Goal: Task Accomplishment & Management: Use online tool/utility

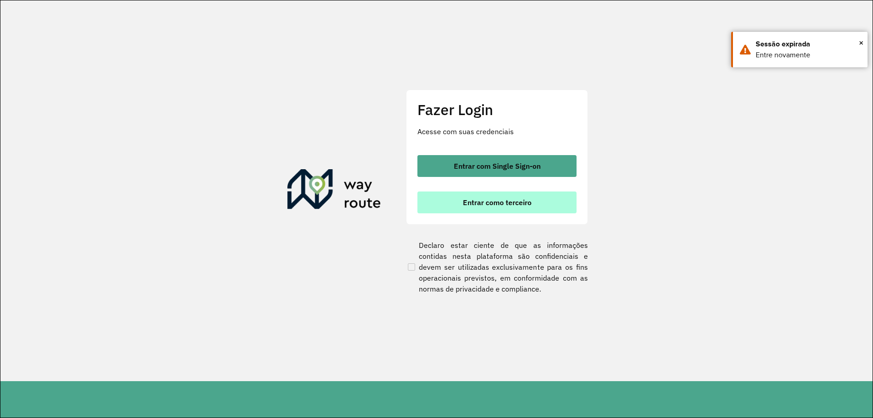
click at [489, 210] on button "Entrar como terceiro" at bounding box center [496, 202] width 159 height 22
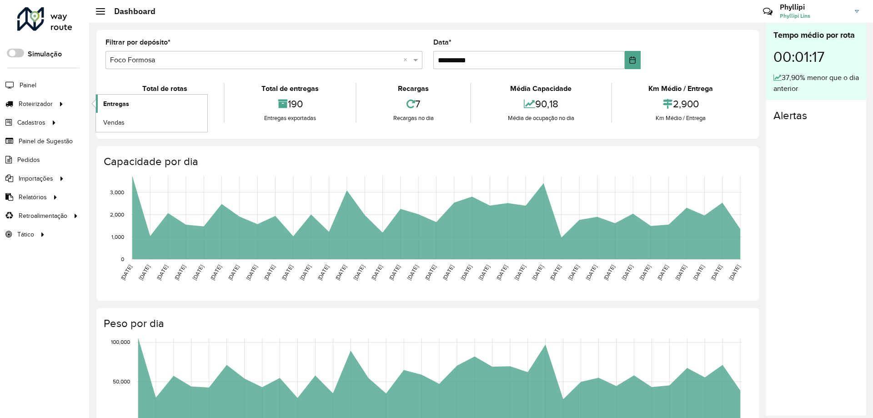
click at [124, 106] on span "Entregas" at bounding box center [116, 104] width 26 height 10
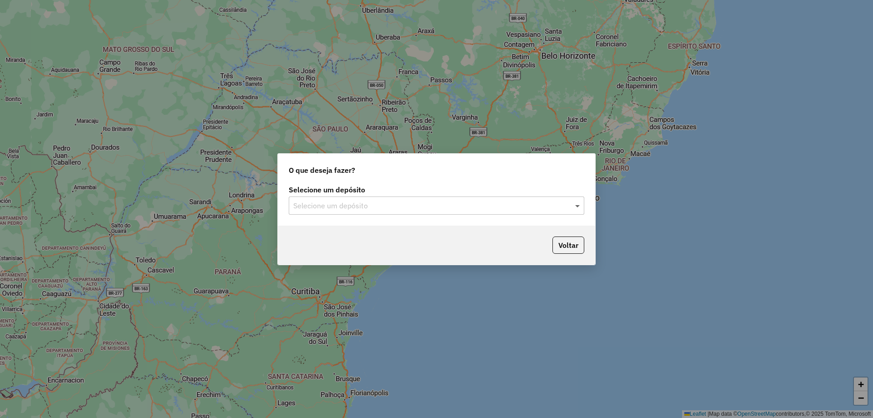
click at [581, 201] on span at bounding box center [578, 205] width 11 height 11
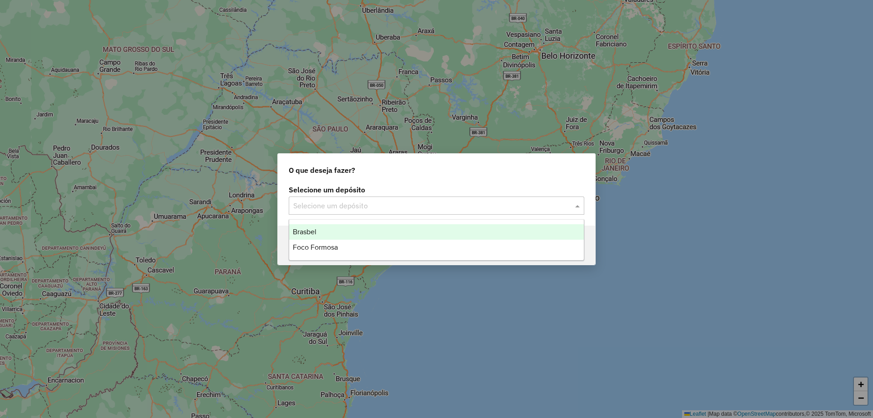
click at [326, 232] on div "Brasbel" at bounding box center [436, 231] width 294 height 15
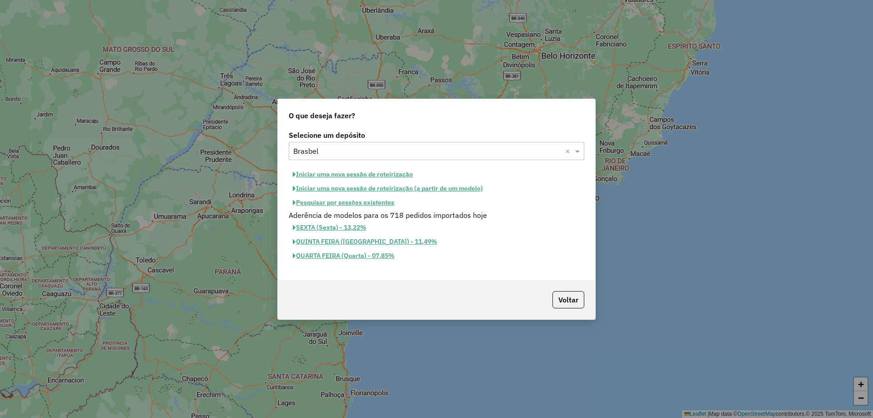
click at [381, 175] on button "Iniciar uma nova sessão de roteirização" at bounding box center [353, 174] width 128 height 14
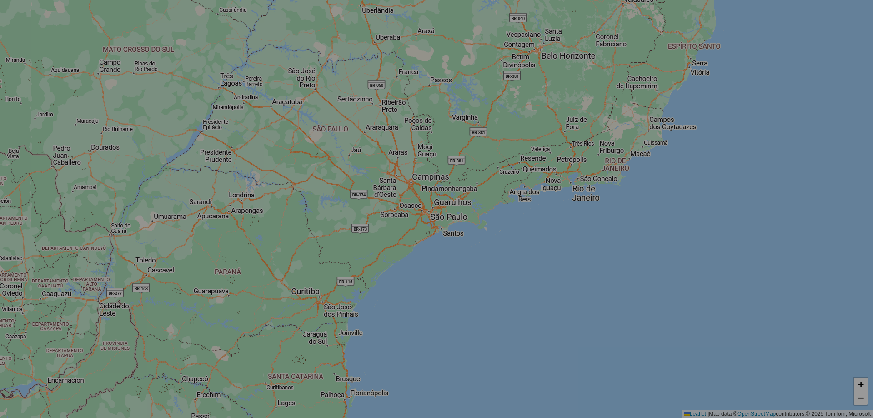
select select "*"
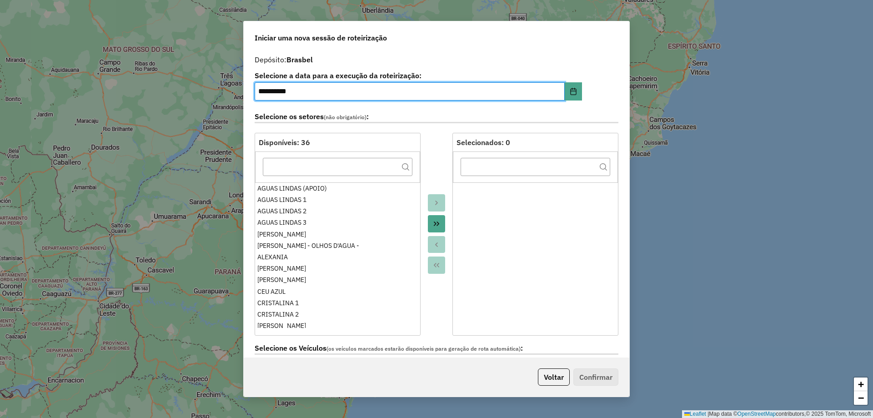
click at [437, 222] on icon "Move All to Target" at bounding box center [436, 223] width 7 height 7
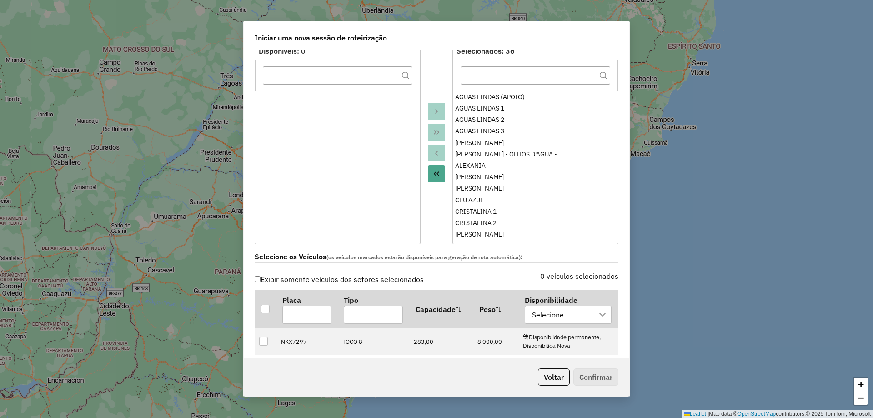
scroll to position [182, 0]
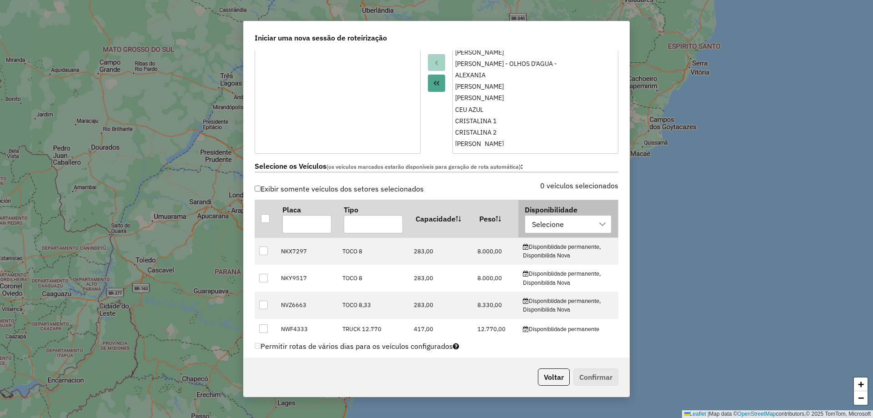
click at [598, 224] on icon at bounding box center [601, 223] width 7 height 7
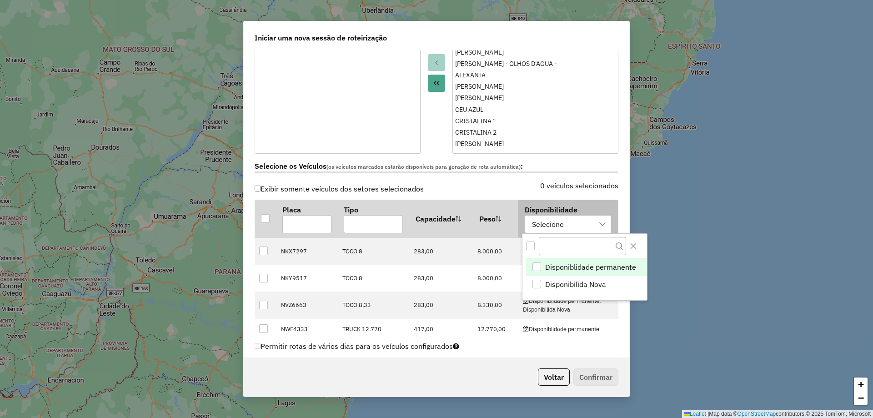
scroll to position [7, 41]
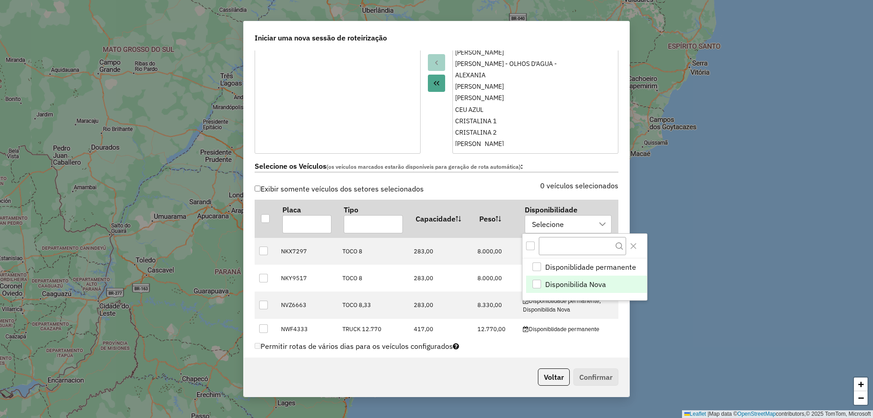
click at [554, 284] on span "Disponibilida Nova" at bounding box center [575, 284] width 61 height 11
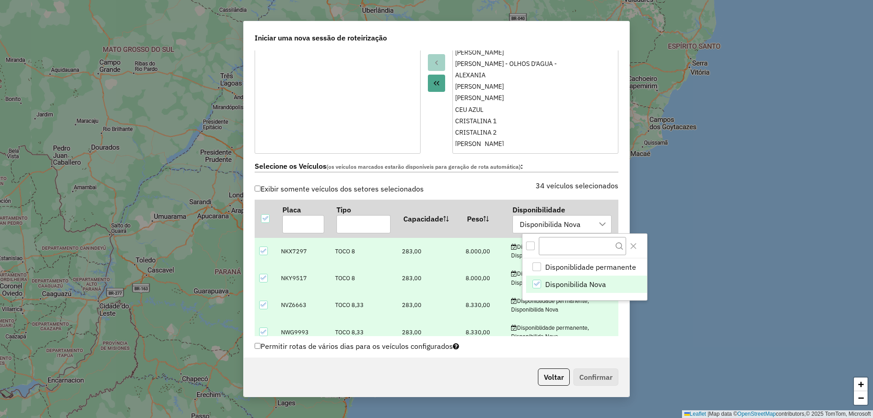
click at [617, 319] on div "Exibir somente veículos dos setores selecionados 34 veículos selecionados Placa…" at bounding box center [436, 259] width 374 height 154
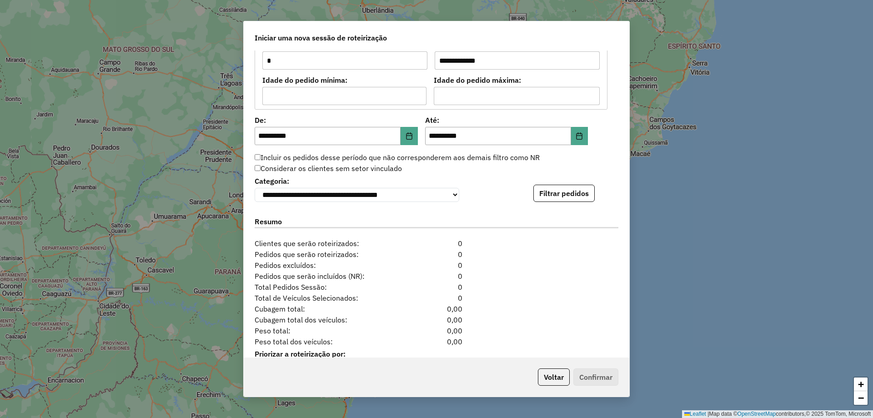
scroll to position [846, 0]
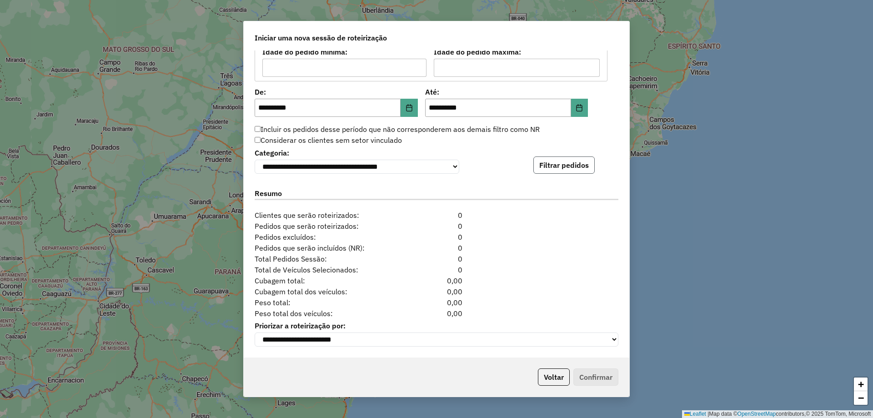
click at [579, 163] on button "Filtrar pedidos" at bounding box center [563, 164] width 61 height 17
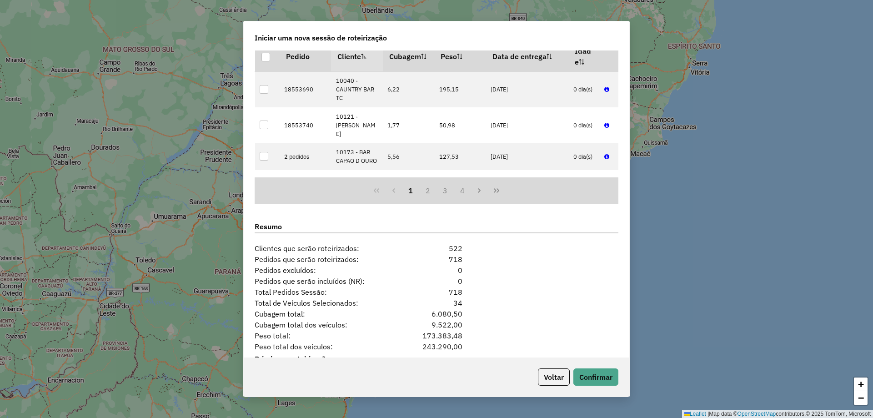
scroll to position [1033, 0]
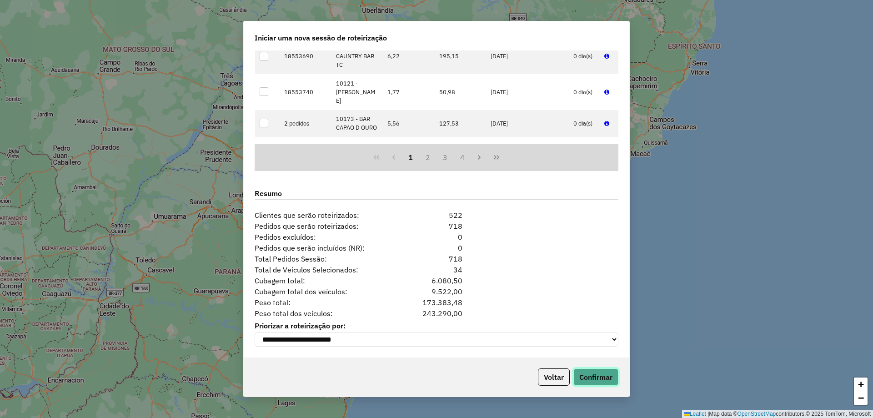
click at [598, 386] on div "Voltar Confirmar" at bounding box center [436, 376] width 385 height 39
click at [595, 373] on button "Confirmar" at bounding box center [595, 376] width 45 height 17
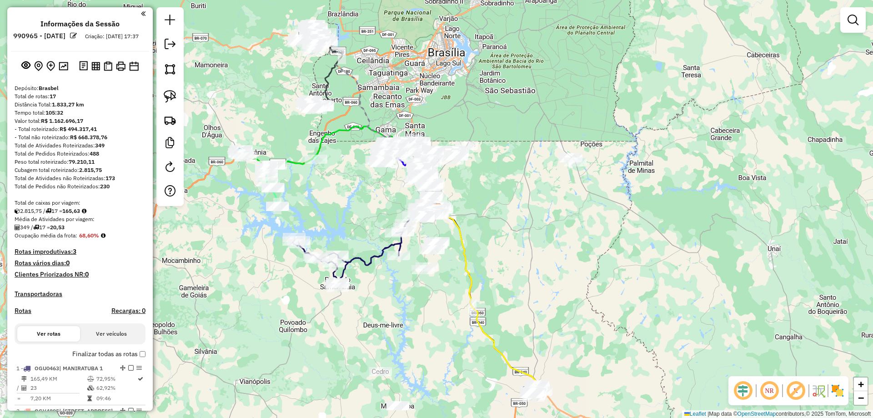
click at [745, 389] on em at bounding box center [743, 390] width 22 height 22
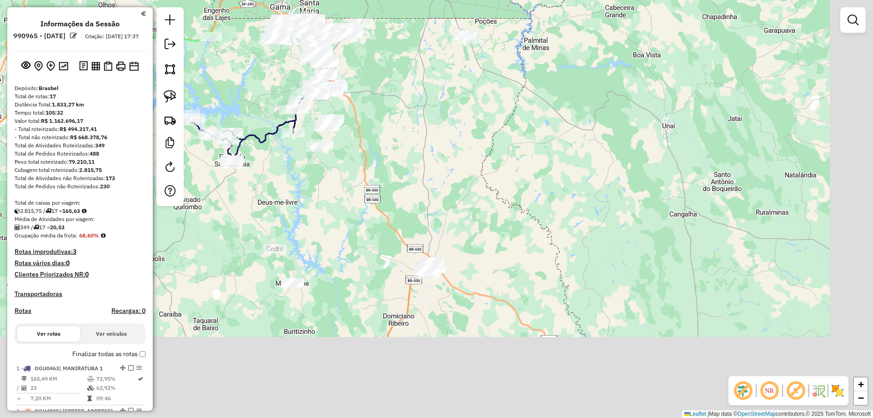
drag, startPoint x: 522, startPoint y: 318, endPoint x: 433, endPoint y: 268, distance: 102.3
click at [478, 272] on div "Janela de atendimento Grade de atendimento Capacidade Transportadoras Veículos …" at bounding box center [436, 209] width 873 height 418
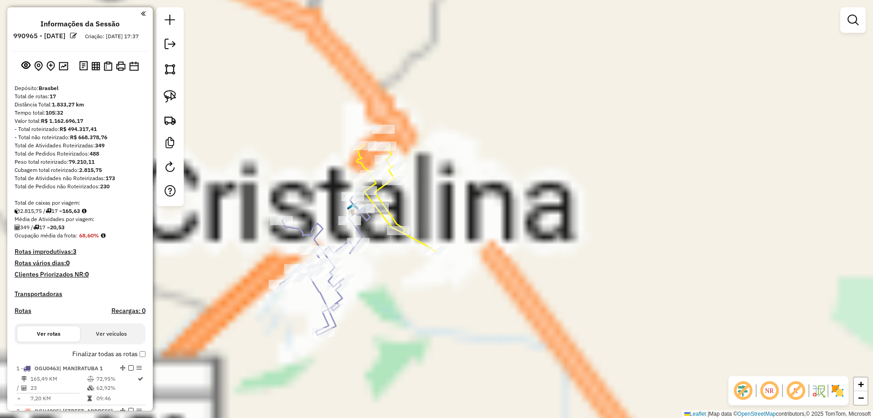
click at [396, 219] on icon at bounding box center [396, 198] width 79 height 106
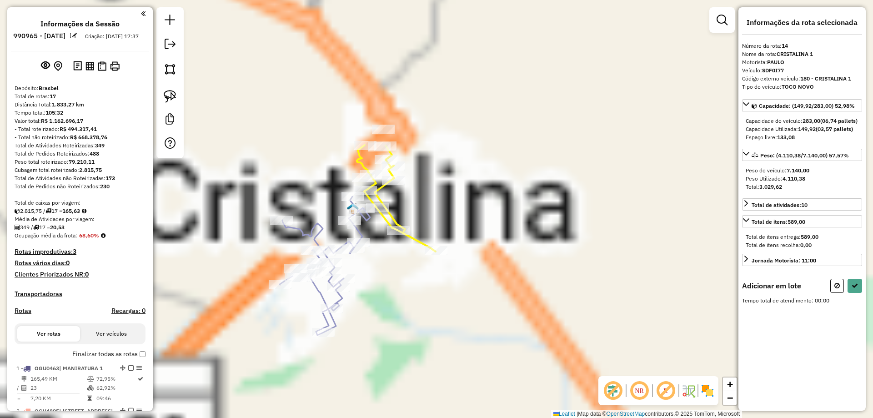
scroll to position [898, 0]
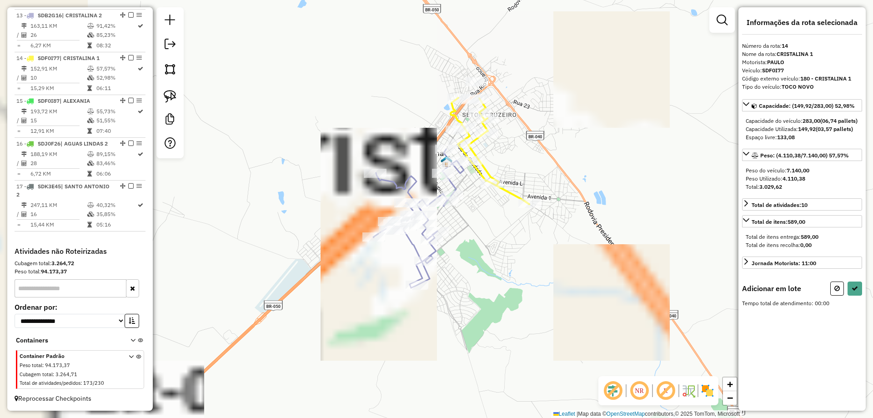
drag, startPoint x: 491, startPoint y: 295, endPoint x: 578, endPoint y: 253, distance: 96.5
click at [578, 253] on div "Janela de atendimento Grade de atendimento Capacidade Transportadoras Veículos …" at bounding box center [436, 209] width 873 height 418
drag, startPoint x: 165, startPoint y: 99, endPoint x: 173, endPoint y: 97, distance: 7.9
click at [165, 99] on img at bounding box center [170, 96] width 13 height 13
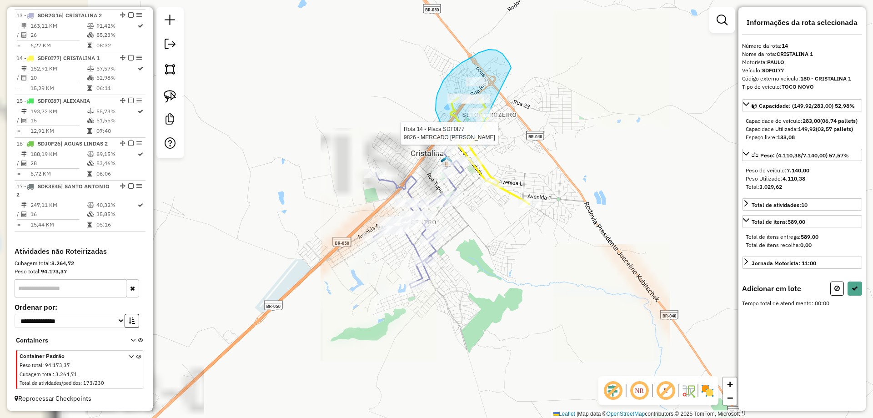
click at [476, 137] on div "Rota 14 - Placa SDF0I77 9826 - MERCADO EVA LEMOS Janela de atendimento Grade de…" at bounding box center [436, 209] width 873 height 418
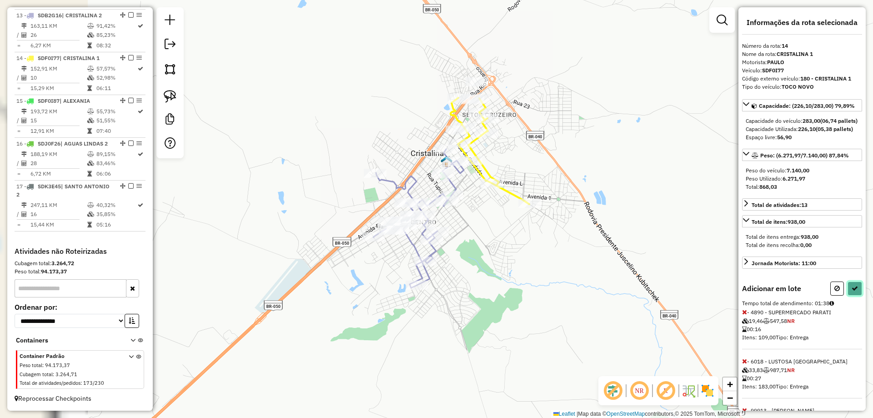
drag, startPoint x: 854, startPoint y: 309, endPoint x: 790, endPoint y: 309, distance: 63.6
click at [853, 295] on button at bounding box center [854, 288] width 15 height 14
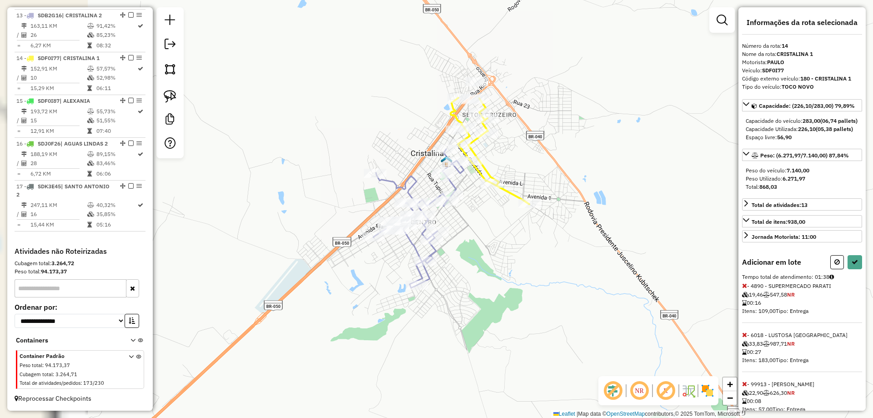
select select "**********"
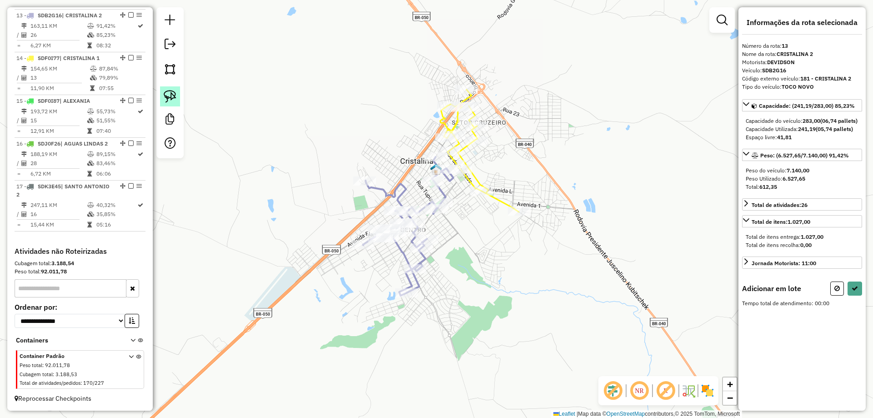
click at [167, 94] on img at bounding box center [170, 96] width 13 height 13
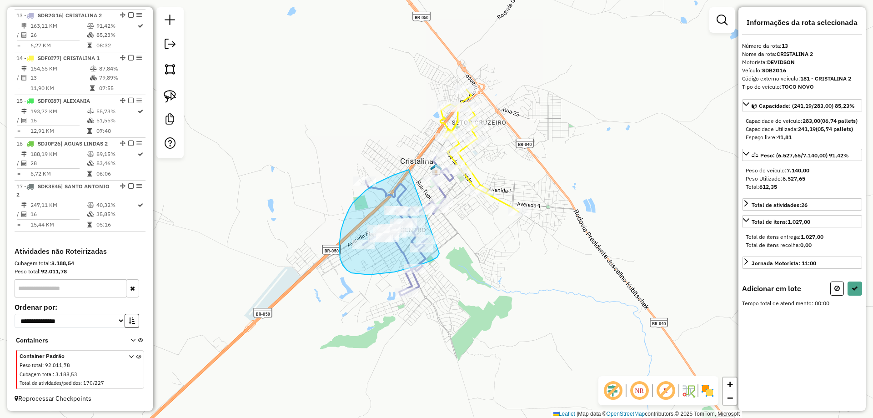
drag, startPoint x: 392, startPoint y: 175, endPoint x: 439, endPoint y: 253, distance: 90.3
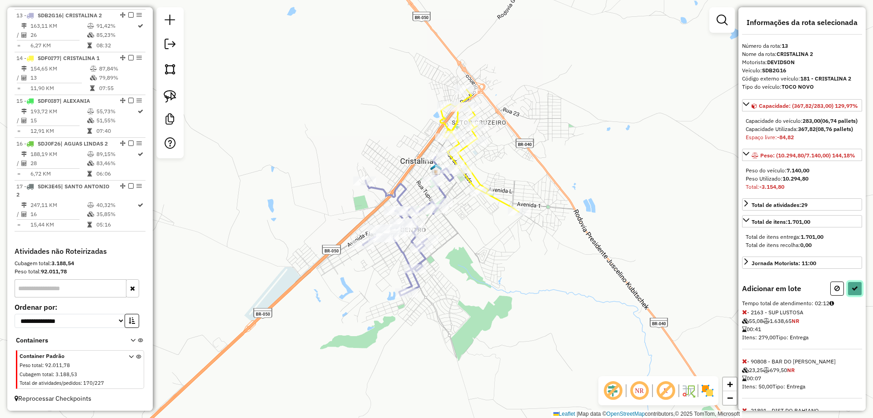
click at [847, 295] on button at bounding box center [854, 288] width 15 height 14
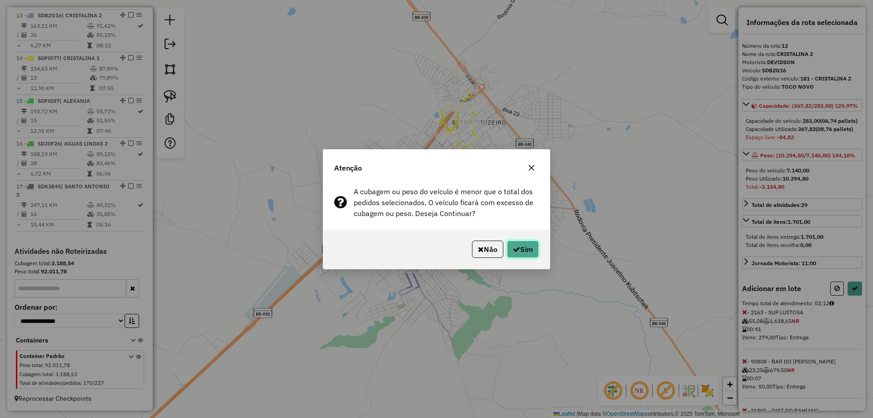
click at [515, 244] on button "Sim" at bounding box center [523, 248] width 32 height 17
select select "**********"
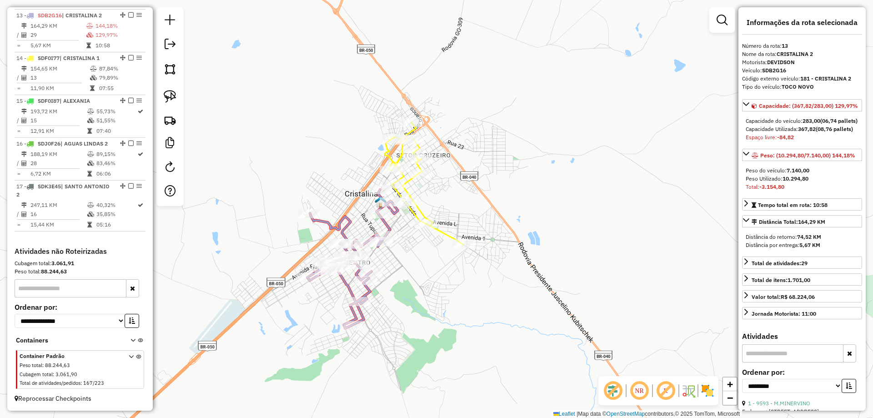
drag, startPoint x: 445, startPoint y: 244, endPoint x: 406, endPoint y: 267, distance: 45.0
click at [396, 278] on div "Janela de atendimento Grade de atendimento Capacidade Transportadoras Veículos …" at bounding box center [436, 209] width 873 height 418
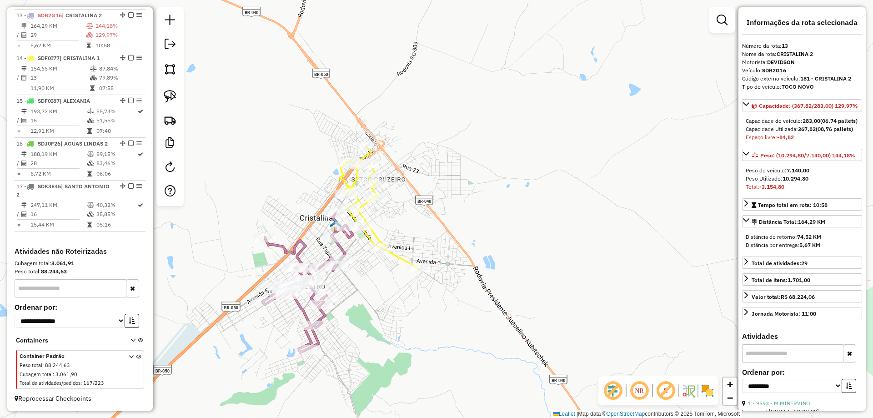
click at [409, 259] on icon at bounding box center [378, 207] width 79 height 122
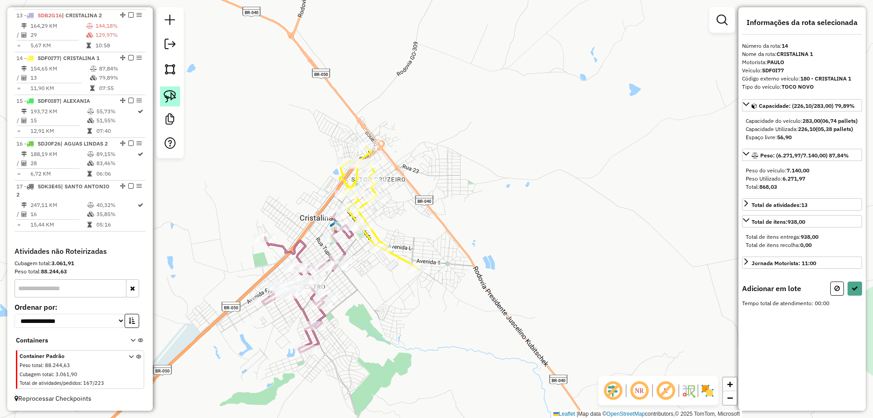
click at [171, 93] on img at bounding box center [170, 96] width 13 height 13
drag, startPoint x: 394, startPoint y: 215, endPoint x: 370, endPoint y: 241, distance: 35.7
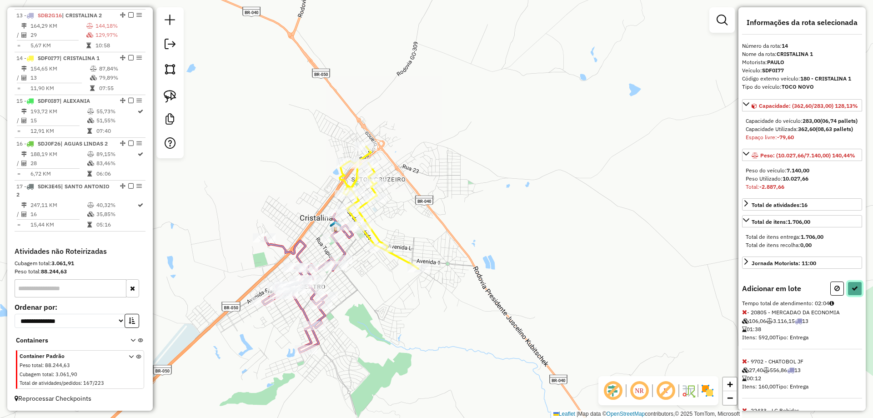
click at [851, 291] on icon at bounding box center [854, 288] width 6 height 6
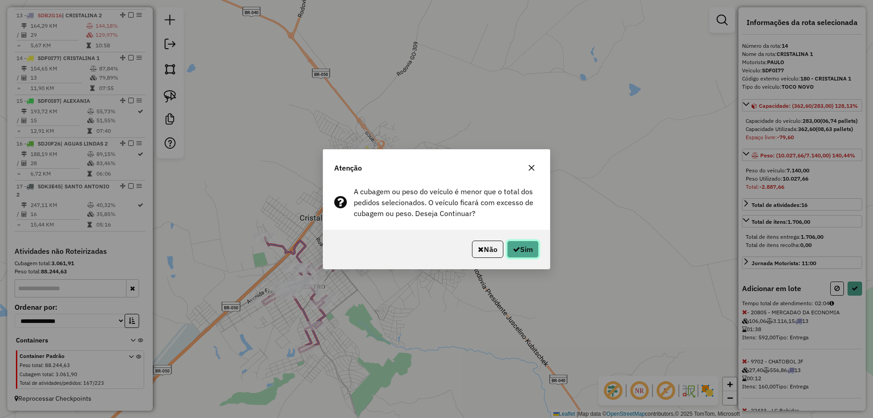
click at [521, 251] on button "Sim" at bounding box center [523, 248] width 32 height 17
select select "**********"
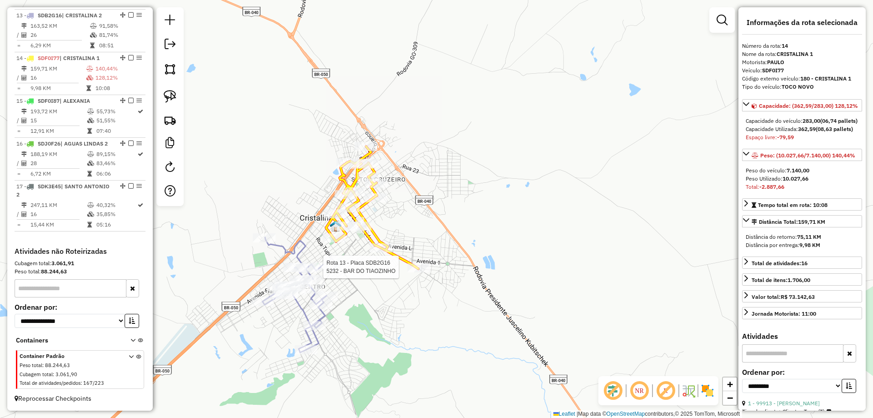
click at [323, 271] on div at bounding box center [320, 266] width 23 height 9
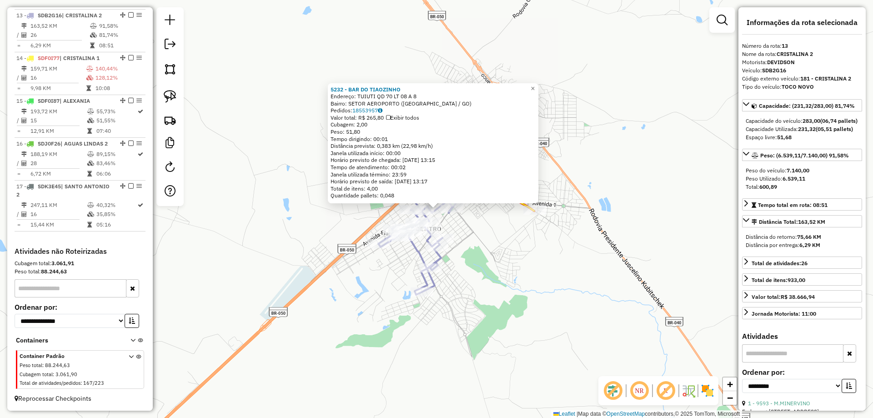
drag, startPoint x: 539, startPoint y: 269, endPoint x: 513, endPoint y: 232, distance: 45.9
click at [540, 269] on div "5232 - BAR DO TIAOZINHO Endereço: TUIUTI QD 70 LT 08 A 8 Bairro: SETOR AEROPORT…" at bounding box center [436, 209] width 873 height 418
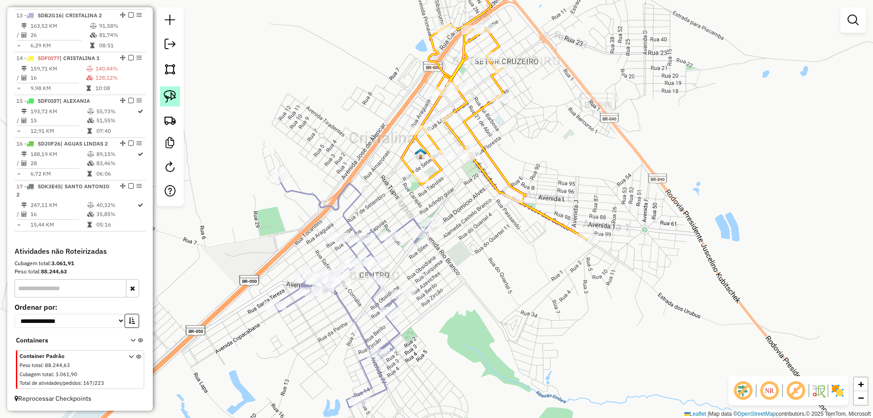
click at [166, 98] on img at bounding box center [170, 96] width 13 height 13
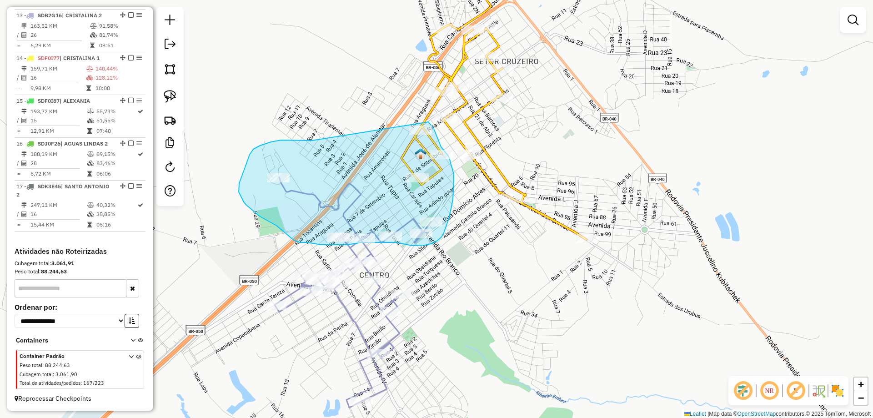
drag, startPoint x: 260, startPoint y: 145, endPoint x: 425, endPoint y: 118, distance: 167.7
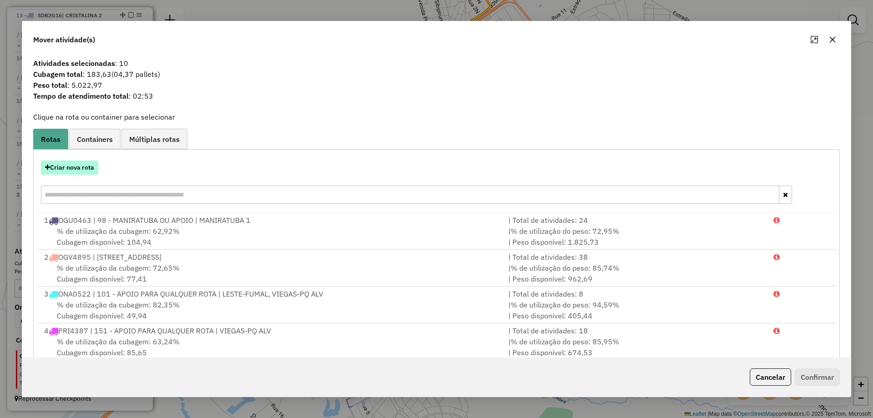
click at [84, 170] on button "Criar nova rota" at bounding box center [69, 167] width 57 height 14
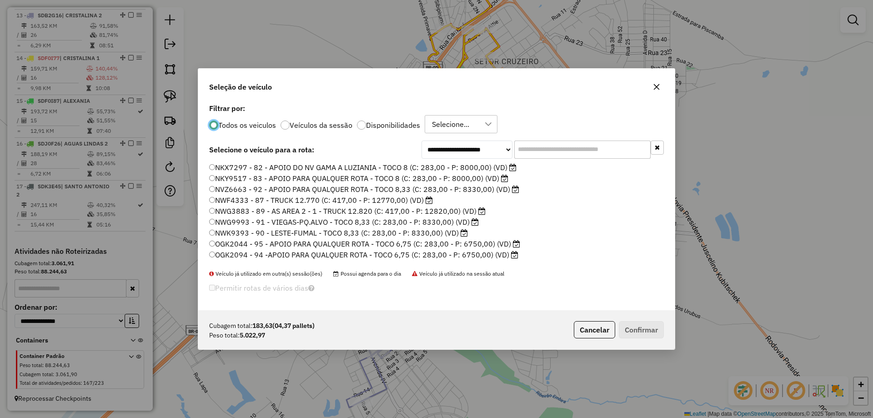
scroll to position [5, 3]
click at [561, 144] on input "text" at bounding box center [582, 149] width 136 height 18
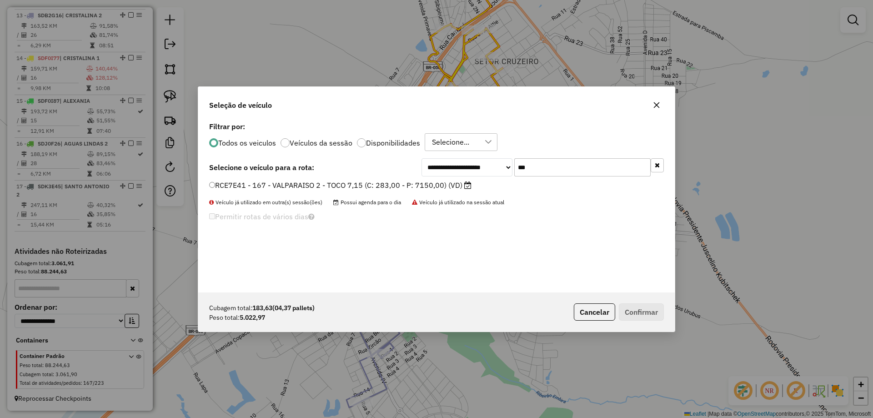
type input "***"
click at [225, 184] on label "RCE7E41 - 167 - VALPARAISO 2 - TOCO 7,15 (C: 283,00 - P: 7150,00) (VD)" at bounding box center [340, 185] width 262 height 11
click at [656, 310] on button "Confirmar" at bounding box center [640, 311] width 45 height 17
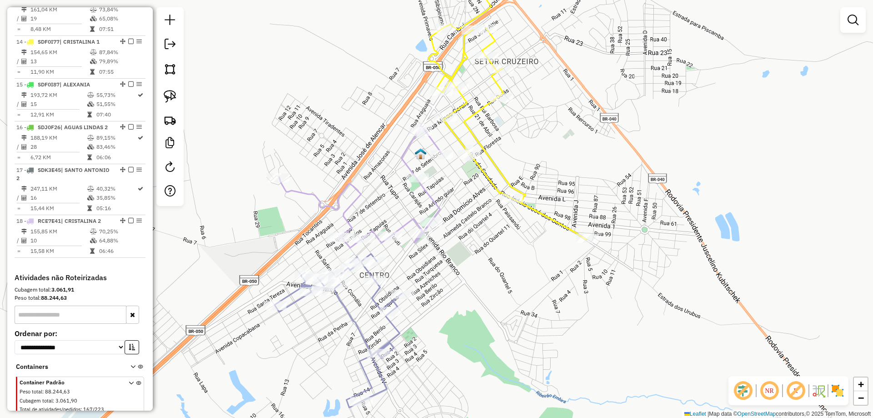
click at [502, 174] on icon at bounding box center [508, 117] width 158 height 245
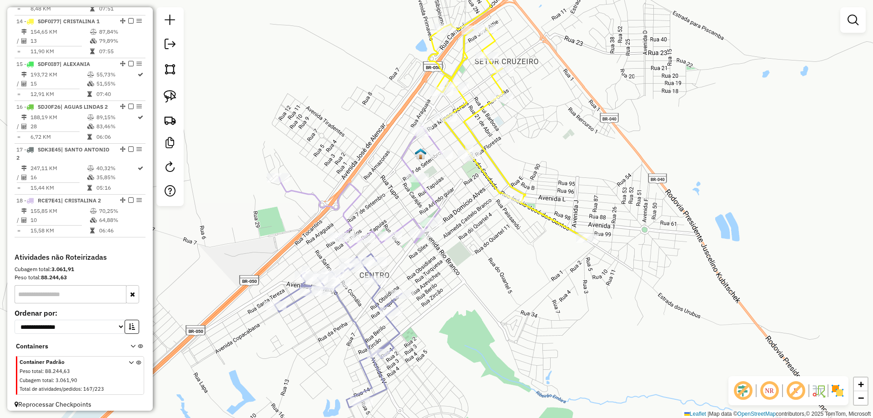
select select "**********"
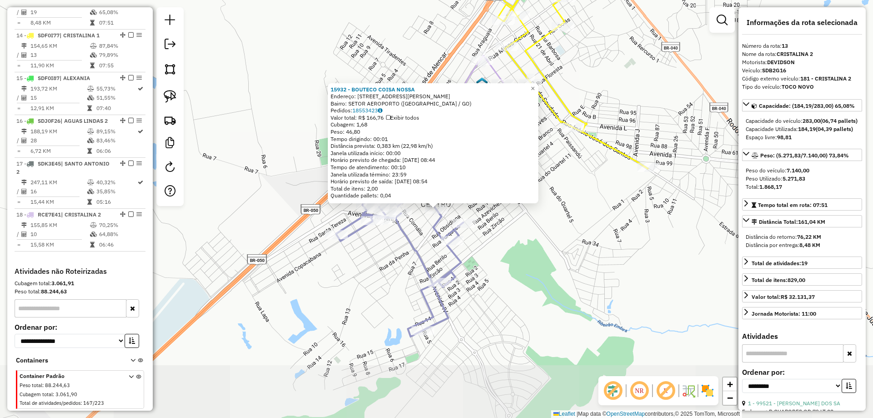
scroll to position [900, 0]
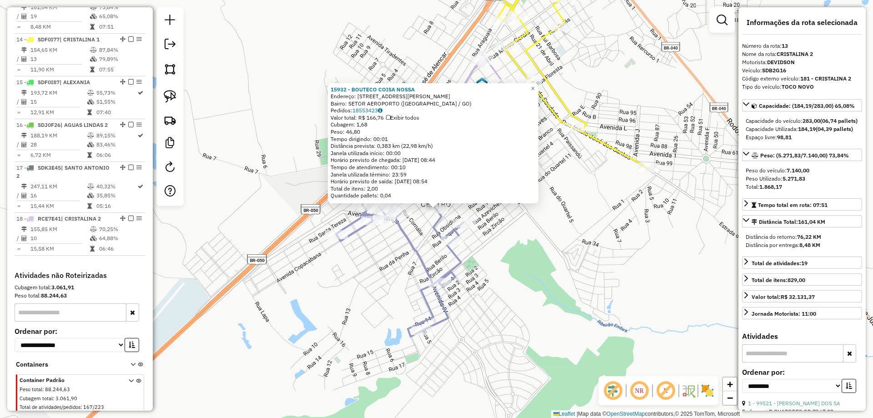
click at [615, 148] on icon at bounding box center [569, 63] width 158 height 210
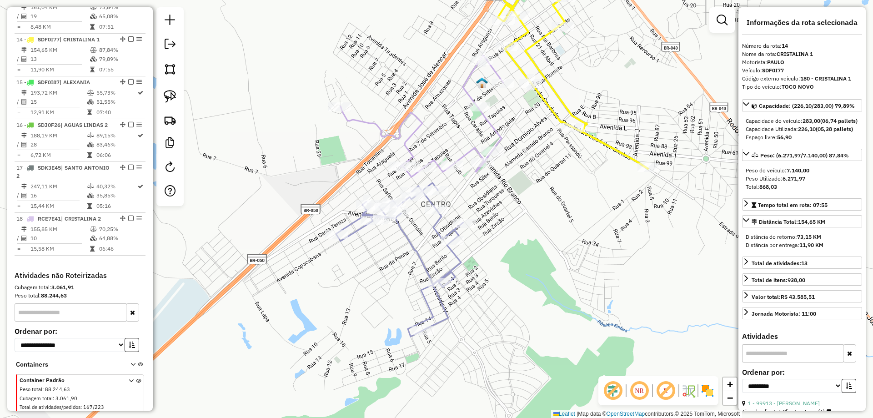
scroll to position [941, 0]
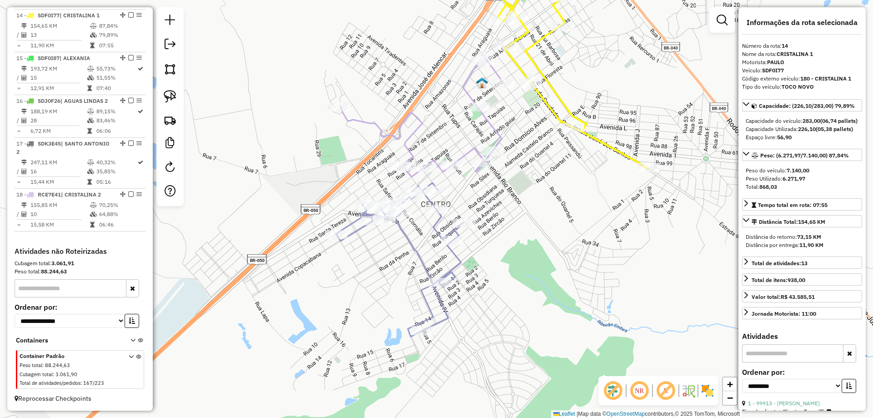
click at [494, 126] on icon at bounding box center [421, 115] width 163 height 121
click at [437, 214] on div at bounding box center [436, 208] width 23 height 9
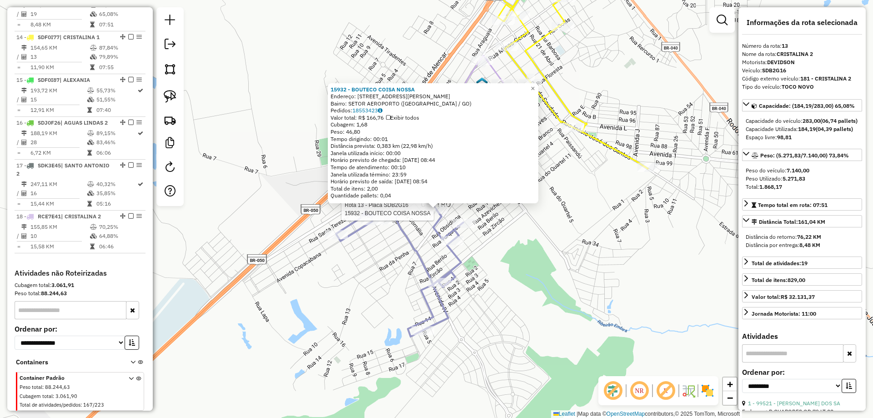
scroll to position [900, 0]
click at [606, 144] on icon at bounding box center [569, 63] width 158 height 210
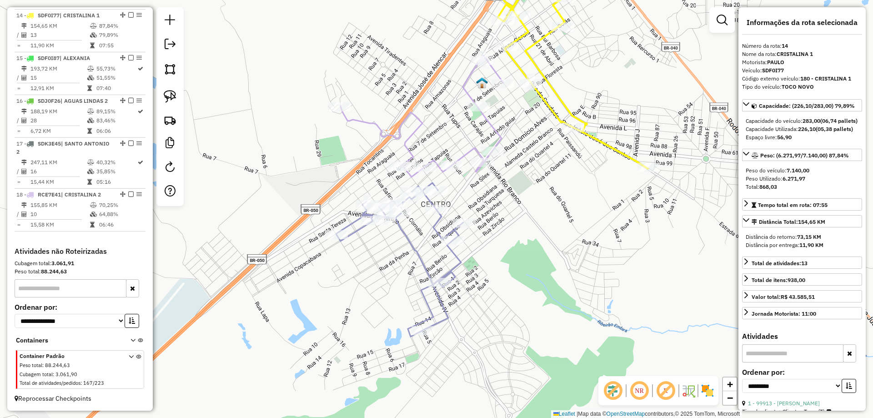
scroll to position [941, 0]
click at [439, 220] on icon at bounding box center [399, 260] width 127 height 154
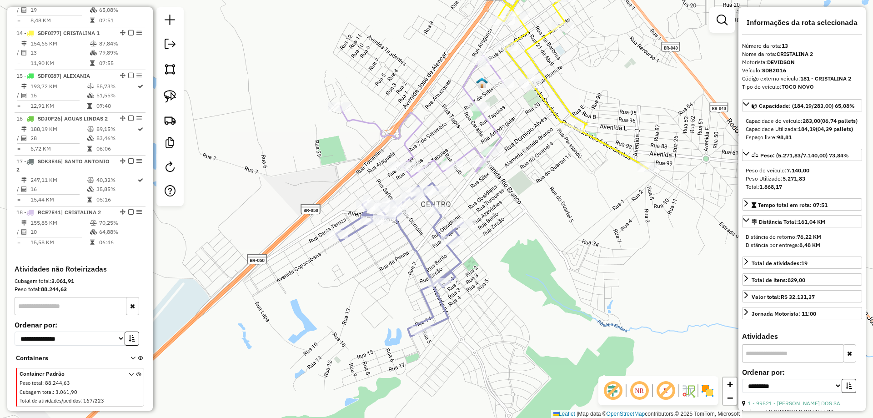
scroll to position [900, 0]
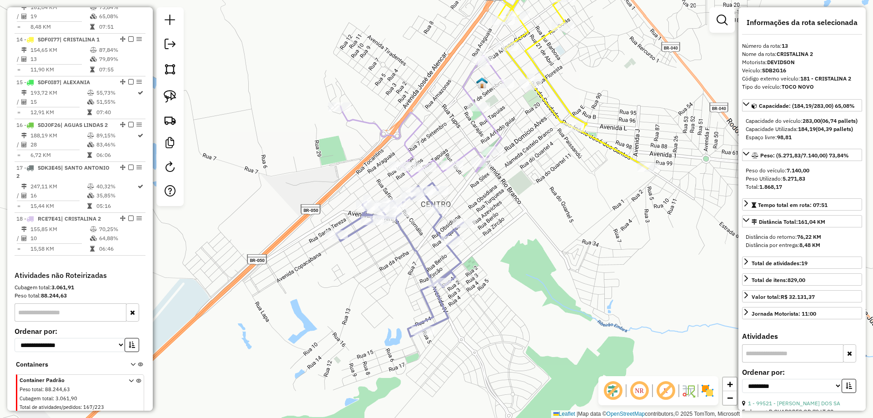
click at [548, 106] on icon at bounding box center [569, 63] width 158 height 210
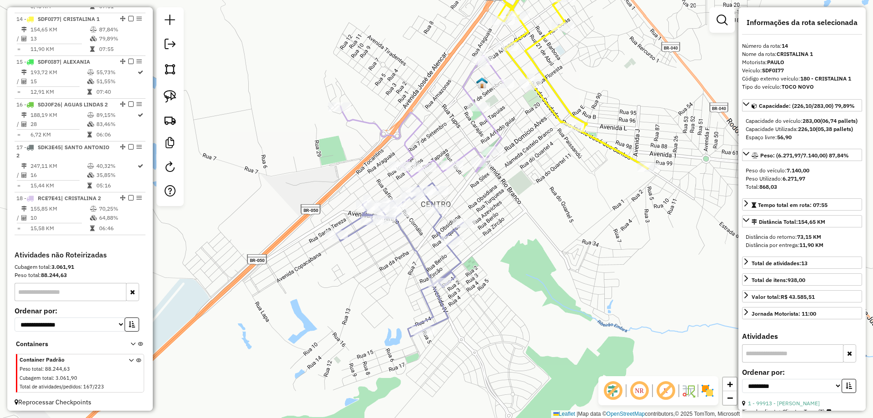
scroll to position [941, 0]
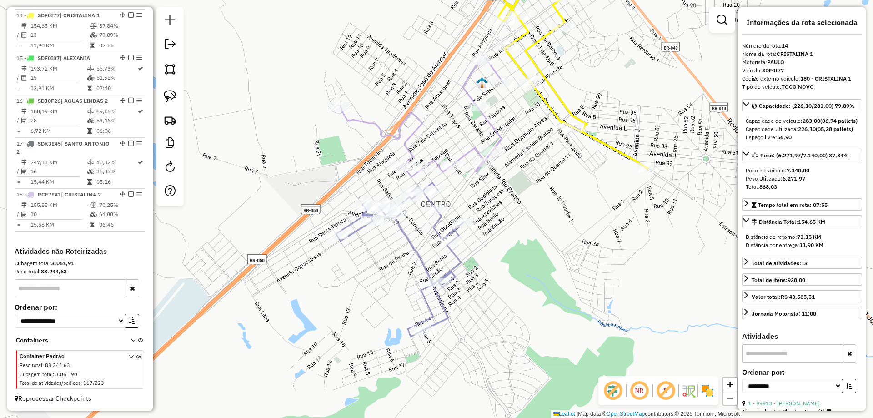
click at [494, 128] on icon at bounding box center [421, 115] width 163 height 121
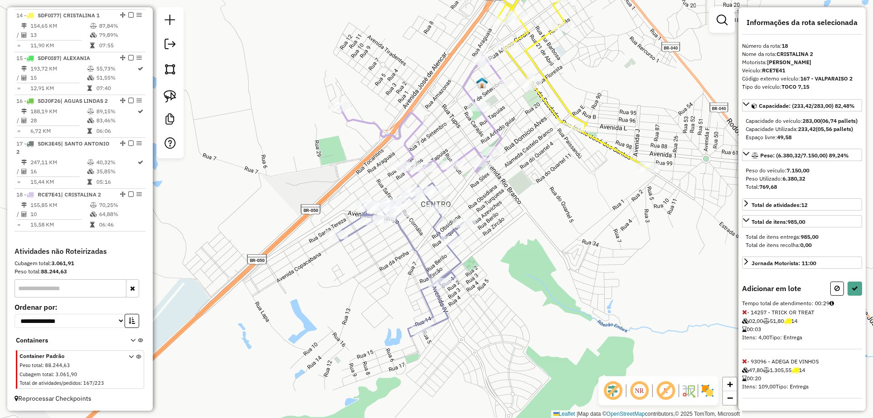
click at [745, 315] on icon at bounding box center [744, 312] width 5 height 6
click at [840, 295] on button at bounding box center [837, 288] width 14 height 14
select select "**********"
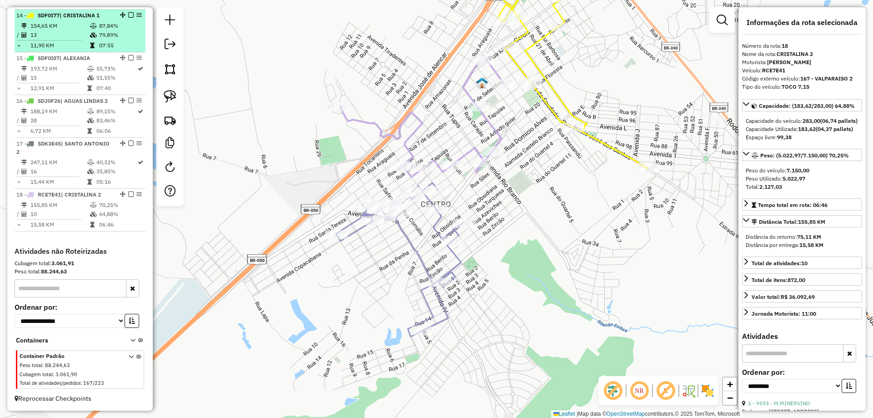
click at [128, 15] on em at bounding box center [130, 14] width 5 height 5
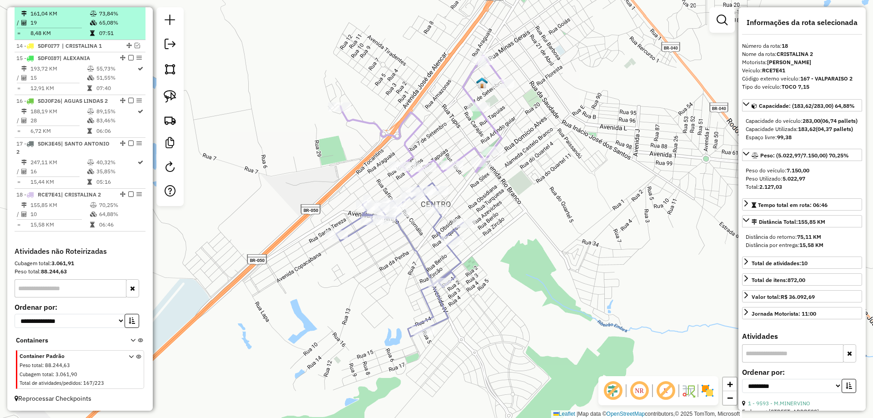
scroll to position [910, 0]
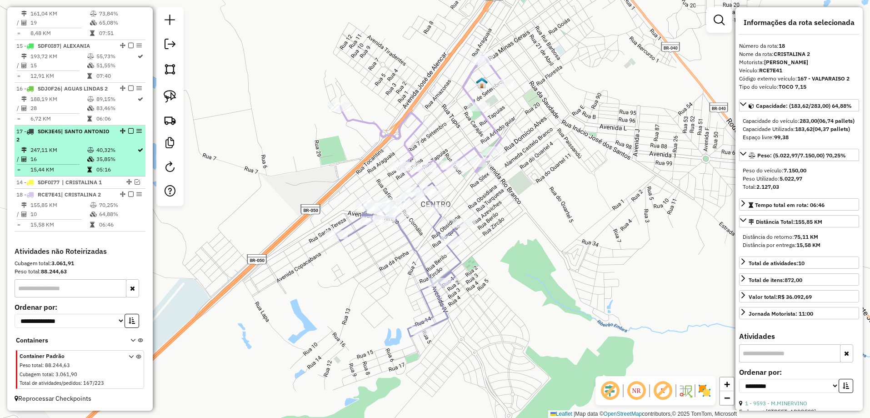
drag, startPoint x: 127, startPoint y: 45, endPoint x: 117, endPoint y: 168, distance: 122.6
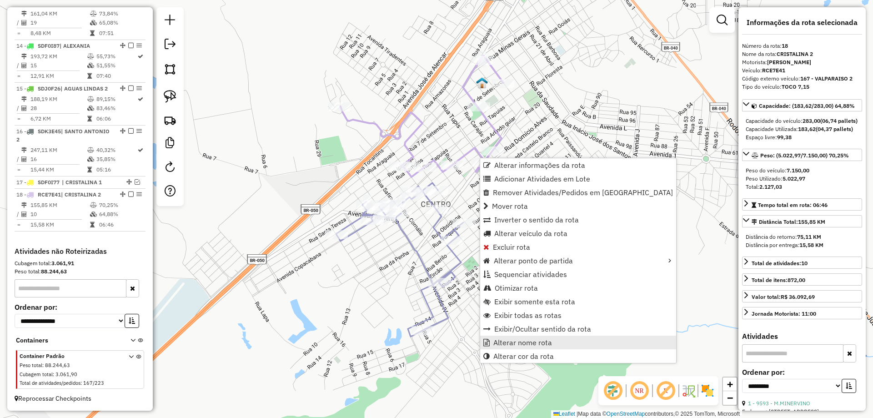
click at [536, 343] on span "Alterar nome rota" at bounding box center [522, 342] width 59 height 7
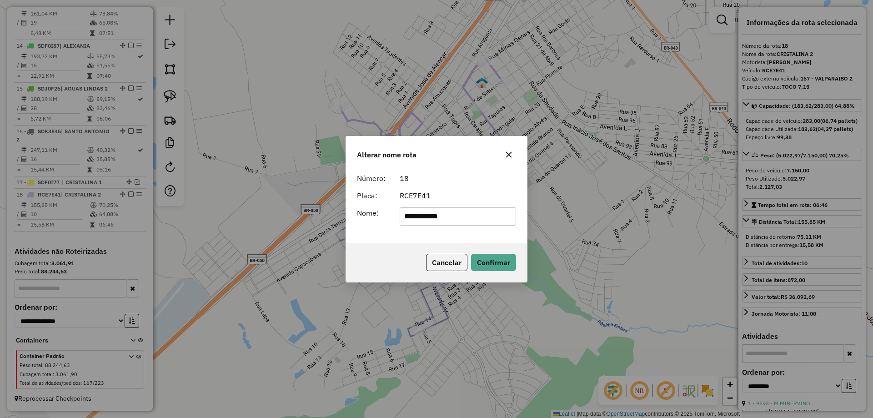
type input "**********"
click at [410, 239] on div "**********" at bounding box center [436, 206] width 181 height 74
click at [499, 277] on div "Cancelar Confirmar" at bounding box center [436, 262] width 181 height 39
click at [498, 270] on button "Confirmar" at bounding box center [493, 262] width 45 height 17
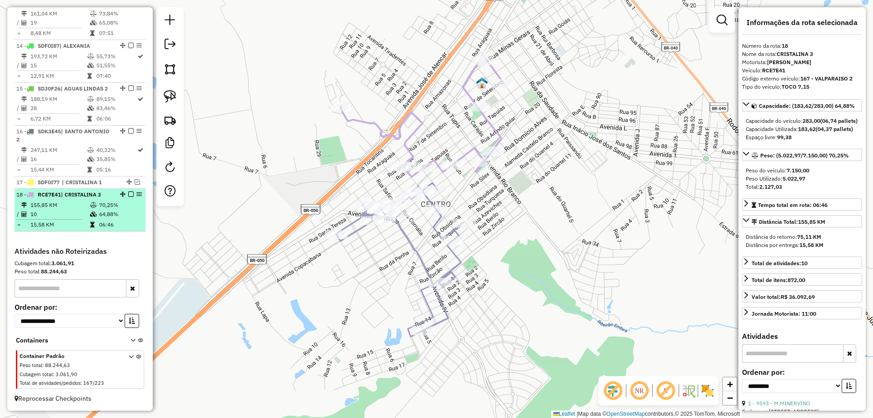
click at [128, 195] on em at bounding box center [130, 193] width 5 height 5
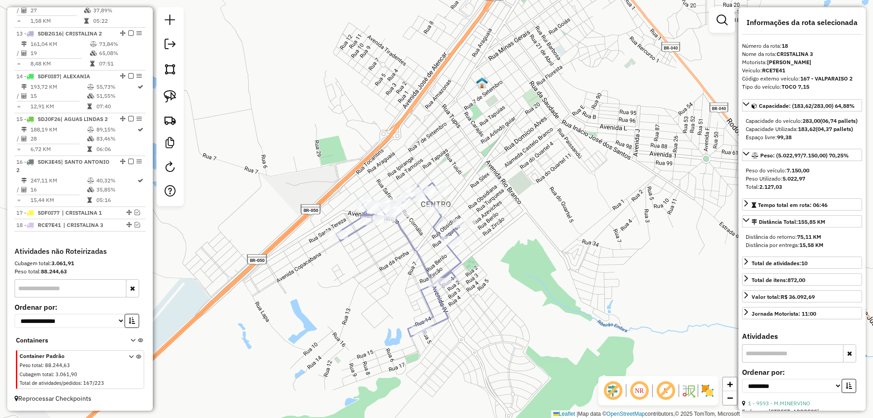
click at [437, 230] on icon at bounding box center [399, 260] width 127 height 154
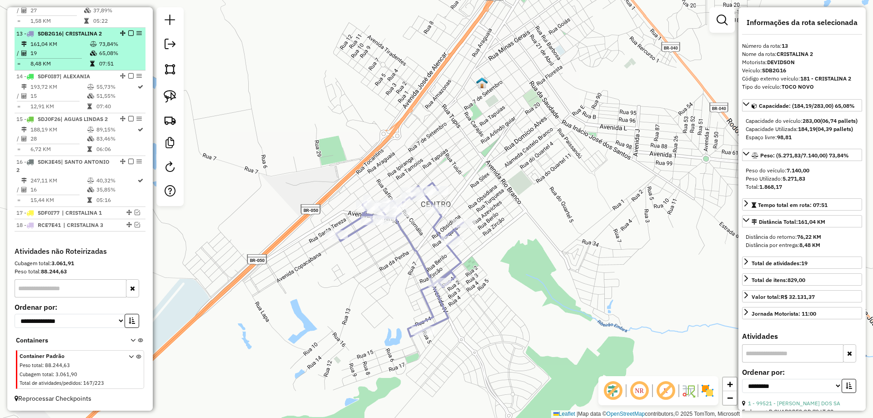
click at [130, 33] on em at bounding box center [130, 32] width 5 height 5
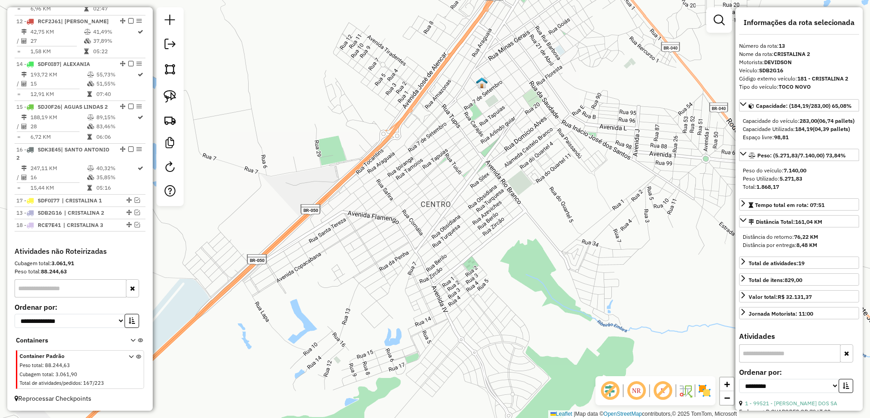
drag, startPoint x: 127, startPoint y: 61, endPoint x: 105, endPoint y: 217, distance: 157.4
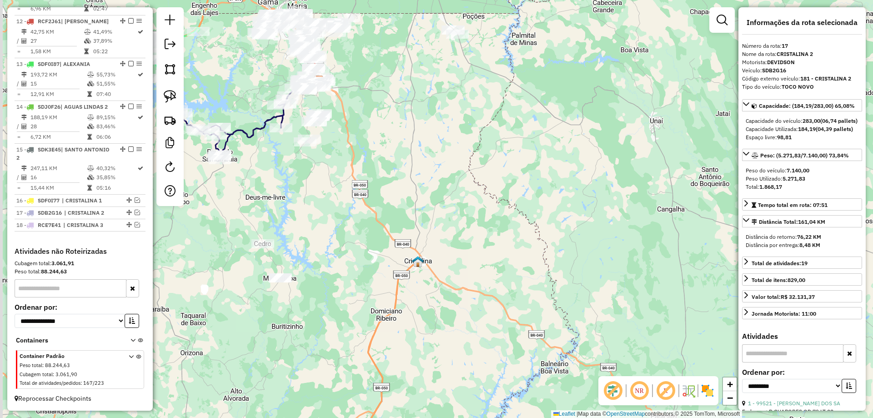
drag, startPoint x: 344, startPoint y: 77, endPoint x: 378, endPoint y: 126, distance: 59.9
click at [378, 126] on div "Janela de atendimento Grade de atendimento Capacidade Transportadoras Veículos …" at bounding box center [436, 209] width 873 height 418
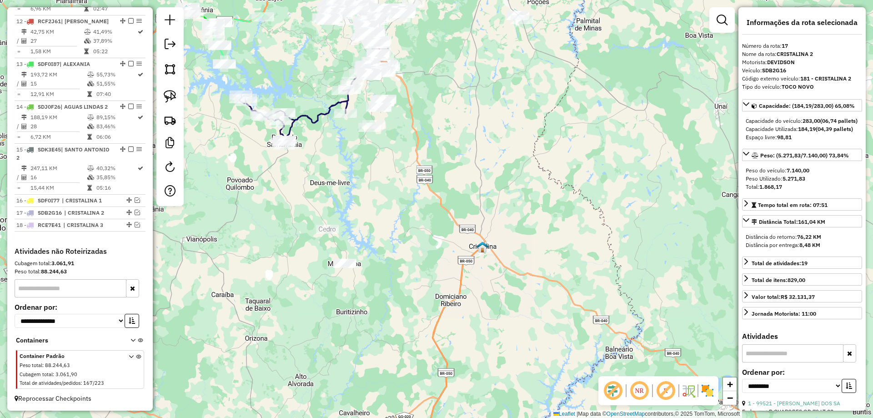
drag, startPoint x: 332, startPoint y: 199, endPoint x: 391, endPoint y: 184, distance: 60.9
click at [390, 184] on div "Janela de atendimento Grade de atendimento Capacidade Transportadoras Veículos …" at bounding box center [436, 209] width 873 height 418
click at [319, 111] on icon at bounding box center [299, 108] width 121 height 71
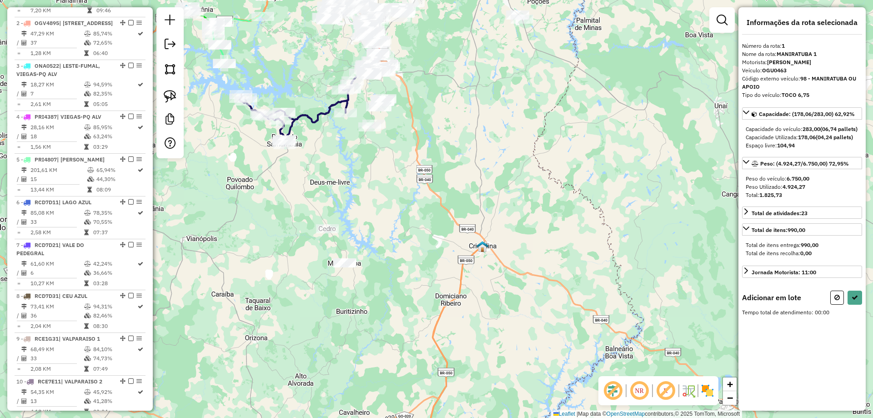
scroll to position [363, 0]
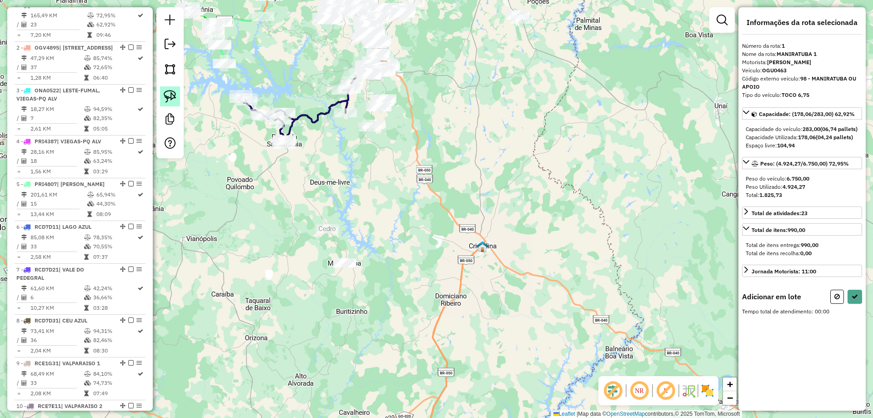
click at [164, 96] on img at bounding box center [170, 96] width 13 height 13
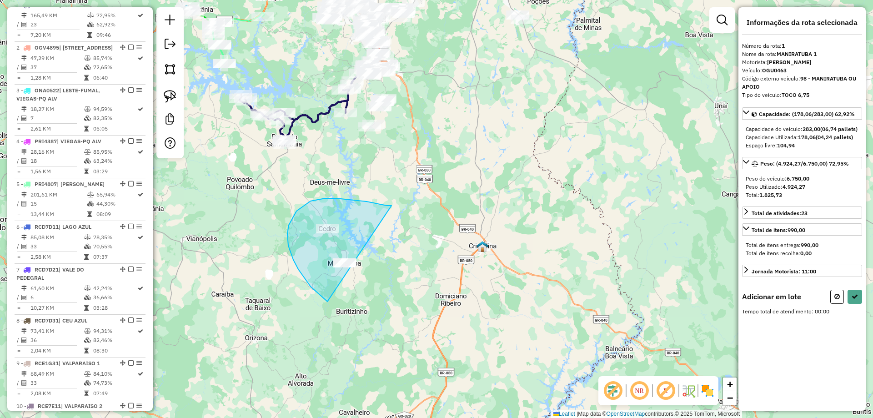
drag, startPoint x: 390, startPoint y: 205, endPoint x: 429, endPoint y: 291, distance: 93.8
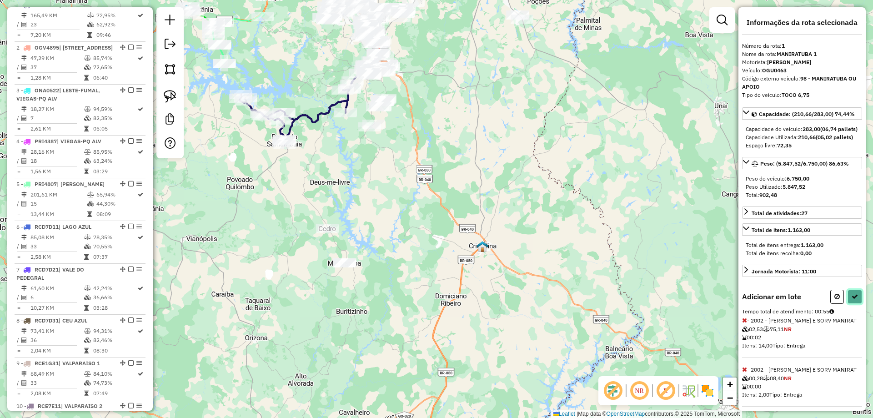
click at [851, 299] on icon at bounding box center [854, 296] width 6 height 6
select select "**********"
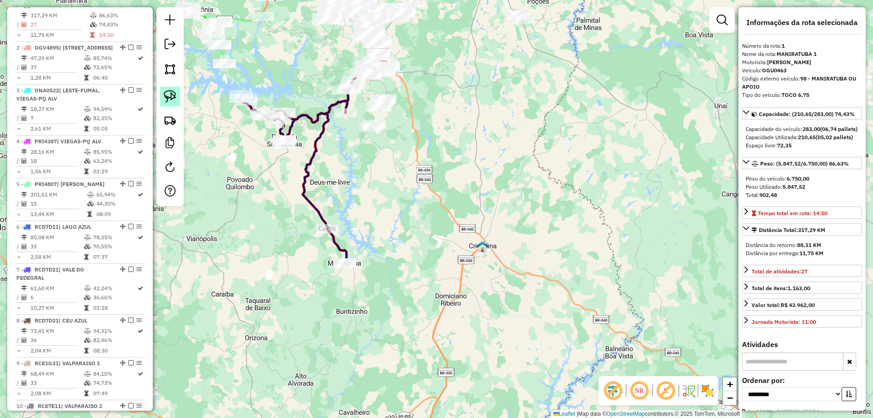
click at [171, 95] on img at bounding box center [170, 96] width 13 height 13
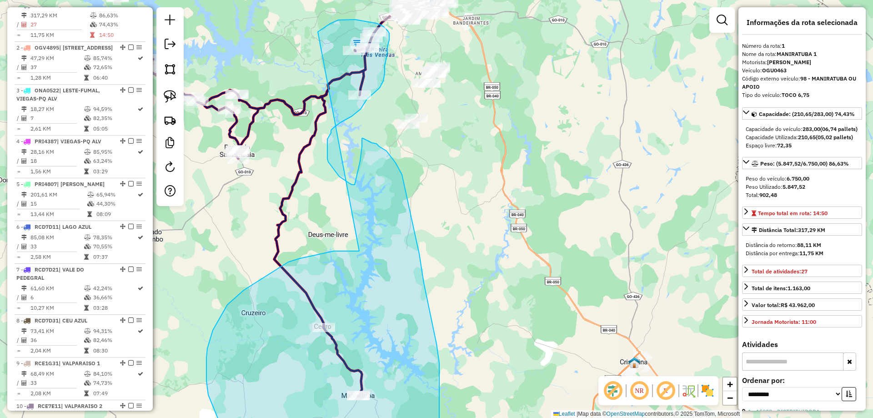
drag, startPoint x: 279, startPoint y: 217, endPoint x: 318, endPoint y: 32, distance: 189.4
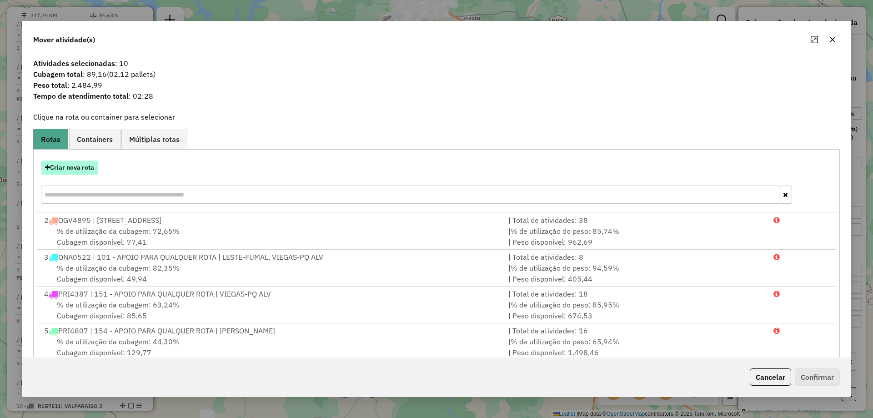
click at [85, 169] on button "Criar nova rota" at bounding box center [69, 167] width 57 height 14
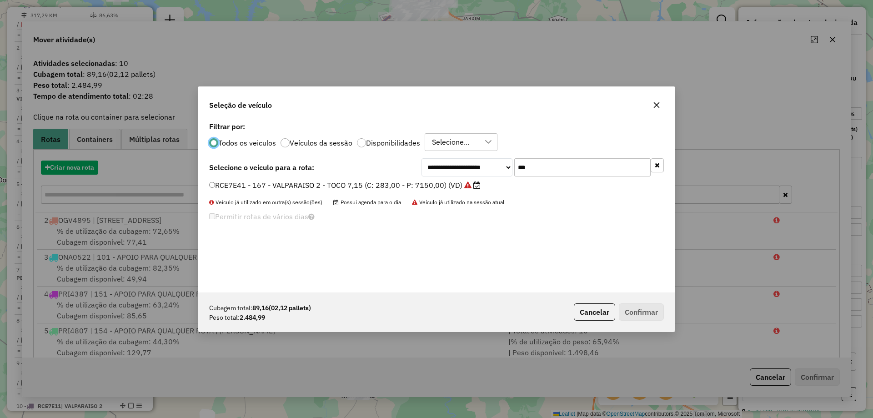
scroll to position [5, 3]
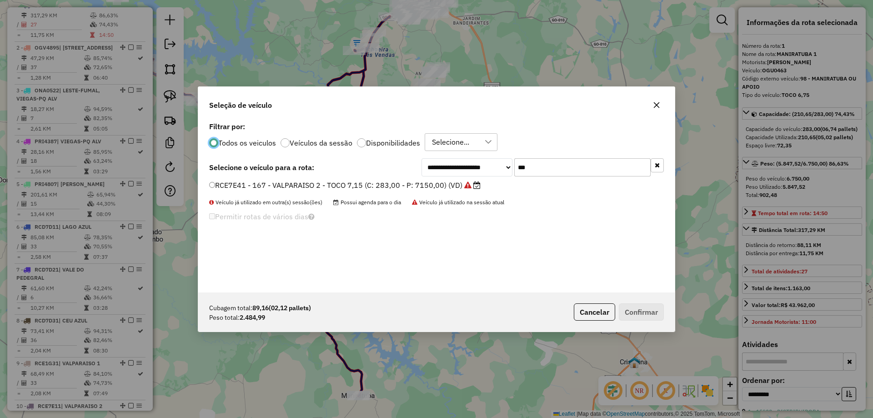
drag, startPoint x: 438, startPoint y: 158, endPoint x: 386, endPoint y: 140, distance: 55.3
click at [388, 140] on div "**********" at bounding box center [436, 206] width 476 height 173
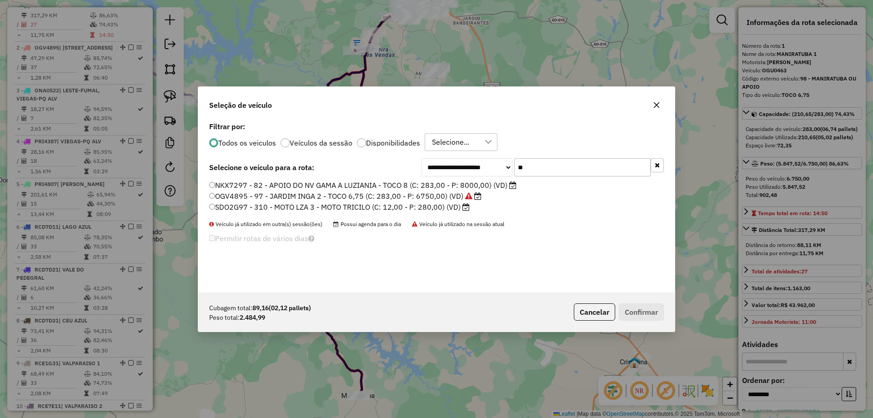
type input "**"
click at [308, 199] on label "OGV4895 - 97 - JARDIM INGA 2 - TOCO 6,75 (C: 283,00 - P: 6750,00) (VD)" at bounding box center [345, 195] width 272 height 11
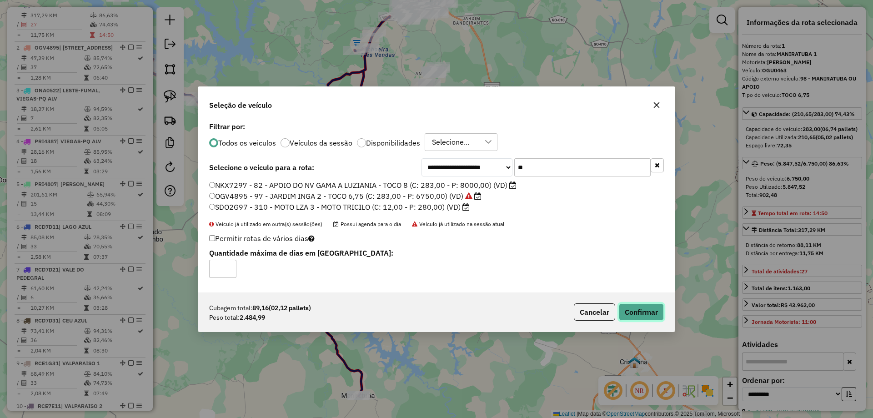
click at [628, 310] on button "Confirmar" at bounding box center [640, 311] width 45 height 17
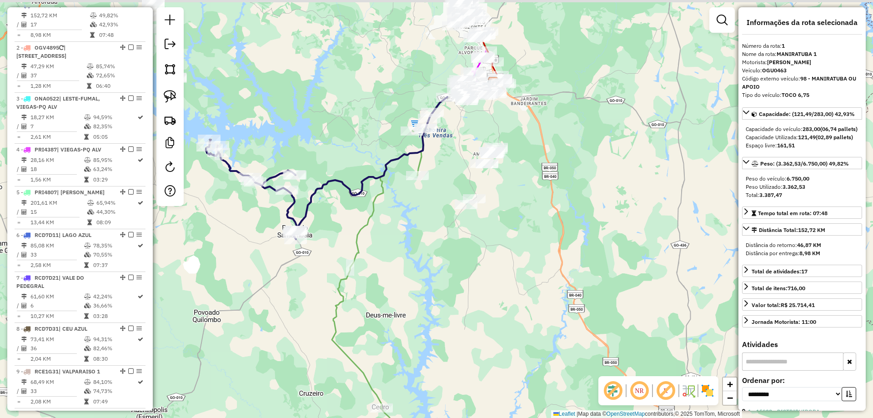
drag, startPoint x: 412, startPoint y: 206, endPoint x: 444, endPoint y: 250, distance: 54.0
click at [444, 250] on div "Janela de atendimento Grade de atendimento Capacidade Transportadoras Veículos …" at bounding box center [436, 209] width 873 height 418
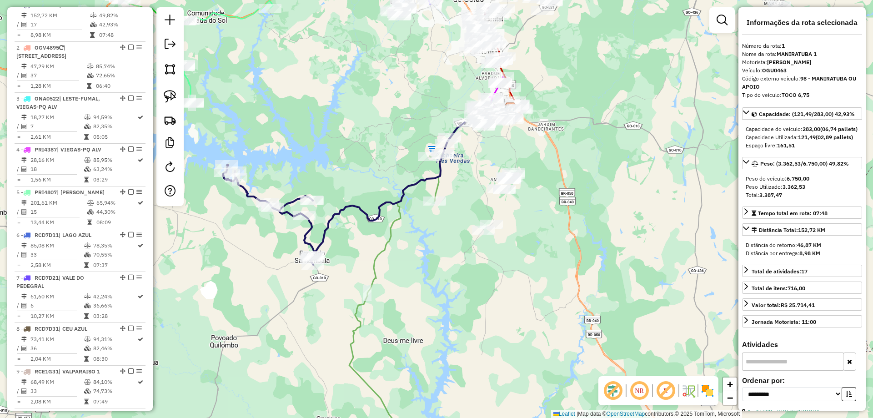
click at [379, 210] on icon at bounding box center [343, 193] width 241 height 142
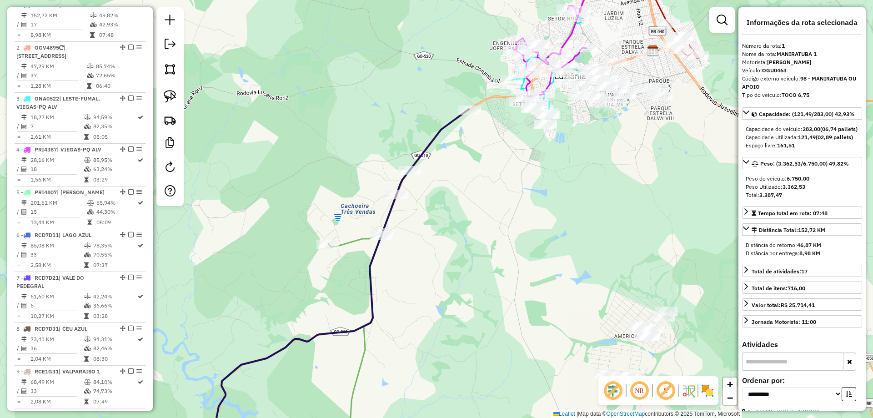
click at [361, 356] on icon at bounding box center [304, 314] width 210 height 289
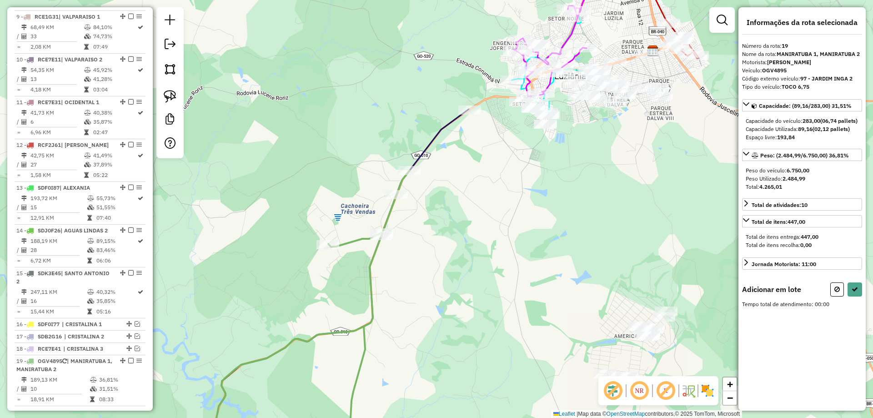
scroll to position [900, 0]
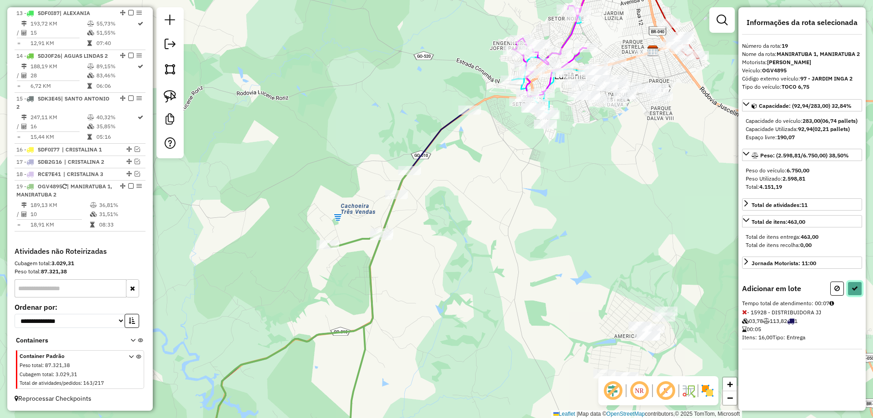
click at [853, 291] on icon at bounding box center [854, 288] width 6 height 6
select select "**********"
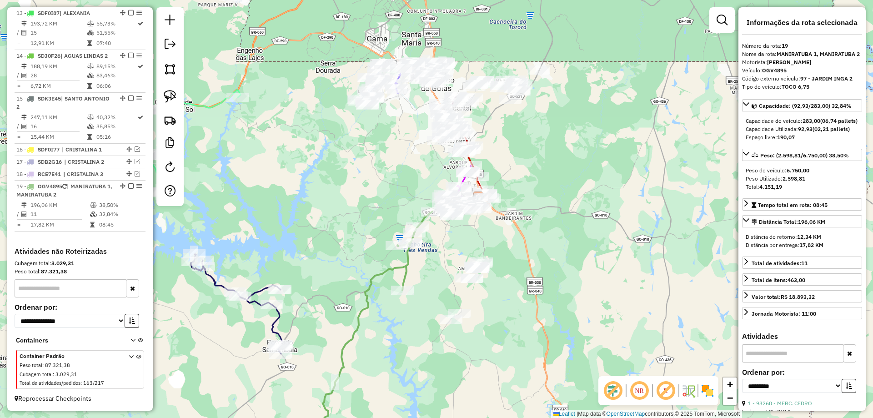
click at [278, 316] on icon at bounding box center [236, 304] width 91 height 100
click at [277, 316] on icon at bounding box center [235, 304] width 91 height 100
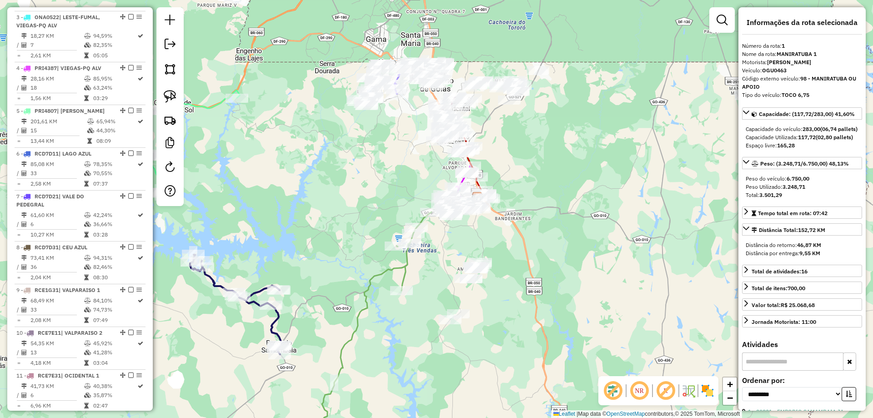
scroll to position [363, 0]
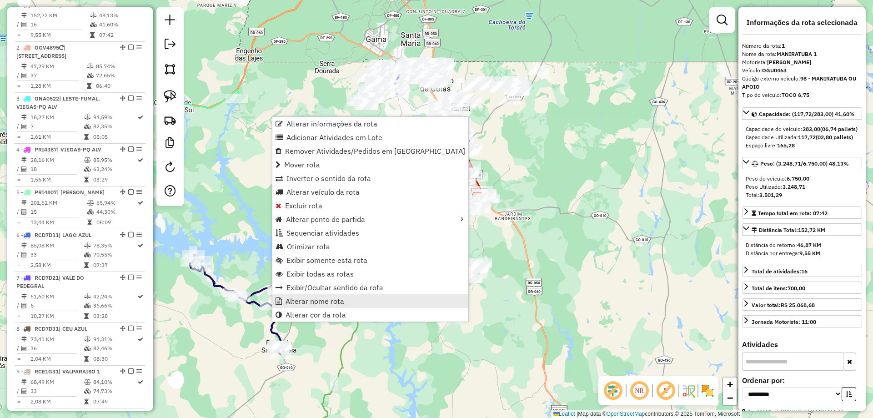
click at [312, 295] on link "Alterar nome rota" at bounding box center [370, 301] width 196 height 14
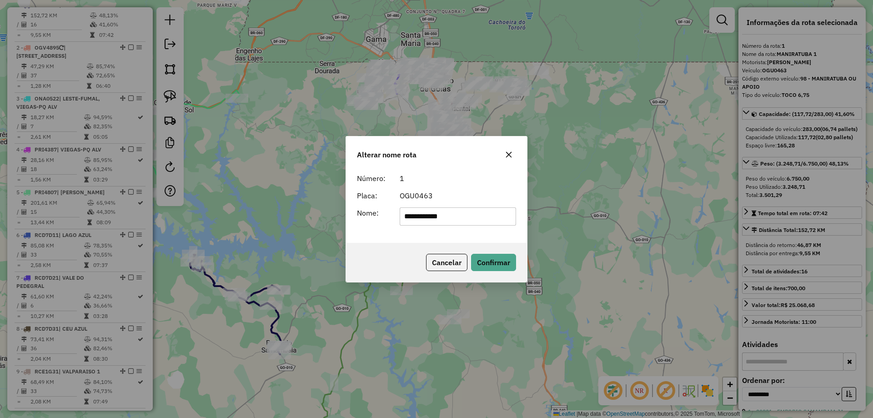
drag, startPoint x: 481, startPoint y: 209, endPoint x: 260, endPoint y: 188, distance: 221.9
click at [260, 188] on div "**********" at bounding box center [436, 209] width 873 height 418
type input "*"
type input "**********"
click at [481, 257] on button "Confirmar" at bounding box center [493, 262] width 45 height 17
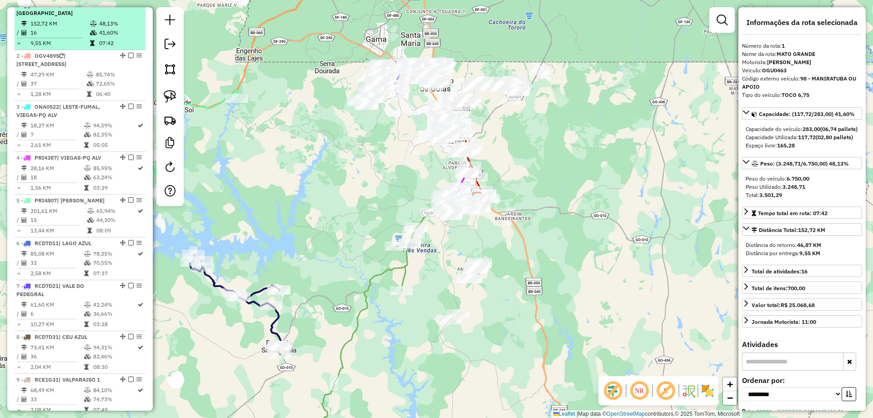
click at [128, 7] on em at bounding box center [130, 4] width 5 height 5
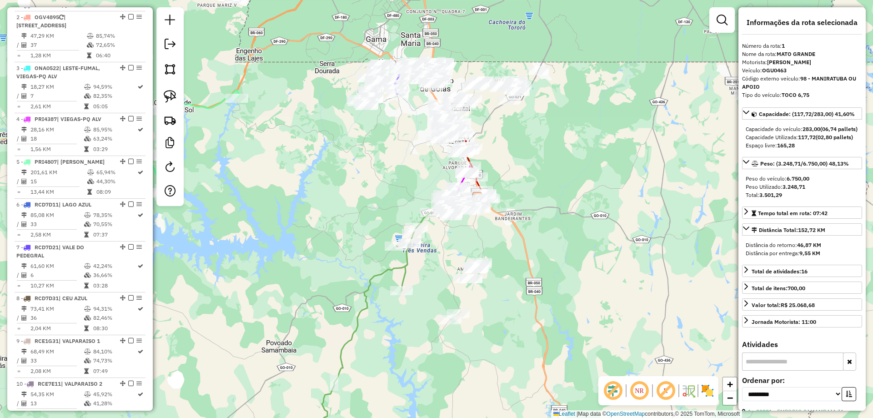
click at [408, 259] on icon at bounding box center [373, 336] width 115 height 248
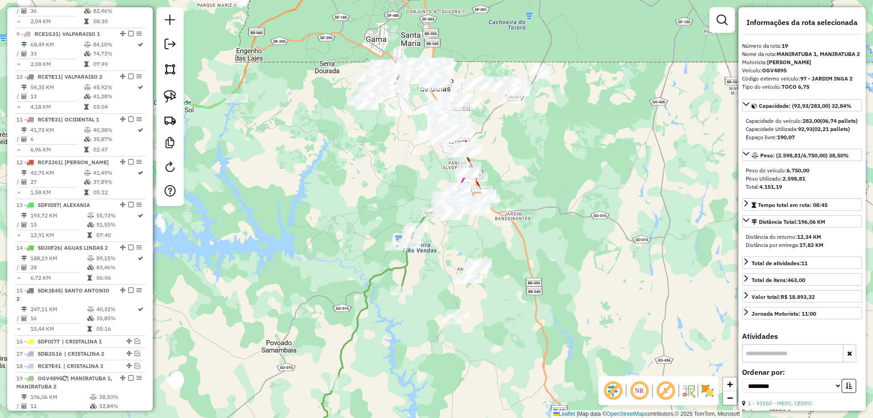
scroll to position [870, 0]
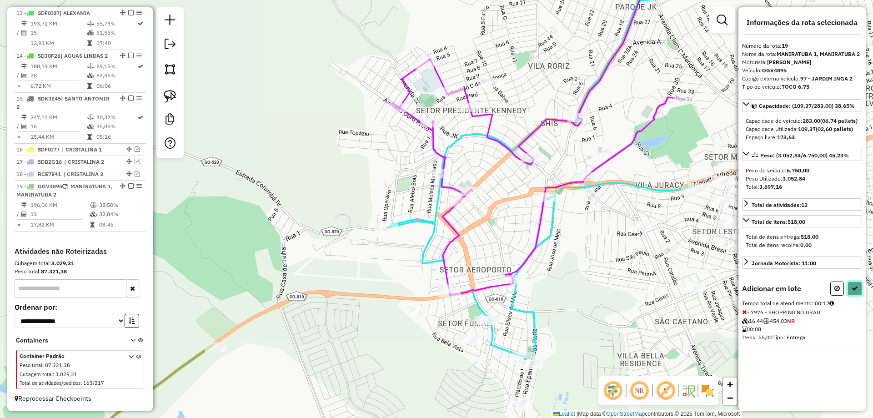
click at [854, 293] on button at bounding box center [854, 288] width 15 height 14
select select "**********"
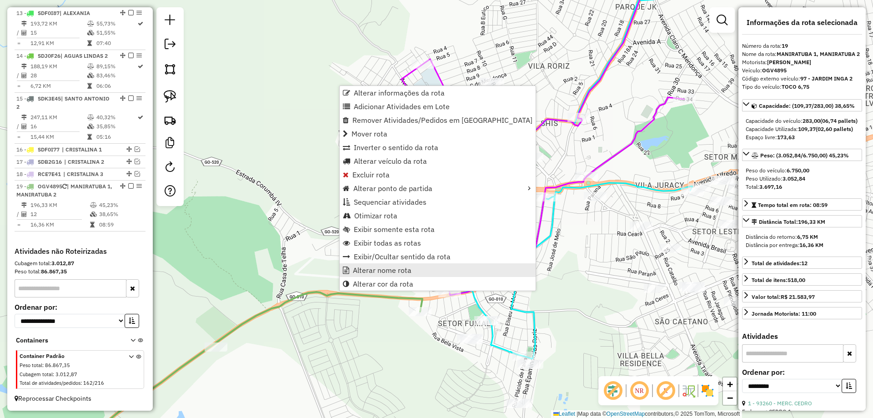
click at [361, 272] on span "Alterar nome rota" at bounding box center [382, 269] width 59 height 7
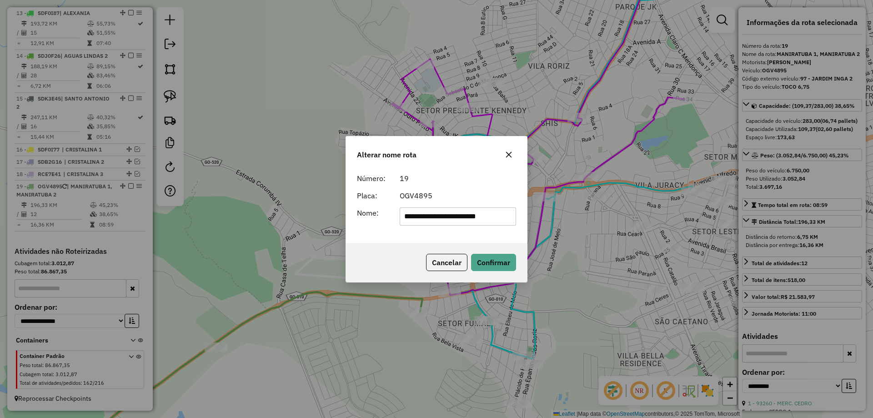
drag, startPoint x: 449, startPoint y: 214, endPoint x: 851, endPoint y: 216, distance: 402.6
click at [851, 216] on div "**********" at bounding box center [436, 209] width 873 height 418
type input "**********"
click at [494, 261] on button "Confirmar" at bounding box center [493, 262] width 45 height 17
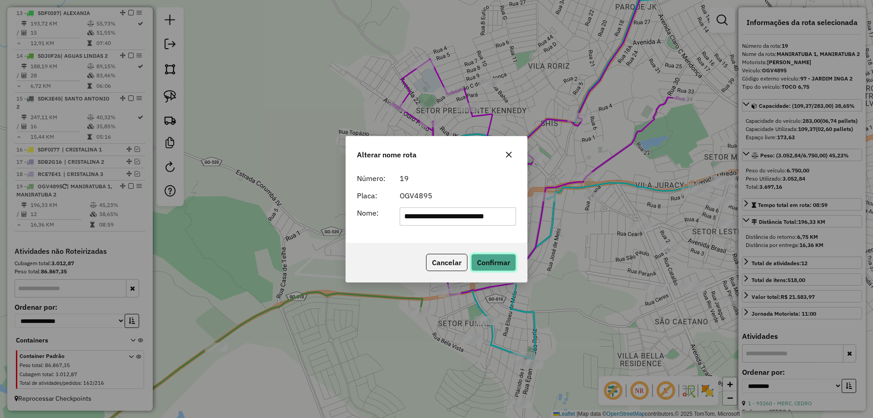
scroll to position [0, 0]
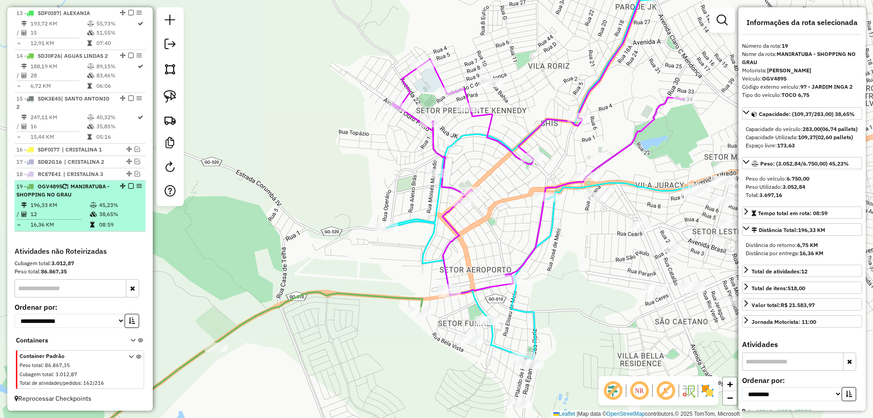
click at [130, 184] on em at bounding box center [130, 185] width 5 height 5
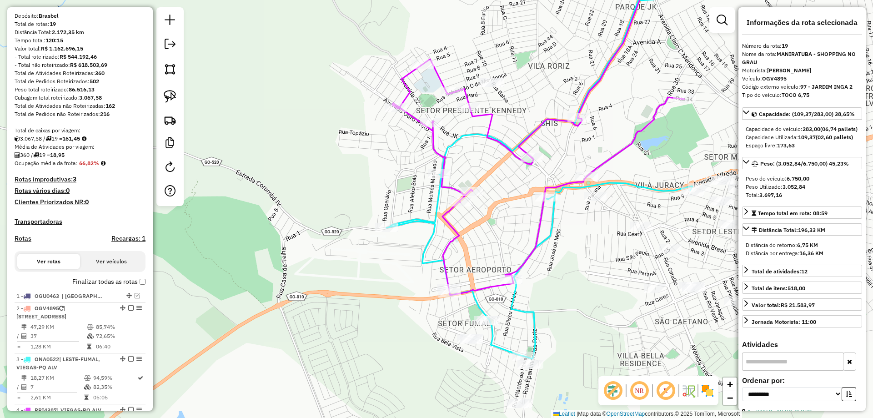
scroll to position [59, 0]
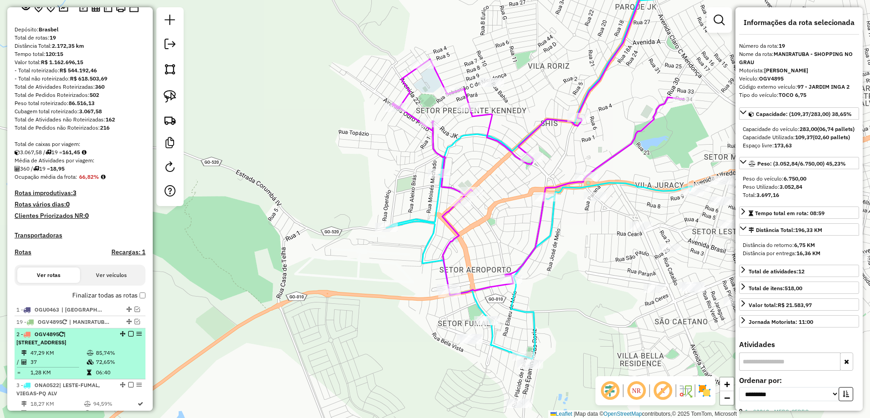
drag, startPoint x: 126, startPoint y: 224, endPoint x: 104, endPoint y: 344, distance: 122.5
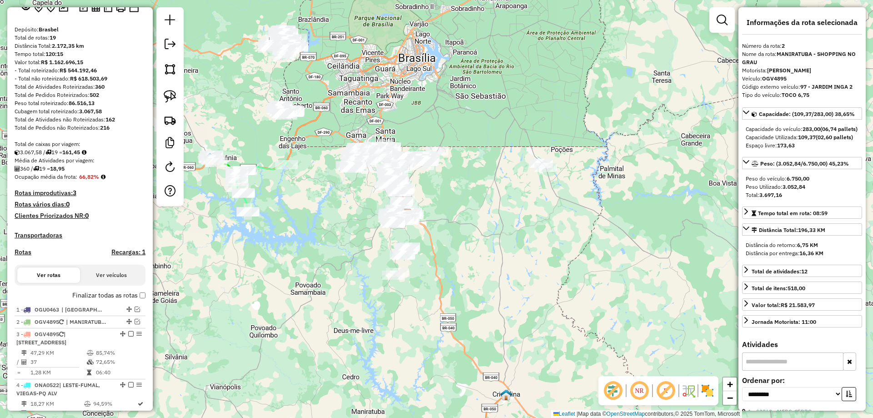
drag, startPoint x: 329, startPoint y: 233, endPoint x: 328, endPoint y: 226, distance: 6.9
click at [329, 226] on div "Janela de atendimento Grade de atendimento Capacidade Transportadoras Veículos …" at bounding box center [436, 209] width 873 height 418
drag, startPoint x: 170, startPoint y: 99, endPoint x: 311, endPoint y: 192, distance: 168.8
click at [171, 99] on img at bounding box center [170, 96] width 13 height 13
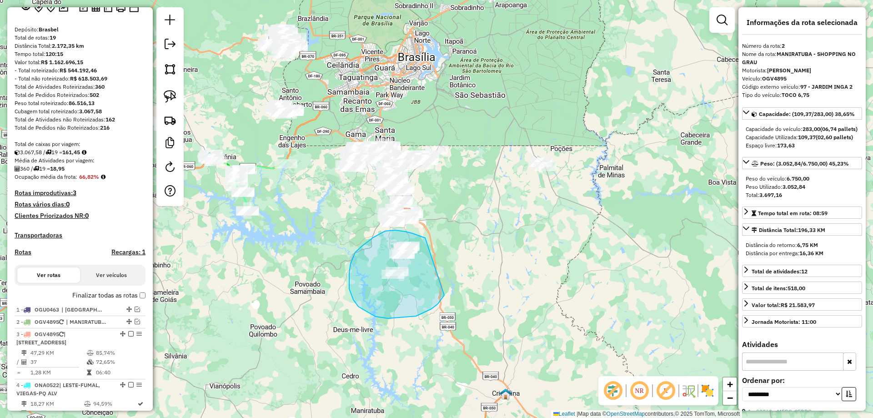
drag, startPoint x: 392, startPoint y: 230, endPoint x: 444, endPoint y: 295, distance: 83.4
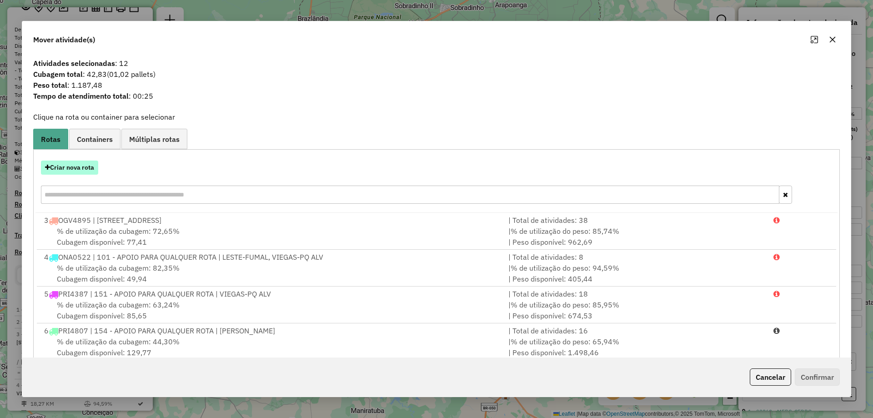
click at [75, 171] on button "Criar nova rota" at bounding box center [69, 167] width 57 height 14
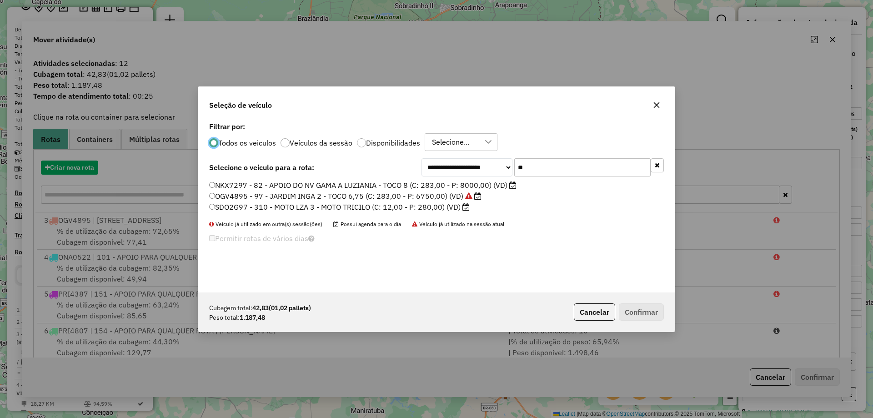
scroll to position [5, 3]
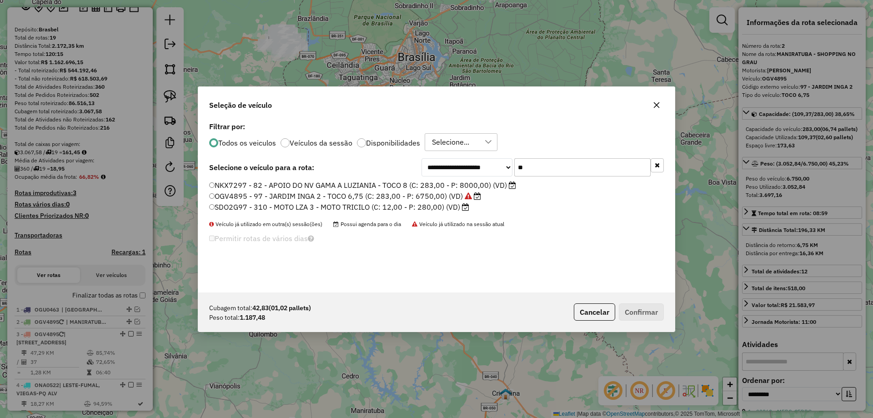
drag, startPoint x: 524, startPoint y: 174, endPoint x: 381, endPoint y: 150, distance: 145.2
click at [381, 150] on div "**********" at bounding box center [436, 206] width 476 height 173
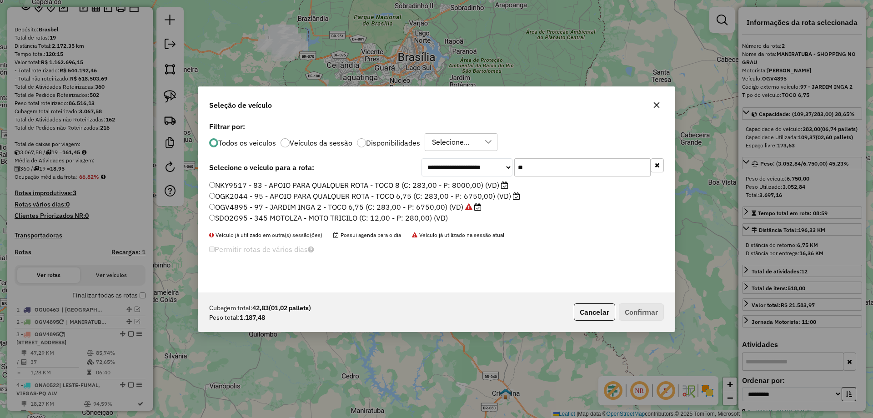
type input "**"
click at [253, 194] on label "OGK2044 - 95 - APOIO PARA QUALQUER ROTA - TOCO 6,75 (C: 283,00 - P: 6750,00) (V…" at bounding box center [364, 195] width 311 height 11
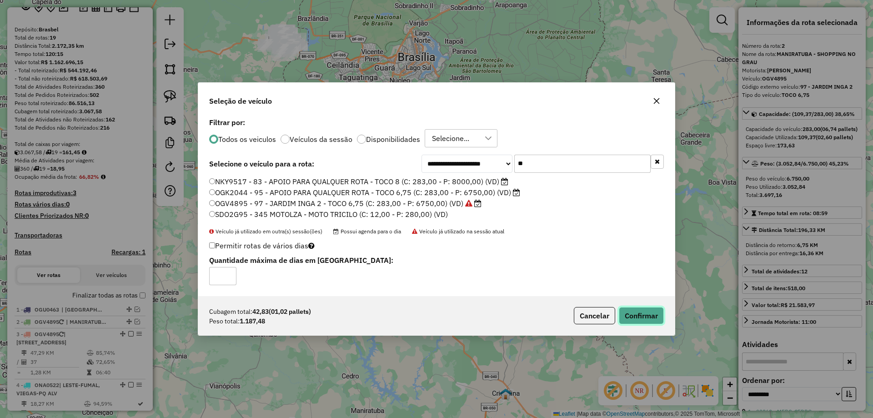
click at [648, 315] on button "Confirmar" at bounding box center [640, 315] width 45 height 17
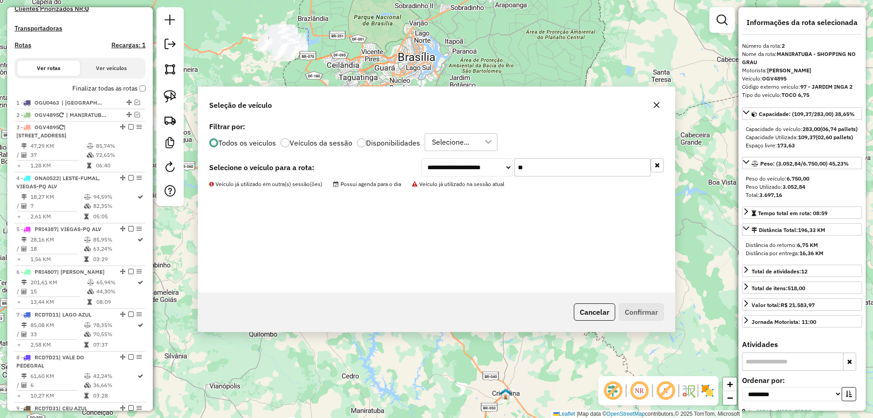
scroll to position [375, 0]
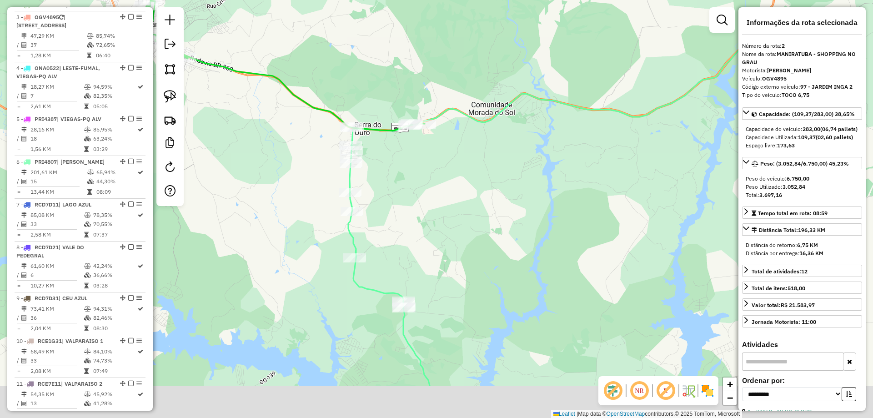
drag, startPoint x: 409, startPoint y: 186, endPoint x: 481, endPoint y: 137, distance: 87.3
click at [478, 140] on div "Janela de atendimento Grade de atendimento Capacidade Transportadoras Veículos …" at bounding box center [436, 209] width 873 height 418
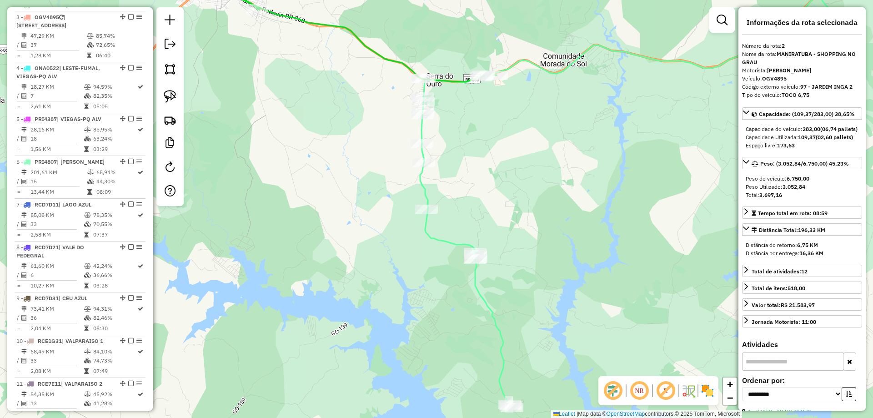
click at [393, 64] on icon at bounding box center [350, 20] width 291 height 124
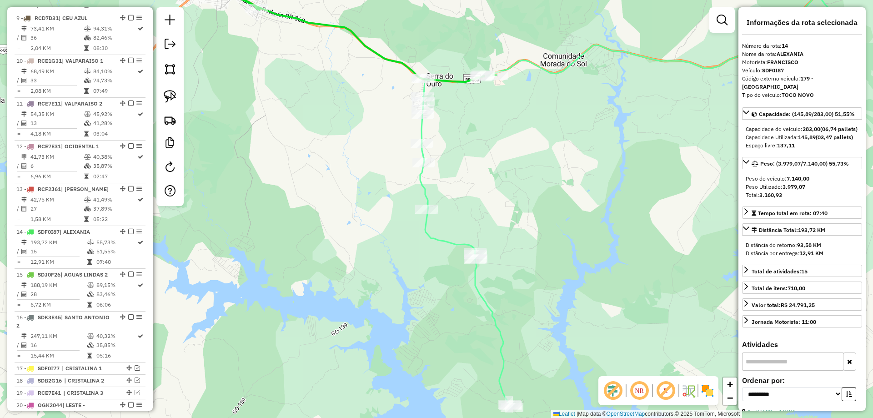
scroll to position [882, 0]
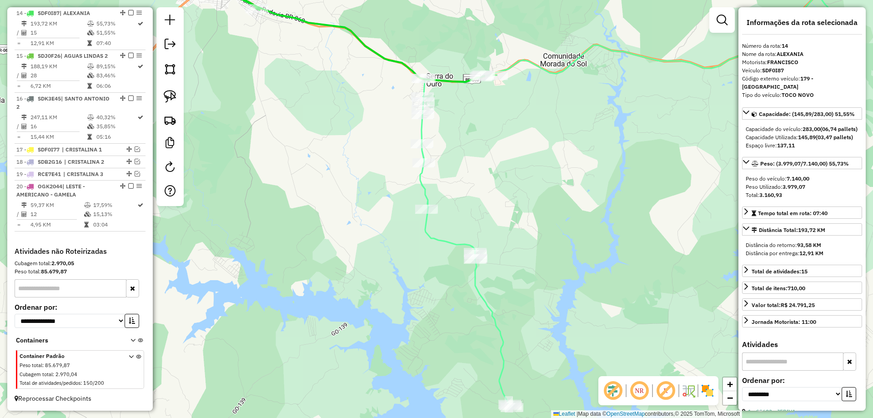
click at [423, 187] on icon at bounding box center [626, 201] width 412 height 411
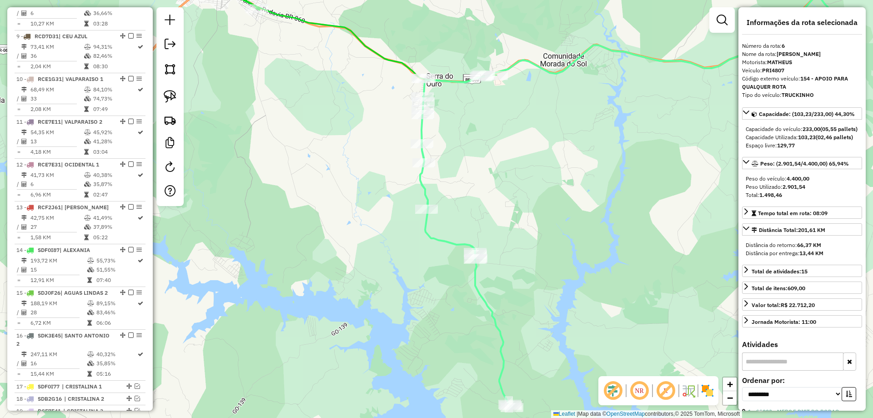
scroll to position [532, 0]
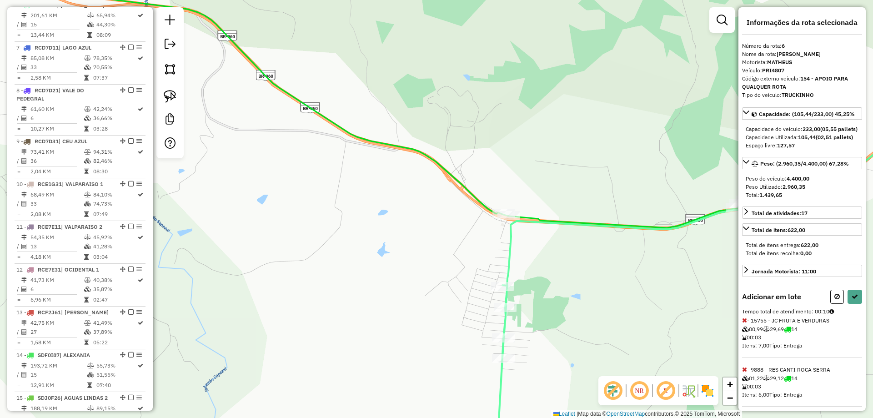
click at [742, 323] on icon at bounding box center [744, 320] width 5 height 6
drag, startPoint x: 742, startPoint y: 326, endPoint x: 493, endPoint y: 305, distance: 249.5
click at [739, 326] on div "Informações da rota selecionada Número da rota: 6 Nome da rota: ALEXANIA ROÇA M…" at bounding box center [801, 208] width 127 height 403
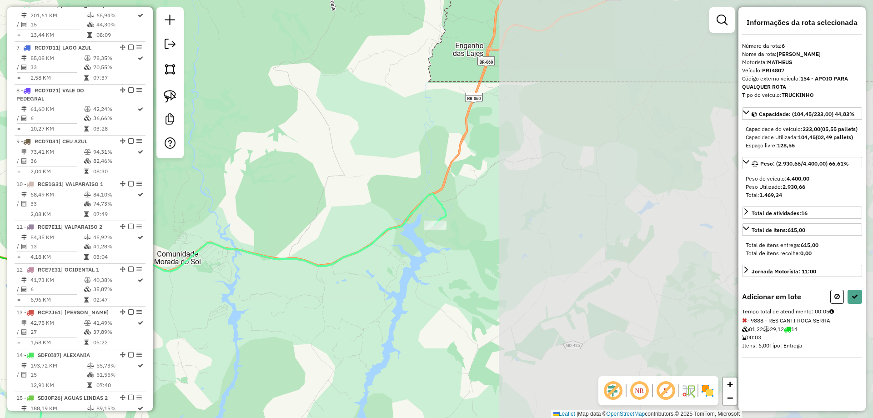
drag, startPoint x: 637, startPoint y: 281, endPoint x: 229, endPoint y: 280, distance: 407.6
click at [228, 280] on div "Janela de atendimento Grade de atendimento Capacidade Transportadoras Veículos …" at bounding box center [436, 209] width 873 height 418
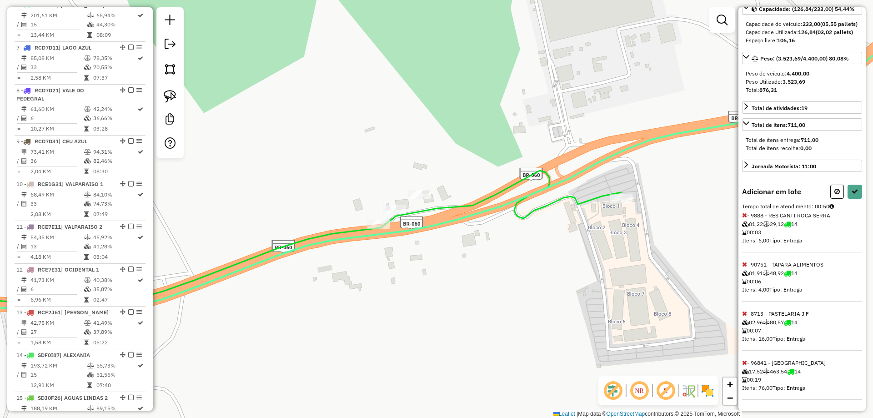
scroll to position [121, 0]
click at [743, 214] on icon at bounding box center [744, 215] width 5 height 6
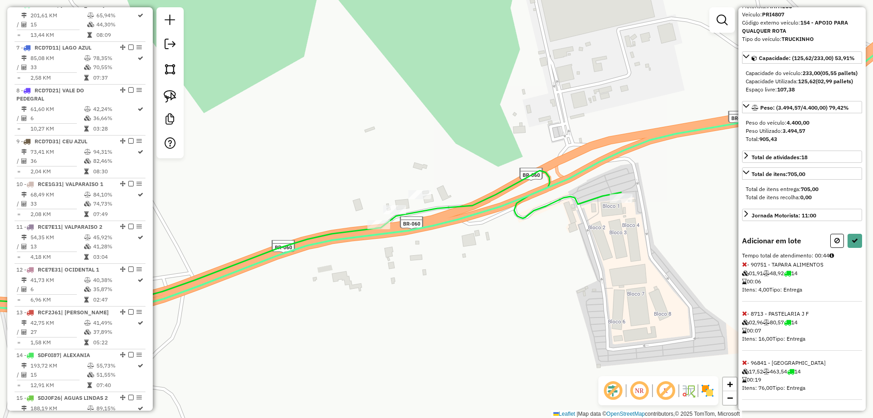
click at [745, 263] on icon at bounding box center [744, 264] width 5 height 6
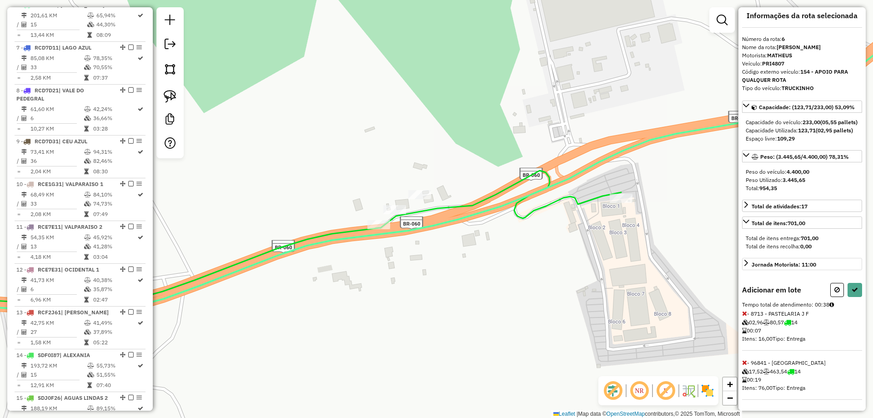
scroll to position [23, 0]
click at [745, 312] on icon at bounding box center [744, 313] width 5 height 6
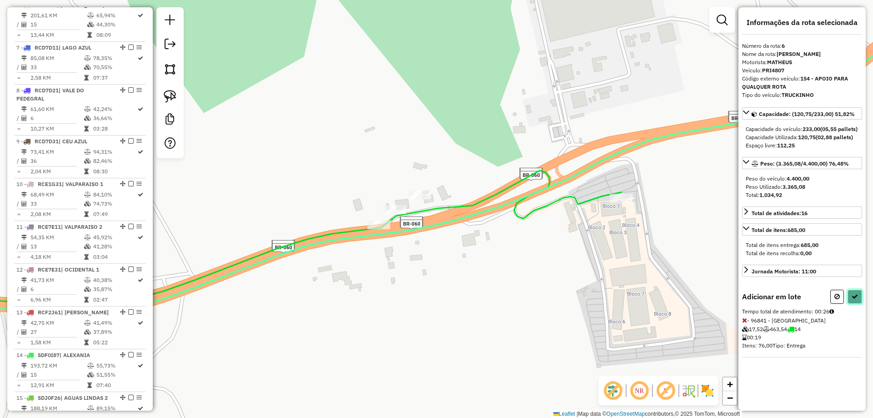
click at [858, 304] on button at bounding box center [854, 296] width 15 height 14
select select "**********"
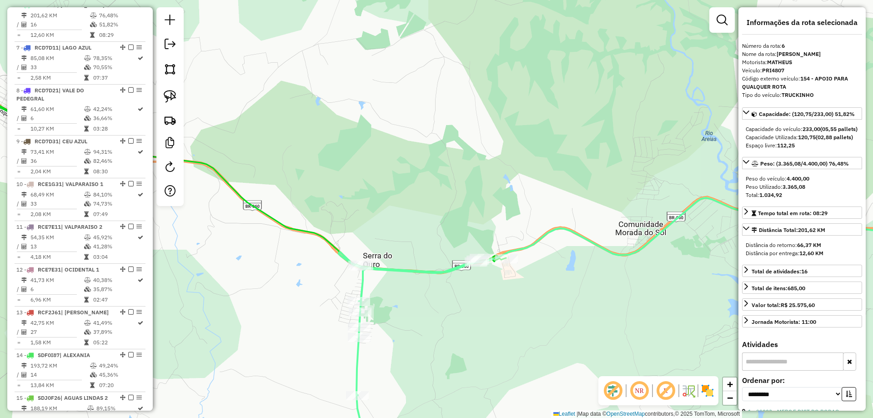
click at [321, 236] on icon at bounding box center [215, 141] width 582 height 259
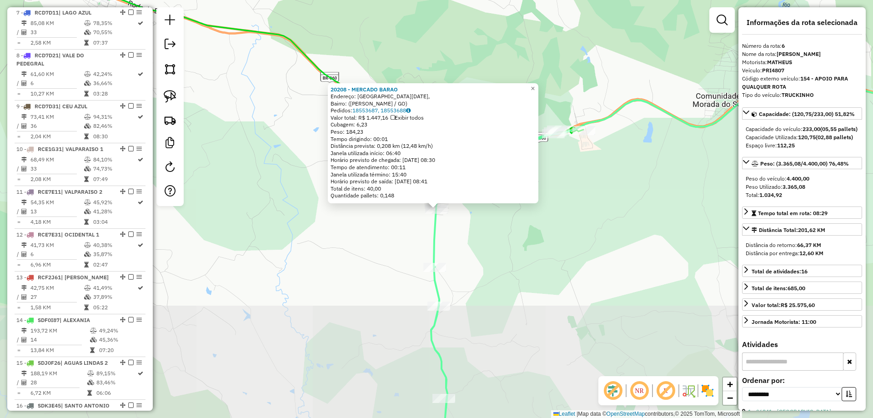
scroll to position [532, 0]
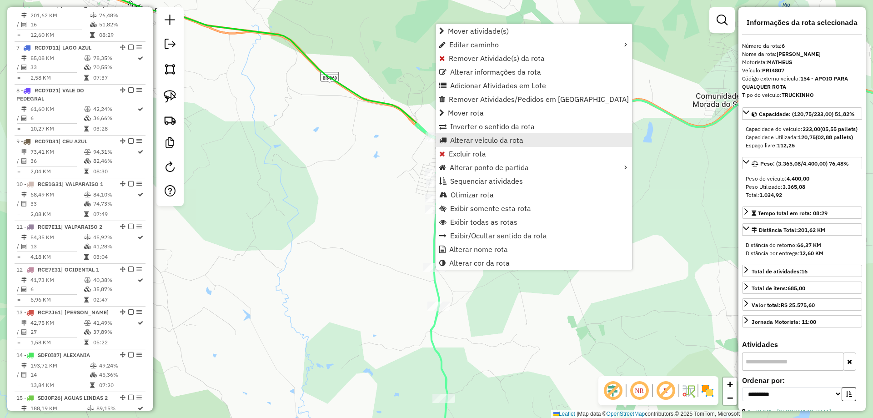
click at [466, 134] on link "Alterar veículo da rota" at bounding box center [534, 140] width 196 height 14
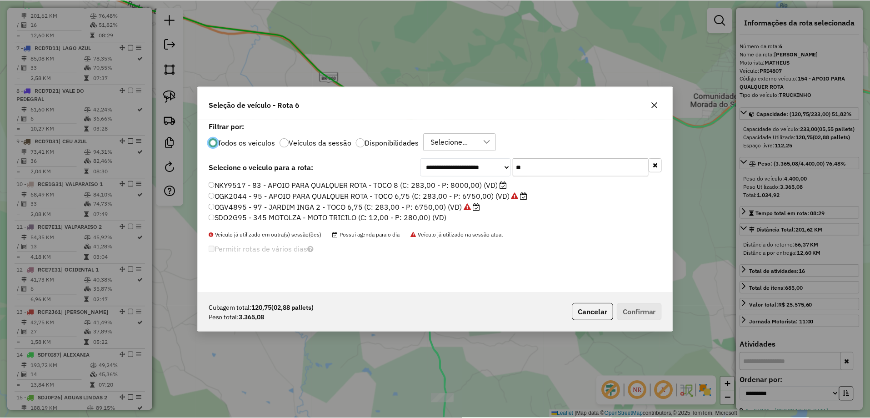
scroll to position [5, 3]
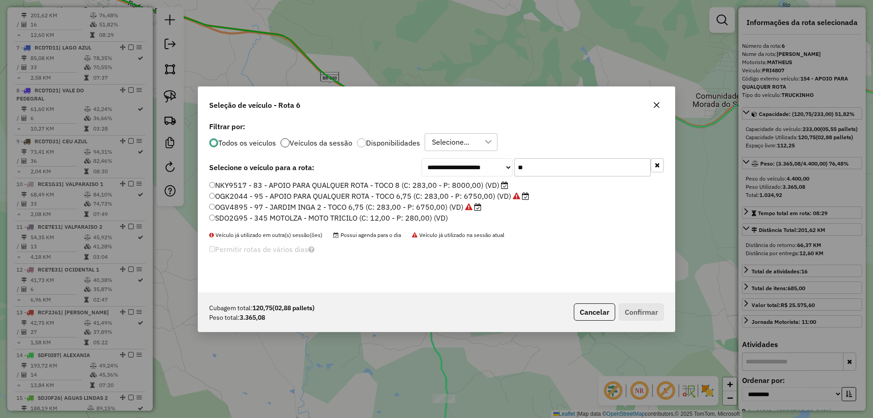
drag, startPoint x: 315, startPoint y: 147, endPoint x: 280, endPoint y: 144, distance: 35.6
click at [280, 145] on div "**********" at bounding box center [436, 206] width 476 height 173
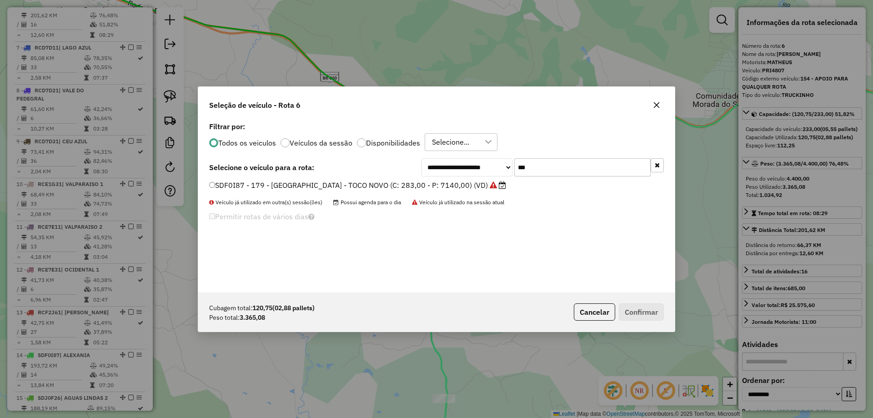
type input "***"
click at [218, 189] on label "SDF0I87 - 179 - ALEXANIA - TOCO NOVO (C: 283,00 - P: 7140,00) (VD)" at bounding box center [357, 185] width 297 height 11
click at [626, 316] on button "Confirmar" at bounding box center [640, 311] width 45 height 17
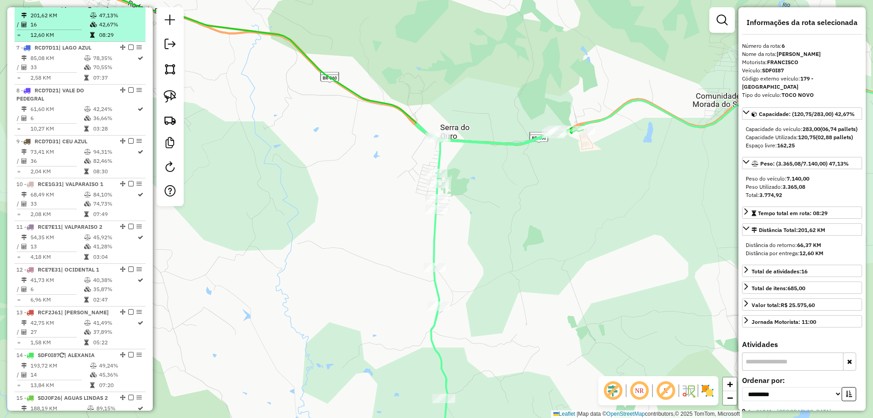
click at [128, 7] on em at bounding box center [130, 4] width 5 height 5
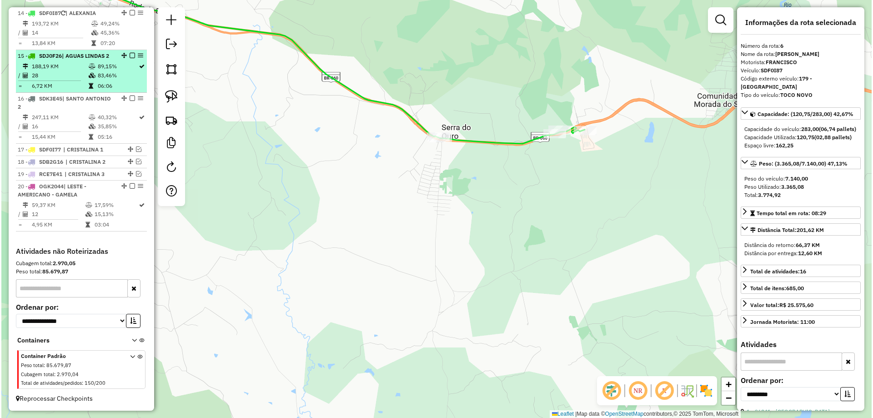
scroll to position [839, 0]
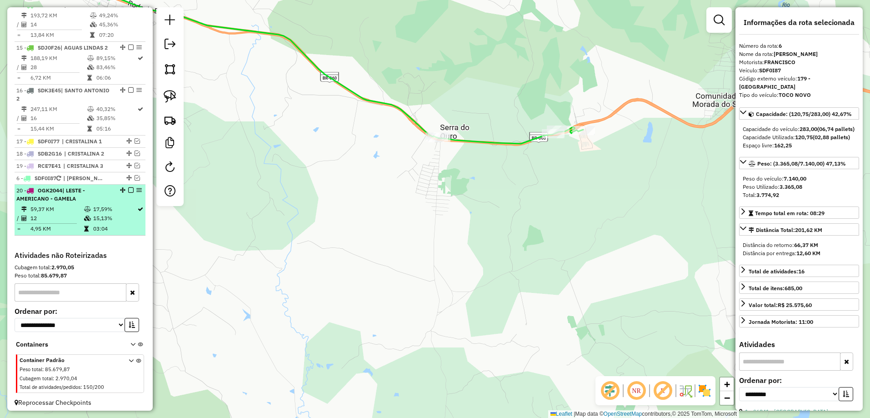
drag, startPoint x: 126, startPoint y: 13, endPoint x: 112, endPoint y: 203, distance: 190.9
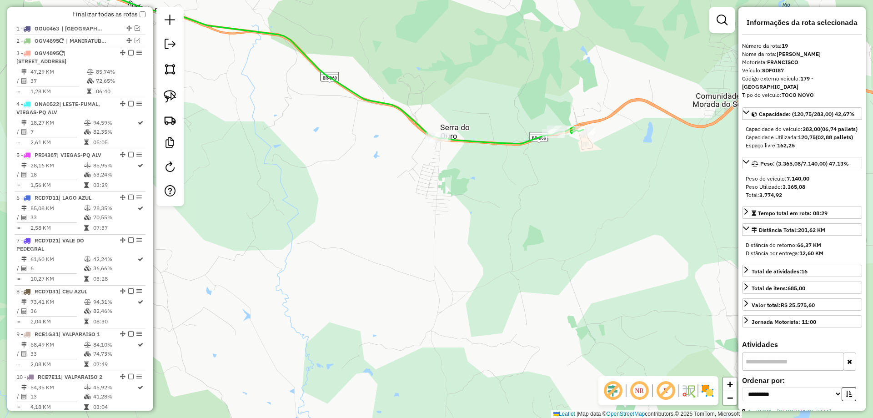
scroll to position [112, 0]
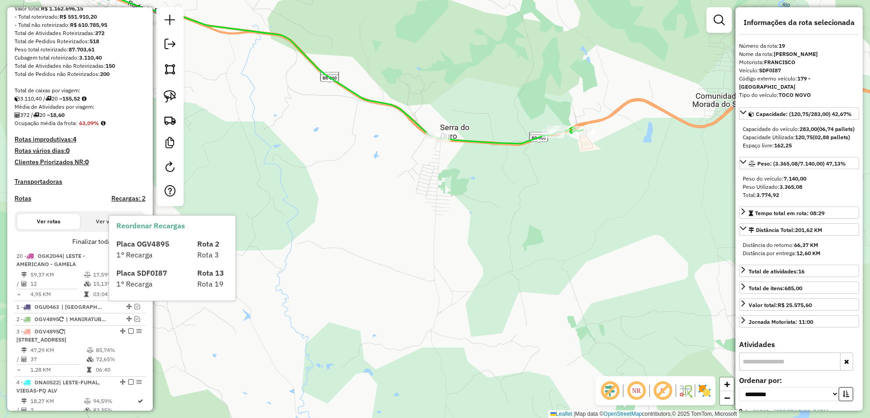
drag, startPoint x: 119, startPoint y: 199, endPoint x: 103, endPoint y: 267, distance: 70.3
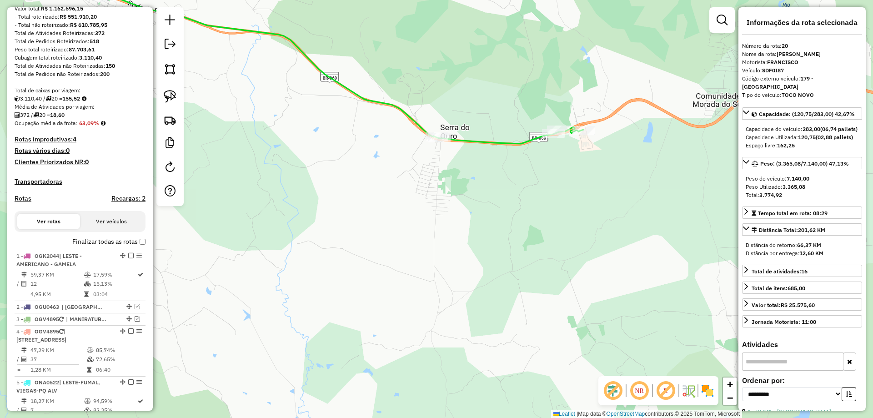
click at [511, 143] on icon at bounding box center [314, 50] width 538 height 185
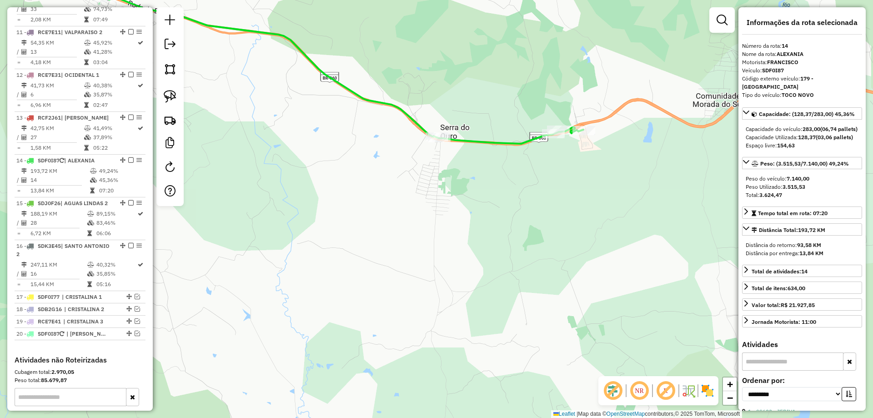
scroll to position [852, 0]
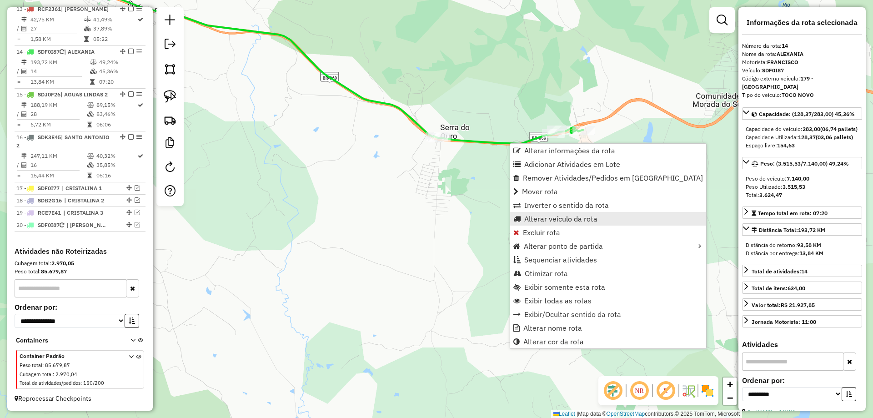
click at [557, 223] on link "Alterar veículo da rota" at bounding box center [608, 219] width 196 height 14
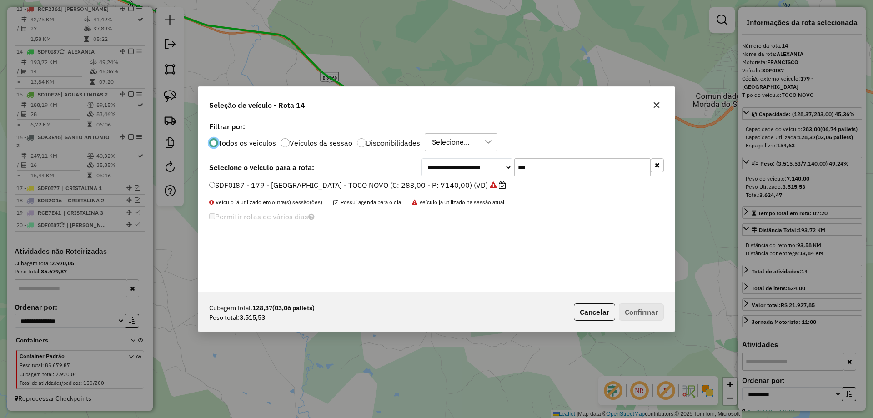
scroll to position [5, 3]
drag, startPoint x: 555, startPoint y: 170, endPoint x: 341, endPoint y: 174, distance: 214.1
click at [341, 174] on div "**********" at bounding box center [436, 167] width 454 height 18
type input "***"
click at [260, 187] on label "PRI4807 - 154 - APOIO PARA QUALQUER ROTA - TRUCKINHO (C: 233,00 - P: 4400,00) (…" at bounding box center [367, 185] width 317 height 11
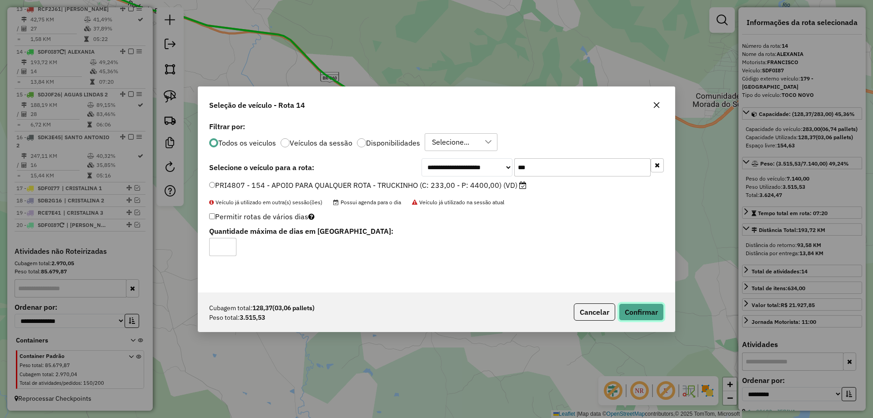
click at [636, 311] on button "Confirmar" at bounding box center [640, 311] width 45 height 17
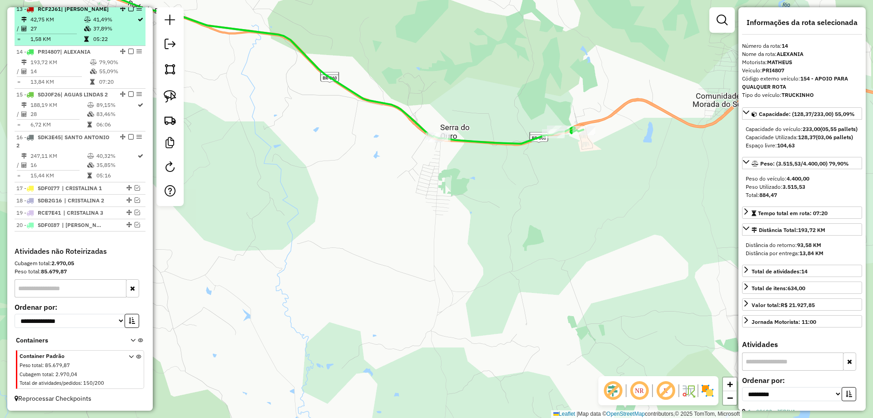
click at [129, 51] on em at bounding box center [130, 51] width 5 height 5
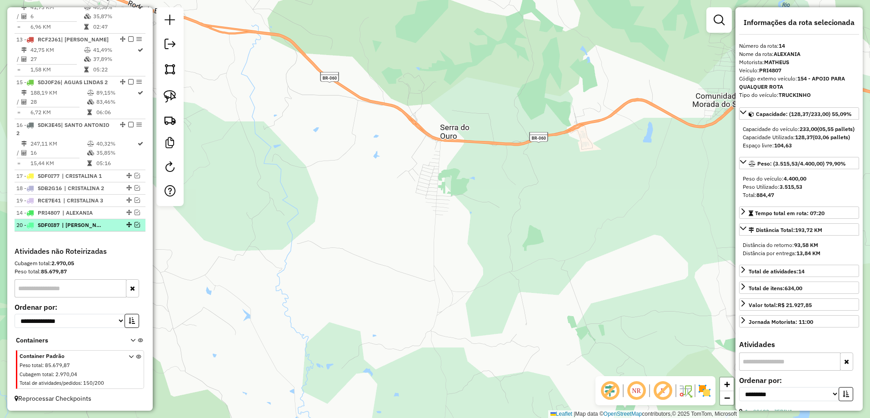
drag, startPoint x: 126, startPoint y: 83, endPoint x: 97, endPoint y: 221, distance: 141.6
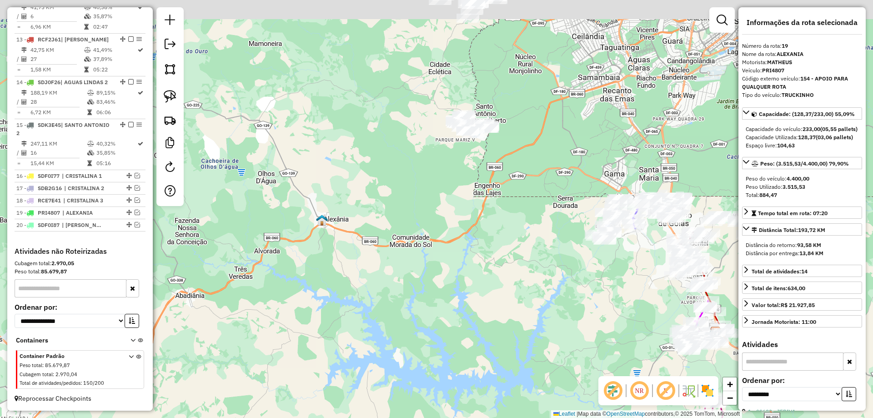
drag, startPoint x: 551, startPoint y: 101, endPoint x: 409, endPoint y: 261, distance: 213.7
click at [409, 261] on div "Janela de atendimento Grade de atendimento Capacidade Transportadoras Veículos …" at bounding box center [436, 209] width 873 height 418
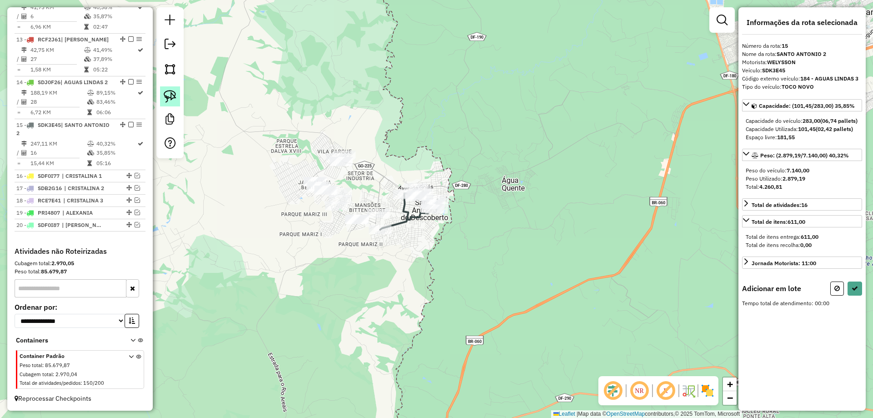
click at [169, 95] on img at bounding box center [170, 96] width 13 height 13
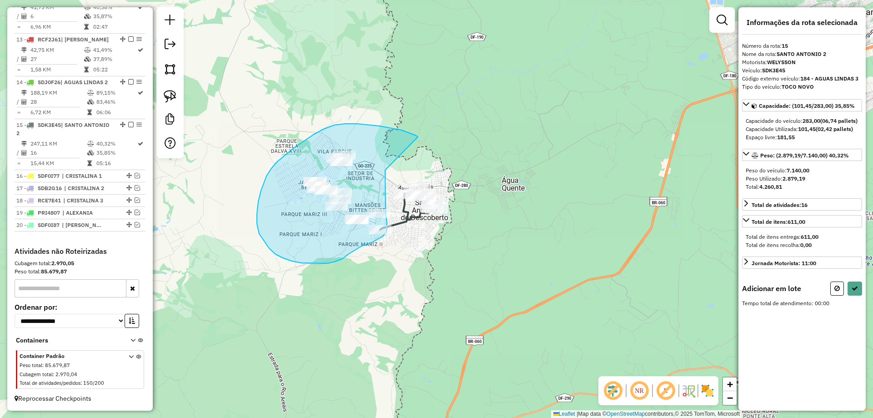
drag, startPoint x: 410, startPoint y: 133, endPoint x: 385, endPoint y: 170, distance: 44.5
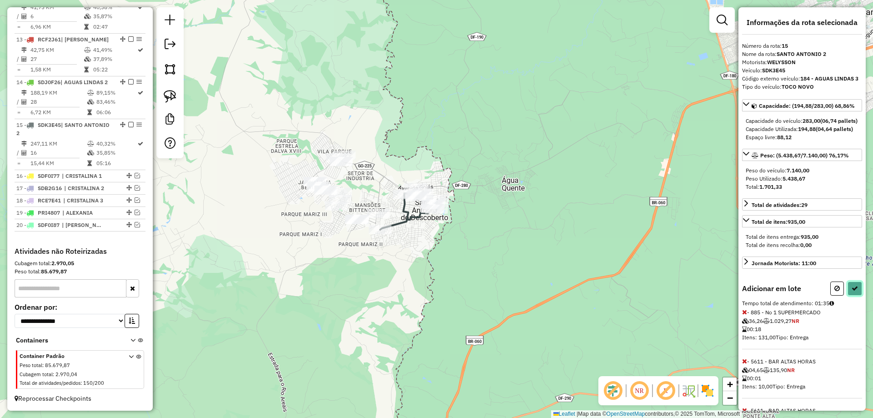
click at [853, 291] on icon at bounding box center [854, 288] width 6 height 6
select select "**********"
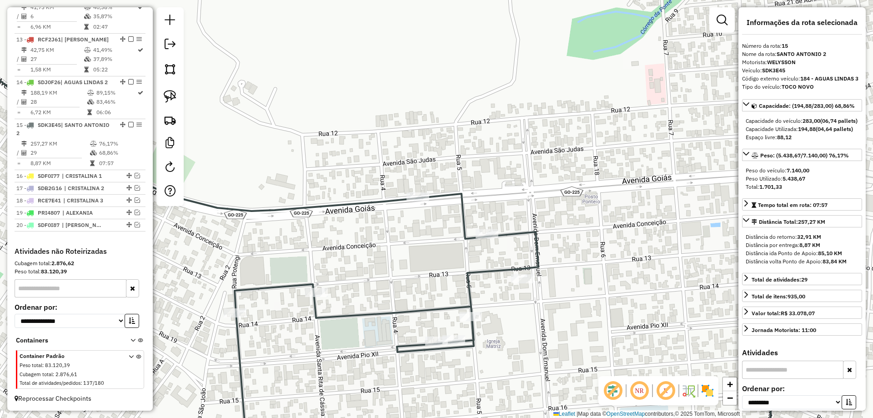
click at [170, 96] on img at bounding box center [170, 96] width 13 height 13
drag, startPoint x: 409, startPoint y: 168, endPoint x: 449, endPoint y: 200, distance: 51.0
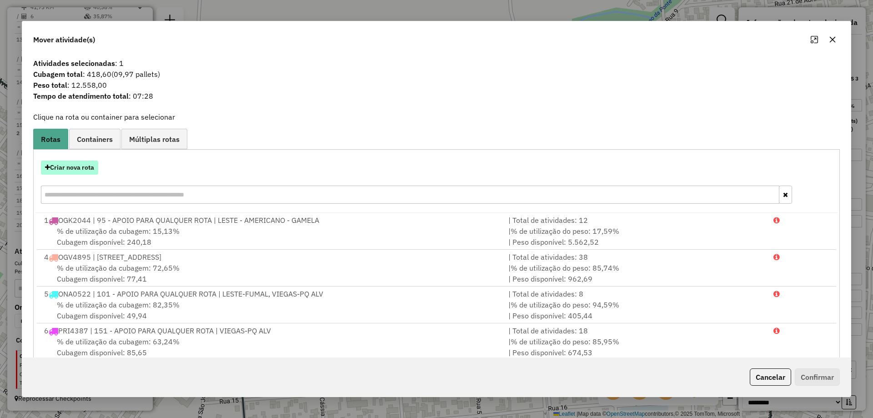
click at [66, 170] on button "Criar nova rota" at bounding box center [69, 167] width 57 height 14
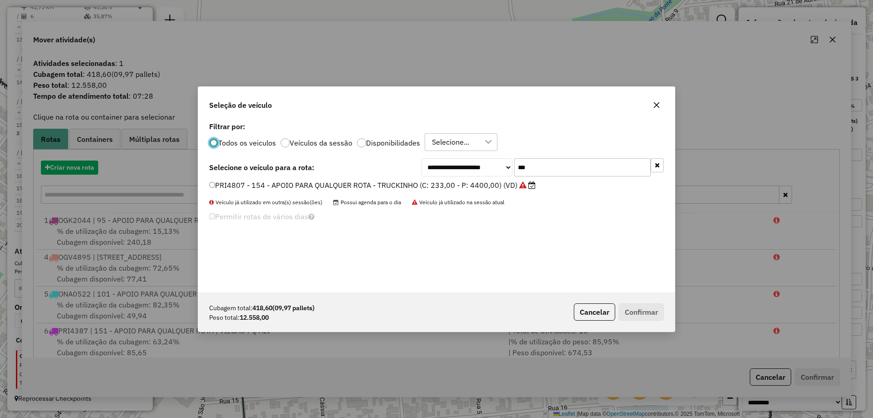
scroll to position [5, 3]
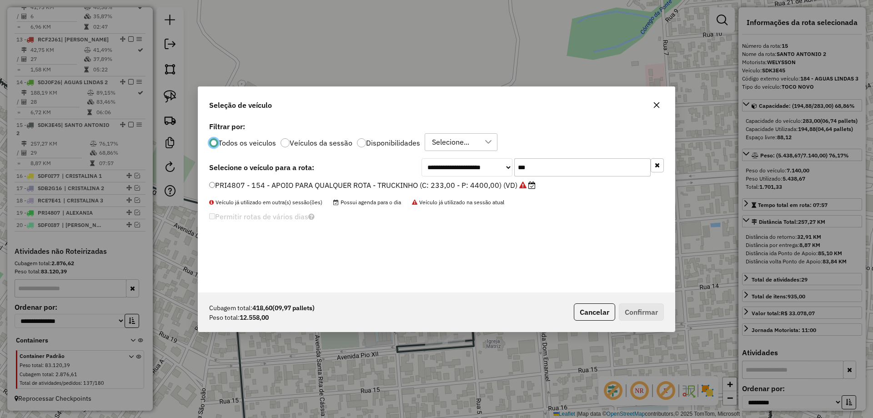
drag, startPoint x: 534, startPoint y: 168, endPoint x: 494, endPoint y: 170, distance: 40.0
click at [530, 168] on input "***" at bounding box center [582, 167] width 136 height 18
type input "***"
click at [293, 184] on label "RCE0C31 - 158 - AS PARA AREA 1 - TRUCK 12.770 (C: 417,00 - P: 12770,00) (VD)" at bounding box center [347, 185] width 277 height 11
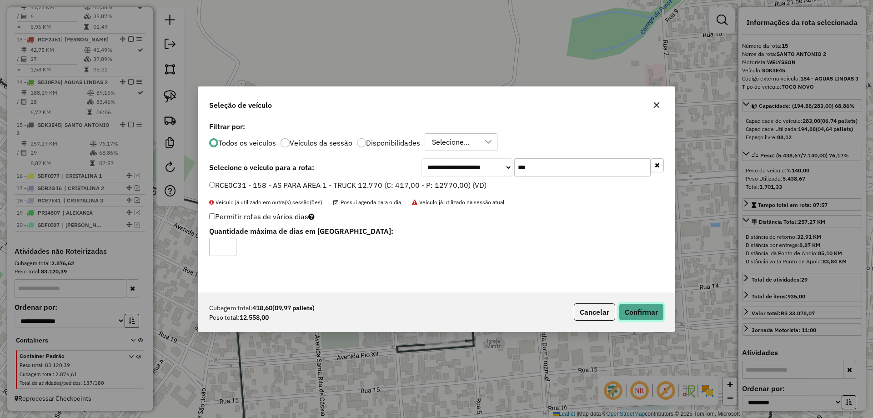
click at [638, 309] on button "Confirmar" at bounding box center [640, 311] width 45 height 17
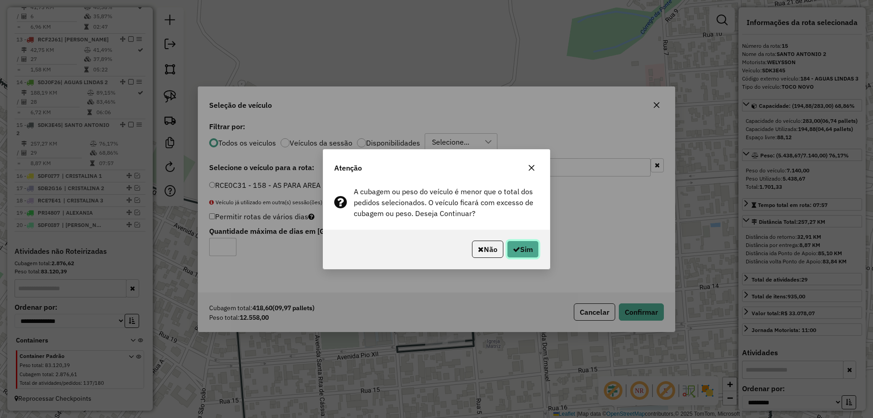
click at [523, 241] on button "Sim" at bounding box center [523, 248] width 32 height 17
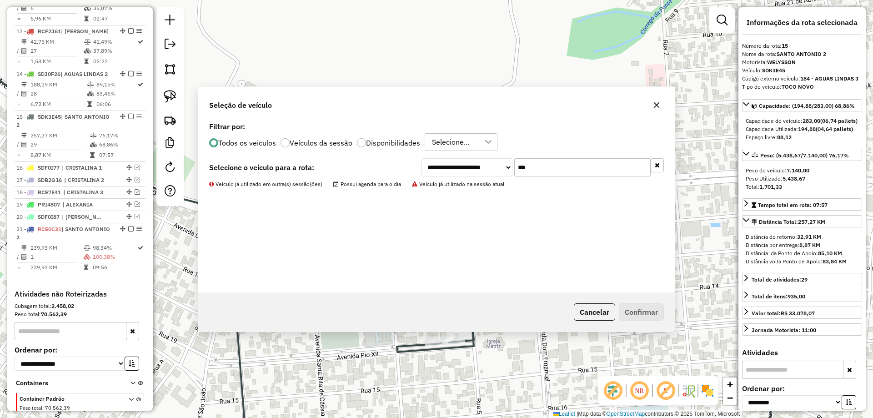
scroll to position [872, 0]
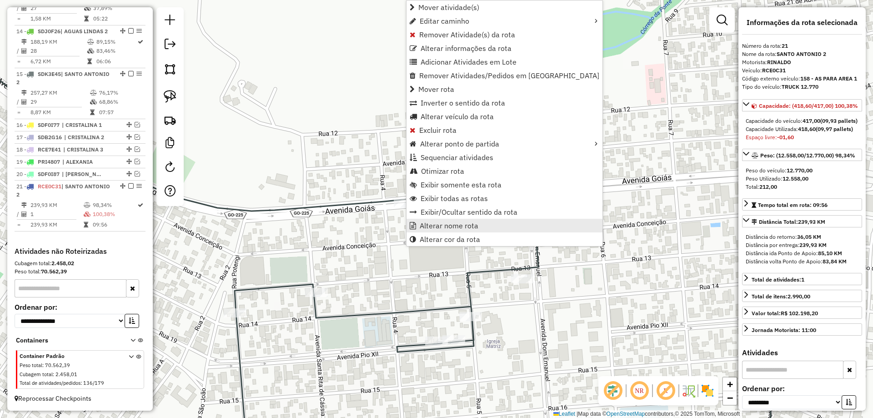
click at [447, 226] on span "Alterar nome rota" at bounding box center [448, 225] width 59 height 7
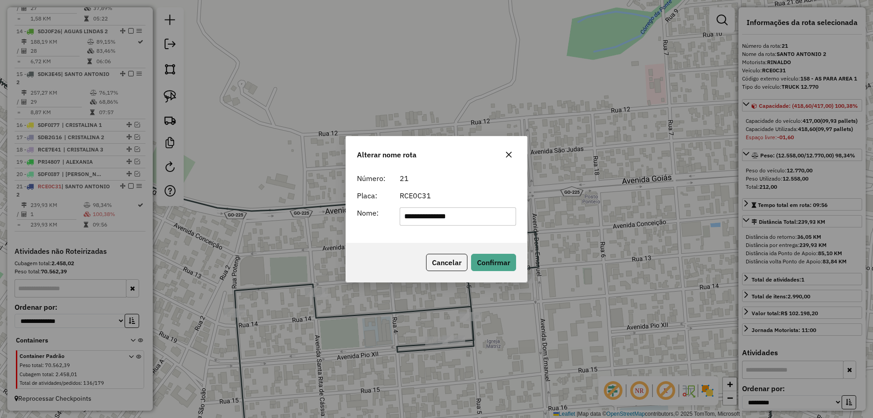
drag, startPoint x: 495, startPoint y: 221, endPoint x: 169, endPoint y: 178, distance: 329.6
click at [169, 178] on div "**********" at bounding box center [436, 209] width 873 height 418
type input "*"
type input "********"
click at [169, 178] on div "Alterar nome rota Número: 21 Placa: RCE0C31 Nome: ******** Cancelar Confirmar" at bounding box center [436, 209] width 873 height 418
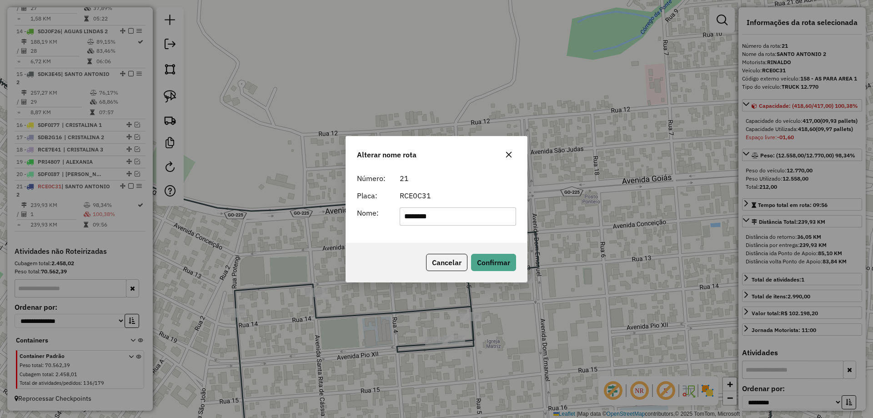
drag, startPoint x: 387, startPoint y: 238, endPoint x: 451, endPoint y: 250, distance: 65.7
click at [389, 237] on div "Número: 21 Placa: RCE0C31 Nome: ********" at bounding box center [436, 206] width 181 height 74
drag, startPoint x: 501, startPoint y: 261, endPoint x: 189, endPoint y: 261, distance: 311.7
click at [500, 261] on button "Confirmar" at bounding box center [493, 262] width 45 height 17
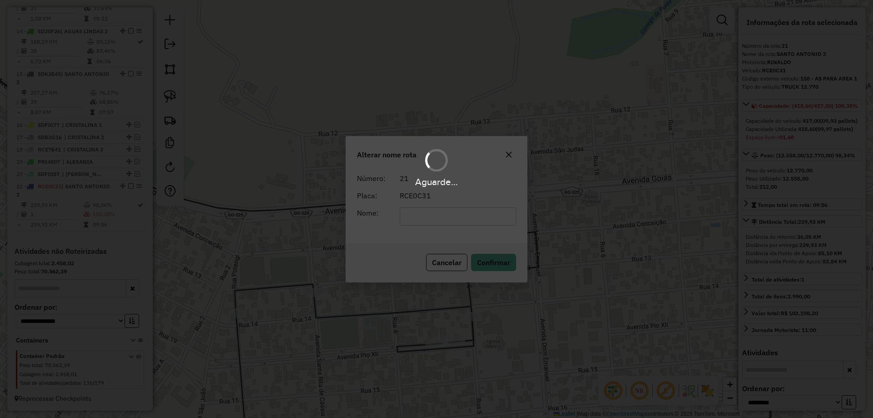
scroll to position [864, 0]
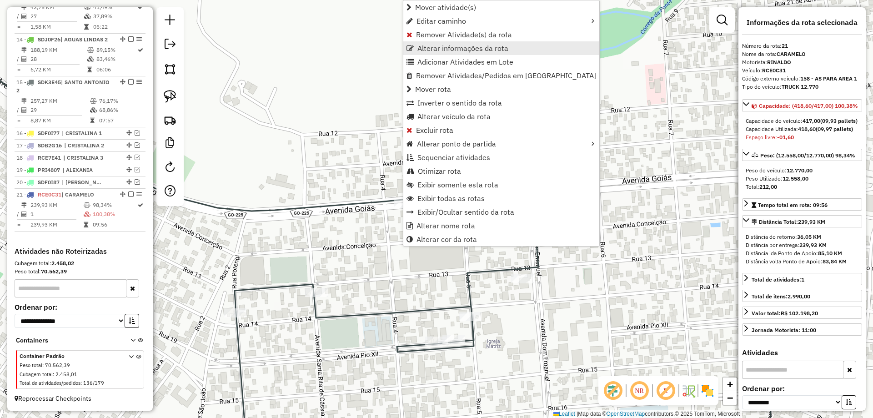
click at [448, 50] on span "Alterar informações da rota" at bounding box center [462, 48] width 91 height 7
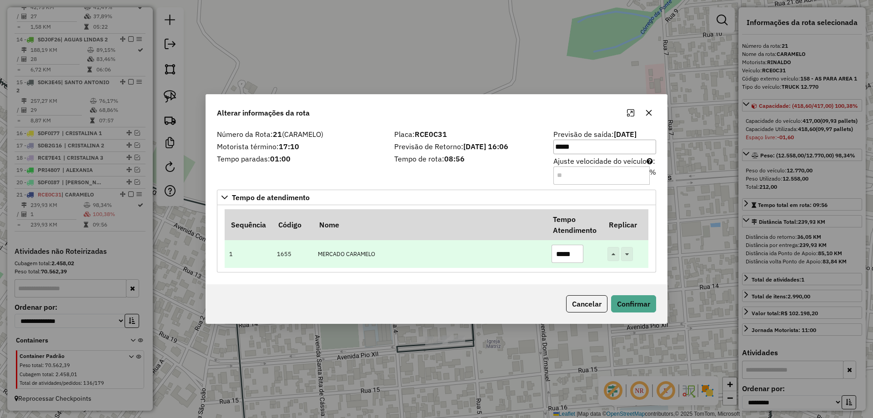
click at [561, 252] on input "*****" at bounding box center [567, 253] width 32 height 18
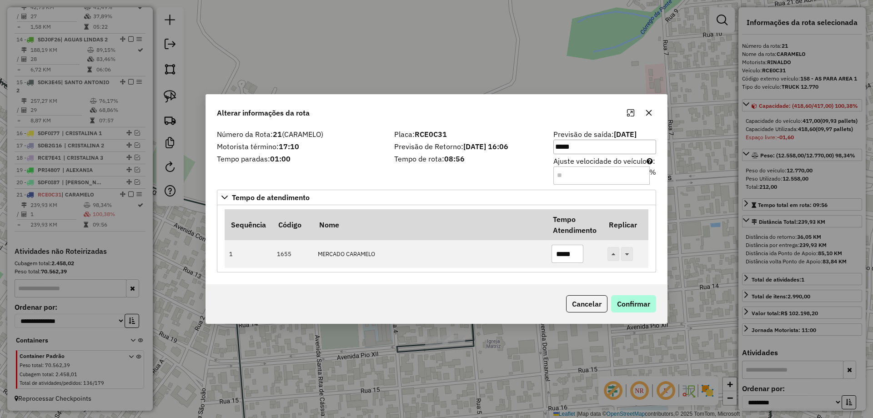
type input "*****"
click at [623, 300] on button "Confirmar" at bounding box center [633, 303] width 45 height 17
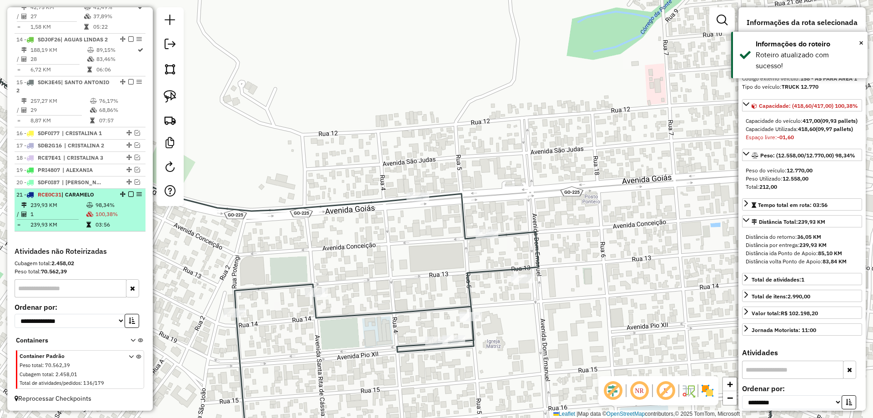
click at [129, 192] on em at bounding box center [130, 193] width 5 height 5
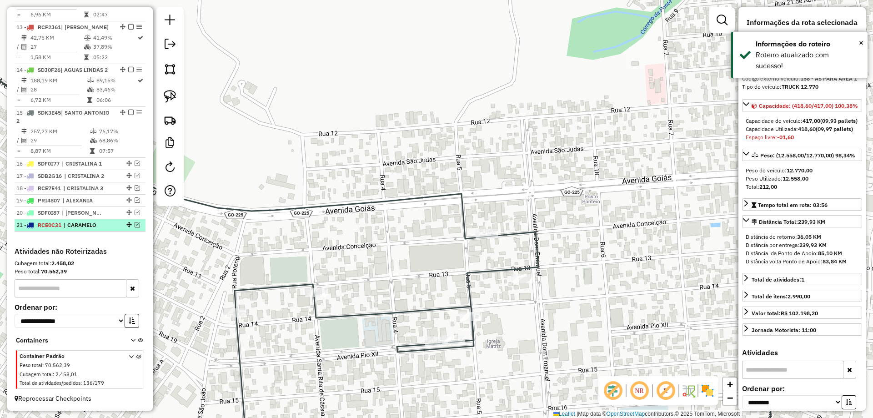
scroll to position [833, 0]
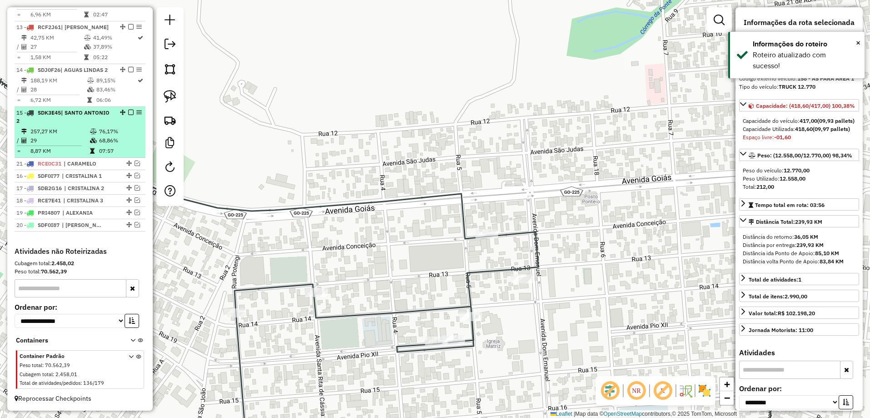
drag, startPoint x: 126, startPoint y: 224, endPoint x: 113, endPoint y: 155, distance: 69.3
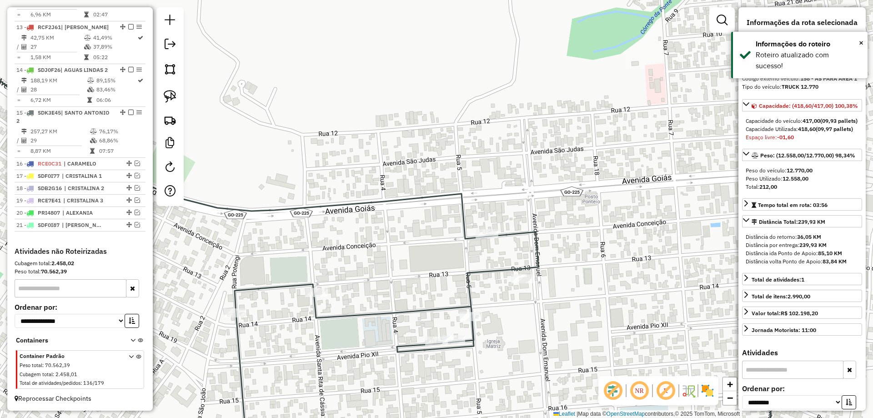
click at [492, 269] on icon at bounding box center [342, 236] width 858 height 446
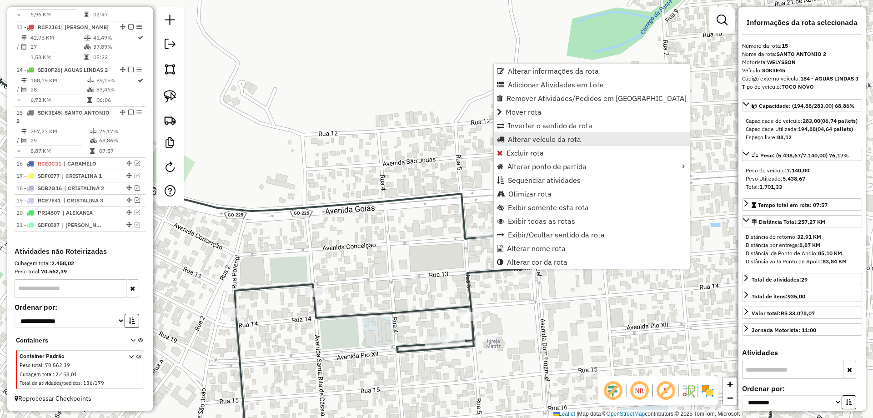
click at [519, 143] on span "Alterar veículo da rota" at bounding box center [544, 138] width 73 height 7
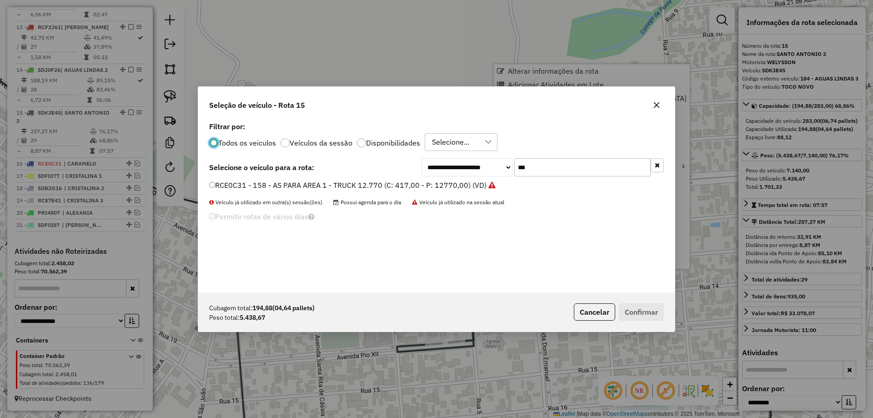
scroll to position [5, 3]
drag, startPoint x: 496, startPoint y: 172, endPoint x: 373, endPoint y: 168, distance: 123.2
click at [373, 168] on div "**********" at bounding box center [436, 167] width 454 height 18
type input "***"
click at [312, 191] on div "SDK3E45 - 184 - AGUAS LINDAS 3 - TOCO NOVO (C: 283,00 - P: 7140,00) (VD)" at bounding box center [436, 189] width 465 height 18
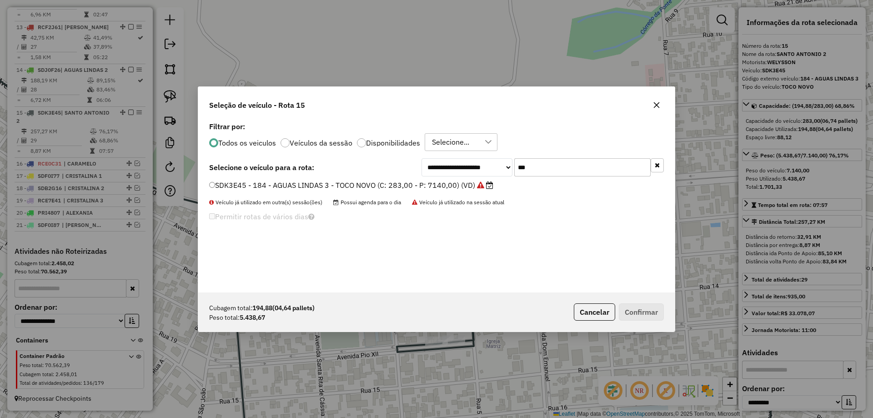
click at [312, 187] on label "SDK3E45 - 184 - AGUAS LINDAS 3 - TOCO NOVO (C: 283,00 - P: 7140,00) (VD)" at bounding box center [351, 185] width 284 height 11
click at [643, 314] on button "Confirmar" at bounding box center [640, 311] width 45 height 17
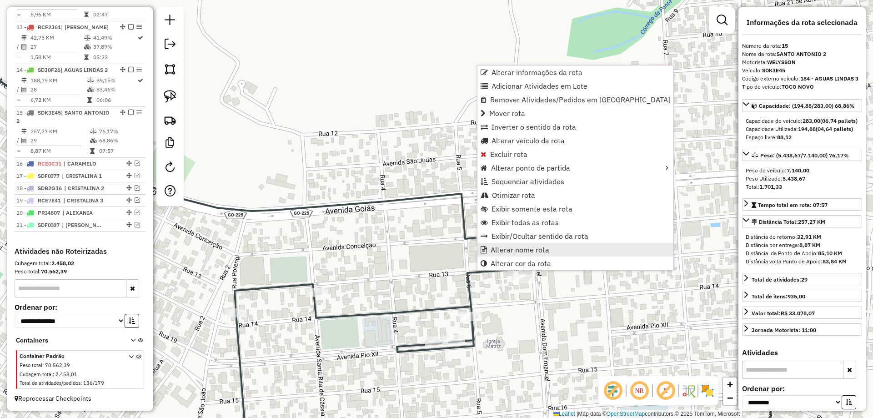
click at [508, 246] on span "Alterar nome rota" at bounding box center [519, 249] width 59 height 7
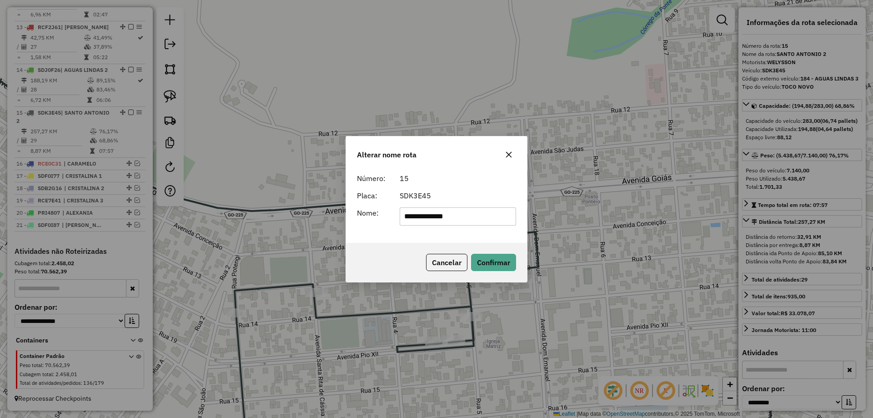
type input "**********"
click at [421, 242] on div "**********" at bounding box center [436, 209] width 182 height 146
click at [492, 262] on button "Confirmar" at bounding box center [493, 262] width 45 height 17
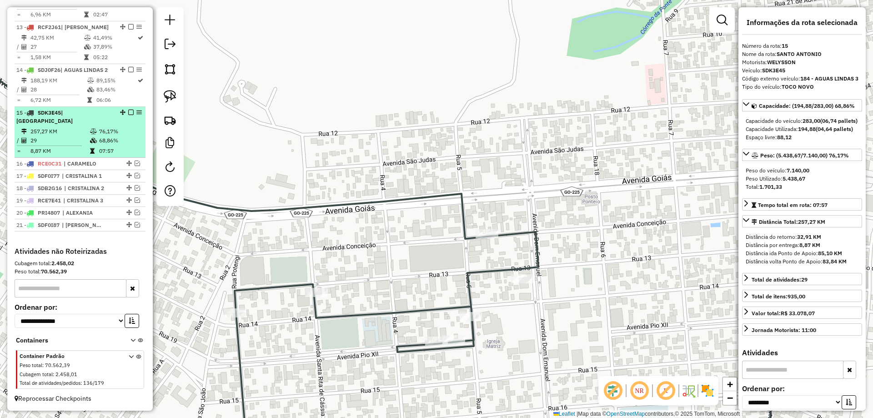
click at [128, 113] on em at bounding box center [130, 112] width 5 height 5
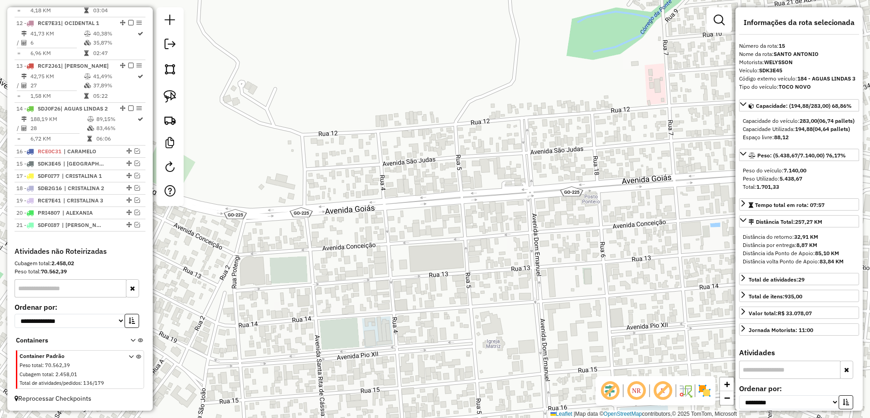
drag, startPoint x: 125, startPoint y: 151, endPoint x: 122, endPoint y: 168, distance: 17.2
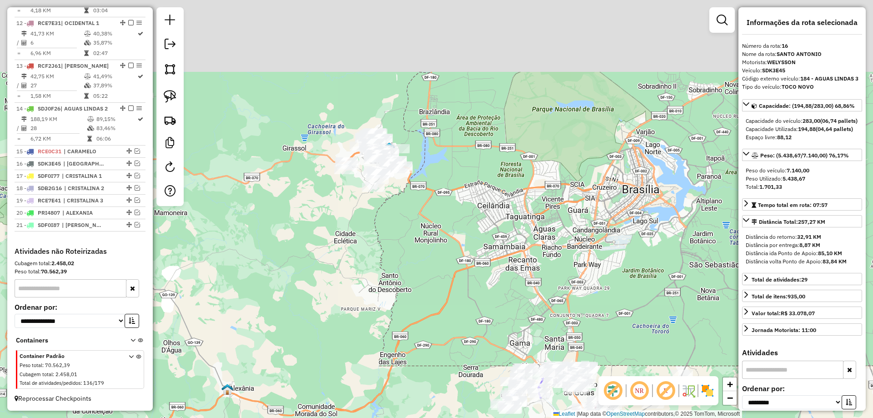
drag, startPoint x: 394, startPoint y: 124, endPoint x: 441, endPoint y: 269, distance: 153.0
click at [442, 269] on div "Janela de atendimento Grade de atendimento Capacidade Transportadoras Veículos …" at bounding box center [436, 209] width 873 height 418
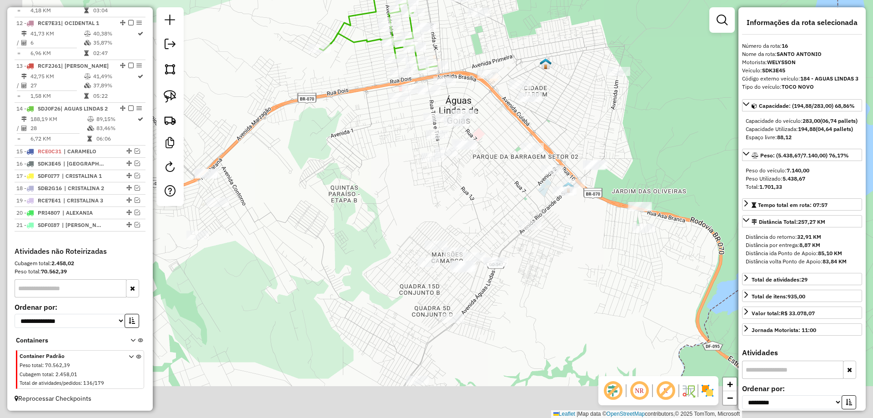
drag, startPoint x: 479, startPoint y: 188, endPoint x: 484, endPoint y: 160, distance: 28.3
click at [484, 160] on div "Janela de atendimento Grade de atendimento Capacidade Transportadoras Veículos …" at bounding box center [436, 209] width 873 height 418
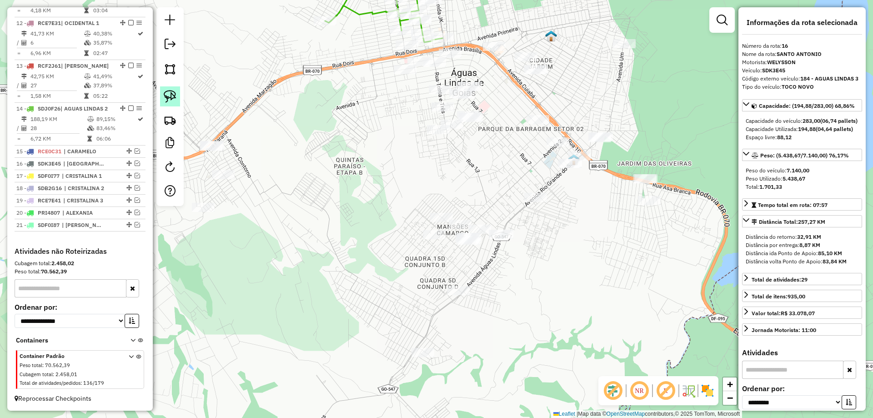
click at [179, 99] on link at bounding box center [170, 96] width 20 height 20
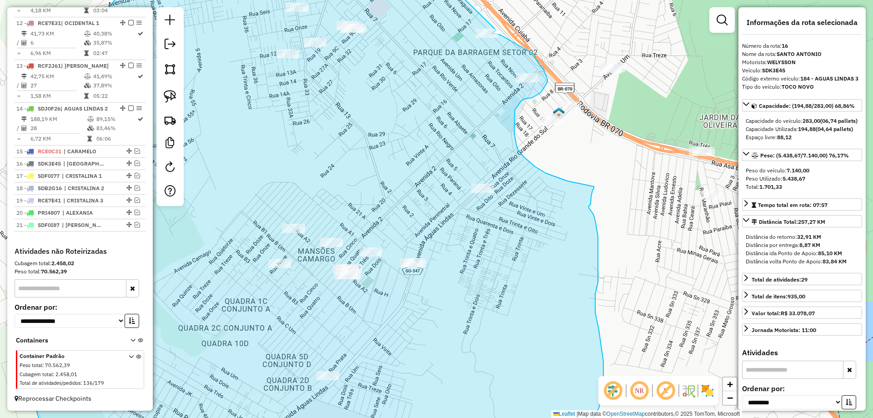
click at [495, 29] on div "Janela de atendimento Grade de atendimento Capacidade Transportadoras Veículos …" at bounding box center [436, 209] width 873 height 418
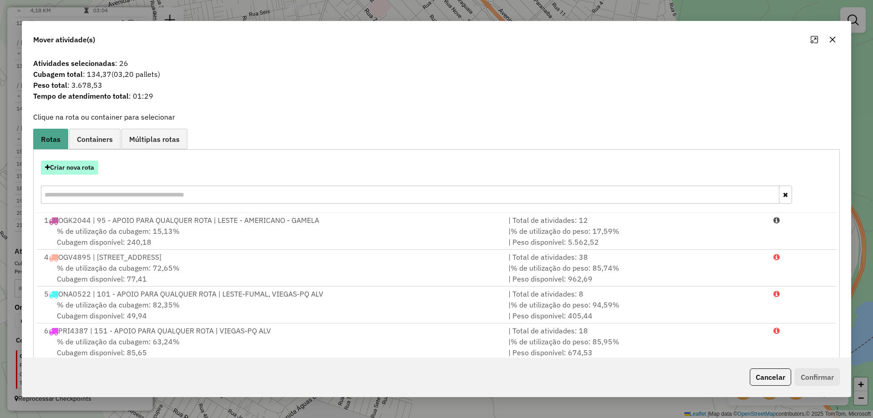
click at [83, 165] on button "Criar nova rota" at bounding box center [69, 167] width 57 height 14
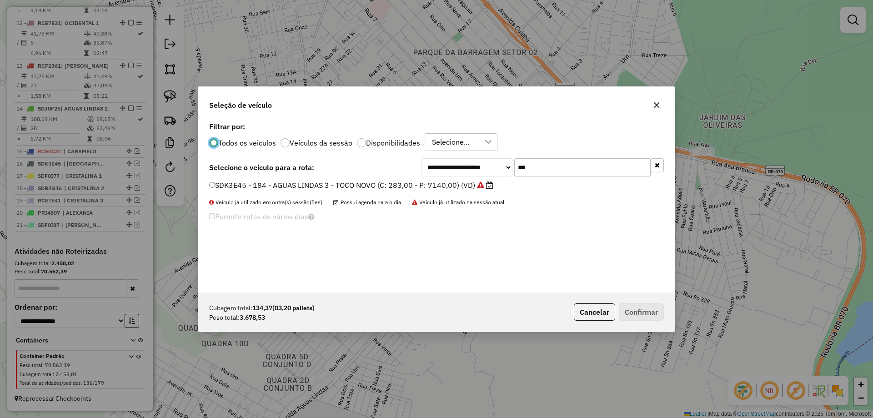
scroll to position [5, 3]
drag, startPoint x: 550, startPoint y: 167, endPoint x: 398, endPoint y: 166, distance: 152.2
click at [398, 166] on div "**********" at bounding box center [436, 167] width 454 height 18
type input "***"
click at [321, 183] on label "SCV4D46 - 183 - SANTO ANTONIO 2 - TOCO NOVO (C: 283,00 - P: 7140,00) (VD)" at bounding box center [357, 185] width 296 height 11
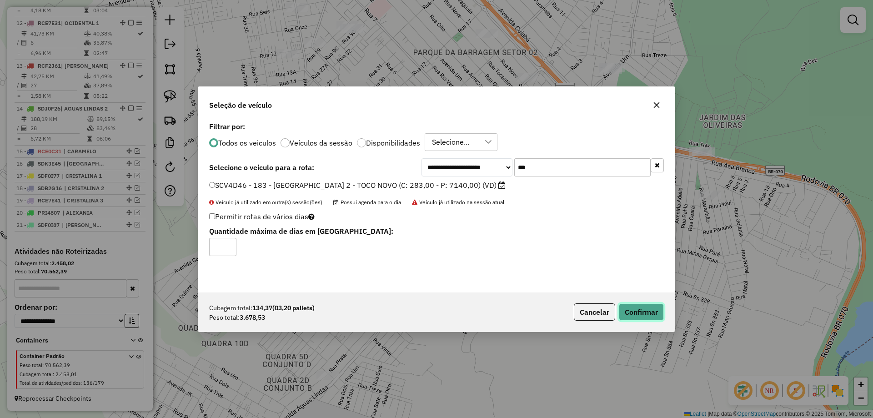
click at [631, 312] on button "Confirmar" at bounding box center [640, 311] width 45 height 17
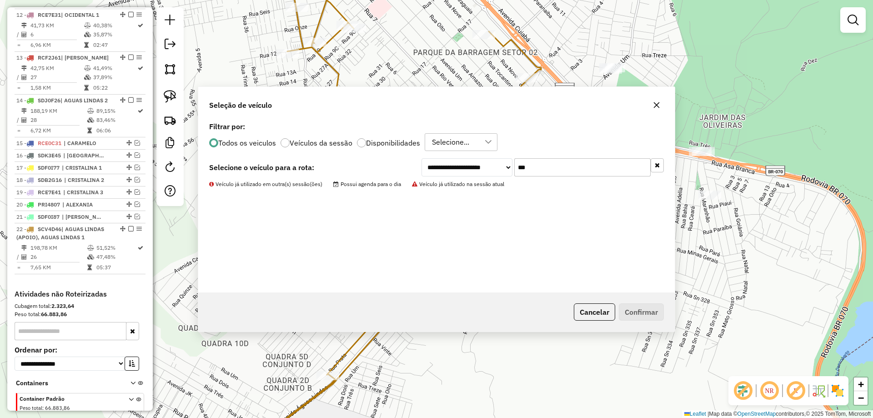
scroll to position [833, 0]
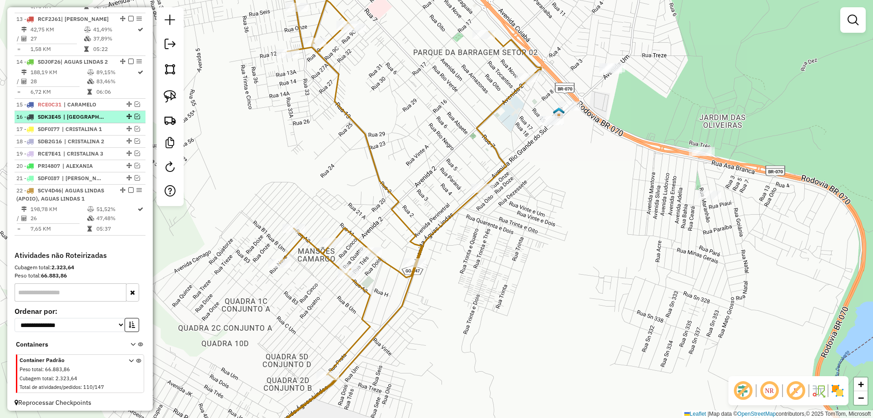
click at [137, 119] on em at bounding box center [137, 116] width 5 height 5
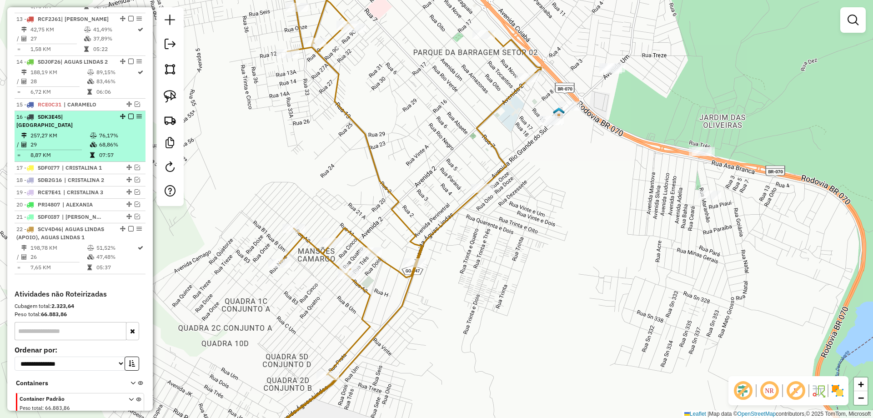
click at [129, 140] on td "76,17%" at bounding box center [120, 135] width 43 height 9
select select "**********"
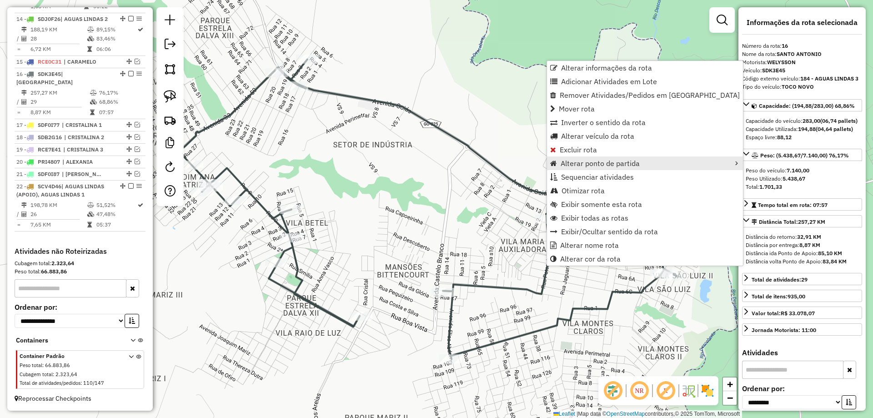
scroll to position [884, 0]
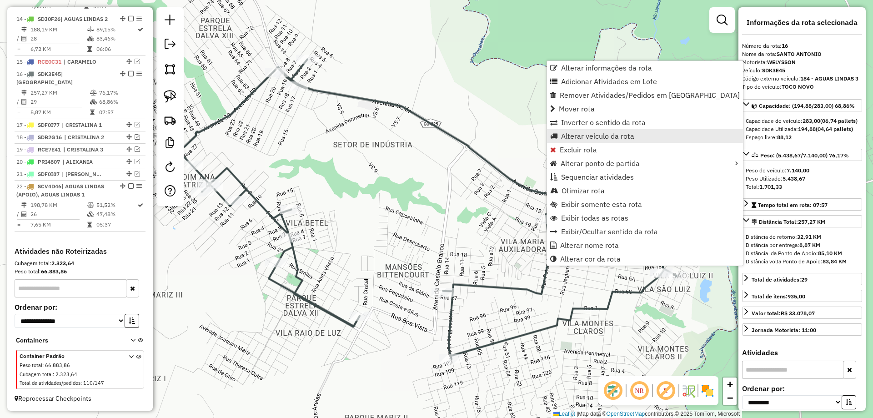
click at [568, 138] on span "Alterar veículo da rota" at bounding box center [597, 135] width 73 height 7
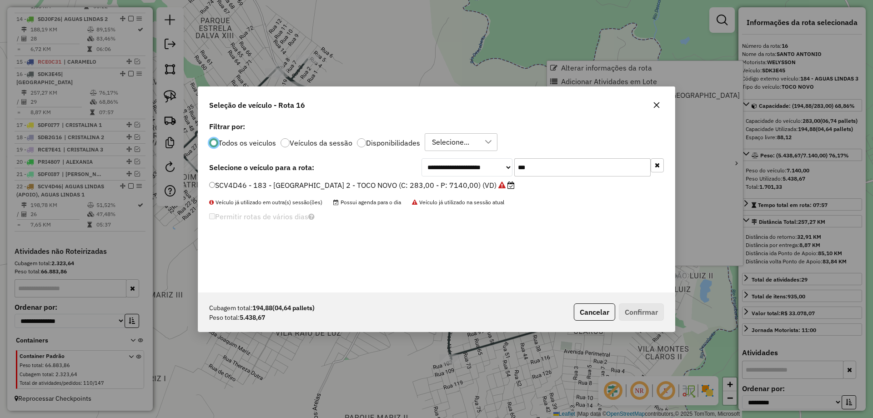
scroll to position [5, 3]
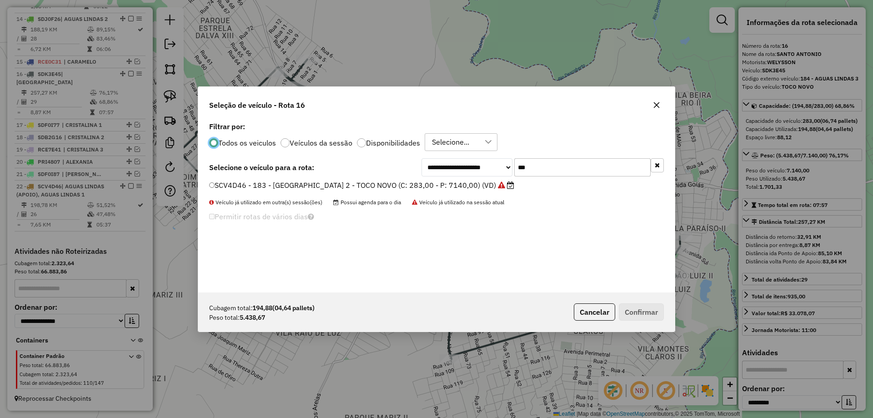
drag, startPoint x: 570, startPoint y: 170, endPoint x: 366, endPoint y: 159, distance: 204.3
click at [366, 159] on div "**********" at bounding box center [436, 167] width 454 height 18
type input "***"
click at [239, 184] on label "RCF2J61 - 168 - BR MINGONE - TOCO 7,15 (C: 283,00 - P: 7150,00) (VD)" at bounding box center [342, 185] width 266 height 11
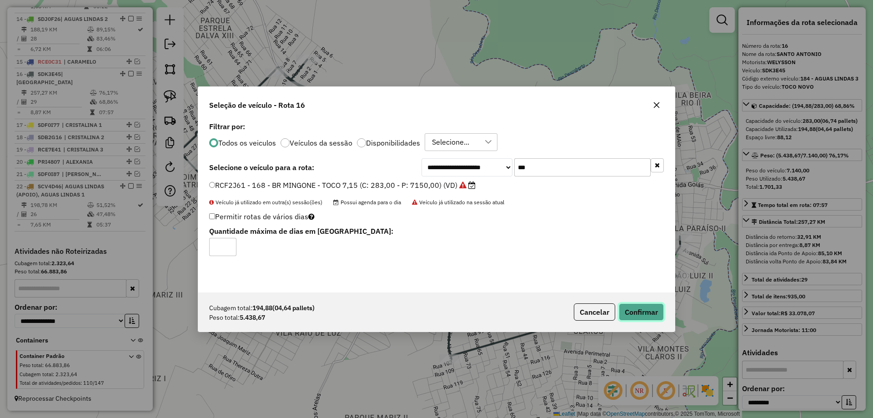
click at [642, 311] on button "Confirmar" at bounding box center [640, 311] width 45 height 17
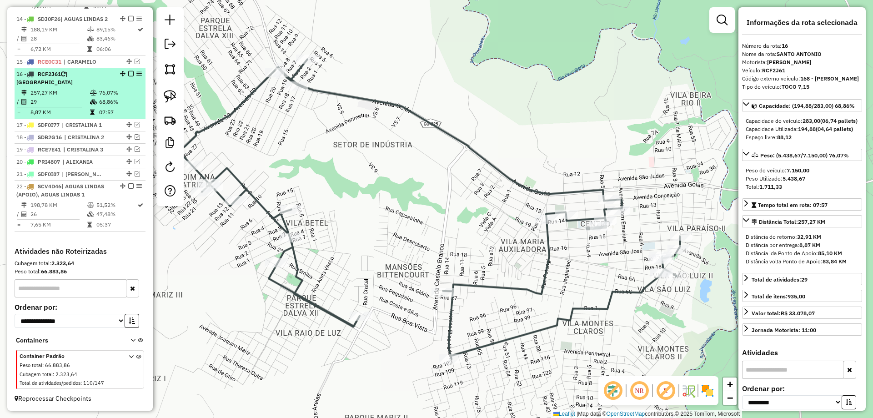
click at [129, 73] on em at bounding box center [130, 73] width 5 height 5
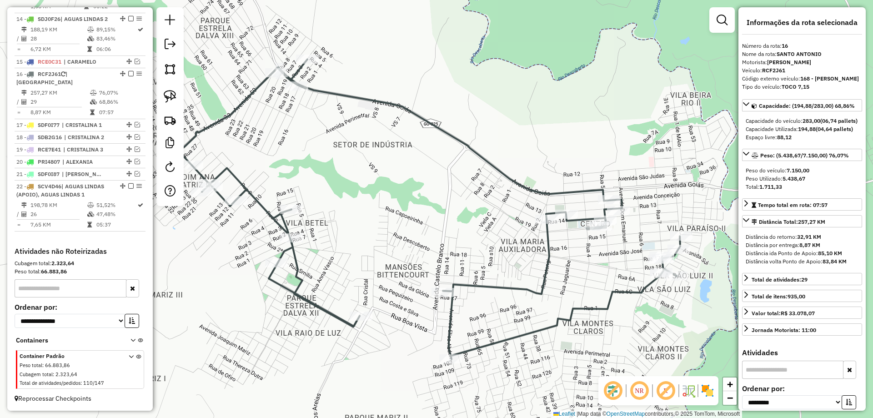
scroll to position [846, 0]
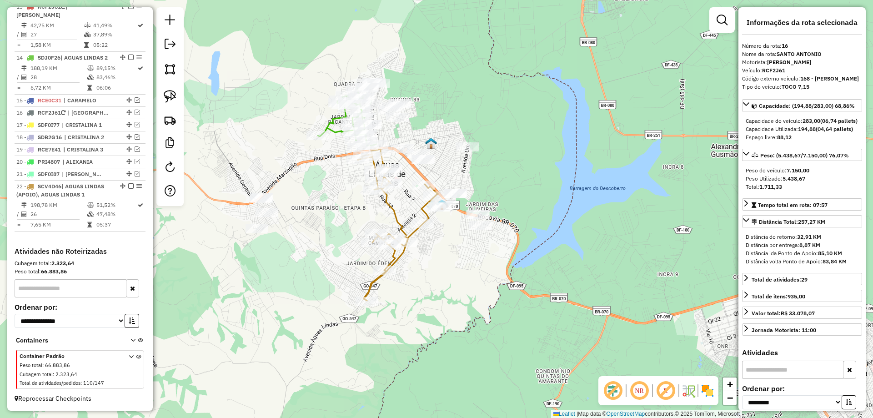
click at [411, 234] on icon at bounding box center [398, 224] width 80 height 151
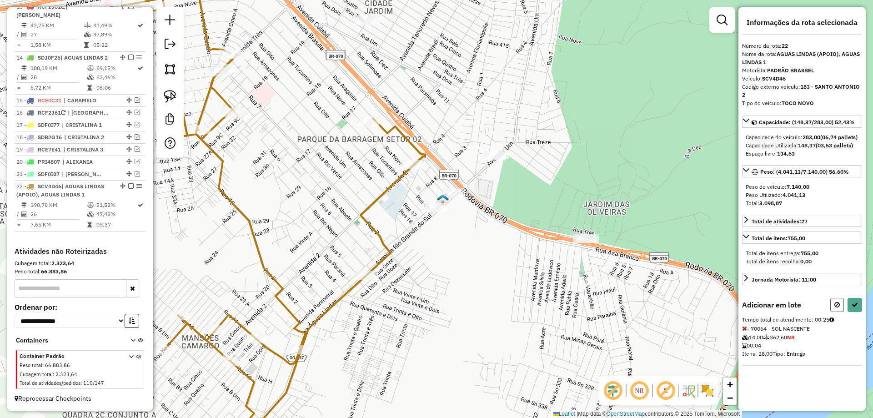
click at [837, 312] on button at bounding box center [837, 305] width 14 height 14
select select "**********"
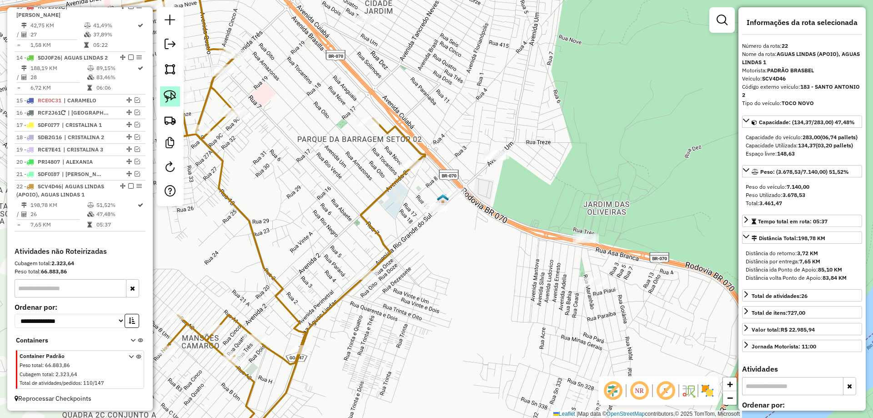
click at [169, 94] on img at bounding box center [170, 96] width 13 height 13
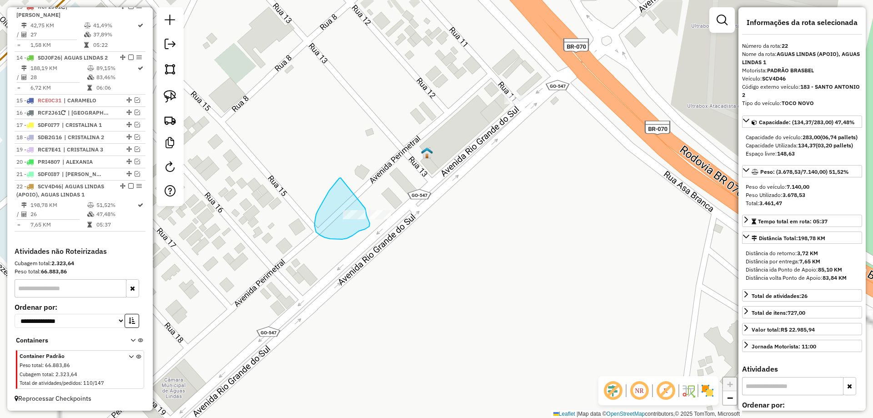
drag, startPoint x: 340, startPoint y: 178, endPoint x: 362, endPoint y: 199, distance: 30.2
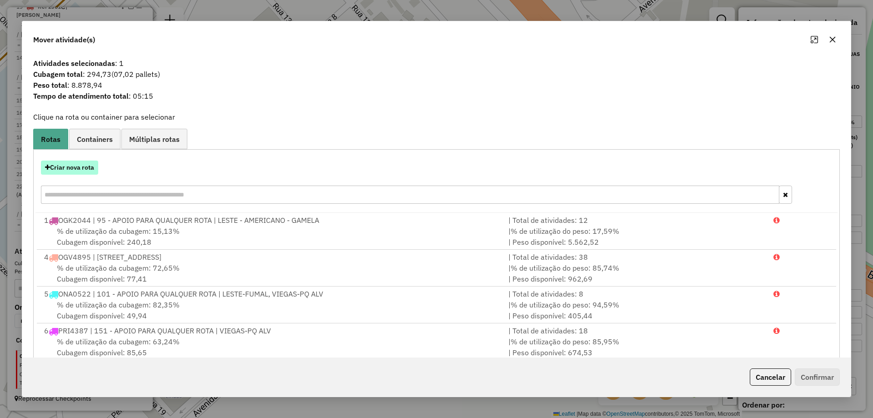
click at [60, 165] on button "Criar nova rota" at bounding box center [69, 167] width 57 height 14
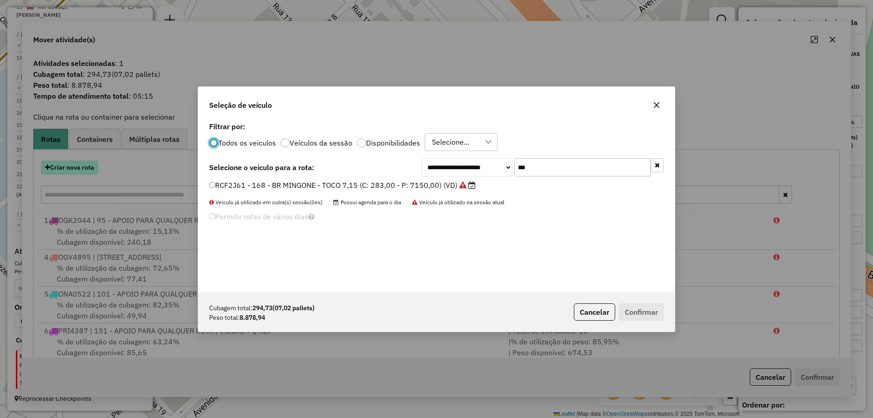
scroll to position [5, 3]
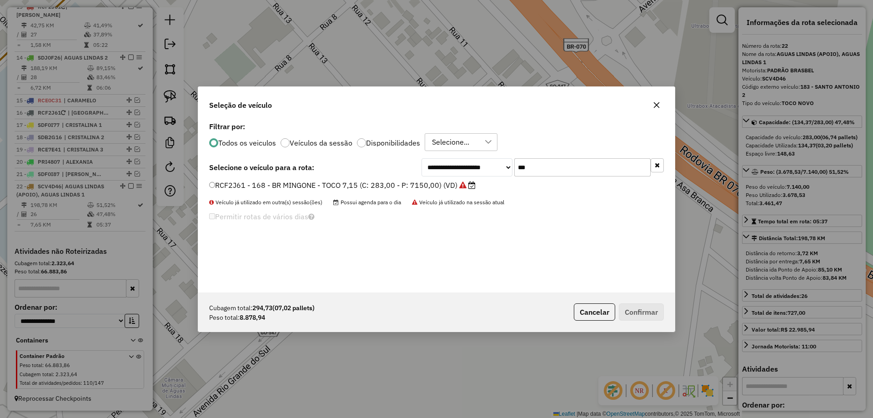
drag, startPoint x: 505, startPoint y: 161, endPoint x: 384, endPoint y: 126, distance: 126.0
click at [387, 127] on div "**********" at bounding box center [436, 206] width 476 height 173
type input "***"
click at [228, 187] on label "RCF3A11 - 159 - AS PARA AREA 1 - TRUCK AS (C: 417,00 - P: 13100,00) (VD)" at bounding box center [339, 185] width 261 height 11
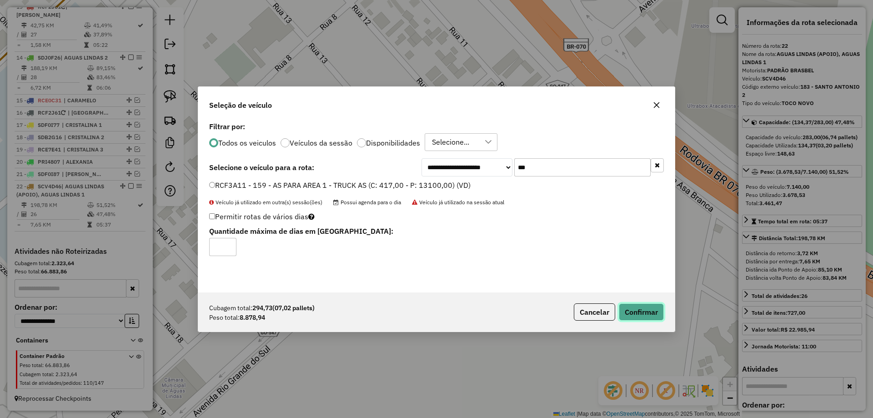
click at [650, 310] on button "Confirmar" at bounding box center [640, 311] width 45 height 17
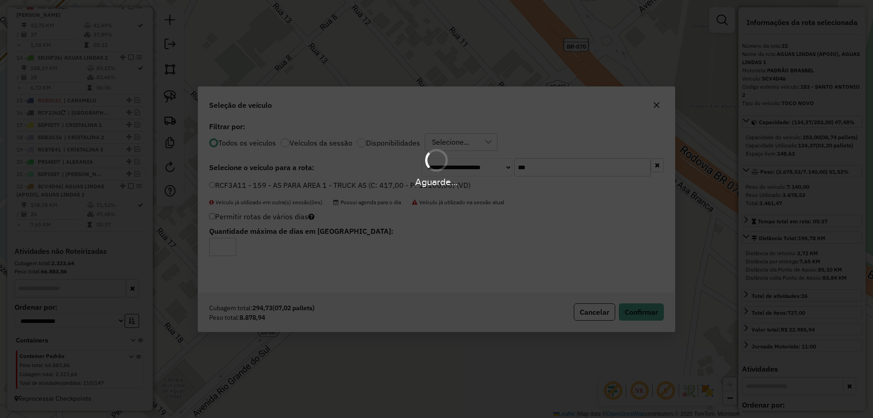
scroll to position [897, 0]
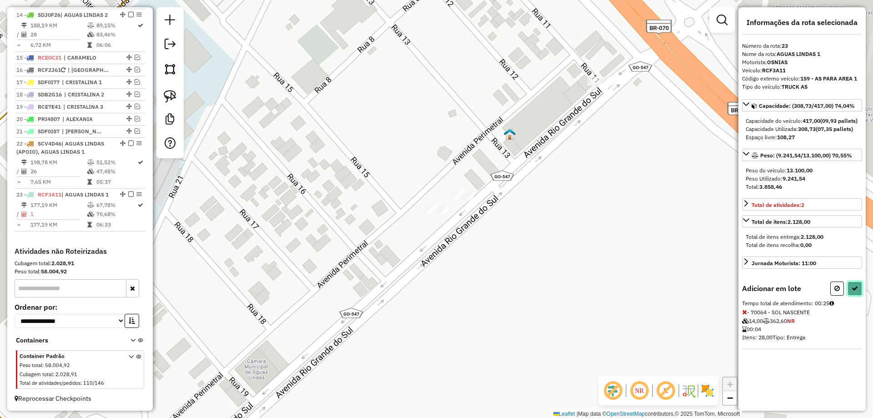
click at [857, 293] on button at bounding box center [854, 288] width 15 height 14
select select "**********"
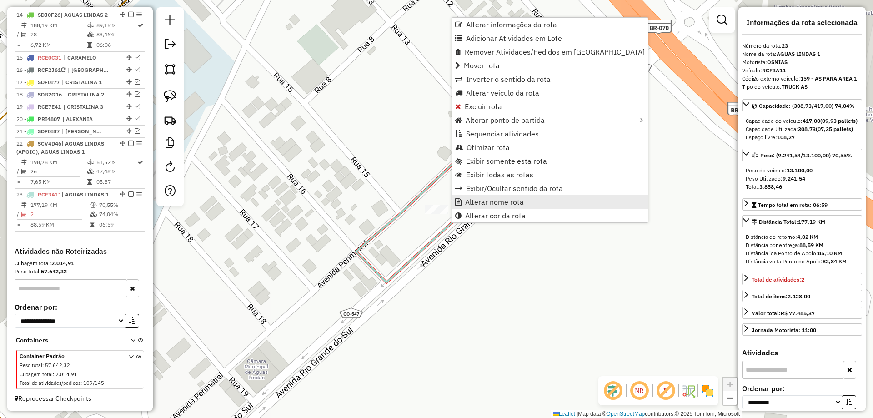
click at [497, 207] on link "Alterar nome rota" at bounding box center [550, 202] width 196 height 14
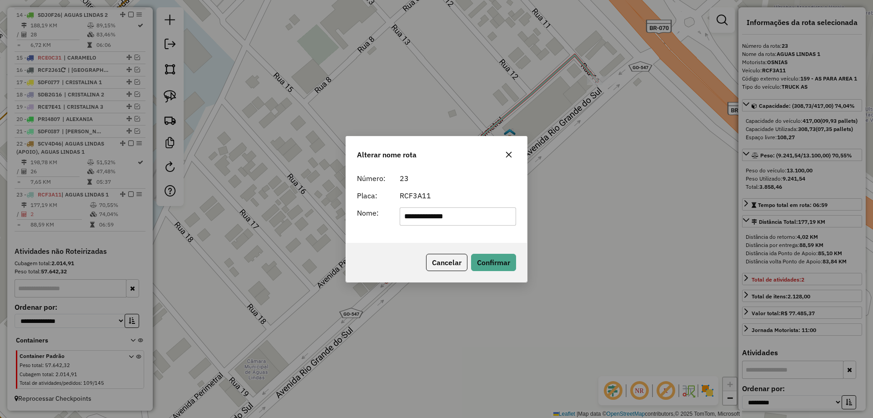
drag, startPoint x: 488, startPoint y: 214, endPoint x: 193, endPoint y: 189, distance: 295.5
click at [193, 189] on div "**********" at bounding box center [436, 209] width 873 height 418
type input "**********"
click at [398, 241] on div "**********" at bounding box center [436, 206] width 181 height 74
drag, startPoint x: 486, startPoint y: 254, endPoint x: 484, endPoint y: 259, distance: 4.7
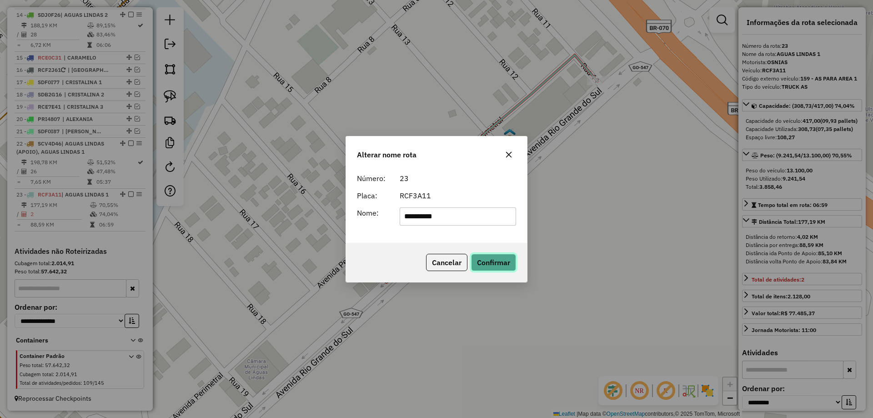
click at [486, 255] on button "Confirmar" at bounding box center [493, 262] width 45 height 17
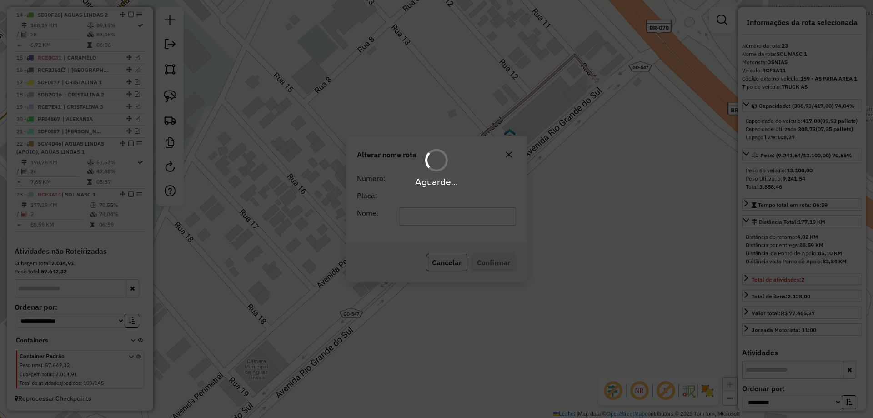
scroll to position [888, 0]
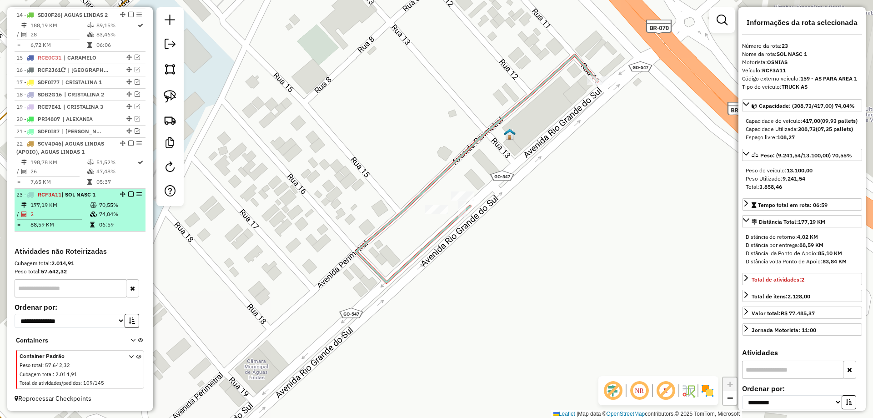
click at [128, 194] on em at bounding box center [130, 193] width 5 height 5
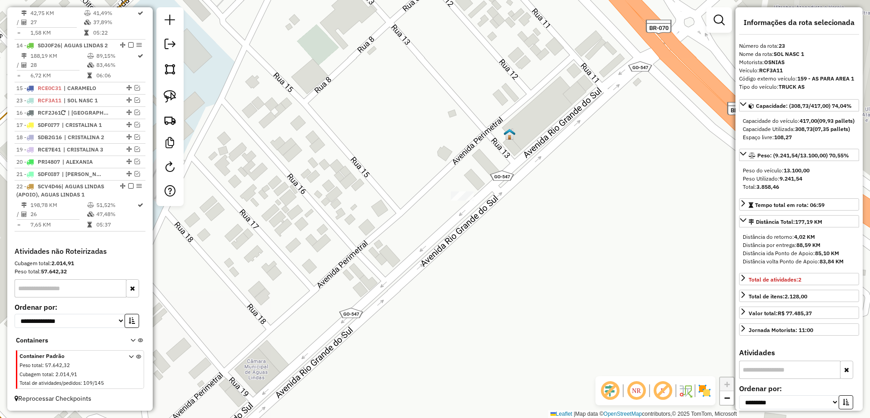
drag, startPoint x: 126, startPoint y: 224, endPoint x: 108, endPoint y: 94, distance: 131.6
click at [176, 95] on link at bounding box center [170, 96] width 20 height 20
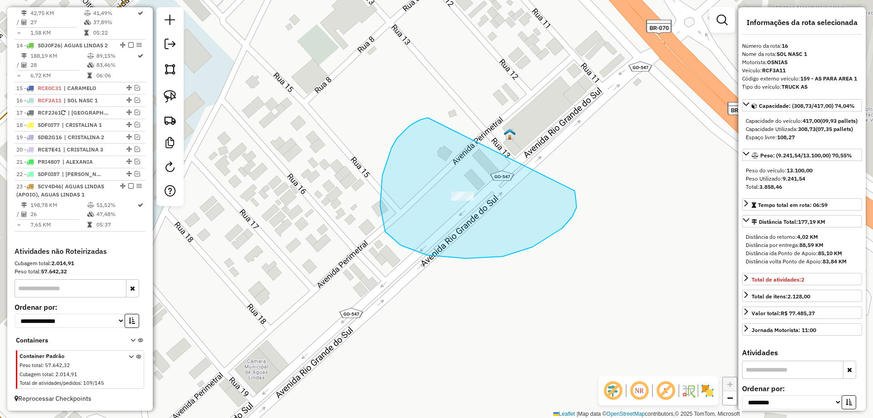
drag, startPoint x: 407, startPoint y: 128, endPoint x: 573, endPoint y: 189, distance: 177.4
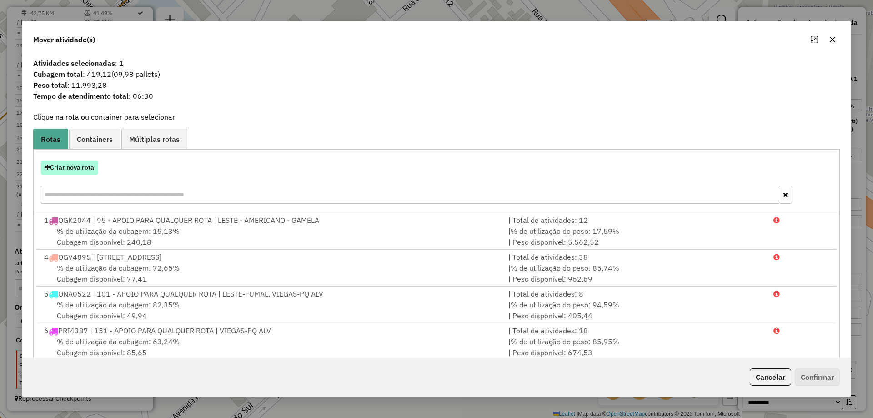
click at [83, 166] on button "Criar nova rota" at bounding box center [69, 167] width 57 height 14
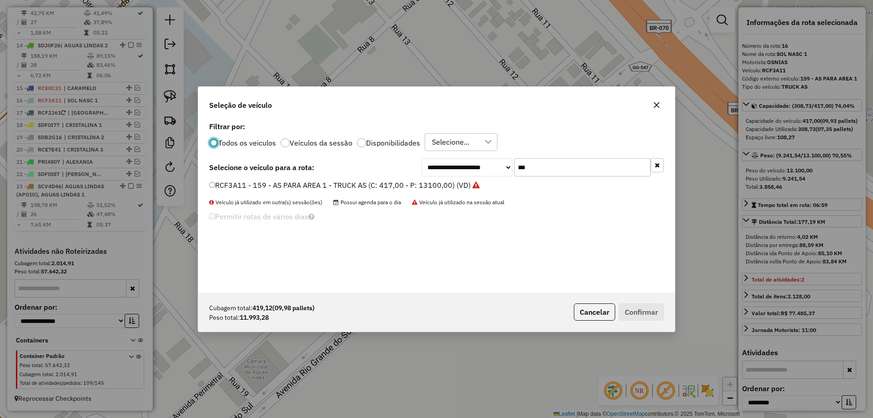
scroll to position [5, 3]
drag, startPoint x: 563, startPoint y: 159, endPoint x: 401, endPoint y: 166, distance: 161.9
click at [415, 166] on div "**********" at bounding box center [436, 167] width 454 height 18
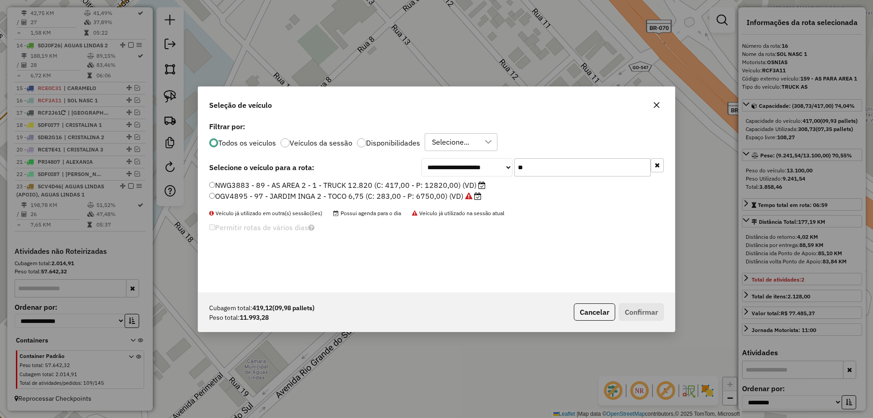
type input "**"
click at [270, 185] on label "NWG3883 - 89 - AS AREA 2 - 1 - TRUCK 12.820 (C: 417,00 - P: 12820,00) (VD)" at bounding box center [347, 185] width 276 height 11
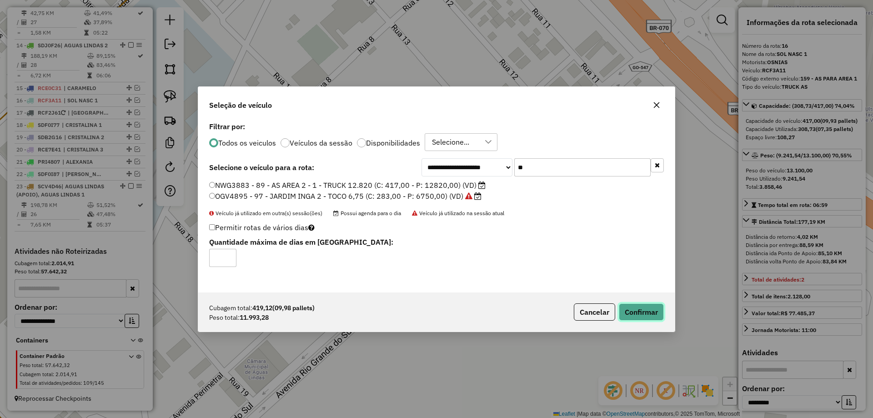
click at [640, 317] on button "Confirmar" at bounding box center [640, 311] width 45 height 17
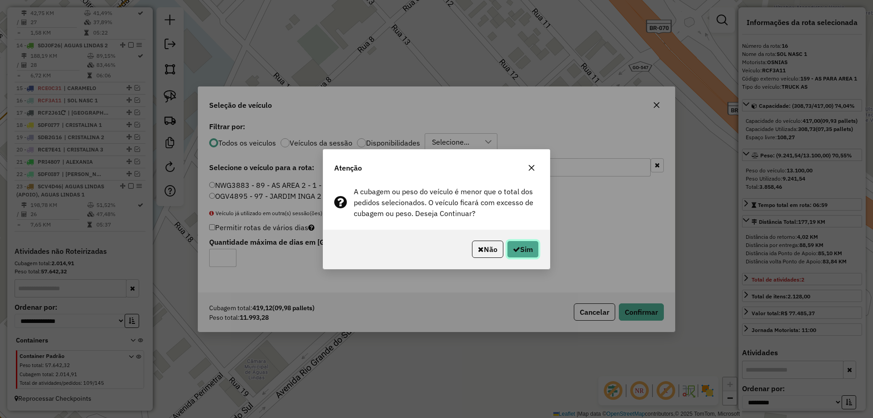
click at [508, 242] on button "Sim" at bounding box center [523, 248] width 32 height 17
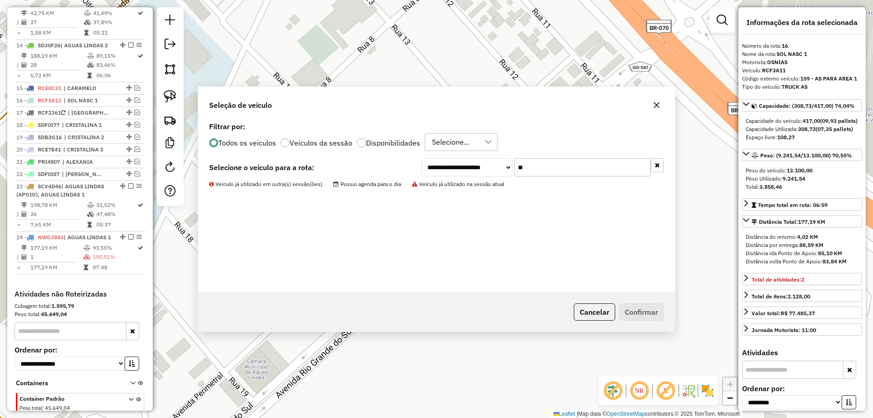
scroll to position [909, 0]
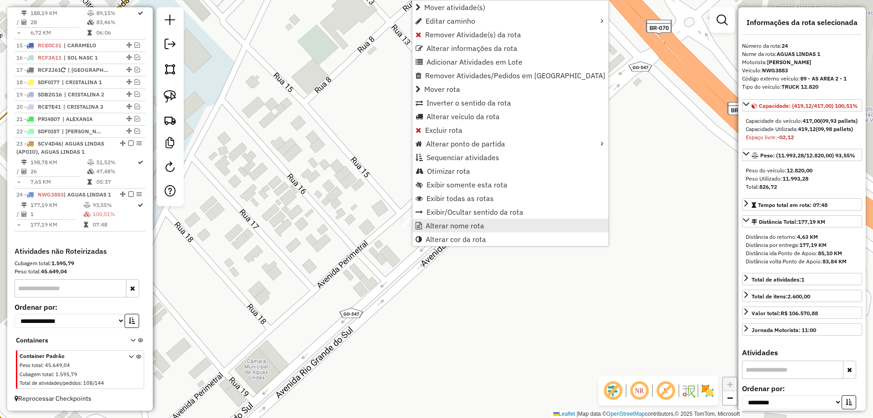
click at [464, 224] on span "Alterar nome rota" at bounding box center [454, 225] width 59 height 7
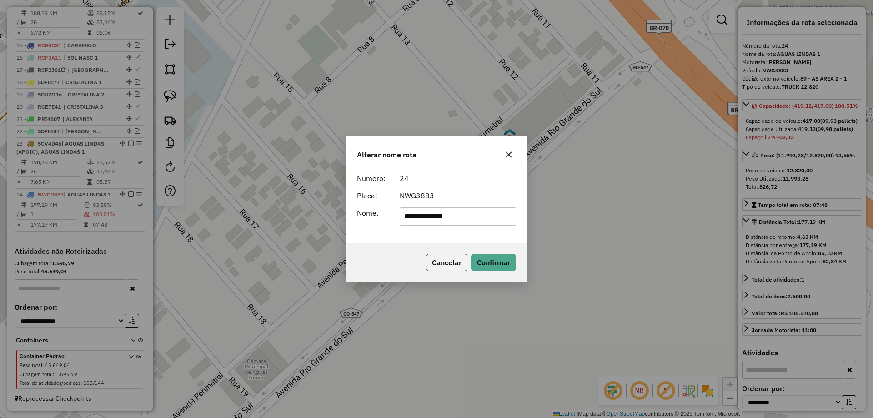
drag, startPoint x: 472, startPoint y: 219, endPoint x: 295, endPoint y: 213, distance: 176.4
click at [295, 213] on div "**********" at bounding box center [436, 209] width 873 height 418
type input "**********"
click at [385, 257] on div "Cancelar Confirmar" at bounding box center [436, 262] width 181 height 39
click at [502, 259] on button "Confirmar" at bounding box center [493, 262] width 45 height 17
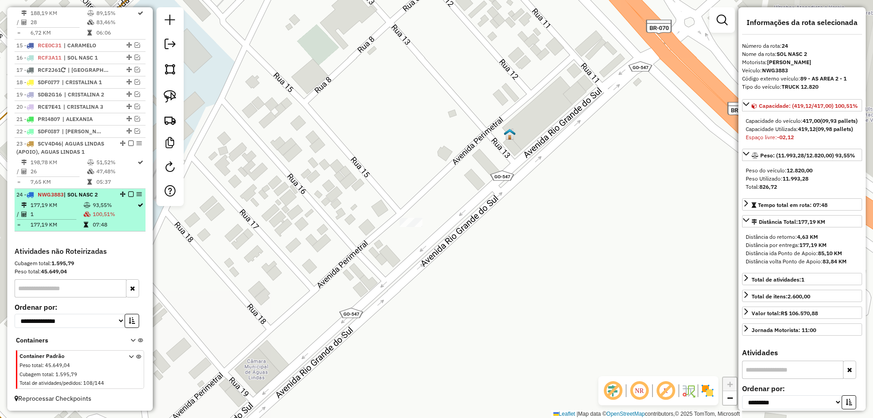
click at [128, 194] on em at bounding box center [130, 193] width 5 height 5
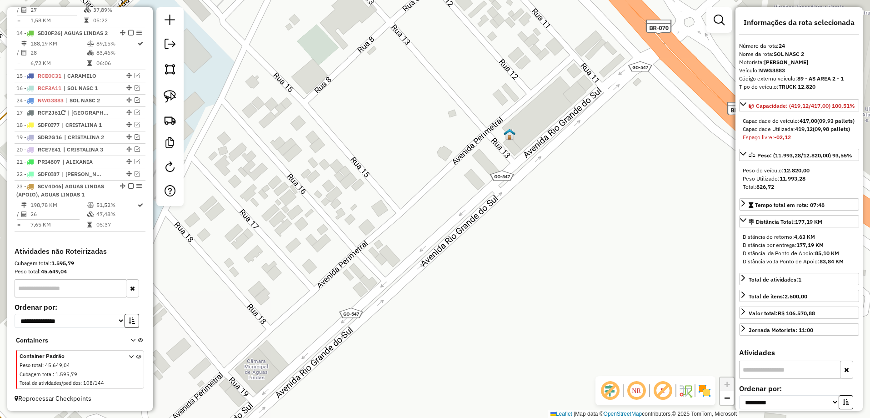
drag, startPoint x: 124, startPoint y: 223, endPoint x: 103, endPoint y: 100, distance: 124.9
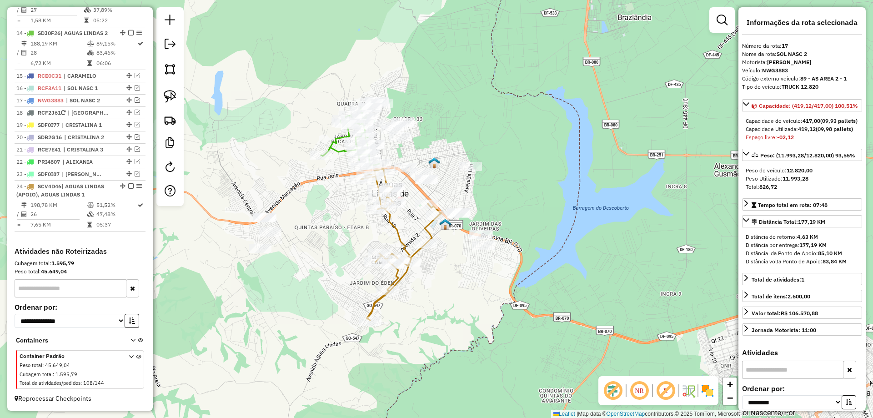
drag, startPoint x: 535, startPoint y: 125, endPoint x: 546, endPoint y: 148, distance: 25.6
click at [546, 148] on div "Janela de atendimento Grade de atendimento Capacidade Transportadoras Veículos …" at bounding box center [436, 209] width 873 height 418
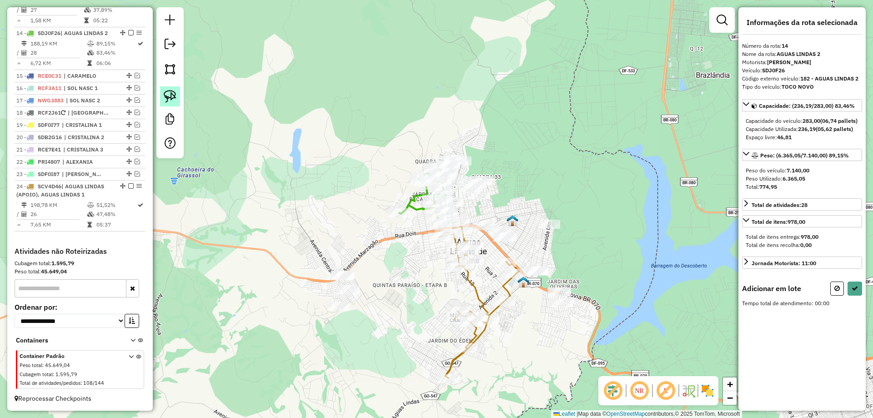
click at [169, 100] on img at bounding box center [170, 96] width 13 height 13
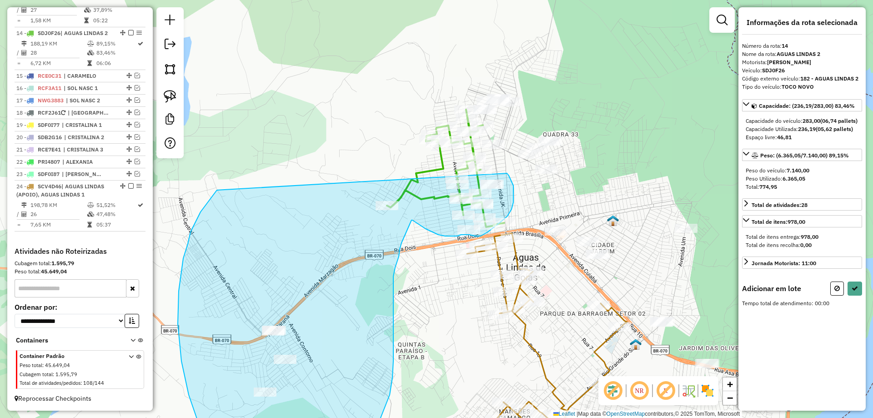
drag, startPoint x: 313, startPoint y: 206, endPoint x: 507, endPoint y: 173, distance: 196.3
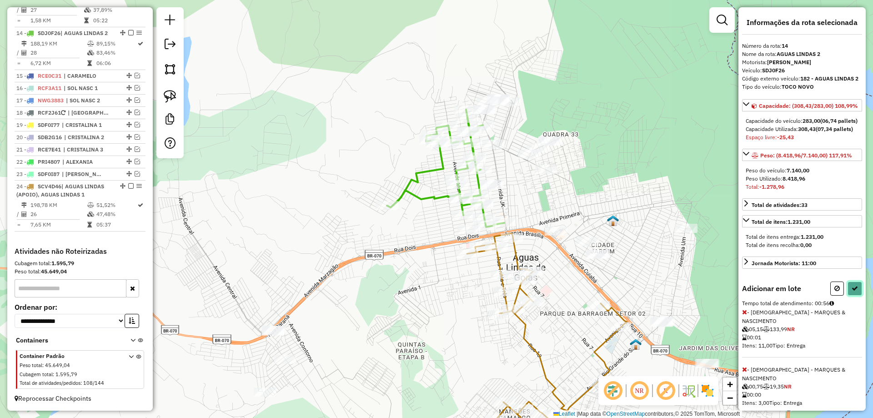
click at [853, 291] on icon at bounding box center [854, 288] width 6 height 6
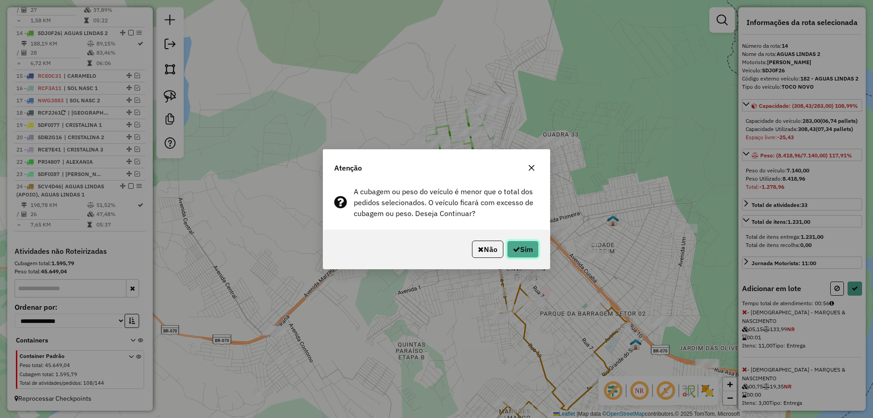
click at [520, 249] on button "Sim" at bounding box center [523, 248] width 32 height 17
select select "**********"
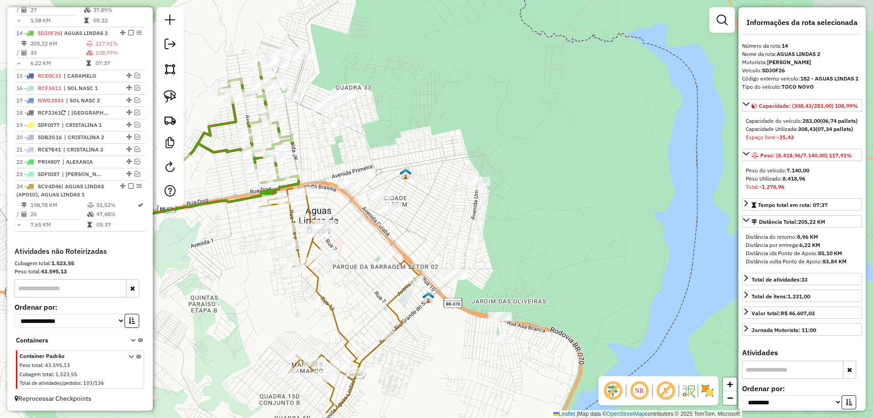
drag, startPoint x: 511, startPoint y: 111, endPoint x: 394, endPoint y: 127, distance: 118.3
click at [394, 127] on div "Janela de atendimento Grade de atendimento Capacidade Transportadoras Veículos …" at bounding box center [436, 209] width 873 height 418
click at [165, 91] on img at bounding box center [170, 96] width 13 height 13
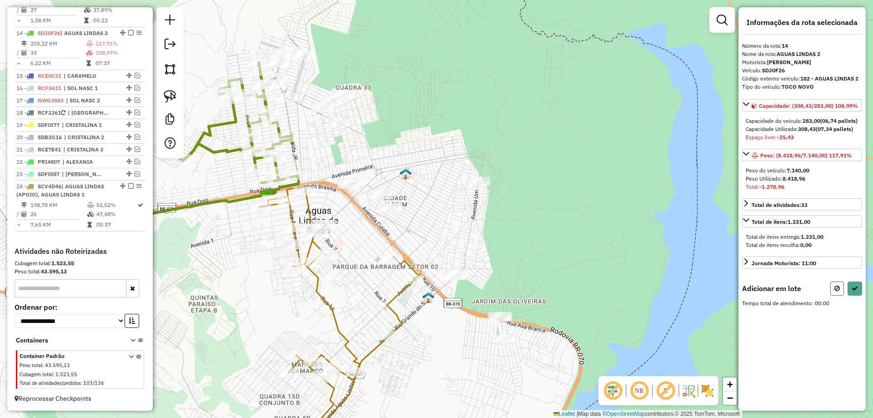
click at [837, 291] on icon at bounding box center [836, 288] width 5 height 6
select select "**********"
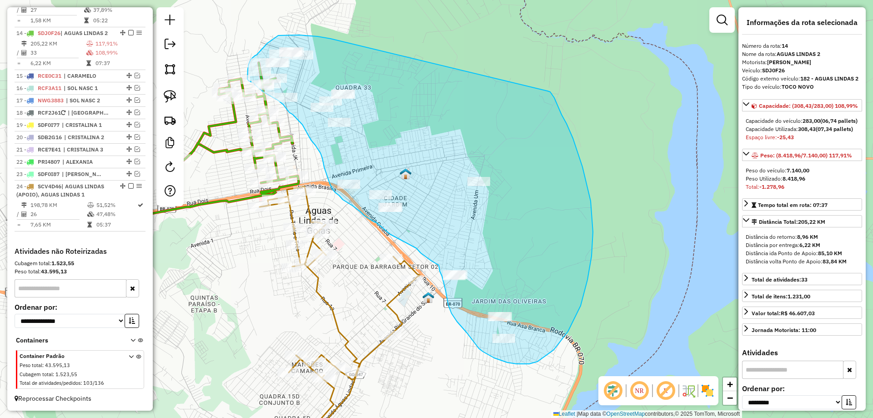
drag, startPoint x: 309, startPoint y: 36, endPoint x: 547, endPoint y: 90, distance: 244.2
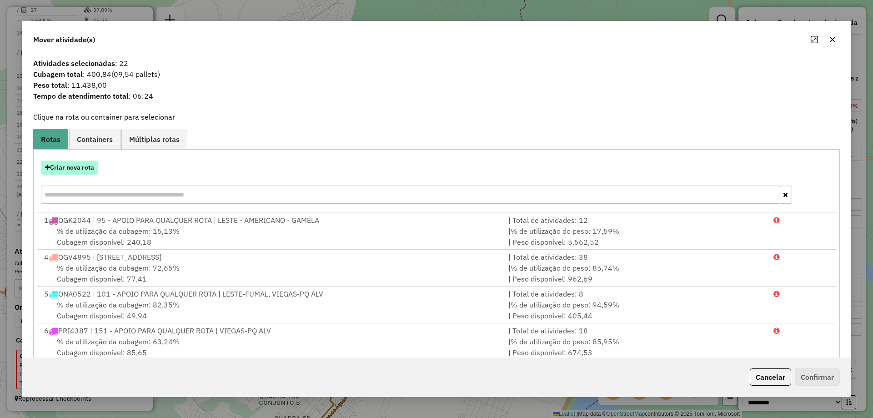
click at [80, 173] on button "Criar nova rota" at bounding box center [69, 167] width 57 height 14
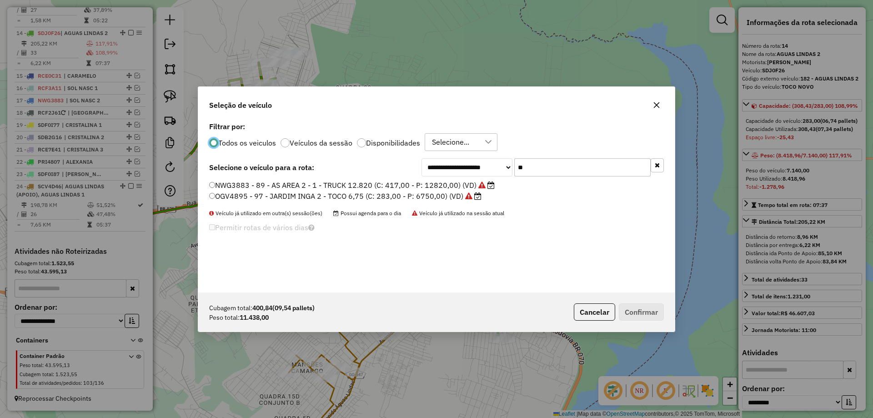
scroll to position [5, 3]
drag, startPoint x: 548, startPoint y: 167, endPoint x: 354, endPoint y: 168, distance: 194.0
click at [384, 168] on div "**********" at bounding box center [436, 167] width 454 height 18
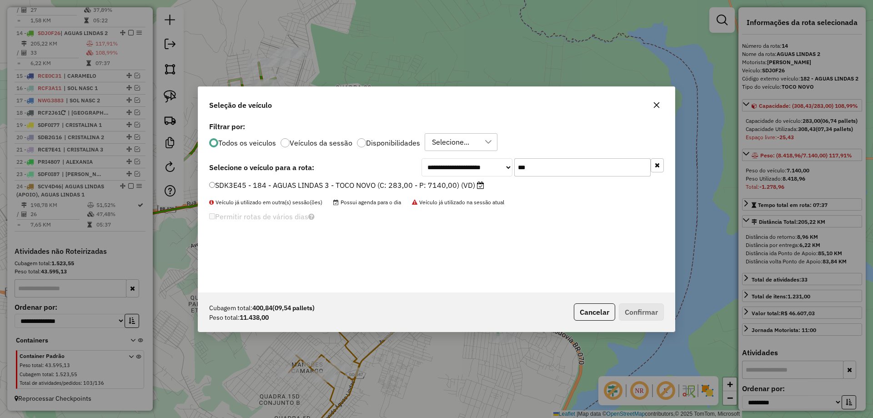
type input "***"
click at [312, 185] on label "SDK3E45 - 184 - AGUAS LINDAS 3 - TOCO NOVO (C: 283,00 - P: 7140,00) (VD)" at bounding box center [346, 185] width 275 height 11
click at [644, 320] on div "Cubagem total: 400,84 (09,54 pallets) Peso total: 11.438,00 Cancelar Confirmar" at bounding box center [436, 311] width 476 height 39
click at [647, 314] on button "Confirmar" at bounding box center [640, 311] width 45 height 17
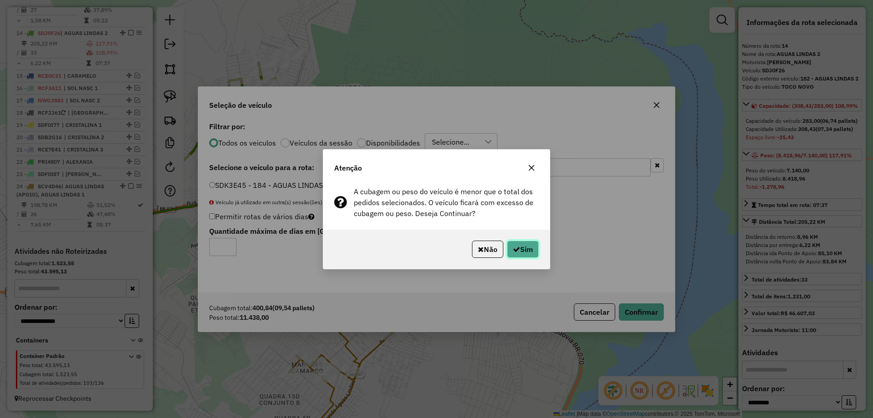
click at [528, 251] on button "Sim" at bounding box center [523, 248] width 32 height 17
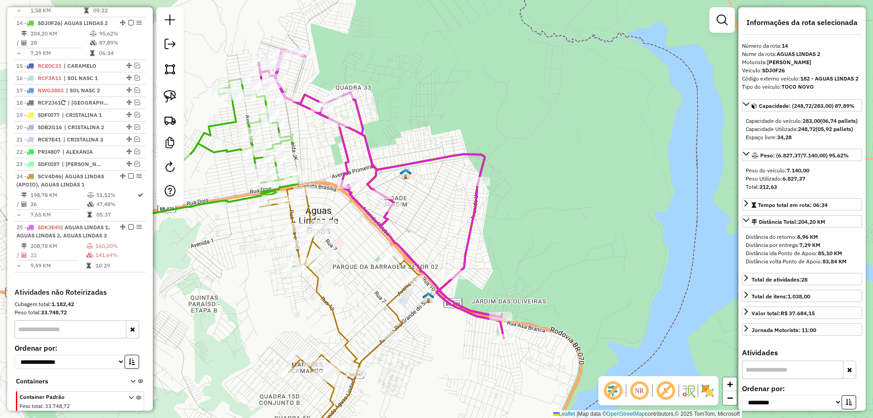
scroll to position [890, 0]
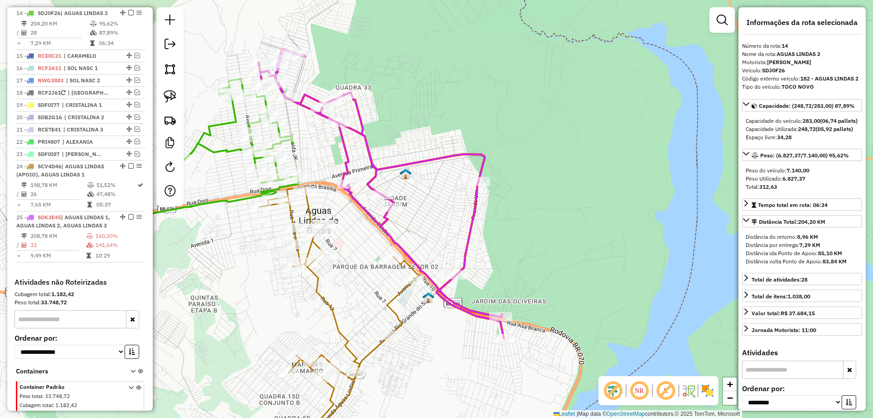
click at [397, 298] on icon at bounding box center [339, 322] width 160 height 273
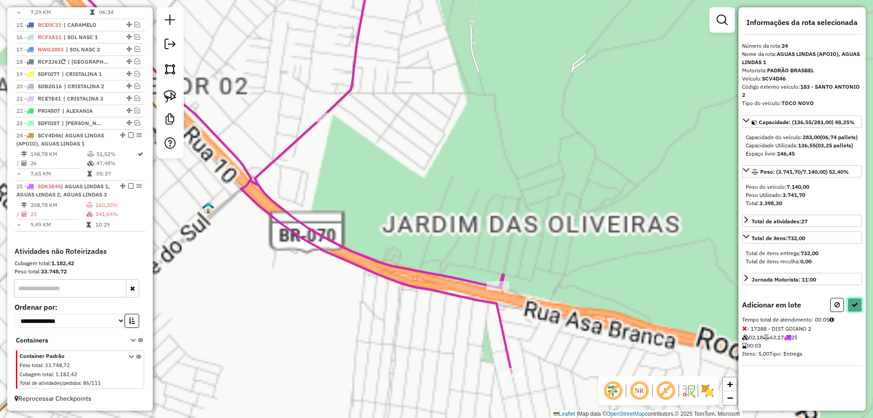
click at [861, 312] on button at bounding box center [854, 305] width 15 height 14
select select "**********"
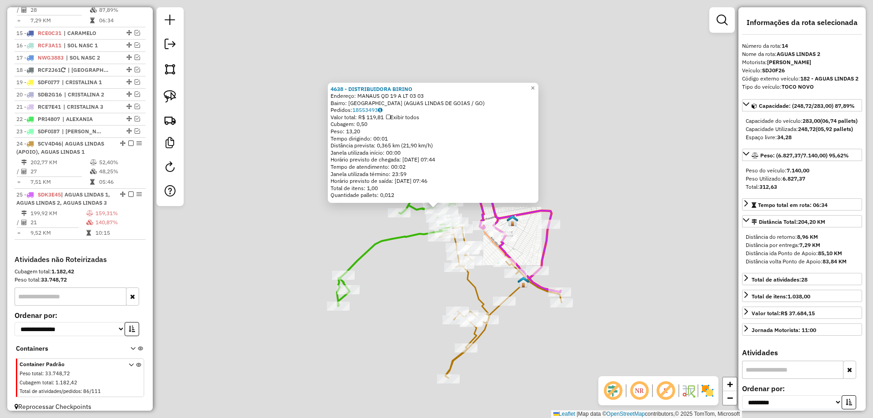
scroll to position [890, 0]
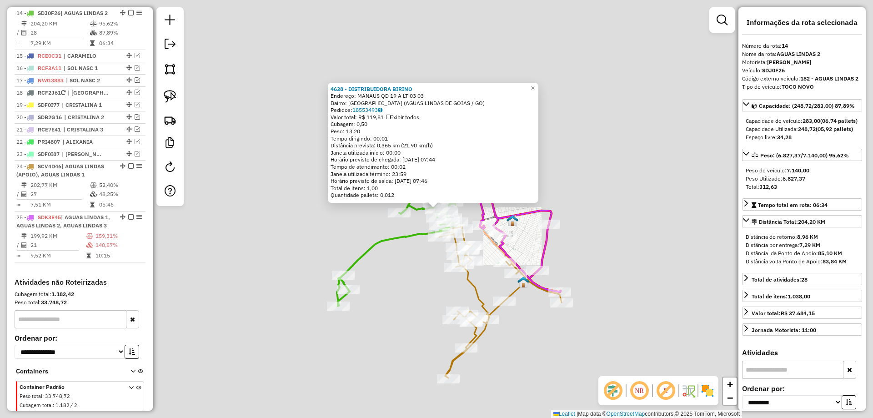
click at [547, 252] on icon at bounding box center [500, 225] width 122 height 134
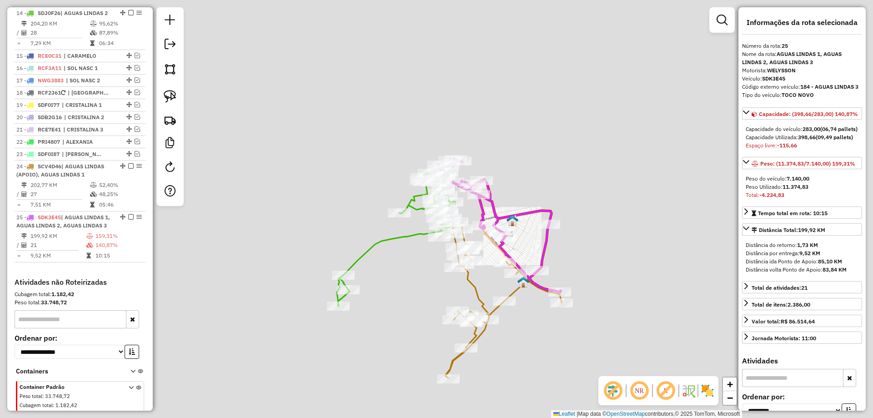
scroll to position [929, 0]
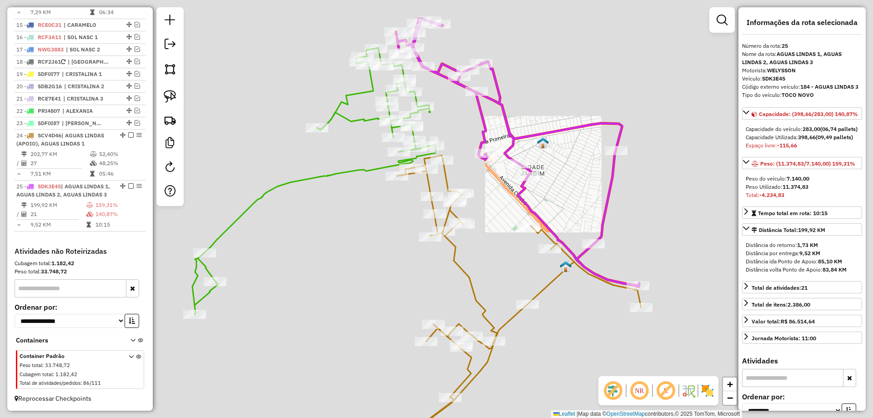
drag, startPoint x: 530, startPoint y: 352, endPoint x: 550, endPoint y: 261, distance: 93.0
click at [550, 261] on div "Janela de atendimento Grade de atendimento Capacidade Transportadoras Veículos …" at bounding box center [436, 209] width 873 height 418
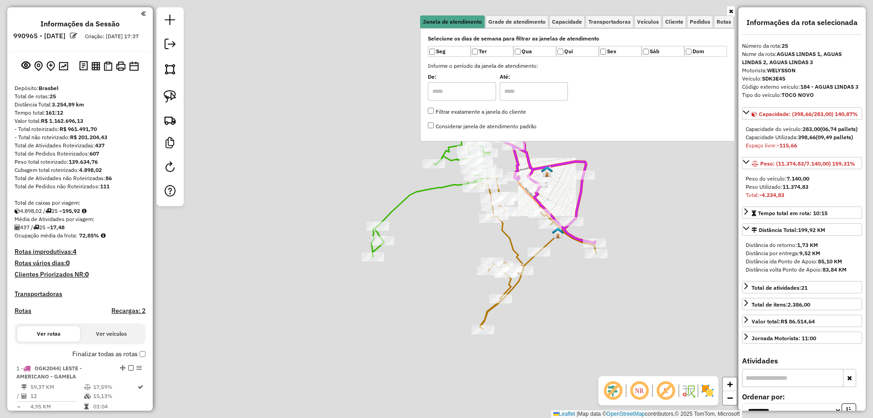
select select "**********"
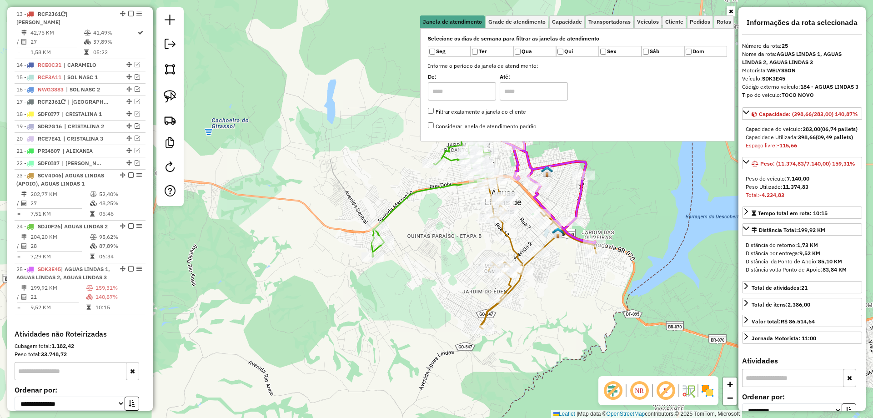
click at [577, 191] on icon at bounding box center [534, 176] width 122 height 134
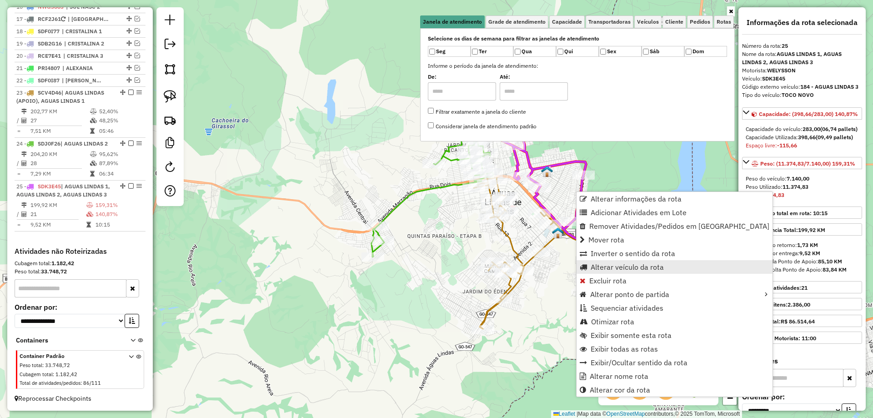
click at [614, 266] on span "Alterar veículo da rota" at bounding box center [626, 266] width 73 height 7
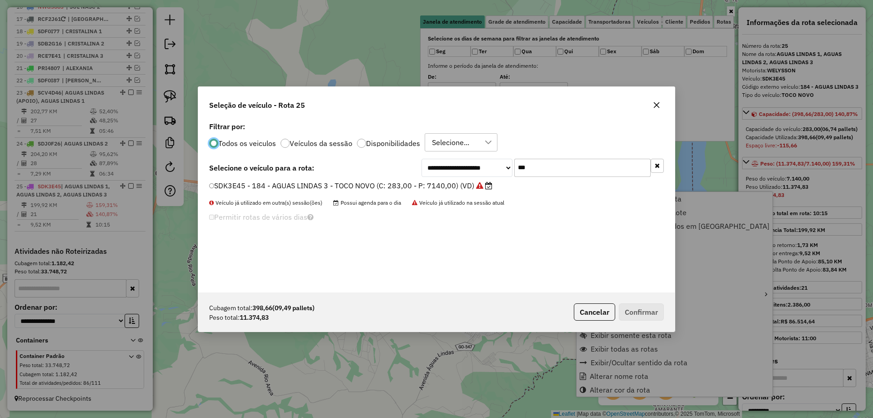
scroll to position [5, 3]
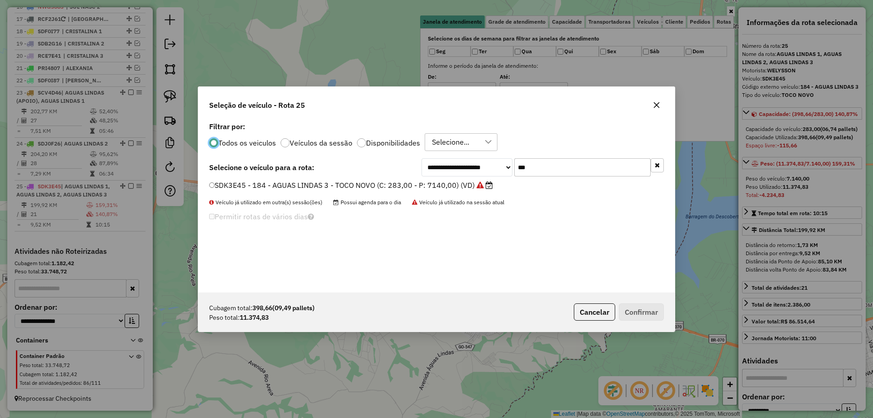
drag, startPoint x: 553, startPoint y: 162, endPoint x: 347, endPoint y: 130, distance: 208.7
click at [360, 135] on div "**********" at bounding box center [436, 206] width 476 height 173
type input "***"
click at [273, 186] on label "SDN3J65 - 185 - AGUAS LINDAS (APOIO) - TOCO NOVO (C: 283,00 - P: 7140,00) (VD)" at bounding box center [357, 185] width 297 height 11
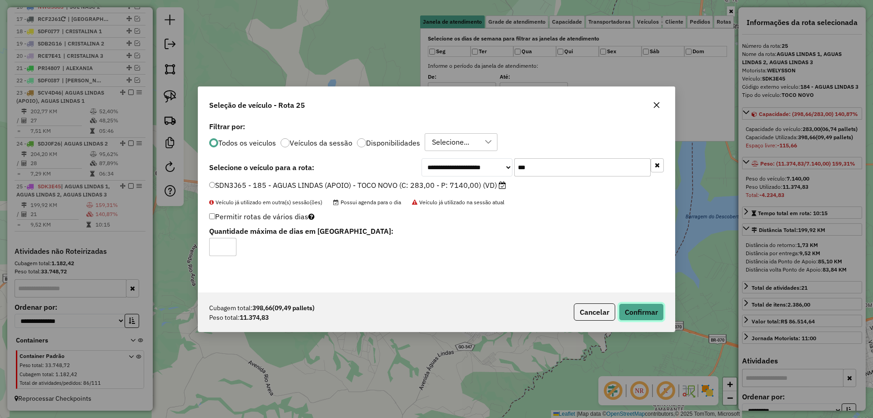
click at [647, 308] on button "Confirmar" at bounding box center [640, 311] width 45 height 17
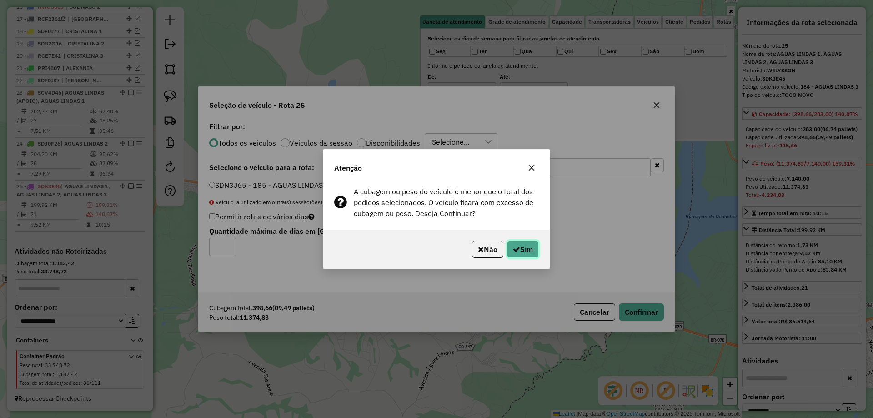
click at [520, 249] on button "Sim" at bounding box center [523, 248] width 32 height 17
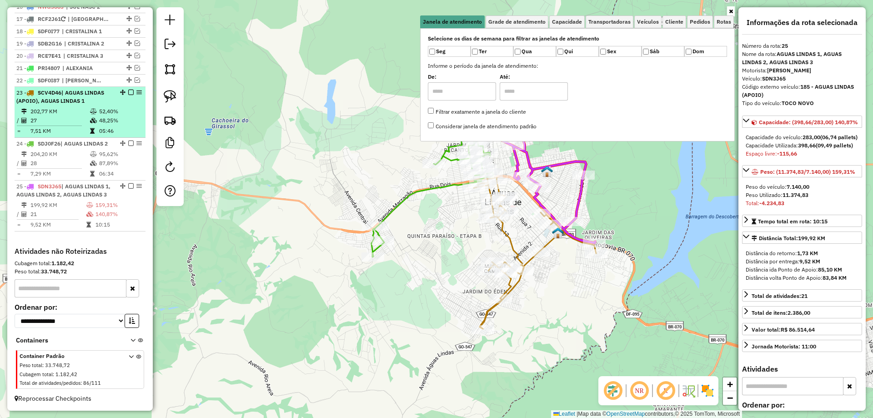
scroll to position [793, 0]
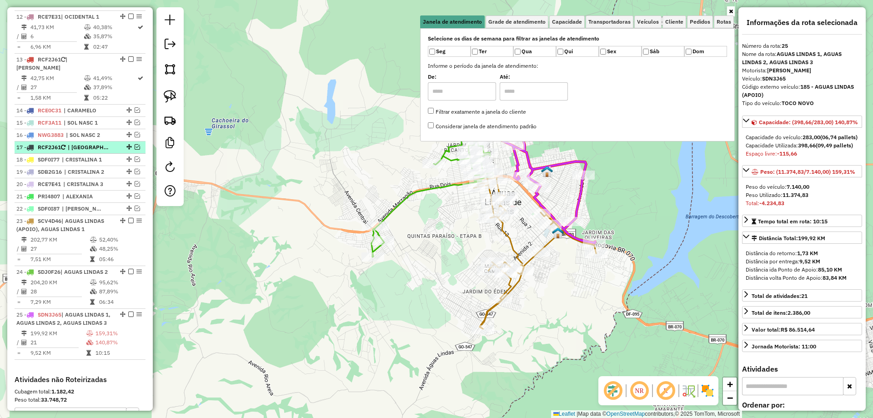
click at [135, 146] on em at bounding box center [137, 146] width 5 height 5
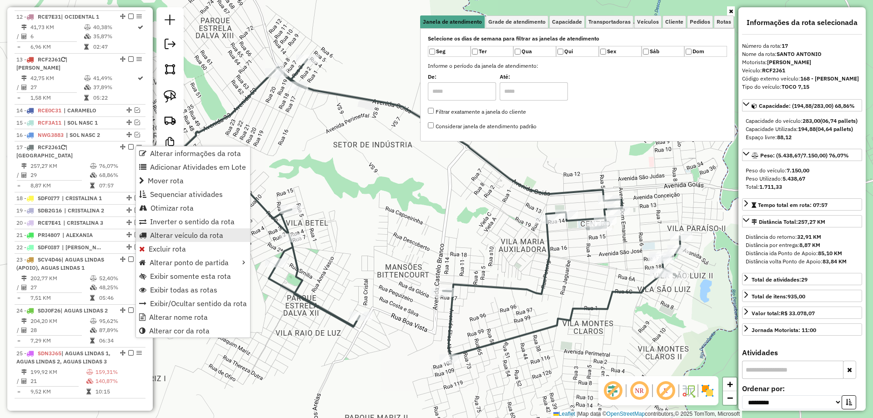
click at [169, 234] on span "Alterar veículo da rota" at bounding box center [186, 234] width 73 height 7
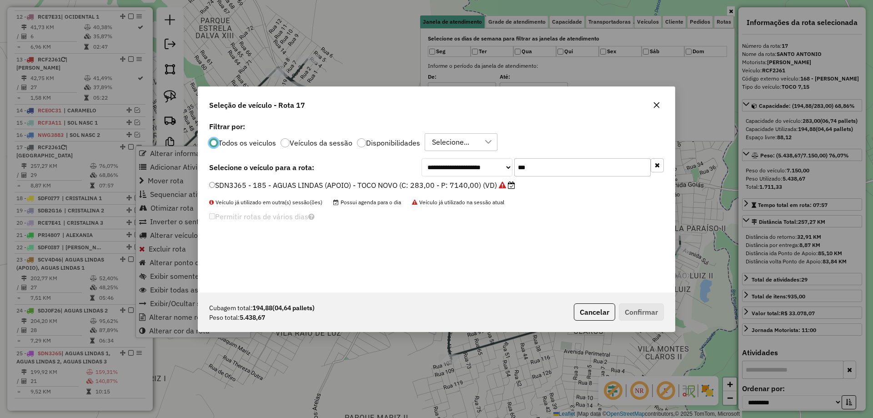
scroll to position [5, 3]
click at [533, 167] on input "***" at bounding box center [582, 167] width 136 height 18
type input "***"
click at [304, 188] on label "SDK3E45 - 184 - AGUAS LINDAS 3 - TOCO NOVO (C: 283,00 - P: 7140,00) (VD)" at bounding box center [346, 185] width 275 height 11
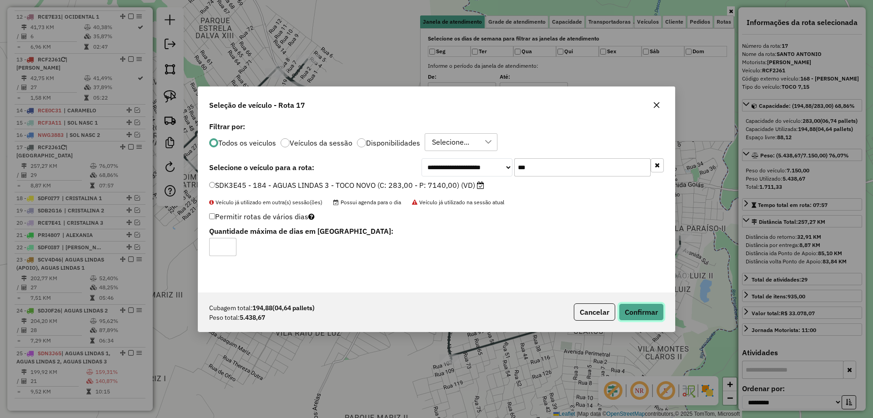
drag, startPoint x: 642, startPoint y: 310, endPoint x: 269, endPoint y: 234, distance: 380.7
click at [641, 309] on button "Confirmar" at bounding box center [640, 311] width 45 height 17
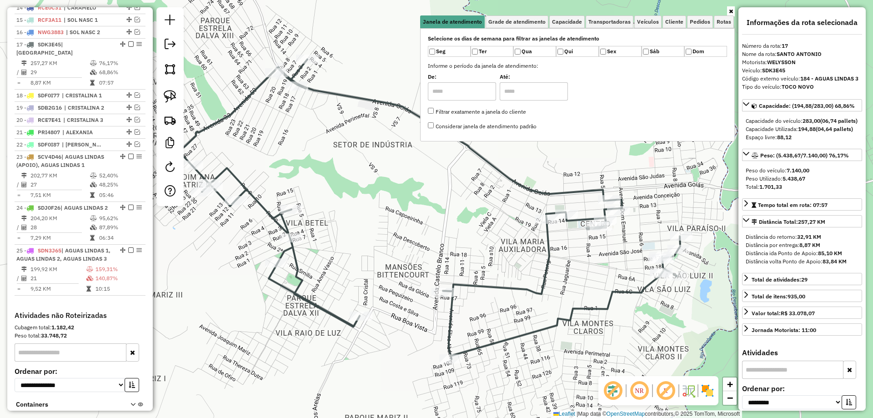
scroll to position [927, 0]
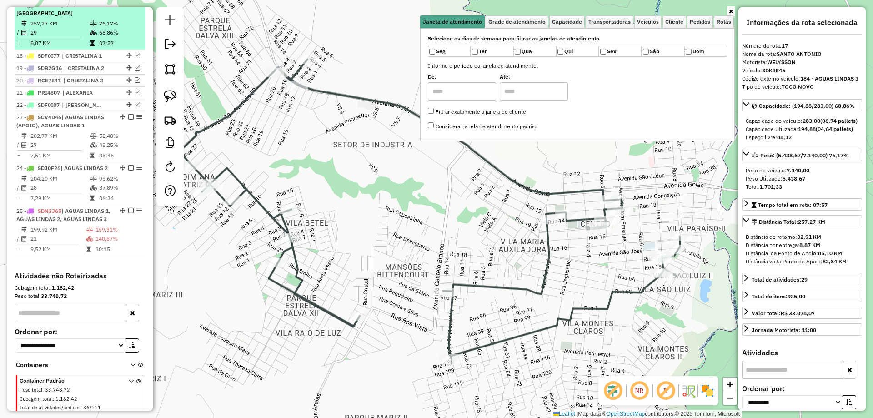
click at [129, 7] on em at bounding box center [130, 4] width 5 height 5
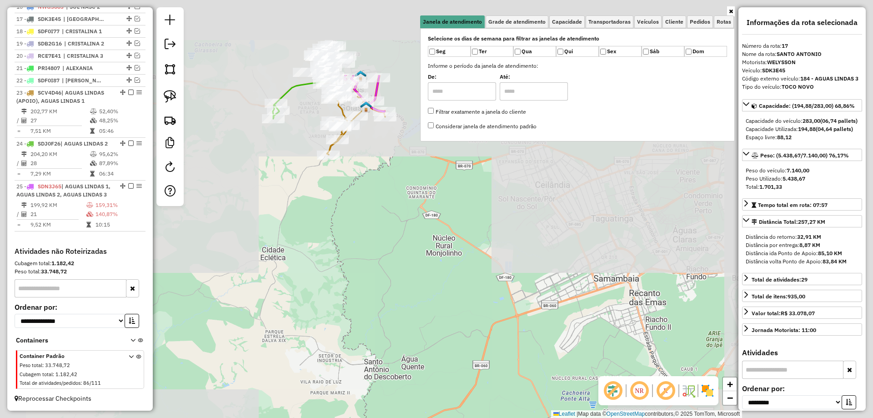
drag, startPoint x: 354, startPoint y: 209, endPoint x: 342, endPoint y: 287, distance: 78.2
click at [337, 337] on div "Janela de atendimento Grade de atendimento Capacidade Transportadoras Veículos …" at bounding box center [436, 209] width 873 height 418
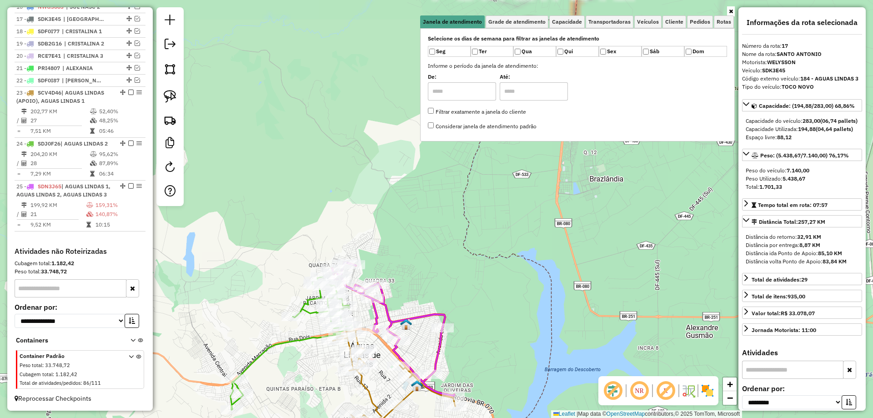
drag, startPoint x: 466, startPoint y: 267, endPoint x: 458, endPoint y: 132, distance: 135.2
click at [458, 132] on div "Janela de atendimento Grade de atendimento Capacidade Transportadoras Veículos …" at bounding box center [436, 209] width 873 height 418
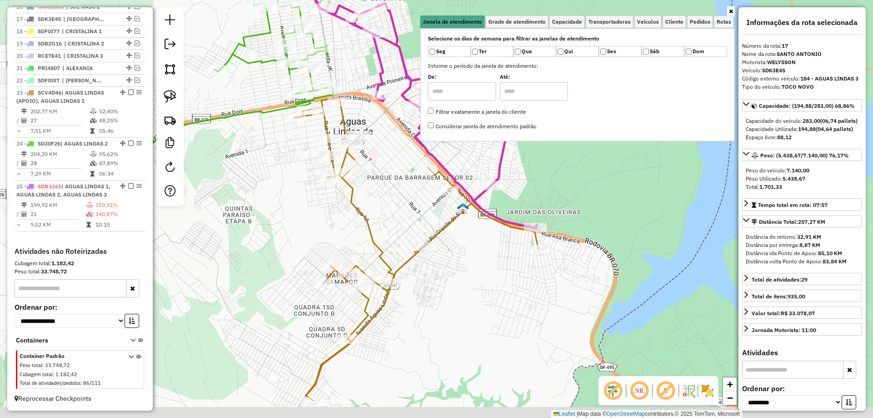
drag, startPoint x: 388, startPoint y: 258, endPoint x: 403, endPoint y: 214, distance: 46.7
click at [406, 214] on div "Janela de atendimento Grade de atendimento Capacidade Transportadoras Veículos …" at bounding box center [436, 209] width 873 height 418
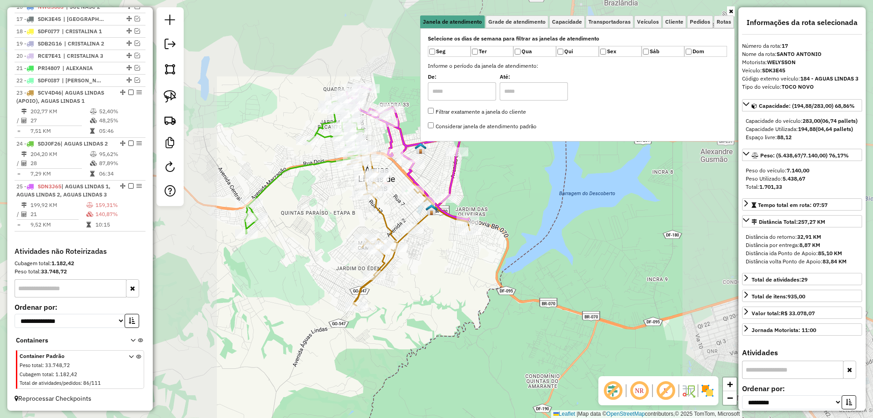
click at [437, 259] on div "Janela de atendimento Grade de atendimento Capacidade Transportadoras Veículos …" at bounding box center [436, 209] width 873 height 418
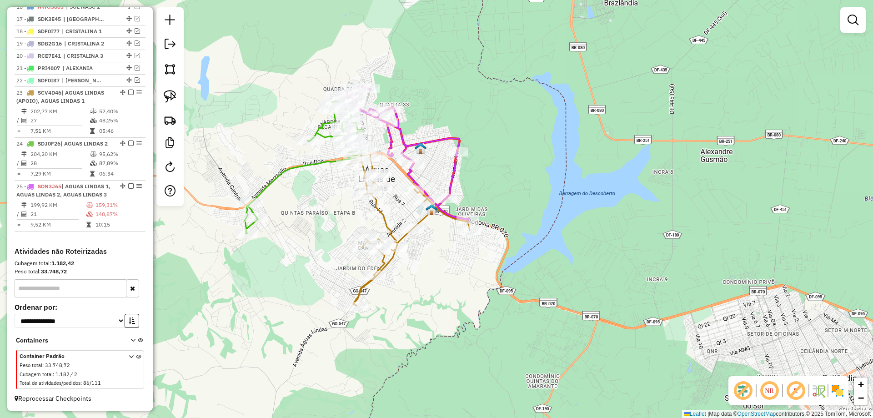
click at [378, 204] on icon at bounding box center [408, 229] width 122 height 151
select select "**********"
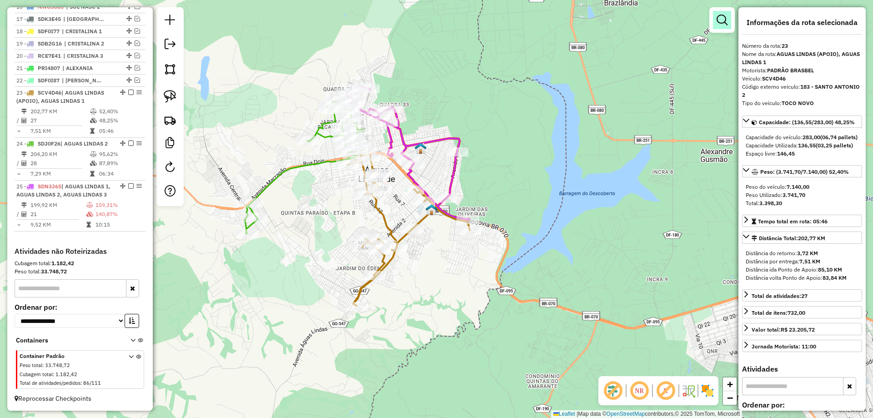
click at [715, 18] on link at bounding box center [722, 20] width 18 height 18
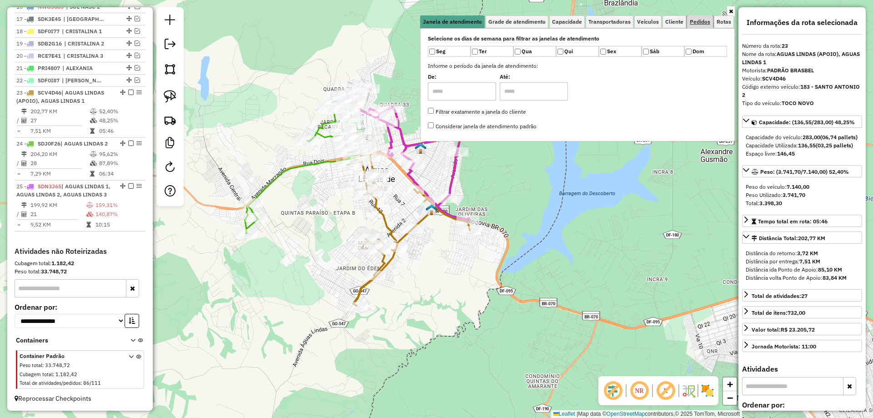
click at [699, 21] on span "Pedidos" at bounding box center [699, 21] width 20 height 5
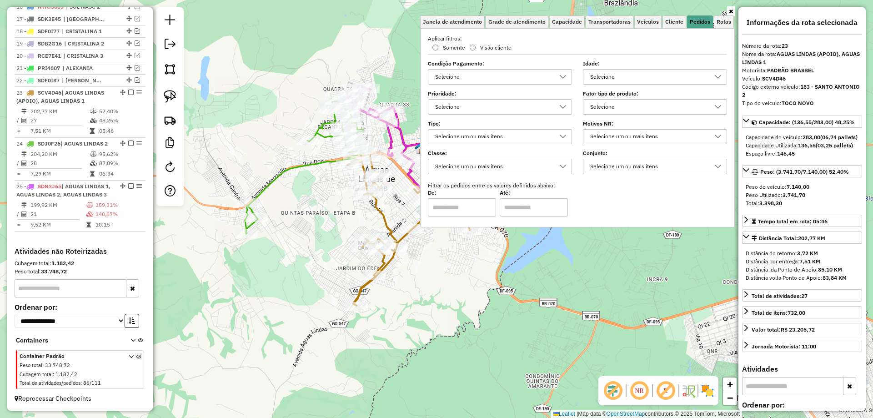
click at [635, 106] on div "Selecione" at bounding box center [648, 107] width 122 height 15
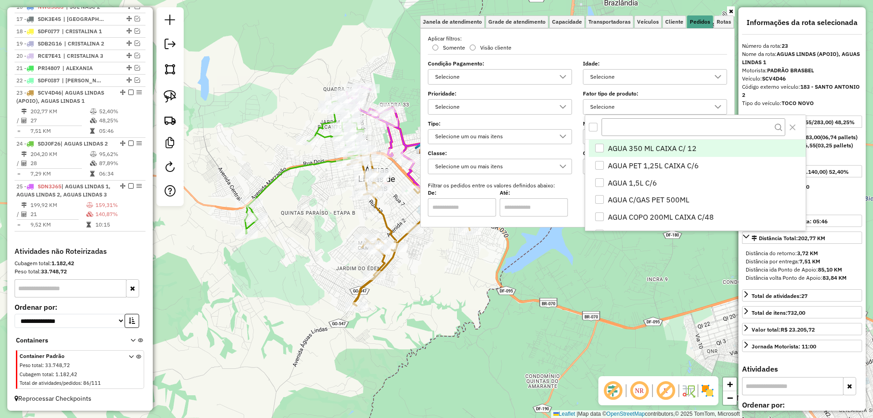
scroll to position [5, 31]
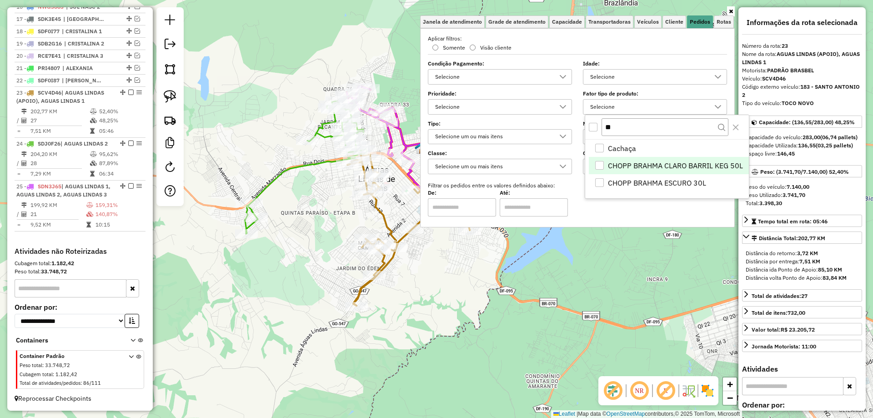
type input "**"
click at [601, 163] on div "CHOPP BRAHMA CLARO BARRIL KEG 50L" at bounding box center [599, 165] width 9 height 9
click at [601, 180] on div "CHOPP BRAHMA ESCURO 30L" at bounding box center [599, 182] width 9 height 9
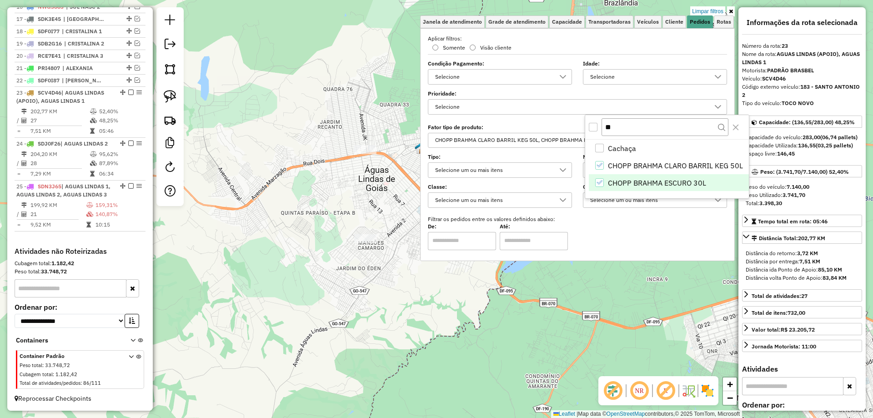
click at [402, 322] on div "Limpar filtros Janela de atendimento Grade de atendimento Capacidade Transporta…" at bounding box center [436, 209] width 873 height 418
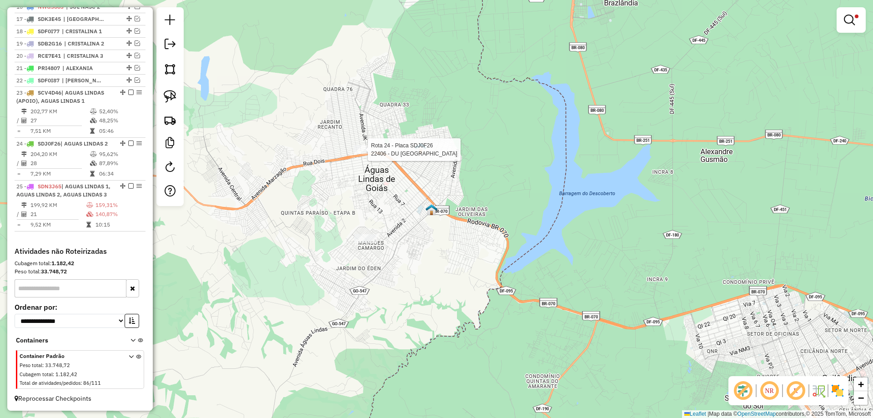
select select "**********"
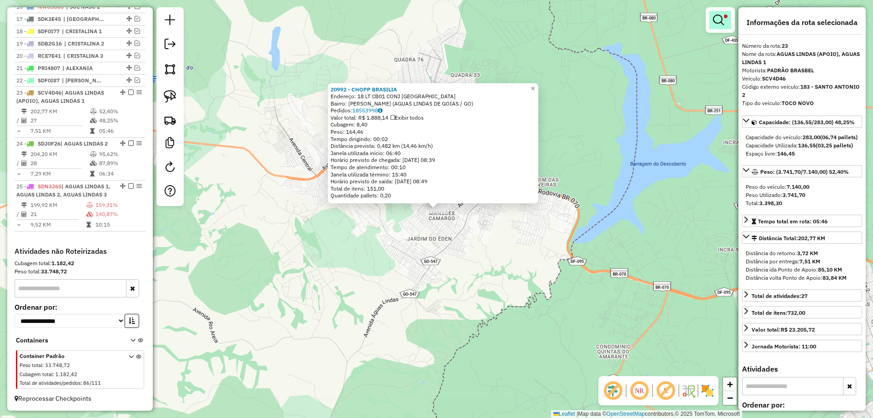
click at [715, 13] on link at bounding box center [720, 20] width 22 height 18
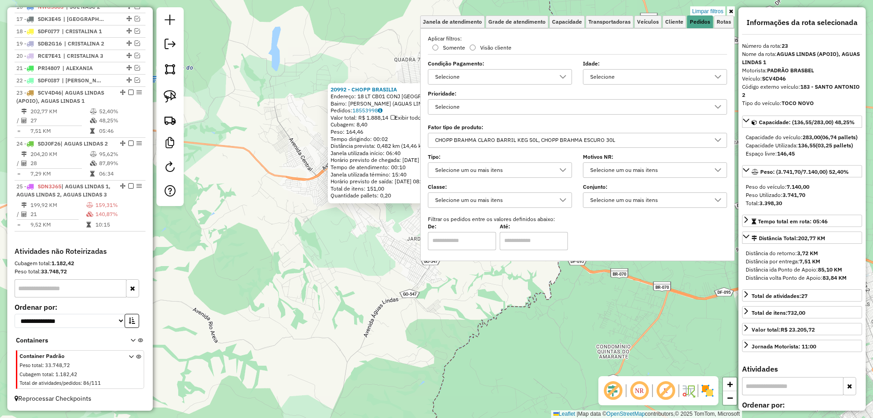
click at [711, 9] on link "Limpar filtros" at bounding box center [707, 11] width 35 height 10
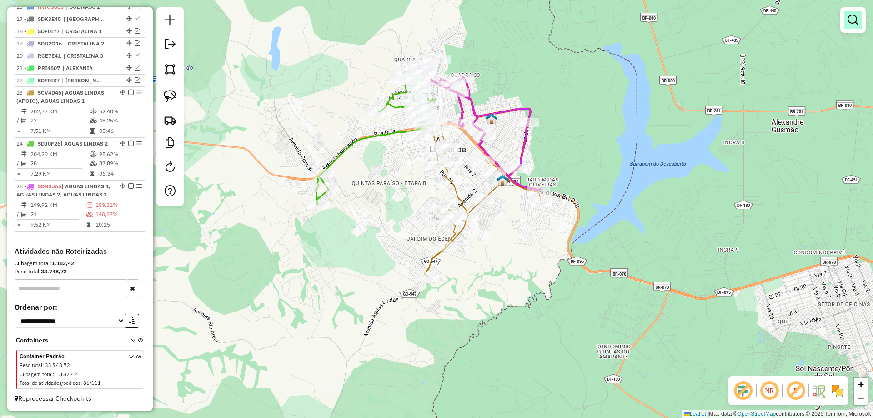
click at [845, 20] on div at bounding box center [852, 19] width 25 height 25
click at [849, 19] on em at bounding box center [852, 20] width 11 height 11
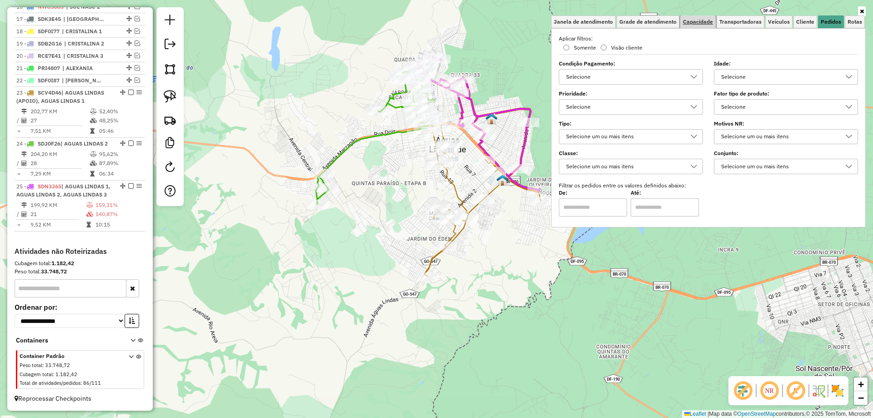
click at [699, 20] on span "Capacidade" at bounding box center [698, 21] width 30 height 5
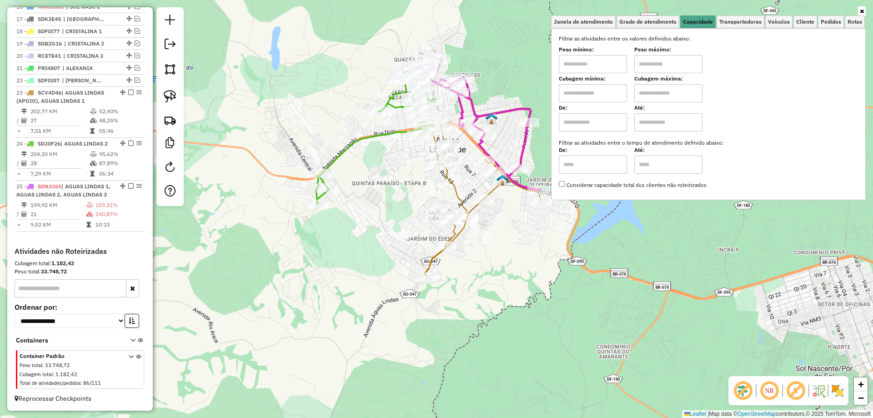
click at [603, 64] on input "text" at bounding box center [592, 64] width 68 height 18
type input "****"
click at [656, 65] on input "text" at bounding box center [668, 64] width 68 height 18
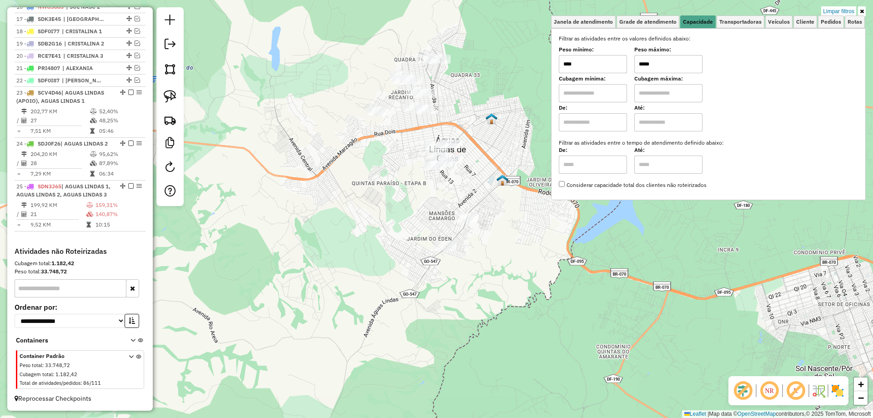
click at [502, 231] on div "Limpar filtros Janela de atendimento Grade de atendimento Capacidade Transporta…" at bounding box center [436, 209] width 873 height 418
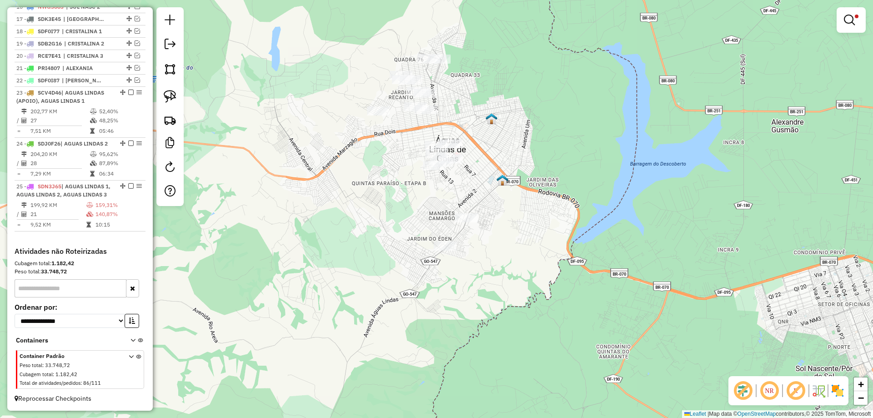
drag, startPoint x: 853, startPoint y: 19, endPoint x: 845, endPoint y: 20, distance: 7.8
click at [851, 17] on em at bounding box center [848, 20] width 11 height 11
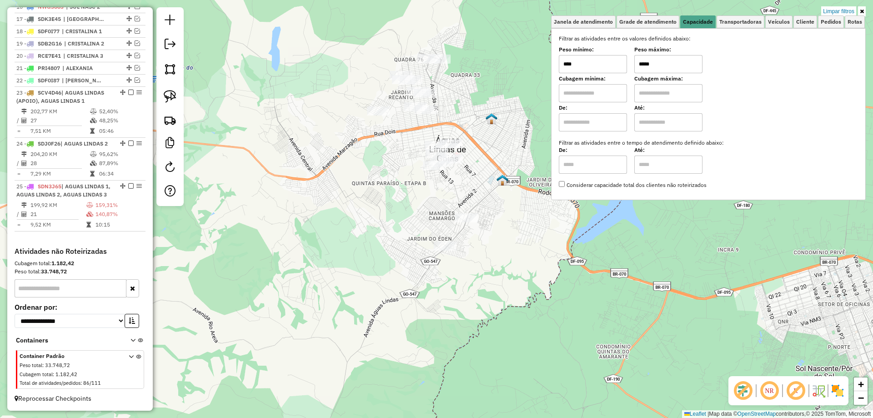
click at [642, 65] on input "*****" at bounding box center [668, 64] width 68 height 18
click at [163, 95] on link at bounding box center [170, 96] width 20 height 20
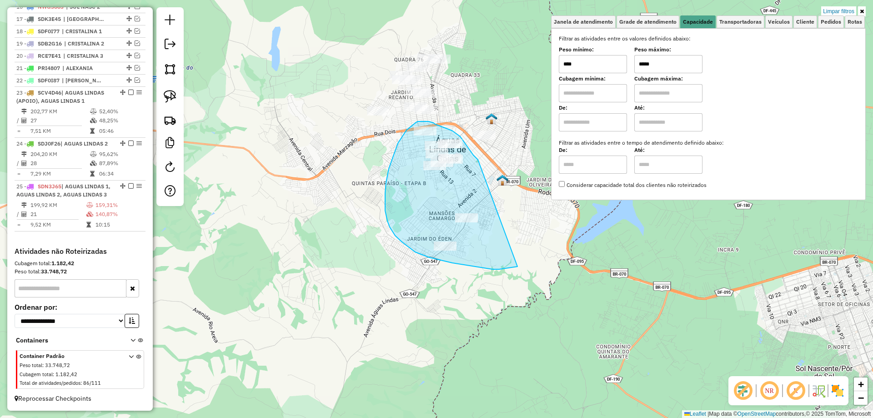
drag, startPoint x: 477, startPoint y: 159, endPoint x: 517, endPoint y: 266, distance: 114.6
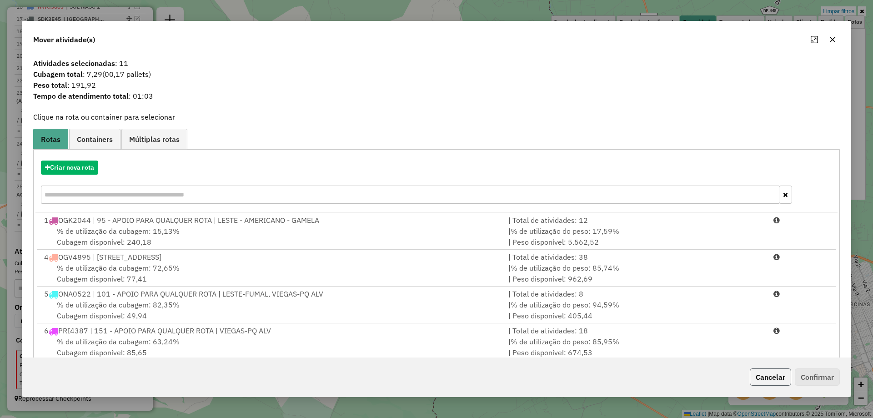
click at [771, 381] on button "Cancelar" at bounding box center [769, 376] width 41 height 17
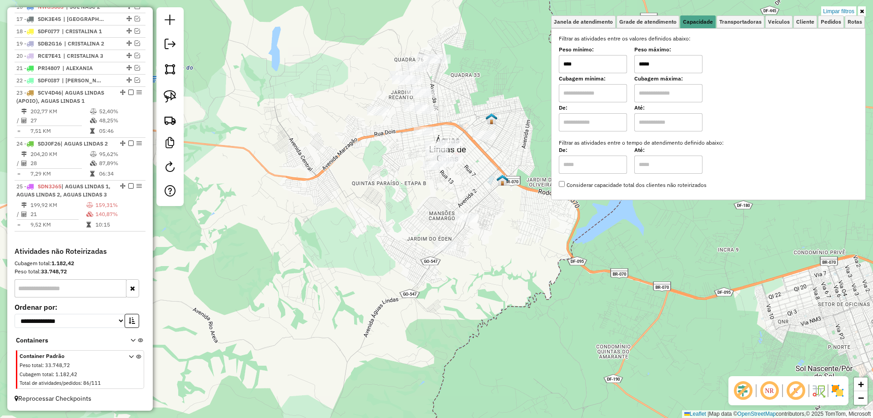
drag, startPoint x: 640, startPoint y: 61, endPoint x: 645, endPoint y: 61, distance: 5.0
click at [645, 61] on input "*****" at bounding box center [668, 64] width 68 height 18
type input "*****"
click at [172, 95] on img at bounding box center [170, 96] width 13 height 13
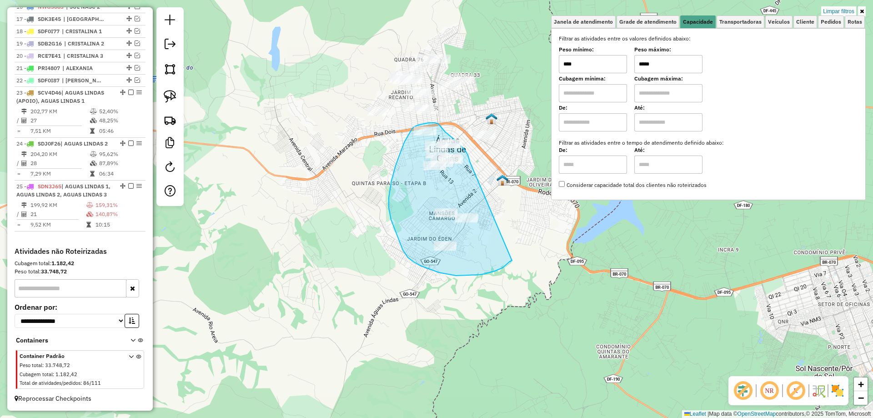
drag, startPoint x: 464, startPoint y: 150, endPoint x: 512, endPoint y: 260, distance: 120.5
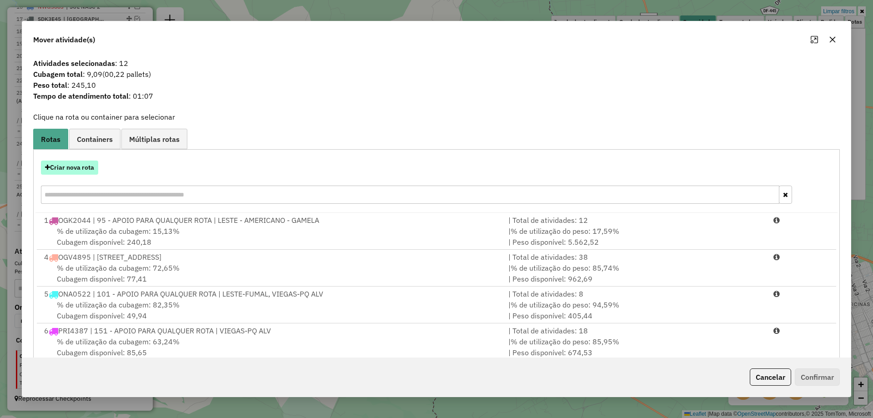
click at [81, 168] on button "Criar nova rota" at bounding box center [69, 167] width 57 height 14
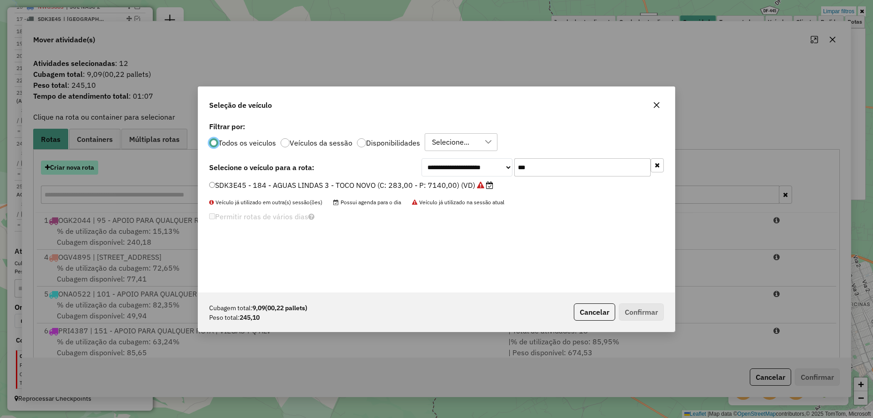
scroll to position [5, 3]
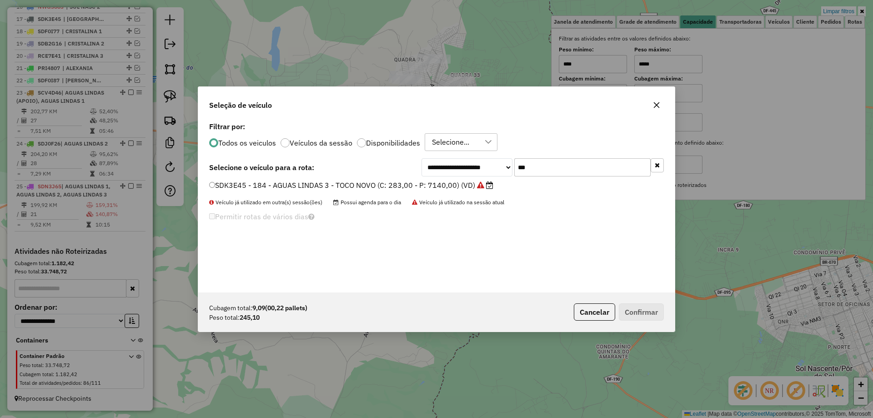
click at [551, 166] on input "***" at bounding box center [582, 167] width 136 height 18
drag, startPoint x: 536, startPoint y: 170, endPoint x: 414, endPoint y: 130, distance: 128.6
click at [414, 130] on div "**********" at bounding box center [436, 206] width 476 height 173
type input "***"
click at [334, 186] on label "SBW7I78 - 311 - MOTO AG1 - MOTO TRICILO (C: 12,00 - P: 280,00) (VD)" at bounding box center [336, 185] width 254 height 11
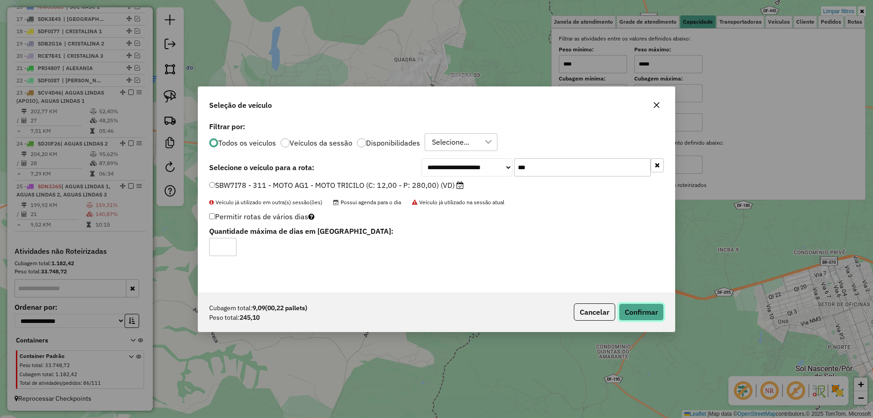
click at [647, 313] on button "Confirmar" at bounding box center [640, 311] width 45 height 17
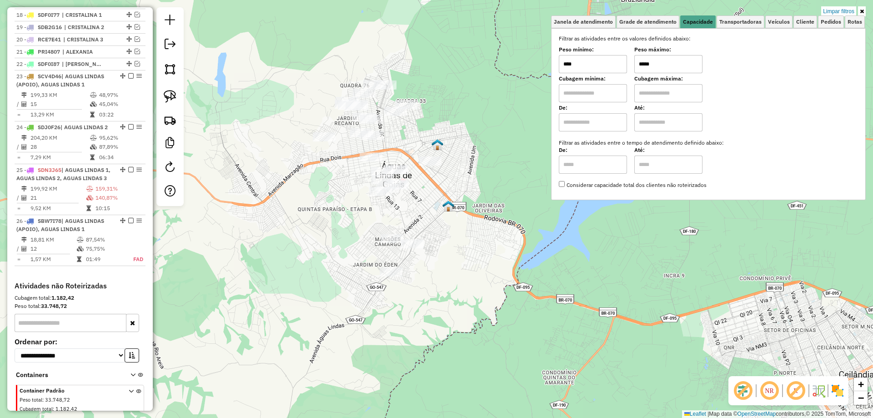
drag, startPoint x: 449, startPoint y: 212, endPoint x: 444, endPoint y: 215, distance: 5.2
click at [444, 215] on div "Limpar filtros Janela de atendimento Grade de atendimento Capacidade Transporta…" at bounding box center [436, 209] width 873 height 418
select select "**********"
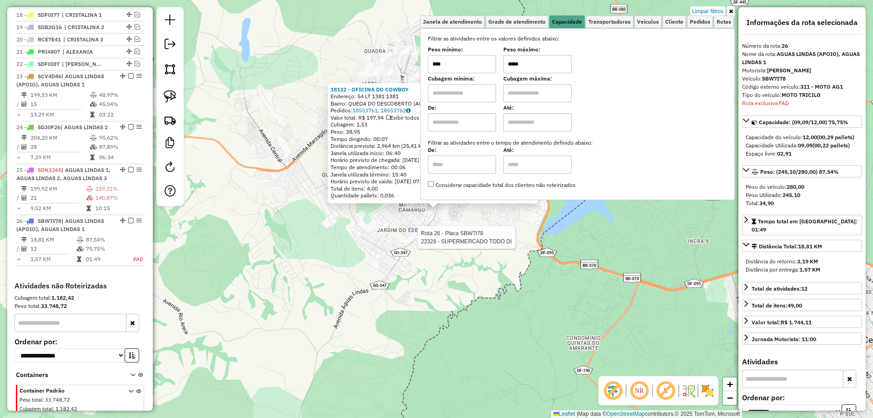
scroll to position [980, 0]
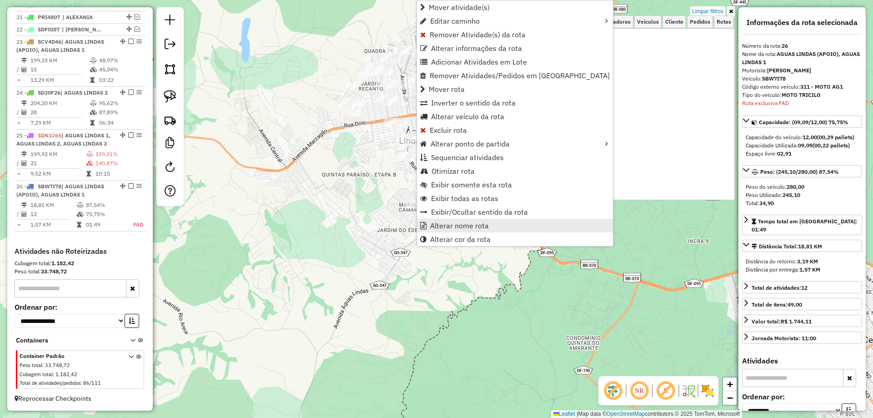
click at [446, 227] on span "Alterar nome rota" at bounding box center [459, 225] width 59 height 7
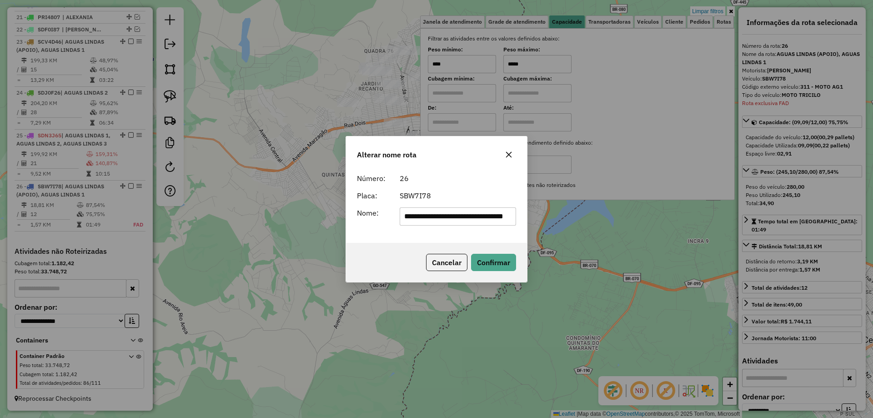
scroll to position [0, 32]
click at [488, 214] on input "**********" at bounding box center [457, 216] width 117 height 18
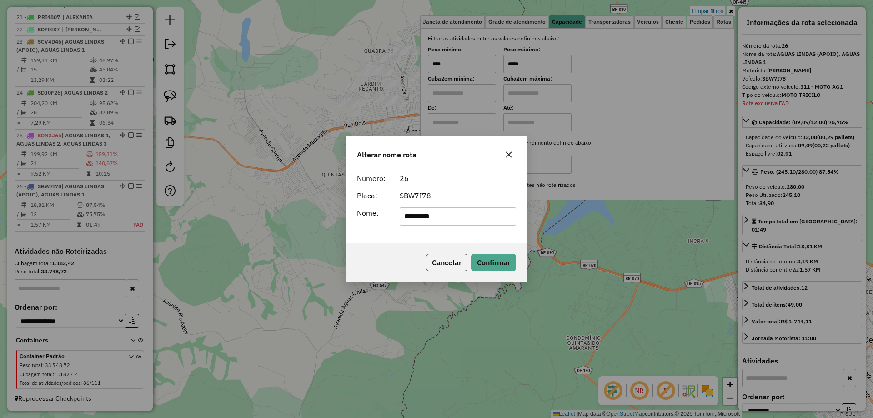
drag, startPoint x: 434, startPoint y: 215, endPoint x: 115, endPoint y: 222, distance: 319.1
click at [115, 222] on div "Alterar nome rota Número: 26 Placa: SBW7I78 Nome: ********* Cancelar Confirmar" at bounding box center [436, 209] width 873 height 418
type input "*********"
click at [389, 251] on div "Cancelar Confirmar" at bounding box center [436, 262] width 181 height 39
click at [494, 266] on button "Confirmar" at bounding box center [493, 262] width 45 height 17
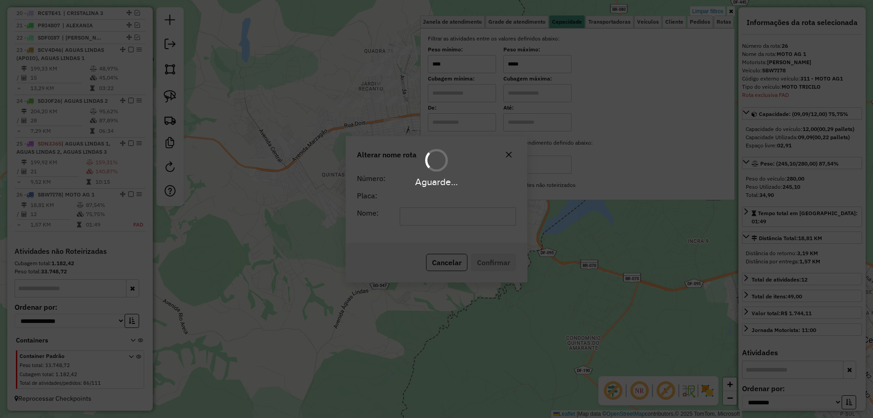
scroll to position [972, 0]
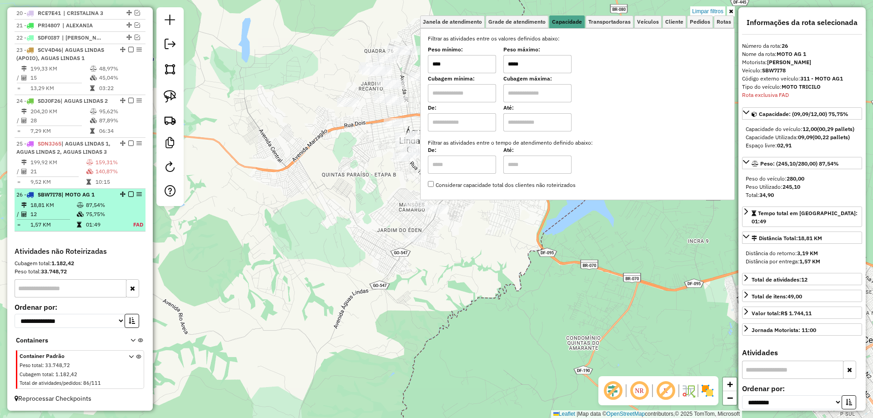
click at [128, 194] on em at bounding box center [130, 193] width 5 height 5
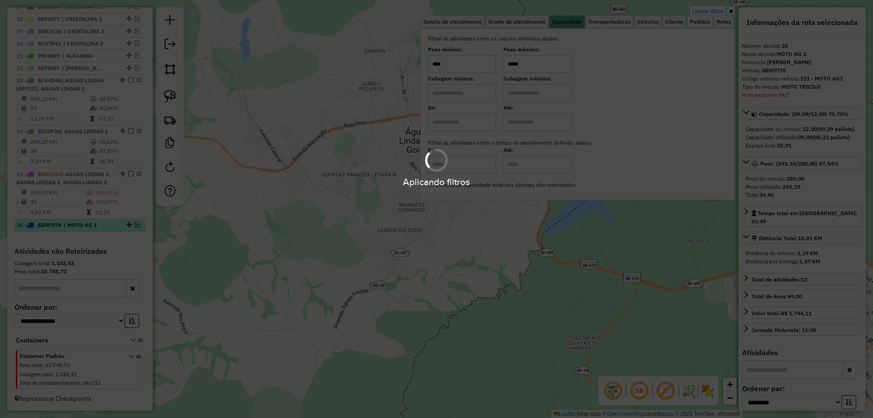
scroll to position [942, 0]
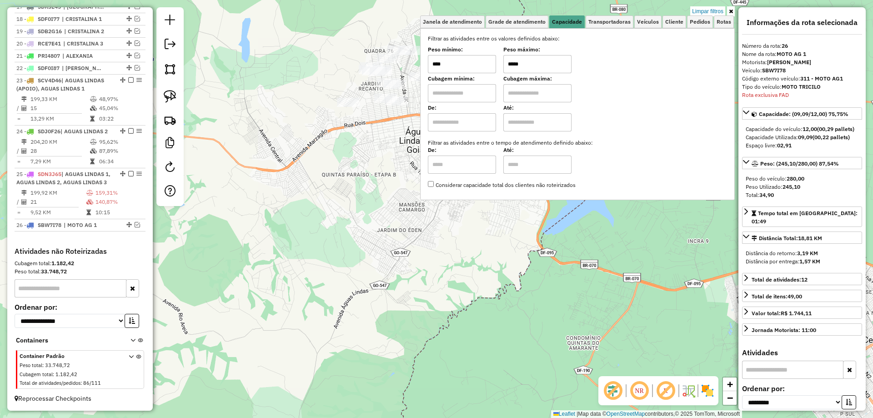
click at [369, 187] on div "Limpar filtros Janela de atendimento Grade de atendimento Capacidade Transporta…" at bounding box center [436, 209] width 873 height 418
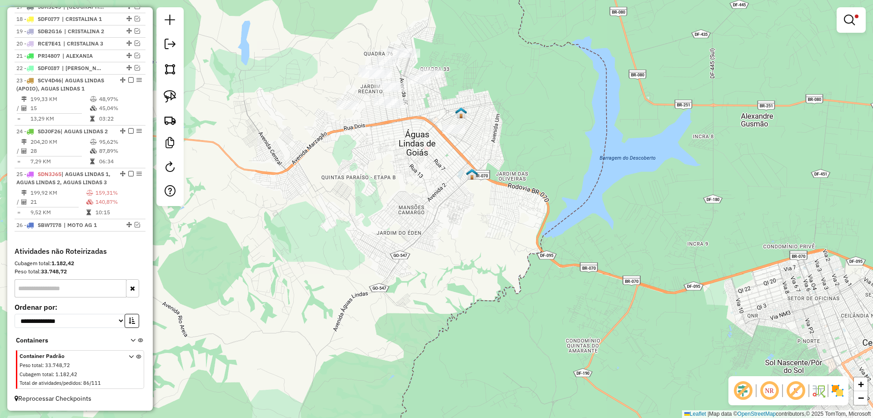
drag, startPoint x: 405, startPoint y: 140, endPoint x: 345, endPoint y: 284, distance: 155.2
click at [345, 284] on div "Limpar filtros Janela de atendimento Grade de atendimento Capacidade Transporta…" at bounding box center [436, 209] width 873 height 418
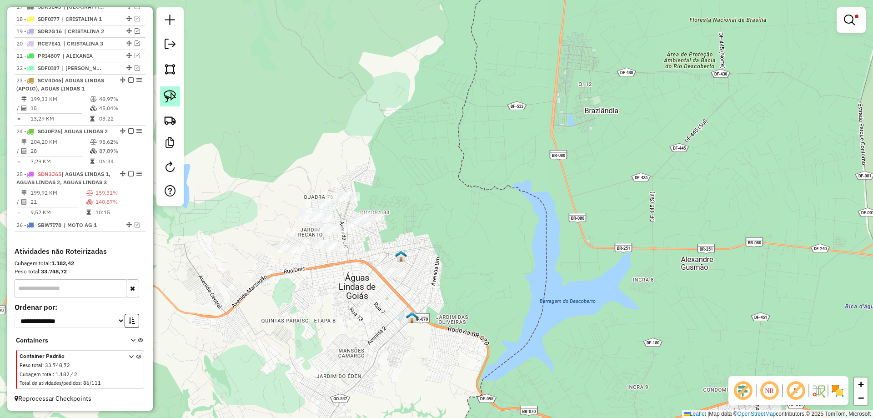
click at [168, 101] on img at bounding box center [170, 96] width 13 height 13
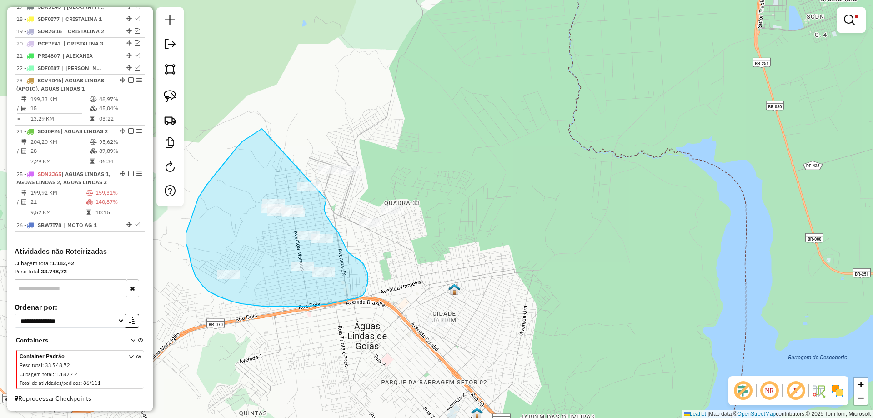
drag, startPoint x: 227, startPoint y: 159, endPoint x: 326, endPoint y: 187, distance: 102.4
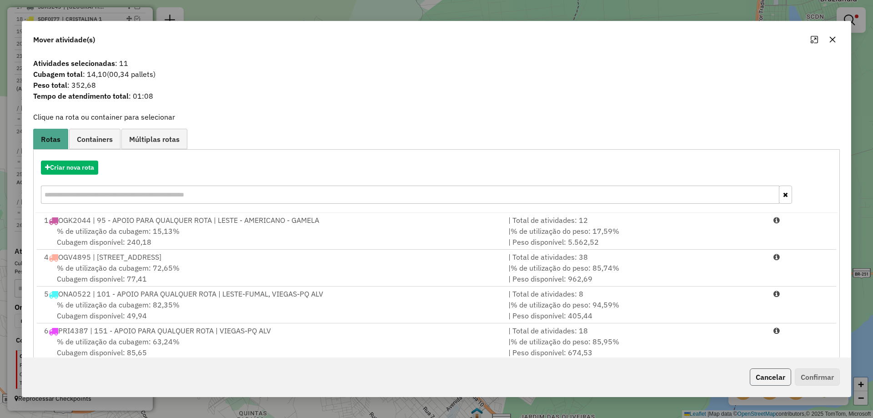
click at [767, 381] on button "Cancelar" at bounding box center [769, 376] width 41 height 17
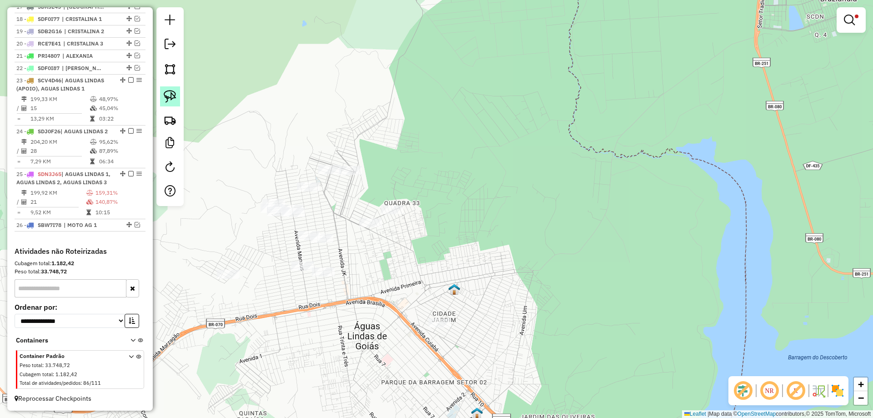
click at [163, 100] on link at bounding box center [170, 96] width 20 height 20
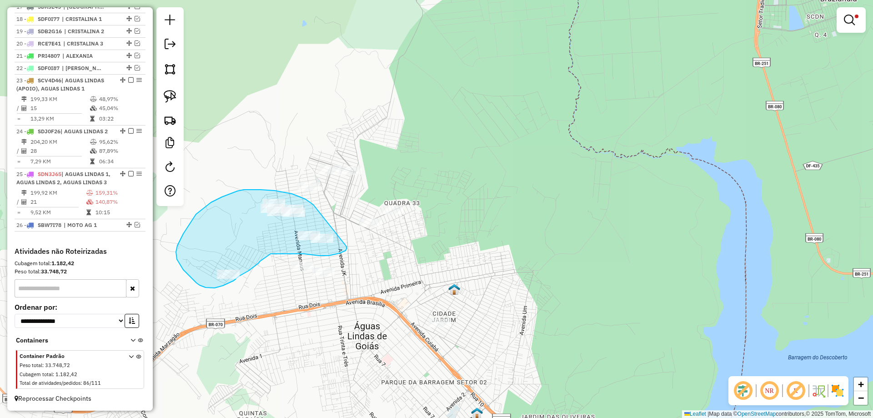
drag, startPoint x: 312, startPoint y: 204, endPoint x: 346, endPoint y: 246, distance: 54.2
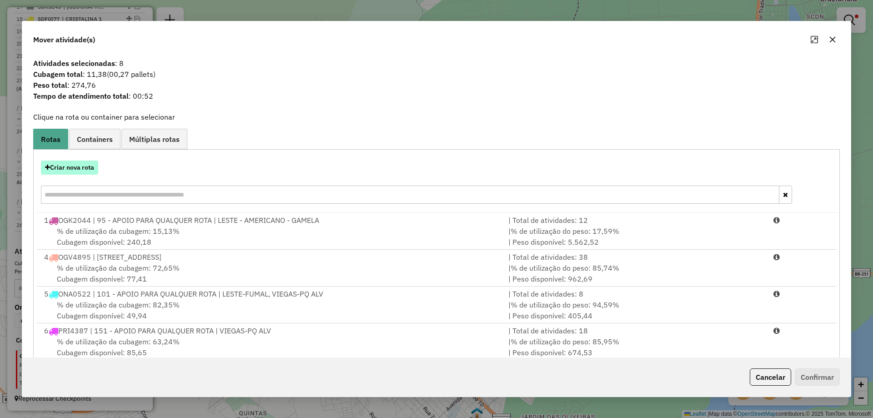
click at [57, 167] on button "Criar nova rota" at bounding box center [69, 167] width 57 height 14
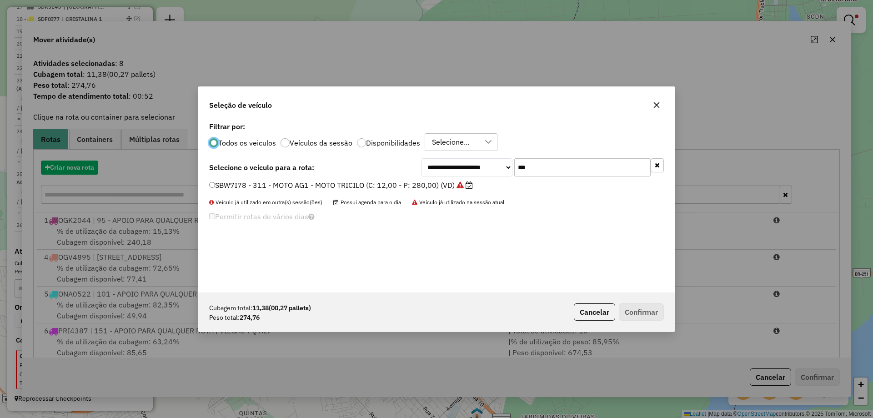
scroll to position [5, 3]
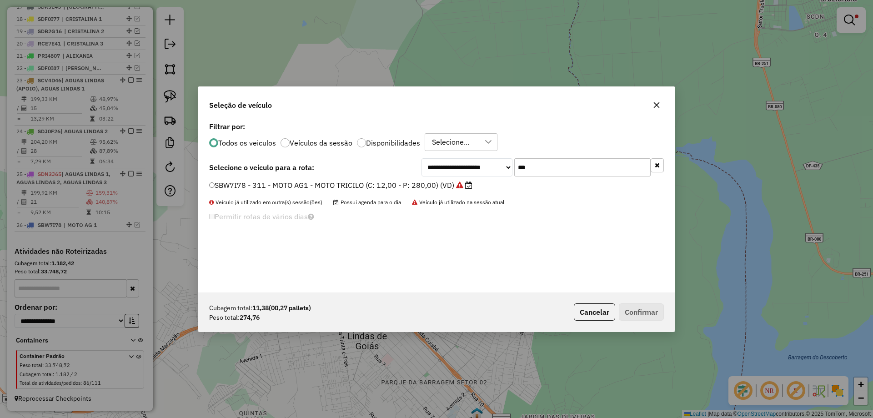
drag, startPoint x: 520, startPoint y: 166, endPoint x: 526, endPoint y: 166, distance: 6.4
click at [526, 166] on input "***" at bounding box center [582, 167] width 136 height 18
type input "***"
click at [225, 186] on label "SBX1B88 - 312 - MOTO AG 2 - MOTO TRICILO (C: 12,00 - P: 280,00) (VD)" at bounding box center [337, 185] width 256 height 11
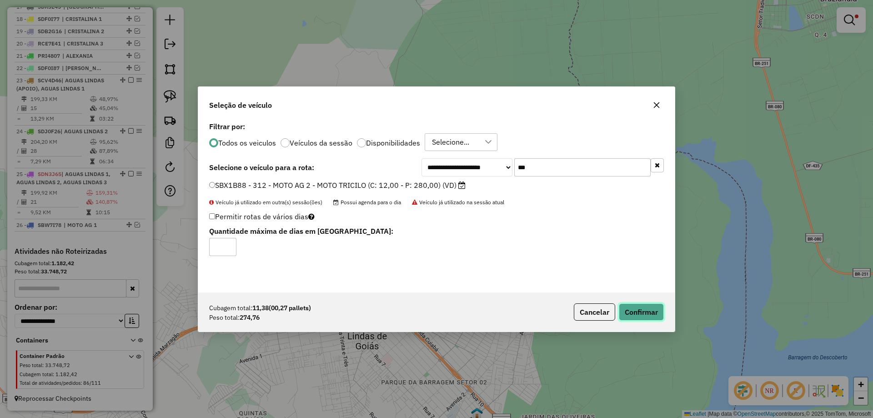
click at [650, 316] on button "Confirmar" at bounding box center [640, 311] width 45 height 17
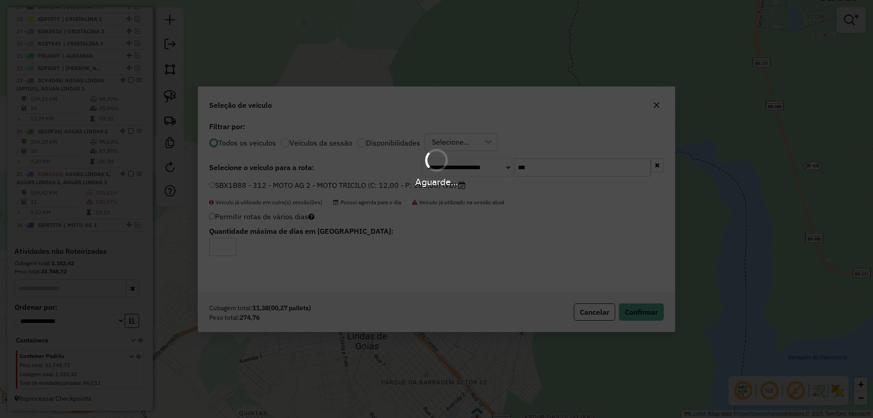
scroll to position [980, 0]
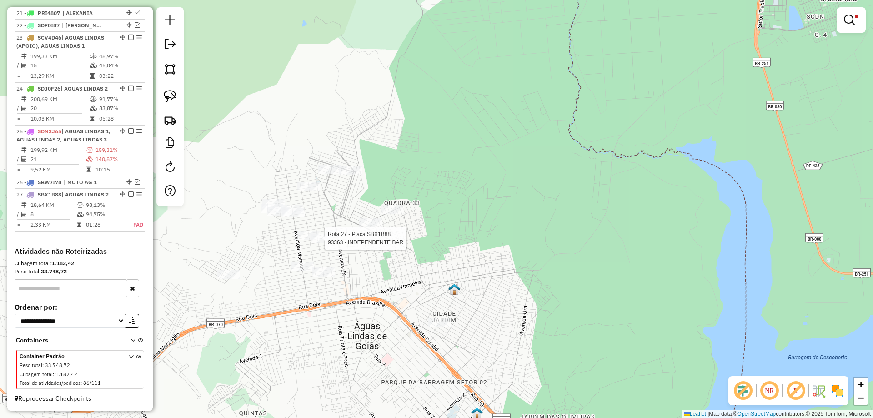
select select "**********"
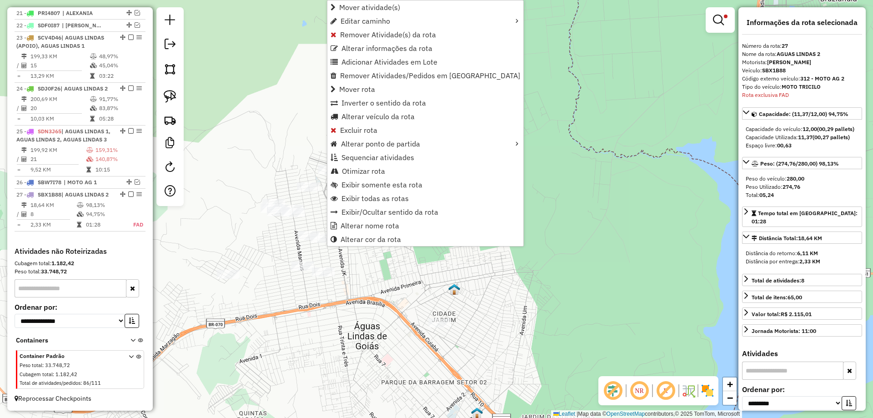
scroll to position [992, 0]
click at [377, 222] on span "Alterar nome rota" at bounding box center [369, 225] width 59 height 7
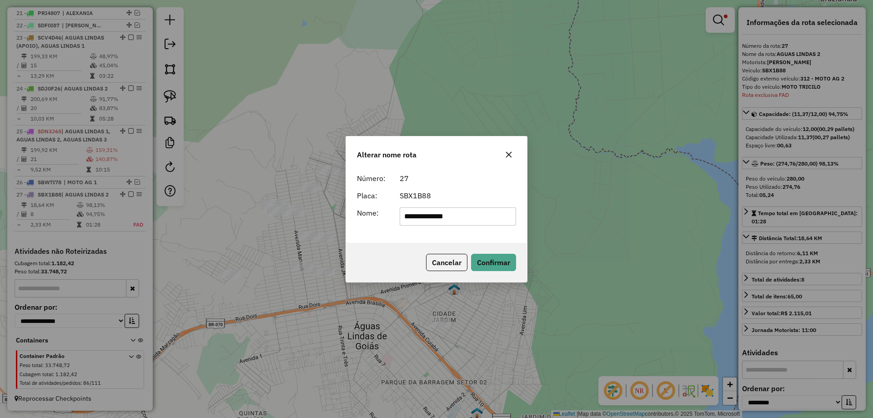
drag, startPoint x: 475, startPoint y: 213, endPoint x: 225, endPoint y: 198, distance: 250.4
click at [211, 198] on div "**********" at bounding box center [436, 209] width 873 height 418
type input "*********"
click at [421, 231] on div "Número: 27 Placa: SBX1B88 Nome: *********" at bounding box center [436, 206] width 181 height 74
click at [476, 258] on button "Confirmar" at bounding box center [493, 262] width 45 height 17
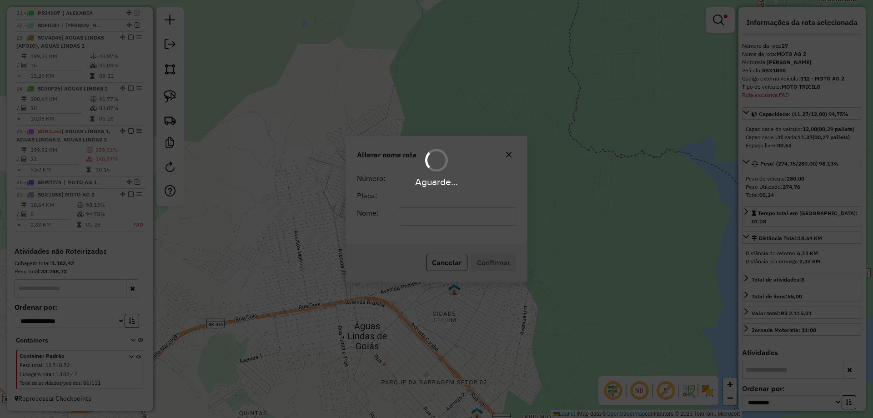
scroll to position [984, 0]
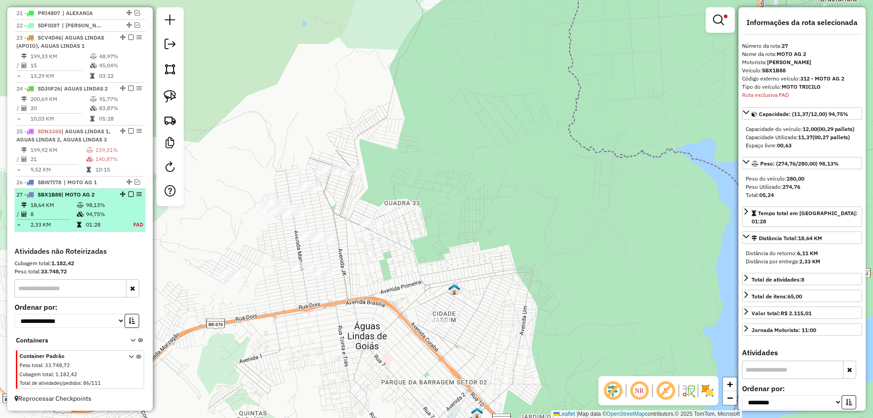
click at [128, 194] on em at bounding box center [130, 193] width 5 height 5
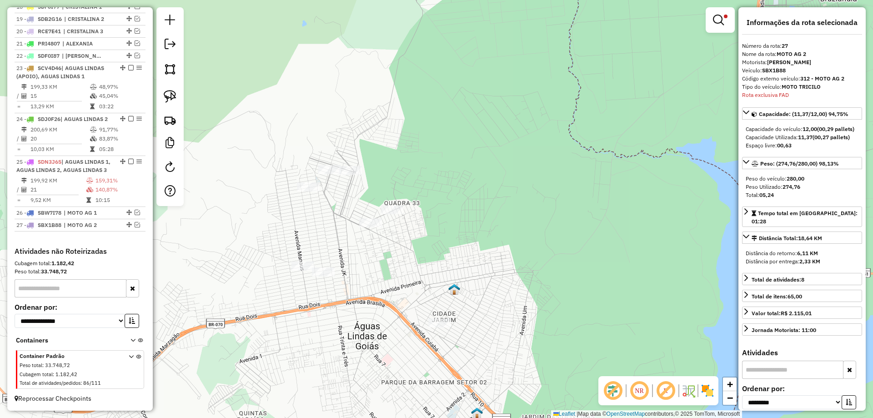
drag, startPoint x: 168, startPoint y: 95, endPoint x: 204, endPoint y: 105, distance: 38.0
click at [168, 94] on img at bounding box center [170, 96] width 13 height 13
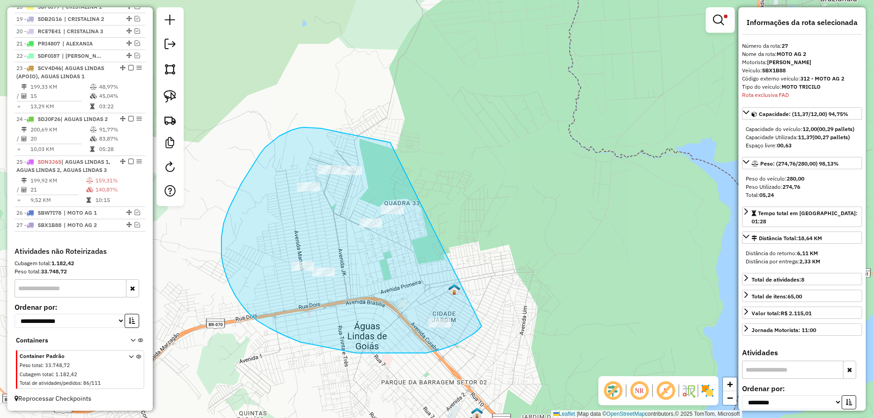
drag, startPoint x: 386, startPoint y: 141, endPoint x: 482, endPoint y: 324, distance: 206.7
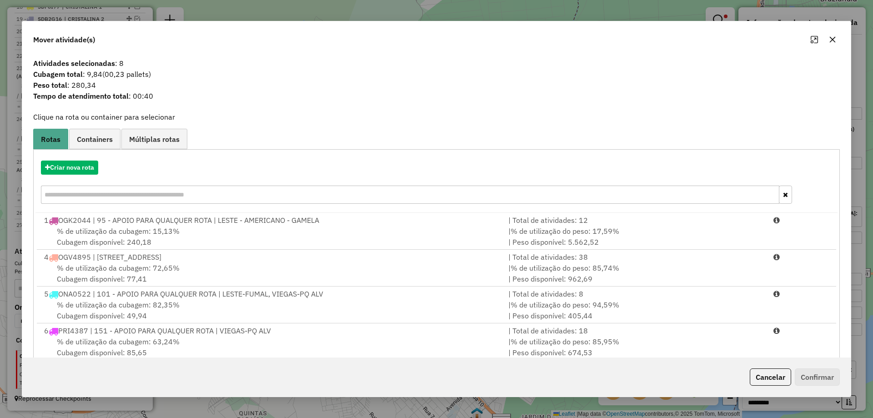
drag, startPoint x: 761, startPoint y: 381, endPoint x: 536, endPoint y: 275, distance: 248.8
click at [753, 373] on button "Cancelar" at bounding box center [769, 376] width 41 height 17
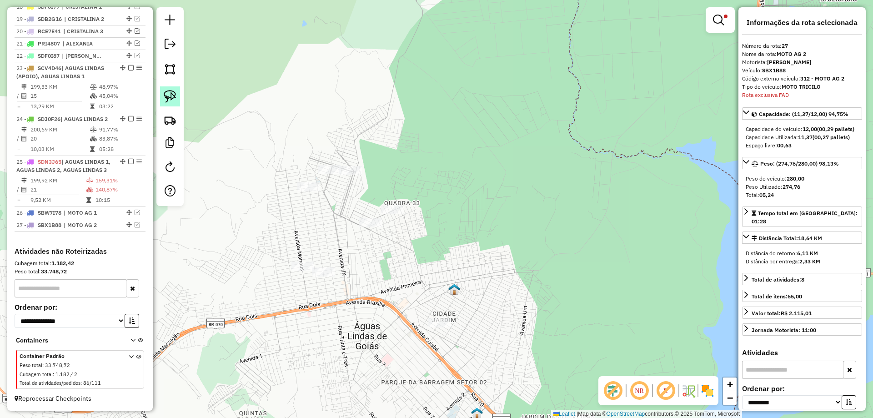
click at [175, 101] on img at bounding box center [170, 96] width 13 height 13
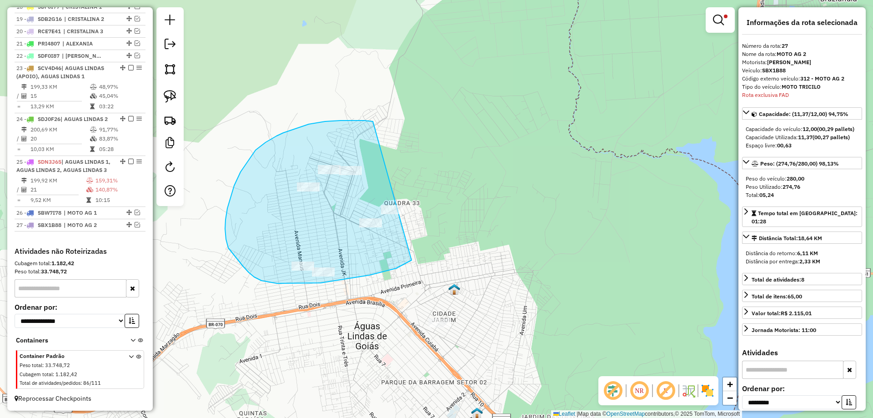
drag, startPoint x: 364, startPoint y: 120, endPoint x: 439, endPoint y: 229, distance: 131.9
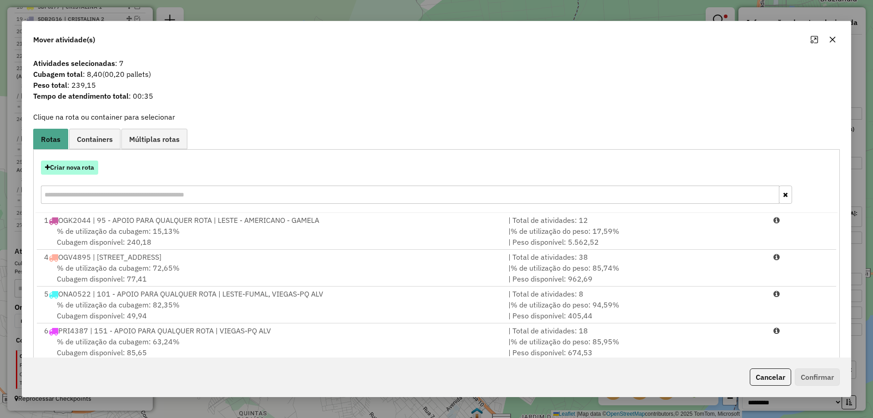
click at [85, 165] on button "Criar nova rota" at bounding box center [69, 167] width 57 height 14
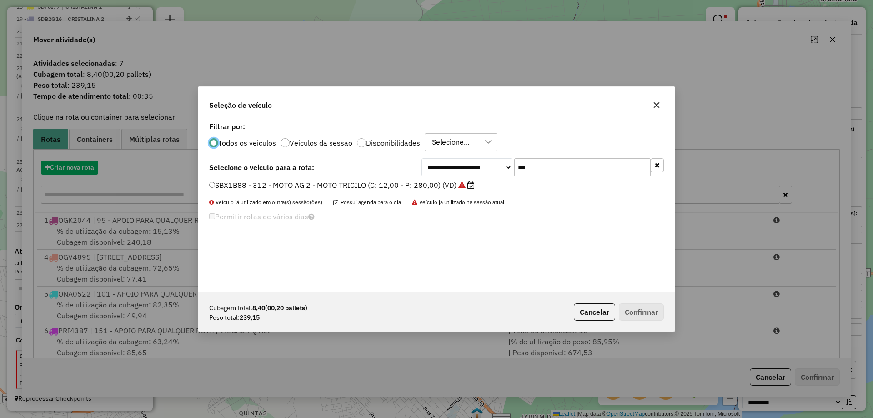
scroll to position [5, 3]
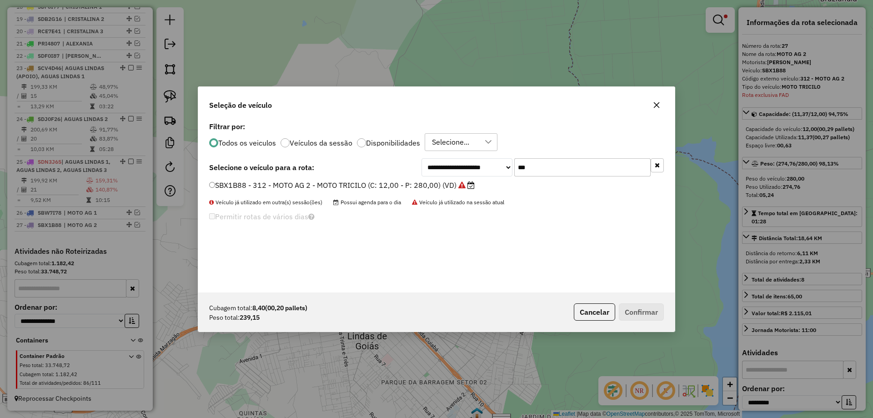
drag, startPoint x: 526, startPoint y: 166, endPoint x: 622, endPoint y: 180, distance: 97.4
click at [622, 180] on div "**********" at bounding box center [436, 206] width 476 height 173
type input "***"
click at [229, 183] on label "SBW7A08 - 313- MOTO AG 3 - MOTO TRICILO (C: 12,00 - P: 280,00) (VD)" at bounding box center [332, 185] width 247 height 11
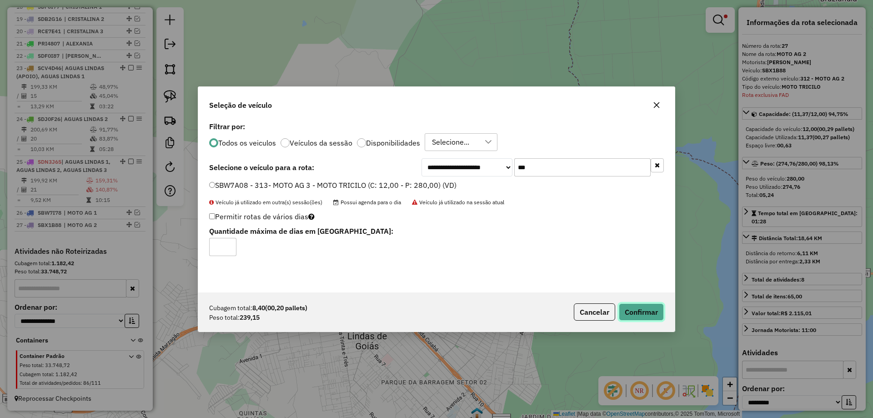
click at [640, 308] on button "Confirmar" at bounding box center [640, 311] width 45 height 17
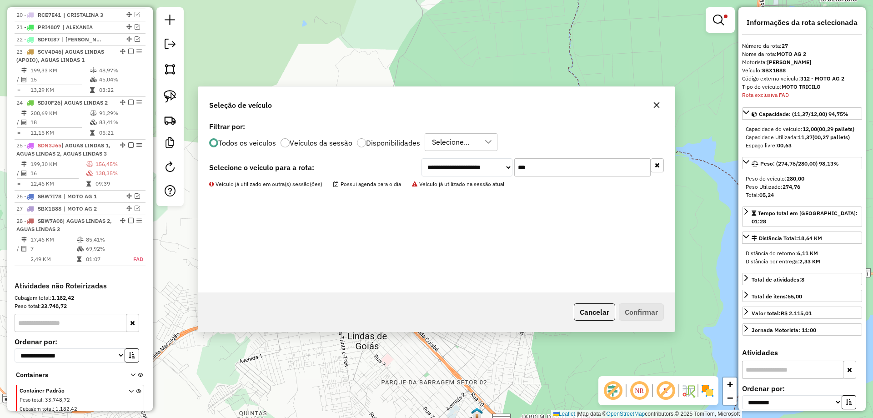
scroll to position [1005, 0]
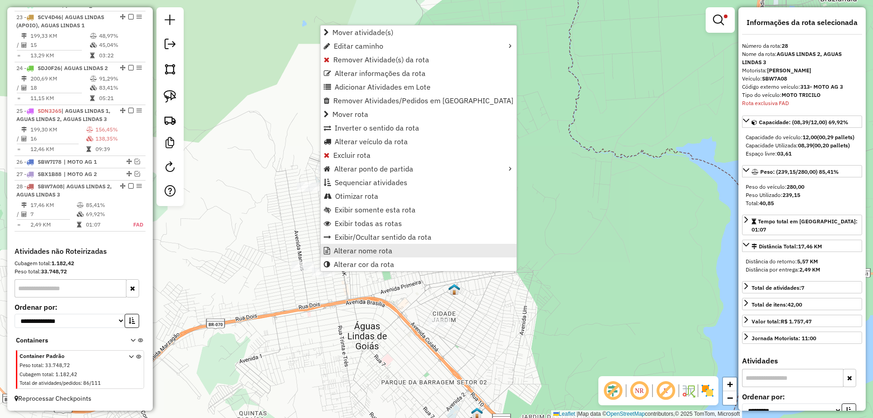
click at [361, 249] on span "Alterar nome rota" at bounding box center [363, 250] width 59 height 7
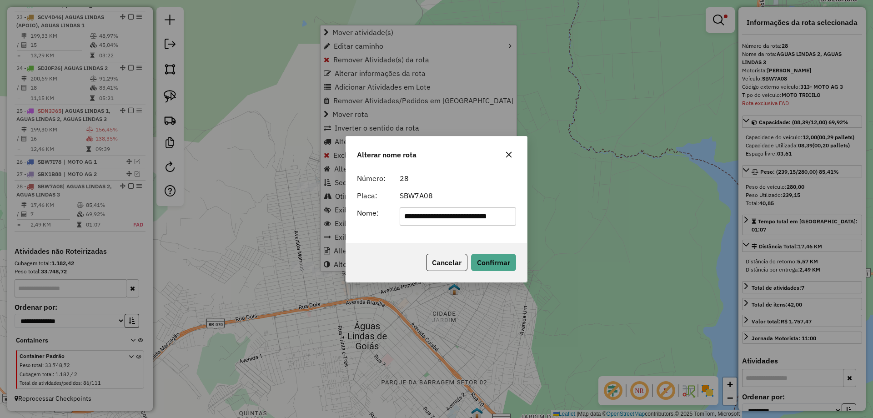
scroll to position [0, 9]
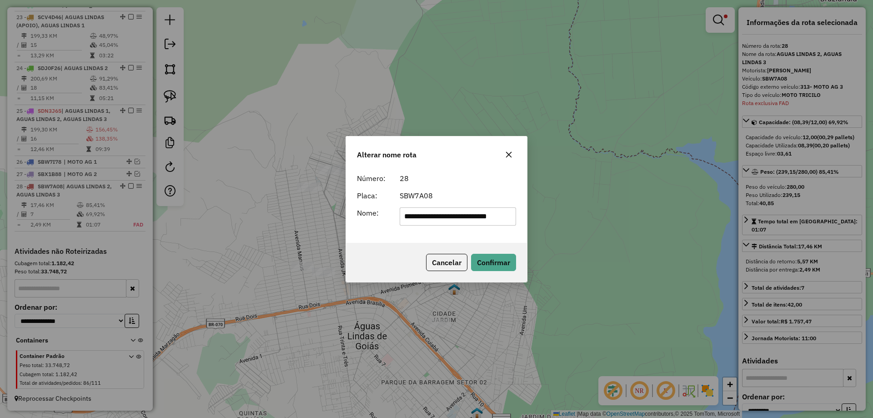
click at [484, 209] on input "**********" at bounding box center [457, 216] width 117 height 18
click at [483, 209] on input "**********" at bounding box center [457, 216] width 117 height 18
type input "*********"
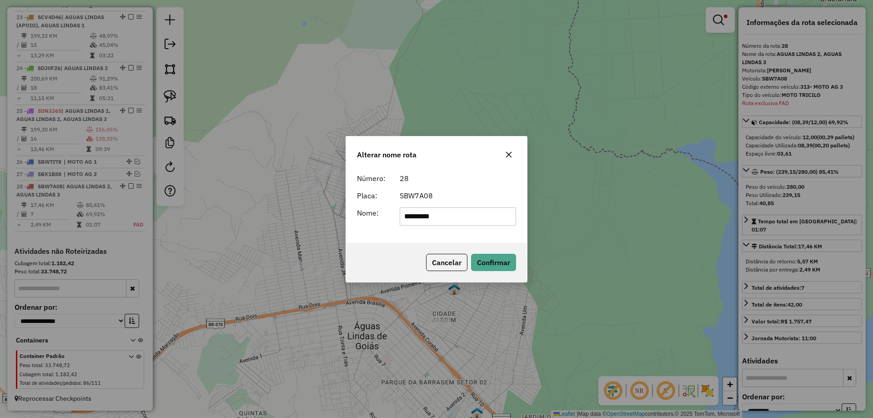
drag, startPoint x: 389, startPoint y: 240, endPoint x: 402, endPoint y: 239, distance: 13.7
click at [402, 239] on div "Número: 28 Placa: SBW7A08 Nome: *********" at bounding box center [436, 206] width 181 height 74
click at [496, 261] on button "Confirmar" at bounding box center [493, 262] width 45 height 17
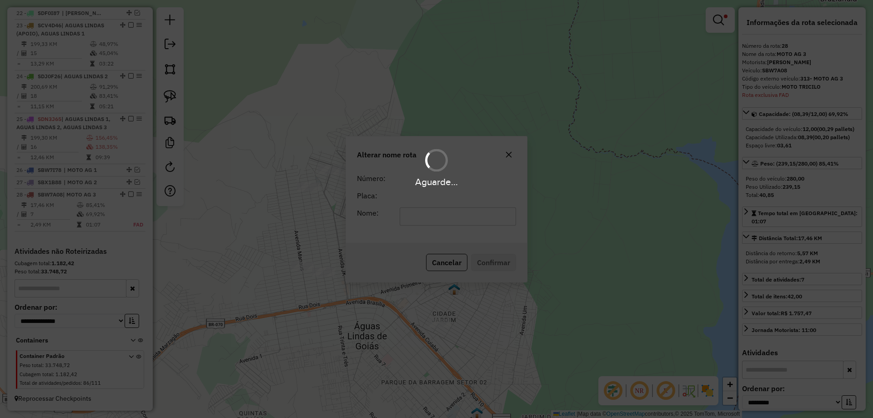
scroll to position [997, 0]
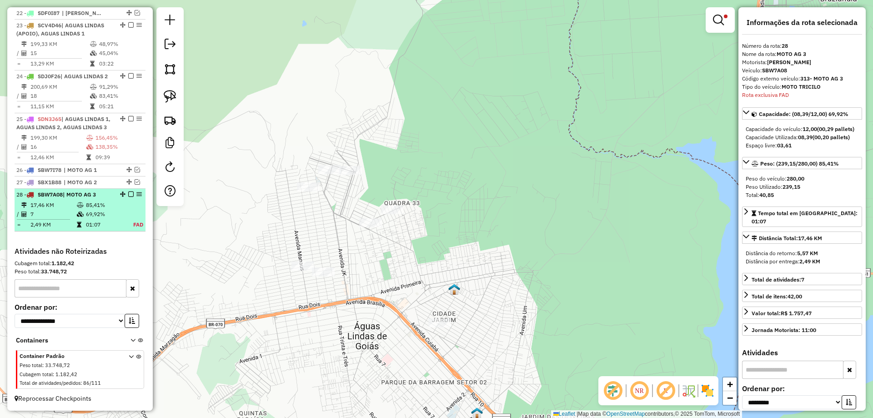
click at [128, 194] on em at bounding box center [130, 193] width 5 height 5
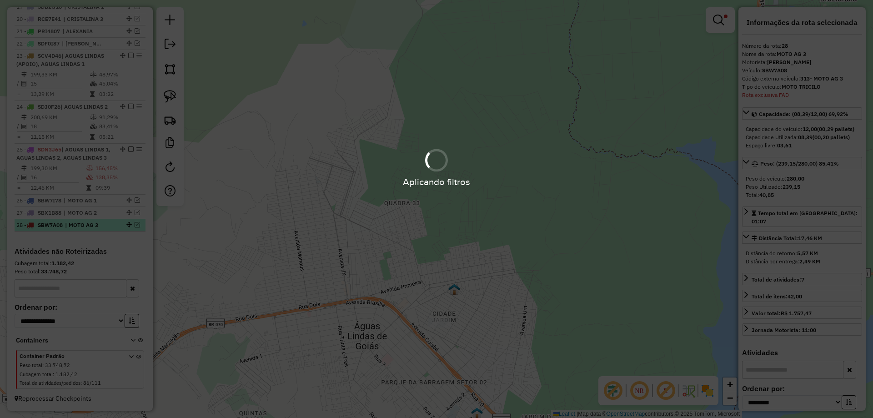
scroll to position [966, 0]
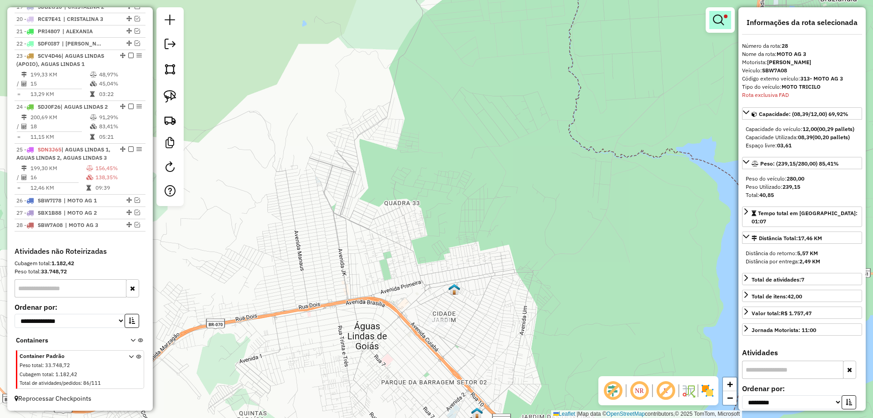
click at [711, 21] on link at bounding box center [720, 20] width 22 height 18
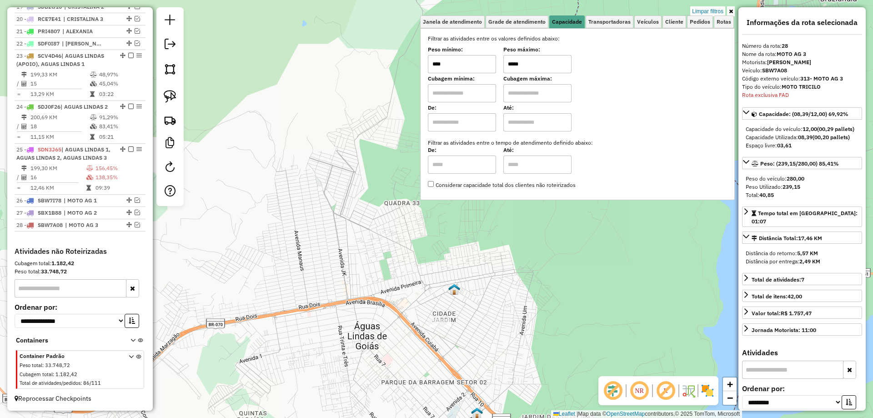
drag, startPoint x: 513, startPoint y: 64, endPoint x: 508, endPoint y: 64, distance: 5.5
click at [508, 64] on input "*****" at bounding box center [537, 64] width 68 height 18
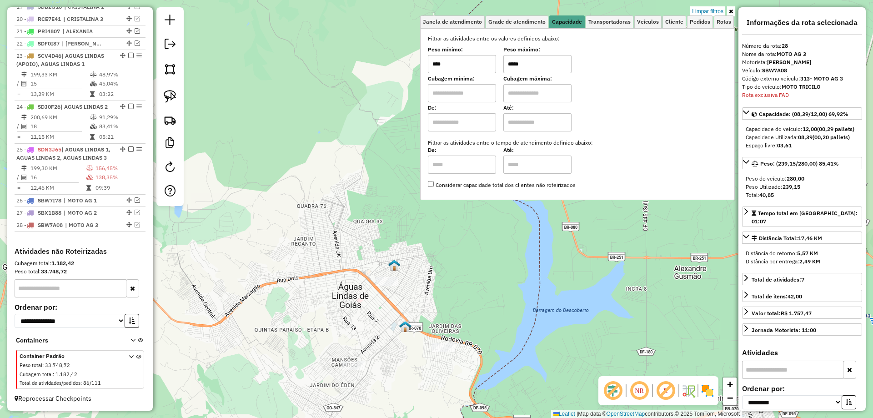
drag, startPoint x: 508, startPoint y: 61, endPoint x: 514, endPoint y: 62, distance: 6.4
click at [514, 62] on input "*****" at bounding box center [537, 64] width 68 height 18
type input "*****"
drag, startPoint x: 171, startPoint y: 88, endPoint x: 226, endPoint y: 216, distance: 139.0
click at [172, 88] on link at bounding box center [170, 96] width 20 height 20
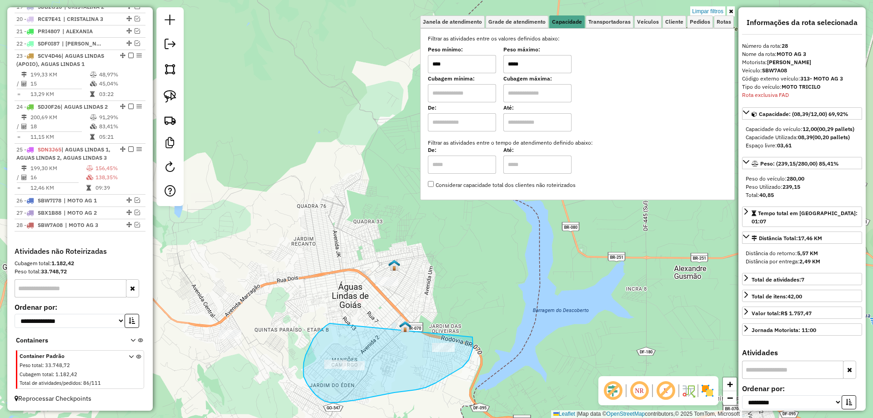
drag, startPoint x: 304, startPoint y: 362, endPoint x: 472, endPoint y: 337, distance: 170.5
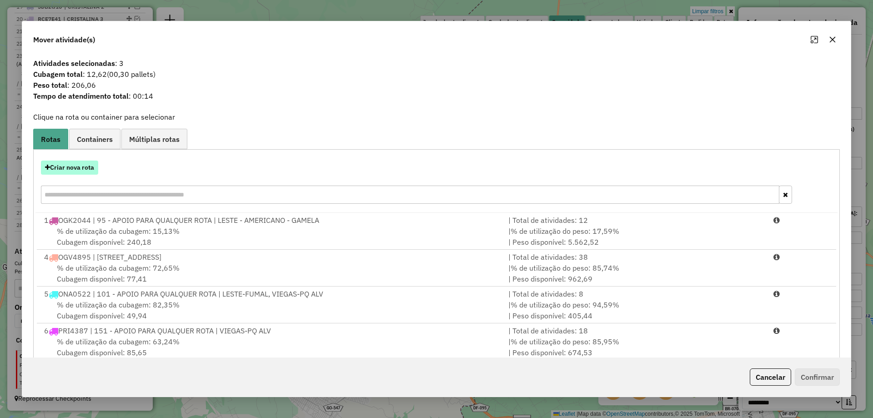
click at [84, 170] on button "Criar nova rota" at bounding box center [69, 167] width 57 height 14
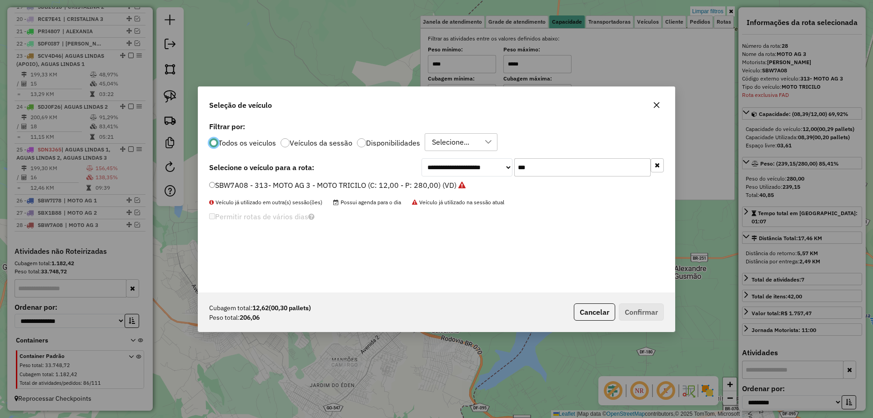
scroll to position [5, 3]
drag, startPoint x: 539, startPoint y: 166, endPoint x: 509, endPoint y: 165, distance: 29.1
click at [509, 165] on div "**********" at bounding box center [542, 167] width 242 height 18
paste input "****"
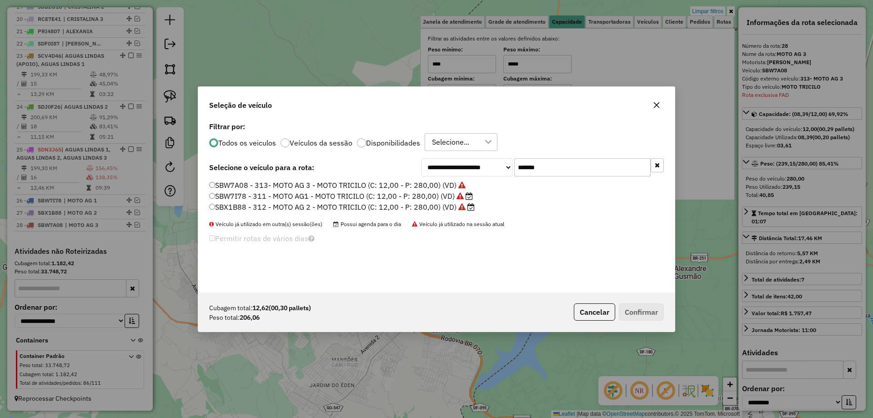
click at [538, 165] on input "*******" at bounding box center [582, 167] width 136 height 18
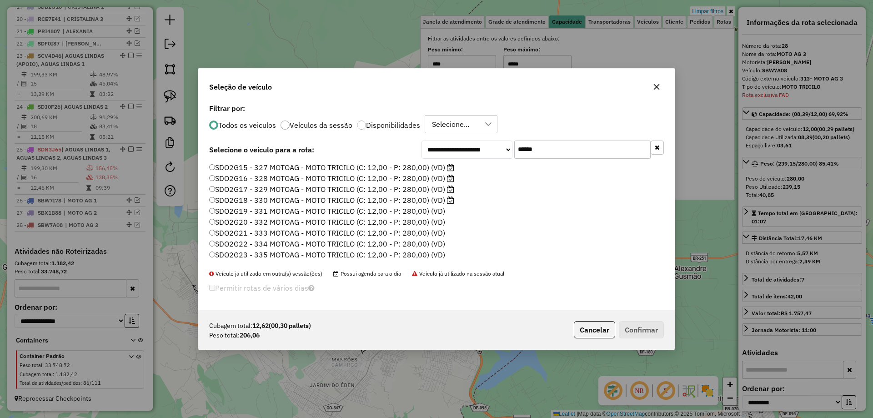
type input "******"
click at [244, 166] on label "SDO2G15 - 327 MOTOAG - MOTO TRICILO (C: 12,00 - P: 280,00) (VD)" at bounding box center [331, 167] width 245 height 11
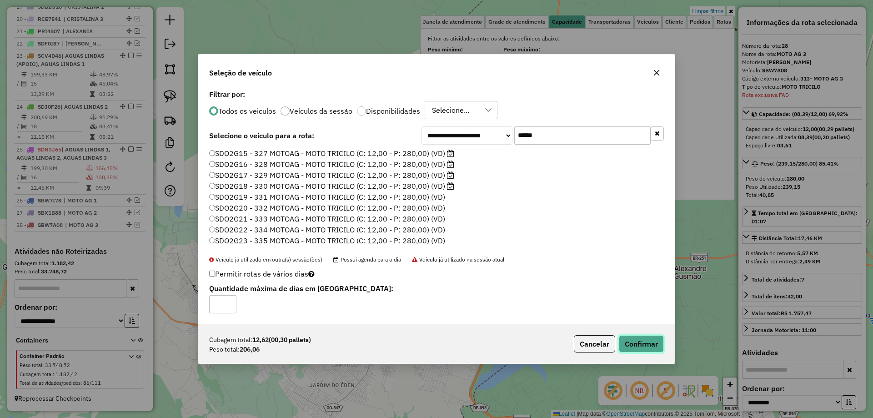
click at [628, 344] on button "Confirmar" at bounding box center [640, 343] width 45 height 17
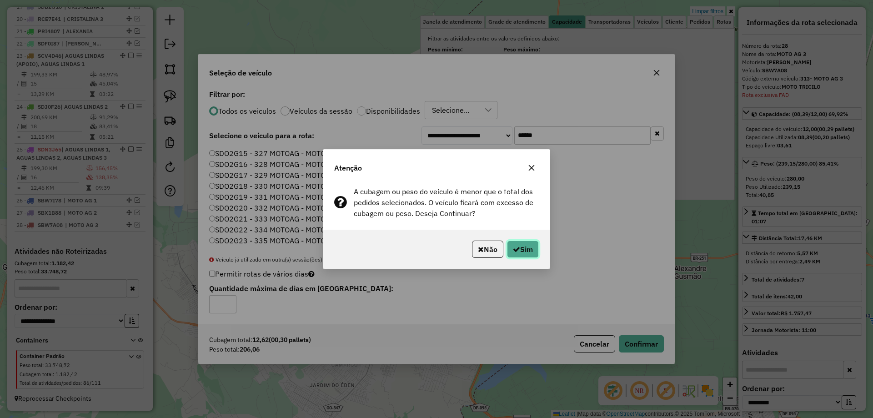
click at [519, 250] on button "Sim" at bounding box center [523, 248] width 32 height 17
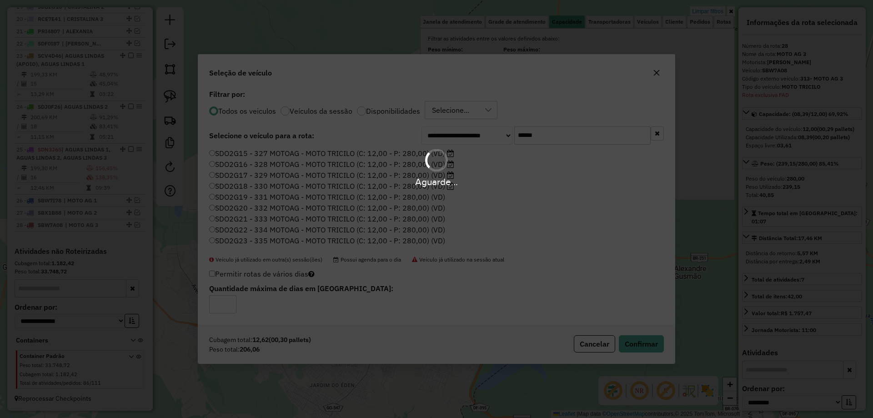
scroll to position [1017, 0]
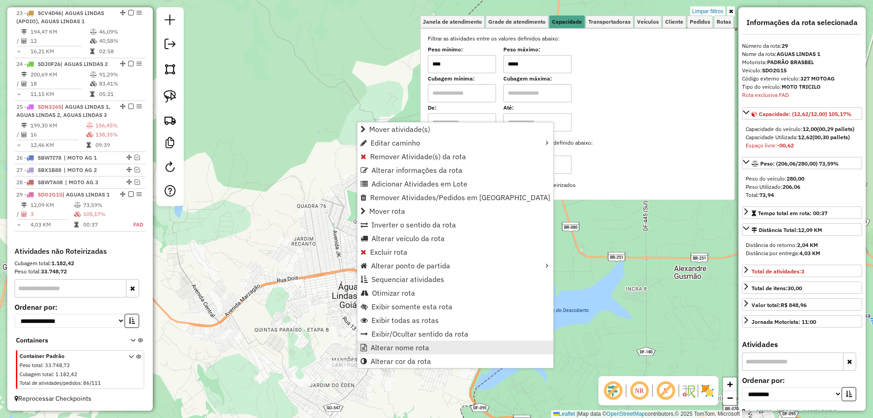
click at [407, 344] on span "Alterar nome rota" at bounding box center [399, 347] width 59 height 7
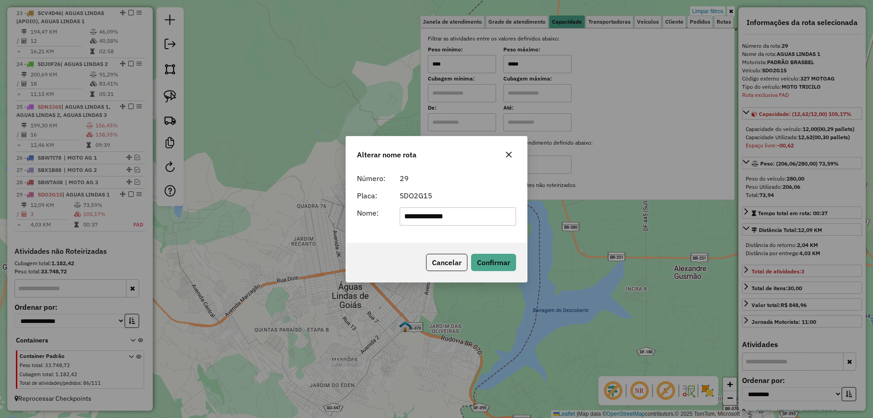
drag, startPoint x: 481, startPoint y: 211, endPoint x: 120, endPoint y: 199, distance: 361.9
click at [121, 200] on div "**********" at bounding box center [436, 209] width 873 height 418
type input "**********"
drag, startPoint x: 496, startPoint y: 263, endPoint x: 461, endPoint y: 261, distance: 35.0
click at [492, 263] on button "Confirmar" at bounding box center [493, 262] width 45 height 17
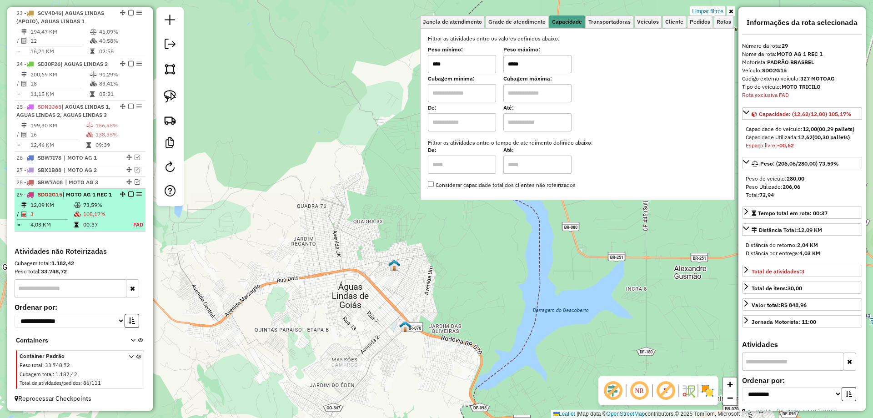
click at [128, 191] on em at bounding box center [130, 193] width 5 height 5
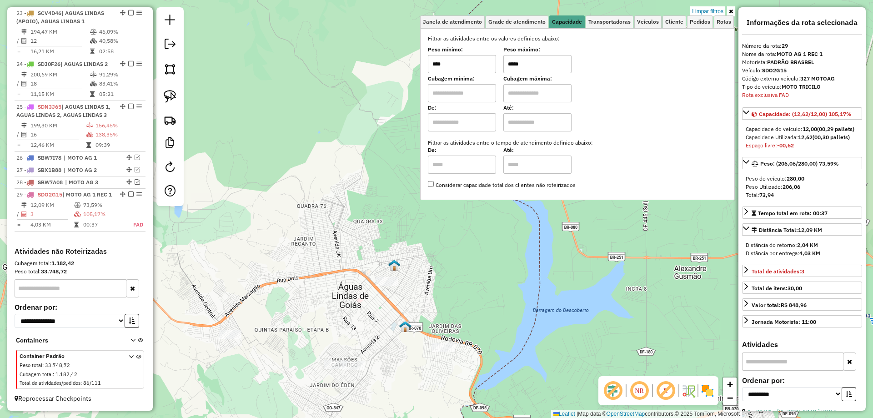
scroll to position [978, 0]
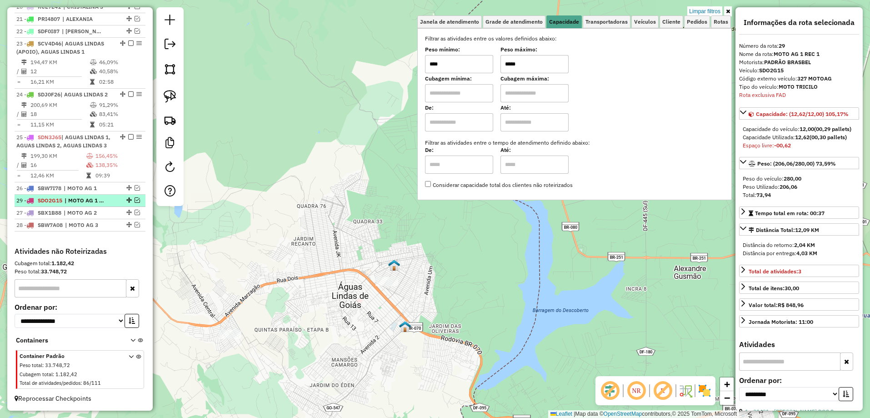
drag, startPoint x: 127, startPoint y: 225, endPoint x: 122, endPoint y: 198, distance: 28.1
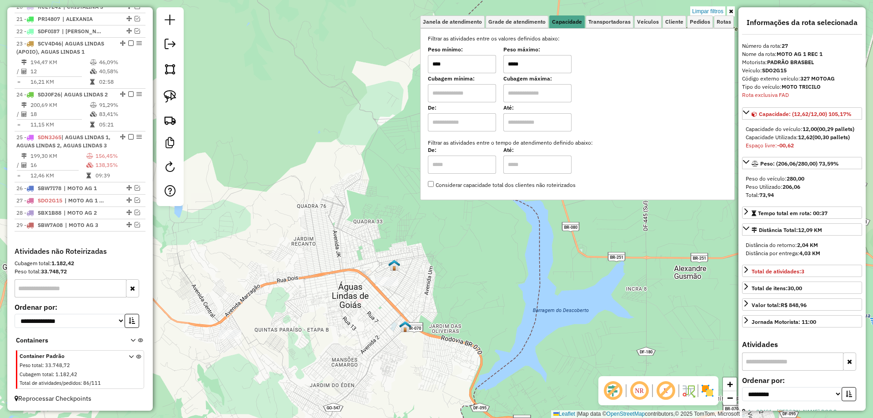
drag, startPoint x: 515, startPoint y: 61, endPoint x: 506, endPoint y: 60, distance: 9.6
click at [506, 60] on div "Peso mínimo: **** Peso máximo: *****" at bounding box center [577, 60] width 299 height 25
type input "*****"
drag, startPoint x: 172, startPoint y: 98, endPoint x: 344, endPoint y: 195, distance: 197.2
click at [173, 98] on img at bounding box center [170, 96] width 13 height 13
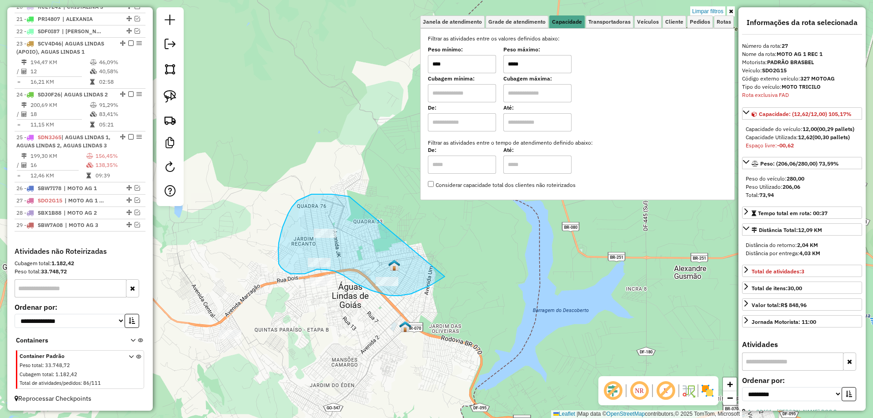
drag, startPoint x: 311, startPoint y: 194, endPoint x: 446, endPoint y: 275, distance: 157.0
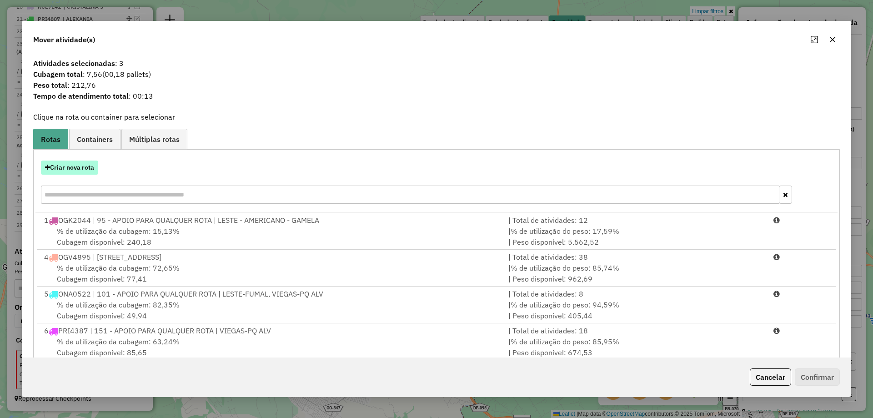
click at [70, 168] on button "Criar nova rota" at bounding box center [69, 167] width 57 height 14
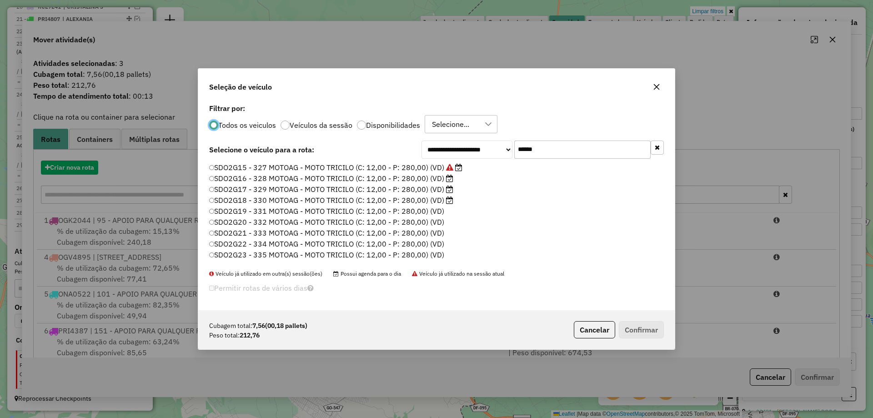
scroll to position [5, 3]
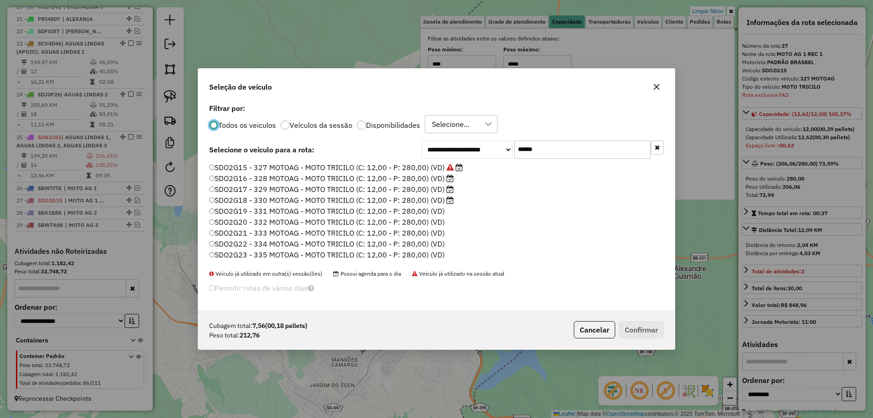
click at [439, 178] on label "SDO2G16 - 328 MOTOAG - MOTO TRICILO (C: 12,00 - P: 280,00) (VD)" at bounding box center [331, 178] width 244 height 11
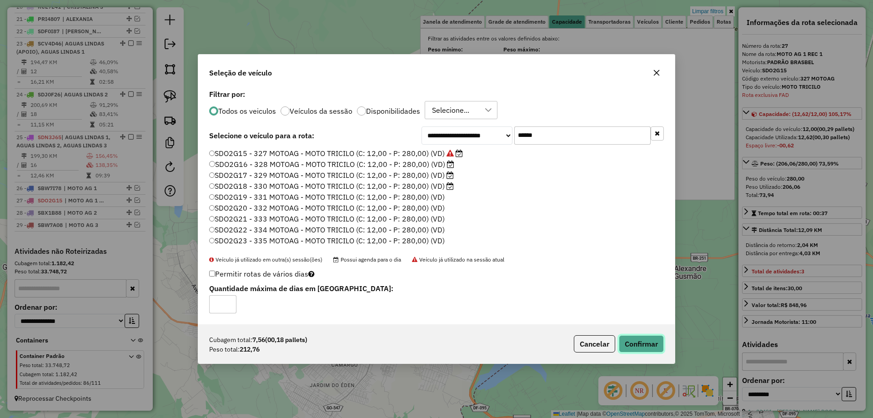
drag, startPoint x: 635, startPoint y: 344, endPoint x: 618, endPoint y: 343, distance: 17.8
click at [635, 344] on button "Confirmar" at bounding box center [640, 343] width 45 height 17
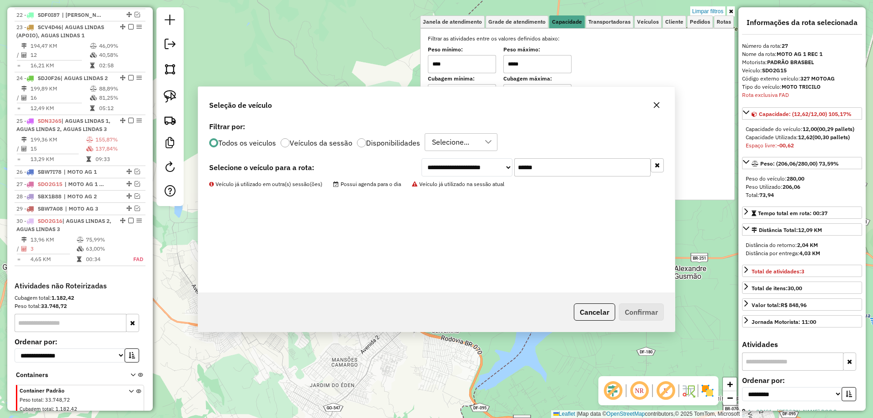
scroll to position [1029, 0]
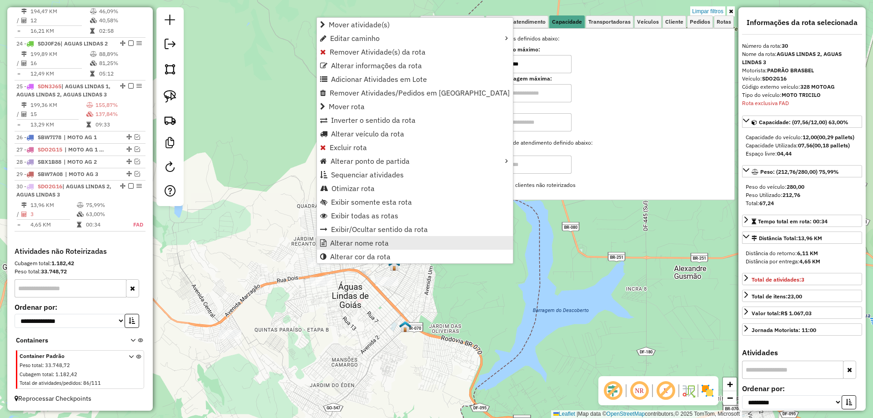
click at [358, 247] on link "Alterar nome rota" at bounding box center [415, 243] width 196 height 14
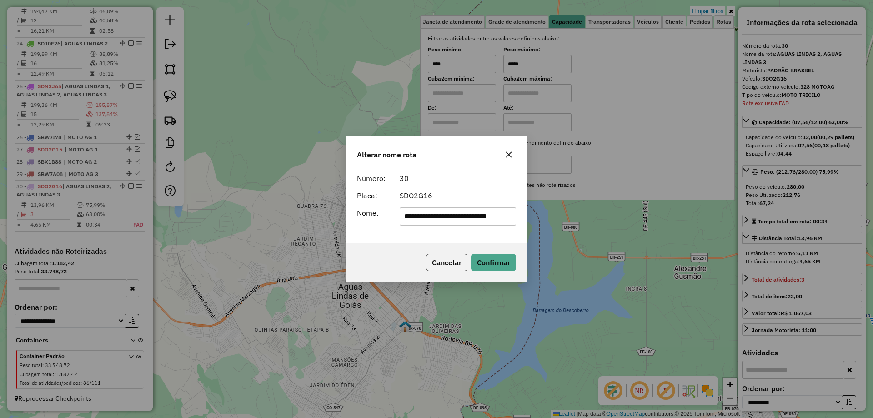
scroll to position [0, 9]
click at [461, 216] on input "**********" at bounding box center [457, 216] width 117 height 18
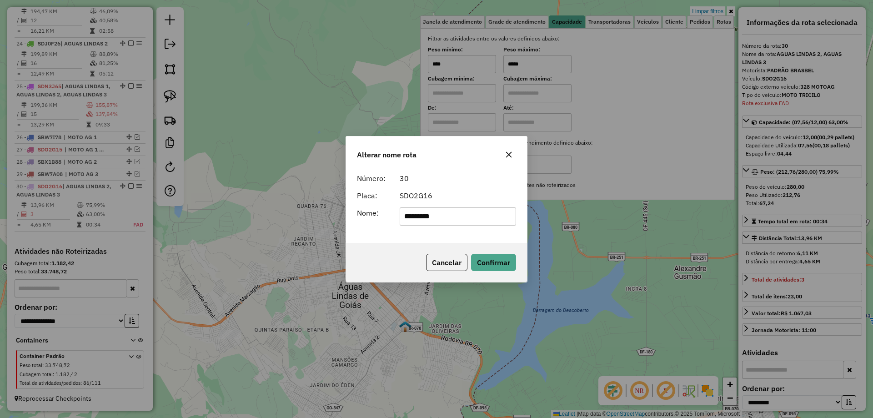
type input "**********"
drag, startPoint x: 494, startPoint y: 256, endPoint x: 327, endPoint y: 231, distance: 169.6
click at [494, 257] on button "Confirmar" at bounding box center [493, 262] width 45 height 17
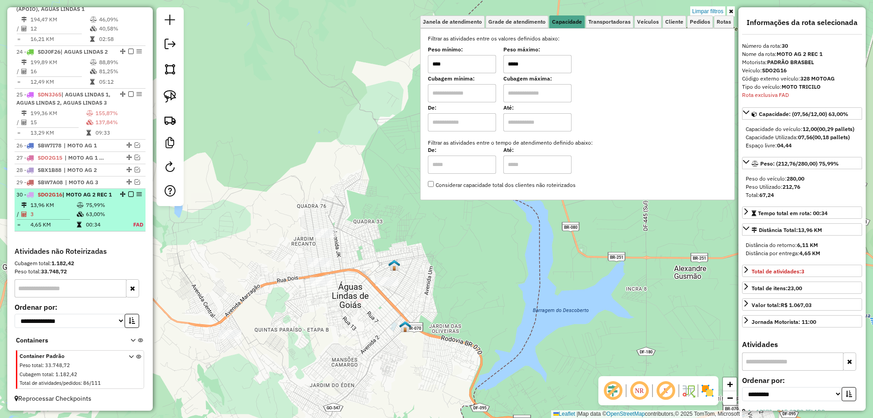
click at [128, 191] on em at bounding box center [130, 193] width 5 height 5
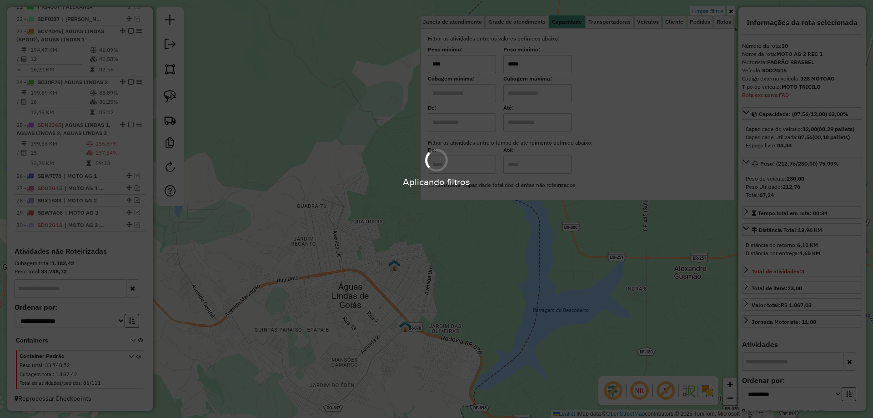
scroll to position [991, 0]
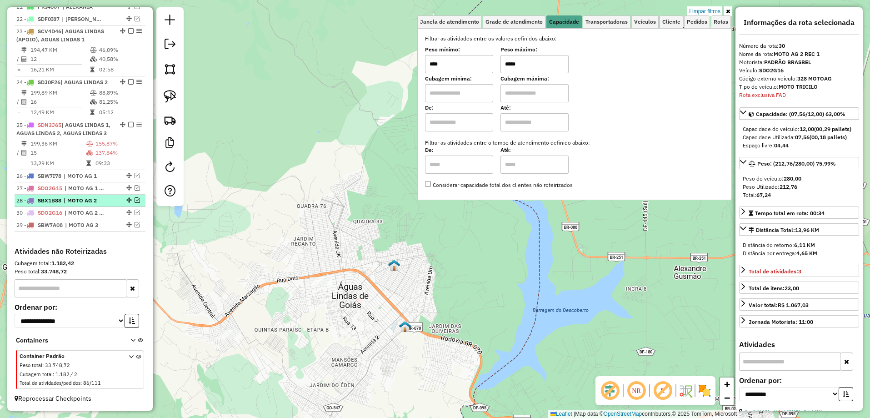
drag, startPoint x: 127, startPoint y: 222, endPoint x: 125, endPoint y: 204, distance: 17.5
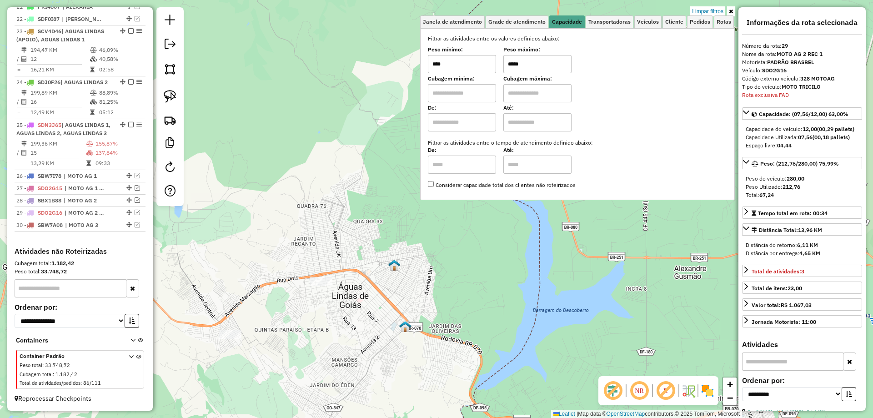
click at [514, 64] on input "*****" at bounding box center [537, 64] width 68 height 18
drag, startPoint x: 175, startPoint y: 90, endPoint x: 290, endPoint y: 232, distance: 182.5
click at [175, 90] on img at bounding box center [170, 96] width 13 height 13
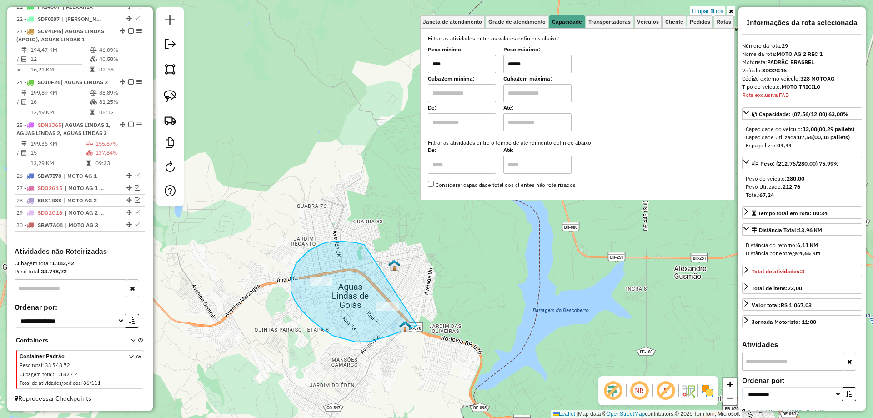
drag, startPoint x: 309, startPoint y: 250, endPoint x: 435, endPoint y: 313, distance: 141.4
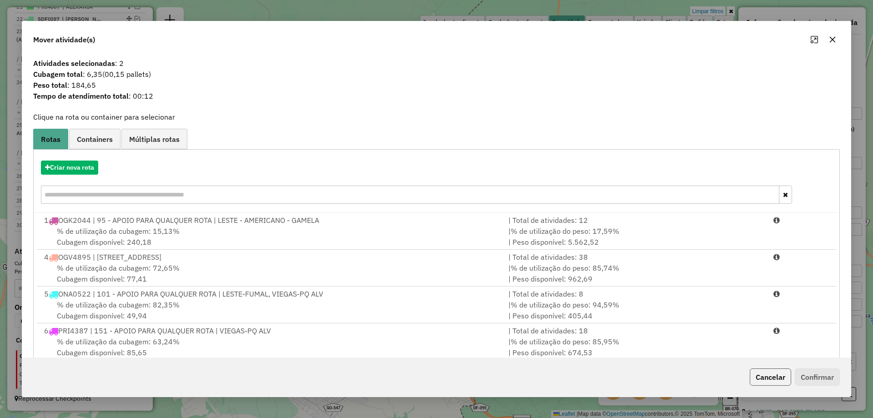
click at [764, 383] on button "Cancelar" at bounding box center [769, 376] width 41 height 17
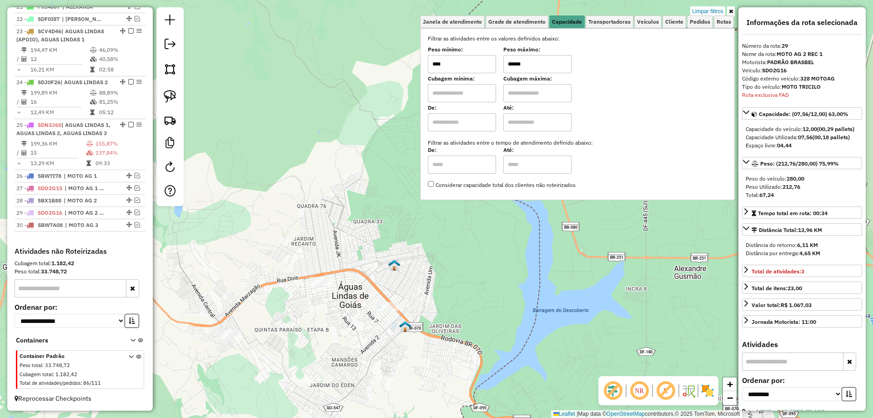
click at [517, 63] on input "******" at bounding box center [537, 64] width 68 height 18
click at [168, 98] on img at bounding box center [170, 96] width 13 height 13
click at [518, 60] on input "******" at bounding box center [537, 64] width 68 height 18
type input "******"
click at [167, 93] on img at bounding box center [170, 96] width 13 height 13
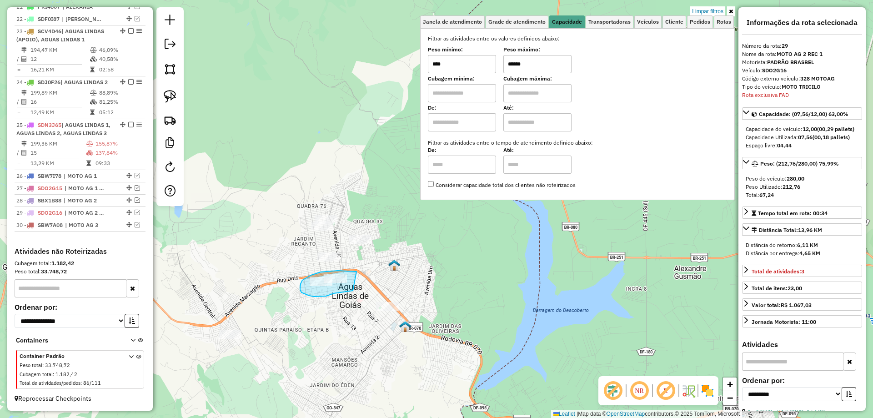
drag, startPoint x: 355, startPoint y: 271, endPoint x: 353, endPoint y: 290, distance: 19.3
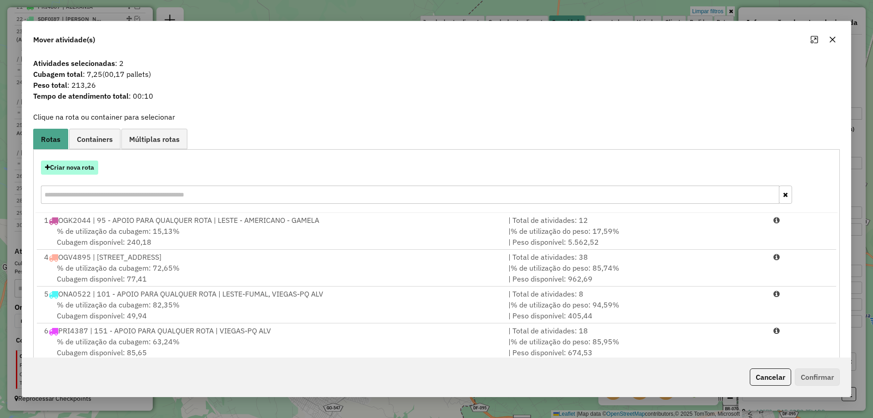
click at [94, 167] on button "Criar nova rota" at bounding box center [69, 167] width 57 height 14
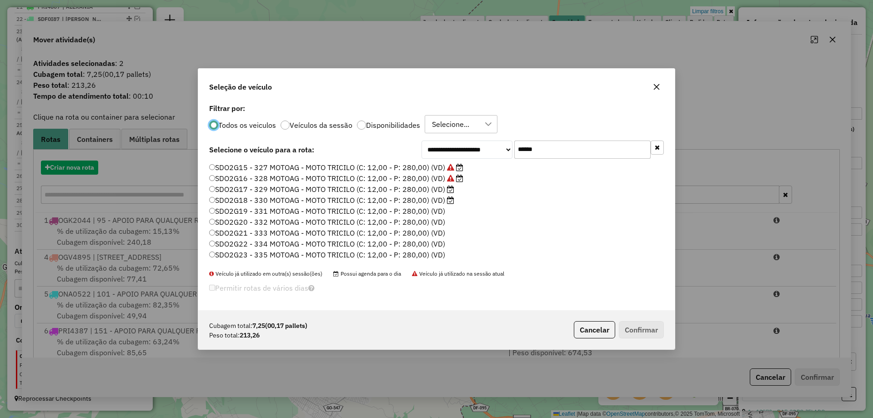
scroll to position [5, 3]
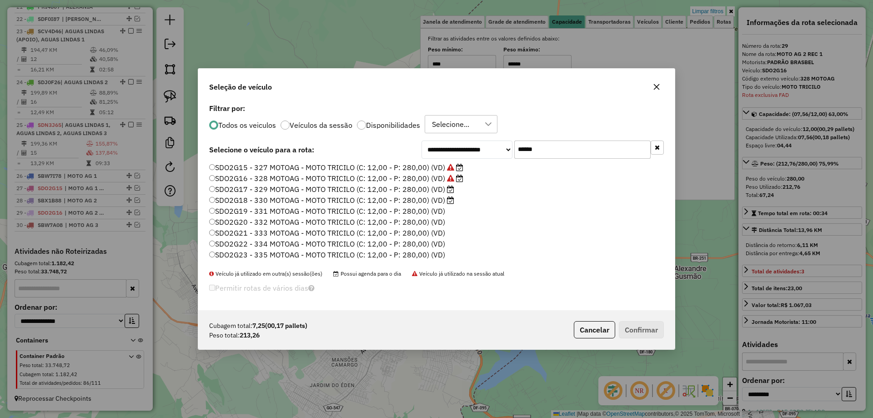
click at [435, 190] on label "SDO2G17 - 329 MOTOAG - MOTO TRICILO (C: 12,00 - P: 280,00) (VD)" at bounding box center [331, 189] width 245 height 11
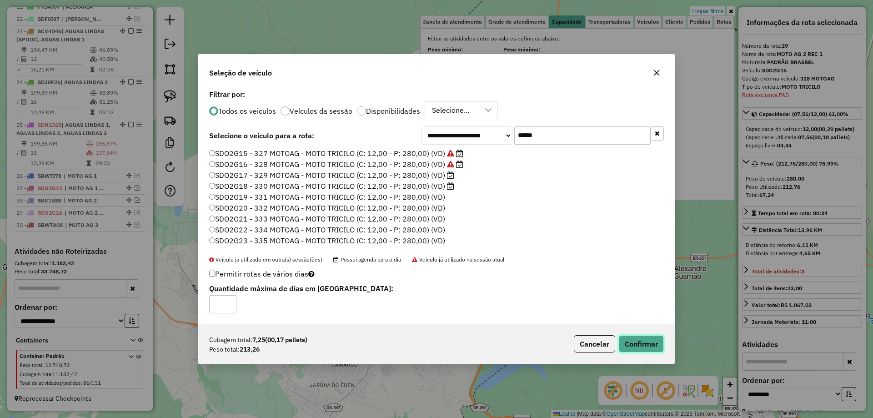
click at [639, 349] on button "Confirmar" at bounding box center [640, 343] width 45 height 17
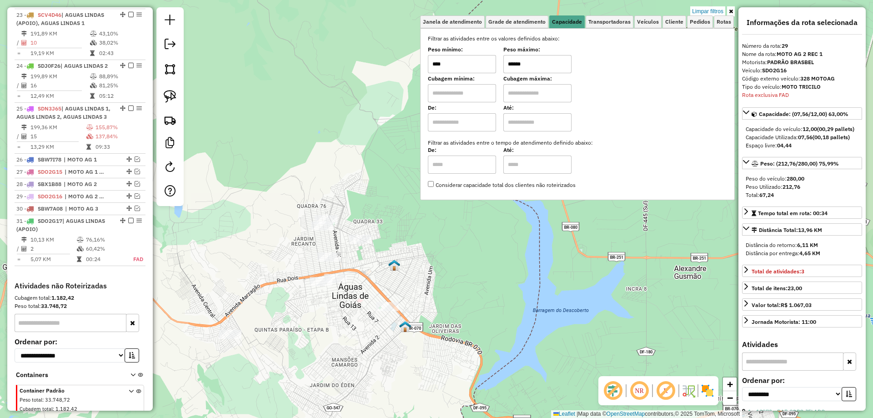
scroll to position [1042, 0]
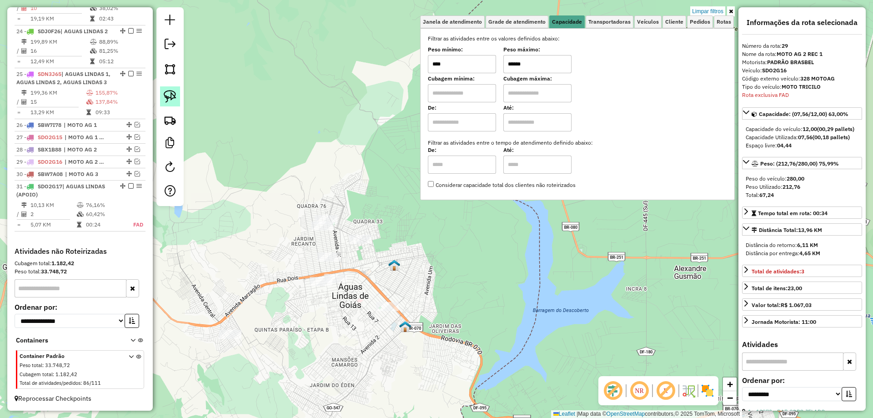
click at [172, 95] on img at bounding box center [170, 96] width 13 height 13
drag, startPoint x: 318, startPoint y: 190, endPoint x: 338, endPoint y: 229, distance: 43.3
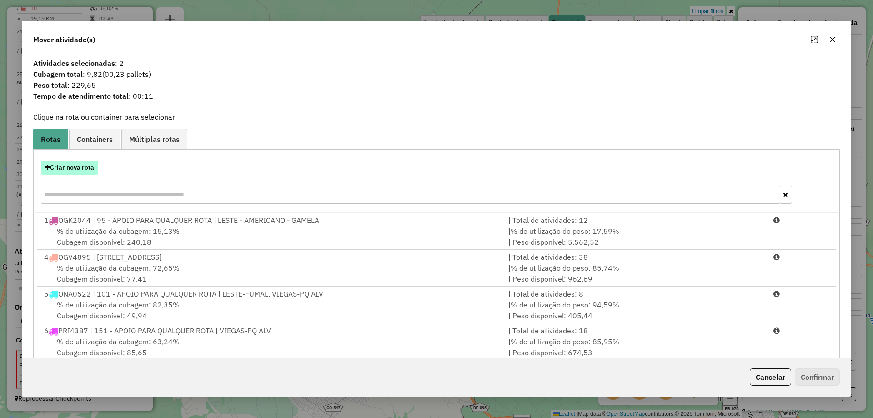
click at [73, 171] on button "Criar nova rota" at bounding box center [69, 167] width 57 height 14
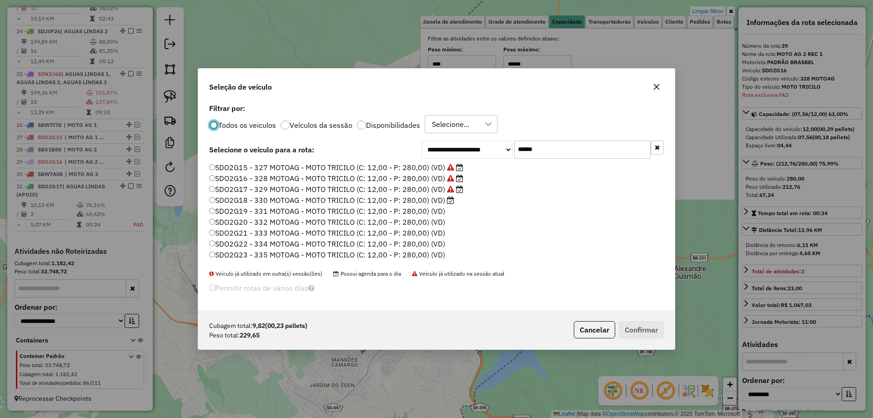
scroll to position [5, 3]
click at [441, 196] on label "SDO2G18 - 330 MOTOAG - MOTO TRICILO (C: 12,00 - P: 280,00) (VD)" at bounding box center [331, 199] width 245 height 11
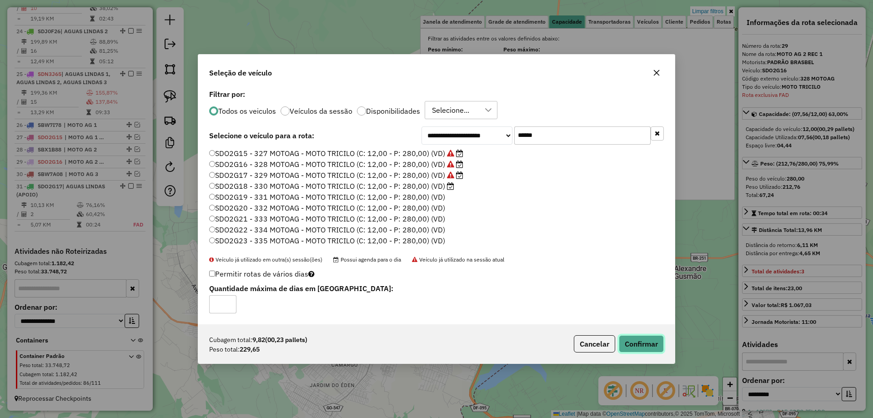
click at [643, 339] on button "Confirmar" at bounding box center [640, 343] width 45 height 17
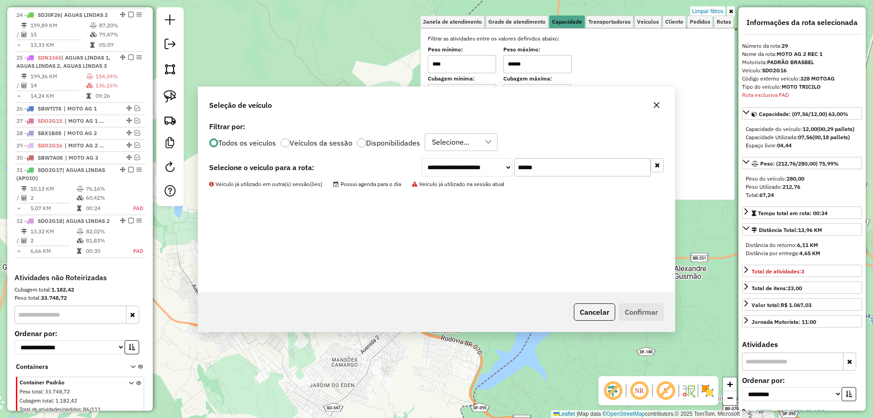
scroll to position [1092, 0]
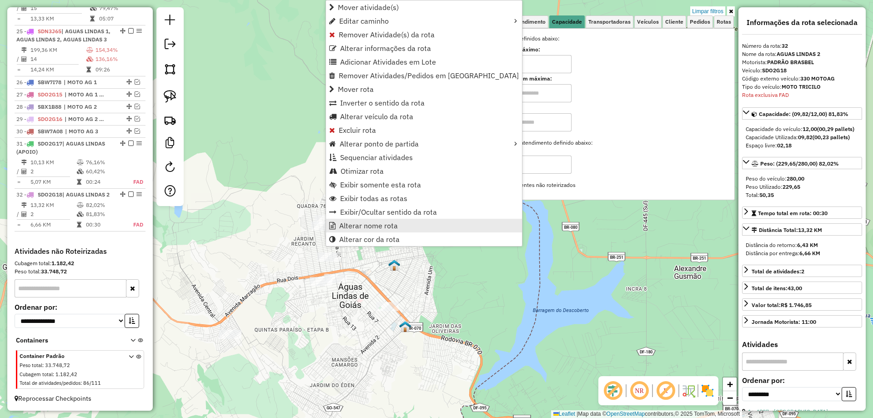
click at [370, 220] on link "Alterar nome rota" at bounding box center [424, 226] width 196 height 14
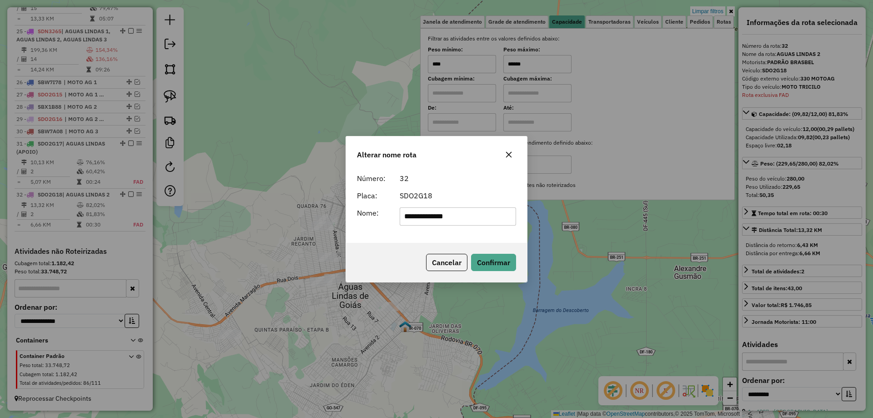
drag, startPoint x: 269, startPoint y: 221, endPoint x: 259, endPoint y: 219, distance: 10.2
click at [259, 219] on div "**********" at bounding box center [436, 209] width 873 height 418
type input "**********"
drag, startPoint x: 488, startPoint y: 265, endPoint x: 229, endPoint y: 264, distance: 259.5
click at [487, 265] on button "Confirmar" at bounding box center [493, 262] width 45 height 17
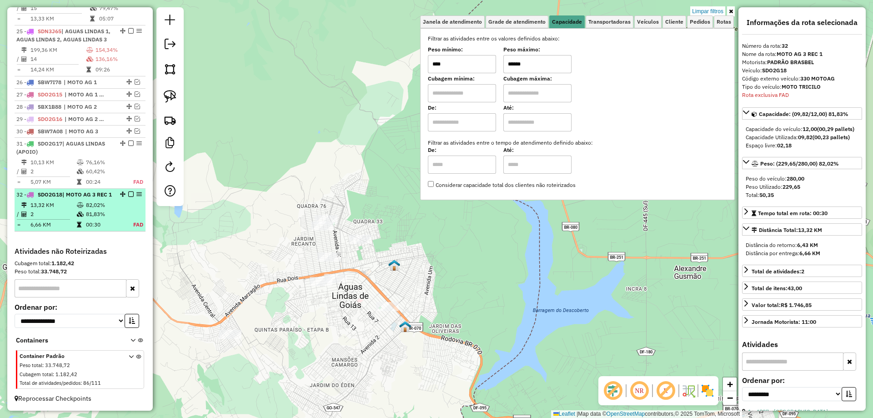
click at [129, 191] on em at bounding box center [130, 193] width 5 height 5
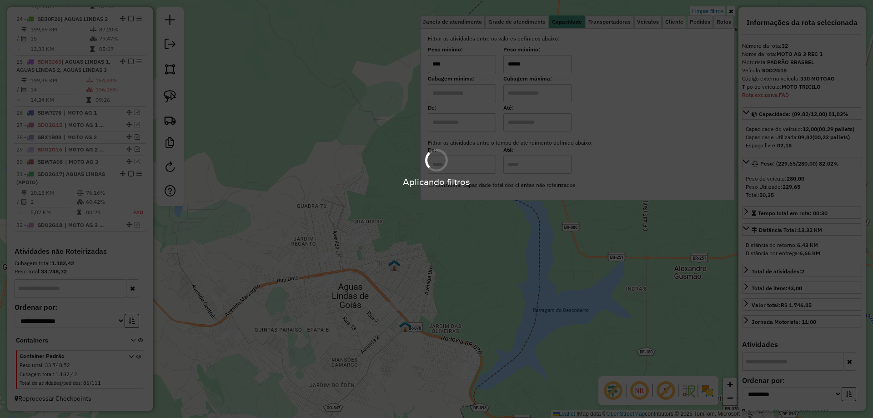
scroll to position [1054, 0]
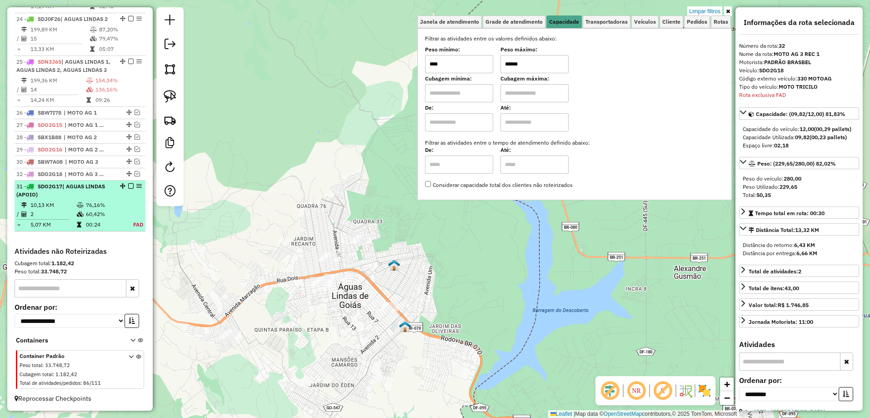
drag, startPoint x: 125, startPoint y: 223, endPoint x: 115, endPoint y: 182, distance: 42.0
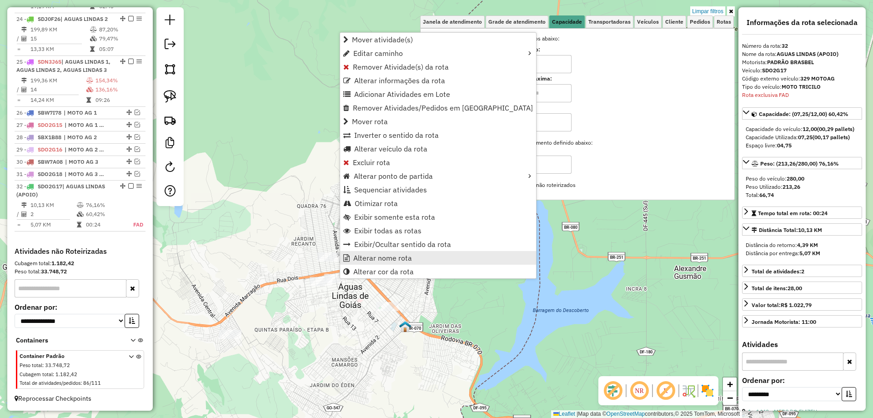
click at [370, 258] on span "Alterar nome rota" at bounding box center [382, 257] width 59 height 7
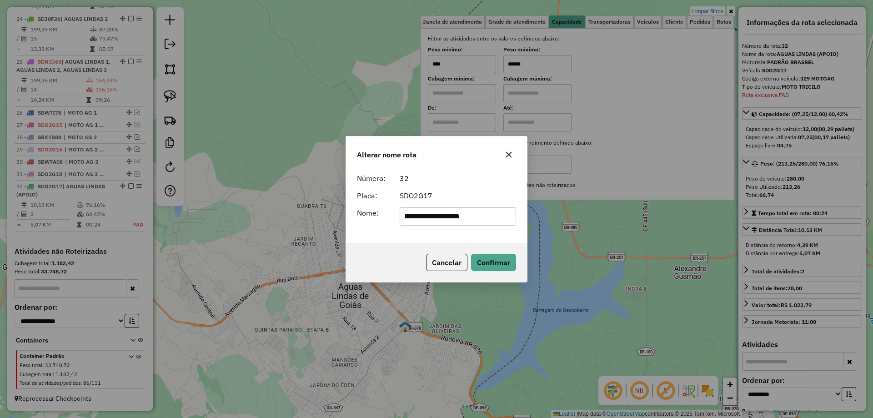
drag, startPoint x: 507, startPoint y: 214, endPoint x: 40, endPoint y: 187, distance: 467.5
click at [40, 187] on div "**********" at bounding box center [436, 209] width 873 height 418
paste input "text"
type input "**********"
click at [489, 258] on button "Confirmar" at bounding box center [493, 262] width 45 height 17
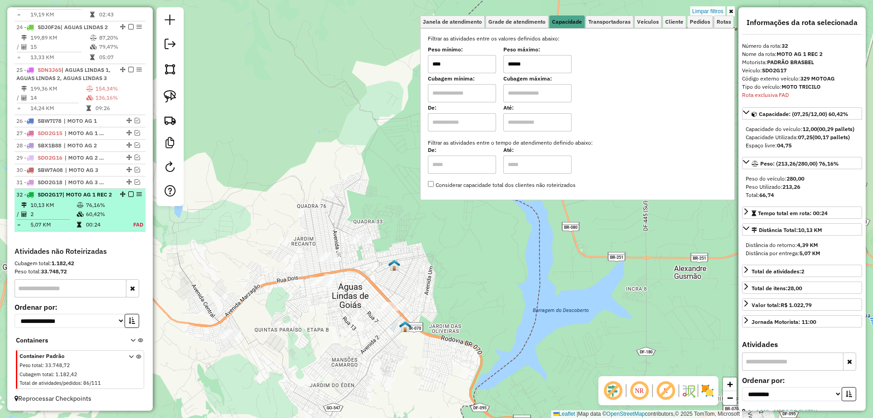
click at [128, 191] on em at bounding box center [130, 193] width 5 height 5
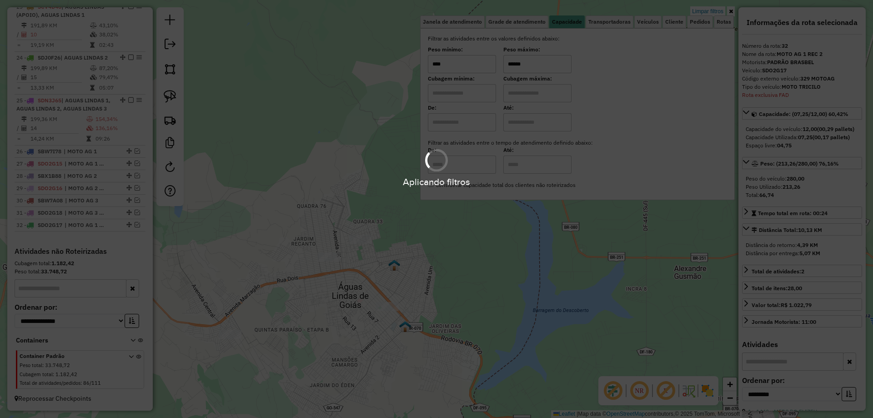
scroll to position [1015, 0]
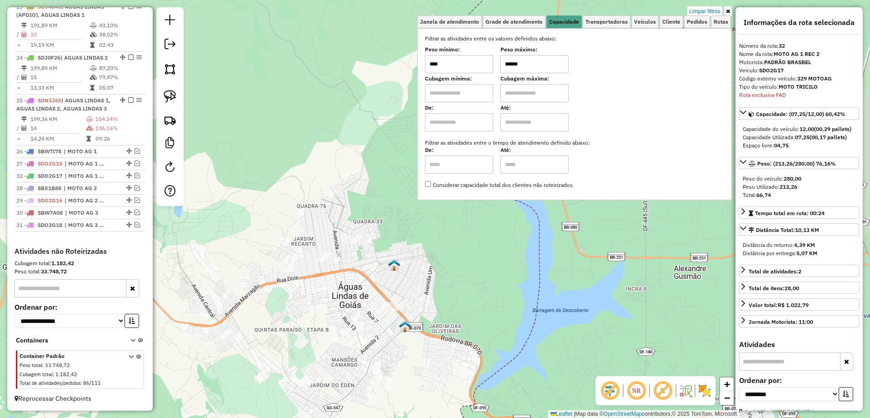
drag, startPoint x: 125, startPoint y: 224, endPoint x: 115, endPoint y: 173, distance: 52.8
drag, startPoint x: 172, startPoint y: 95, endPoint x: 284, endPoint y: 174, distance: 136.9
click at [172, 95] on img at bounding box center [170, 96] width 13 height 13
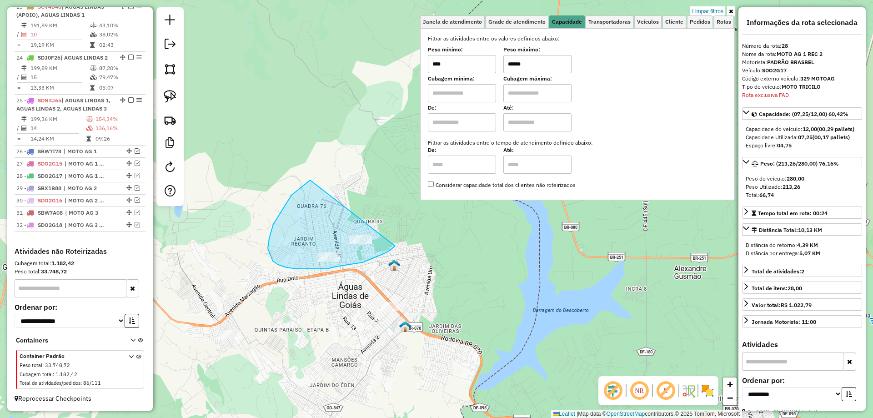
drag, startPoint x: 291, startPoint y: 195, endPoint x: 398, endPoint y: 241, distance: 116.4
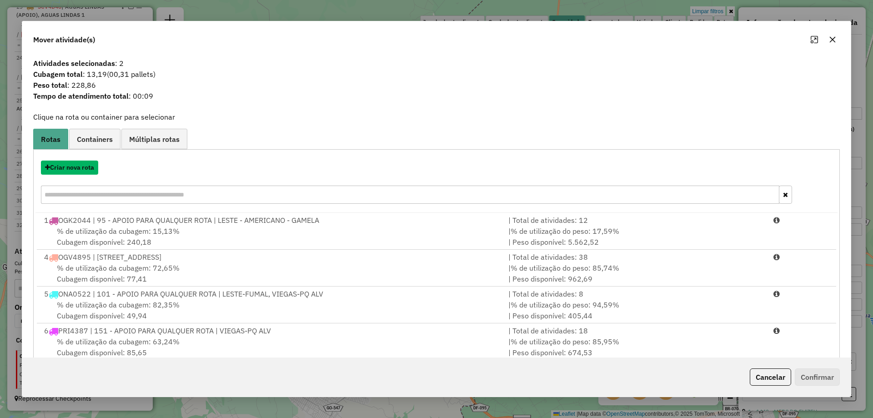
click at [78, 170] on button "Criar nova rota" at bounding box center [69, 167] width 57 height 14
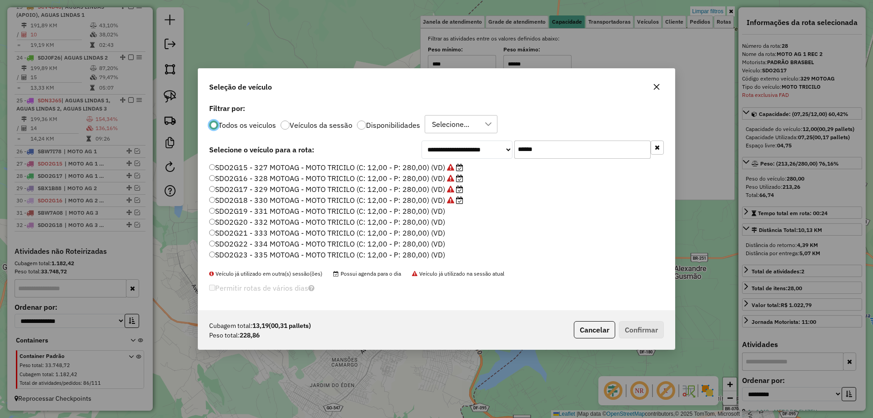
scroll to position [5, 3]
click at [438, 209] on label "SDO2G19 - 331 MOTOAG - MOTO TRICILO (C: 12,00 - P: 280,00) (VD)" at bounding box center [327, 210] width 236 height 11
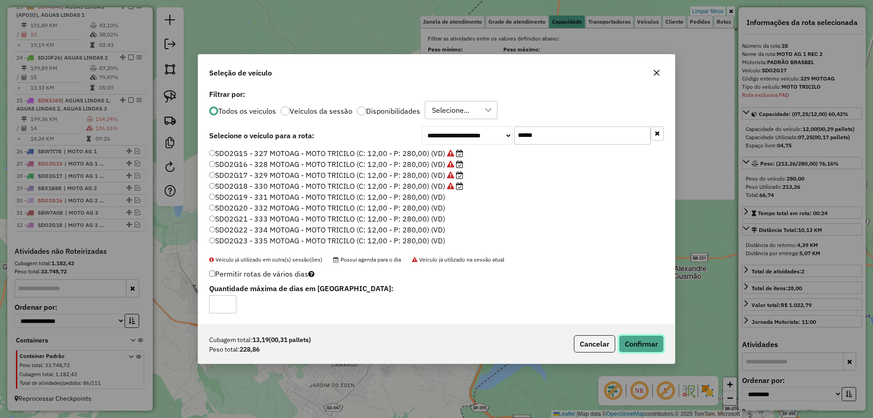
click at [647, 338] on button "Confirmar" at bounding box center [640, 343] width 45 height 17
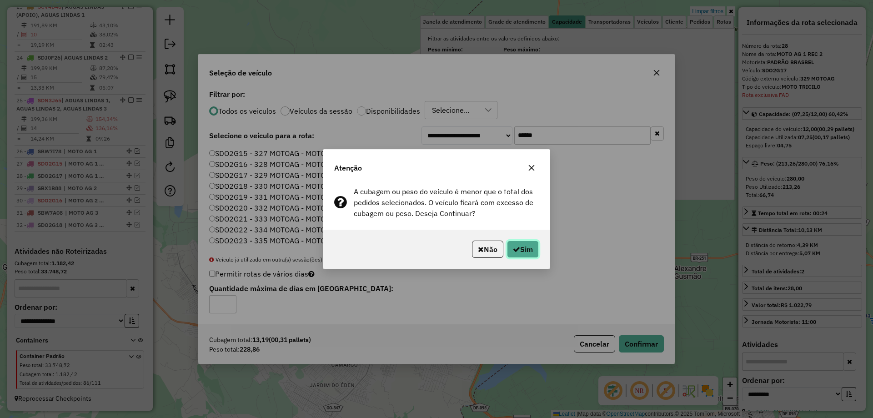
click at [521, 251] on button "Sim" at bounding box center [523, 248] width 32 height 17
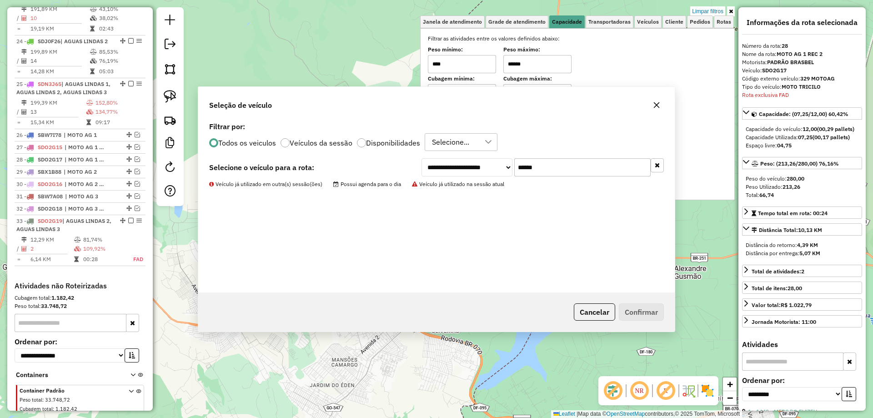
scroll to position [1066, 0]
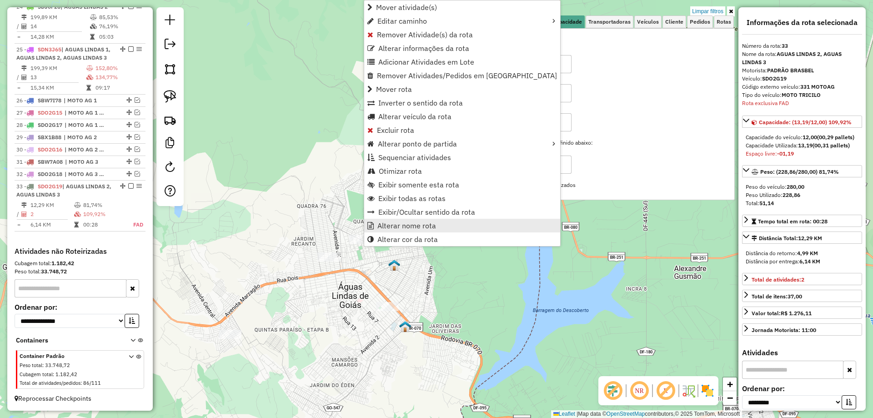
click at [390, 222] on span "Alterar nome rota" at bounding box center [406, 225] width 59 height 7
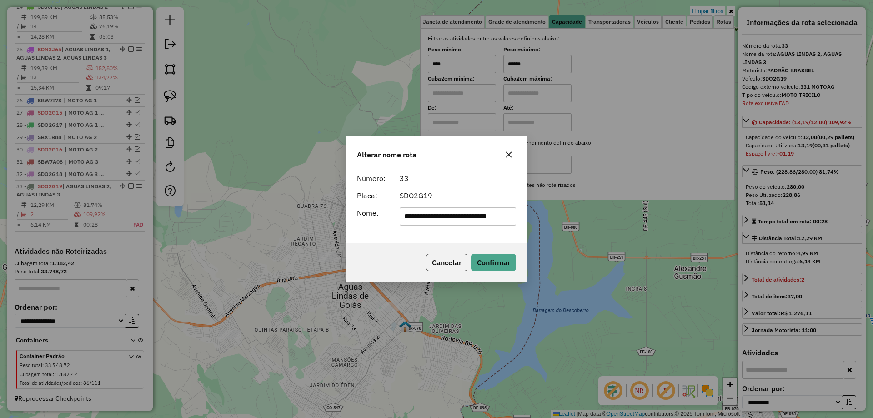
scroll to position [0, 9]
click at [478, 209] on input "**********" at bounding box center [457, 216] width 117 height 18
click at [477, 211] on input "**********" at bounding box center [457, 216] width 117 height 18
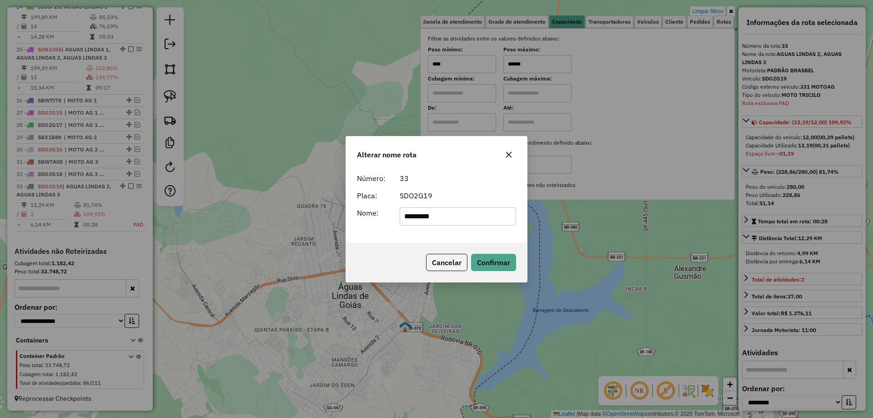
type input "**********"
click at [490, 258] on button "Confirmar" at bounding box center [493, 262] width 45 height 17
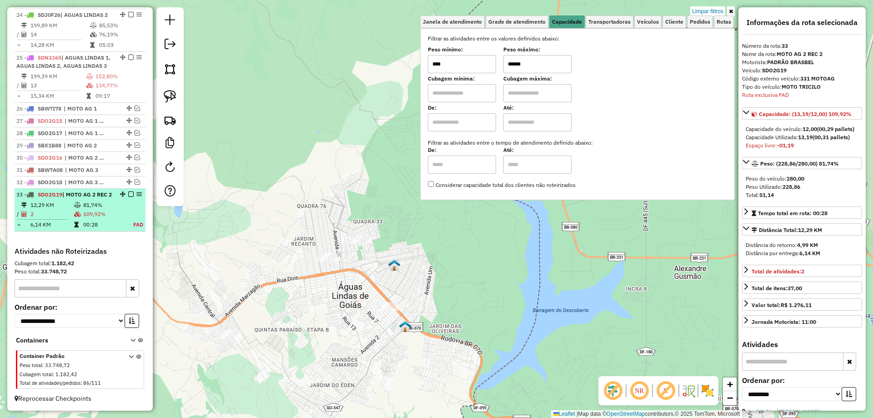
click at [130, 191] on em at bounding box center [130, 193] width 5 height 5
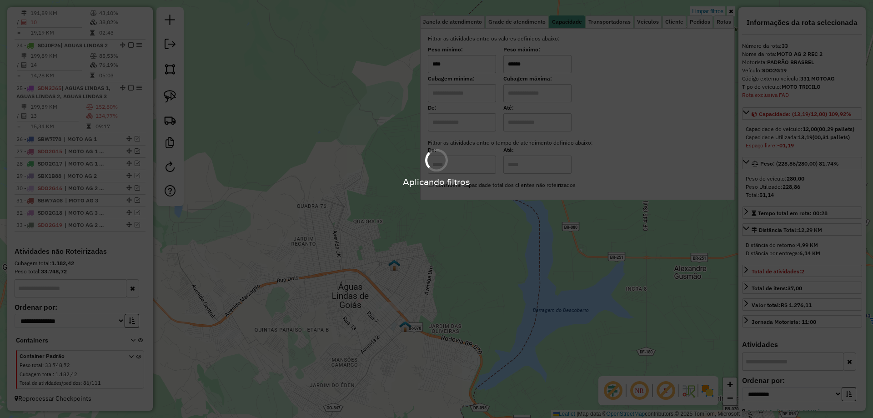
scroll to position [1027, 0]
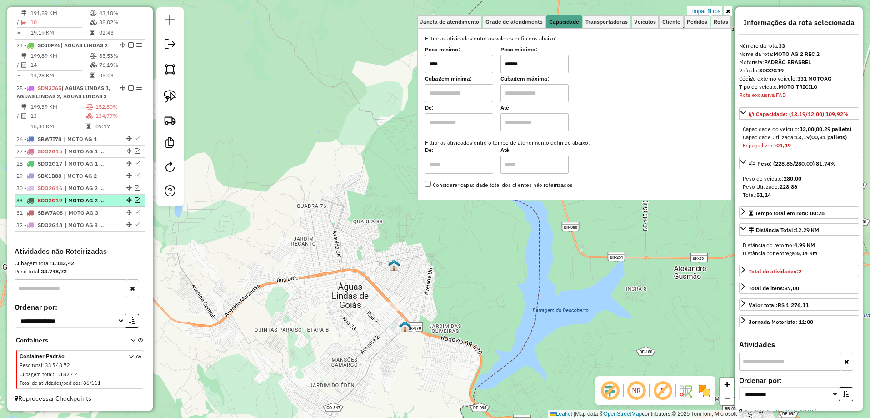
drag, startPoint x: 126, startPoint y: 225, endPoint x: 122, endPoint y: 197, distance: 28.5
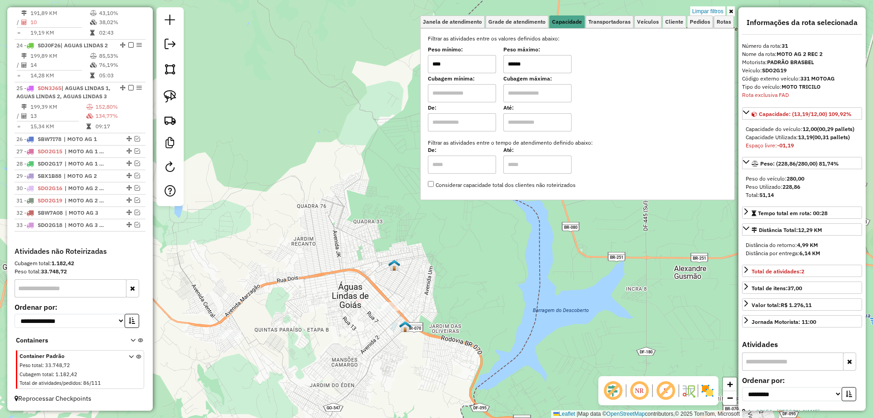
click at [515, 60] on input "******" at bounding box center [537, 64] width 68 height 18
type input "******"
drag, startPoint x: 172, startPoint y: 94, endPoint x: 187, endPoint y: 111, distance: 23.2
click at [172, 94] on img at bounding box center [170, 96] width 13 height 13
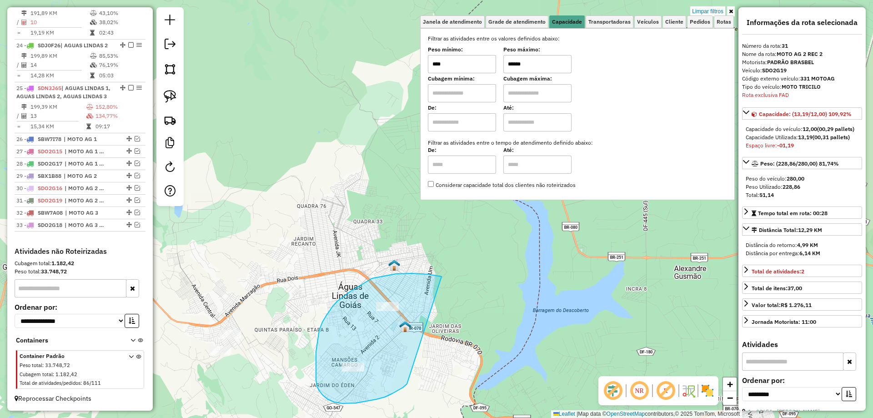
drag, startPoint x: 412, startPoint y: 273, endPoint x: 408, endPoint y: 382, distance: 108.7
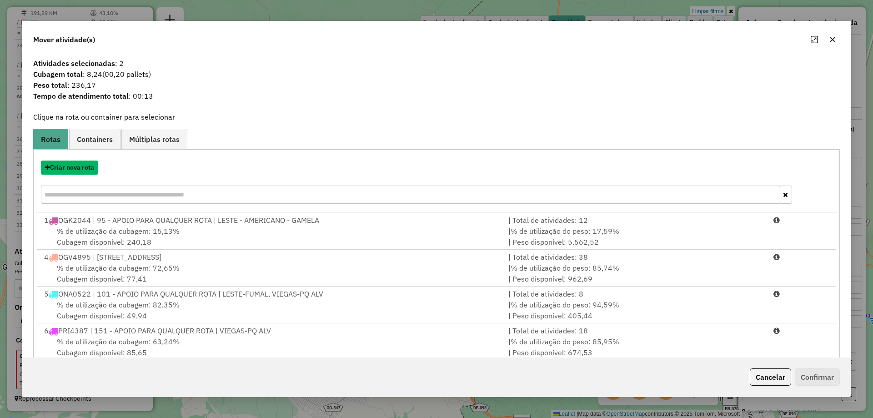
click at [72, 172] on button "Criar nova rota" at bounding box center [69, 167] width 57 height 14
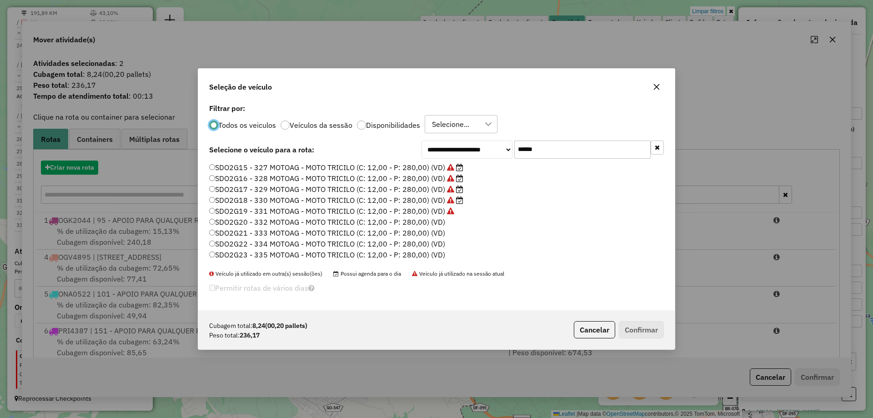
scroll to position [5, 3]
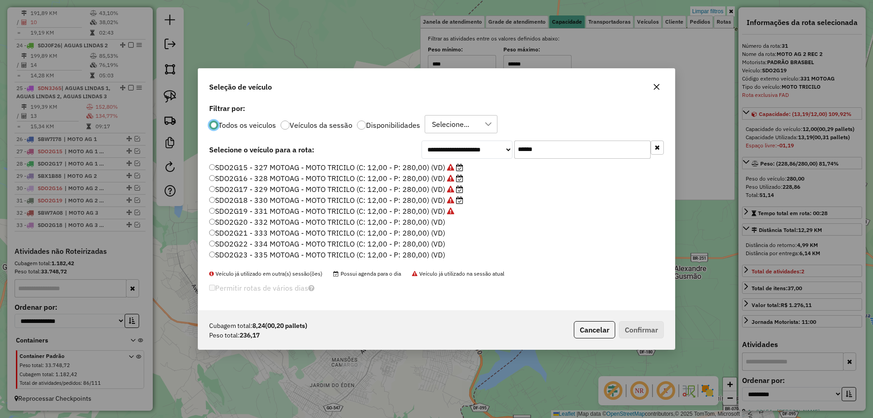
click at [433, 222] on label "SDO2G20 - 332 MOTOAG - MOTO TRICILO (C: 12,00 - P: 280,00) (VD)" at bounding box center [327, 221] width 236 height 11
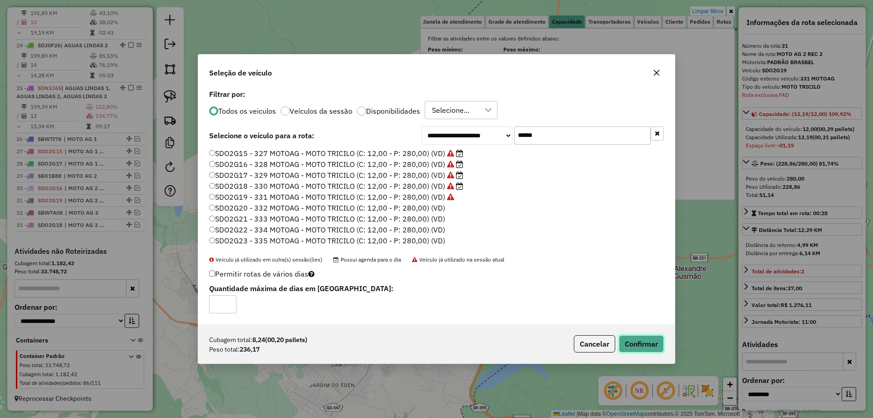
click at [648, 342] on button "Confirmar" at bounding box center [640, 343] width 45 height 17
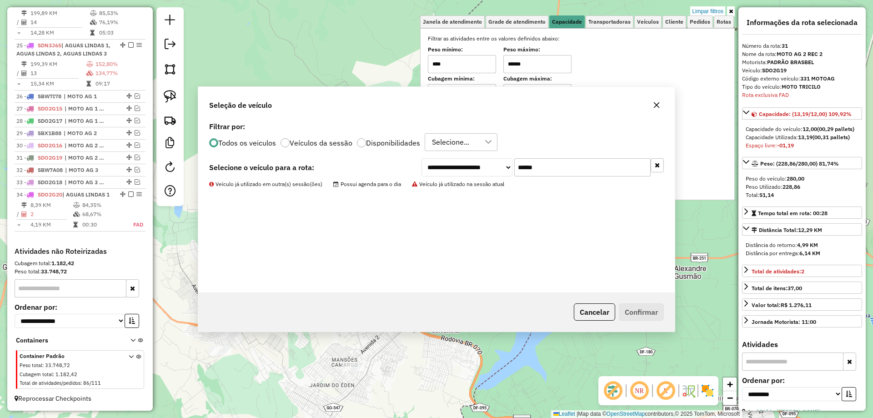
scroll to position [1078, 0]
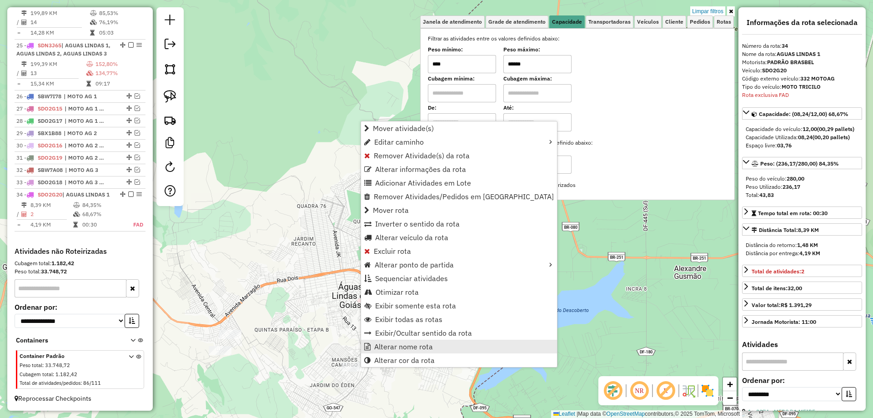
click at [385, 344] on span "Alterar nome rota" at bounding box center [403, 346] width 59 height 7
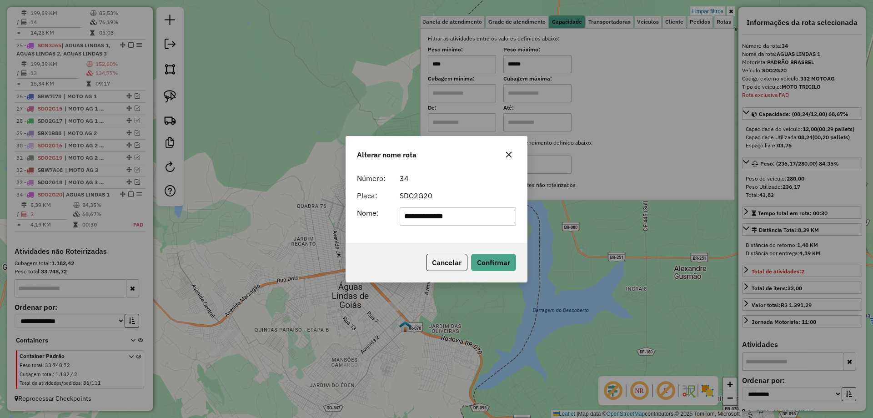
drag, startPoint x: 467, startPoint y: 218, endPoint x: 279, endPoint y: 198, distance: 188.3
click at [279, 198] on div "**********" at bounding box center [436, 209] width 873 height 418
type input "**********"
click at [495, 263] on button "Confirmar" at bounding box center [493, 262] width 45 height 17
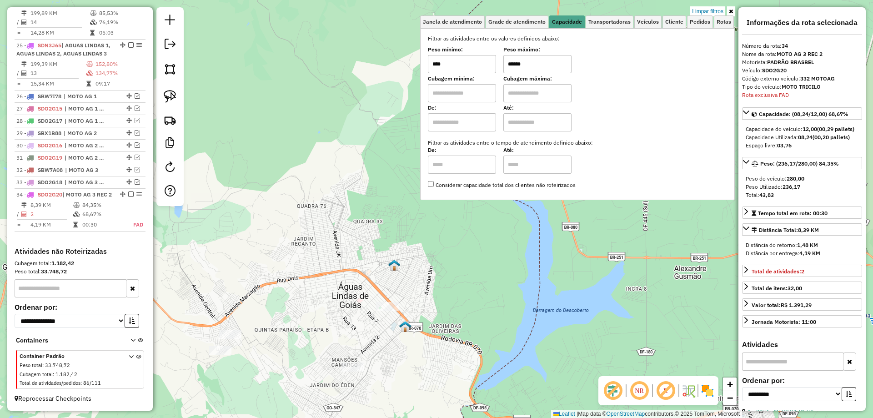
drag, startPoint x: 514, startPoint y: 63, endPoint x: 501, endPoint y: 63, distance: 13.2
click at [501, 63] on div "Peso mínimo: **** Peso máximo: ******" at bounding box center [577, 60] width 299 height 25
click at [515, 61] on input "******" at bounding box center [537, 64] width 68 height 18
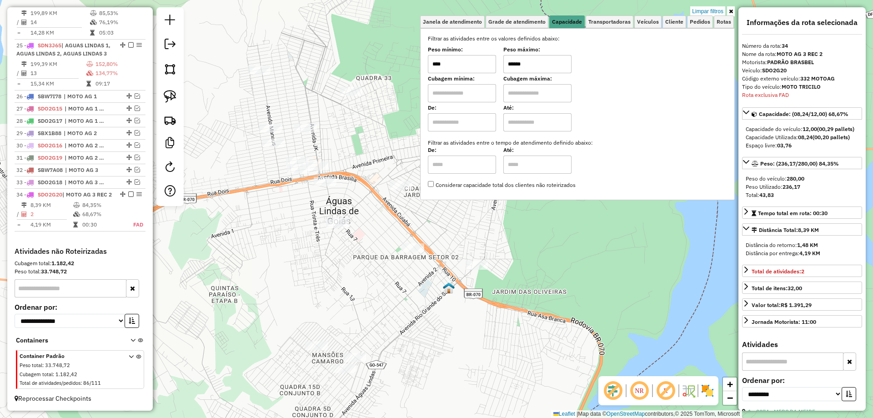
type input "******"
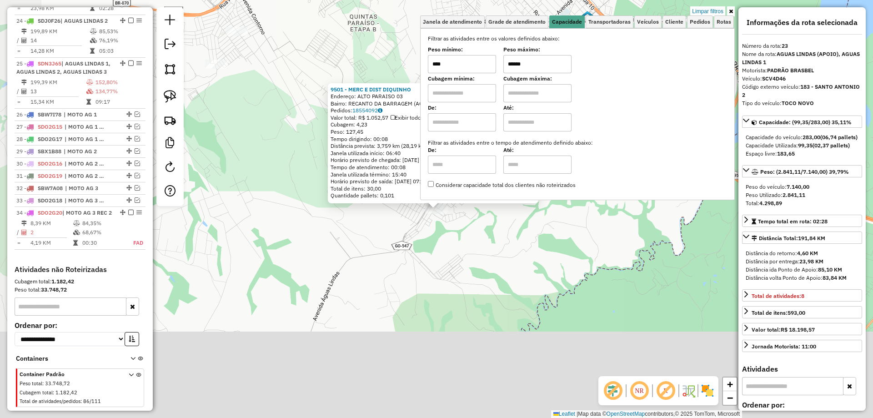
scroll to position [1001, 0]
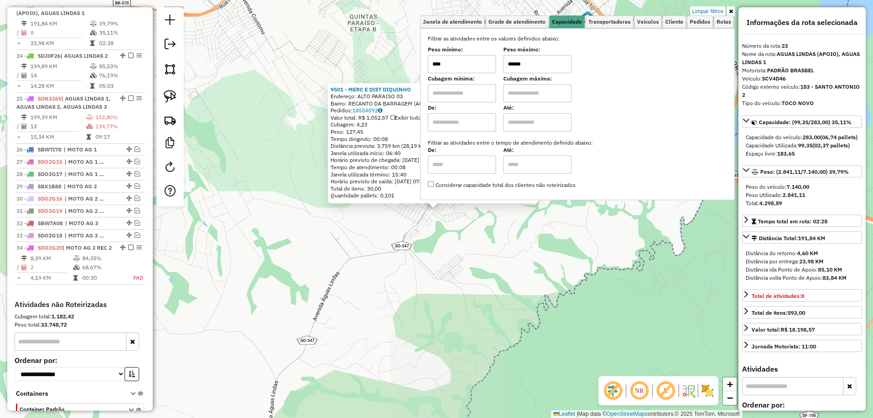
click at [430, 275] on div "9501 - MERC E DIST DIQUINHO Endereço: ALTO PARAISO 03 Bairro: RECANTO DA BARRAG…" at bounding box center [436, 209] width 873 height 418
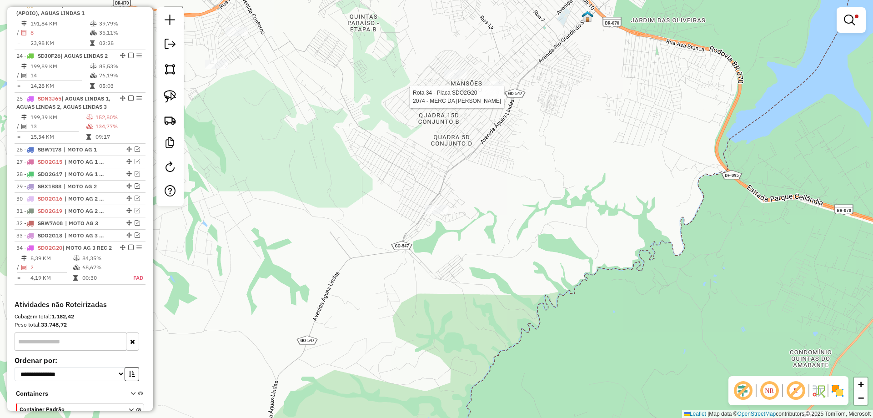
scroll to position [1078, 0]
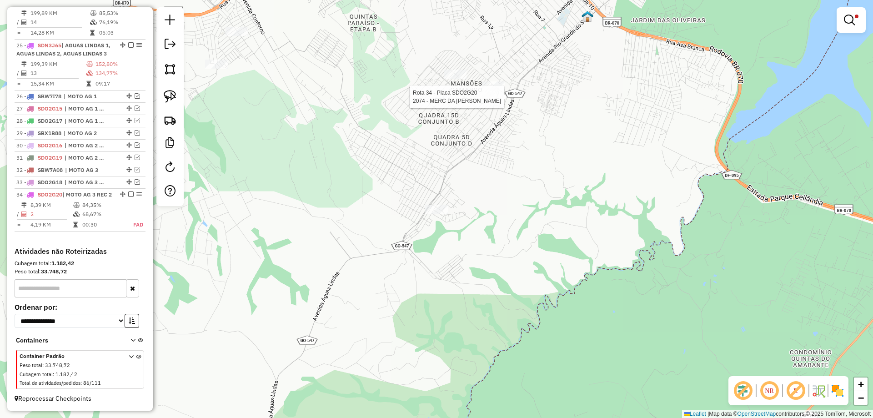
select select "**********"
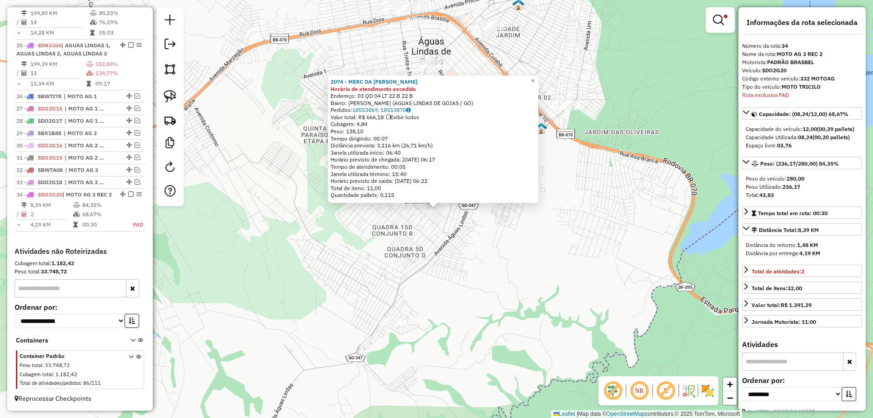
click at [460, 308] on div "2074 - MERC DA MEIRE Horário de atendimento excedido Endereço: 03 QD 04 LT 22 B…" at bounding box center [436, 209] width 873 height 418
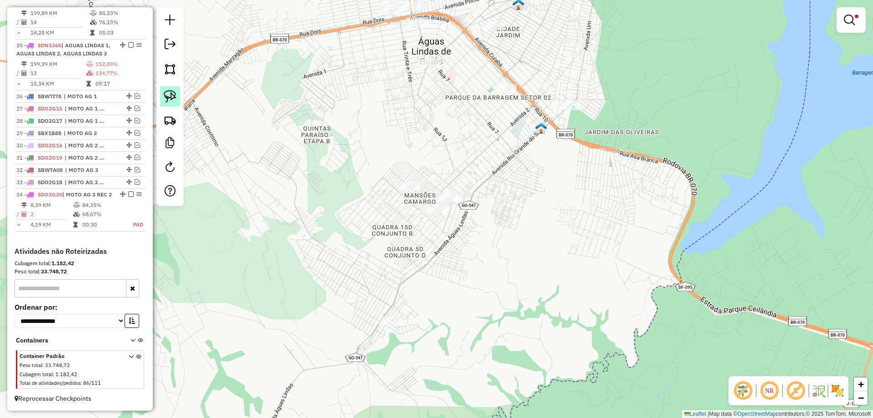
click at [174, 100] on img at bounding box center [170, 96] width 13 height 13
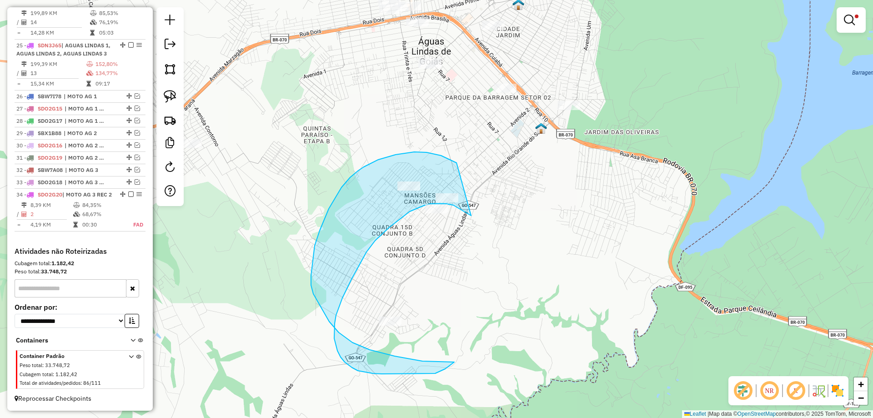
drag, startPoint x: 455, startPoint y: 206, endPoint x: 475, endPoint y: 171, distance: 40.3
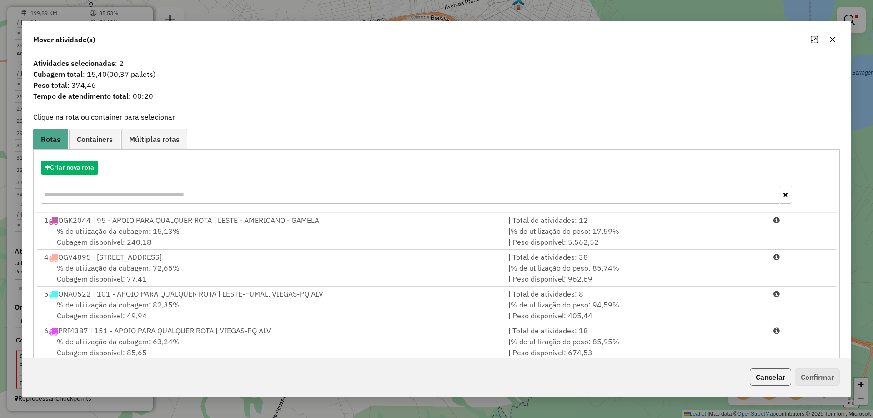
click at [767, 379] on button "Cancelar" at bounding box center [769, 376] width 41 height 17
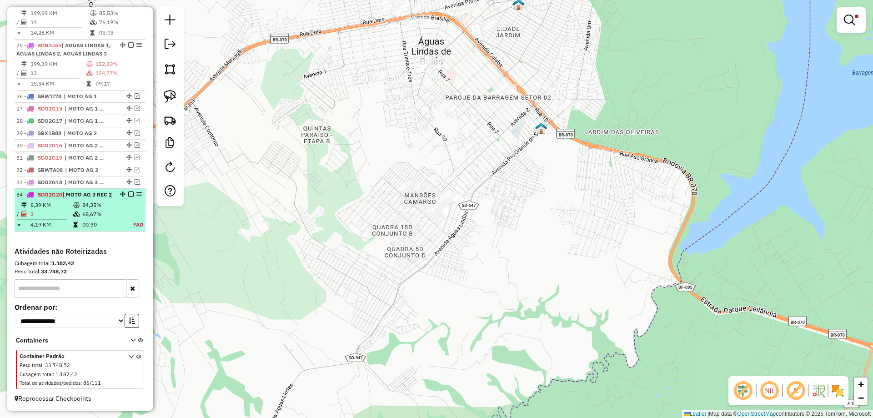
click at [129, 191] on em at bounding box center [130, 193] width 5 height 5
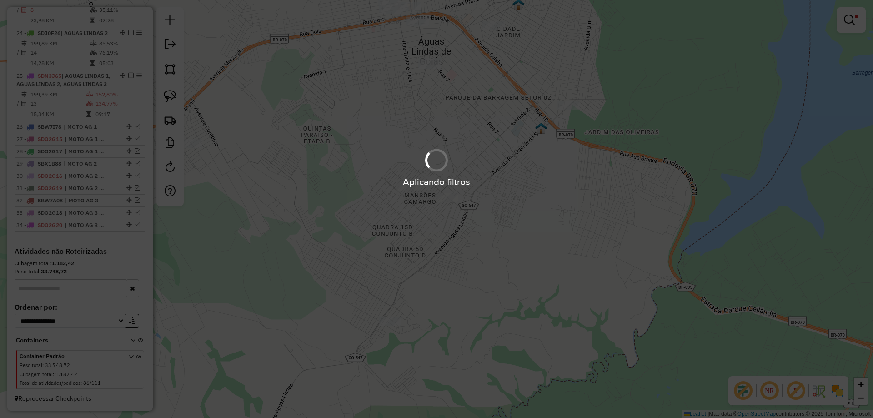
scroll to position [1040, 0]
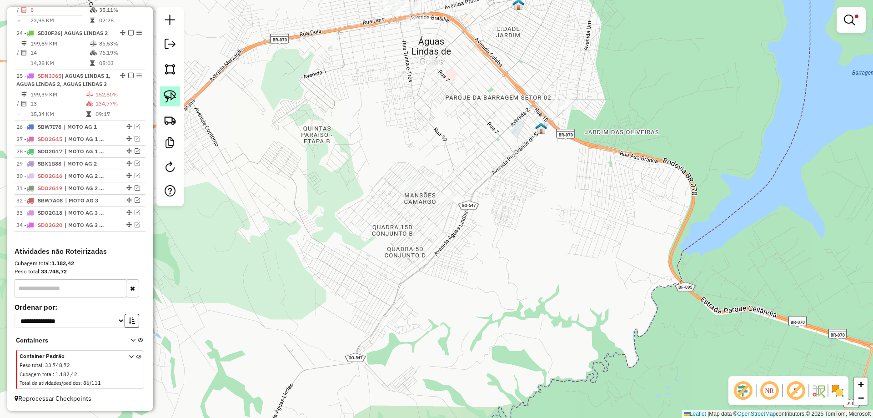
click at [171, 98] on img at bounding box center [170, 96] width 13 height 13
select select "**********"
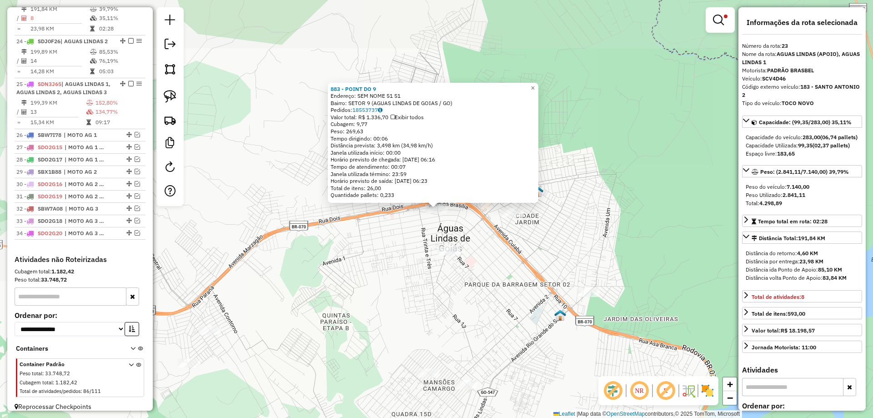
scroll to position [1001, 0]
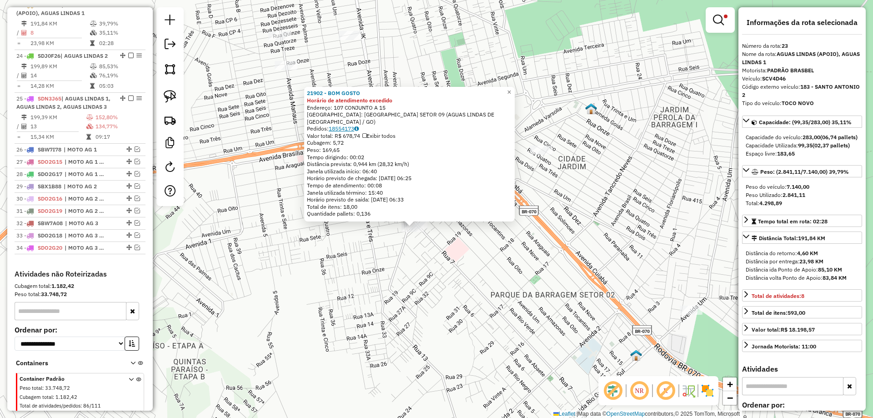
click at [349, 127] on link "18554173" at bounding box center [344, 128] width 30 height 7
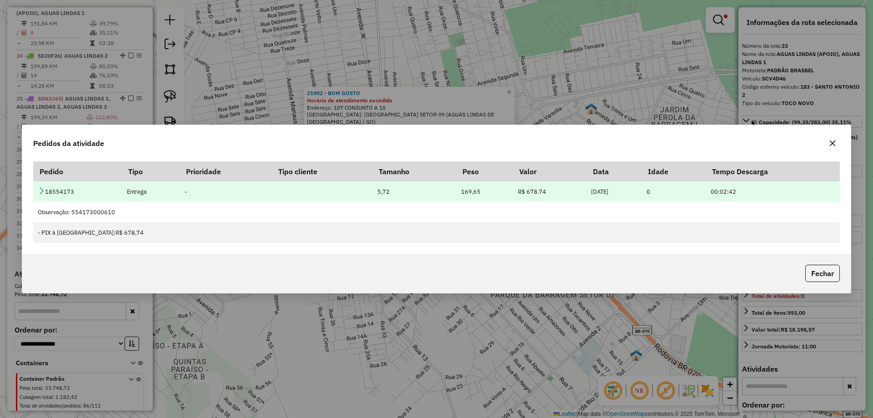
click at [41, 190] on icon at bounding box center [41, 190] width 7 height 7
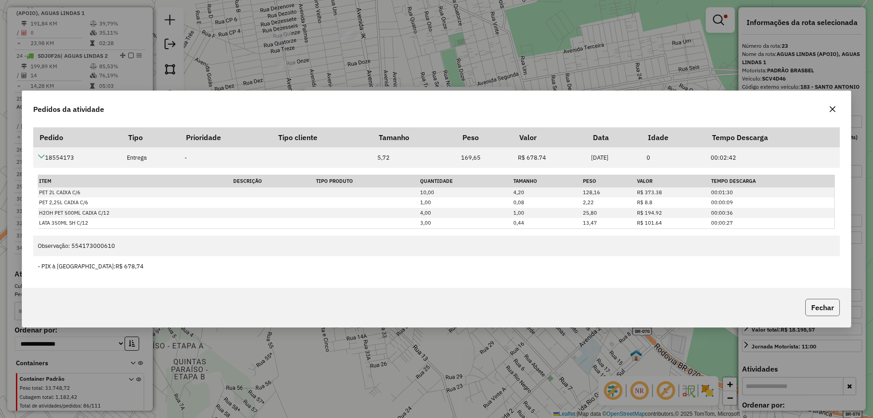
click at [823, 306] on button "Fechar" at bounding box center [822, 307] width 35 height 17
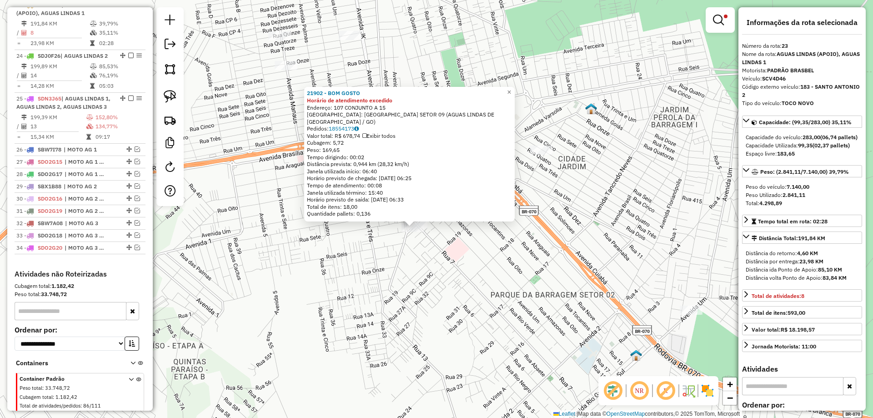
click at [444, 273] on div "21902 - BOM GOSTO Horário de atendimento excedido Endereço: 107 CONJUNTO A 15 B…" at bounding box center [436, 209] width 873 height 418
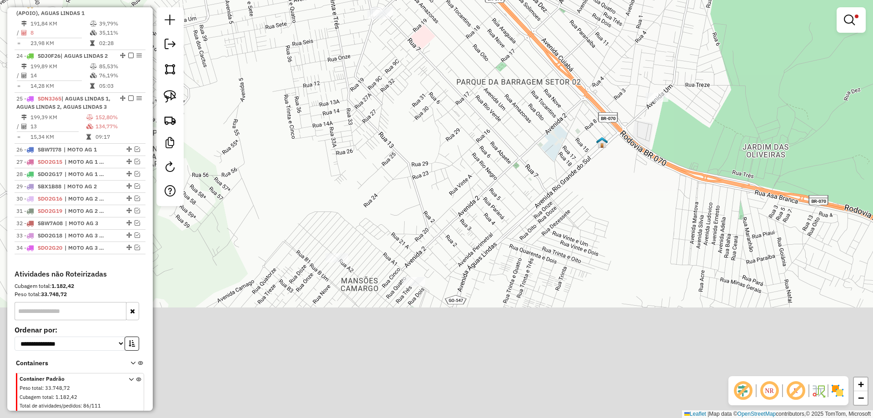
drag, startPoint x: 393, startPoint y: 171, endPoint x: 392, endPoint y: 132, distance: 38.6
click at [392, 133] on div "Limpar filtros Janela de atendimento Grade de atendimento Capacidade Transporta…" at bounding box center [436, 209] width 873 height 418
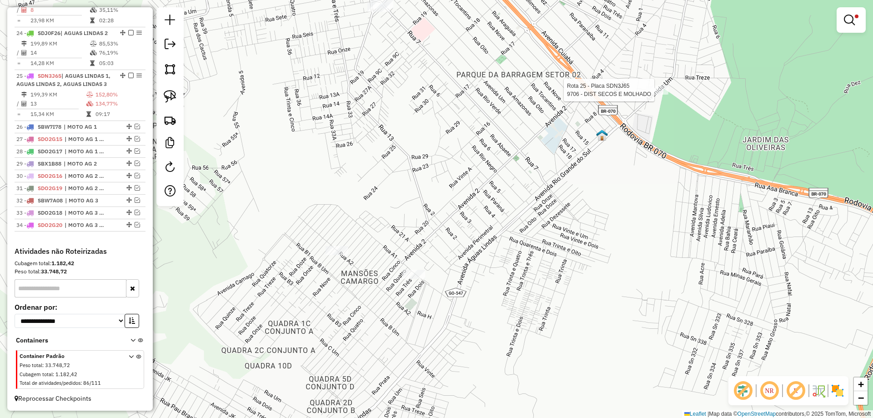
select select "**********"
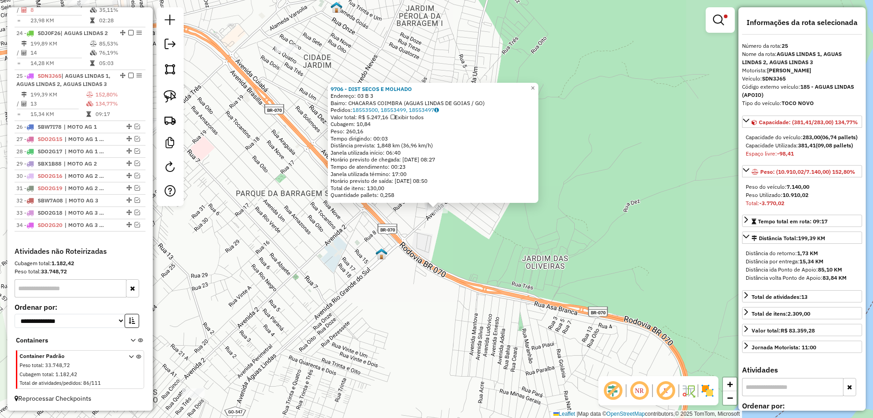
scroll to position [1040, 0]
click at [314, 271] on div "9706 - DIST SECOS E MOLHADO Endereço: 03 B 3 Bairro: CHACARAS COIMBRA (AGUAS LI…" at bounding box center [436, 209] width 873 height 418
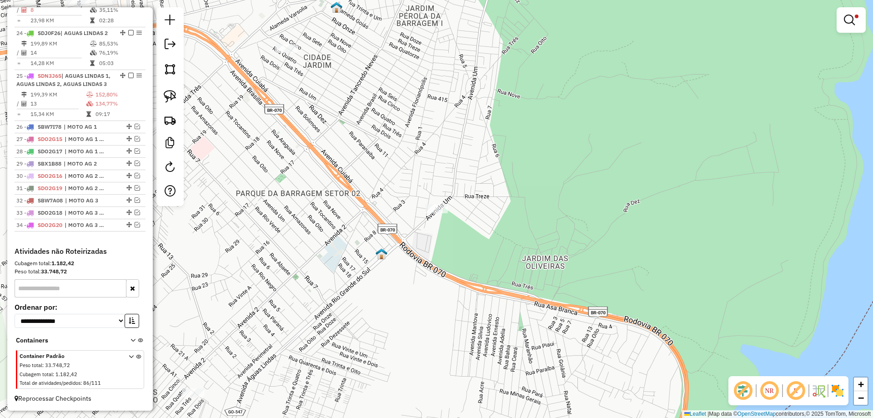
drag, startPoint x: 429, startPoint y: 222, endPoint x: 488, endPoint y: 180, distance: 72.7
click at [479, 183] on div "Limpar filtros Janela de atendimento Grade de atendimento Capacidade Transporta…" at bounding box center [436, 209] width 873 height 418
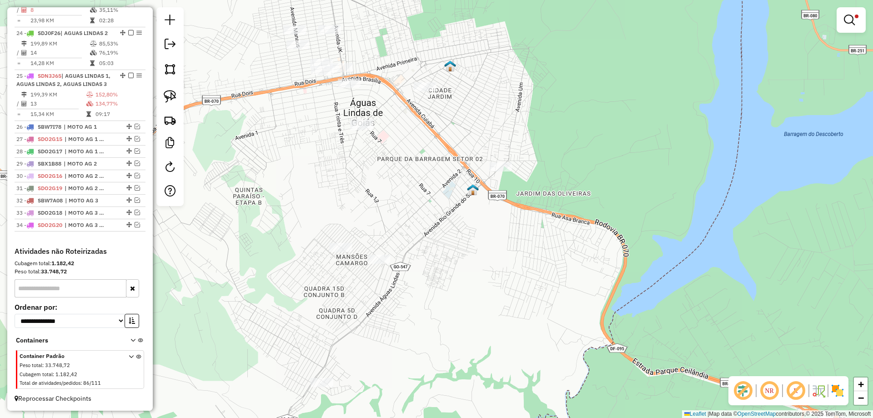
drag, startPoint x: 384, startPoint y: 331, endPoint x: 402, endPoint y: 252, distance: 81.1
click at [402, 252] on div "Limpar filtros Janela de atendimento Grade de atendimento Capacidade Transporta…" at bounding box center [436, 209] width 873 height 418
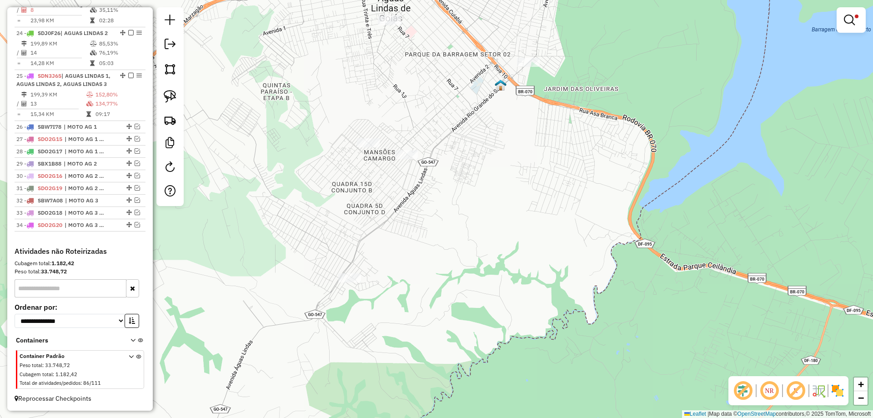
drag, startPoint x: 168, startPoint y: 95, endPoint x: 220, endPoint y: 143, distance: 70.7
click at [169, 95] on img at bounding box center [170, 96] width 13 height 13
drag, startPoint x: 354, startPoint y: 256, endPoint x: 409, endPoint y: 284, distance: 61.4
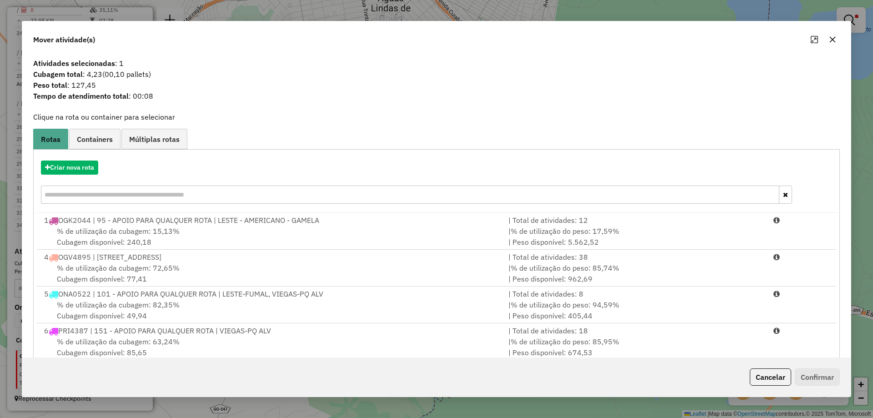
click at [769, 377] on button "Cancelar" at bounding box center [769, 376] width 41 height 17
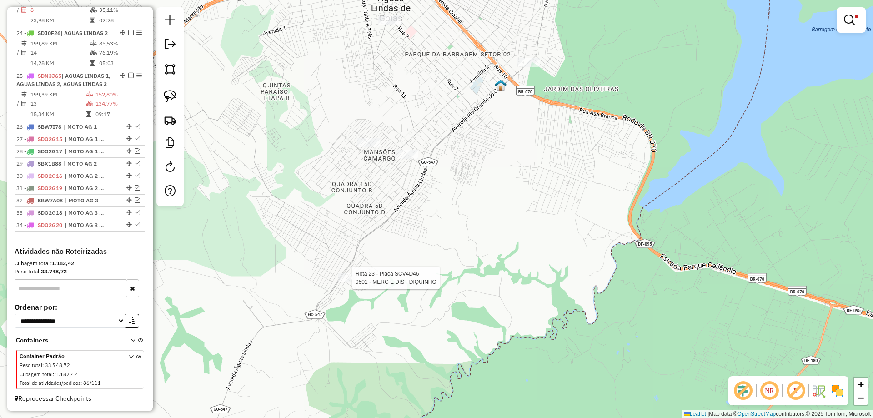
select select "**********"
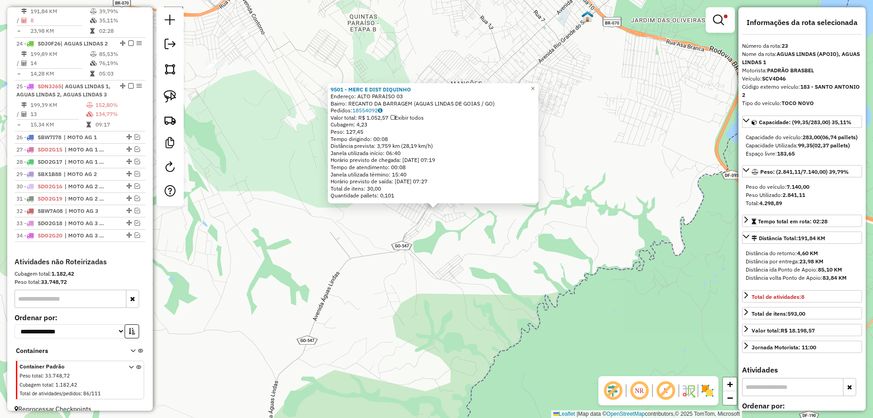
scroll to position [1001, 0]
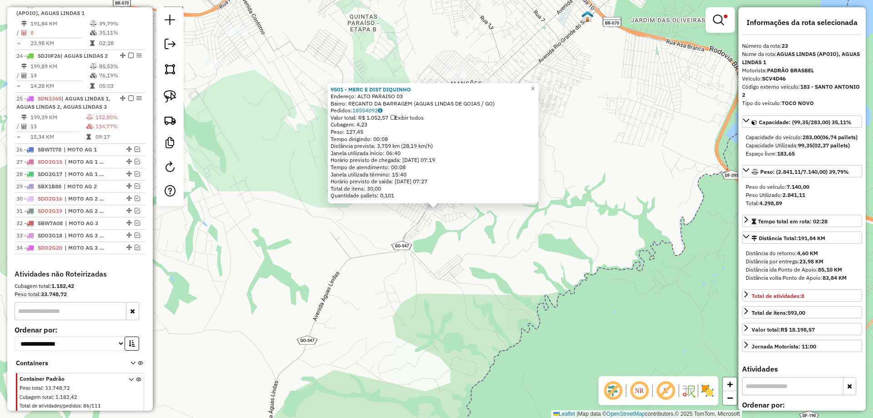
click at [369, 106] on div "9501 - MERC E DIST DIQUINHO Endereço: ALTO PARAISO 03 Bairro: RECANTO DA BARRAG…" at bounding box center [432, 143] width 205 height 114
click at [369, 109] on link "18554092" at bounding box center [367, 110] width 30 height 7
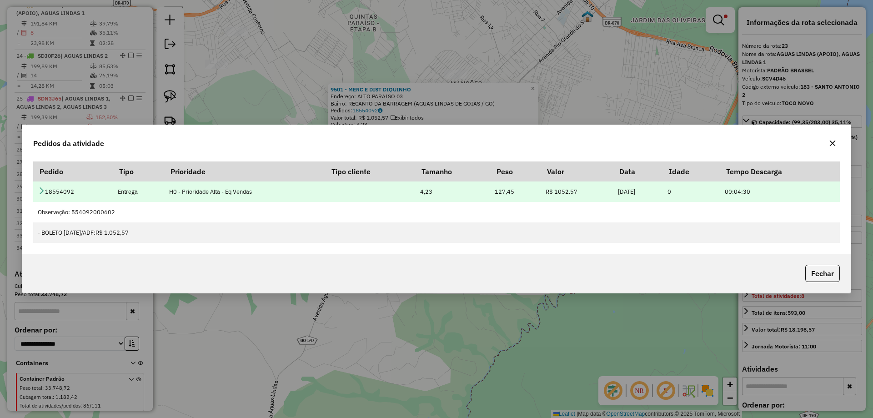
click at [43, 188] on icon at bounding box center [41, 190] width 7 height 7
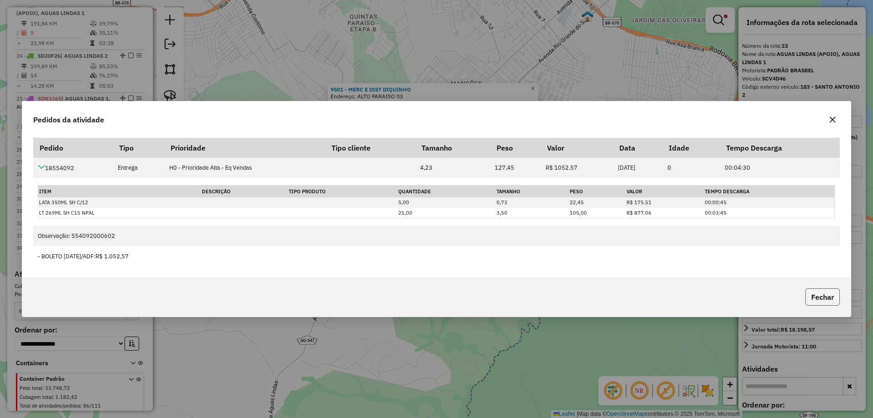
click at [828, 296] on button "Fechar" at bounding box center [822, 296] width 35 height 17
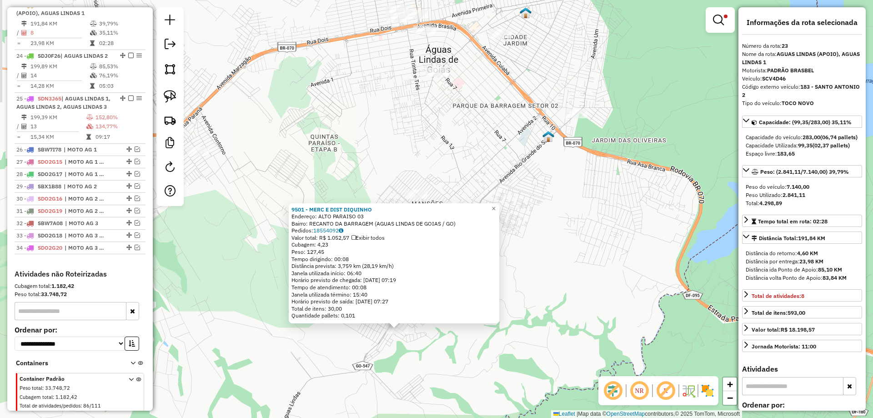
drag, startPoint x: 550, startPoint y: 218, endPoint x: 549, endPoint y: 225, distance: 7.4
click at [549, 225] on div "9501 - MERC E DIST DIQUINHO Endereço: ALTO PARAISO 03 Bairro: RECANTO DA BARRAG…" at bounding box center [436, 209] width 873 height 418
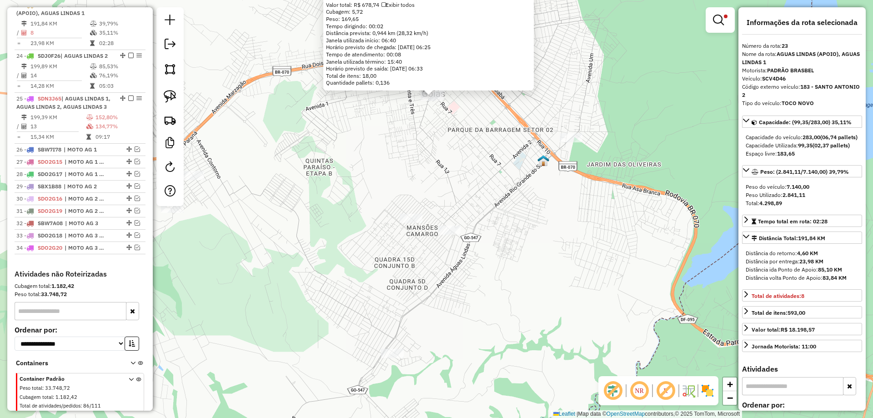
drag, startPoint x: 526, startPoint y: 365, endPoint x: 520, endPoint y: 248, distance: 117.4
click at [520, 249] on div "21902 - BOM GOSTO Horário de atendimento excedido Endereço: 107 CONJUNTO A 15 B…" at bounding box center [436, 209] width 873 height 418
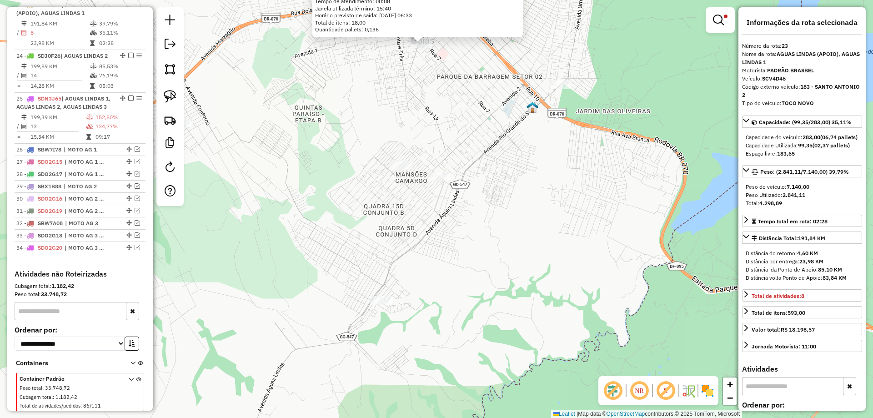
drag, startPoint x: 352, startPoint y: 318, endPoint x: 356, endPoint y: 249, distance: 69.6
click at [356, 249] on div "21902 - BOM GOSTO Horário de atendimento excedido Endereço: 107 CONJUNTO A 15 B…" at bounding box center [436, 209] width 873 height 418
click at [173, 97] on img at bounding box center [170, 96] width 13 height 13
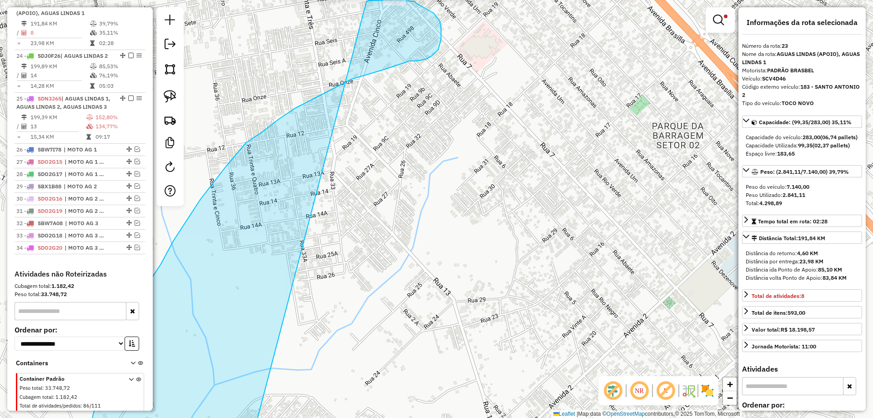
drag, startPoint x: 355, startPoint y: 256, endPoint x: 366, endPoint y: 1, distance: 254.7
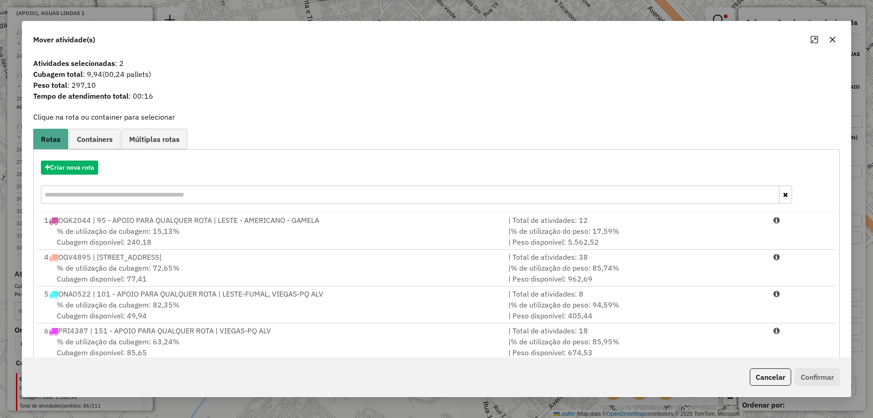
drag, startPoint x: 768, startPoint y: 372, endPoint x: 762, endPoint y: 370, distance: 6.6
click at [767, 371] on button "Cancelar" at bounding box center [769, 376] width 41 height 17
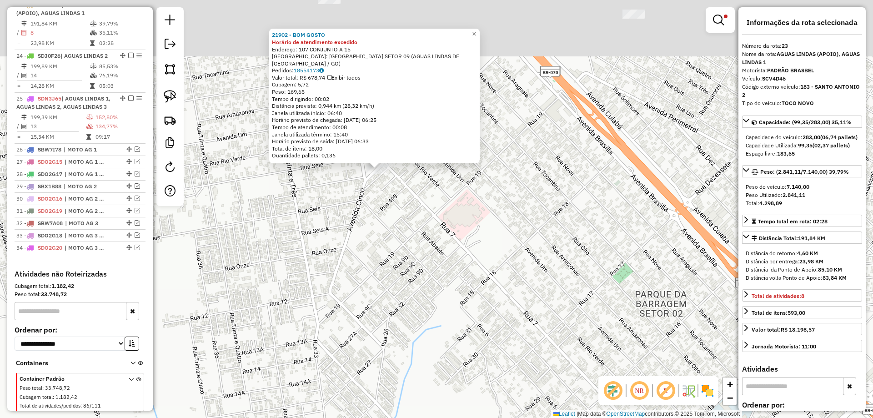
drag, startPoint x: 518, startPoint y: 120, endPoint x: 504, endPoint y: 325, distance: 204.9
click at [504, 325] on div "21902 - BOM GOSTO Horário de atendimento excedido Endereço: 107 CONJUNTO A 15 B…" at bounding box center [436, 209] width 873 height 418
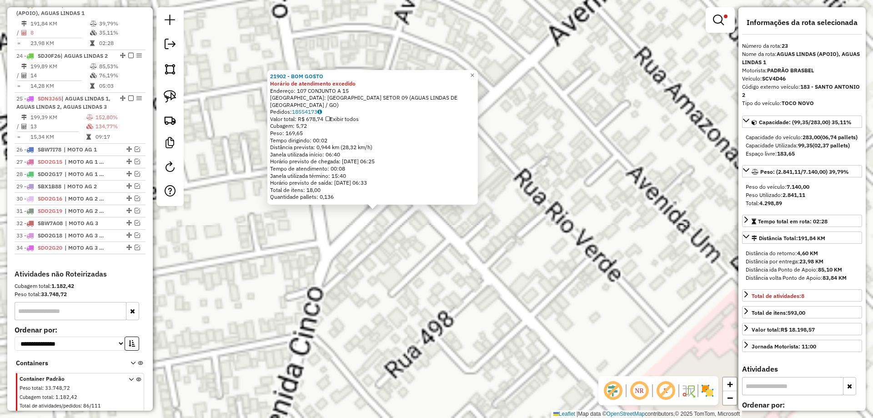
click at [412, 245] on div "Rota 23 - Placa SCV4D46 21902 - BOM GOSTO 21902 - BOM GOSTO Horário de atendime…" at bounding box center [436, 209] width 873 height 418
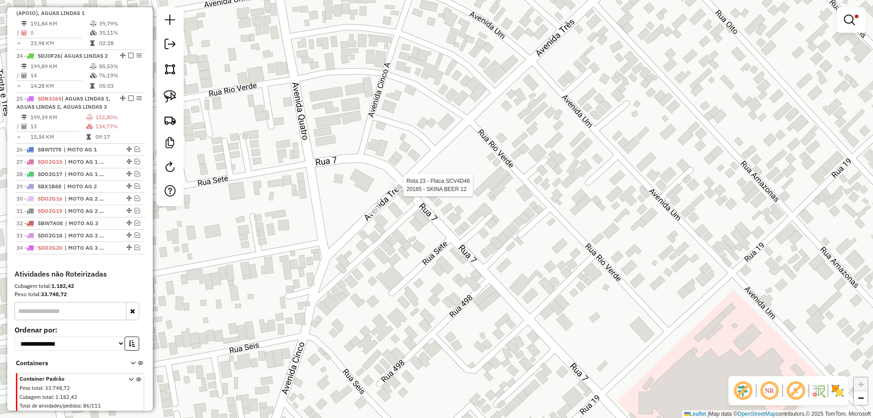
select select "**********"
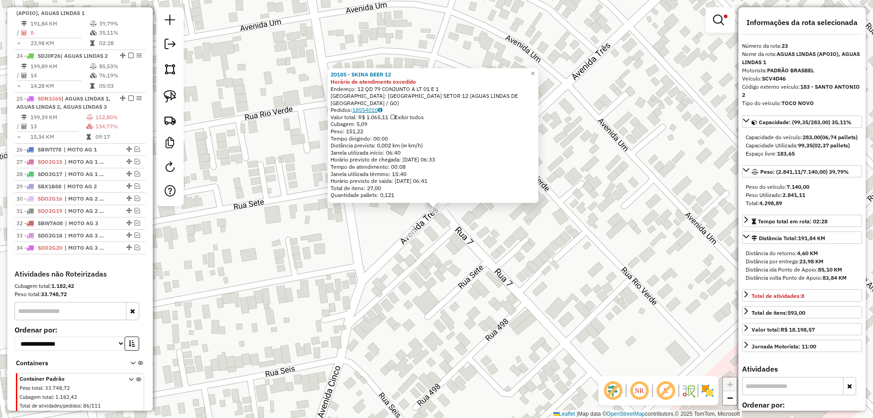
click at [370, 110] on link "18554010" at bounding box center [367, 109] width 30 height 7
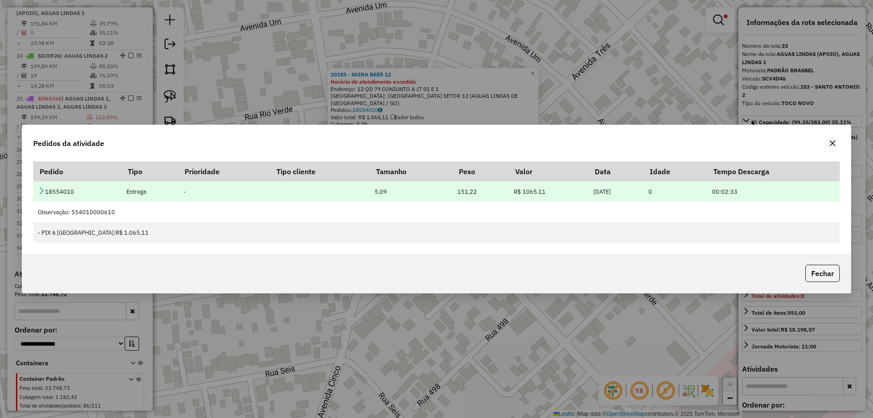
click at [40, 192] on icon at bounding box center [41, 190] width 7 height 7
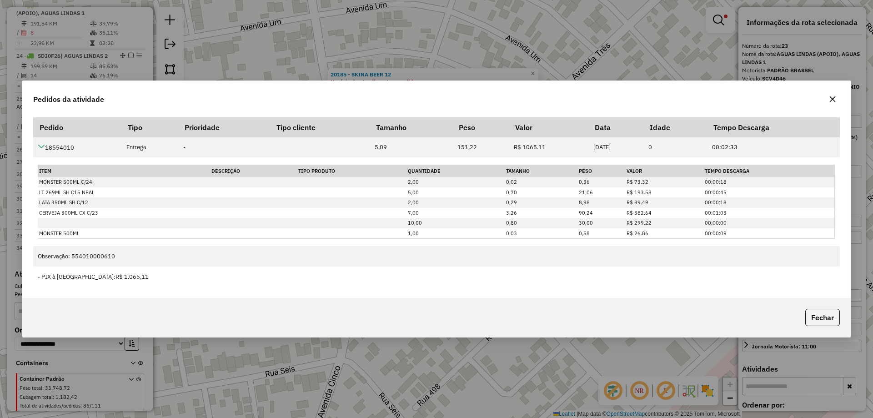
click at [822, 307] on div "Fechar" at bounding box center [436, 317] width 828 height 39
drag, startPoint x: 828, startPoint y: 316, endPoint x: 676, endPoint y: 300, distance: 153.5
click at [828, 315] on button "Fechar" at bounding box center [822, 317] width 35 height 17
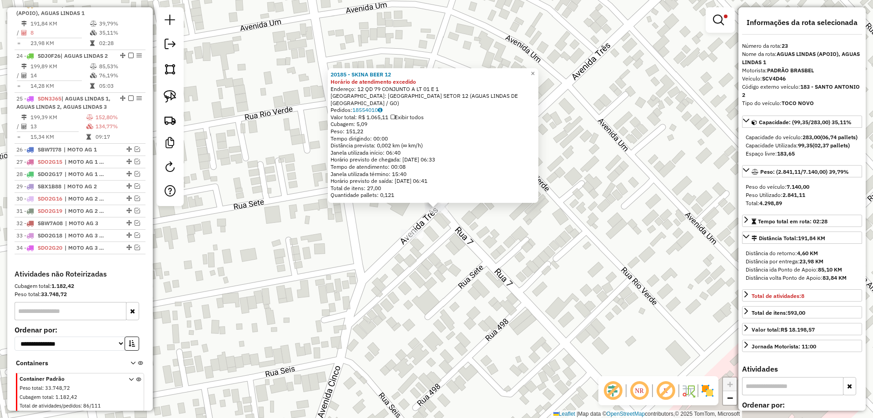
click at [475, 256] on div "20185 - SKINA BEER 12 Horário de atendimento excedido Endereço: 12 QD 79 CONJUN…" at bounding box center [436, 209] width 873 height 418
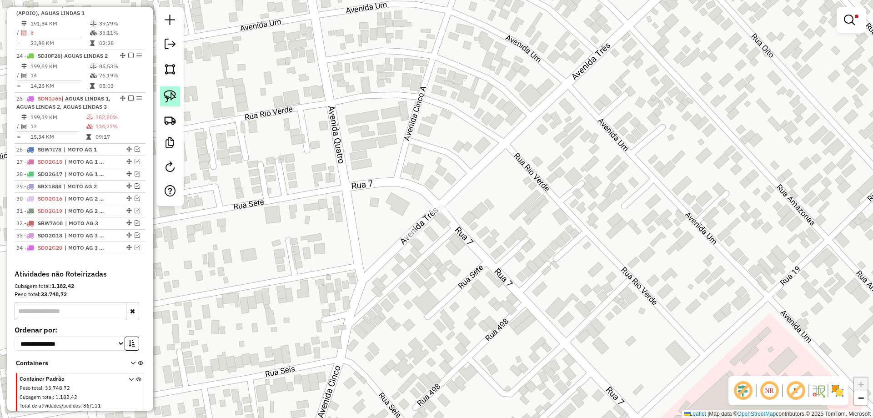
click at [168, 98] on img at bounding box center [170, 96] width 13 height 13
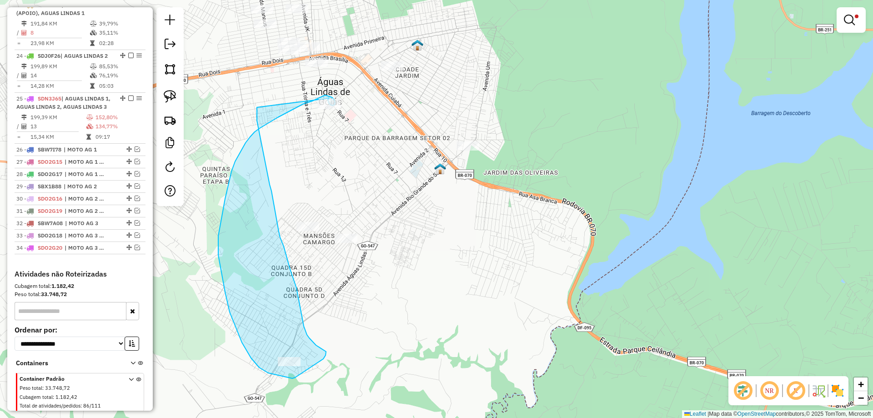
drag, startPoint x: 416, startPoint y: 135, endPoint x: 257, endPoint y: 107, distance: 162.0
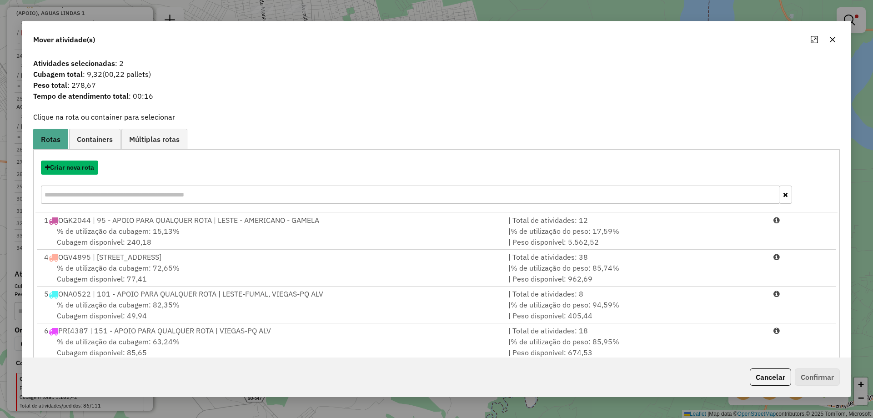
click at [90, 171] on button "Criar nova rota" at bounding box center [69, 167] width 57 height 14
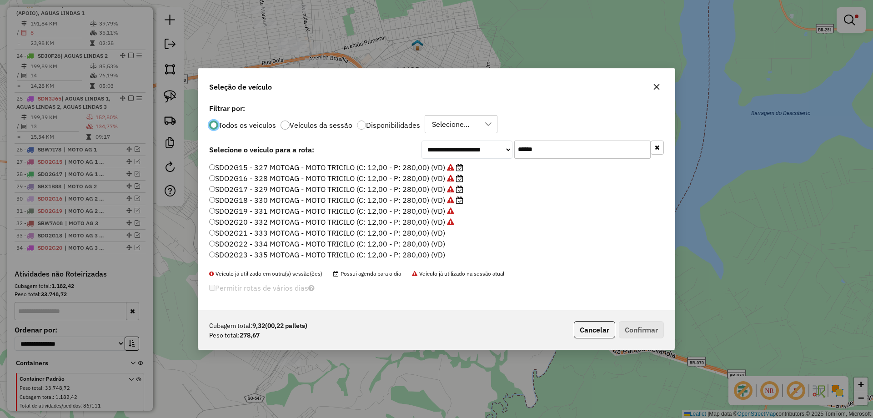
scroll to position [5, 3]
click at [440, 232] on label "SDO2G21 - 333 MOTOAG - MOTO TRICILO (C: 12,00 - P: 280,00) (VD)" at bounding box center [327, 232] width 236 height 11
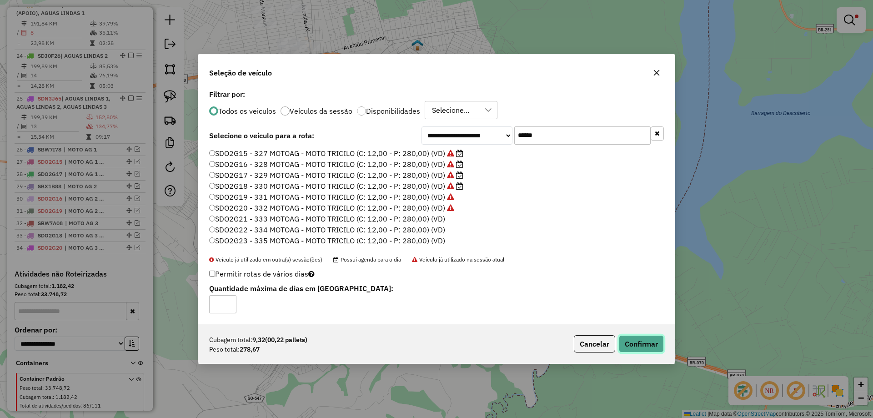
click at [640, 341] on button "Confirmar" at bounding box center [640, 343] width 45 height 17
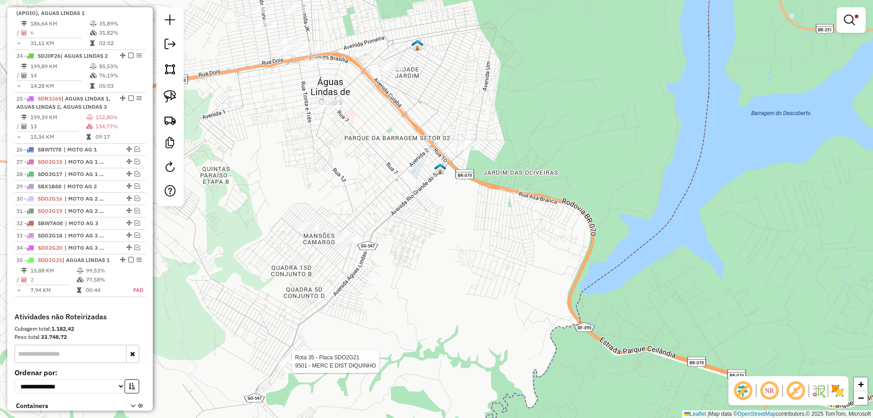
scroll to position [1091, 0]
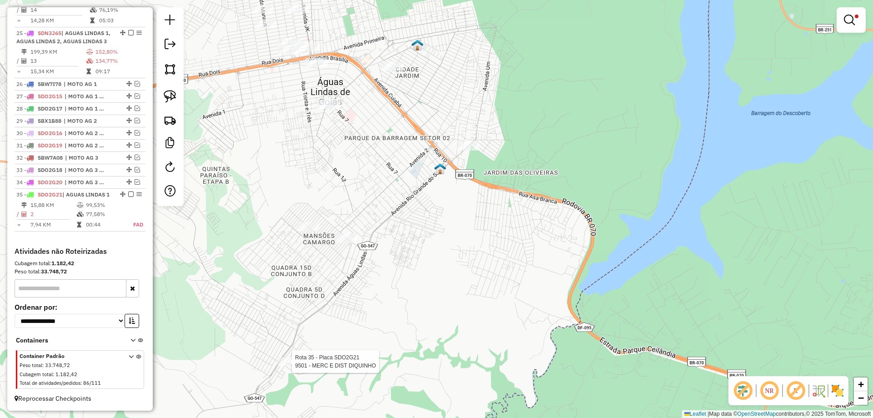
select select "**********"
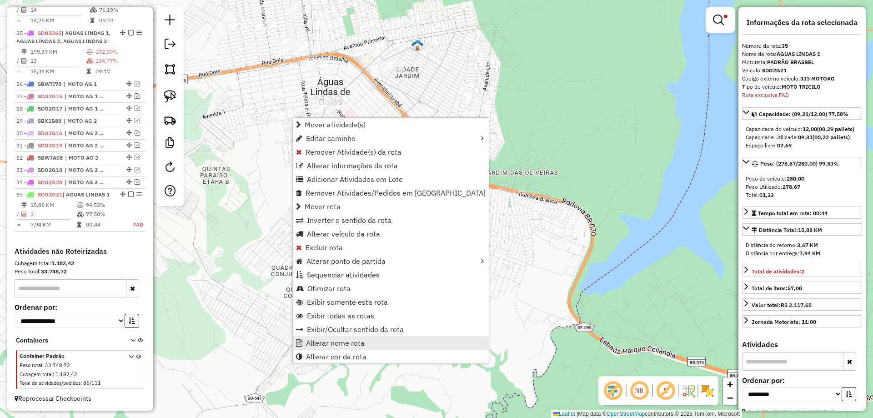
click at [331, 343] on span "Alterar nome rota" at bounding box center [335, 342] width 59 height 7
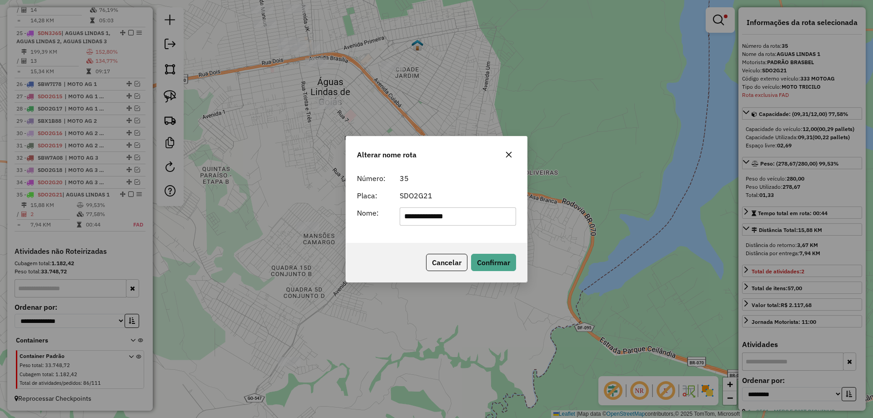
drag, startPoint x: 486, startPoint y: 217, endPoint x: 138, endPoint y: 190, distance: 349.5
click at [138, 190] on div "**********" at bounding box center [436, 209] width 873 height 418
type input "**********"
click at [493, 256] on button "Confirmar" at bounding box center [493, 262] width 45 height 17
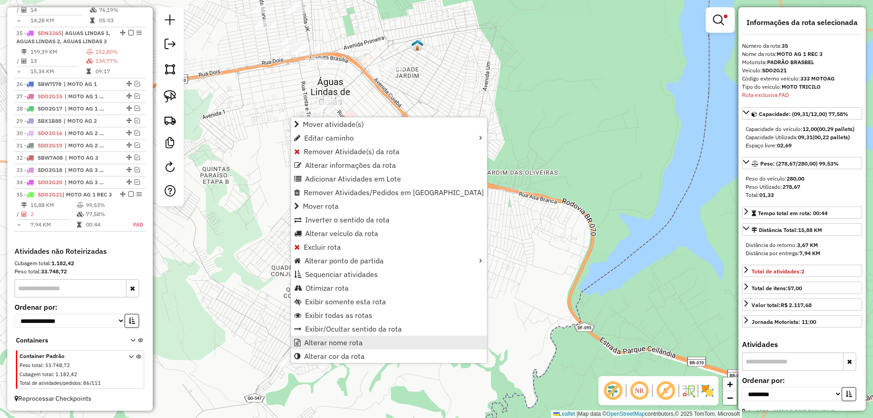
click at [343, 344] on span "Alterar nome rota" at bounding box center [333, 342] width 59 height 7
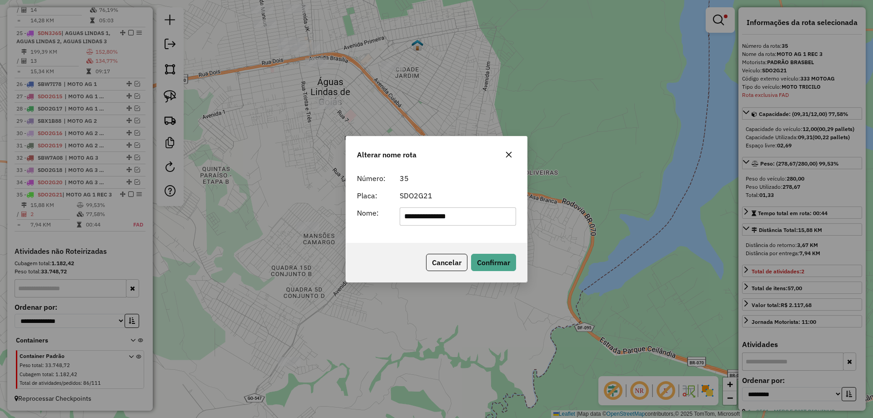
click at [424, 263] on p-footer "Cancelar Confirmar" at bounding box center [469, 262] width 94 height 17
click at [436, 263] on button "Cancelar" at bounding box center [446, 262] width 41 height 17
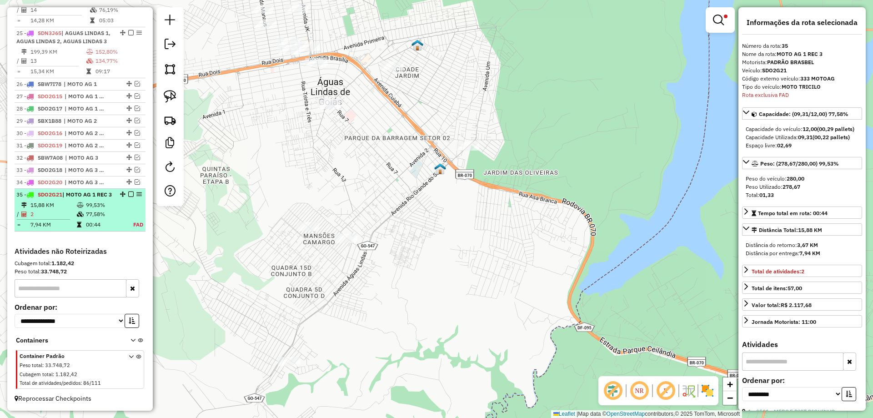
click at [128, 191] on em at bounding box center [130, 193] width 5 height 5
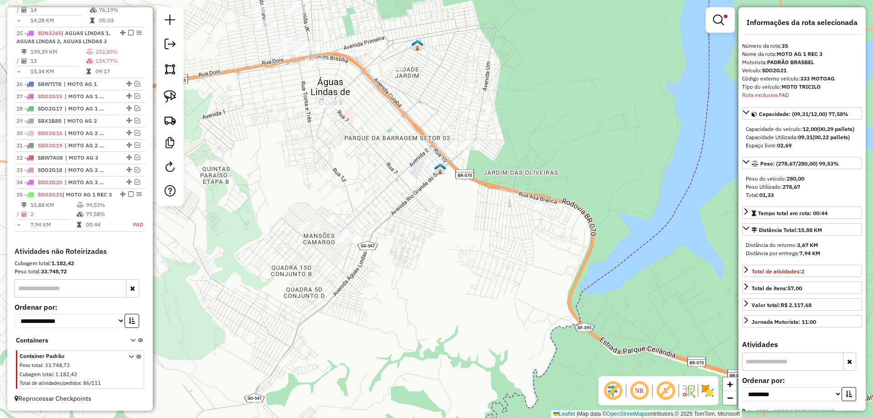
scroll to position [1052, 0]
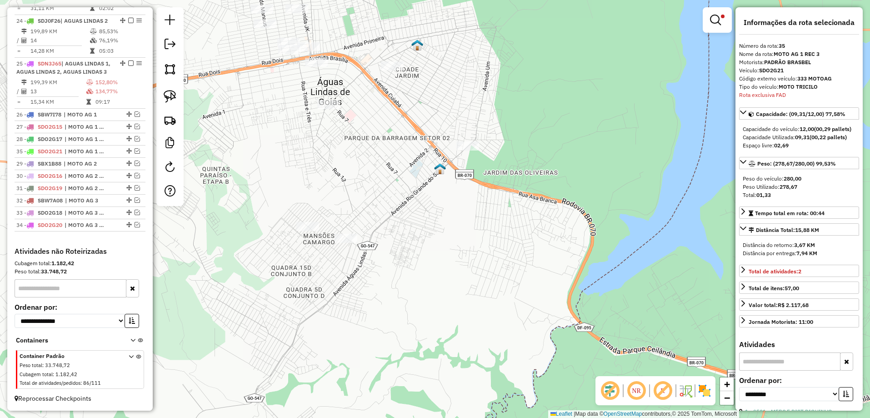
drag, startPoint x: 126, startPoint y: 224, endPoint x: 118, endPoint y: 150, distance: 74.5
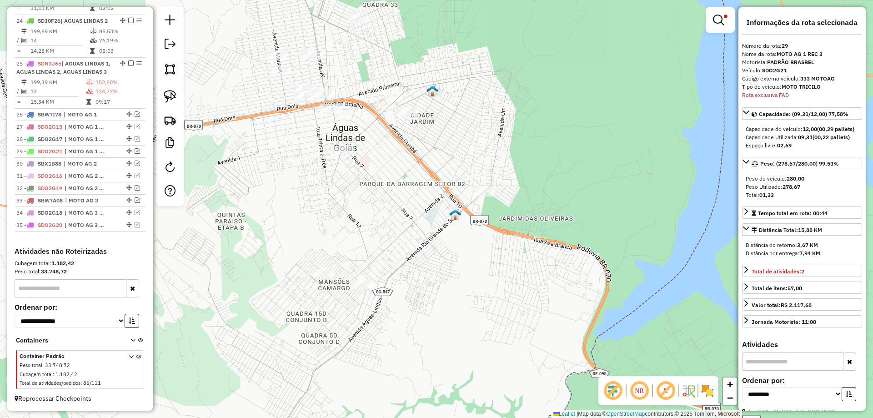
drag, startPoint x: 364, startPoint y: 149, endPoint x: 382, endPoint y: 199, distance: 53.0
click at [382, 199] on div "Limpar filtros Janela de atendimento Grade de atendimento Capacidade Transporta…" at bounding box center [436, 209] width 873 height 418
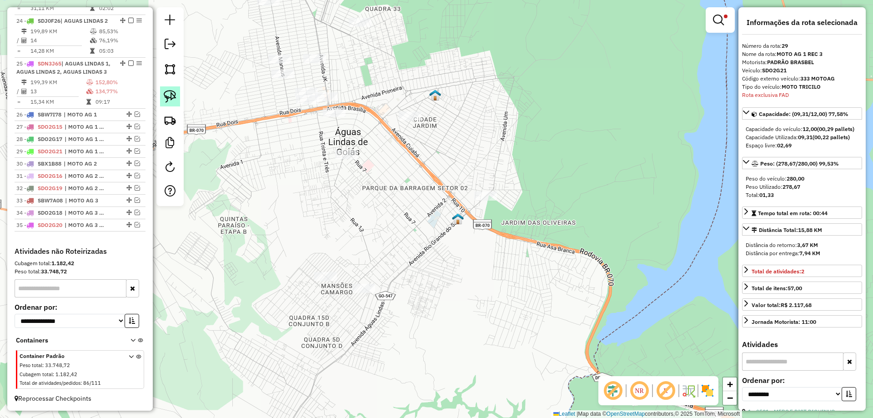
click at [173, 97] on img at bounding box center [170, 96] width 13 height 13
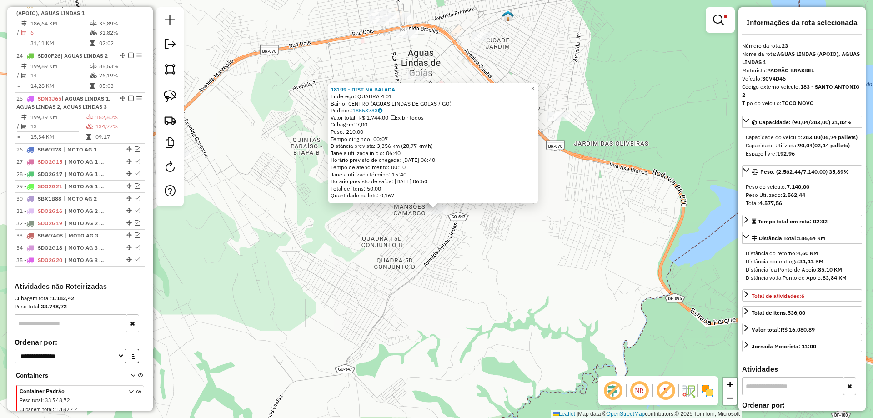
scroll to position [1001, 0]
click at [369, 108] on link "18553733" at bounding box center [367, 110] width 30 height 7
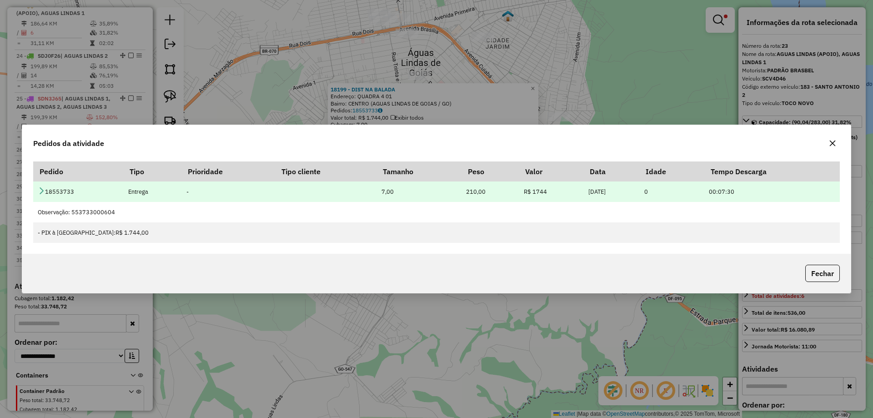
click at [41, 190] on icon at bounding box center [41, 190] width 7 height 7
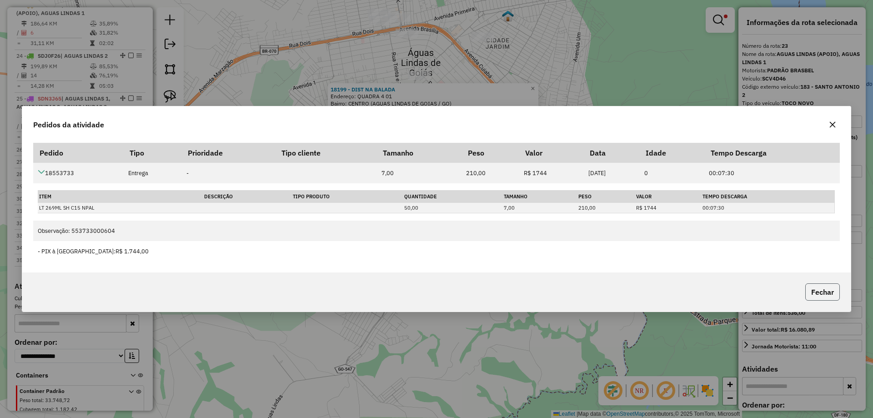
click at [822, 292] on button "Fechar" at bounding box center [822, 291] width 35 height 17
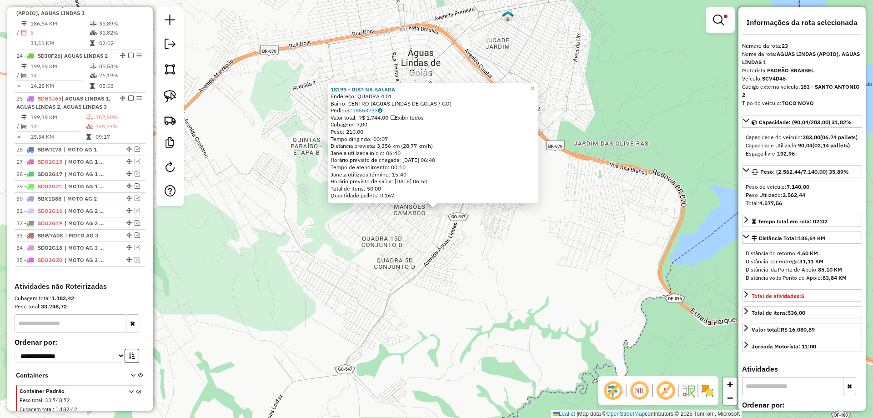
click at [444, 49] on div "18199 - DIST NA BALADA Endereço: QUADRA 4 01 Bairro: CENTRO (AGUAS LINDAS DE GO…" at bounding box center [436, 209] width 873 height 418
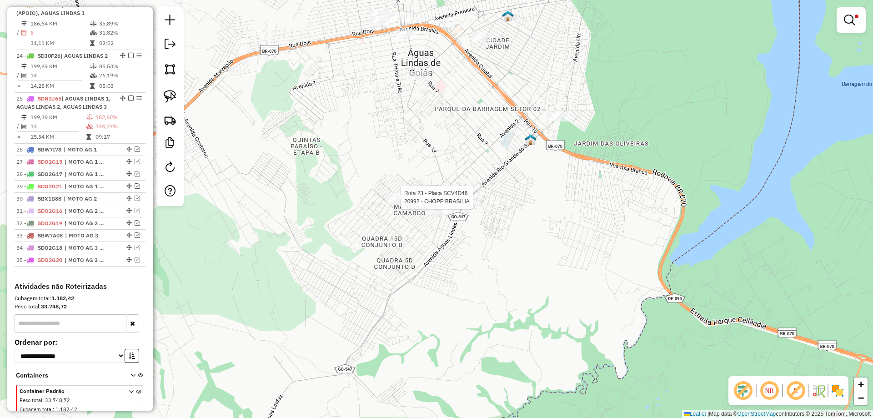
select select "**********"
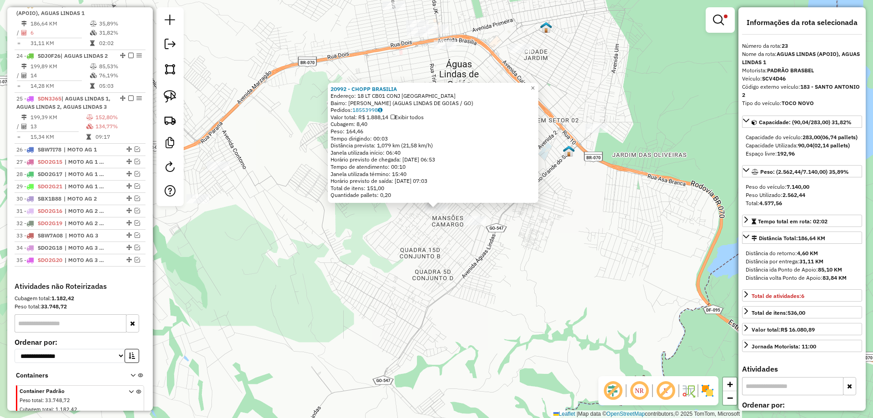
click at [434, 245] on div "20992 - CHOPP BRASILIA Endereço: 18 LT CB01 CONJ B RUA AR 10 CB01 Bairro: MANSO…" at bounding box center [436, 209] width 873 height 418
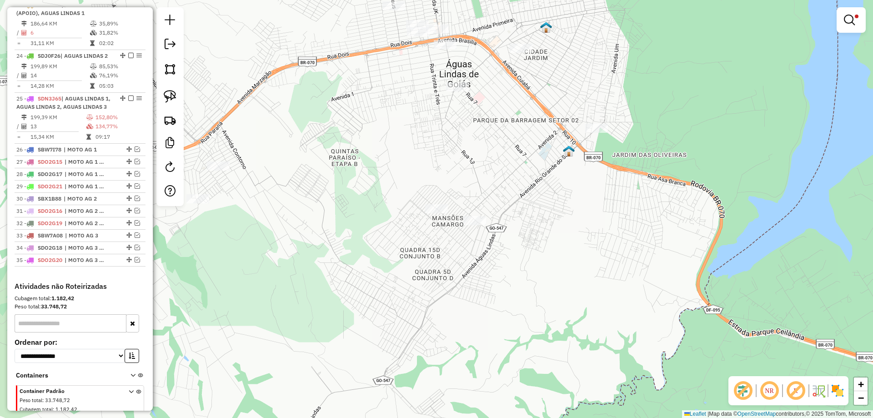
drag, startPoint x: 171, startPoint y: 95, endPoint x: 274, endPoint y: 130, distance: 109.1
click at [173, 95] on img at bounding box center [170, 96] width 13 height 13
drag, startPoint x: 451, startPoint y: 220, endPoint x: 522, endPoint y: 235, distance: 73.0
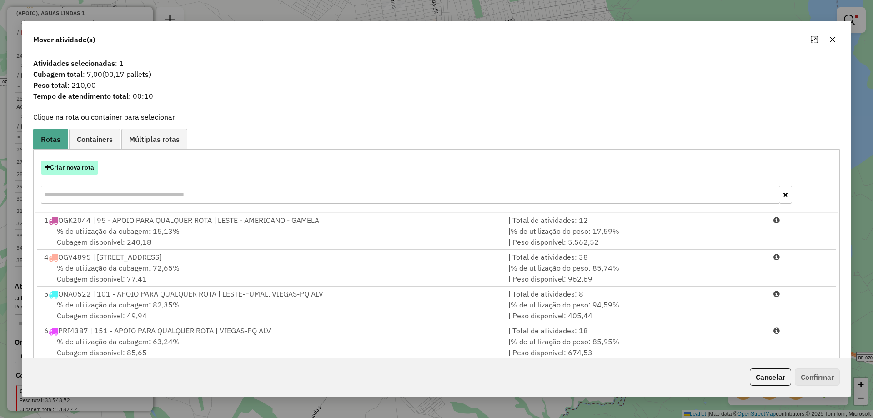
click at [85, 161] on button "Criar nova rota" at bounding box center [69, 167] width 57 height 14
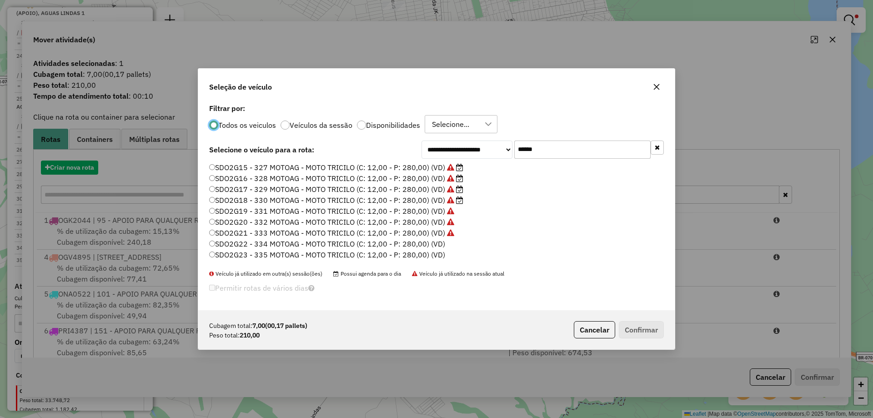
scroll to position [5, 3]
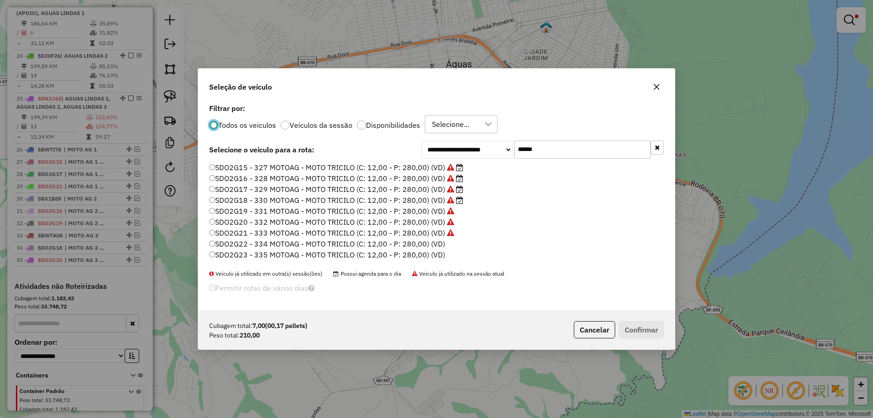
click at [434, 244] on label "SDO2G22 - 334 MOTOAG - MOTO TRICILO (C: 12,00 - P: 280,00) (VD)" at bounding box center [327, 243] width 236 height 11
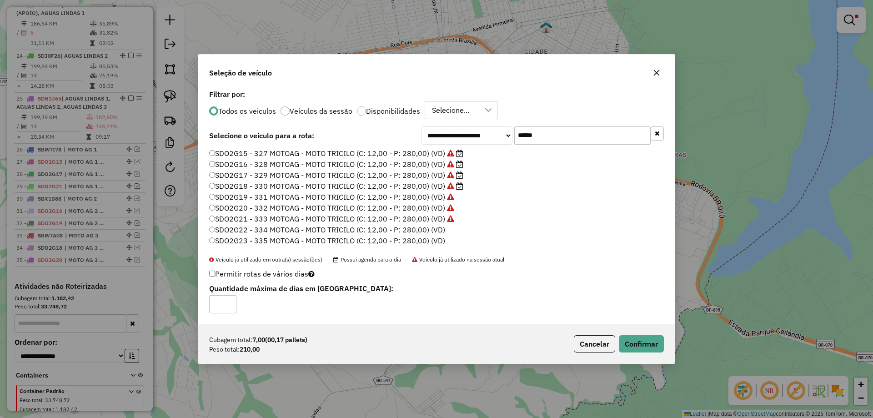
click at [593, 345] on button "Cancelar" at bounding box center [593, 343] width 41 height 17
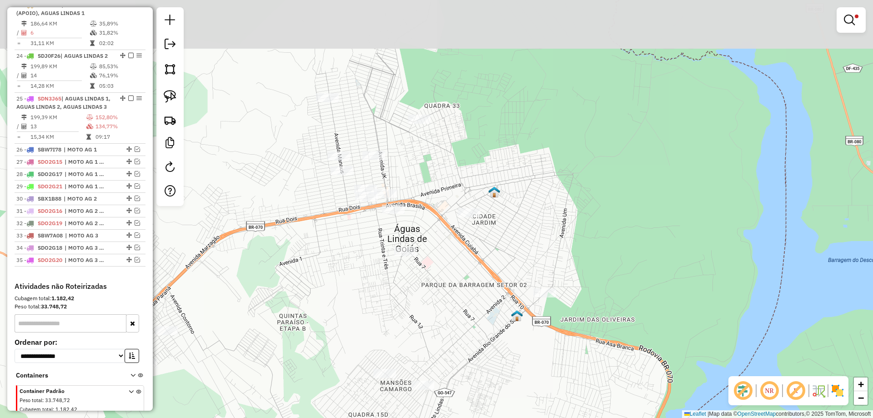
drag, startPoint x: 481, startPoint y: 194, endPoint x: 450, endPoint y: 262, distance: 74.8
click at [450, 262] on div "Limpar filtros Janela de atendimento Grade de atendimento Capacidade Transporta…" at bounding box center [436, 209] width 873 height 418
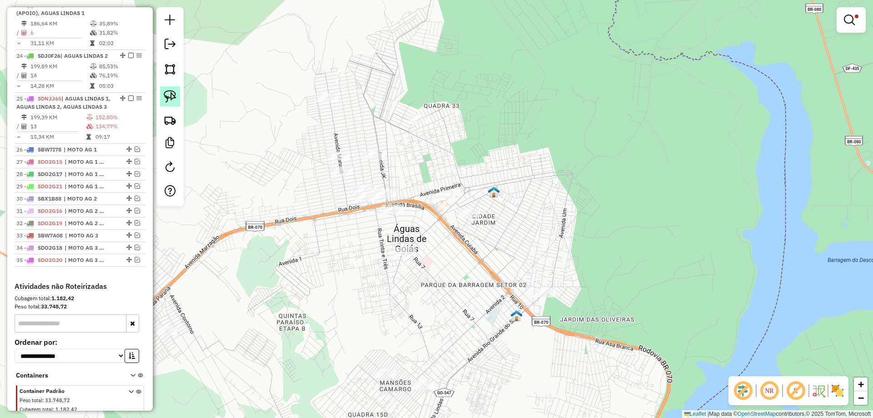
click at [173, 99] on img at bounding box center [170, 96] width 13 height 13
select select "**********"
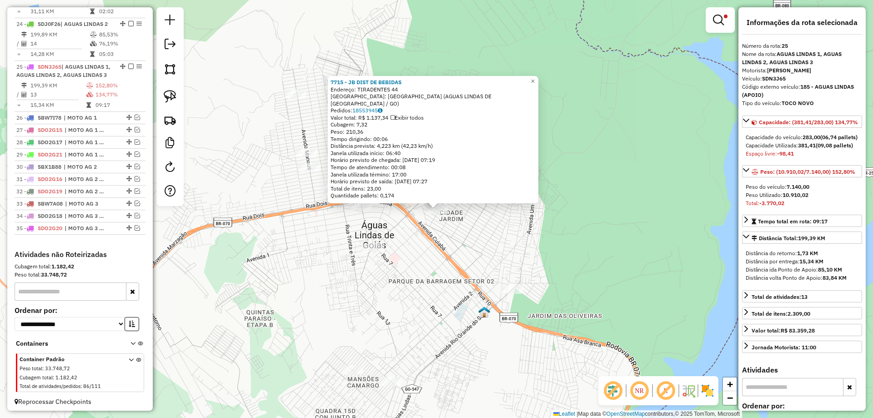
scroll to position [1052, 0]
click at [474, 247] on div "7715 - JB DIST DE BEBIDAS Endereço: TIRADENTES 44 Bairro: CIDADE JARDIM (AGUAS …" at bounding box center [436, 209] width 873 height 418
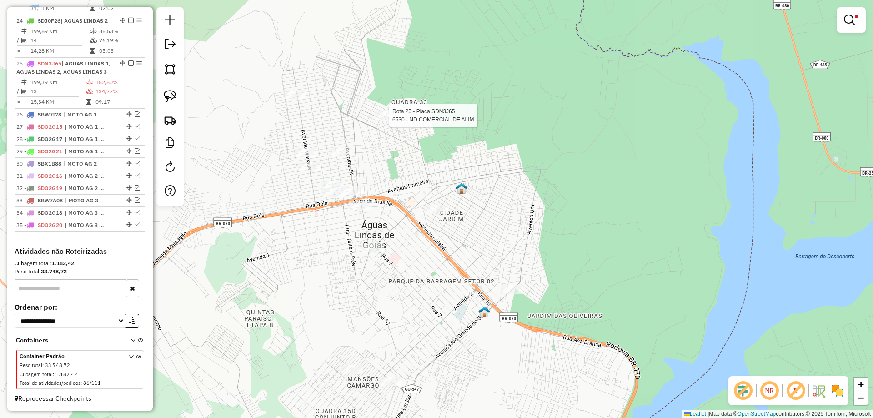
select select "**********"
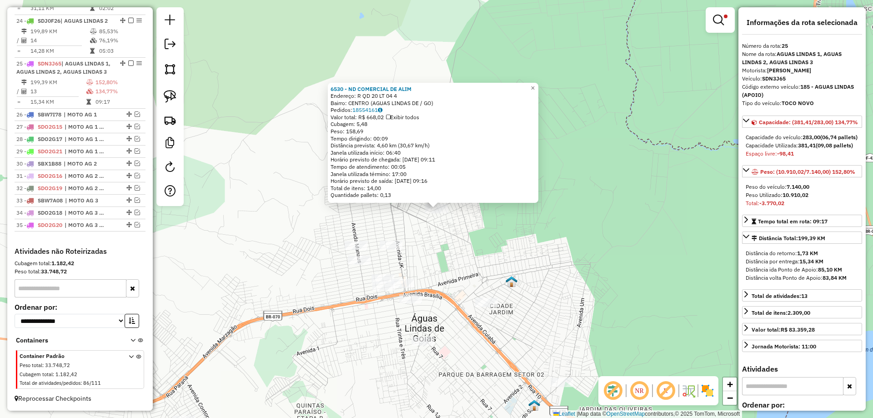
click at [439, 240] on div "6530 - ND COMERCIAL DE ALIM Endereço: R QD 20 LT 04 4 Bairro: CENTRO (AGUAS LIN…" at bounding box center [436, 209] width 873 height 418
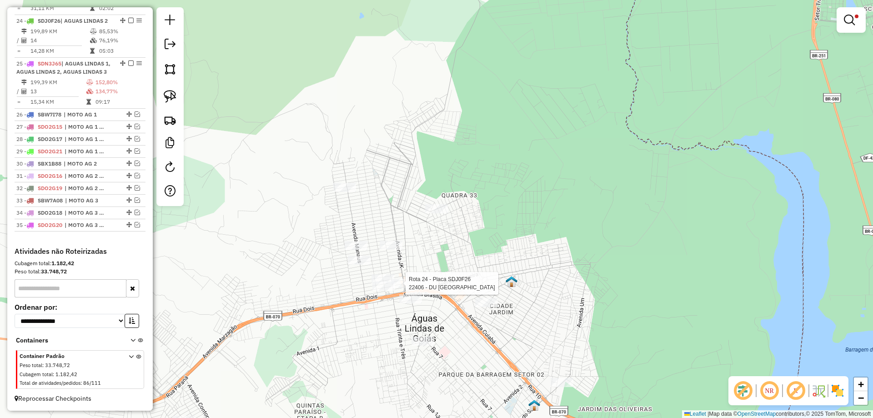
click at [403, 288] on div at bounding box center [402, 283] width 23 height 9
select select "**********"
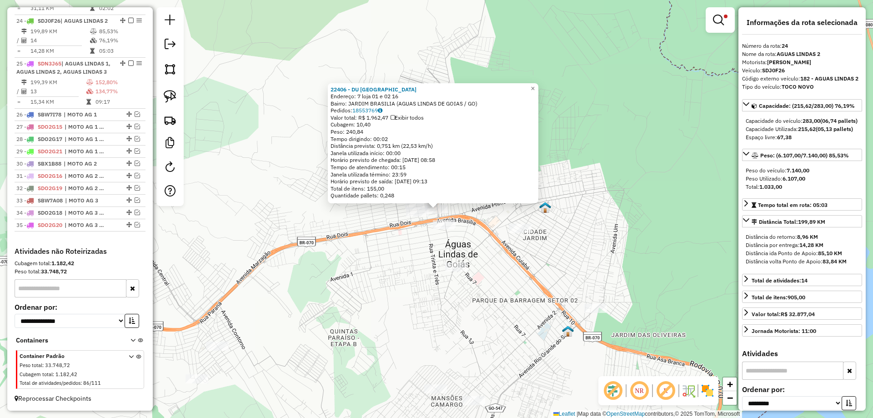
scroll to position [1052, 0]
drag, startPoint x: 597, startPoint y: 233, endPoint x: 582, endPoint y: 234, distance: 15.1
click at [594, 233] on div "22406 - DU PORTO GASTROBAR Endereço: 7 loja 01 e 02 16 Bairro: JARDIM BRASILIA …" at bounding box center [436, 209] width 873 height 418
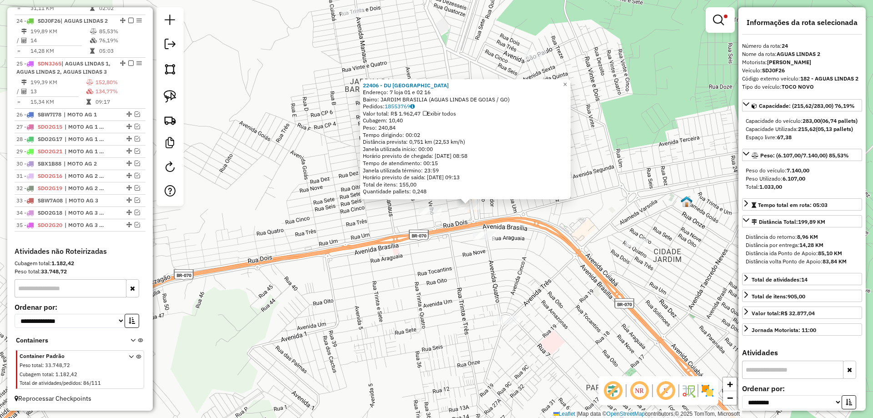
click at [396, 223] on div "22406 - DU PORTO GASTROBAR Endereço: 7 loja 01 e 02 16 Bairro: JARDIM BRASILIA …" at bounding box center [436, 209] width 873 height 418
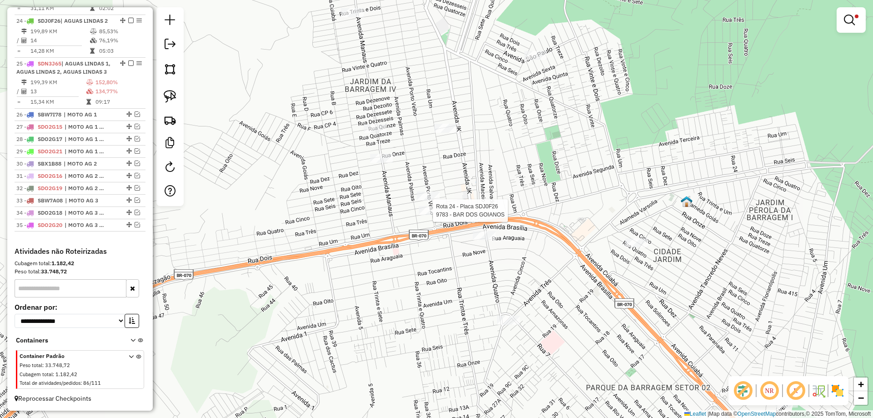
select select "**********"
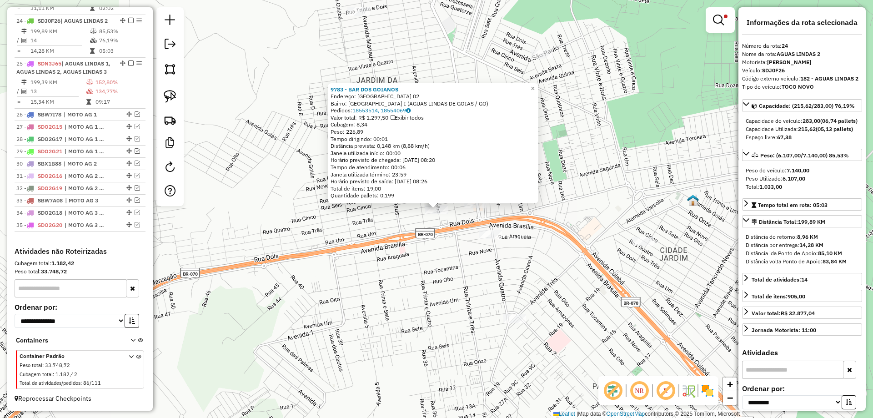
click at [404, 243] on div "9783 - BAR DOS GOIANOS Endereço: PORTO VELHO 02 Bairro: JARDIM BARRAGEM I (AGUA…" at bounding box center [436, 209] width 873 height 418
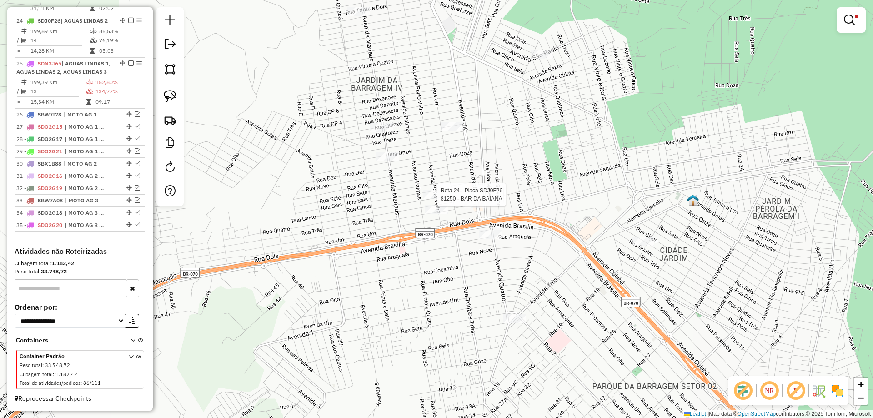
select select "**********"
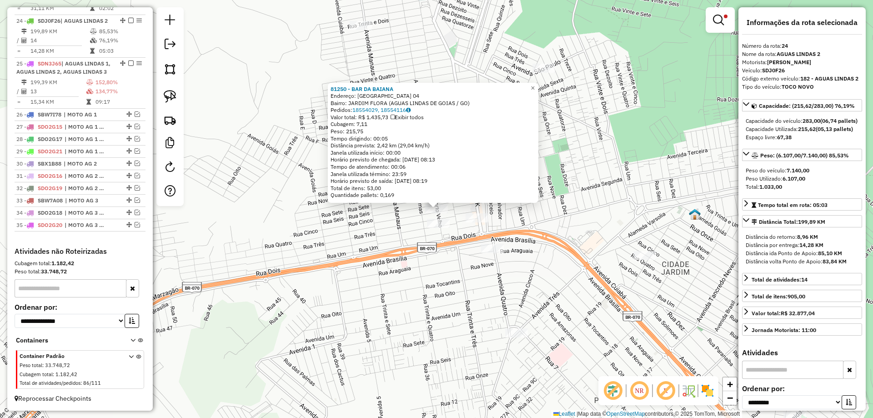
click at [376, 231] on div "81250 - BAR DA BAIANA Endereço: PORTO VELHO 04 Bairro: JARDIM FLORA (AGUAS LIND…" at bounding box center [436, 209] width 873 height 418
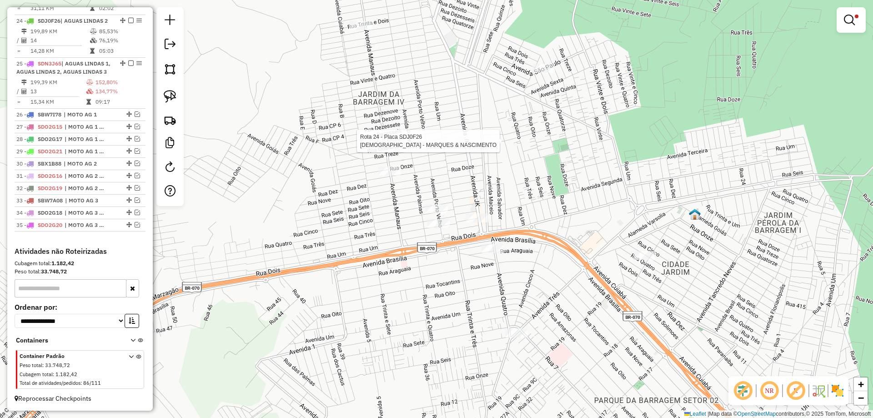
select select "**********"
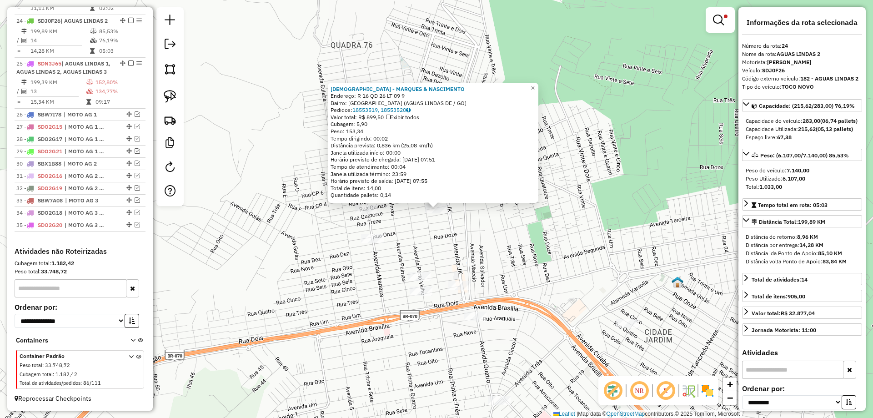
click at [468, 240] on div "1058 - MARQUES & NASCIMENTO Endereço: R 16 QD 26 LT 09 9 Bairro: JARDIM BRASILI…" at bounding box center [436, 209] width 873 height 418
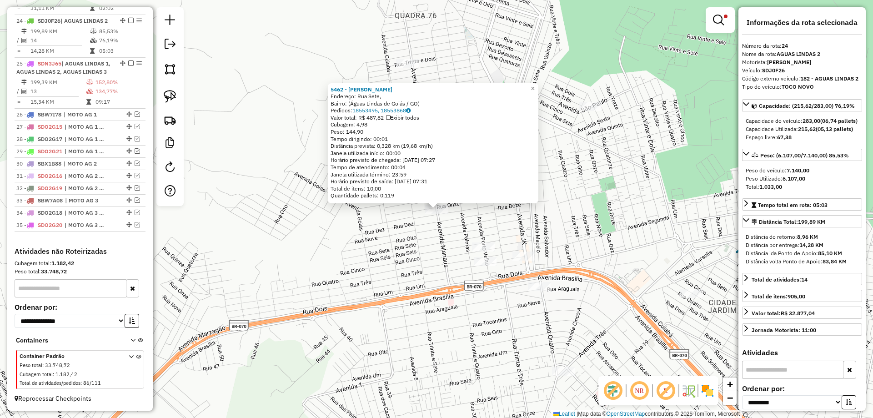
click at [421, 251] on div "5462 - MAISA DE SOUZA SARAI Endereço: Rua Sete, Bairro: (Águas Lindas de Goiás …" at bounding box center [436, 209] width 873 height 418
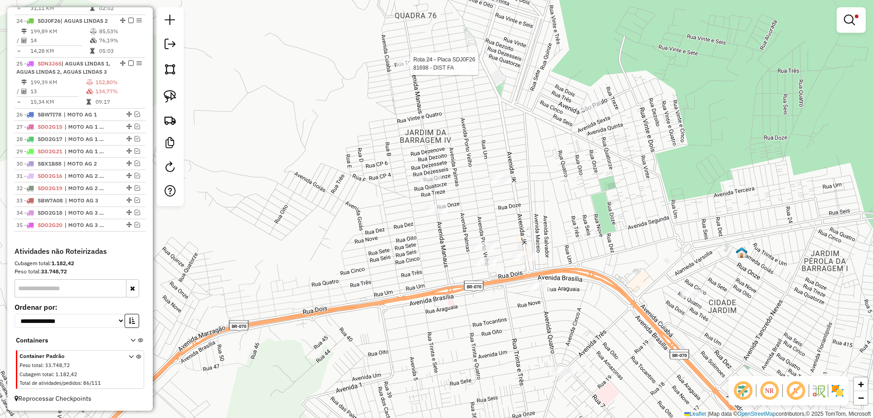
select select "**********"
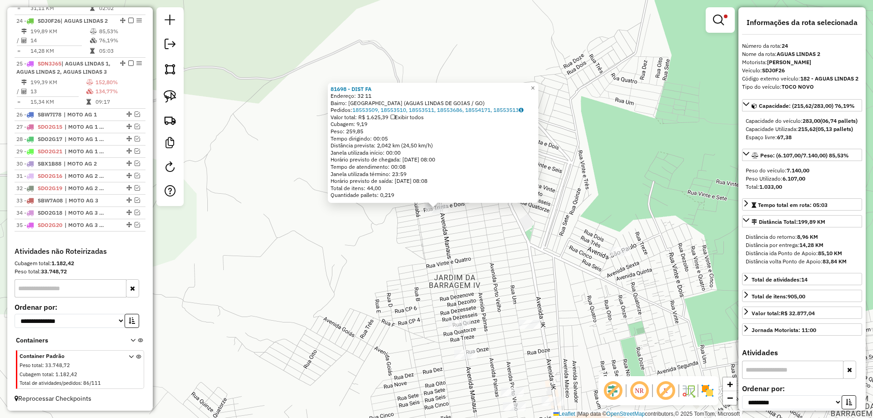
click at [508, 261] on div "81698 - DIST FA Endereço: 32 11 Bairro: JARDIM BARRAGEM 4 (AGUAS LINDAS DE GOIA…" at bounding box center [436, 209] width 873 height 418
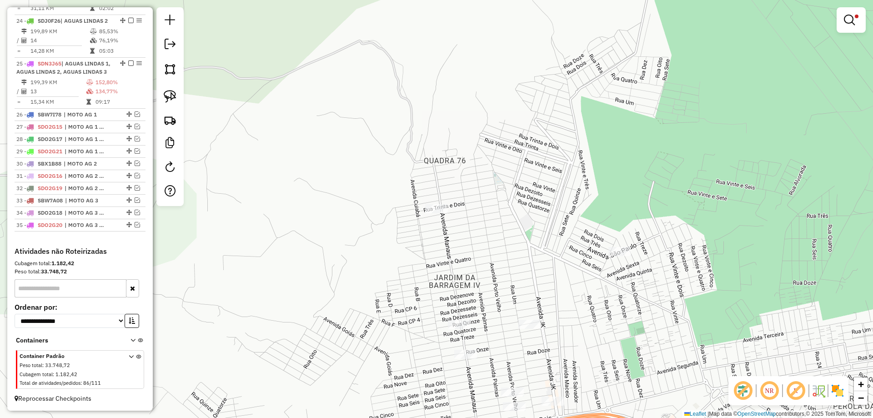
drag, startPoint x: 173, startPoint y: 97, endPoint x: 270, endPoint y: 113, distance: 98.5
click at [174, 96] on img at bounding box center [170, 96] width 13 height 13
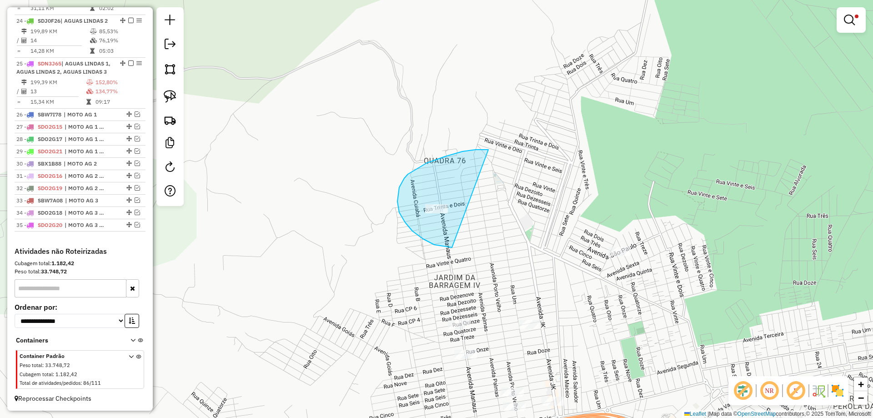
drag, startPoint x: 484, startPoint y: 150, endPoint x: 484, endPoint y: 229, distance: 80.0
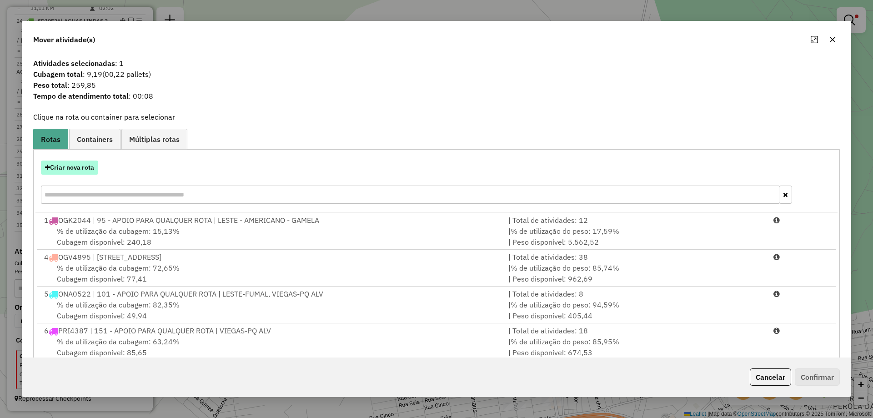
click at [63, 168] on button "Criar nova rota" at bounding box center [69, 167] width 57 height 14
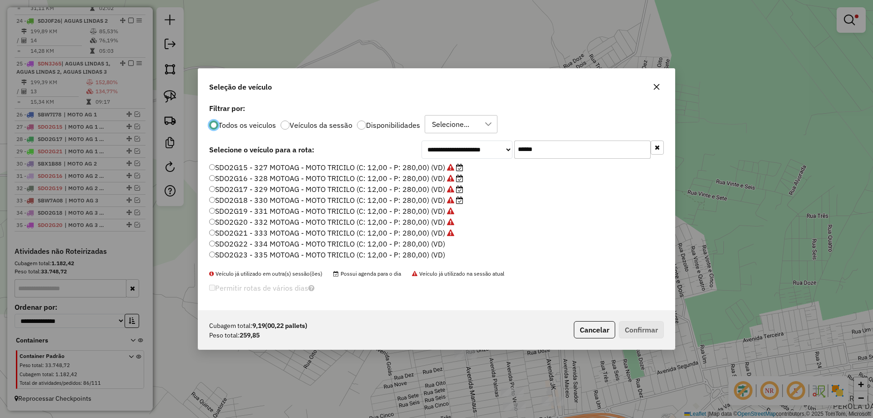
scroll to position [5, 3]
click at [433, 243] on label "SDO2G22 - 334 MOTOAG - MOTO TRICILO (C: 12,00 - P: 280,00) (VD)" at bounding box center [327, 243] width 236 height 11
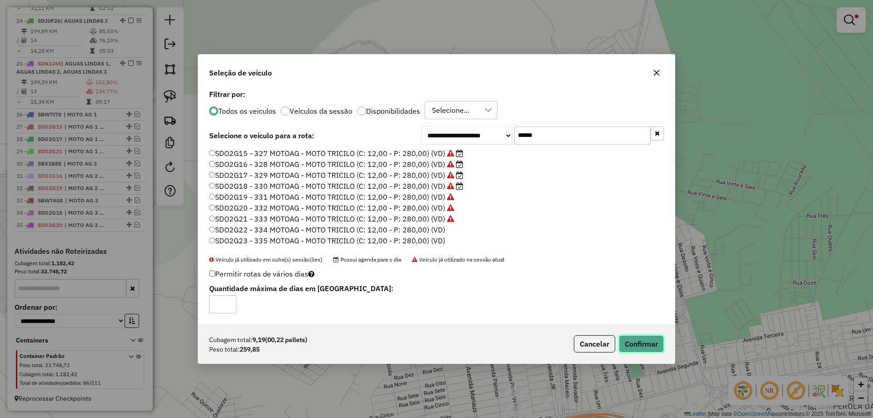
click at [637, 346] on button "Confirmar" at bounding box center [640, 343] width 45 height 17
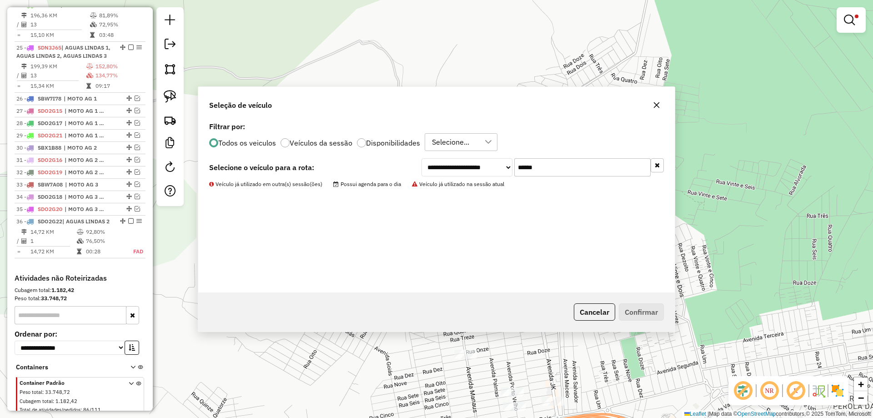
scroll to position [139, 0]
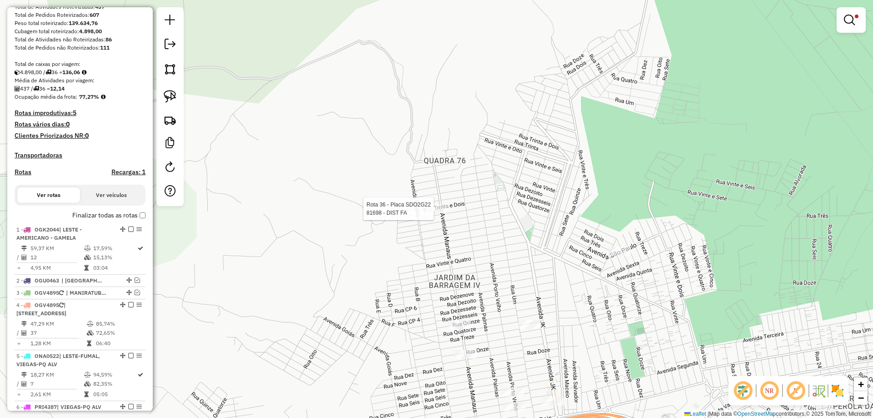
select select "**********"
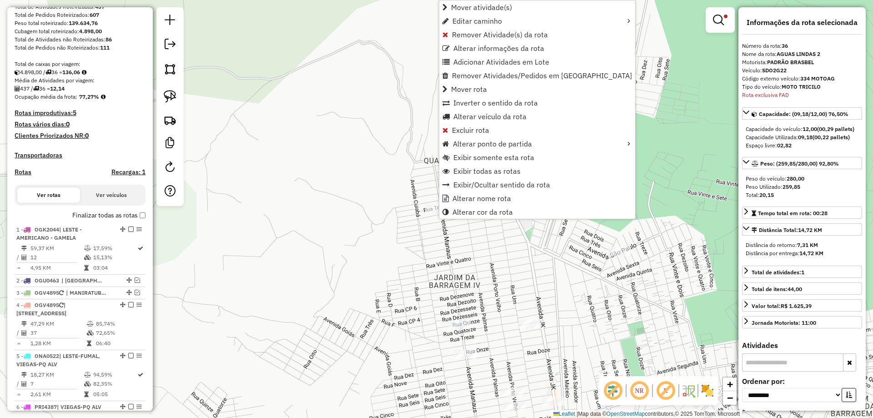
scroll to position [1103, 0]
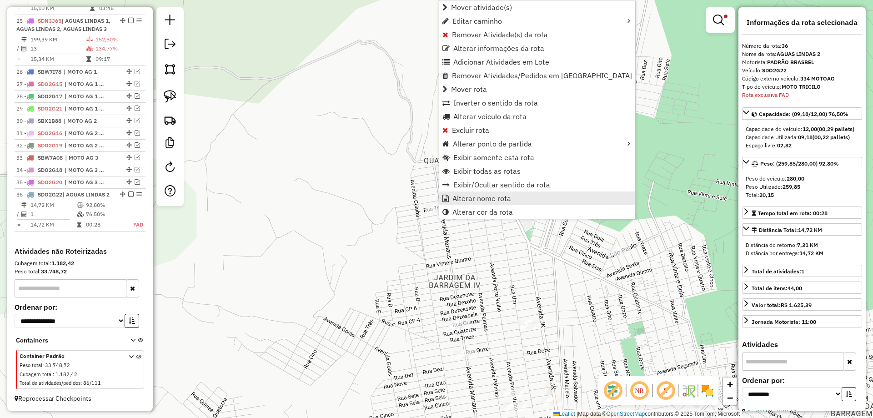
click at [479, 200] on span "Alterar nome rota" at bounding box center [481, 197] width 59 height 7
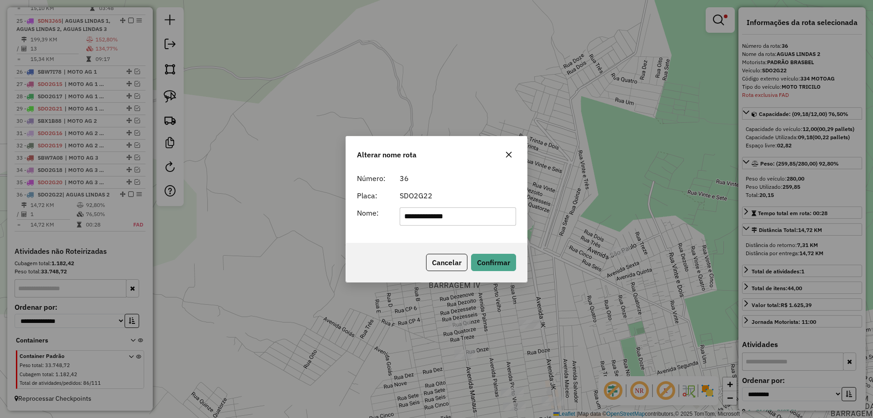
drag, startPoint x: 474, startPoint y: 224, endPoint x: 267, endPoint y: 224, distance: 207.2
click at [267, 224] on div "**********" at bounding box center [436, 209] width 873 height 418
type input "**********"
click at [495, 261] on button "Confirmar" at bounding box center [493, 262] width 45 height 17
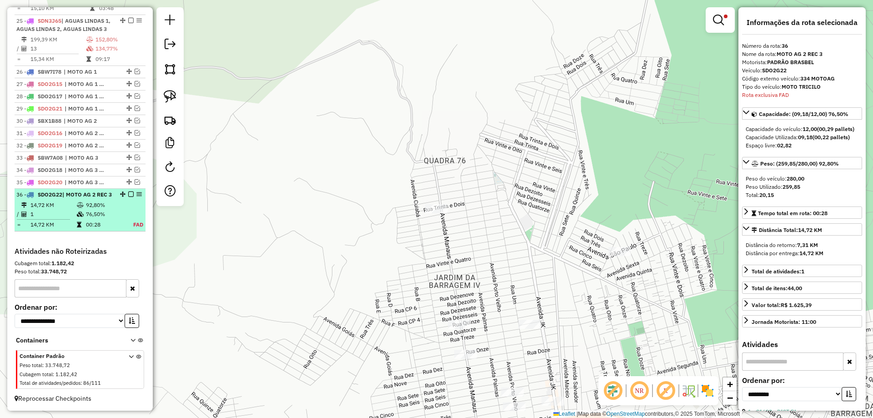
click at [128, 191] on em at bounding box center [130, 193] width 5 height 5
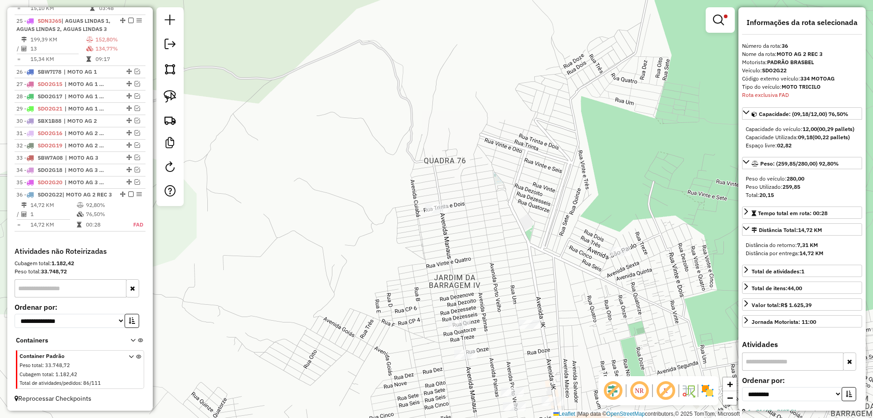
scroll to position [1064, 0]
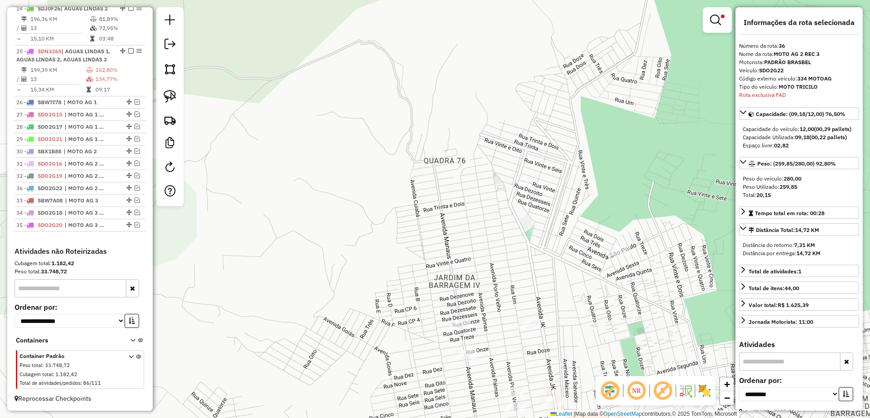
drag, startPoint x: 127, startPoint y: 225, endPoint x: 117, endPoint y: 185, distance: 40.7
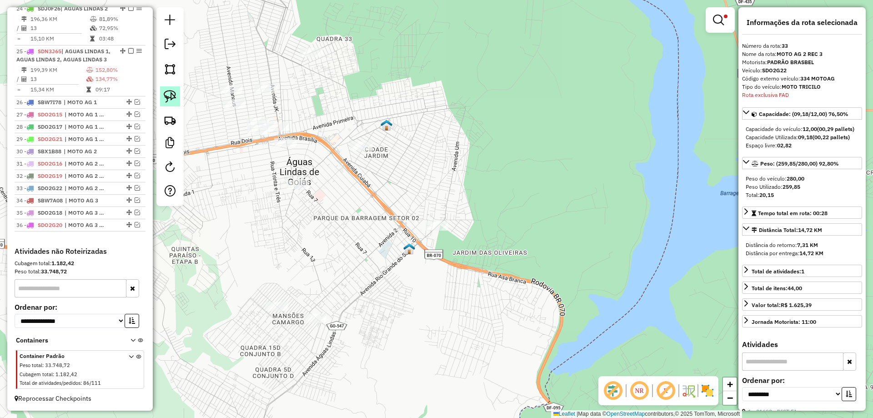
click at [166, 94] on img at bounding box center [170, 96] width 13 height 13
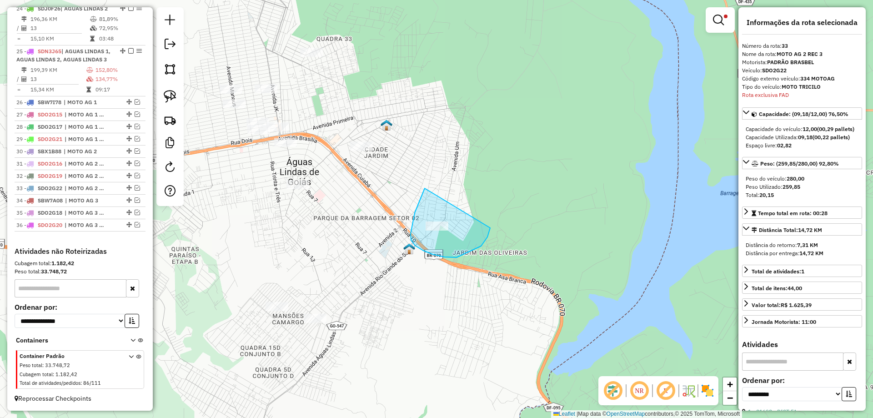
drag, startPoint x: 424, startPoint y: 189, endPoint x: 489, endPoint y: 218, distance: 70.6
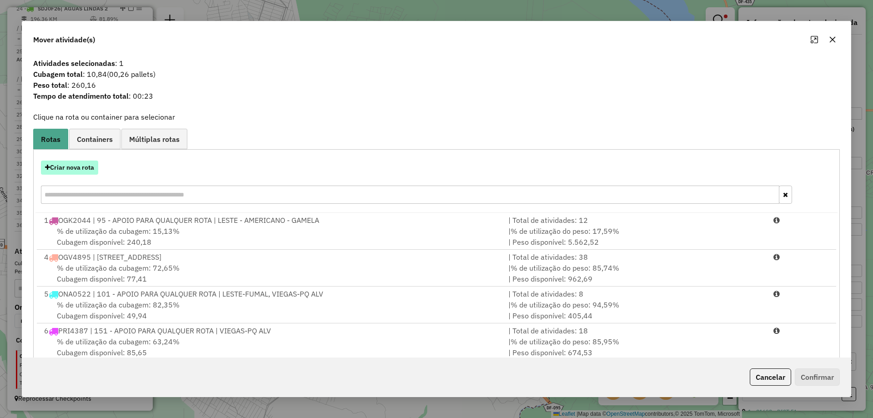
click at [77, 167] on button "Criar nova rota" at bounding box center [69, 167] width 57 height 14
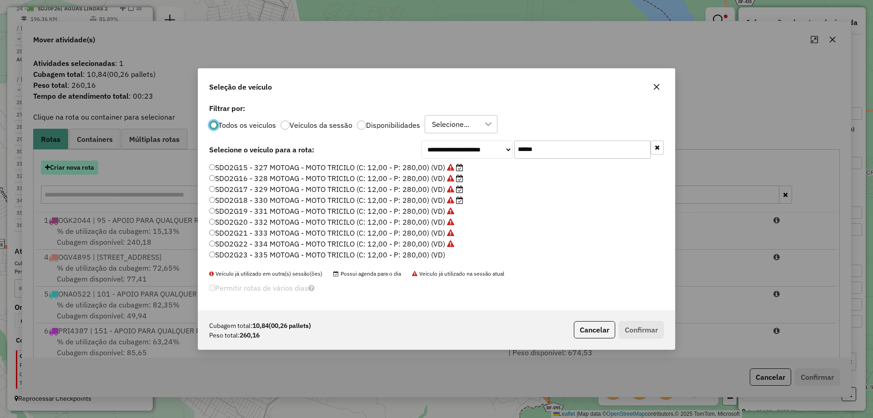
scroll to position [5, 3]
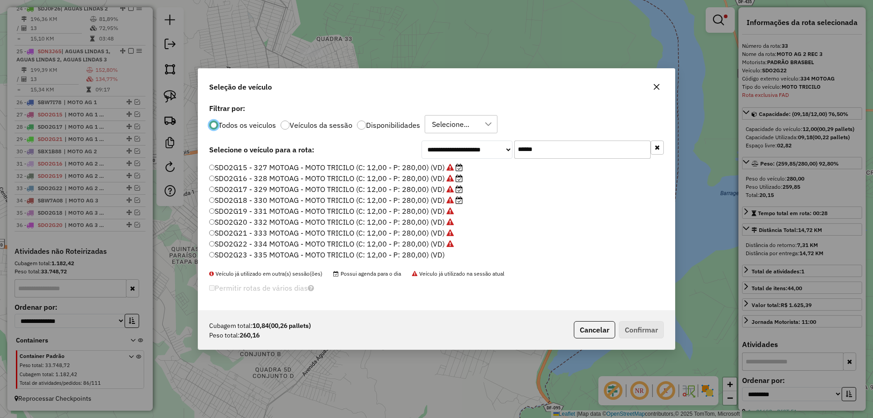
click at [426, 253] on label "SDO2G23 - 335 MOTOAG - MOTO TRICILO (C: 12,00 - P: 280,00) (VD)" at bounding box center [326, 254] width 235 height 11
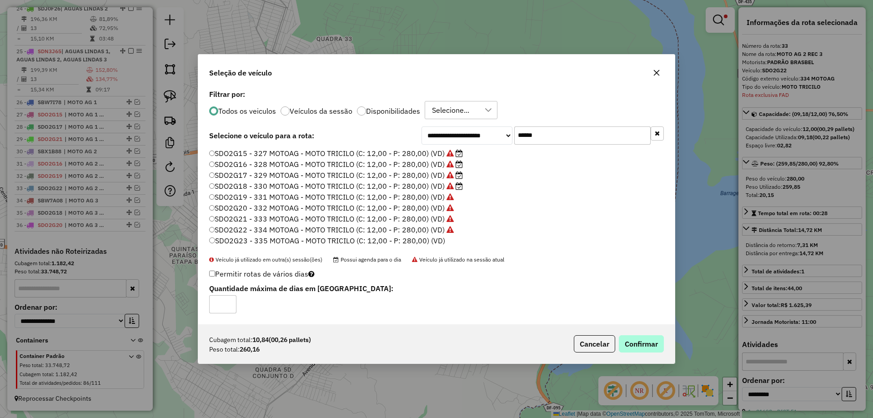
drag, startPoint x: 672, startPoint y: 349, endPoint x: 661, endPoint y: 348, distance: 10.9
click at [663, 349] on div "Cubagem total: 10,84 (00,26 pallets) Peso total: 260,16 Cancelar Confirmar" at bounding box center [436, 343] width 476 height 39
click at [651, 346] on button "Confirmar" at bounding box center [640, 343] width 45 height 17
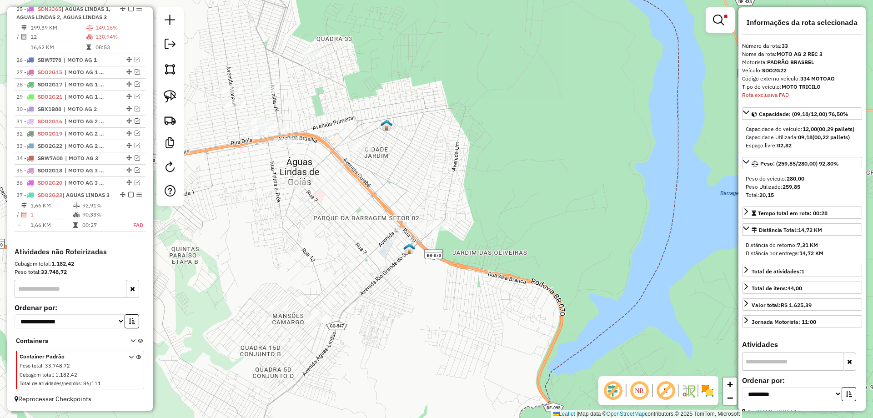
scroll to position [1115, 0]
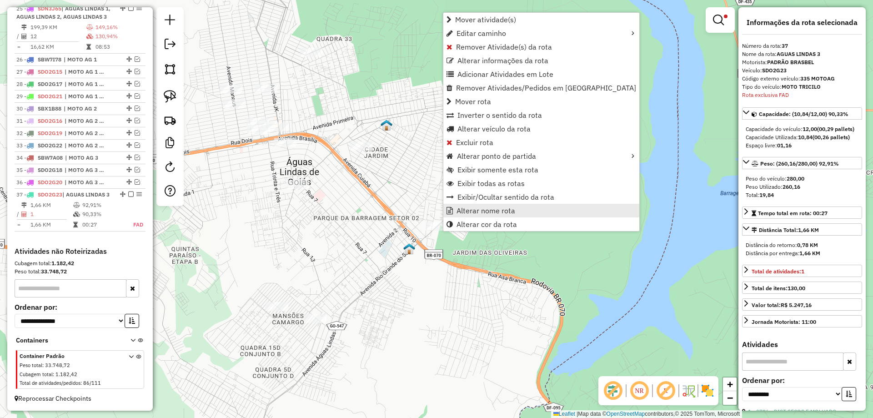
click at [483, 211] on span "Alterar nome rota" at bounding box center [485, 210] width 59 height 7
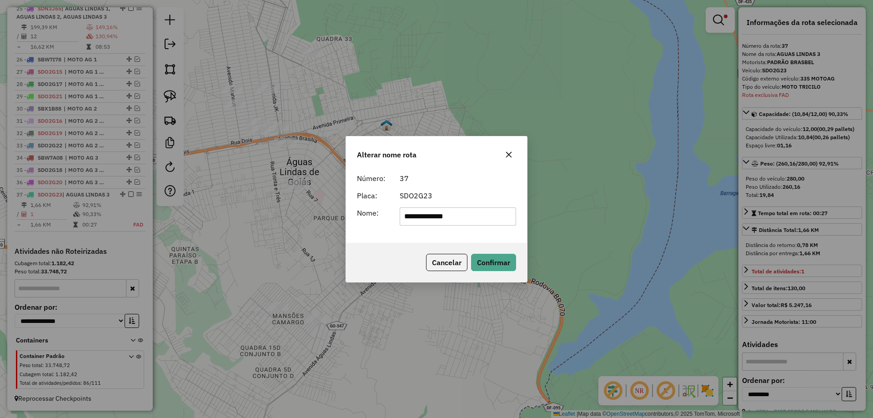
drag, startPoint x: 480, startPoint y: 214, endPoint x: 191, endPoint y: 205, distance: 288.7
click at [191, 205] on div "**********" at bounding box center [436, 209] width 873 height 418
type input "**********"
click at [492, 263] on button "Confirmar" at bounding box center [493, 262] width 45 height 17
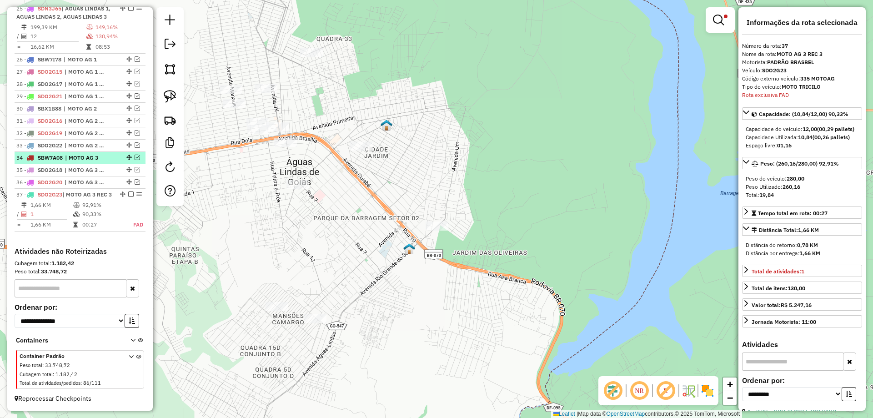
click at [129, 191] on em at bounding box center [130, 193] width 5 height 5
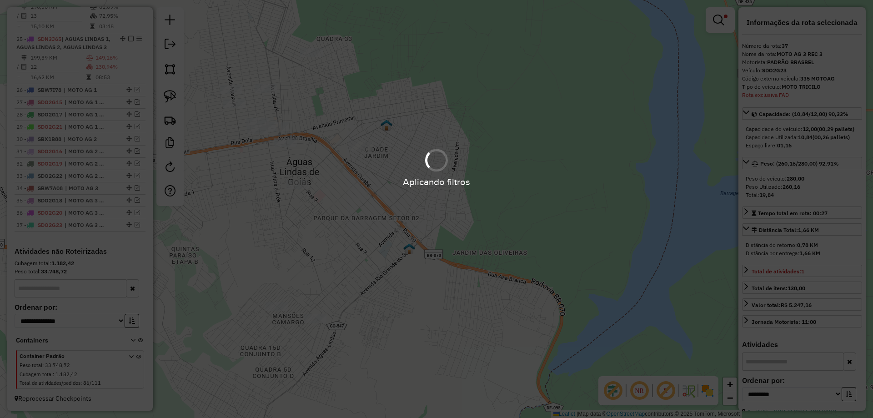
scroll to position [1077, 0]
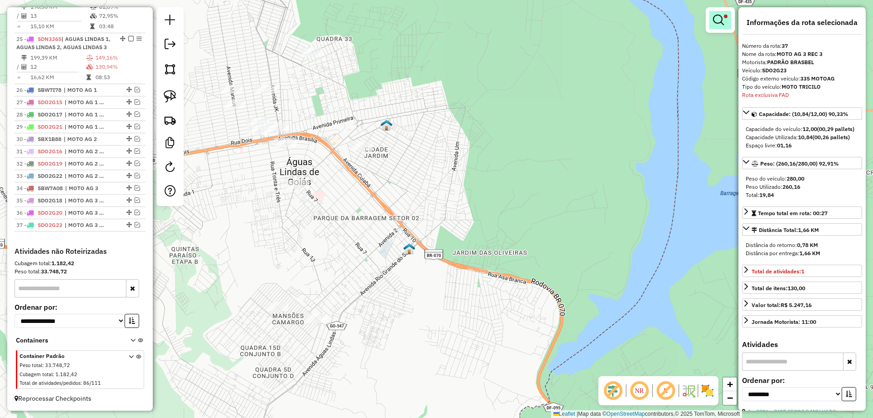
click at [723, 18] on em at bounding box center [718, 20] width 11 height 11
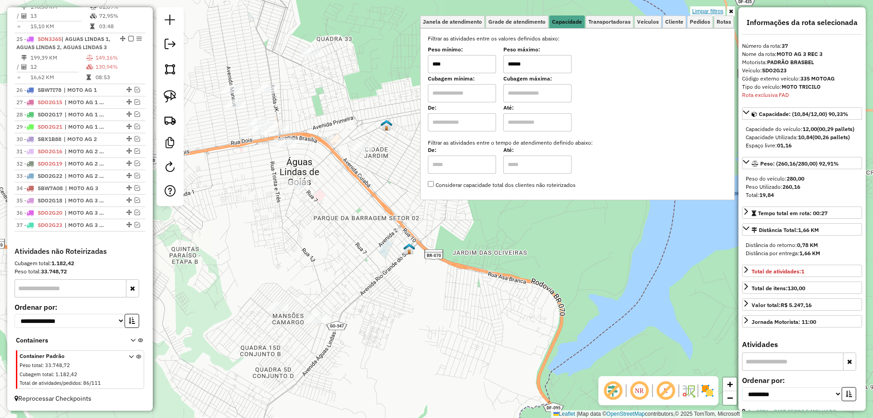
click at [708, 9] on link "Limpar filtros" at bounding box center [707, 11] width 35 height 10
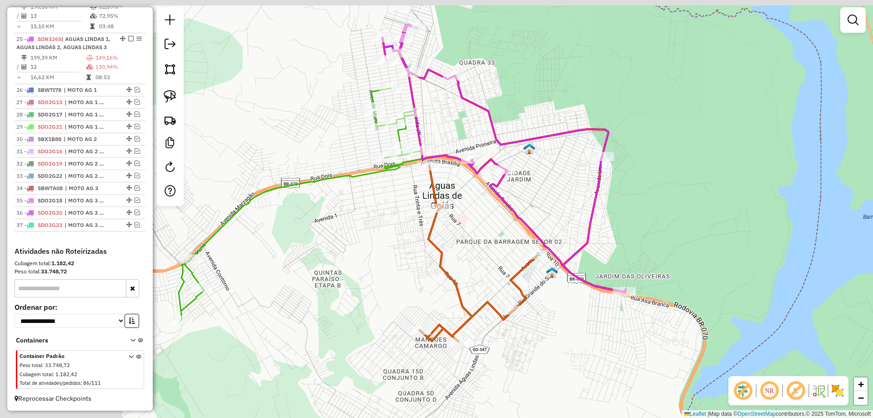
drag, startPoint x: 553, startPoint y: 218, endPoint x: 638, endPoint y: 234, distance: 87.4
click at [638, 234] on div "Janela de atendimento Grade de atendimento Capacidade Transportadoras Veículos …" at bounding box center [436, 209] width 873 height 418
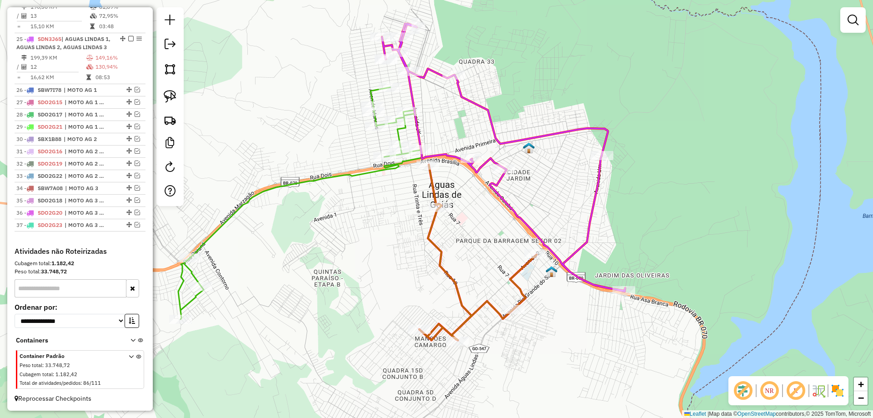
click at [434, 188] on icon at bounding box center [477, 252] width 117 height 175
select select "**********"
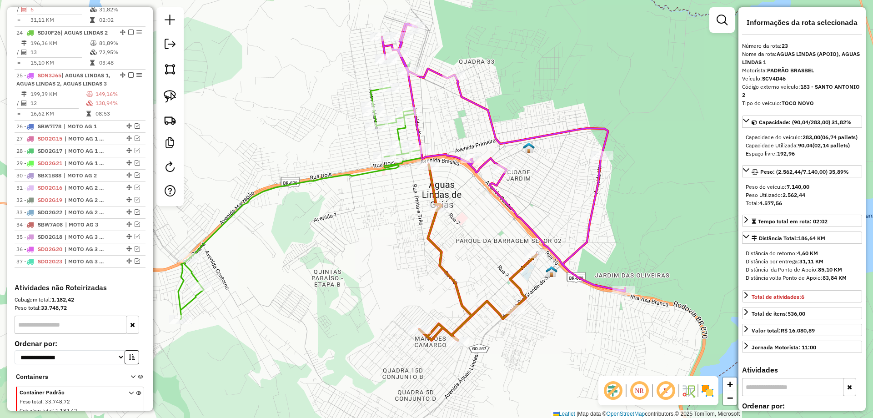
scroll to position [1001, 0]
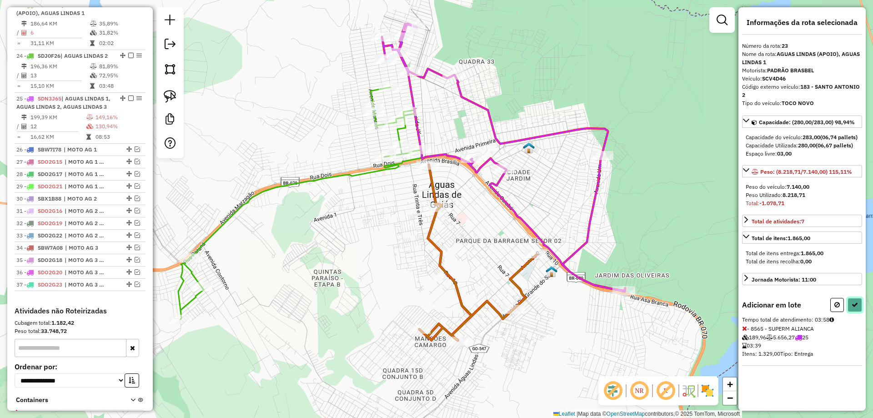
click at [854, 308] on icon at bounding box center [854, 304] width 6 height 6
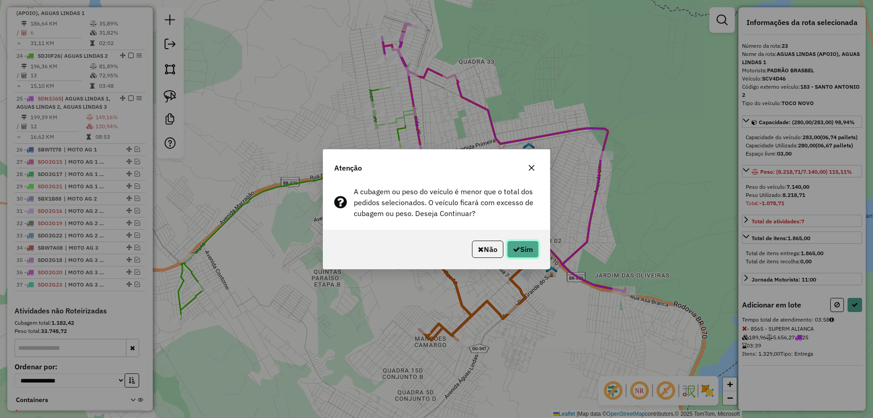
click at [528, 251] on button "Sim" at bounding box center [523, 248] width 32 height 17
select select "**********"
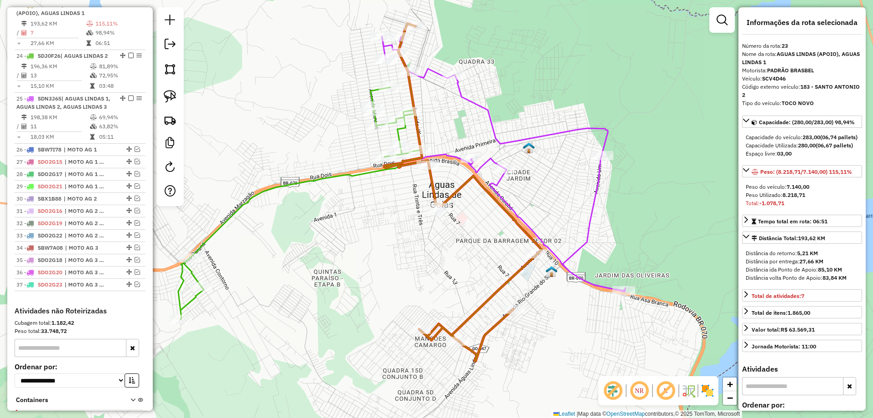
click at [584, 240] on icon at bounding box center [503, 164] width 243 height 254
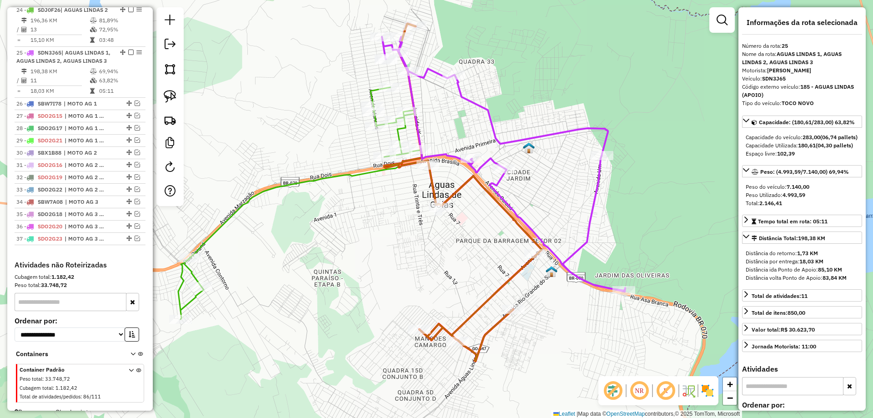
scroll to position [1077, 0]
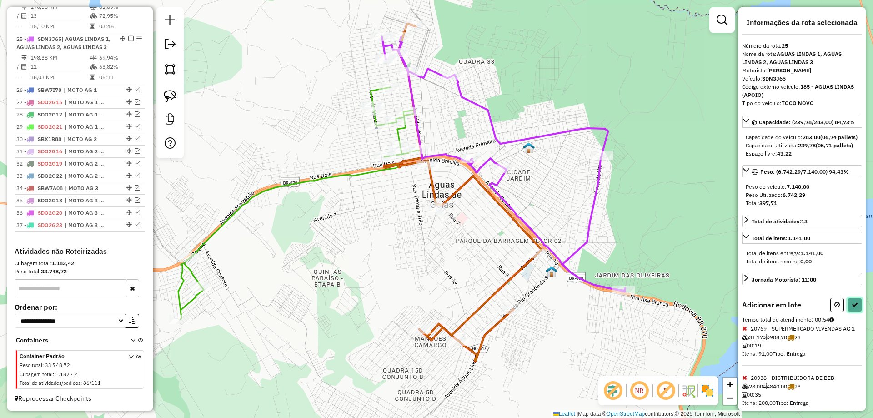
click at [853, 308] on icon at bounding box center [854, 304] width 6 height 6
select select "**********"
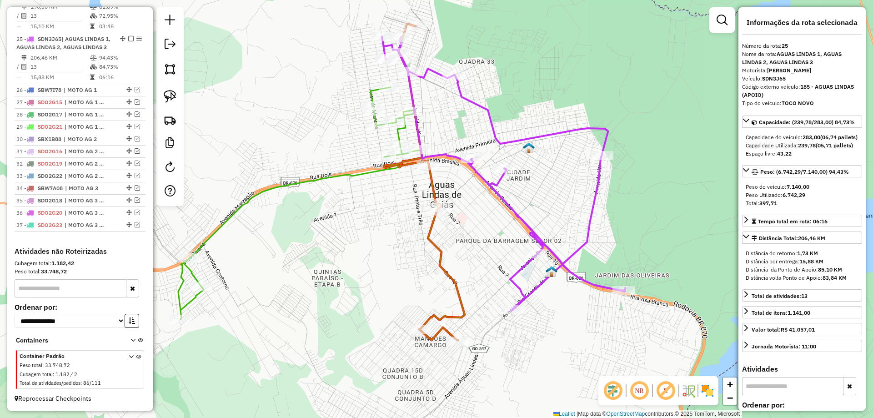
click at [429, 180] on icon at bounding box center [424, 182] width 80 height 316
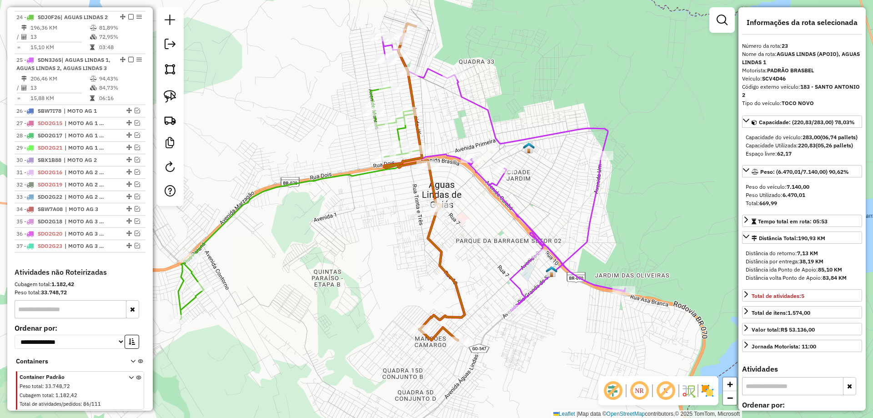
scroll to position [1001, 0]
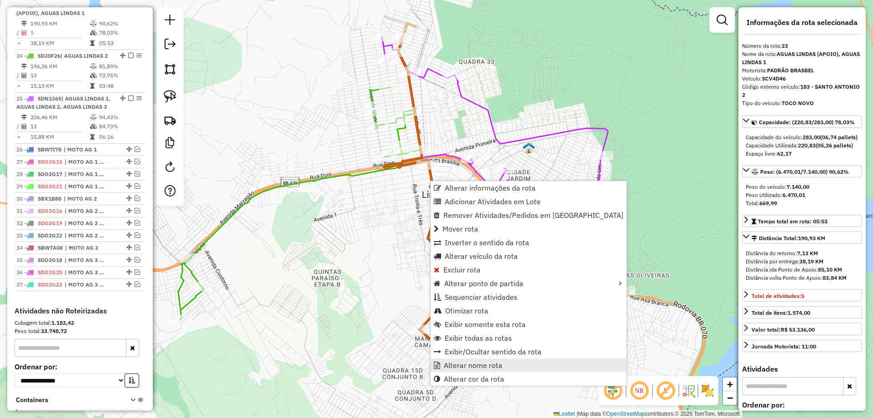
click at [473, 364] on span "Alterar nome rota" at bounding box center [473, 364] width 59 height 7
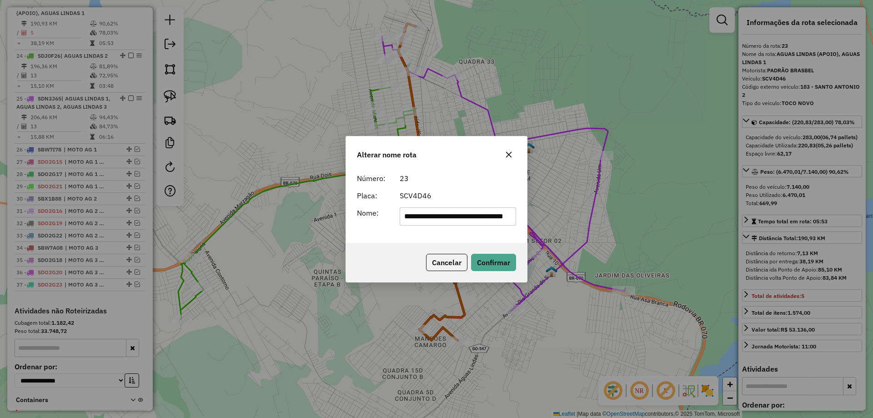
scroll to position [0, 0]
drag, startPoint x: 457, startPoint y: 217, endPoint x: 0, endPoint y: 214, distance: 457.2
click at [0, 214] on div "**********" at bounding box center [436, 209] width 873 height 418
click at [504, 214] on input "**********" at bounding box center [457, 216] width 117 height 18
type input "**********"
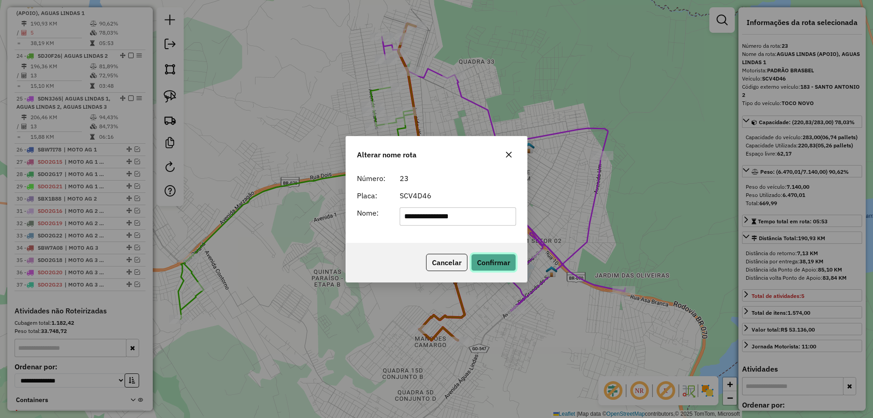
click at [494, 263] on button "Confirmar" at bounding box center [493, 262] width 45 height 17
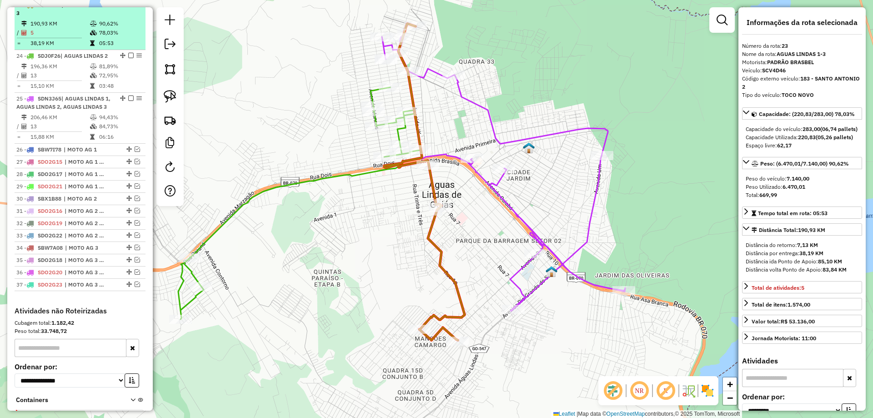
click at [129, 7] on em at bounding box center [130, 4] width 5 height 5
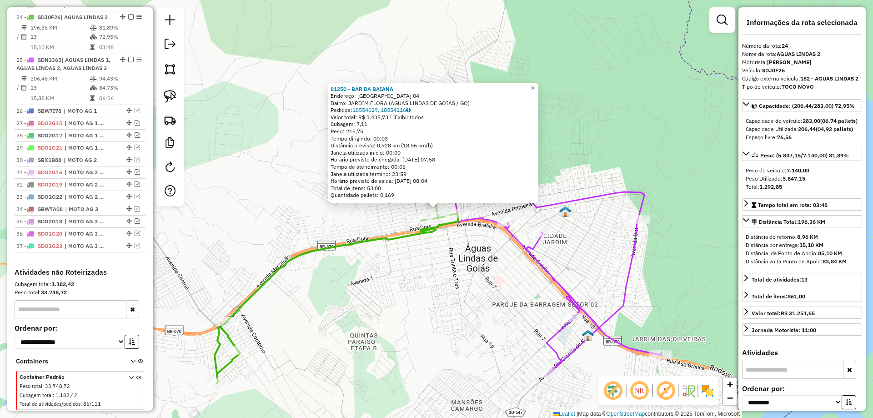
scroll to position [1013, 0]
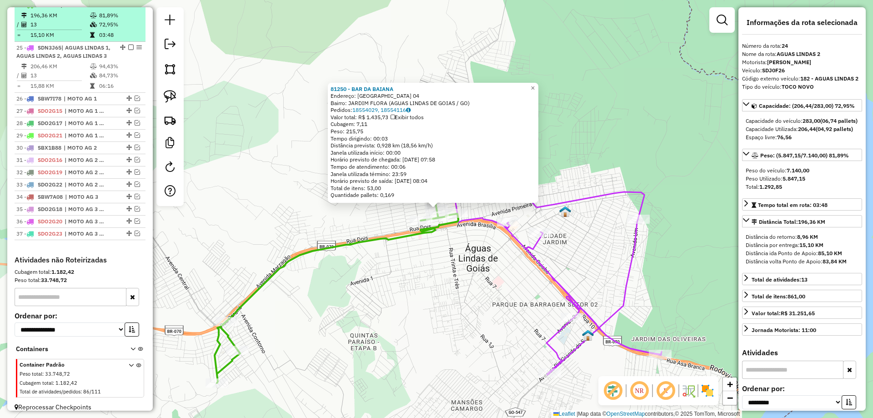
click at [129, 7] on em at bounding box center [130, 4] width 5 height 5
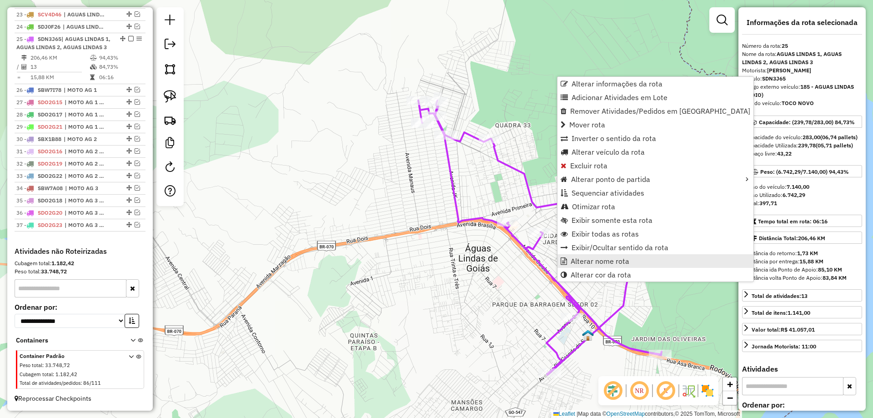
click at [595, 258] on span "Alterar nome rota" at bounding box center [599, 260] width 59 height 7
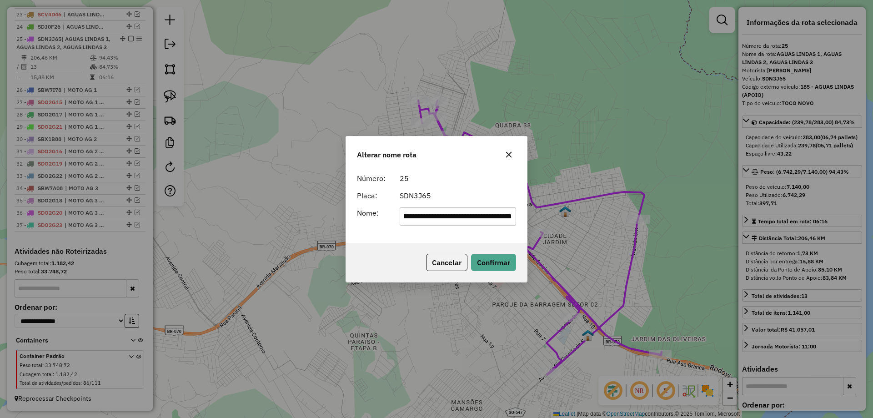
scroll to position [0, 0]
drag, startPoint x: 454, startPoint y: 216, endPoint x: 16, endPoint y: 214, distance: 438.1
click at [16, 215] on div "**********" at bounding box center [436, 209] width 873 height 418
click at [477, 218] on input "**********" at bounding box center [457, 216] width 117 height 18
type input "**********"
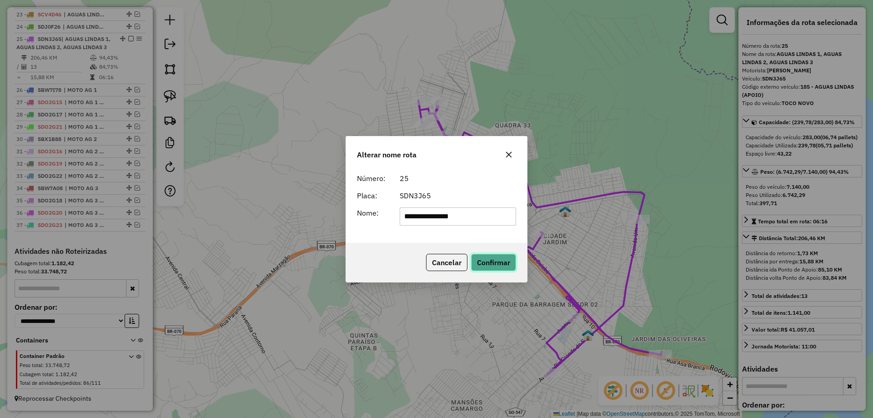
drag, startPoint x: 492, startPoint y: 261, endPoint x: 447, endPoint y: 257, distance: 45.6
click at [492, 261] on button "Confirmar" at bounding box center [493, 262] width 45 height 17
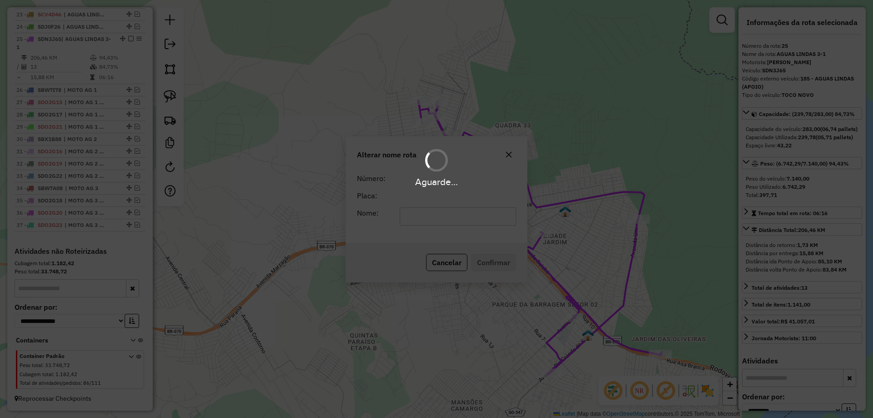
scroll to position [999, 0]
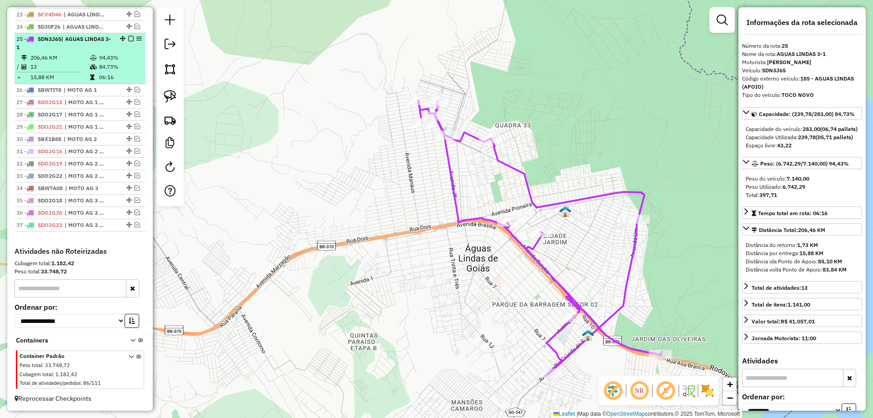
click at [128, 40] on em at bounding box center [130, 38] width 5 height 5
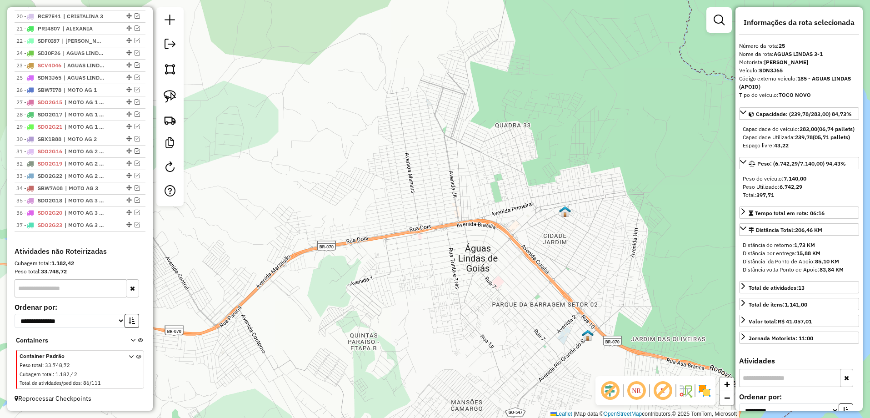
drag, startPoint x: 125, startPoint y: 64, endPoint x: 123, endPoint y: 53, distance: 11.6
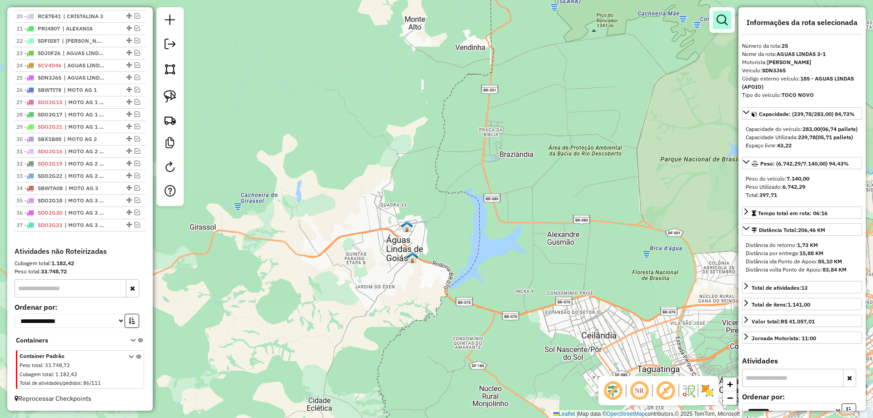
click at [725, 25] on link at bounding box center [722, 20] width 18 height 18
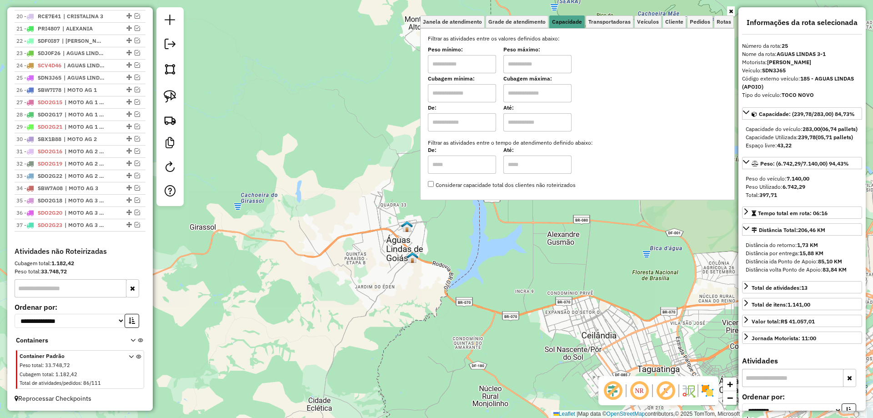
click at [554, 296] on div "Janela de atendimento Grade de atendimento Capacidade Transportadoras Veículos …" at bounding box center [436, 209] width 873 height 418
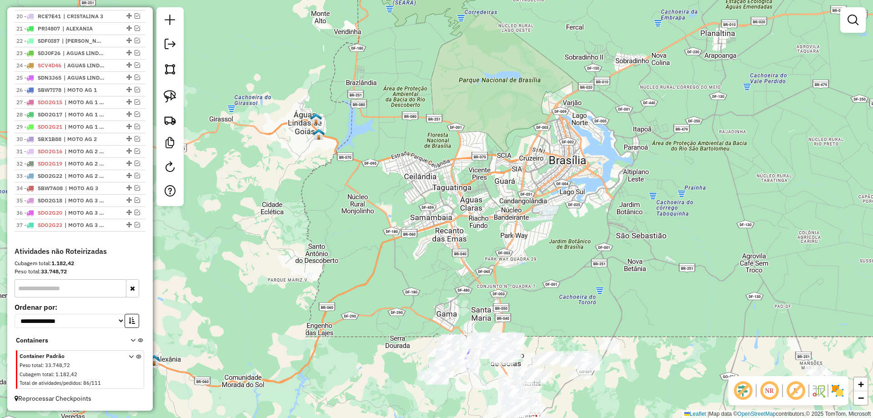
drag, startPoint x: 545, startPoint y: 140, endPoint x: 539, endPoint y: 74, distance: 66.6
click at [539, 74] on div "Janela de atendimento Grade de atendimento Capacidade Transportadoras Veículos …" at bounding box center [436, 209] width 873 height 418
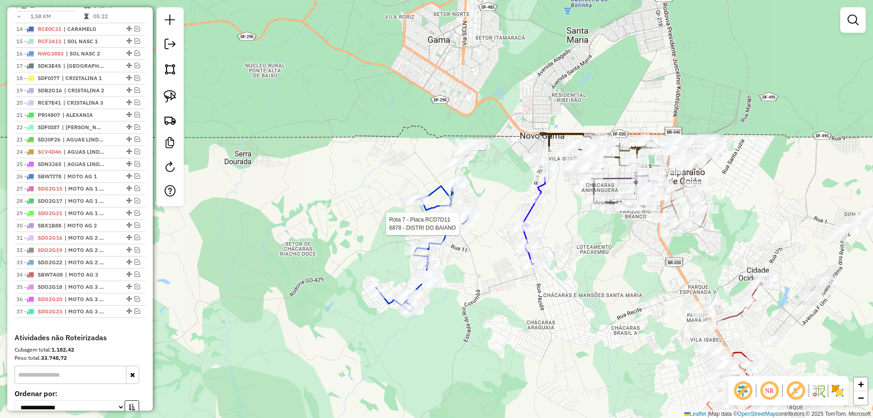
select select "**********"
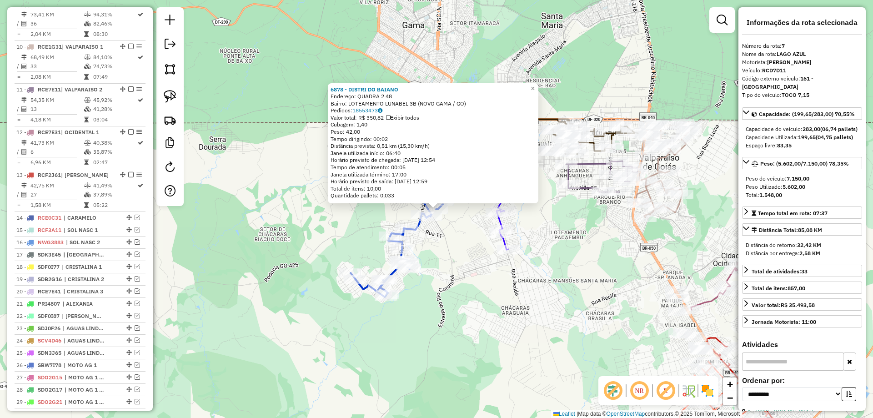
scroll to position [583, 0]
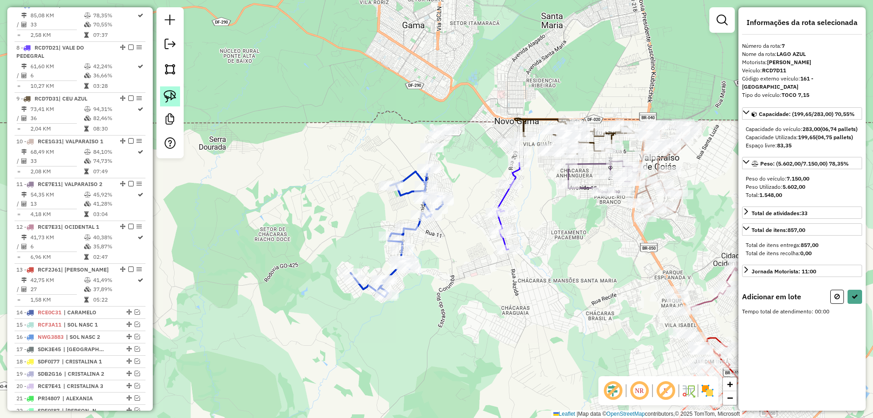
click at [169, 95] on img at bounding box center [170, 96] width 13 height 13
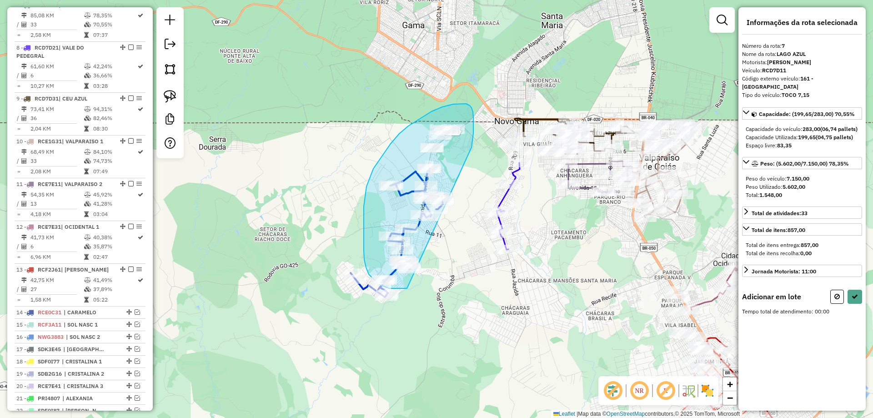
drag, startPoint x: 473, startPoint y: 121, endPoint x: 448, endPoint y: 270, distance: 150.8
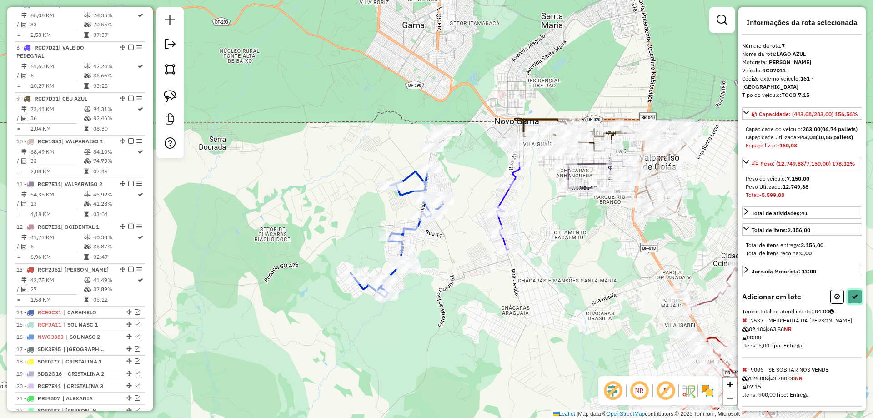
click at [848, 304] on button at bounding box center [854, 296] width 15 height 14
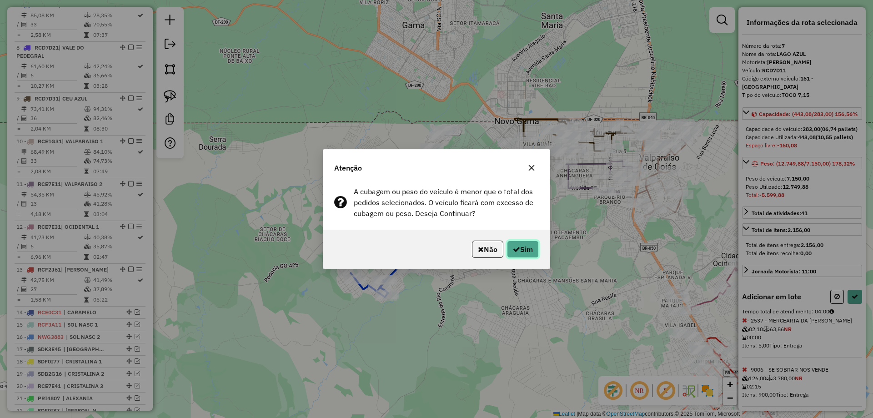
click at [530, 247] on button "Sim" at bounding box center [523, 248] width 32 height 17
select select "**********"
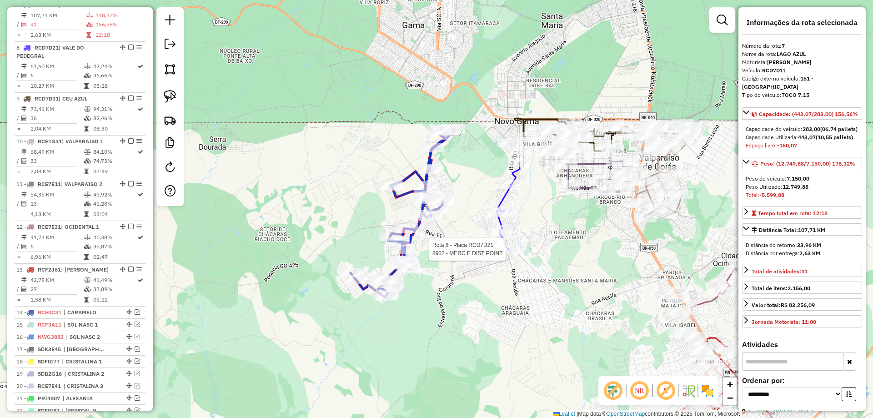
click at [513, 254] on div at bounding box center [508, 248] width 23 height 9
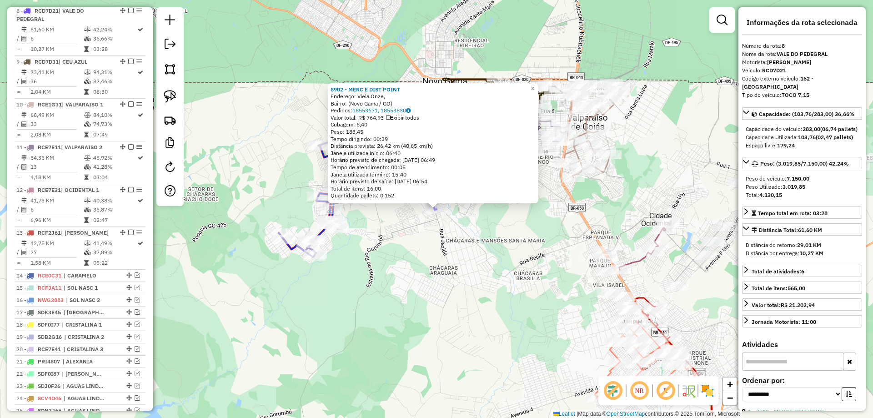
scroll to position [626, 0]
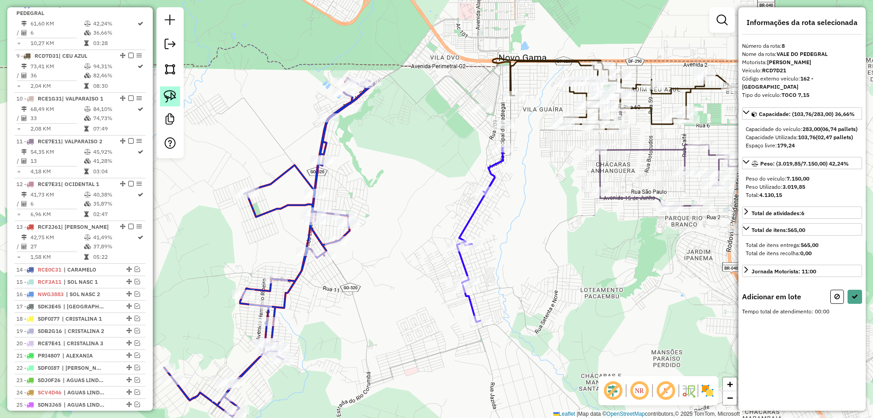
click at [176, 91] on link at bounding box center [170, 96] width 20 height 20
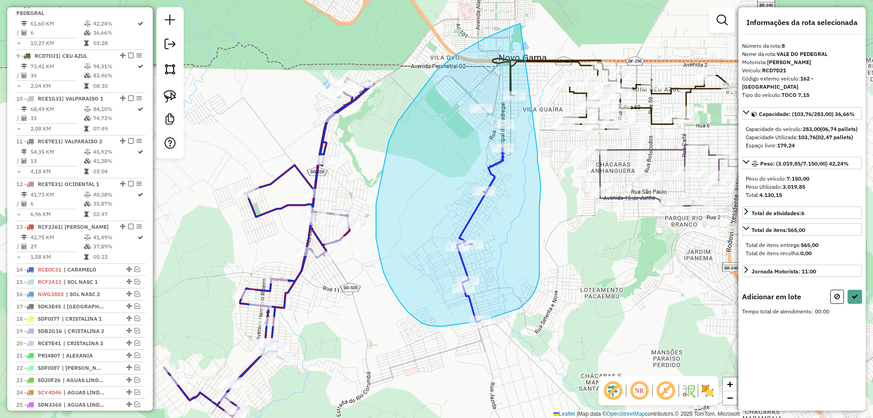
drag, startPoint x: 484, startPoint y: 39, endPoint x: 537, endPoint y: 150, distance: 123.0
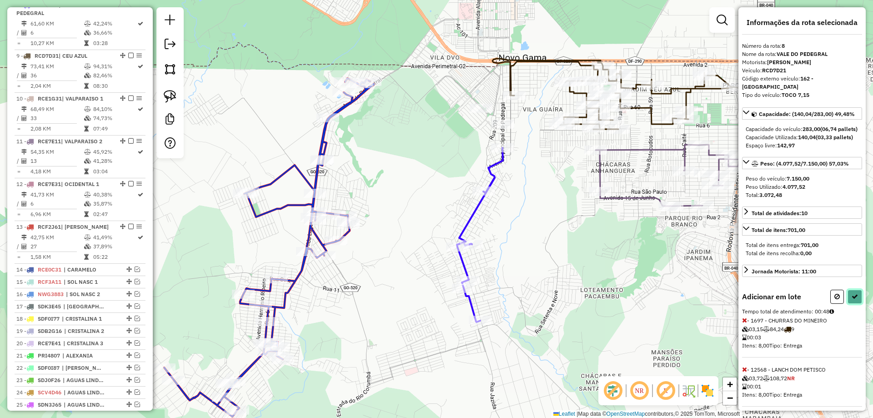
click at [854, 299] on icon at bounding box center [854, 296] width 6 height 6
select select "**********"
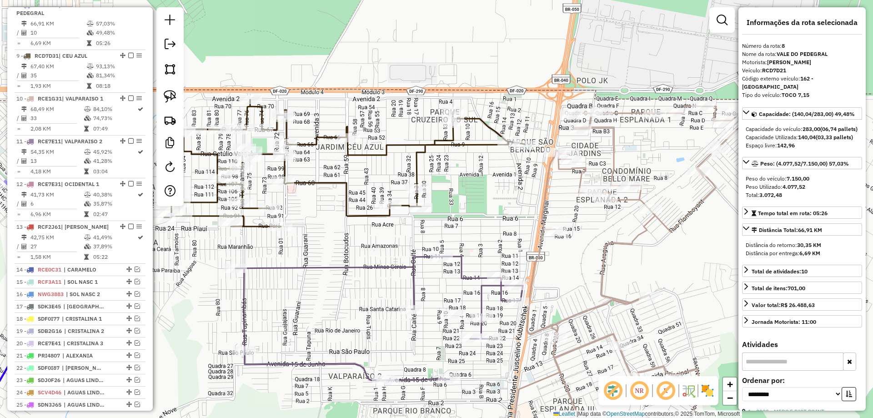
click at [482, 275] on icon at bounding box center [378, 318] width 287 height 124
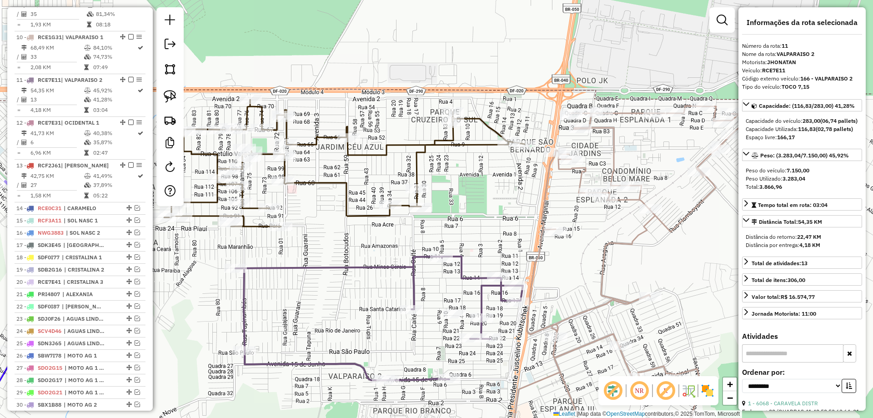
scroll to position [762, 0]
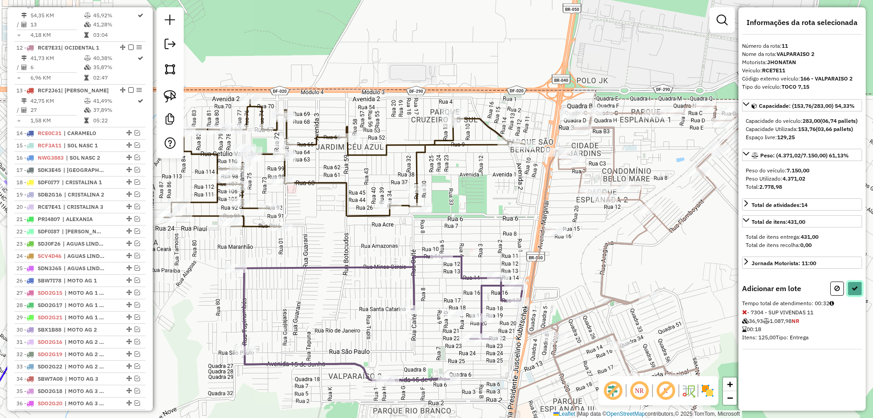
click at [851, 295] on button at bounding box center [854, 288] width 15 height 14
select select "**********"
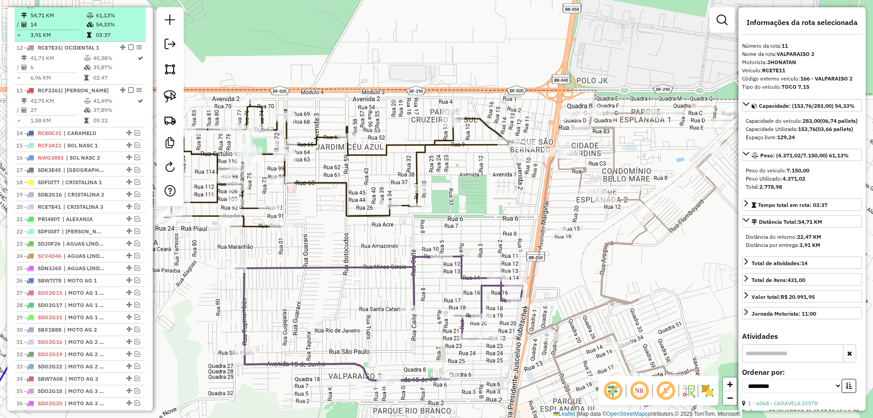
click at [128, 7] on em at bounding box center [130, 4] width 5 height 5
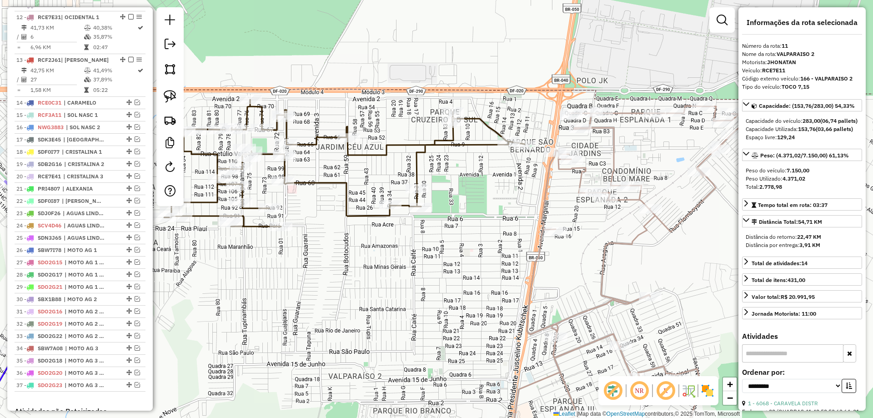
click at [472, 146] on icon at bounding box center [344, 163] width 360 height 127
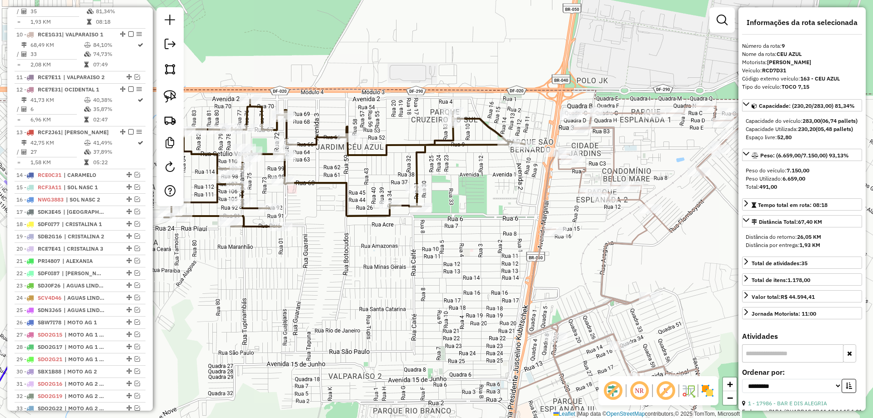
scroll to position [677, 0]
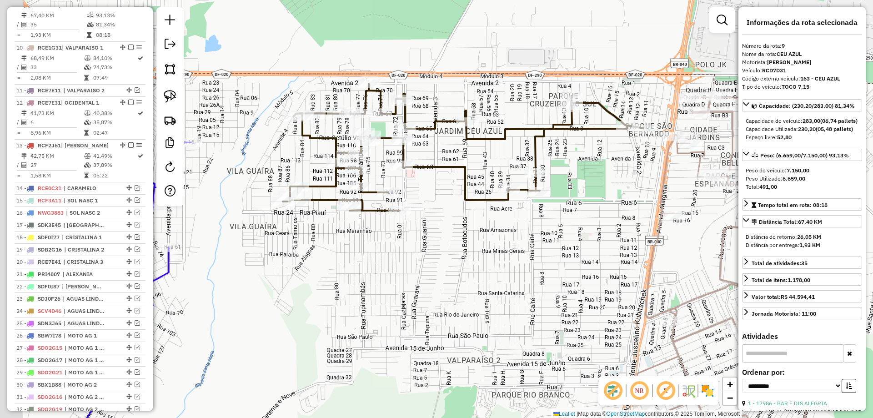
drag, startPoint x: 575, startPoint y: 220, endPoint x: 618, endPoint y: 213, distance: 44.2
click at [618, 213] on div "Janela de atendimento Grade de atendimento Capacidade Transportadoras Veículos …" at bounding box center [436, 209] width 873 height 418
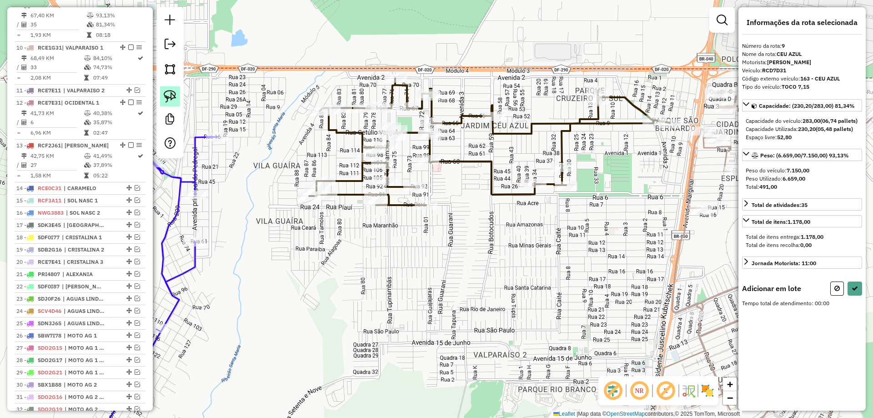
click at [175, 95] on img at bounding box center [170, 96] width 13 height 13
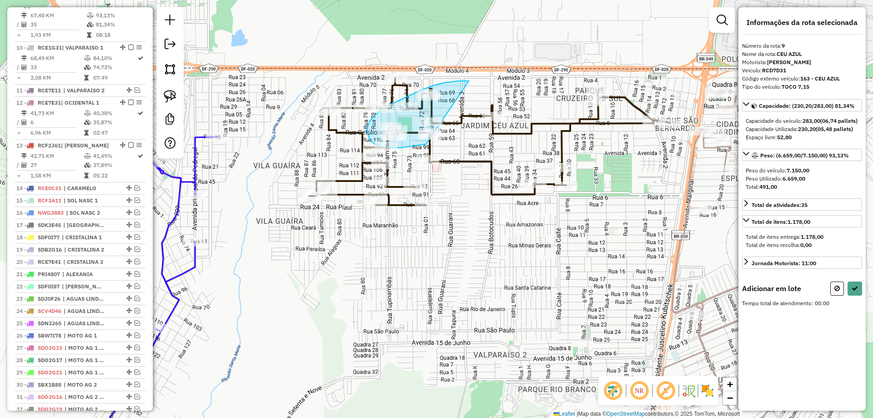
drag, startPoint x: 405, startPoint y: 97, endPoint x: 433, endPoint y: 142, distance: 52.2
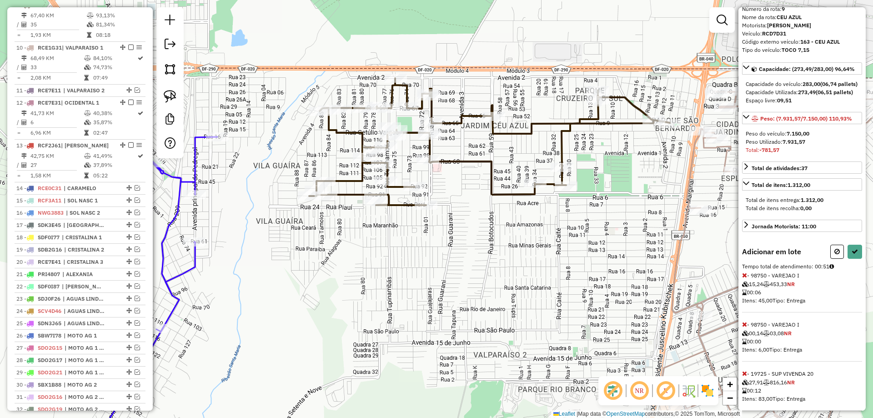
scroll to position [64, 0]
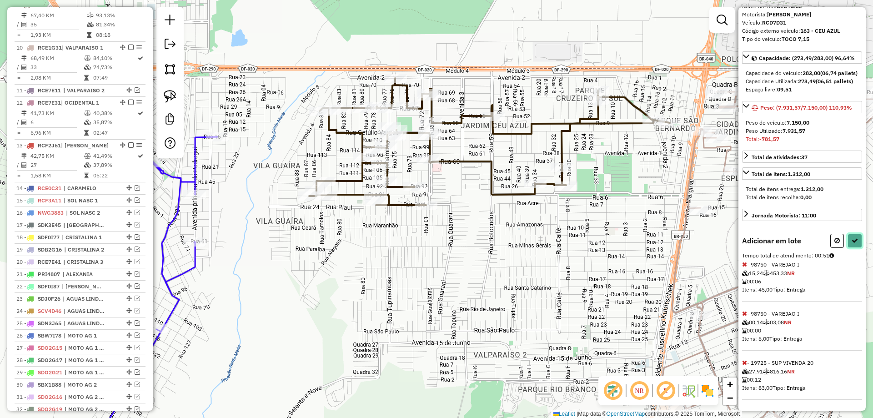
click at [852, 238] on icon at bounding box center [854, 240] width 6 height 6
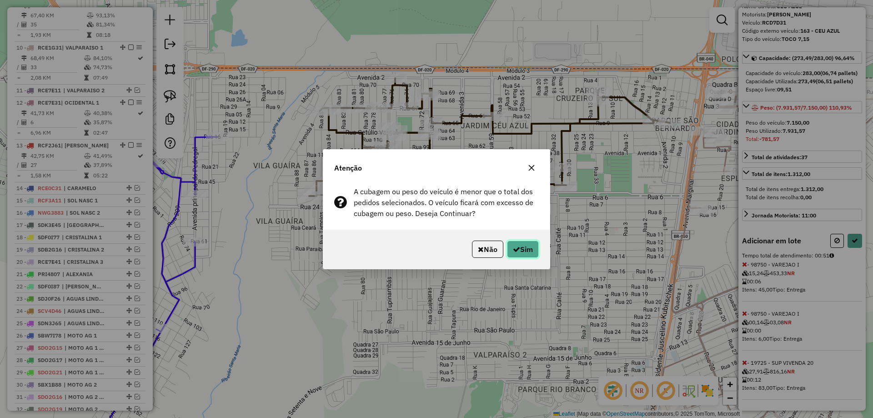
click at [533, 246] on button "Sim" at bounding box center [523, 248] width 32 height 17
select select "**********"
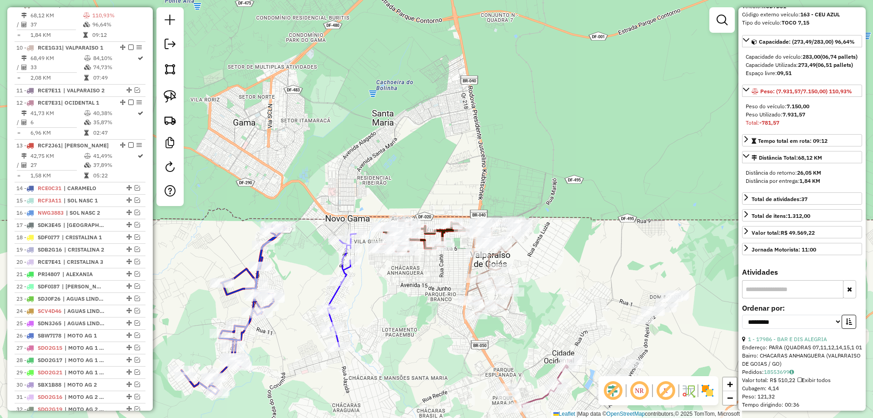
click at [494, 255] on icon at bounding box center [494, 268] width 57 height 94
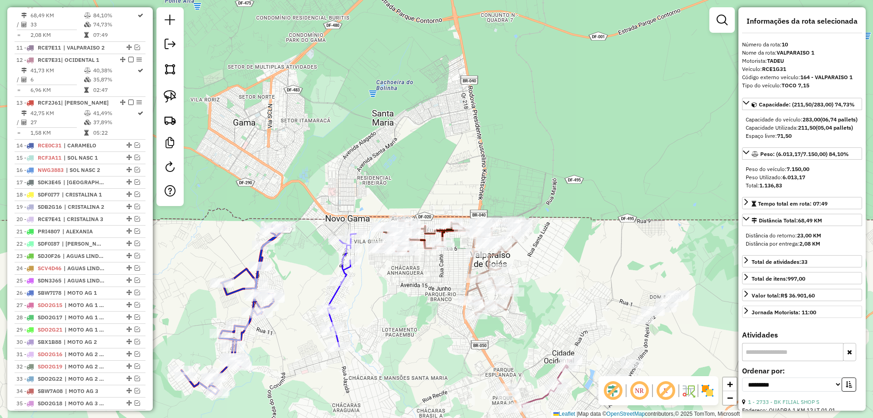
scroll to position [0, 0]
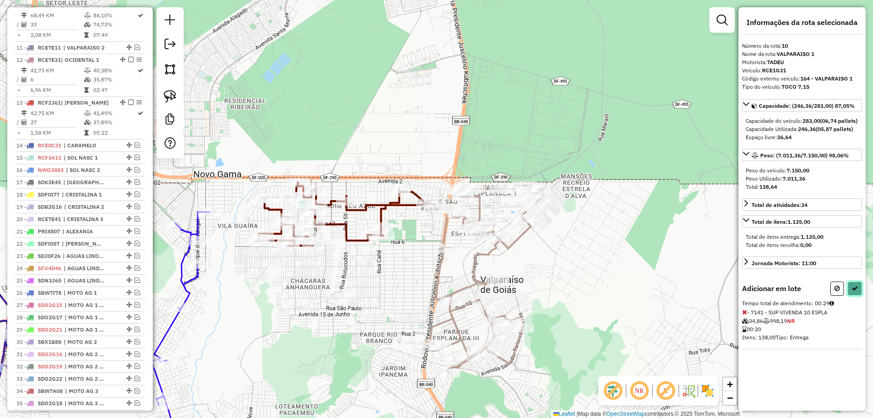
click at [858, 295] on button at bounding box center [854, 288] width 15 height 14
select select "**********"
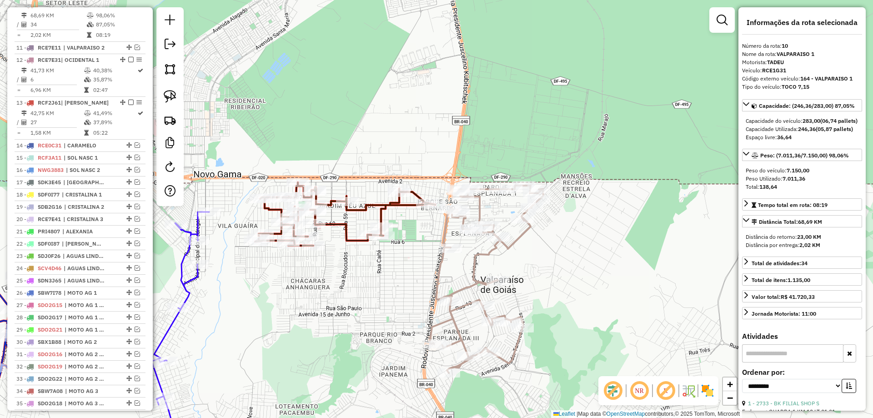
click at [337, 223] on icon at bounding box center [345, 213] width 180 height 63
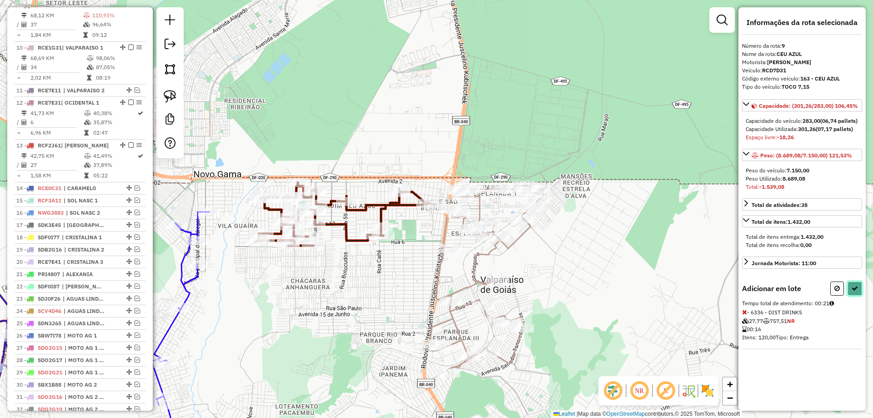
click at [858, 295] on button at bounding box center [854, 288] width 15 height 14
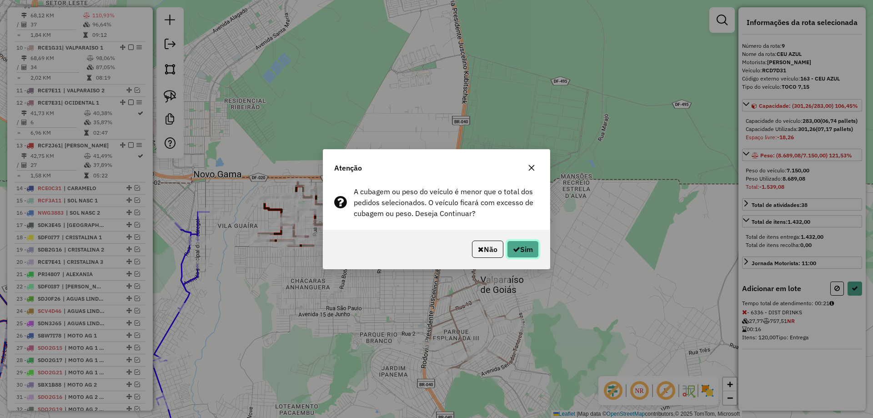
click at [528, 247] on button "Sim" at bounding box center [523, 248] width 32 height 17
select select "**********"
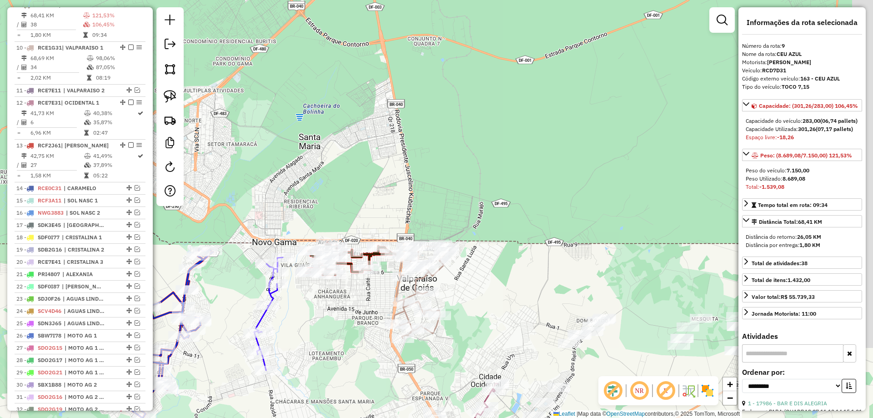
drag, startPoint x: 343, startPoint y: 350, endPoint x: 476, endPoint y: 281, distance: 150.4
click at [475, 281] on div "Janela de atendimento Grade de atendimento Capacidade Transportadoras Veículos …" at bounding box center [436, 209] width 873 height 418
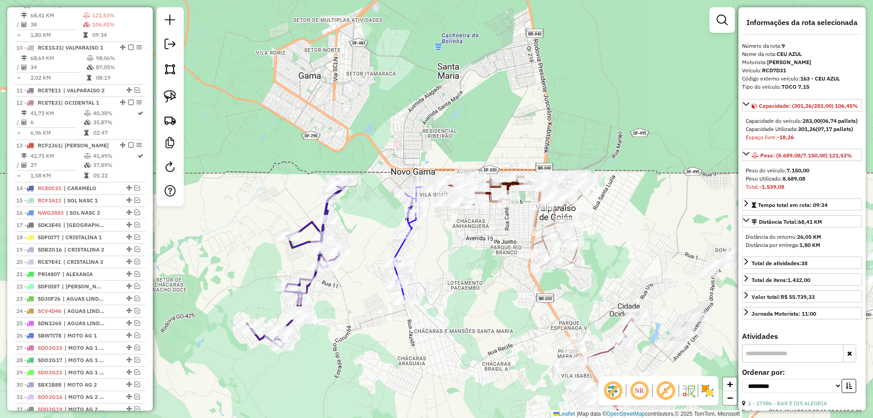
click at [574, 264] on icon at bounding box center [560, 221] width 57 height 94
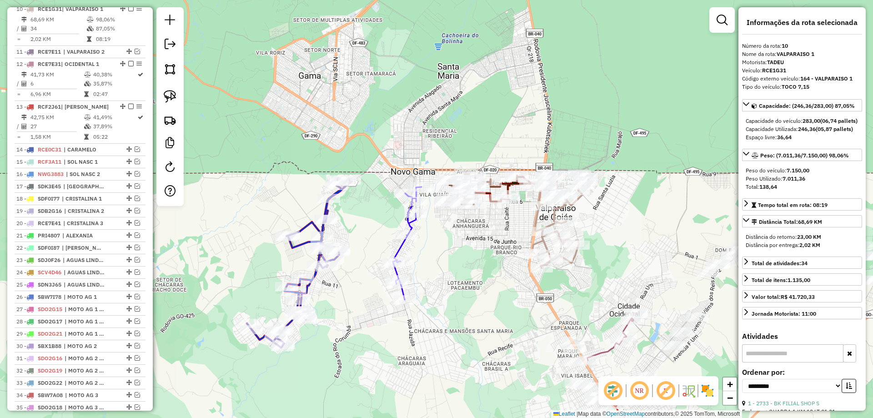
scroll to position [719, 0]
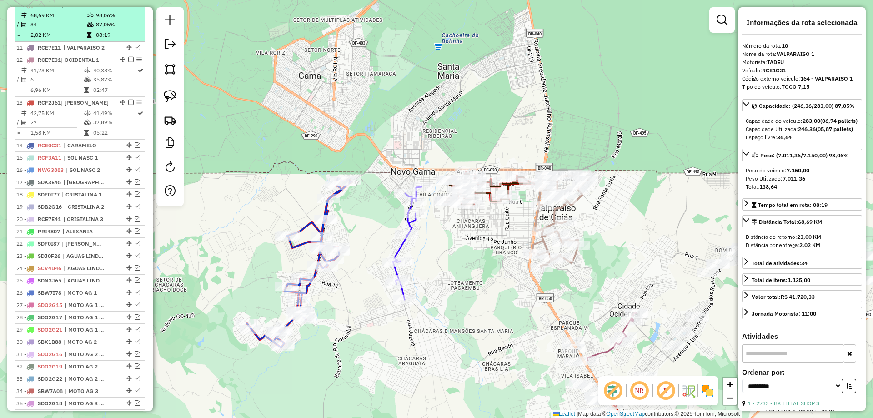
click at [128, 7] on em at bounding box center [130, 4] width 5 height 5
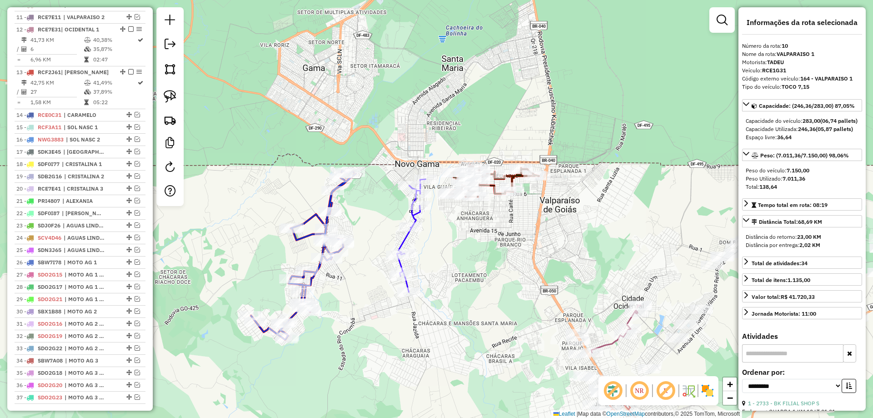
drag, startPoint x: 455, startPoint y: 306, endPoint x: 461, endPoint y: 294, distance: 12.8
click at [461, 296] on div "Janela de atendimento Grade de atendimento Capacidade Transportadoras Veículos …" at bounding box center [436, 209] width 873 height 418
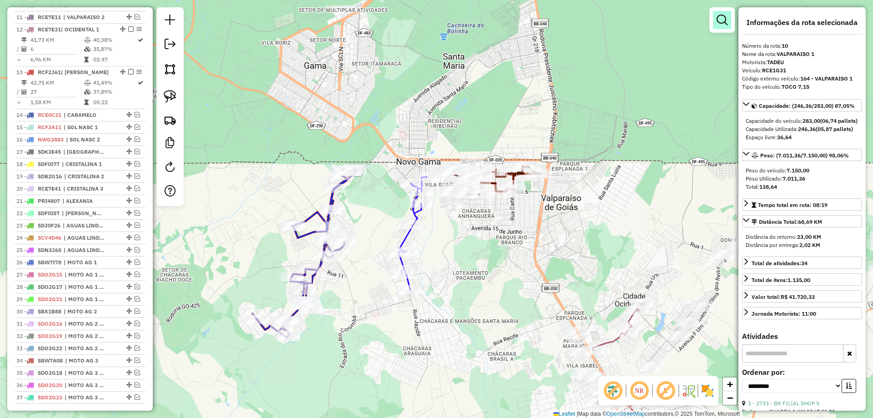
click at [727, 18] on em at bounding box center [721, 20] width 11 height 11
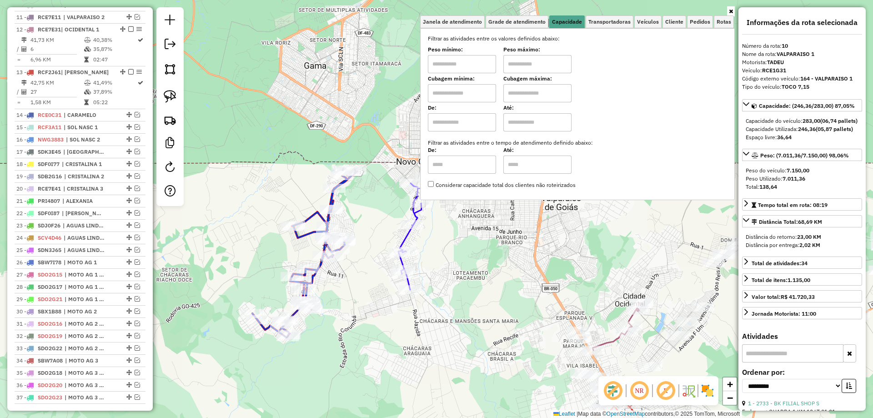
click at [467, 62] on input "text" at bounding box center [462, 64] width 68 height 18
type input "****"
click at [537, 64] on input "text" at bounding box center [537, 64] width 68 height 18
type input "*****"
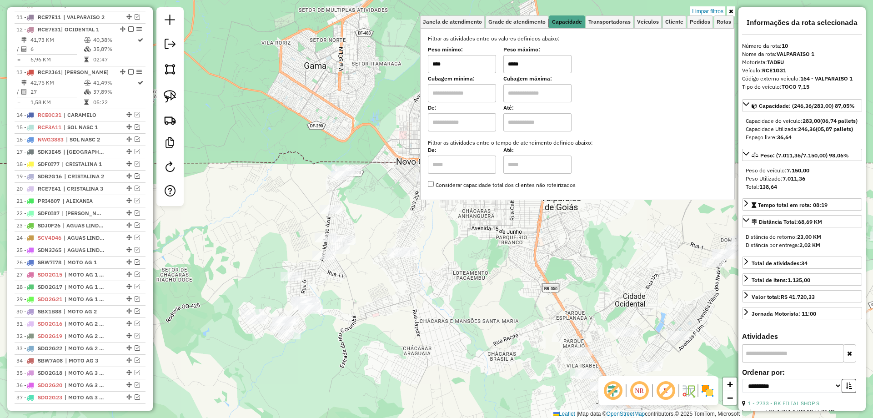
click at [501, 240] on div "Limpar filtros Janela de atendimento Grade de atendimento Capacidade Transporta…" at bounding box center [436, 209] width 873 height 418
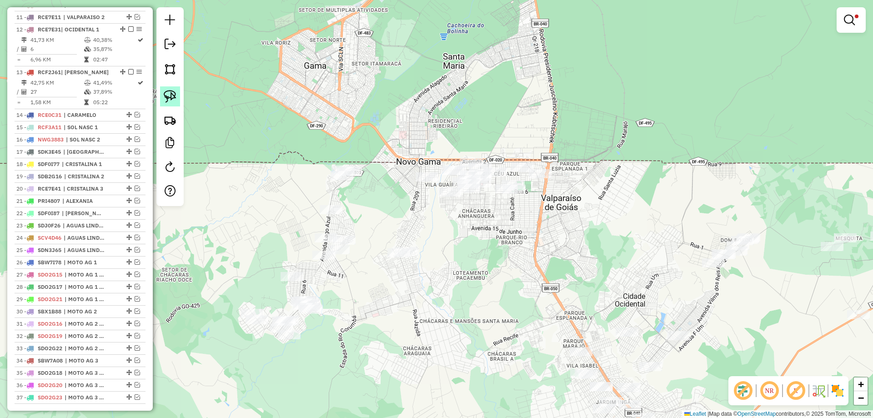
click at [174, 96] on img at bounding box center [170, 96] width 13 height 13
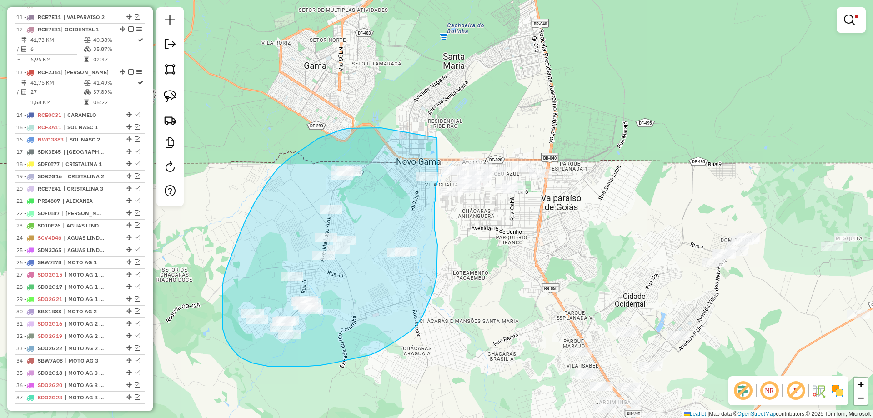
drag, startPoint x: 379, startPoint y: 128, endPoint x: 437, endPoint y: 137, distance: 58.0
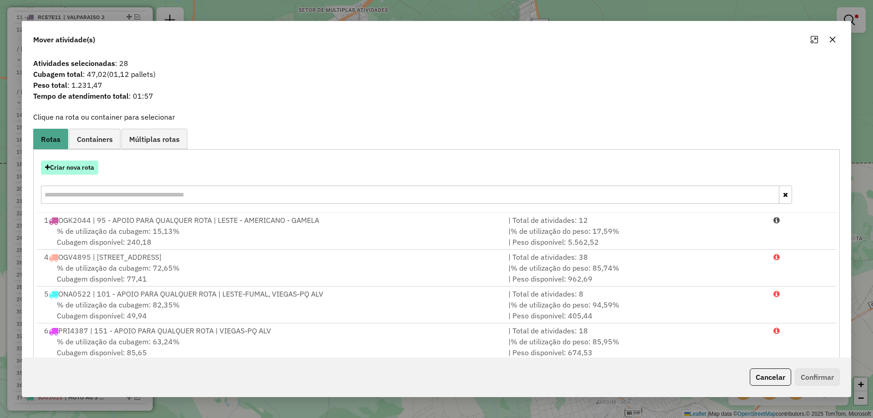
click at [70, 171] on button "Criar nova rota" at bounding box center [69, 167] width 57 height 14
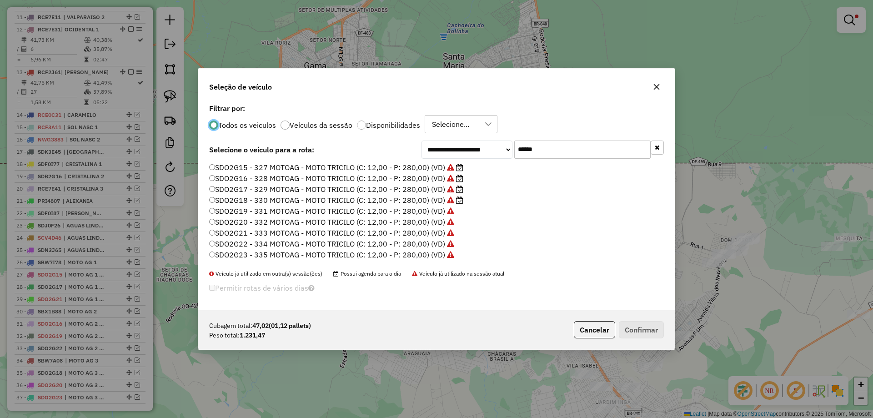
scroll to position [5, 3]
drag, startPoint x: 338, startPoint y: 165, endPoint x: 260, endPoint y: 165, distance: 77.7
click at [262, 165] on div "**********" at bounding box center [436, 205] width 476 height 209
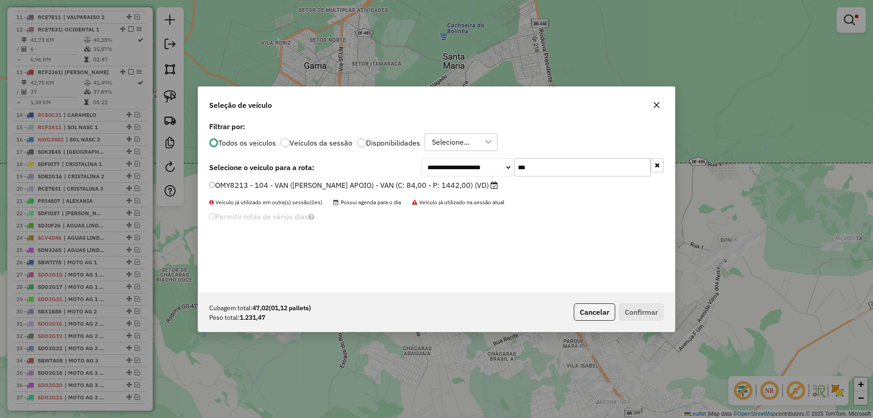
type input "***"
click at [269, 183] on label "OMY8213 - 104 - VAN (LUZIANIA APOIO) - VAN (C: 84,00 - P: 1442,00) (VD)" at bounding box center [353, 185] width 289 height 11
click at [633, 313] on button "Confirmar" at bounding box center [640, 311] width 45 height 17
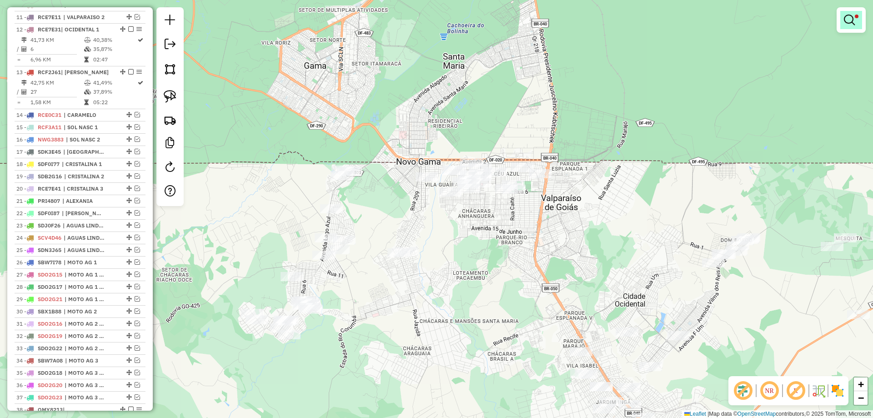
click at [855, 20] on link at bounding box center [851, 20] width 22 height 18
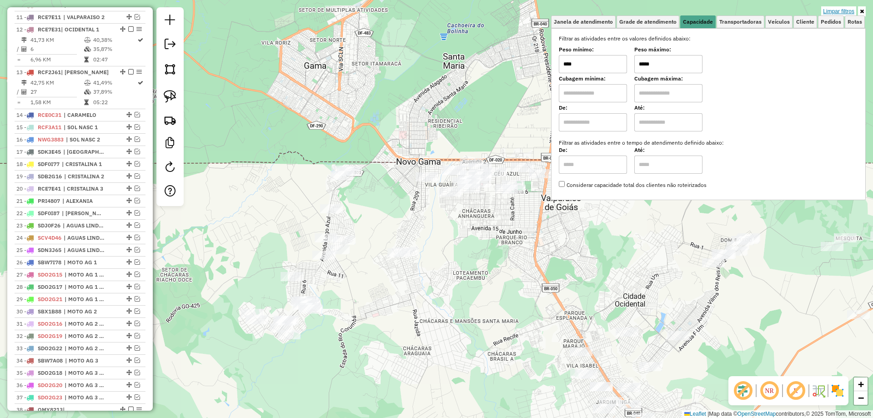
click at [840, 10] on link "Limpar filtros" at bounding box center [838, 11] width 35 height 10
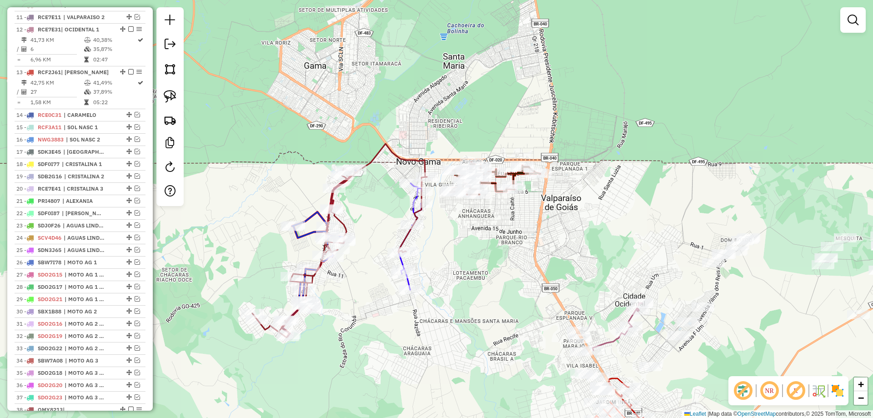
click at [394, 154] on icon at bounding box center [339, 241] width 175 height 194
select select "**********"
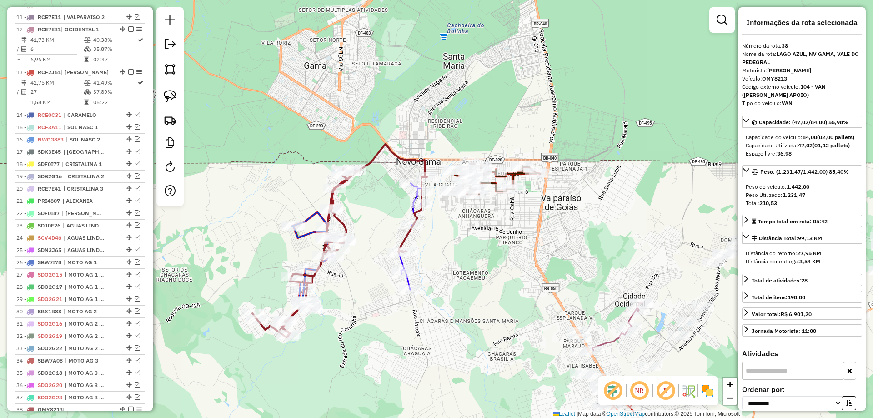
scroll to position [951, 0]
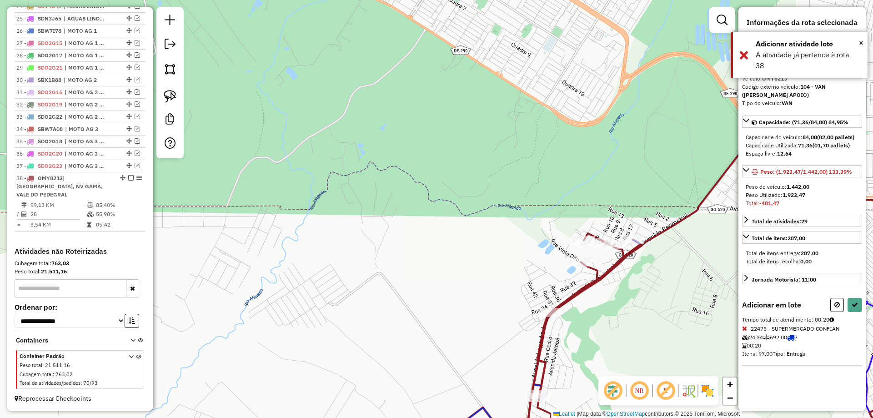
click at [747, 330] on span "- 22475 - SUPERMERCADO CONFIAN 24,34 692,00 7 00:20 Itens: 97,00 Tipo: Entrega" at bounding box center [802, 345] width 120 height 40
click at [747, 329] on span "- 22475 - SUPERMERCADO CONFIAN 24,34 692,00 7 00:20 Itens: 97,00 Tipo: Entrega" at bounding box center [802, 345] width 120 height 40
click at [742, 329] on icon at bounding box center [744, 328] width 5 height 6
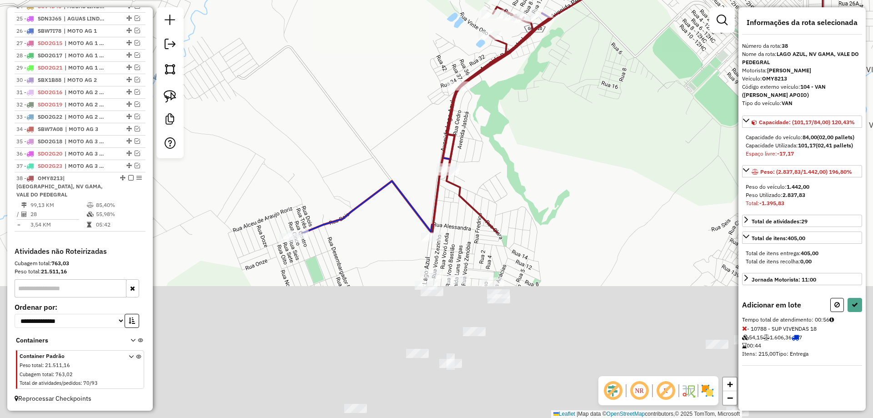
drag, startPoint x: 508, startPoint y: 189, endPoint x: 482, endPoint y: 104, distance: 88.8
click at [486, 119] on div "Janela de atendimento Grade de atendimento Capacidade Transportadoras Veículos …" at bounding box center [436, 209] width 873 height 418
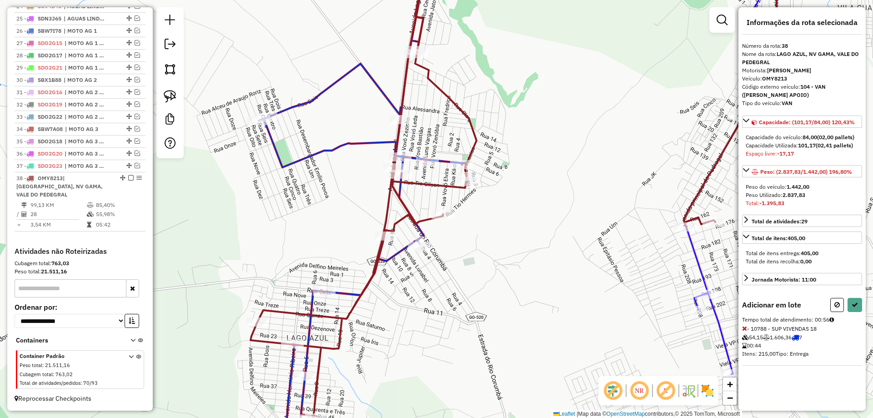
click at [745, 328] on icon at bounding box center [744, 328] width 5 height 6
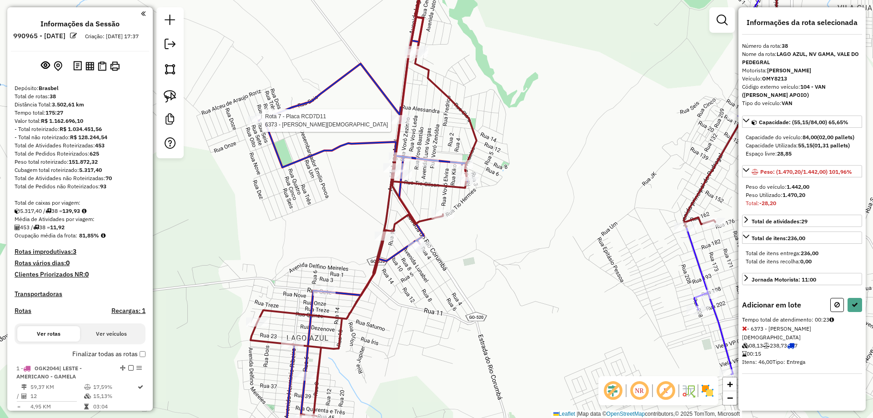
scroll to position [951, 0]
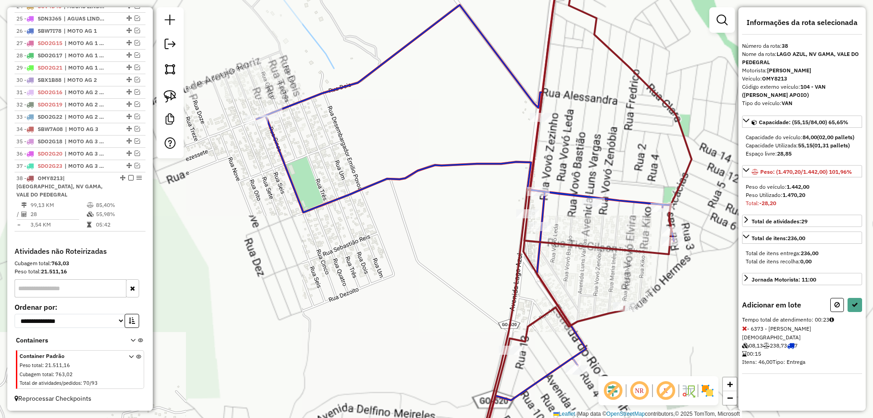
click at [745, 328] on icon at bounding box center [744, 328] width 5 height 6
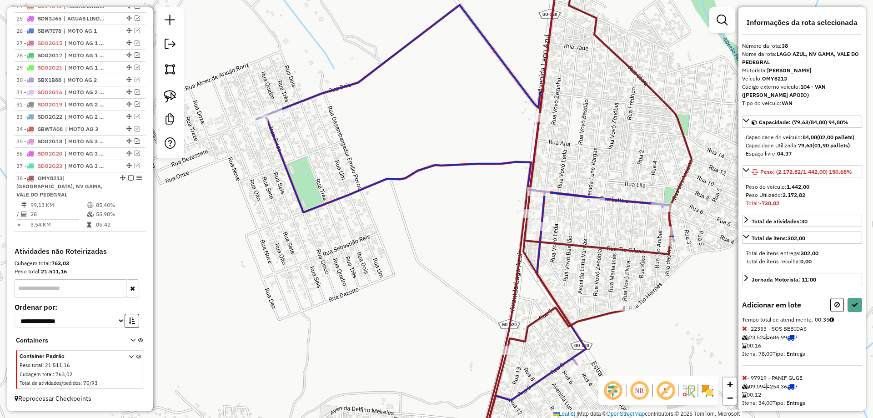
click at [748, 335] on span "- 22353 - SOS BEBIDAS 23,52 686,99 7 00:16 Itens: 78,00 Tipo: Entrega" at bounding box center [802, 345] width 120 height 40
click at [745, 331] on icon at bounding box center [744, 328] width 5 height 6
drag, startPoint x: 743, startPoint y: 328, endPoint x: 741, endPoint y: 322, distance: 6.6
click at [743, 328] on icon at bounding box center [744, 328] width 5 height 6
click at [743, 325] on icon at bounding box center [744, 328] width 5 height 6
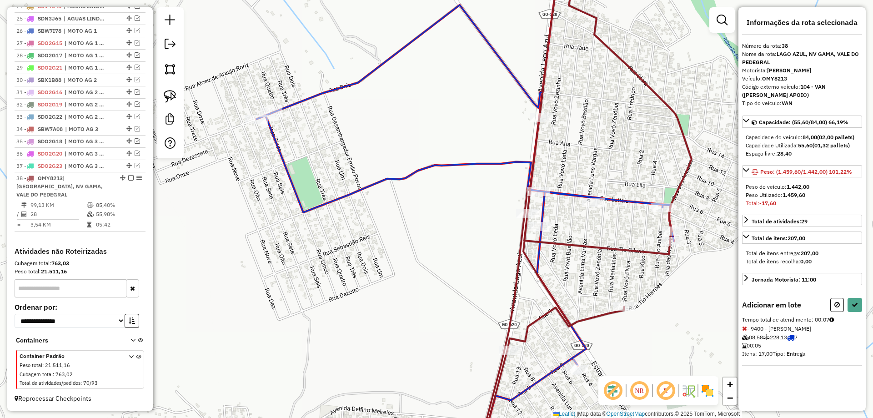
click at [745, 326] on icon at bounding box center [744, 328] width 5 height 6
click at [852, 302] on icon at bounding box center [854, 304] width 6 height 6
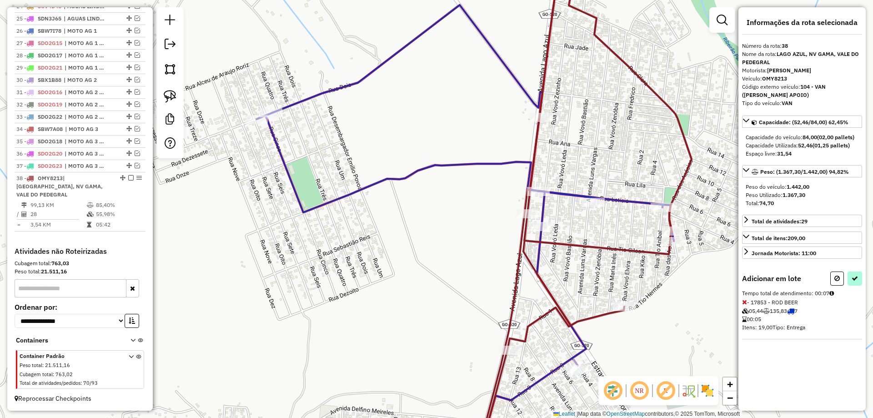
select select "**********"
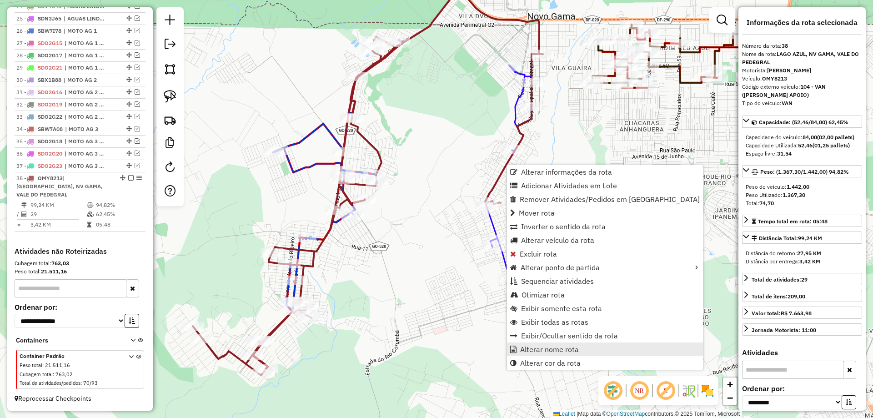
click at [558, 346] on span "Alterar nome rota" at bounding box center [549, 348] width 59 height 7
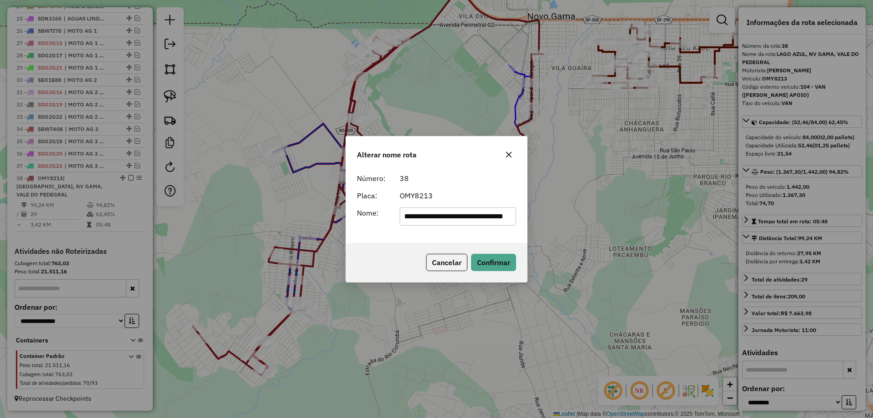
scroll to position [0, 35]
click at [449, 213] on input "**********" at bounding box center [457, 216] width 117 height 18
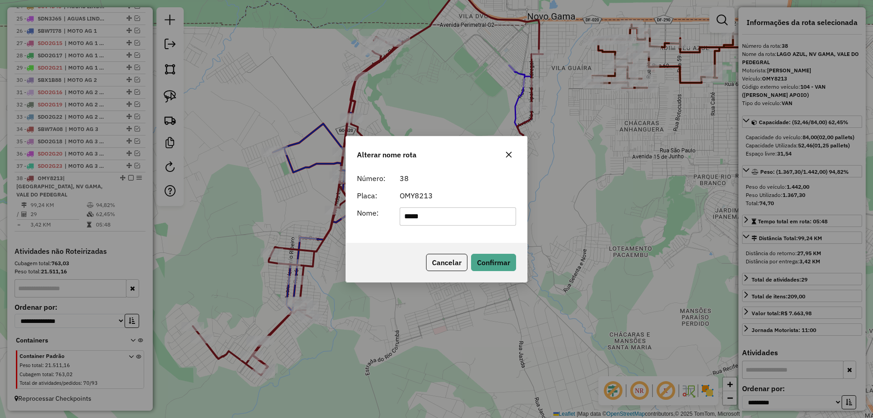
type input "**********"
drag, startPoint x: 504, startPoint y: 263, endPoint x: 414, endPoint y: 263, distance: 90.0
click at [503, 263] on button "Confirmar" at bounding box center [493, 262] width 45 height 17
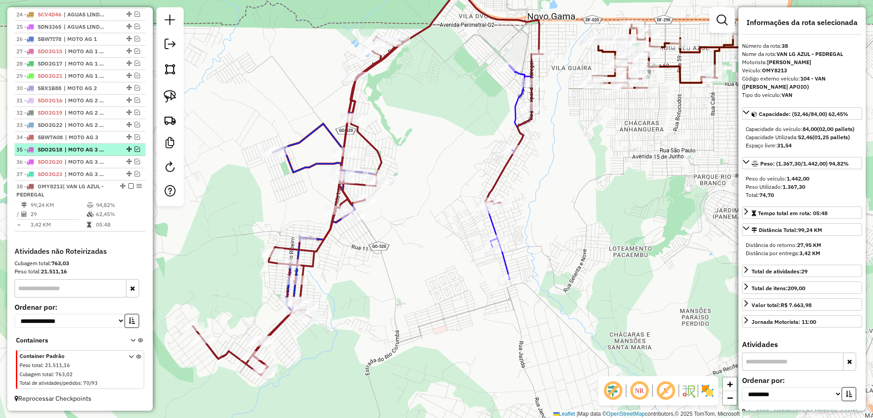
click at [129, 188] on em at bounding box center [130, 185] width 5 height 5
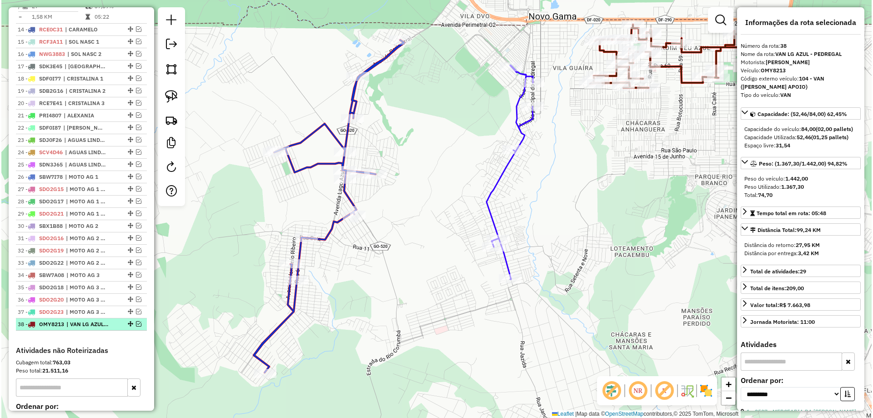
scroll to position [730, 0]
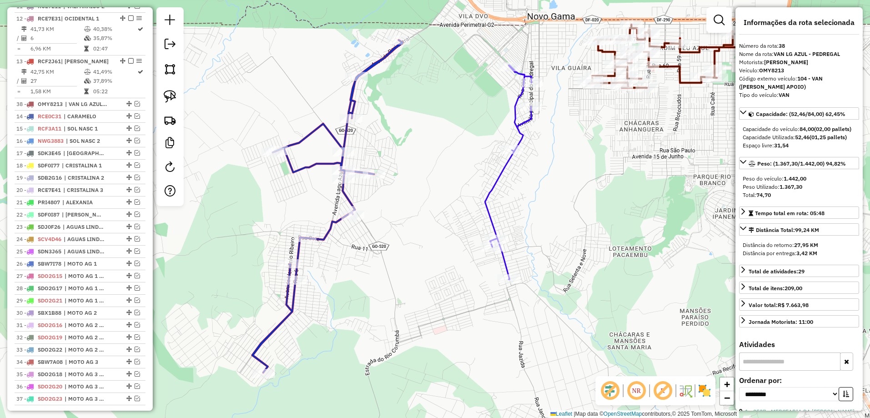
drag, startPoint x: 124, startPoint y: 224, endPoint x: 94, endPoint y: 108, distance: 119.4
drag, startPoint x: 713, startPoint y: 16, endPoint x: 718, endPoint y: 16, distance: 5.0
click at [715, 16] on link at bounding box center [722, 20] width 18 height 18
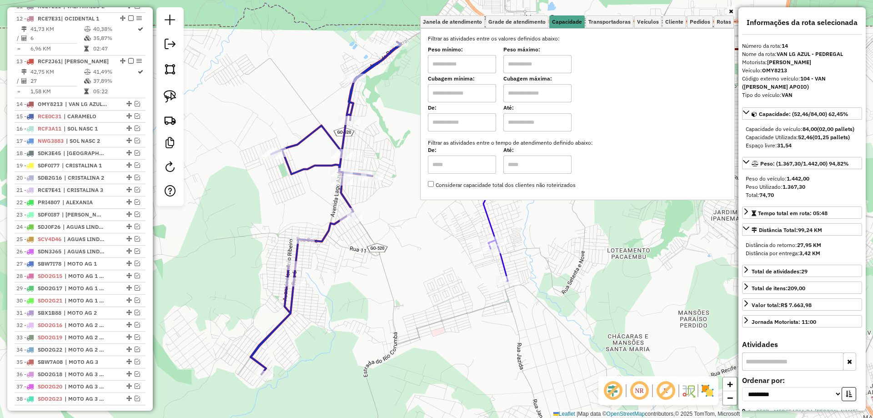
drag, startPoint x: 641, startPoint y: 229, endPoint x: 537, endPoint y: 235, distance: 103.8
click at [639, 229] on div "Janela de atendimento Grade de atendimento Capacidade Transportadoras Veículos …" at bounding box center [436, 209] width 873 height 418
click at [545, 254] on div "Janela de atendimento Grade de atendimento Capacidade Transportadoras Veículos …" at bounding box center [436, 209] width 873 height 418
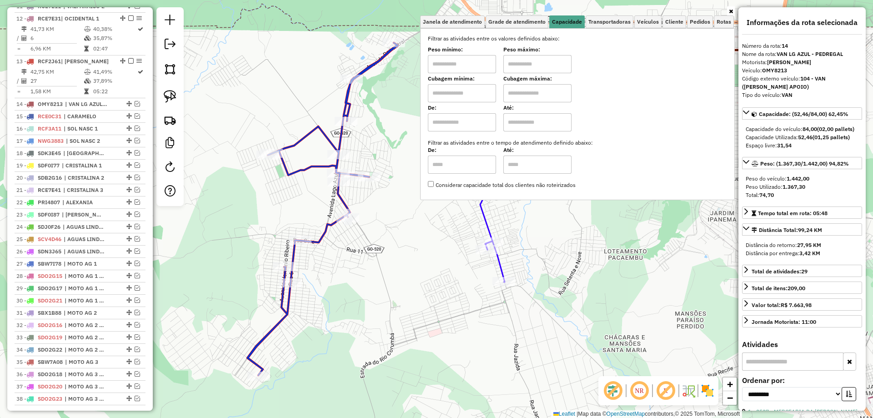
click at [343, 201] on icon at bounding box center [322, 209] width 150 height 332
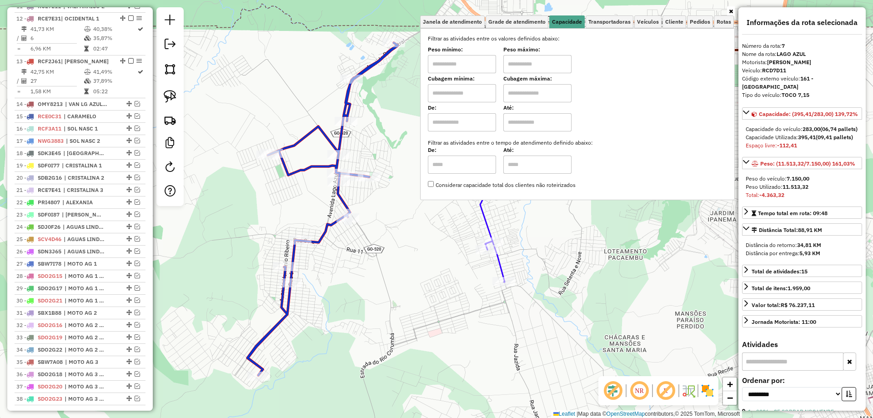
scroll to position [583, 0]
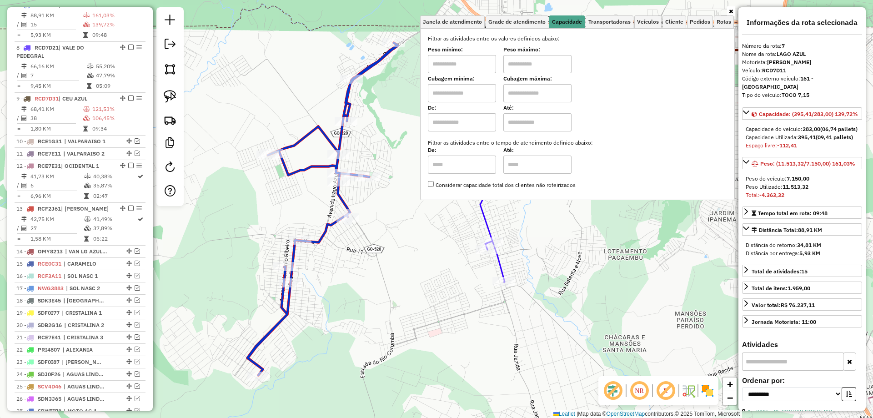
click at [487, 223] on icon at bounding box center [503, 175] width 46 height 214
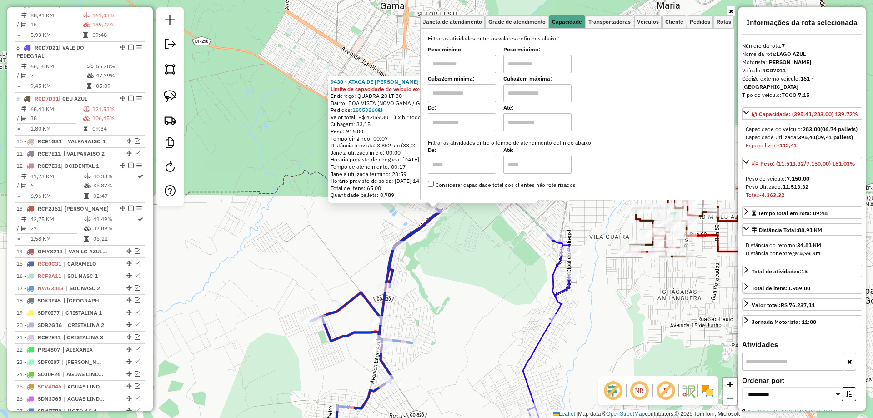
click at [733, 13] on link at bounding box center [731, 11] width 8 height 10
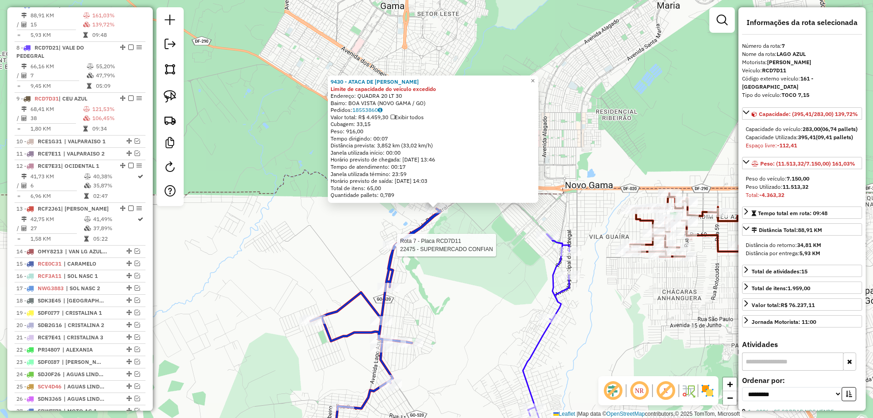
click at [393, 249] on div at bounding box center [394, 244] width 23 height 9
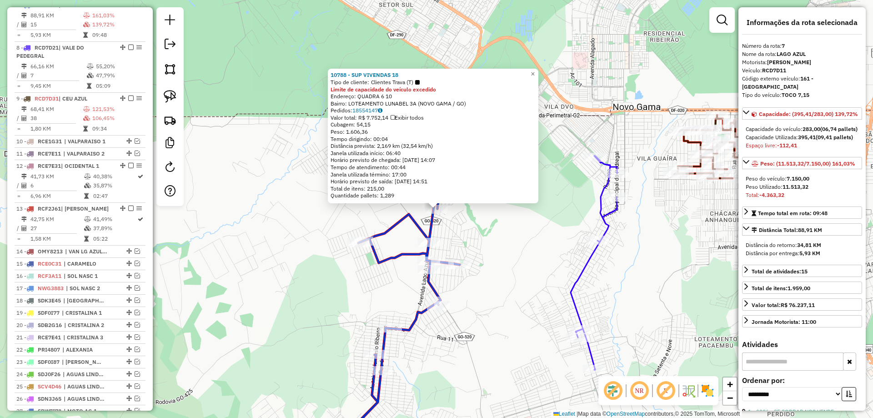
click at [581, 269] on icon at bounding box center [593, 262] width 46 height 214
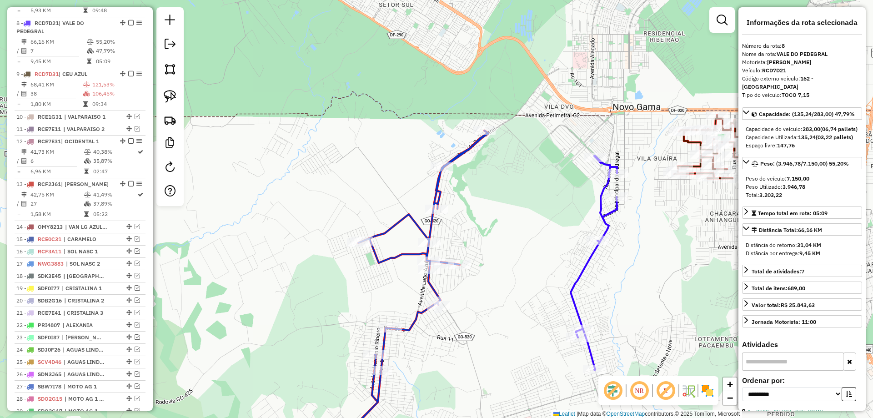
scroll to position [626, 0]
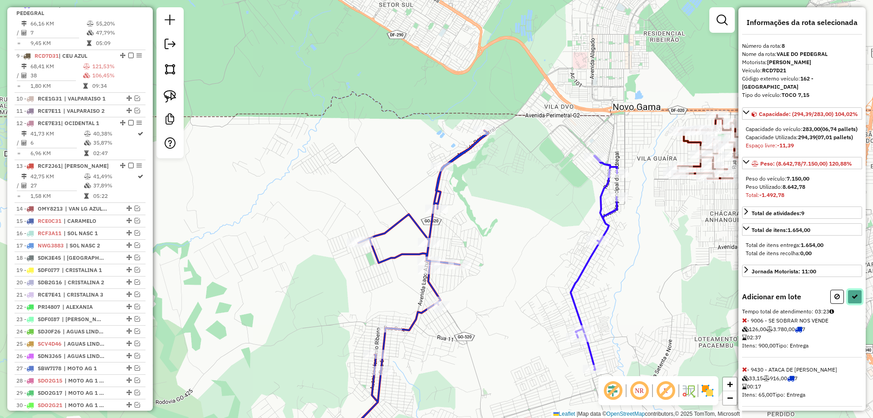
click at [853, 304] on button at bounding box center [854, 296] width 15 height 14
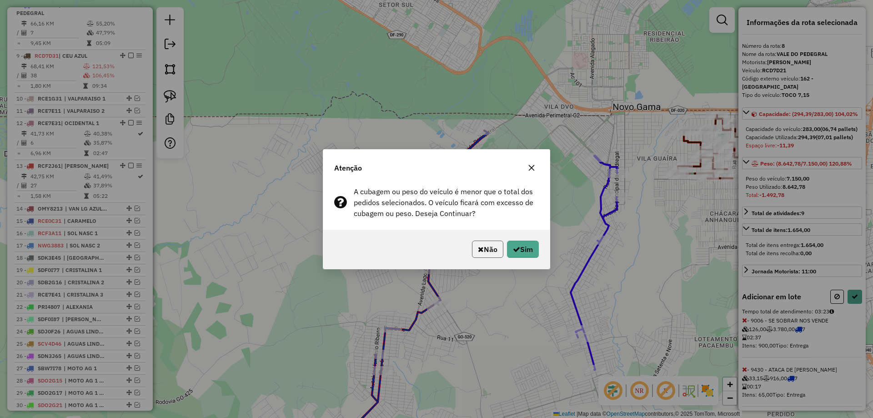
click at [497, 248] on button "Não" at bounding box center [487, 248] width 31 height 17
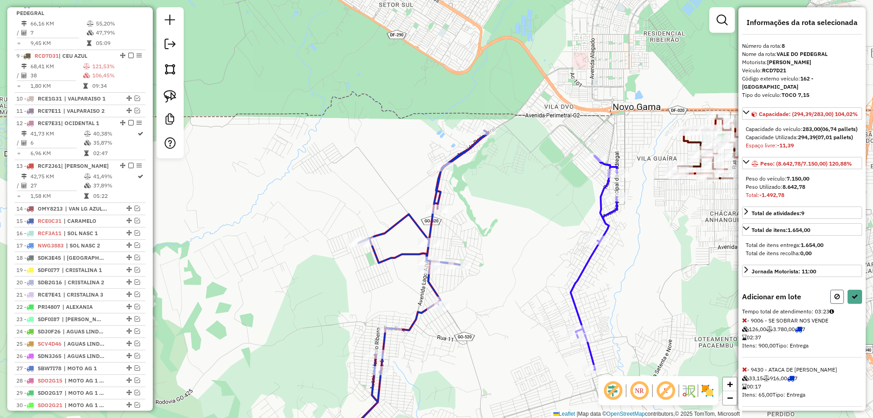
click at [830, 304] on button at bounding box center [837, 296] width 14 height 14
select select "**********"
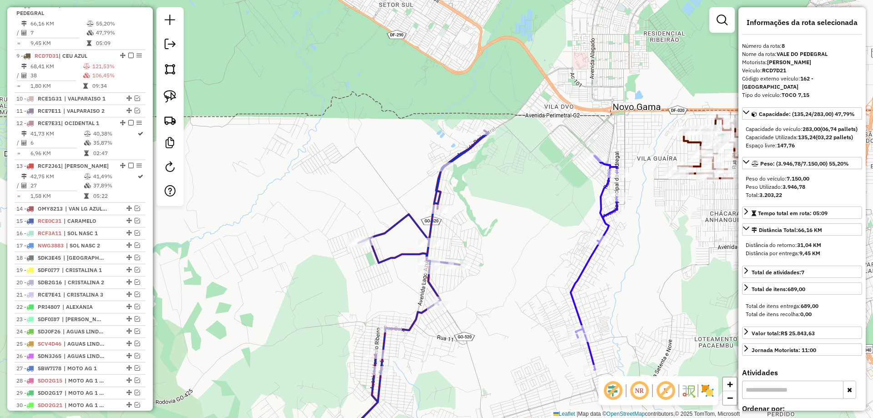
click at [529, 174] on div "Rota 8 - Placa RCD7D21 23700 - AUGE DISTRIBUIDORA Janela de atendimento Grade d…" at bounding box center [436, 209] width 873 height 418
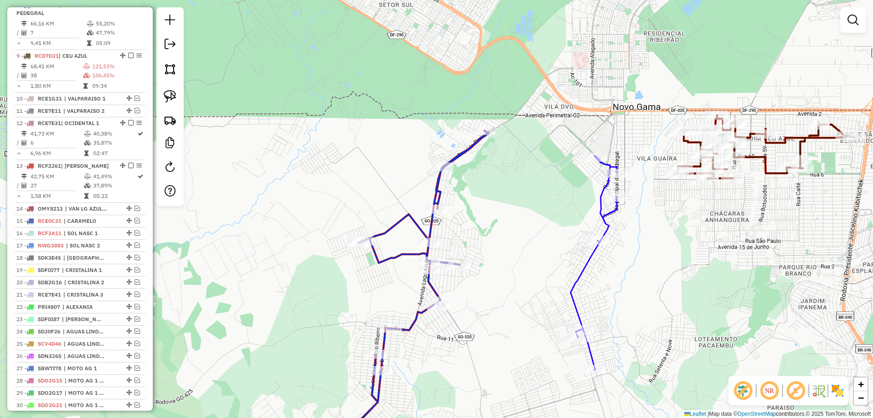
select select "**********"
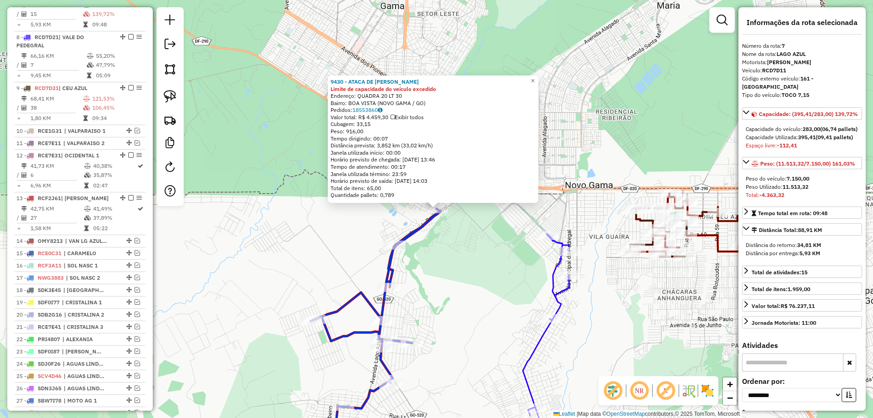
scroll to position [583, 0]
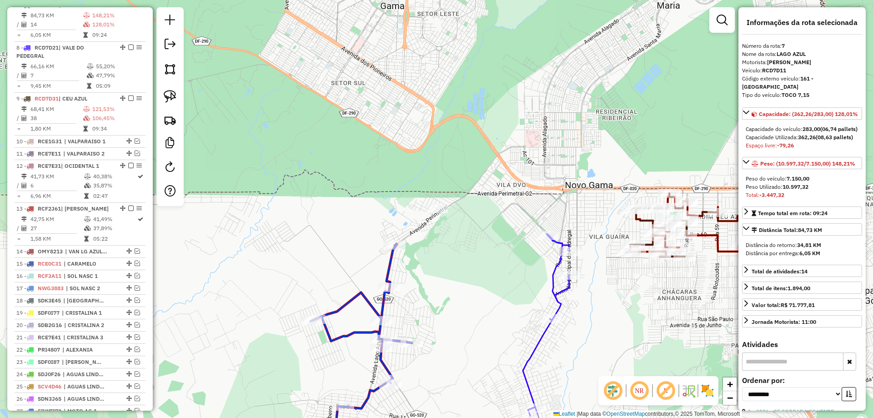
click at [545, 331] on icon at bounding box center [546, 341] width 46 height 214
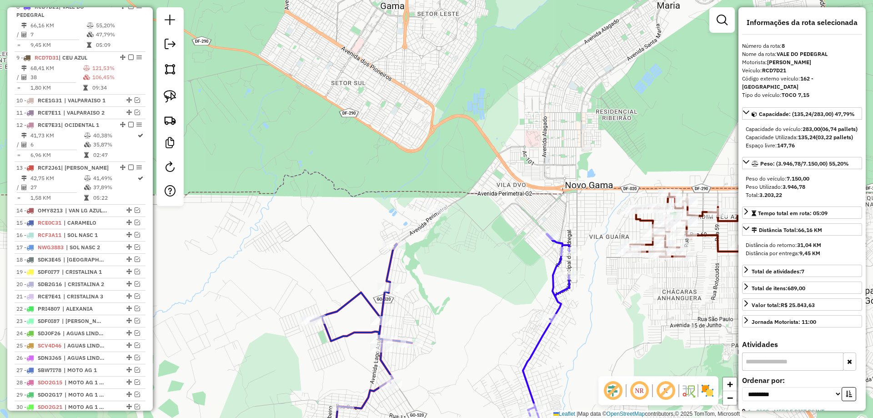
scroll to position [626, 0]
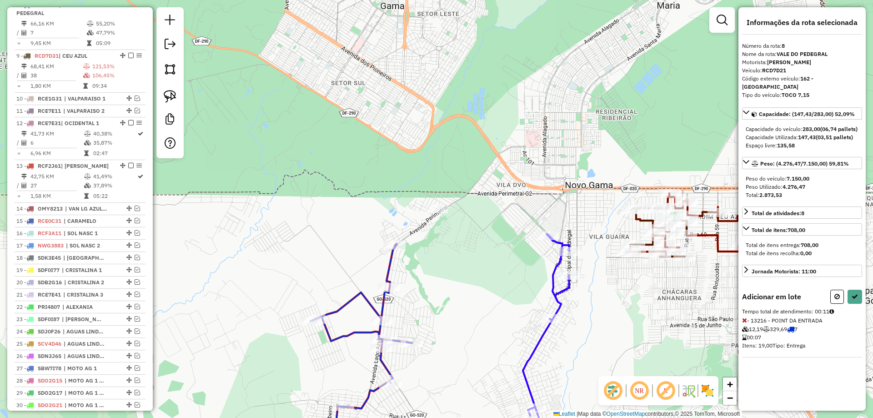
drag, startPoint x: 469, startPoint y: 360, endPoint x: 507, endPoint y: 170, distance: 193.2
click at [507, 174] on div "Janela de atendimento Grade de atendimento Capacidade Transportadoras Veículos …" at bounding box center [436, 209] width 873 height 418
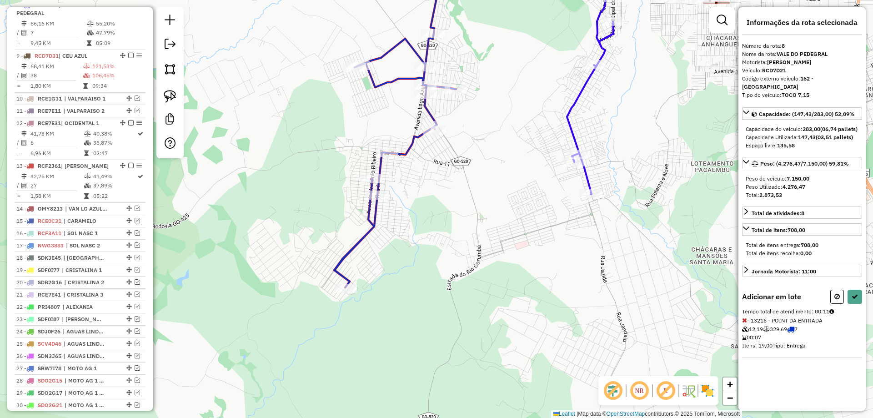
click at [744, 323] on icon at bounding box center [744, 320] width 5 height 6
click at [372, 183] on div at bounding box center [370, 178] width 23 height 9
click at [852, 301] on button at bounding box center [854, 296] width 15 height 14
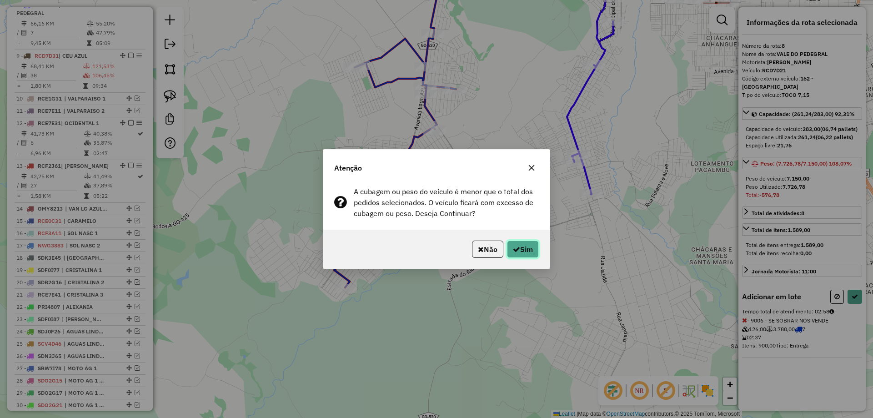
click at [513, 244] on button "Sim" at bounding box center [523, 248] width 32 height 17
select select "**********"
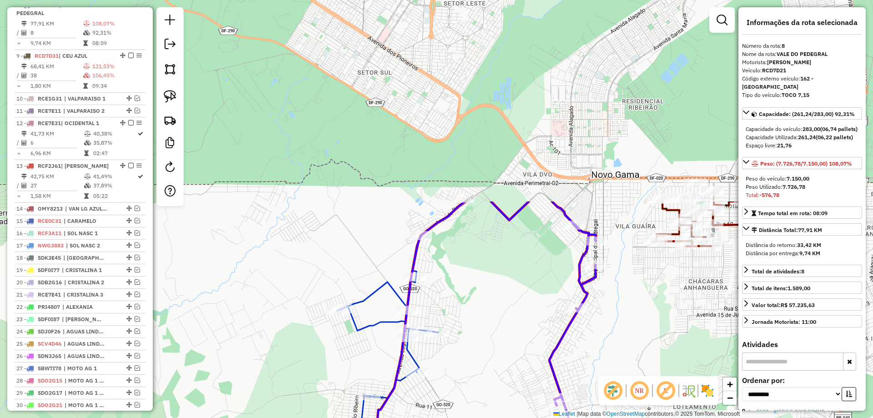
drag, startPoint x: 469, startPoint y: 323, endPoint x: 463, endPoint y: 330, distance: 9.1
click at [465, 332] on div "Janela de atendimento Grade de atendimento Capacidade Transportadoras Veículos …" at bounding box center [436, 209] width 873 height 418
click at [392, 293] on icon at bounding box center [385, 347] width 101 height 226
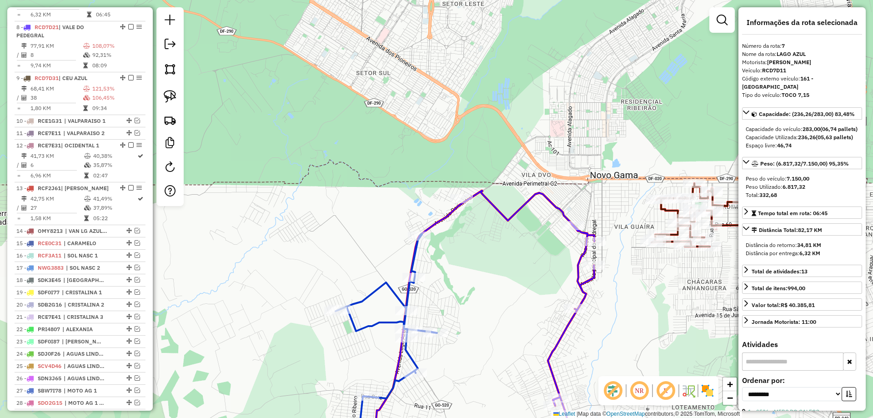
scroll to position [583, 0]
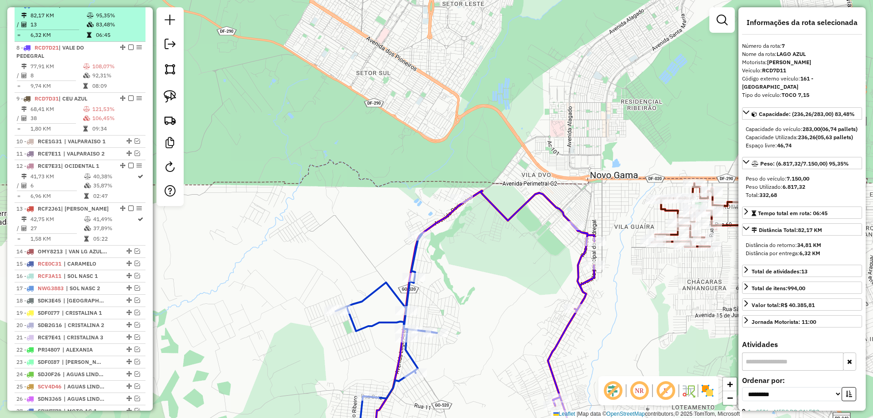
click at [128, 7] on em at bounding box center [130, 4] width 5 height 5
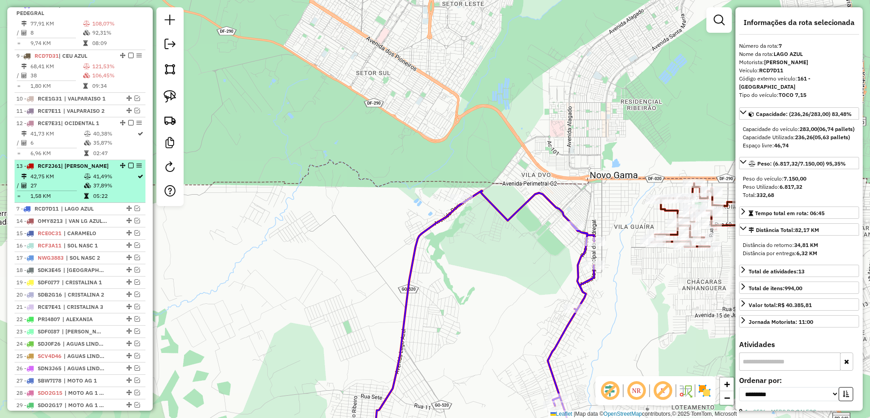
drag, startPoint x: 124, startPoint y: 12, endPoint x: 111, endPoint y: 206, distance: 194.9
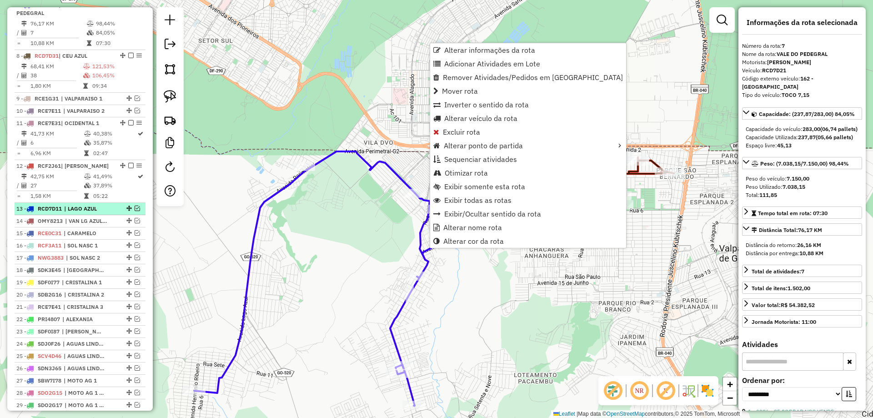
click at [115, 211] on div at bounding box center [128, 207] width 27 height 5
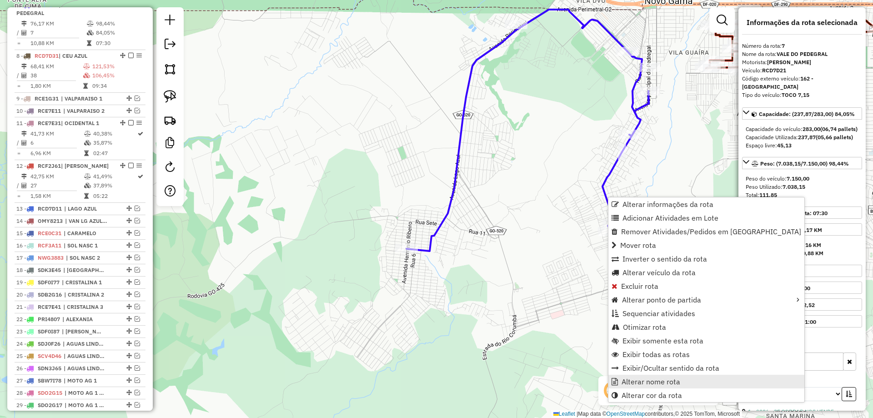
click at [655, 380] on span "Alterar nome rota" at bounding box center [650, 381] width 59 height 7
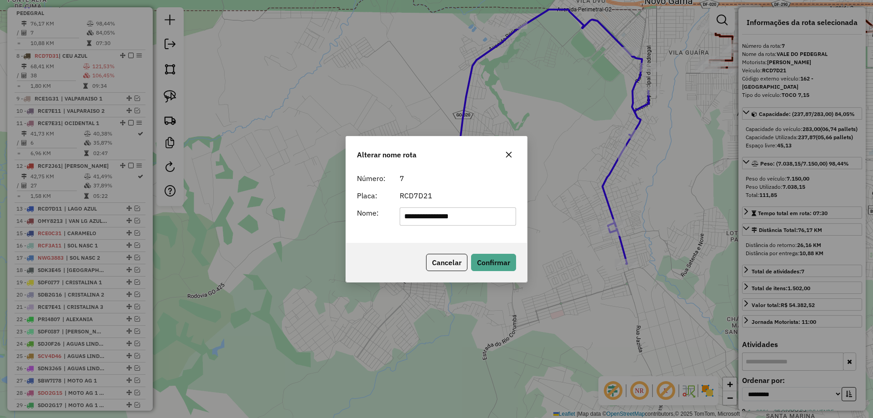
click at [488, 214] on input "**********" at bounding box center [457, 216] width 117 height 18
type input "**********"
click at [486, 269] on button "Confirmar" at bounding box center [493, 262] width 45 height 17
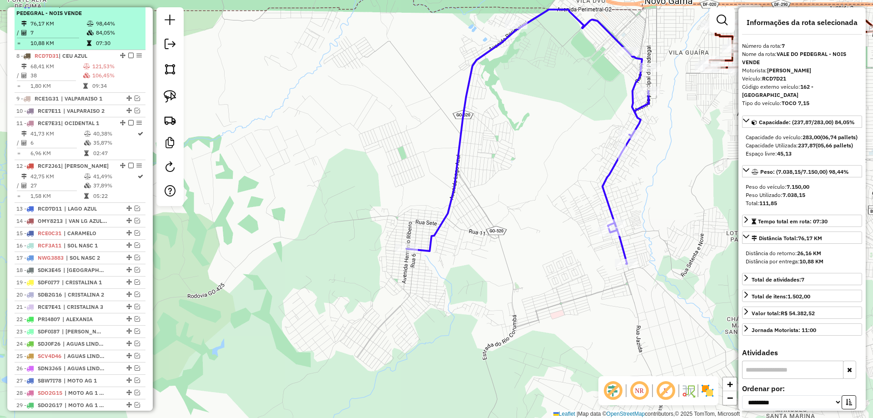
click at [129, 7] on em at bounding box center [130, 4] width 5 height 5
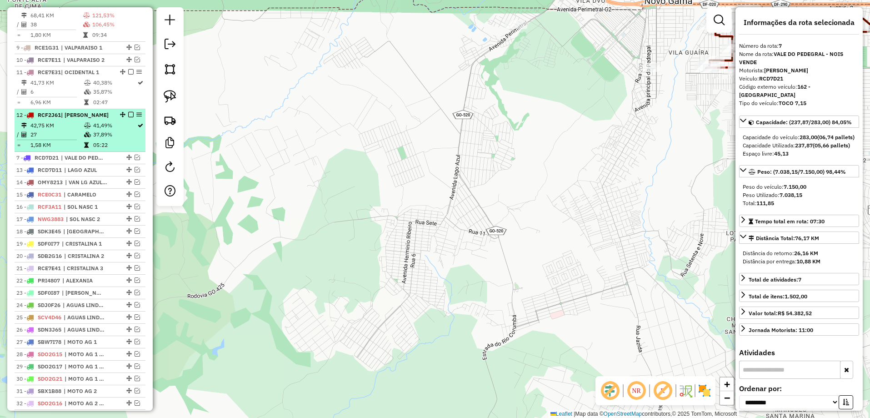
drag, startPoint x: 126, startPoint y: 12, endPoint x: 100, endPoint y: 155, distance: 145.5
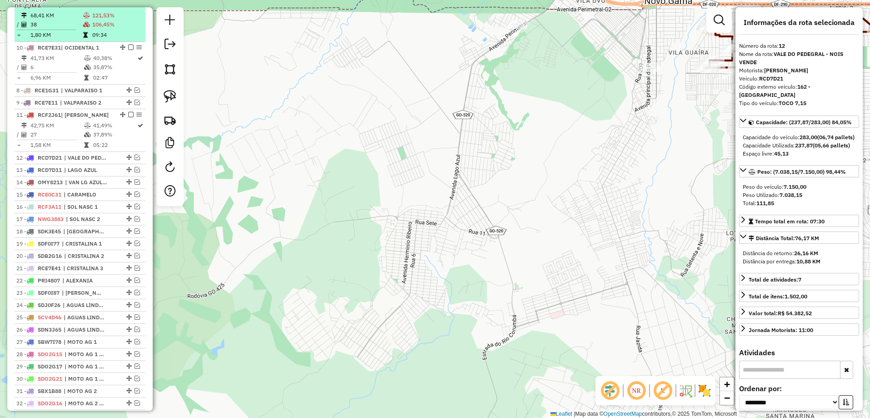
drag, startPoint x: 119, startPoint y: 79, endPoint x: 110, endPoint y: 40, distance: 39.9
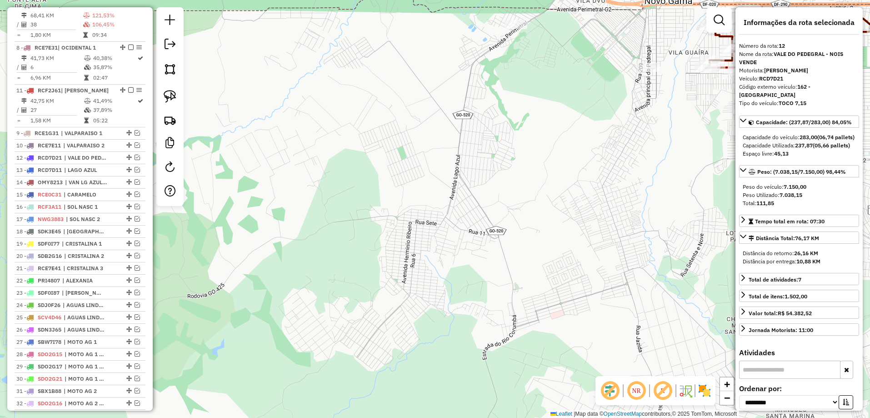
drag, startPoint x: 120, startPoint y: 121, endPoint x: 116, endPoint y: 79, distance: 42.4
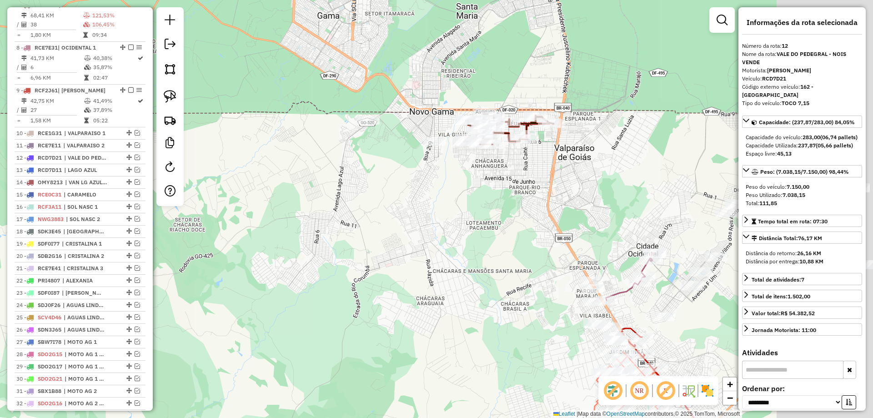
drag, startPoint x: 467, startPoint y: 206, endPoint x: 324, endPoint y: 246, distance: 148.1
click at [326, 246] on div "Janela de atendimento Grade de atendimento Capacidade Transportadoras Veículos …" at bounding box center [436, 209] width 873 height 418
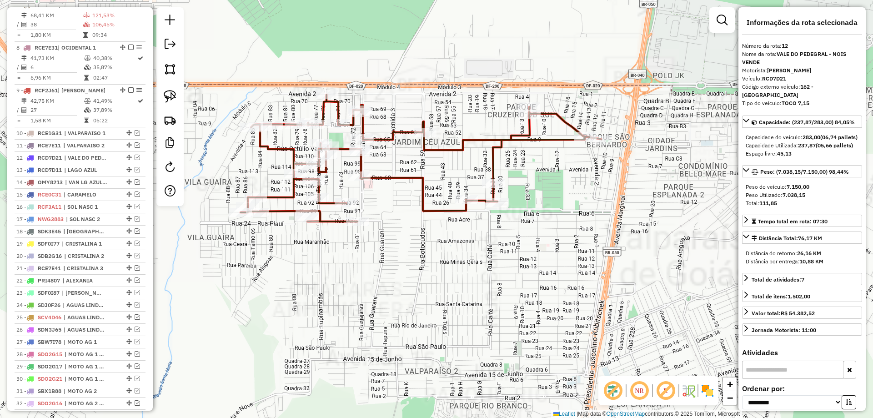
click at [390, 174] on icon at bounding box center [420, 158] width 360 height 127
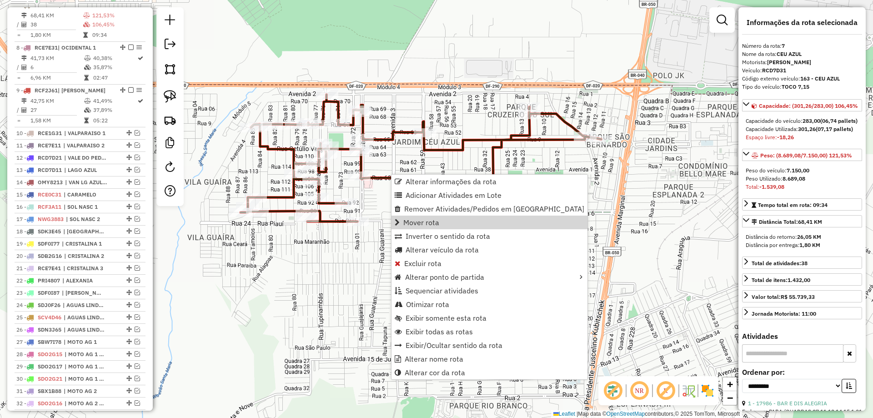
click at [386, 135] on icon at bounding box center [420, 158] width 360 height 127
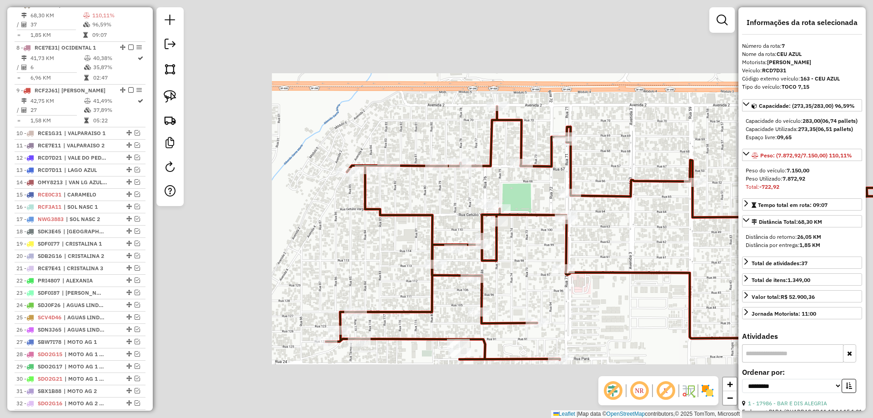
scroll to position [182, 0]
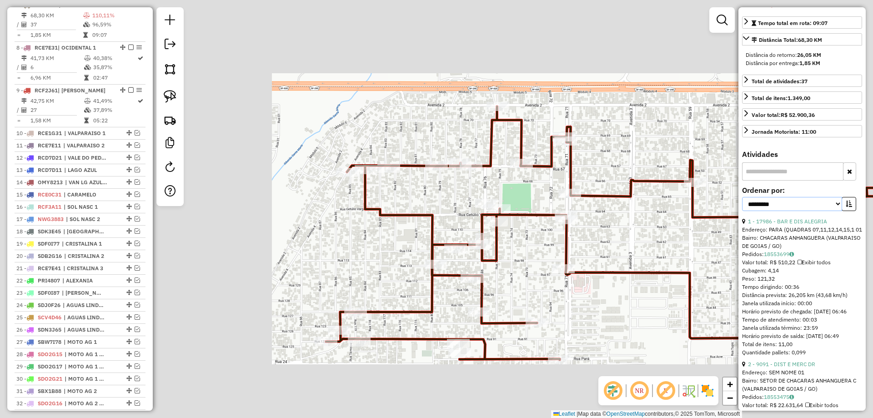
click at [822, 211] on select "**********" at bounding box center [792, 204] width 100 height 14
select select "*********"
click at [742, 211] on select "**********" at bounding box center [792, 204] width 100 height 14
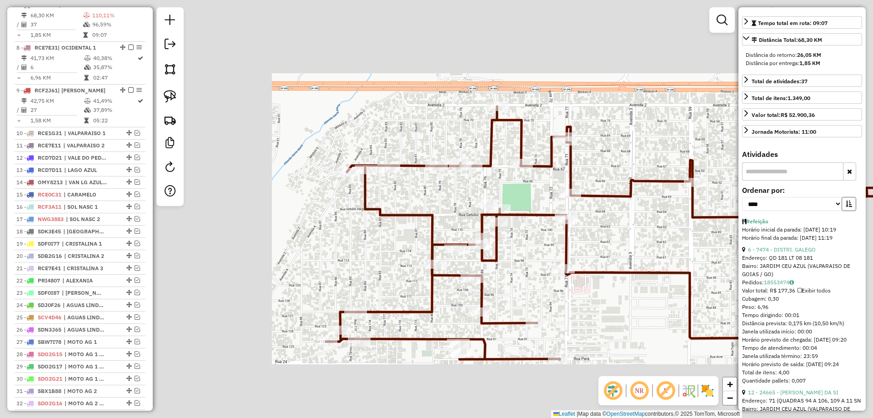
click at [848, 207] on icon "button" at bounding box center [848, 203] width 6 height 6
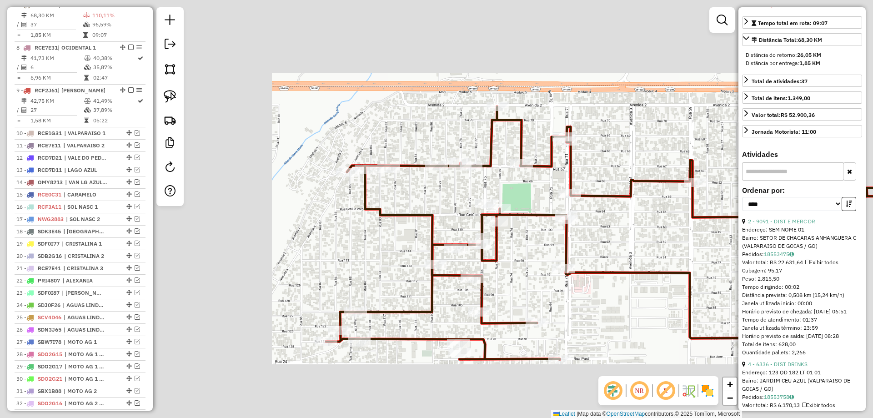
click at [797, 224] on link "2 - 9091 - DIST E MERC DR" at bounding box center [781, 221] width 67 height 7
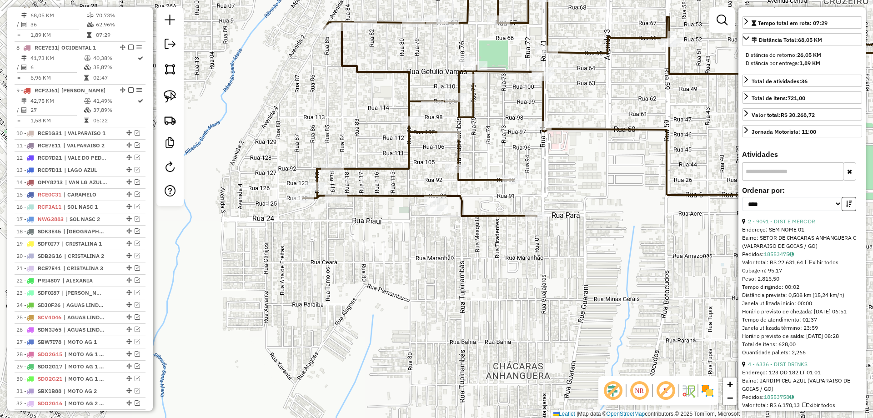
scroll to position [0, 0]
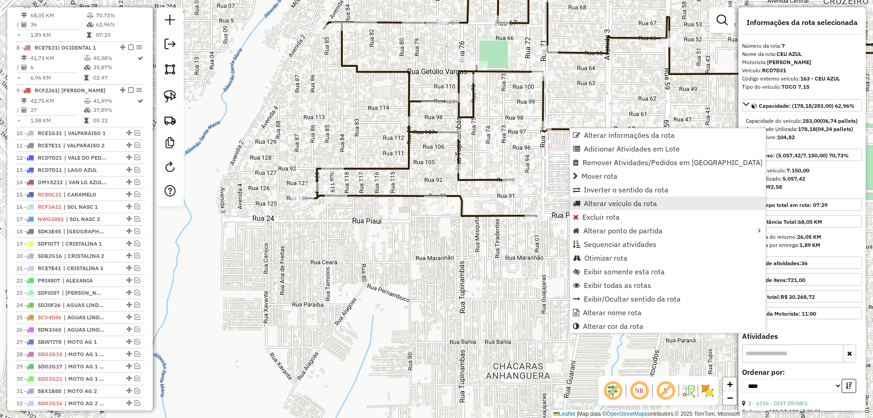
click at [600, 202] on span "Alterar veículo da rota" at bounding box center [619, 202] width 73 height 7
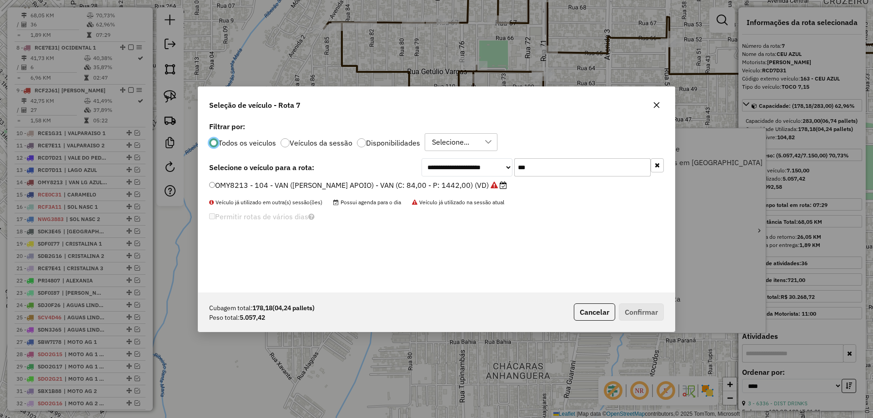
scroll to position [5, 3]
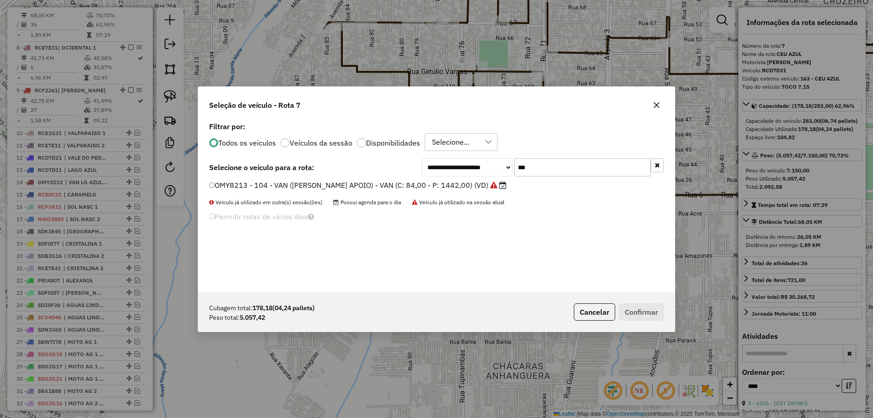
drag, startPoint x: 596, startPoint y: 172, endPoint x: 170, endPoint y: 105, distance: 430.6
click at [171, 105] on div "**********" at bounding box center [436, 209] width 873 height 418
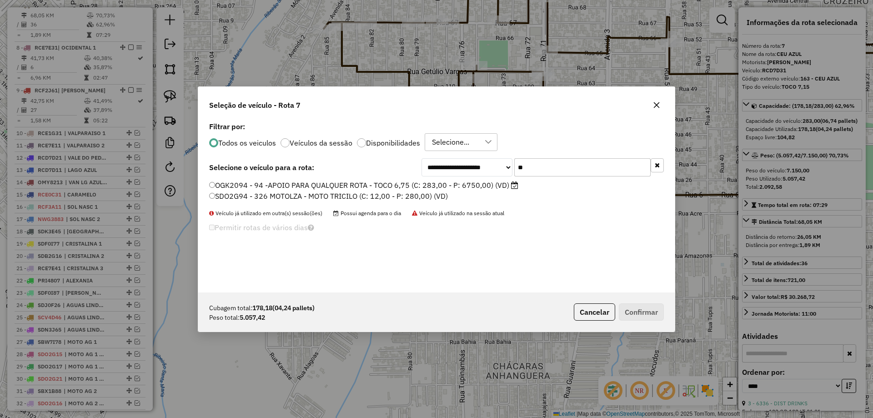
type input "**"
click at [216, 183] on label "OGK2094 - 94 -APOIO PARA QUALQUER ROTA - TOCO 6,75 (C: 283,00 - P: 6750,00) (VD)" at bounding box center [363, 185] width 309 height 11
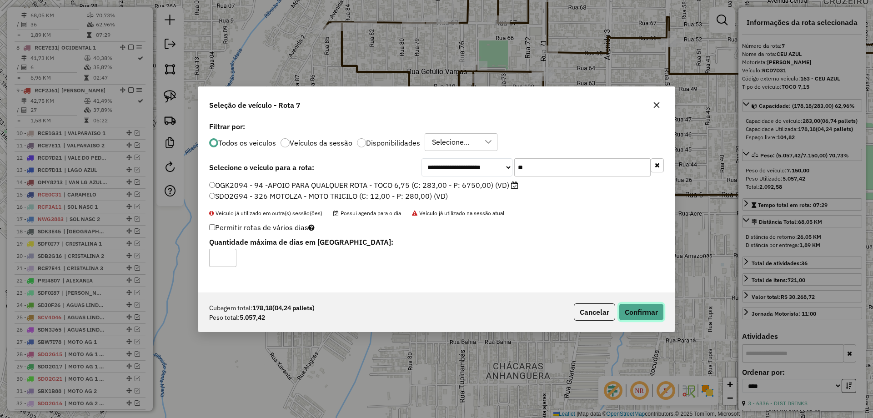
click at [640, 312] on button "Confirmar" at bounding box center [640, 311] width 45 height 17
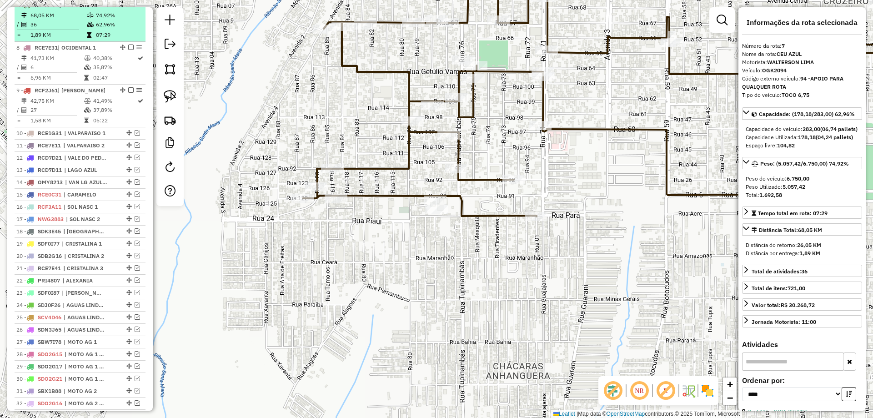
click at [128, 7] on em at bounding box center [130, 4] width 5 height 5
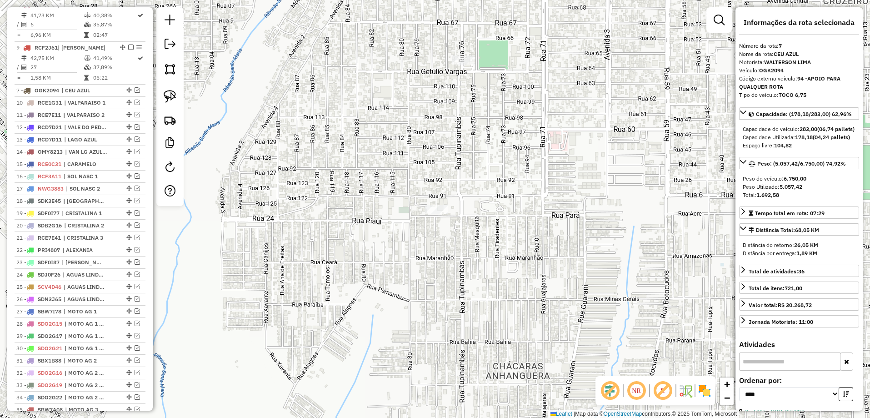
drag, startPoint x: 124, startPoint y: 12, endPoint x: 114, endPoint y: 96, distance: 84.3
drag, startPoint x: 126, startPoint y: 99, endPoint x: 113, endPoint y: 122, distance: 27.1
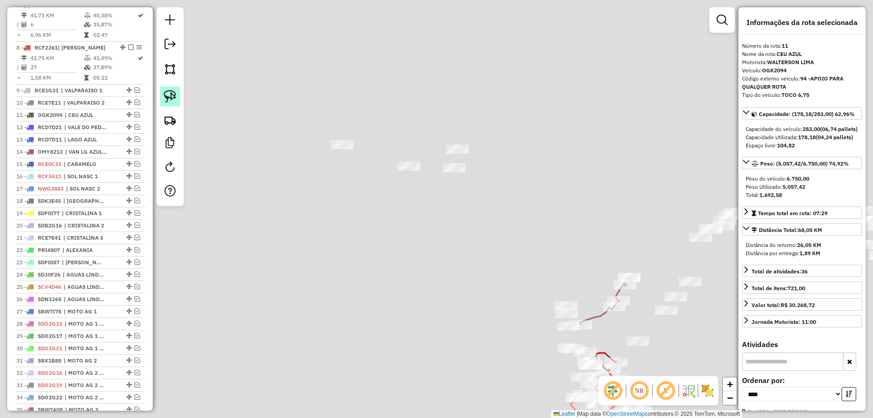
click at [174, 92] on img at bounding box center [170, 96] width 13 height 13
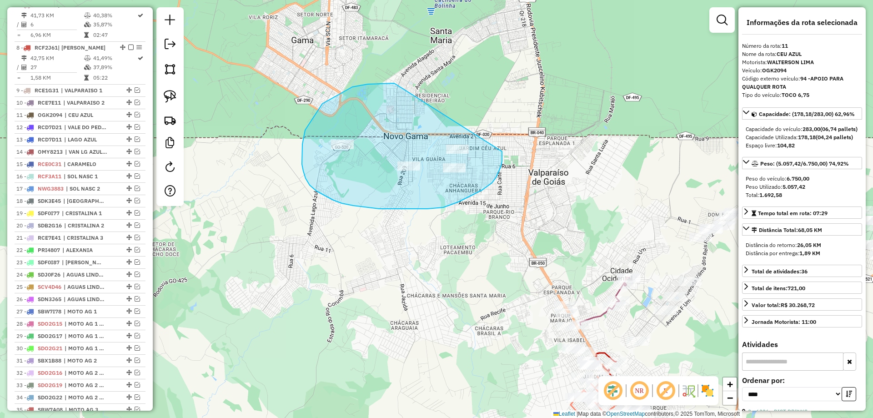
drag, startPoint x: 302, startPoint y: 144, endPoint x: 502, endPoint y: 151, distance: 199.6
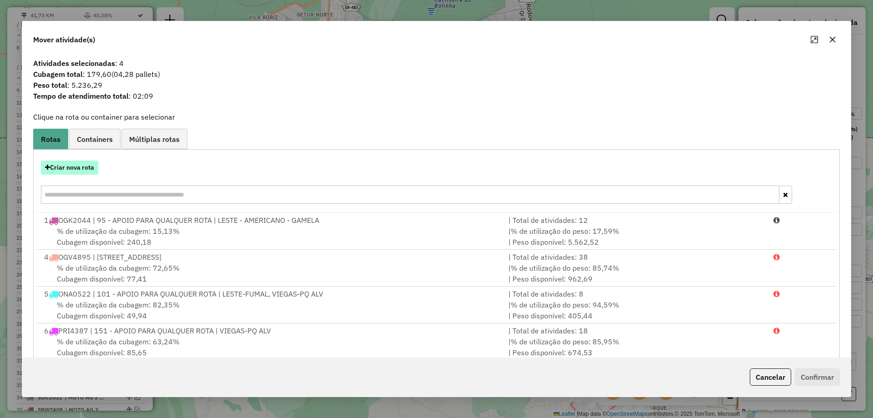
click at [85, 168] on button "Criar nova rota" at bounding box center [69, 167] width 57 height 14
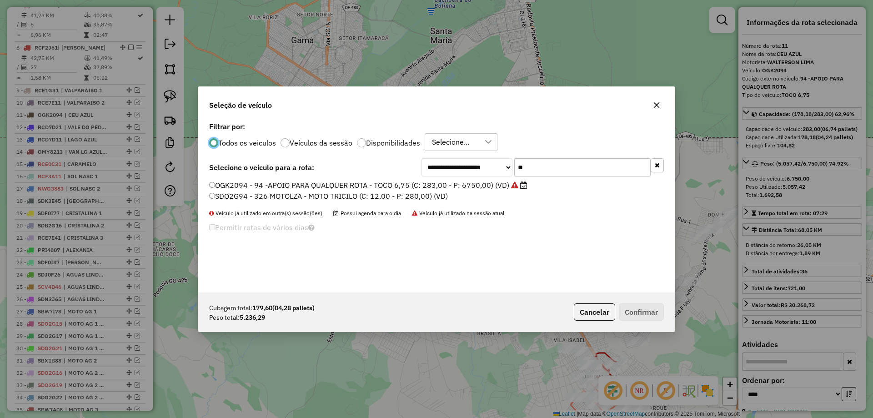
click at [658, 164] on icon "button" at bounding box center [656, 165] width 5 height 6
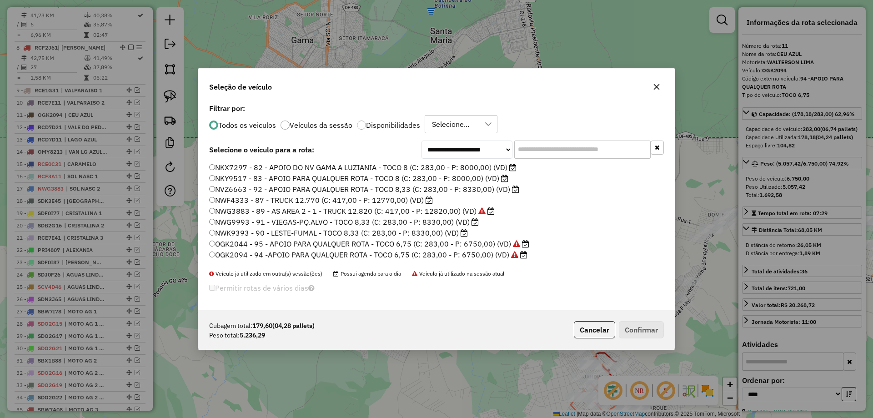
click at [264, 234] on label "NWK9393 - 90 - LESTE-FUMAL - TOCO 8,33 (C: 283,00 - P: 8330,00) (VD)" at bounding box center [338, 232] width 259 height 11
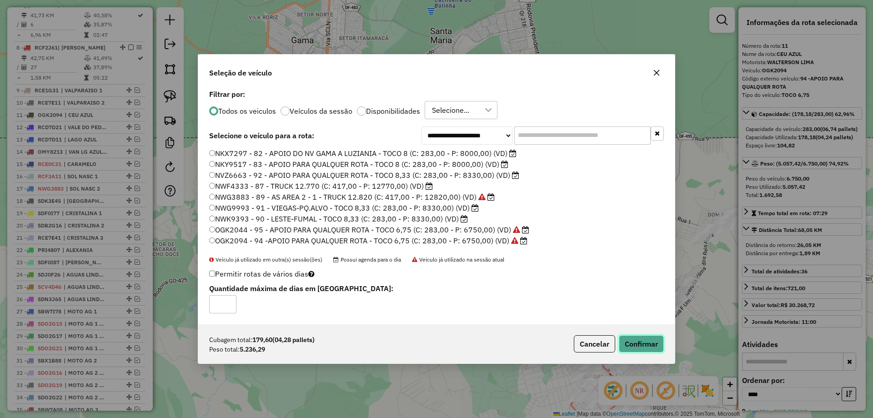
click at [643, 343] on button "Confirmar" at bounding box center [640, 343] width 45 height 17
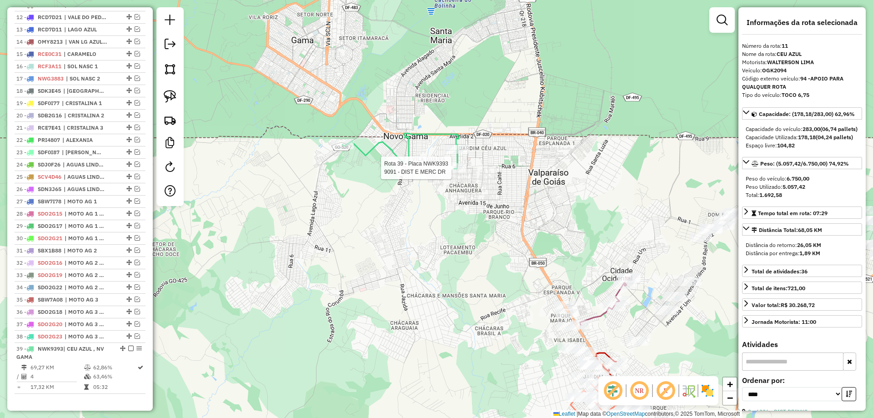
scroll to position [863, 0]
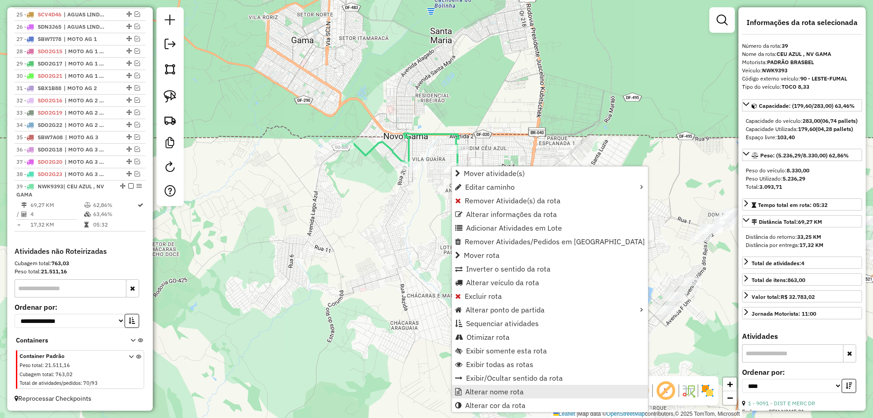
click at [490, 388] on span "Alterar nome rota" at bounding box center [494, 391] width 59 height 7
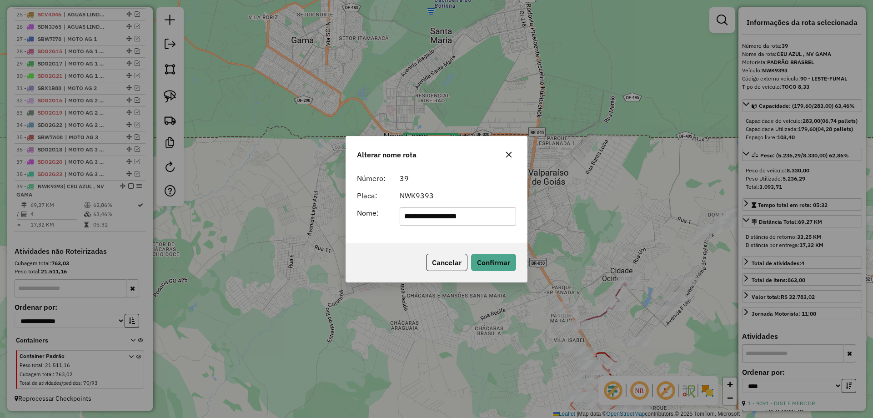
drag, startPoint x: 450, startPoint y: 214, endPoint x: 295, endPoint y: 209, distance: 155.5
click at [296, 209] on div "**********" at bounding box center [436, 209] width 873 height 418
click at [488, 216] on input "**********" at bounding box center [457, 216] width 117 height 18
click at [434, 214] on input "**********" at bounding box center [457, 216] width 117 height 18
type input "**********"
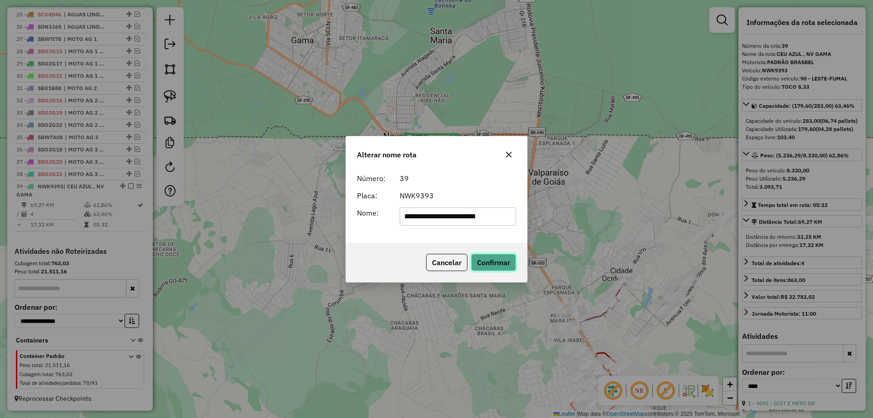
click at [503, 262] on button "Confirmar" at bounding box center [493, 262] width 45 height 17
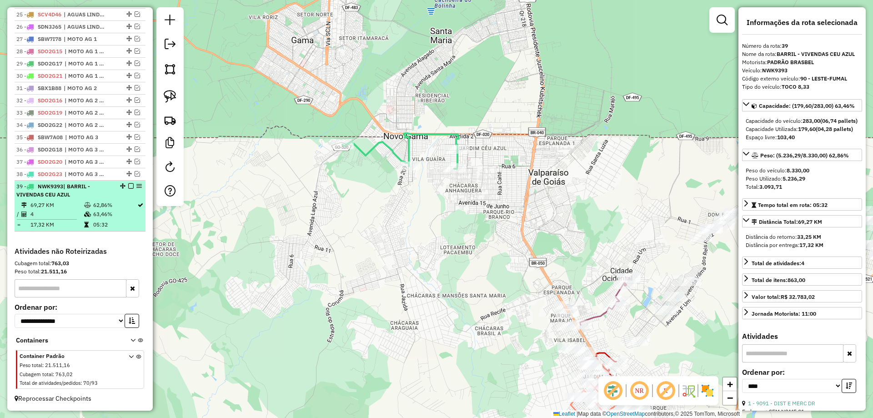
click at [128, 187] on em at bounding box center [130, 185] width 5 height 5
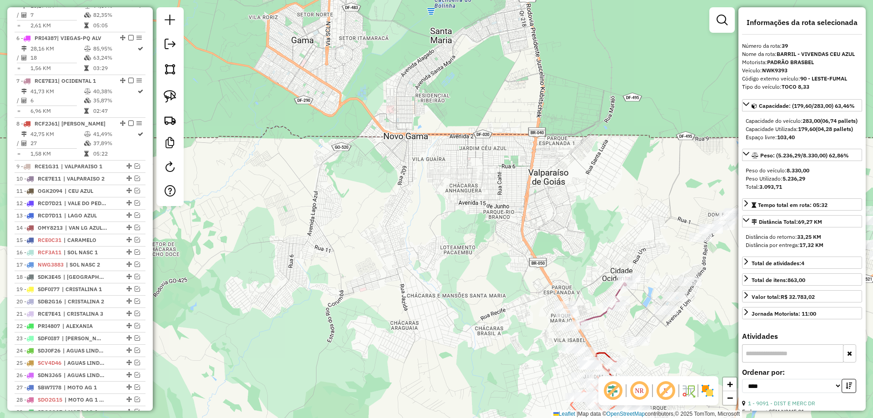
scroll to position [507, 0]
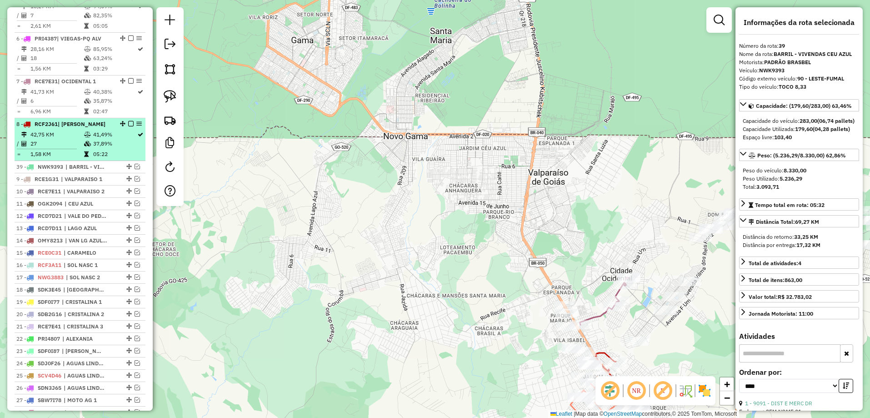
drag, startPoint x: 126, startPoint y: 225, endPoint x: 113, endPoint y: 169, distance: 57.9
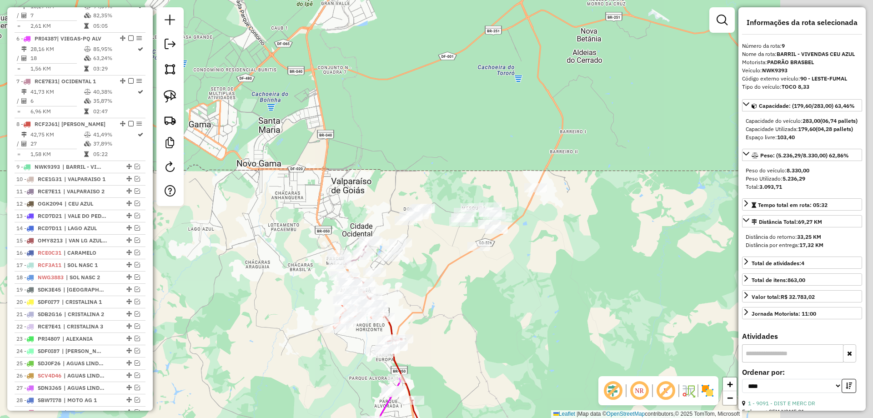
drag, startPoint x: 502, startPoint y: 276, endPoint x: 339, endPoint y: 278, distance: 163.1
click at [347, 279] on div "Janela de atendimento Grade de atendimento Capacidade Transportadoras Veículos …" at bounding box center [436, 209] width 873 height 418
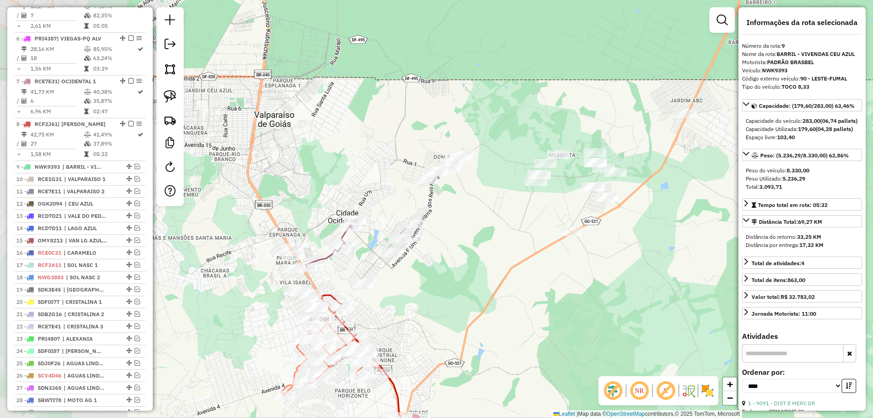
drag, startPoint x: 363, startPoint y: 301, endPoint x: 484, endPoint y: 300, distance: 120.9
click at [484, 300] on div "Janela de atendimento Grade de atendimento Capacidade Transportadoras Veículos …" at bounding box center [436, 209] width 873 height 418
click at [325, 257] on icon at bounding box center [330, 242] width 50 height 47
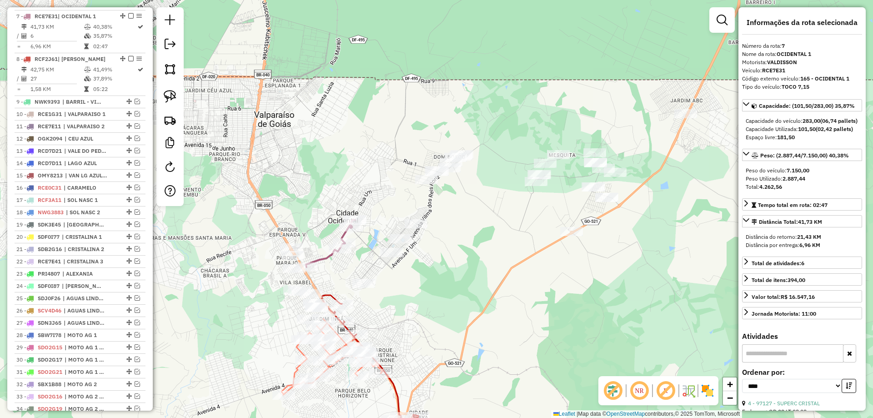
scroll to position [583, 0]
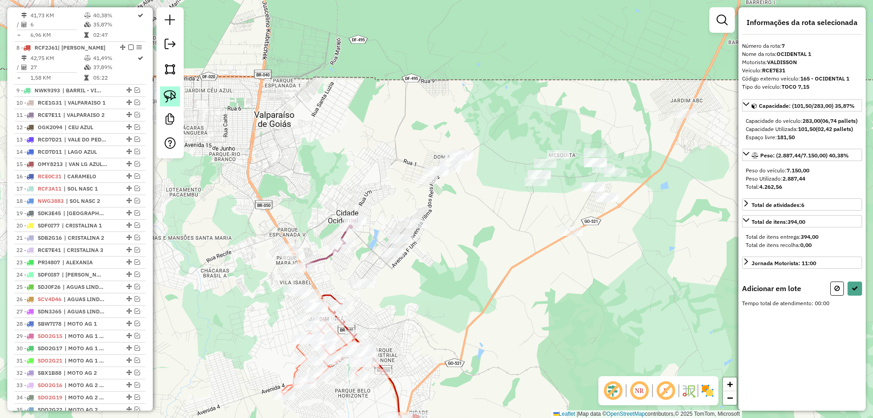
click at [169, 96] on img at bounding box center [170, 96] width 13 height 13
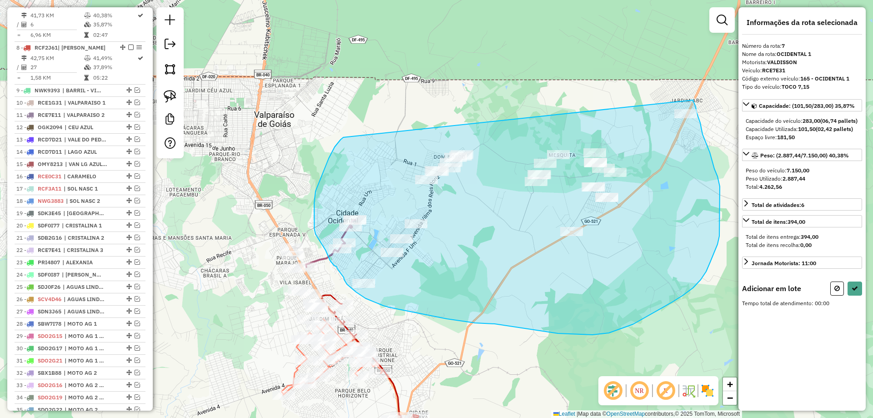
drag, startPoint x: 343, startPoint y: 137, endPoint x: 692, endPoint y: 100, distance: 351.0
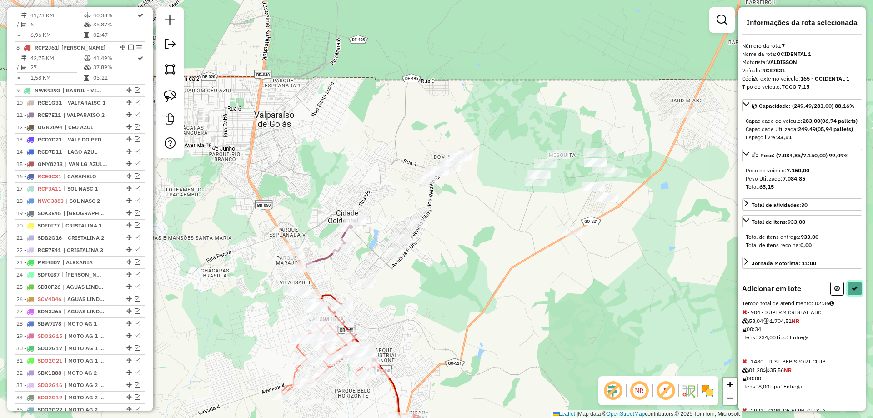
click at [848, 295] on button at bounding box center [854, 288] width 15 height 14
select select "*********"
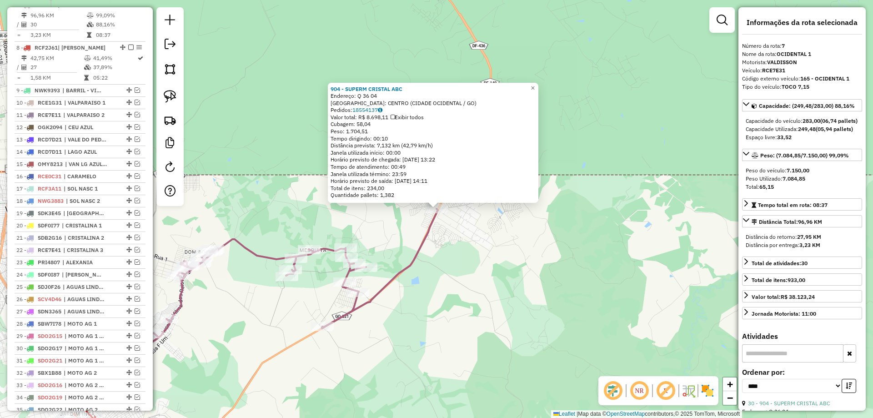
click at [454, 351] on div "904 - SUPERM CRISTAL ABC Endereço: Q 36 04 Bairro: CENTRO (CIDADE OCIDENTAL / G…" at bounding box center [436, 209] width 873 height 418
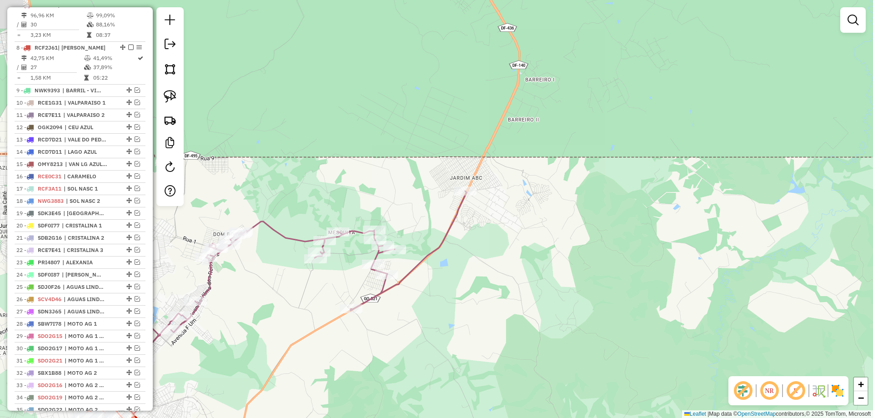
drag, startPoint x: 408, startPoint y: 354, endPoint x: 675, endPoint y: 234, distance: 292.9
click at [675, 234] on div "Janela de atendimento Grade de atendimento Capacidade Transportadoras Veículos …" at bounding box center [436, 209] width 873 height 418
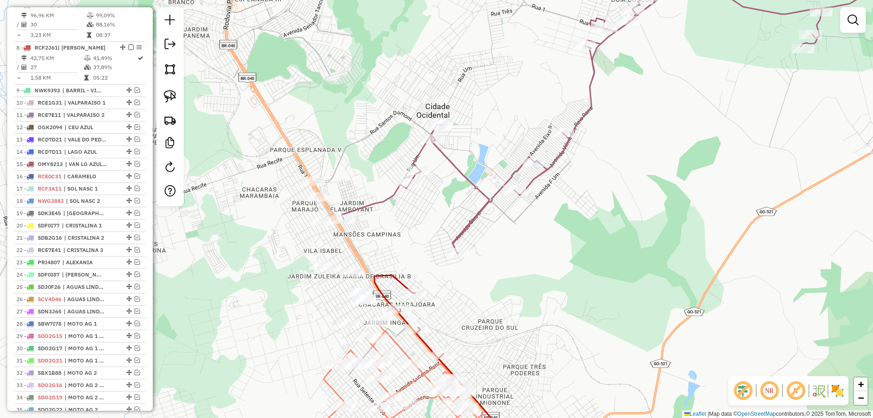
click at [449, 171] on div "Janela de atendimento Grade de atendimento Capacidade Transportadoras Veículos …" at bounding box center [436, 209] width 873 height 418
click at [459, 167] on icon at bounding box center [651, 113] width 618 height 280
select select "*********"
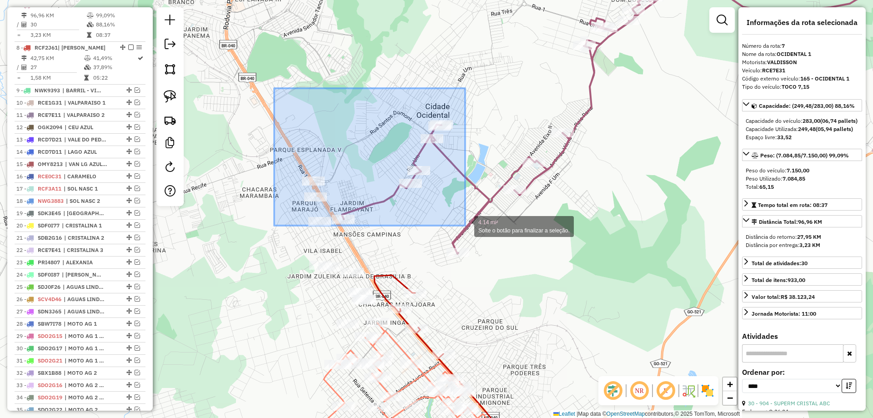
drag, startPoint x: 274, startPoint y: 88, endPoint x: 465, endPoint y: 225, distance: 235.1
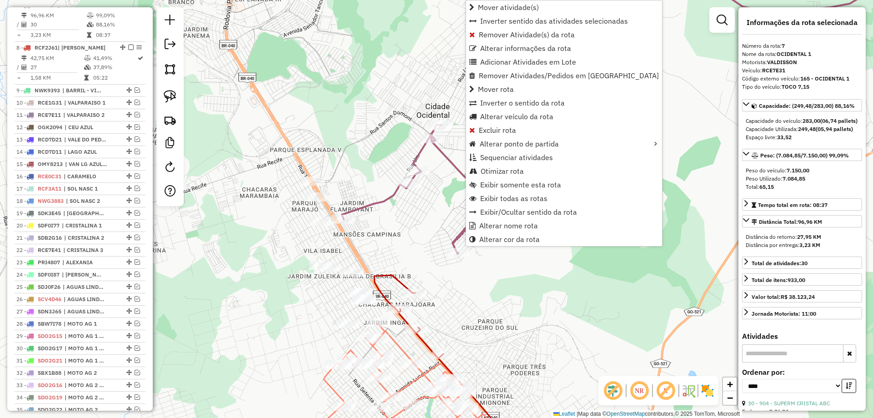
click at [533, 294] on div "Janela de atendimento Grade de atendimento Capacidade Transportadoras Veículos …" at bounding box center [436, 209] width 873 height 418
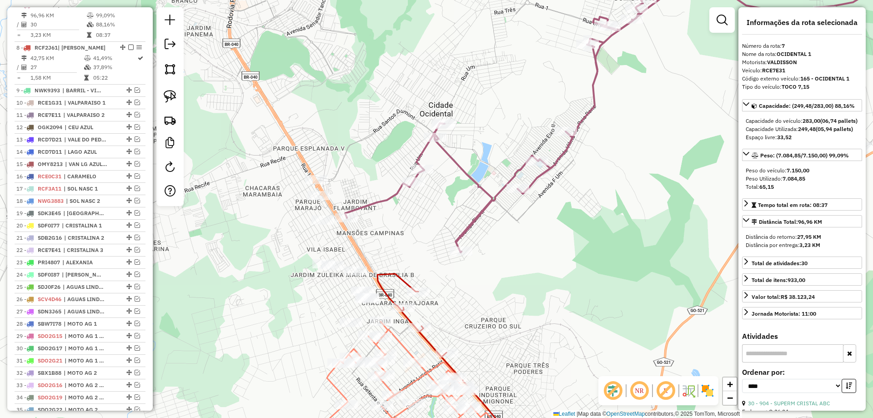
drag, startPoint x: 172, startPoint y: 90, endPoint x: 185, endPoint y: 90, distance: 13.2
click at [171, 90] on link at bounding box center [170, 96] width 20 height 20
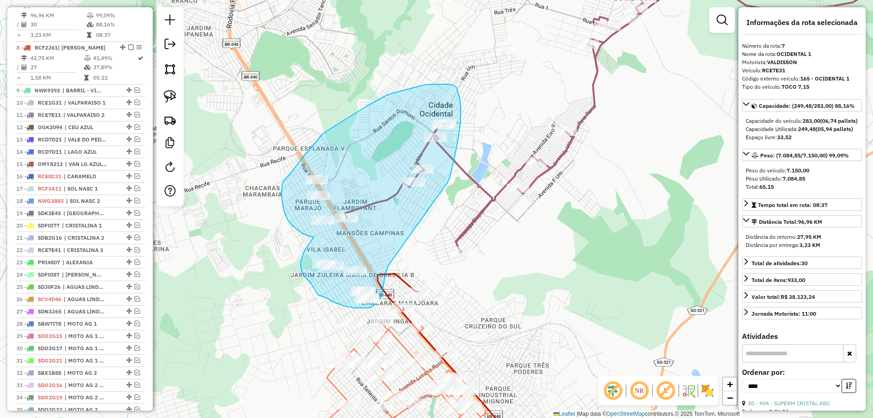
drag, startPoint x: 447, startPoint y: 184, endPoint x: 388, endPoint y: 264, distance: 99.5
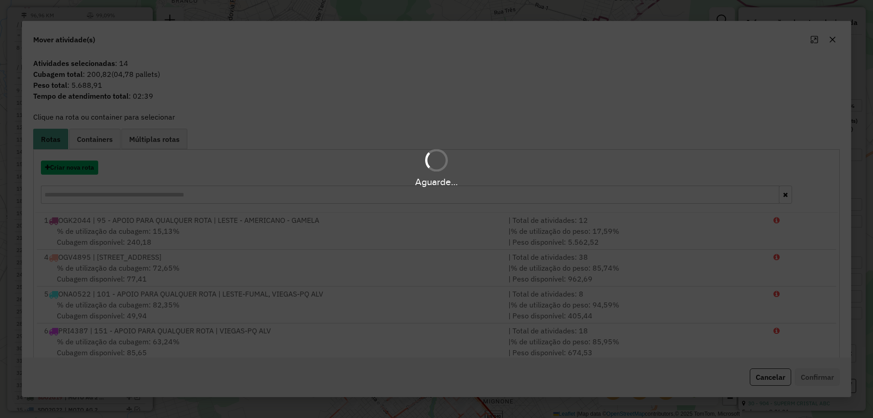
click at [76, 172] on button "Criar nova rota" at bounding box center [69, 167] width 57 height 14
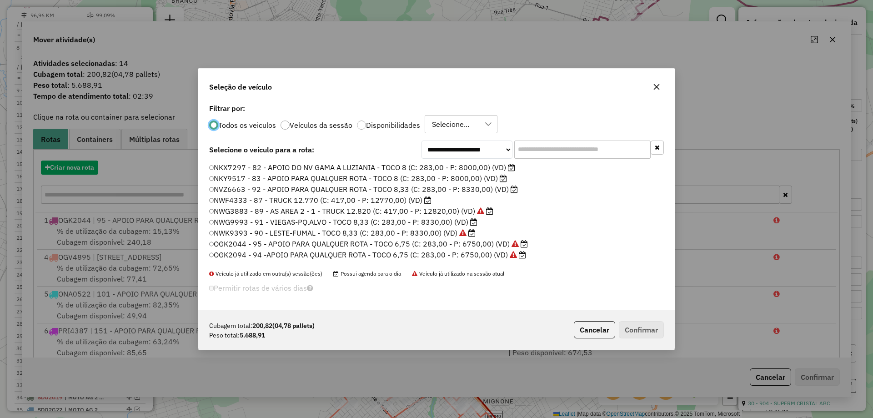
scroll to position [5, 3]
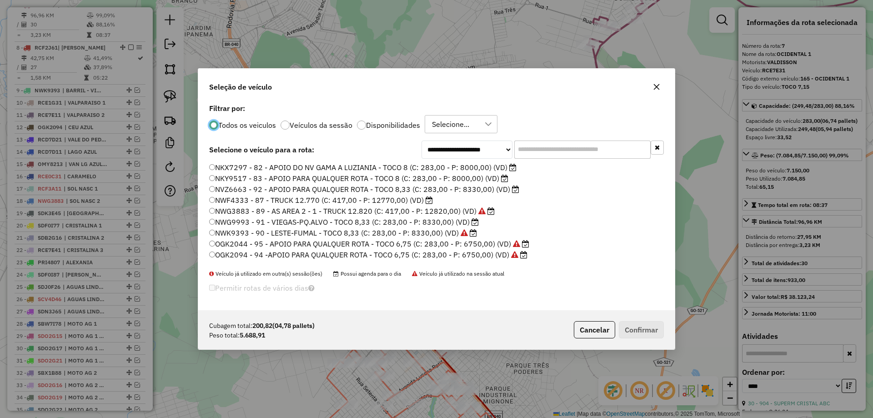
click at [618, 141] on input "text" at bounding box center [582, 149] width 136 height 18
click at [268, 189] on label "NVZ6663 - 92 - APOIO PARA QUALQUER ROTA - TOCO 8,33 (C: 283,00 - P: 8330,00) (V…" at bounding box center [364, 189] width 310 height 11
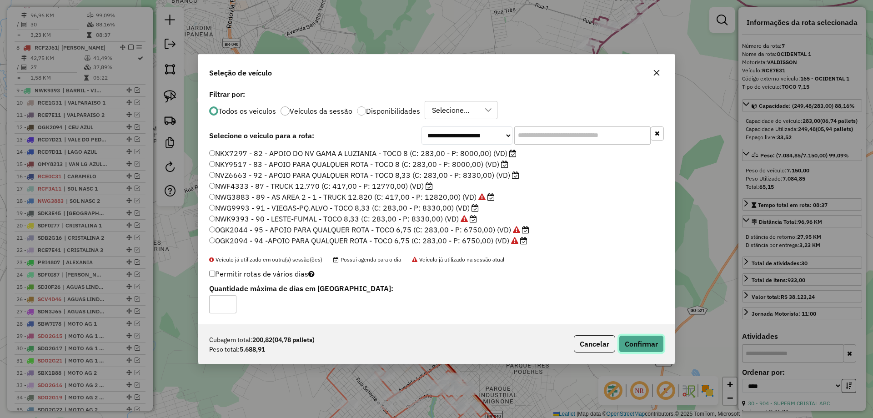
click at [637, 339] on button "Confirmar" at bounding box center [640, 343] width 45 height 17
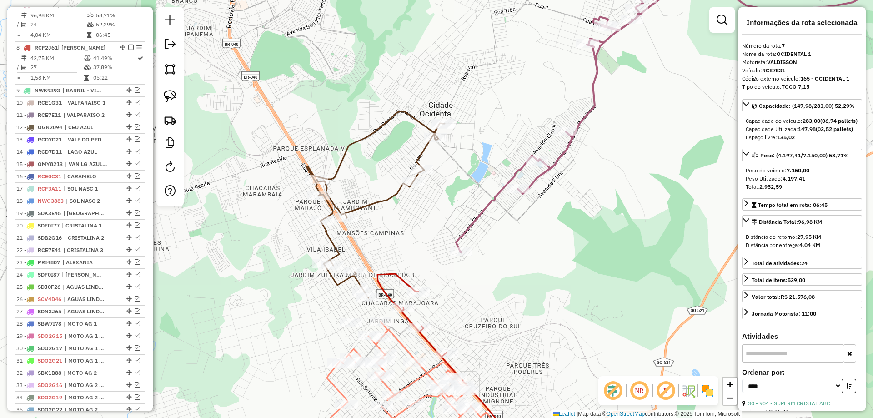
click at [495, 202] on icon at bounding box center [708, 112] width 504 height 280
click at [499, 194] on icon at bounding box center [708, 112] width 504 height 280
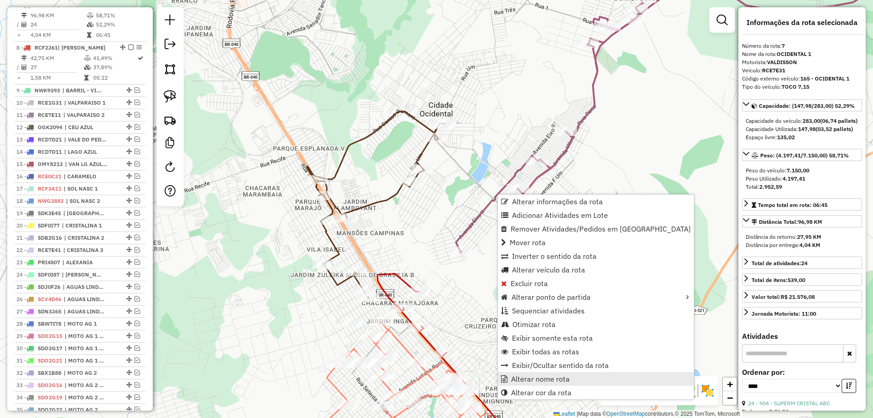
click at [524, 379] on span "Alterar nome rota" at bounding box center [540, 378] width 59 height 7
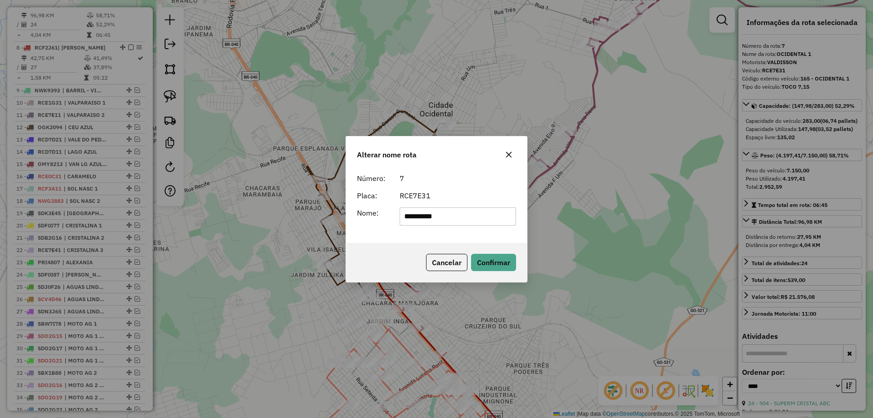
type input "*********"
click at [390, 242] on div "Número: 7 Placa: RCE7E31 Nome: *********" at bounding box center [436, 206] width 181 height 74
click at [490, 267] on button "Confirmar" at bounding box center [493, 262] width 45 height 17
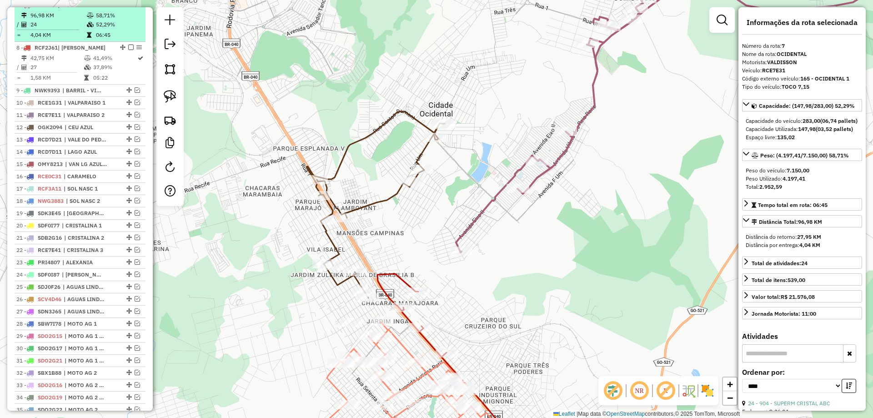
click at [128, 7] on em at bounding box center [130, 4] width 5 height 5
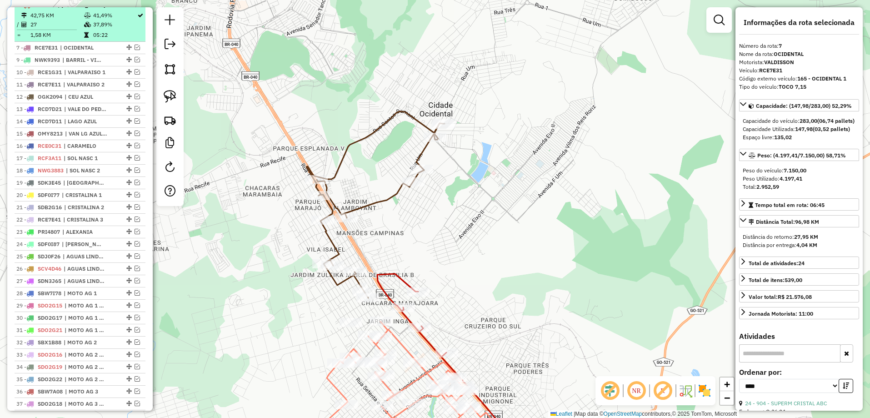
drag, startPoint x: 127, startPoint y: 12, endPoint x: 123, endPoint y: 47, distance: 35.2
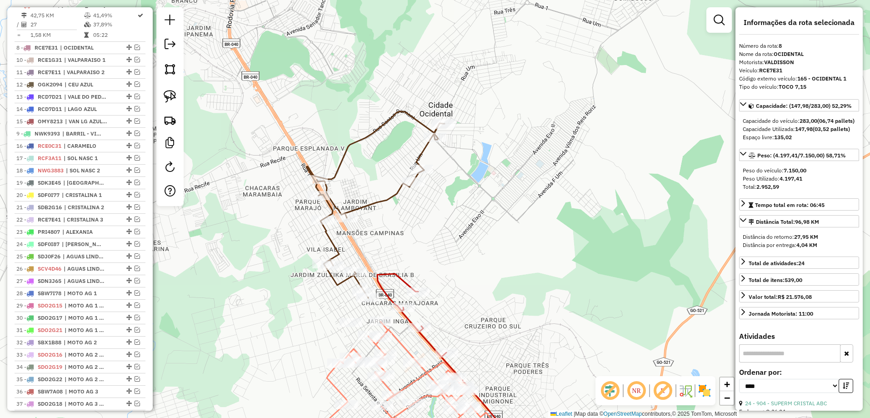
drag, startPoint x: 125, startPoint y: 69, endPoint x: 115, endPoint y: 145, distance: 76.9
drag, startPoint x: 126, startPoint y: 140, endPoint x: 124, endPoint y: 128, distance: 11.6
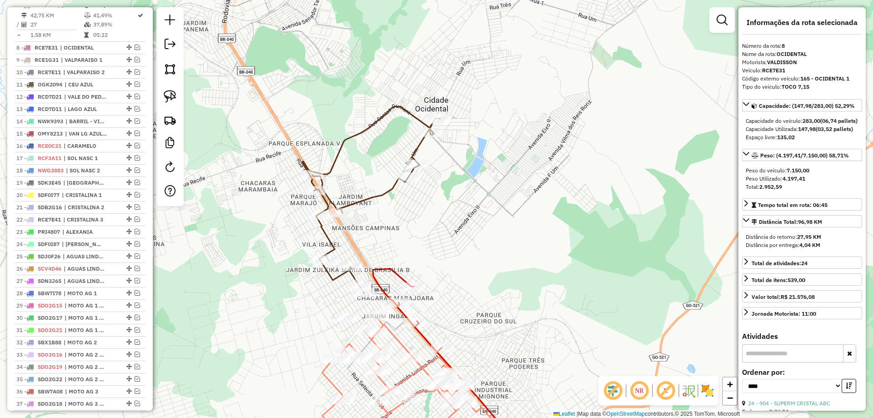
drag, startPoint x: 476, startPoint y: 281, endPoint x: 389, endPoint y: 77, distance: 221.7
click at [389, 77] on div "Janela de atendimento Grade de atendimento Capacidade Transportadoras Veículos …" at bounding box center [436, 209] width 873 height 418
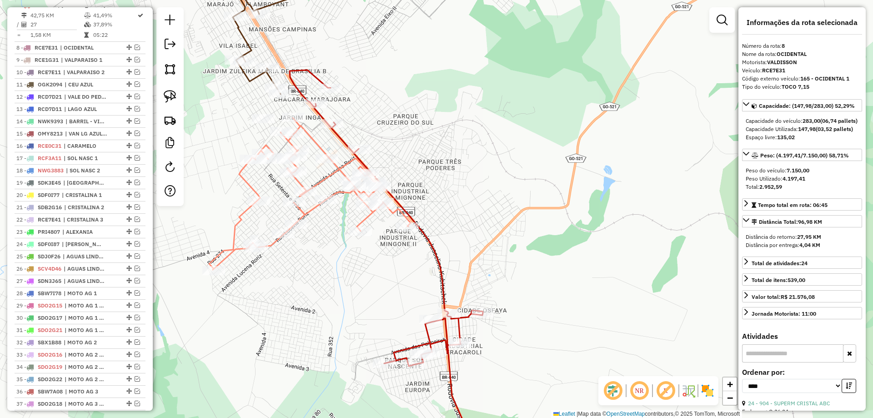
click at [324, 178] on icon at bounding box center [309, 194] width 201 height 152
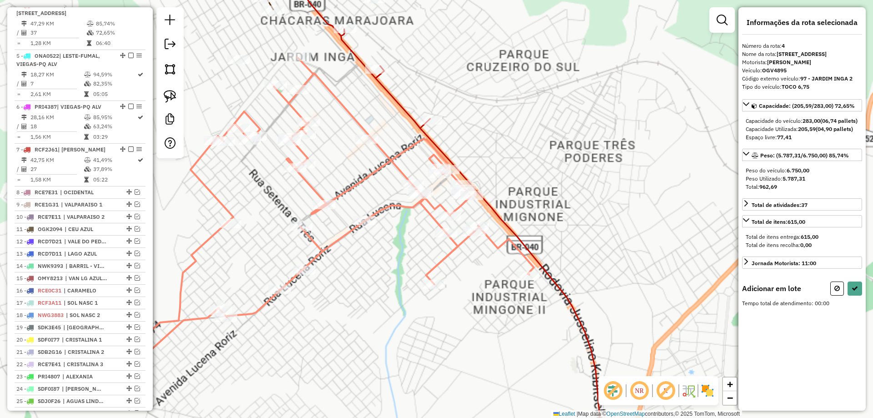
drag, startPoint x: 380, startPoint y: 287, endPoint x: 441, endPoint y: 315, distance: 66.5
click at [442, 316] on div "Janela de atendimento Grade de atendimento Capacidade Transportadoras Veículos …" at bounding box center [436, 209] width 873 height 418
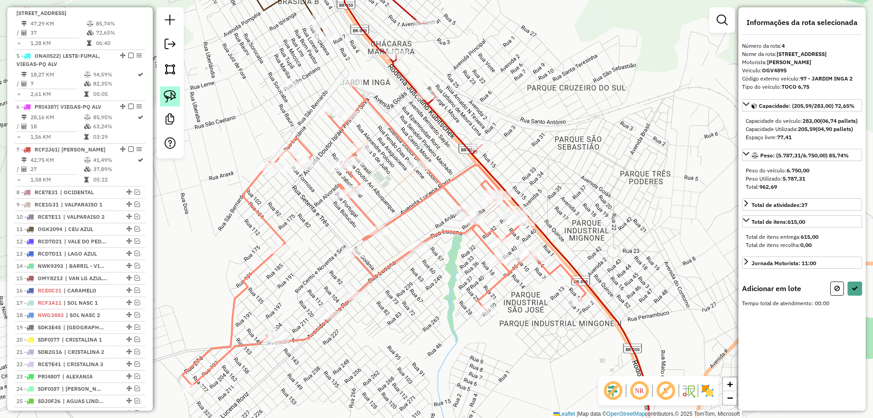
click at [169, 92] on img at bounding box center [170, 96] width 13 height 13
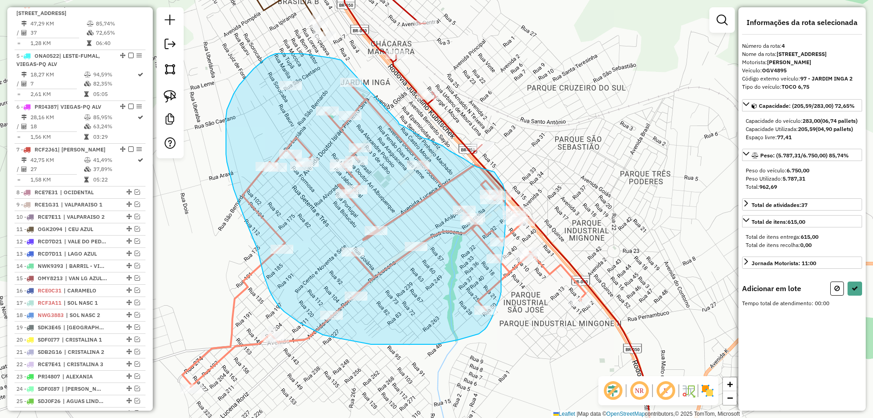
drag, startPoint x: 282, startPoint y: 54, endPoint x: 398, endPoint y: 121, distance: 133.8
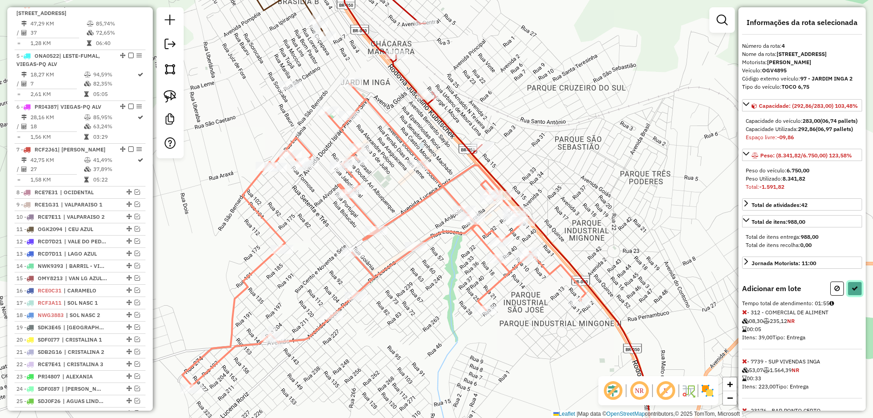
click at [847, 295] on button at bounding box center [854, 288] width 15 height 14
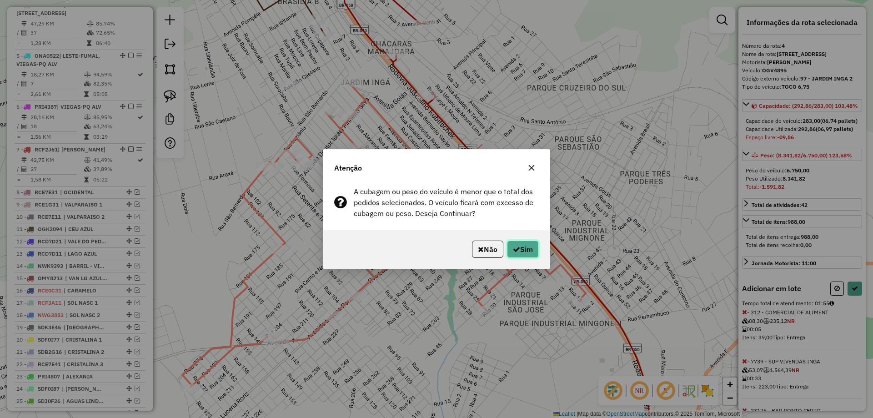
click at [526, 244] on button "Sim" at bounding box center [523, 248] width 32 height 17
select select "*********"
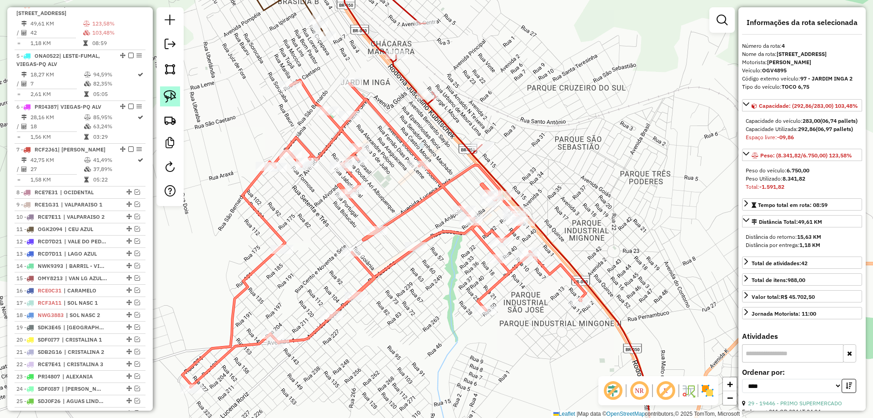
drag, startPoint x: 169, startPoint y: 93, endPoint x: 177, endPoint y: 97, distance: 9.4
click at [168, 93] on img at bounding box center [170, 96] width 13 height 13
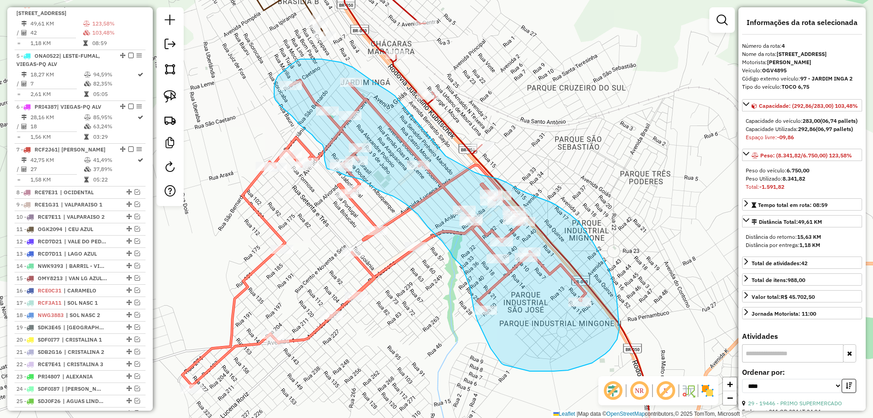
drag, startPoint x: 385, startPoint y: 89, endPoint x: 430, endPoint y: 149, distance: 74.6
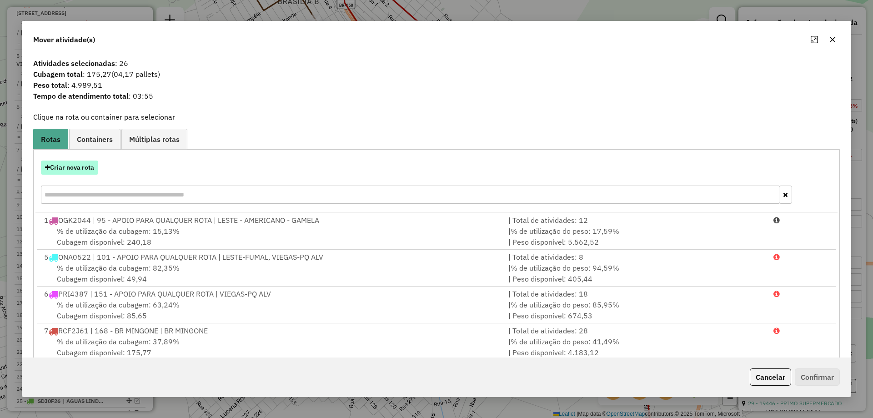
click at [70, 170] on button "Criar nova rota" at bounding box center [69, 167] width 57 height 14
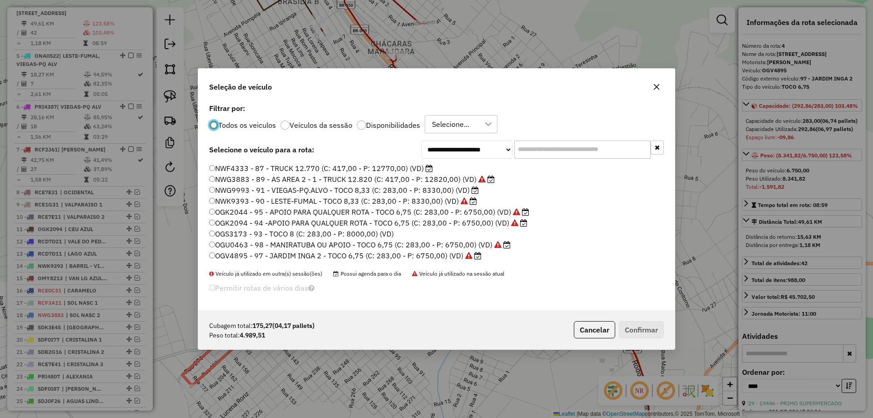
scroll to position [45, 0]
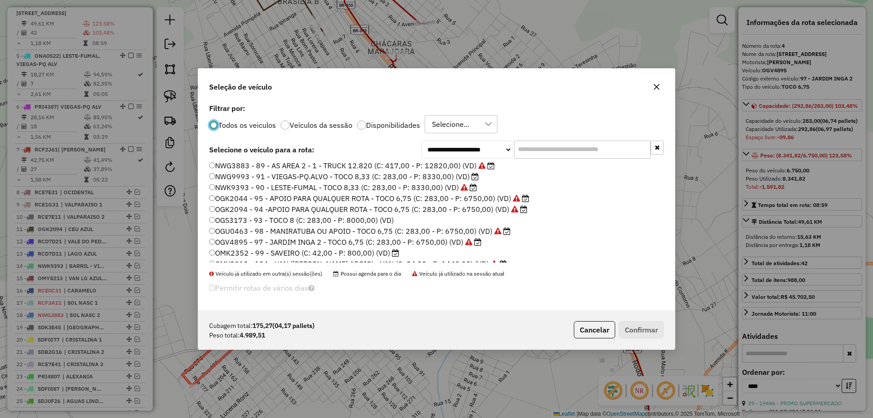
click at [600, 146] on input "text" at bounding box center [582, 149] width 136 height 18
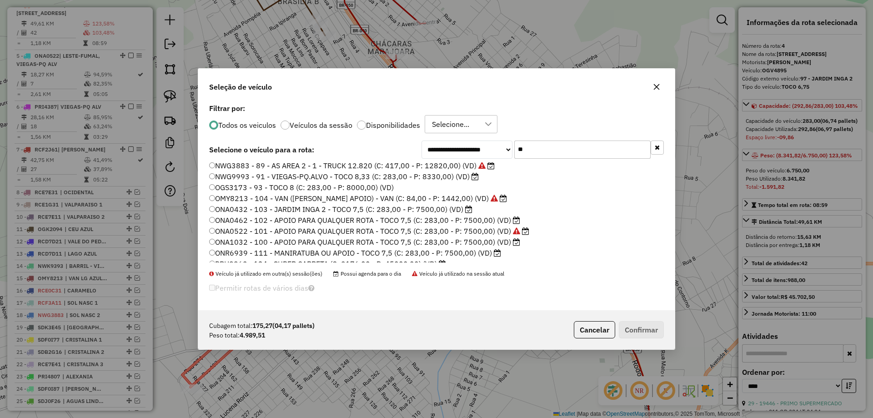
scroll to position [0, 0]
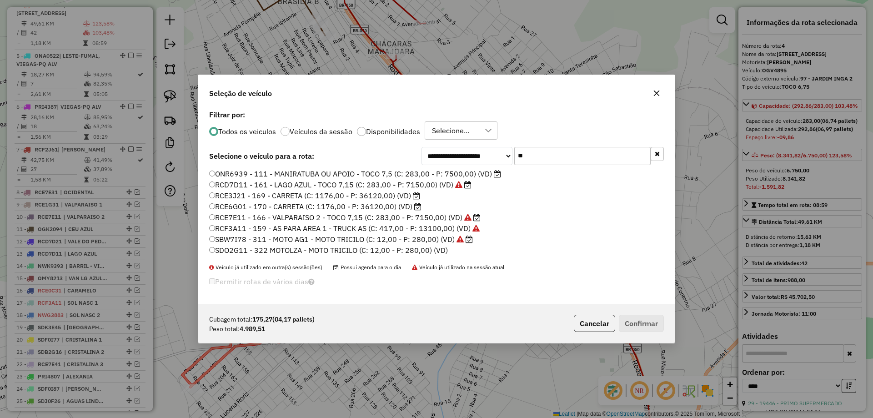
click at [341, 170] on label "ONR6939 - 111 - MANIRATUBA OU APOIO - TOCO 7,5 (C: 283,00 - P: 7500,00) (VD)" at bounding box center [355, 173] width 292 height 11
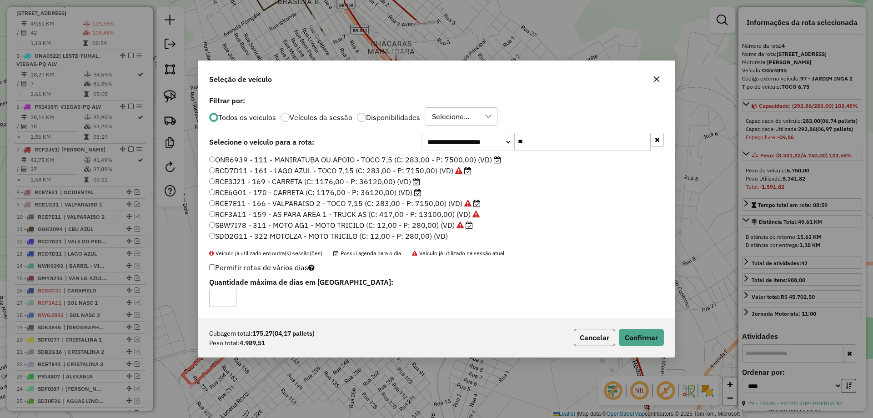
click at [342, 109] on div "**********" at bounding box center [436, 206] width 476 height 224
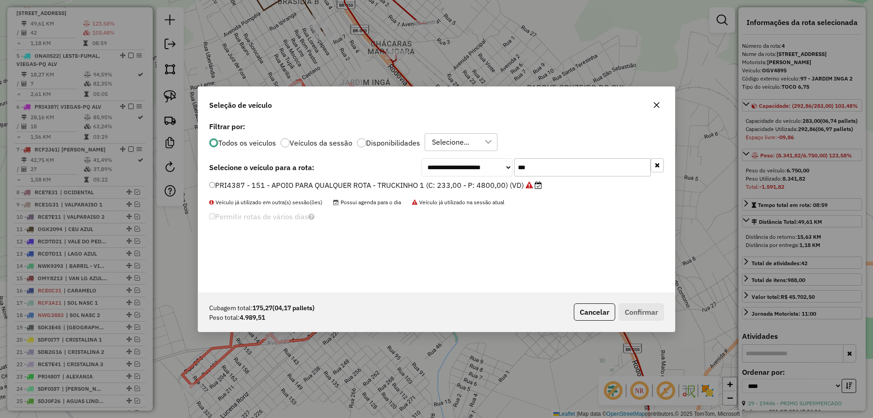
type input "***"
click at [310, 187] on label "PRI4387 - 151 - APOIO PARA QUALQUER ROTA - TRUCKINHO 1 (C: 233,00 - P: 4800,00)…" at bounding box center [375, 185] width 333 height 11
click at [634, 311] on button "Confirmar" at bounding box center [640, 311] width 45 height 17
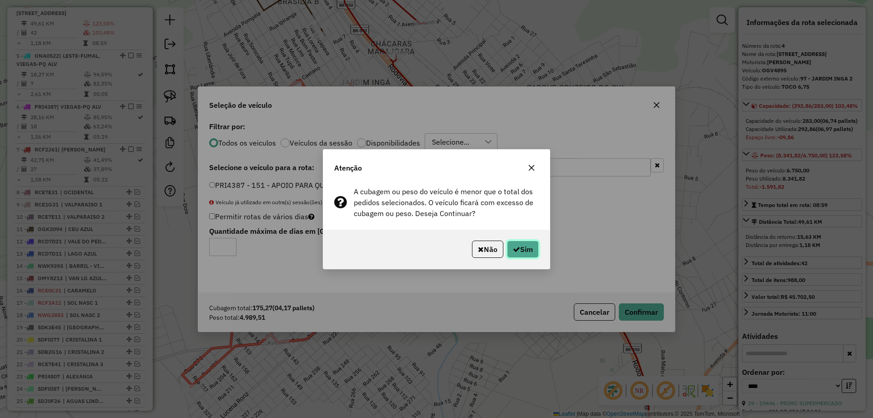
click at [520, 252] on button "Sim" at bounding box center [523, 248] width 32 height 17
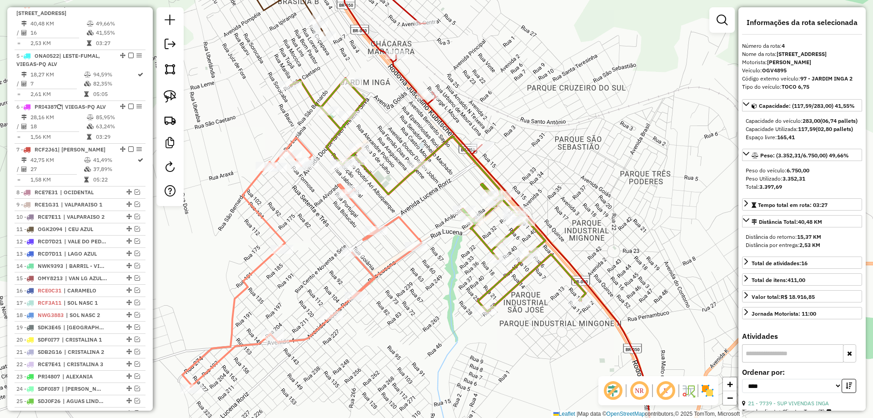
click at [389, 265] on icon at bounding box center [301, 261] width 239 height 249
click at [495, 279] on icon at bounding box center [437, 194] width 295 height 233
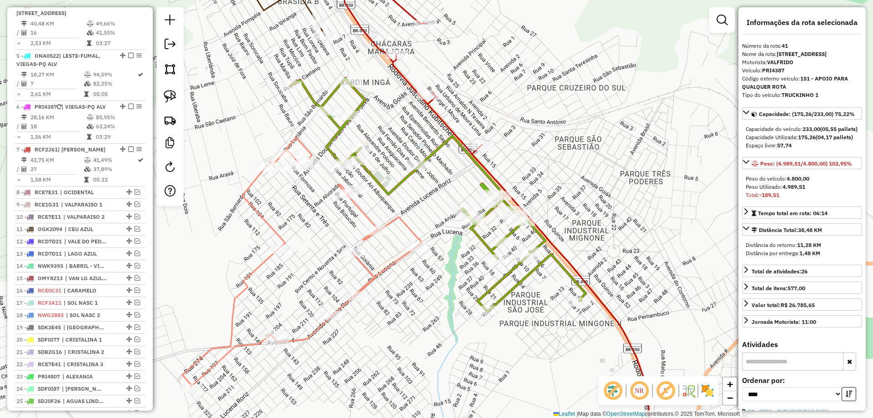
scroll to position [896, 0]
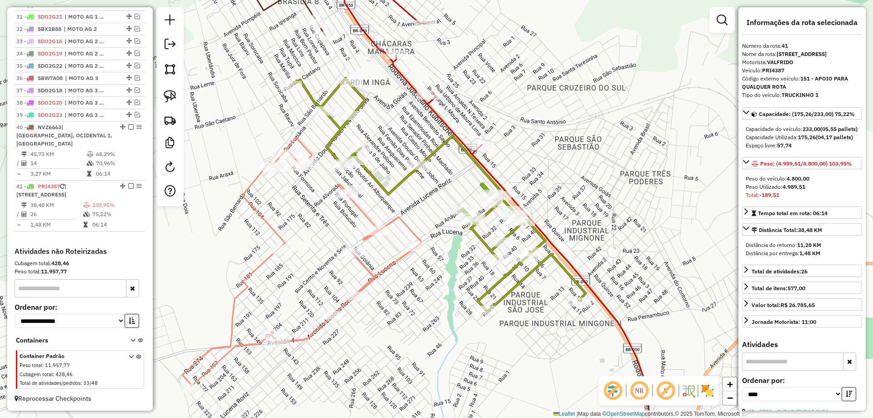
click at [401, 254] on icon at bounding box center [301, 261] width 239 height 249
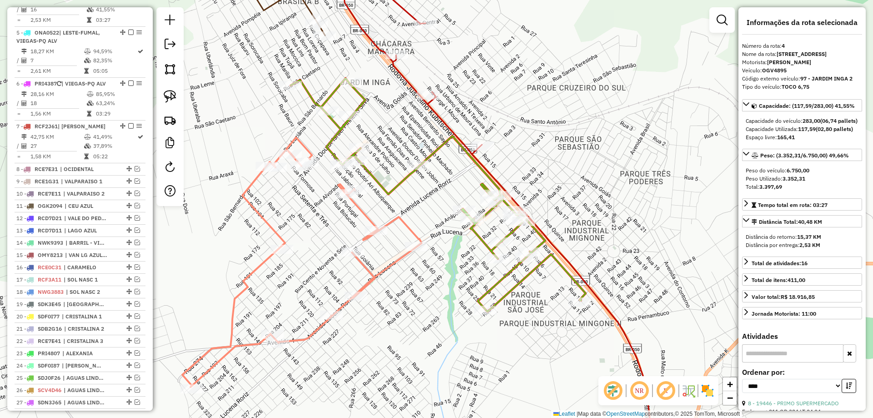
scroll to position [439, 0]
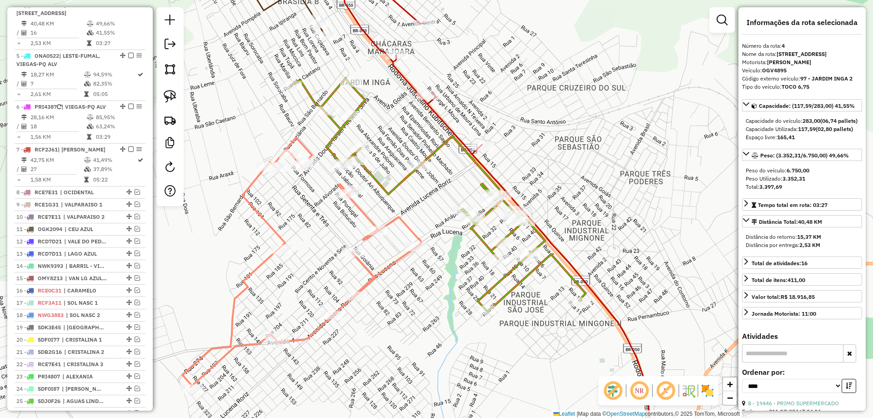
click at [401, 256] on icon at bounding box center [301, 261] width 239 height 249
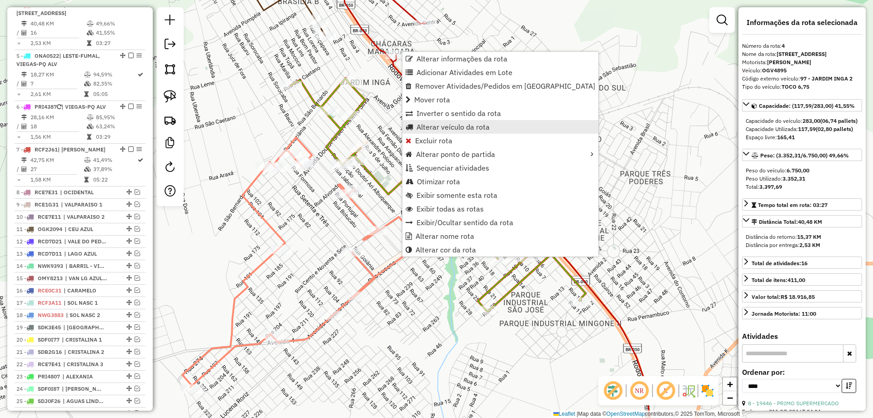
click at [432, 127] on span "Alterar veículo da rota" at bounding box center [452, 126] width 73 height 7
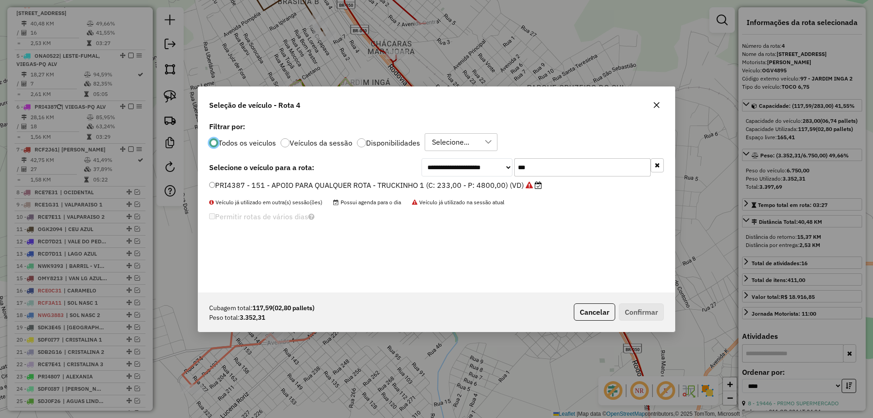
scroll to position [5, 3]
click at [349, 153] on div "**********" at bounding box center [436, 206] width 476 height 173
type input "***"
click at [284, 185] on label "ONR6939 - 111 - MANIRATUBA OU APOIO - TOCO 7,5 (C: 283,00 - P: 7500,00) (VD)" at bounding box center [355, 185] width 292 height 11
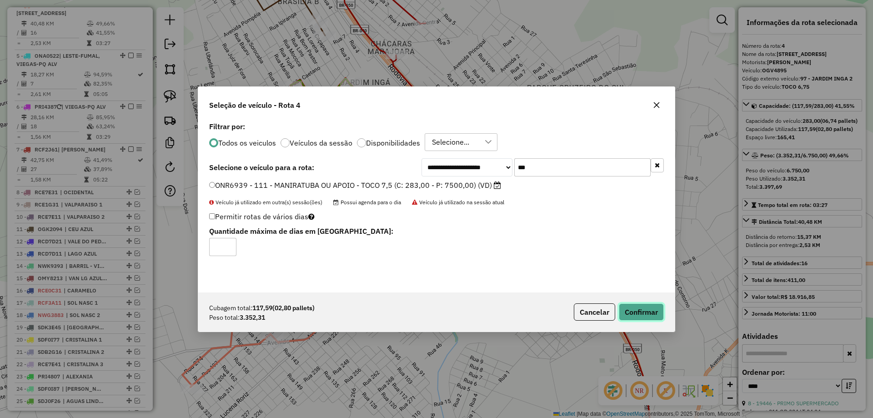
click at [658, 314] on button "Confirmar" at bounding box center [640, 311] width 45 height 17
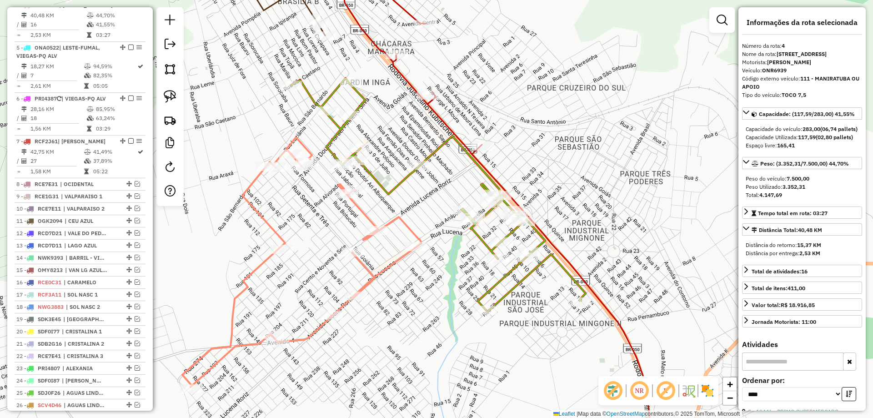
click at [391, 219] on icon at bounding box center [301, 261] width 239 height 249
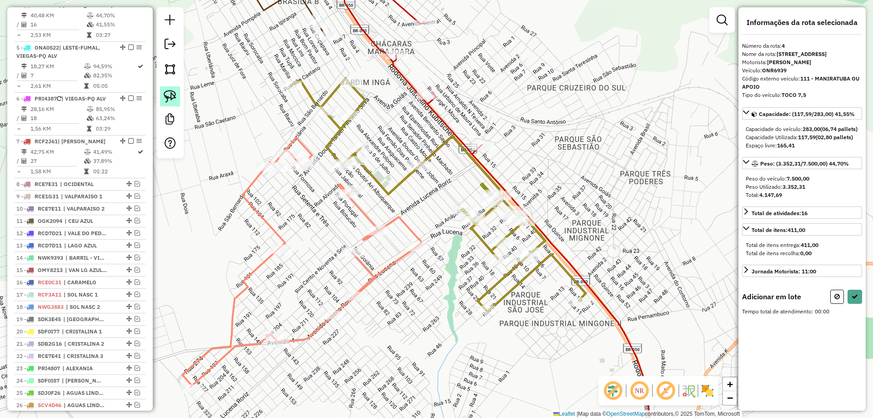
click at [171, 94] on img at bounding box center [170, 96] width 13 height 13
drag, startPoint x: 363, startPoint y: 133, endPoint x: 376, endPoint y: 162, distance: 31.5
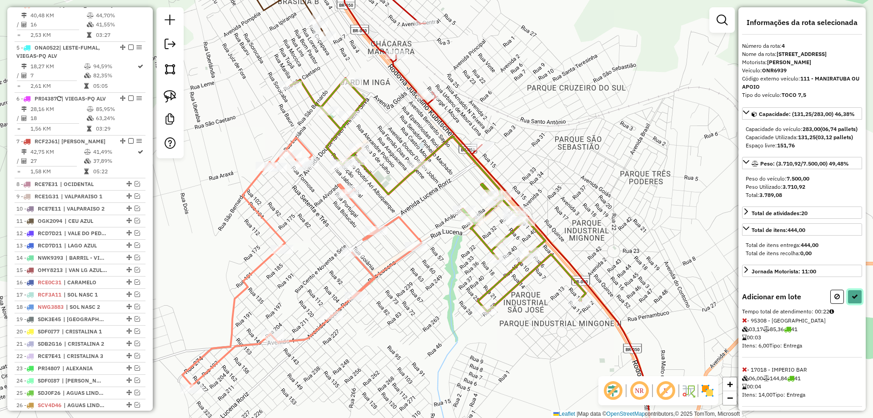
click at [851, 299] on icon at bounding box center [854, 296] width 6 height 6
select select "*********"
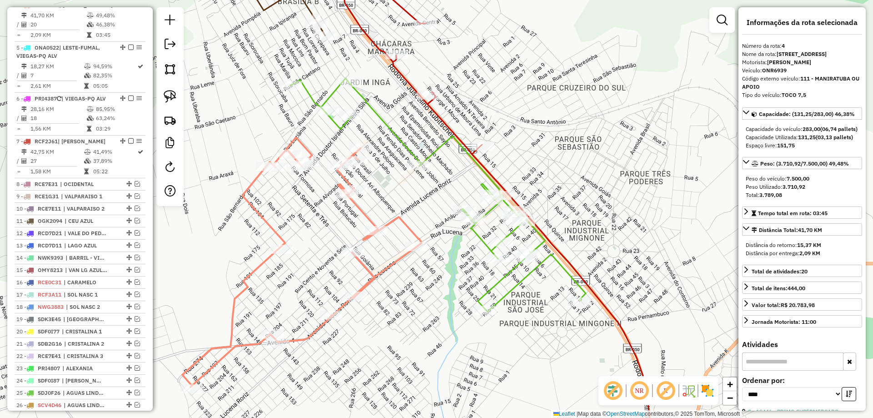
click at [476, 234] on icon at bounding box center [437, 194] width 295 height 233
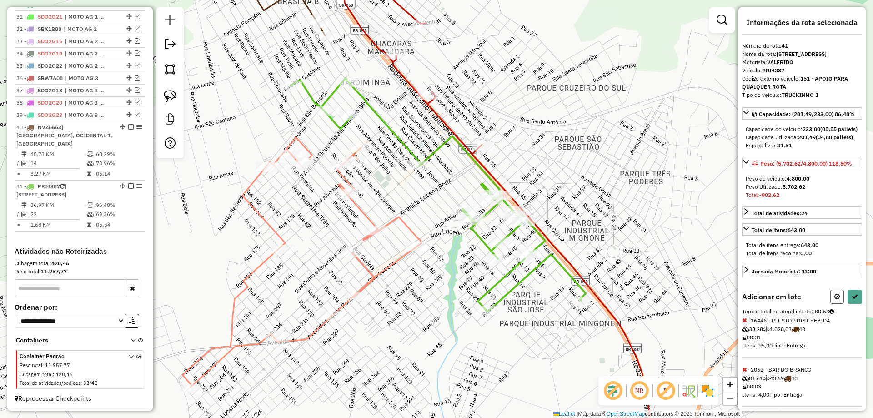
click at [837, 304] on button at bounding box center [837, 296] width 14 height 14
select select "*********"
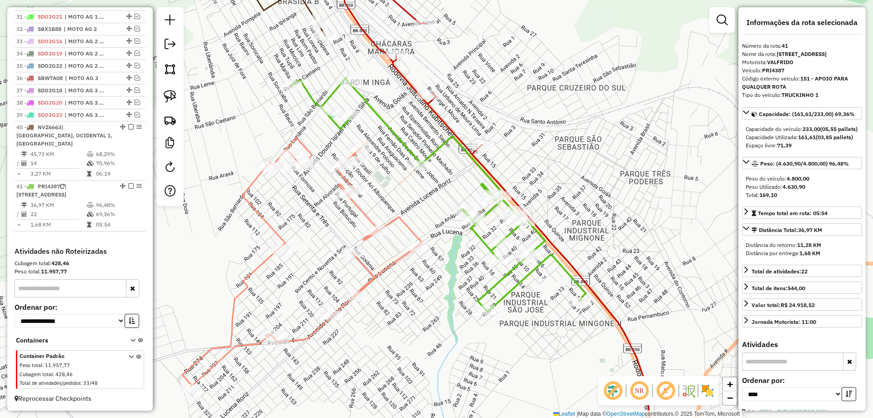
click at [394, 224] on icon at bounding box center [301, 261] width 239 height 249
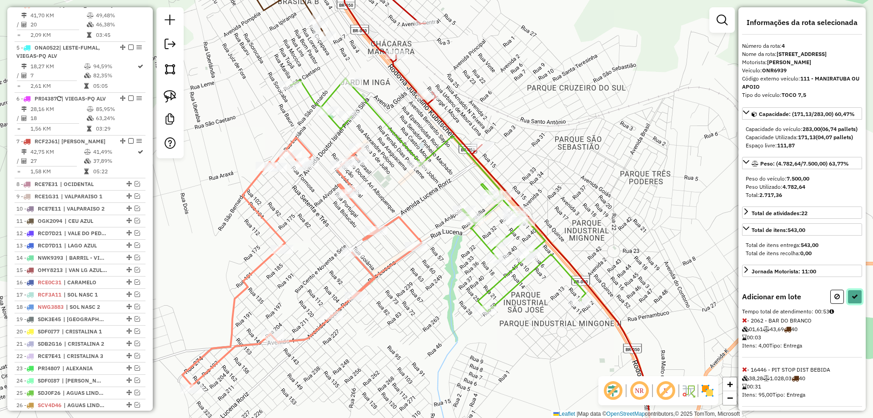
click at [853, 299] on icon at bounding box center [854, 296] width 6 height 6
select select "*********"
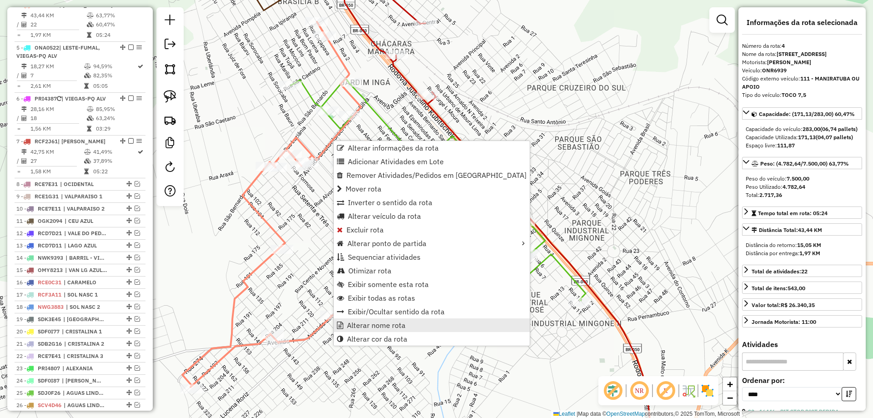
click at [402, 327] on span "Alterar nome rota" at bounding box center [376, 324] width 59 height 7
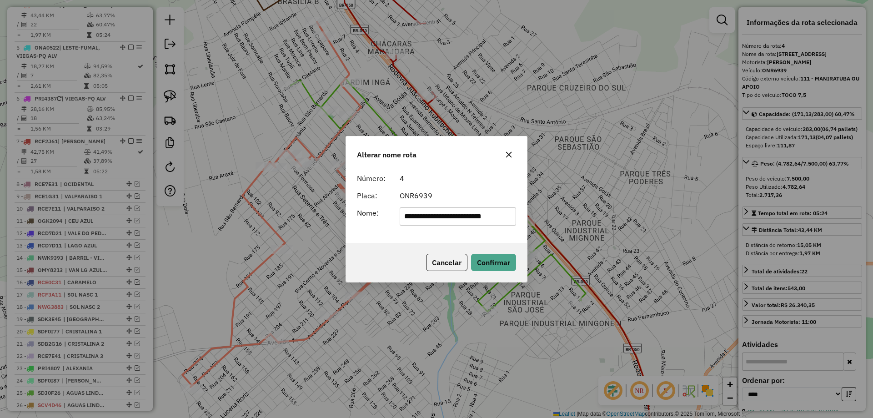
scroll to position [0, 0]
drag, startPoint x: 480, startPoint y: 217, endPoint x: 840, endPoint y: 219, distance: 360.4
click at [840, 219] on div "**********" at bounding box center [436, 209] width 873 height 418
type input "**********"
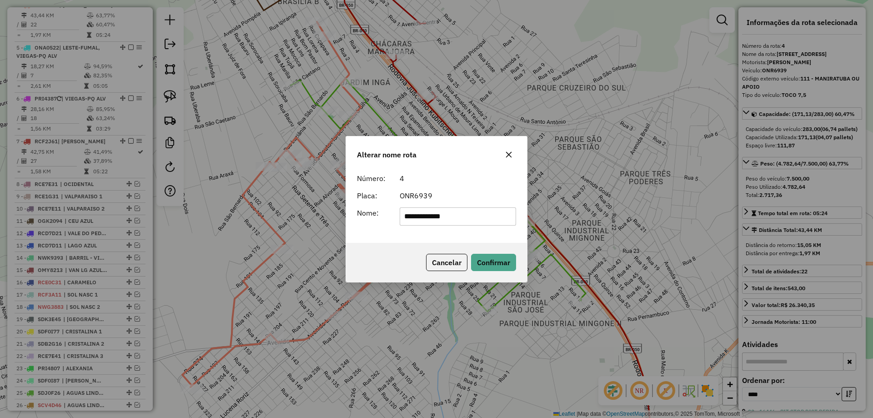
click at [384, 248] on div "Cancelar Confirmar" at bounding box center [436, 262] width 181 height 39
drag, startPoint x: 503, startPoint y: 260, endPoint x: 486, endPoint y: 257, distance: 17.2
click at [500, 259] on button "Confirmar" at bounding box center [493, 262] width 45 height 17
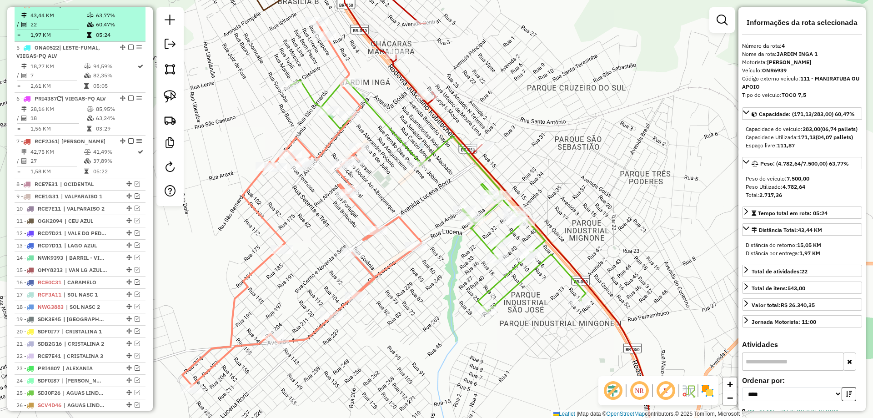
click at [130, 7] on em at bounding box center [130, 4] width 5 height 5
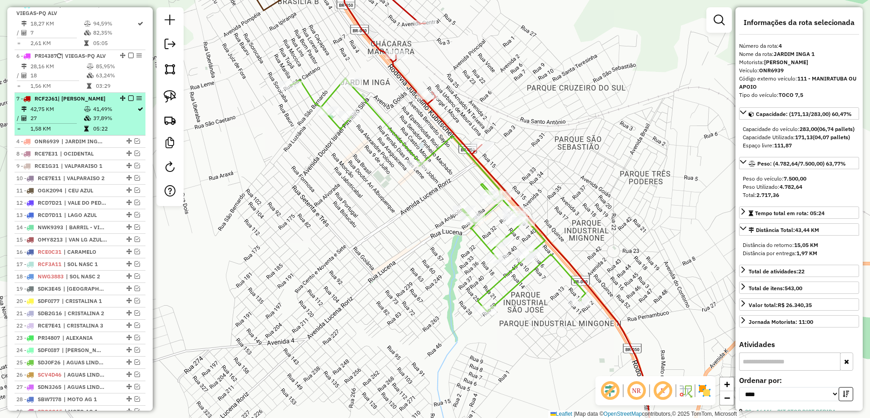
drag, startPoint x: 125, startPoint y: 14, endPoint x: 108, endPoint y: 141, distance: 128.0
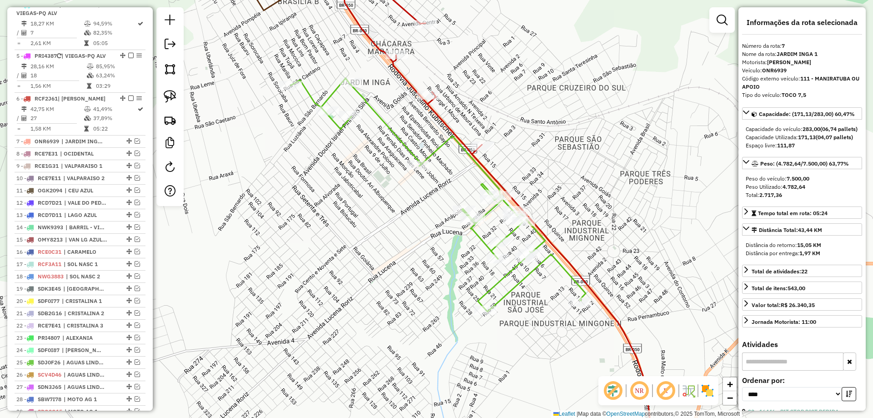
click at [485, 209] on icon at bounding box center [437, 194] width 295 height 233
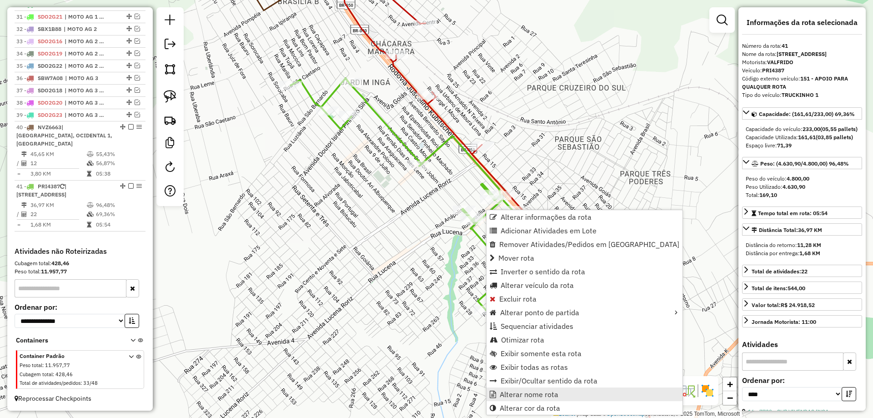
click at [521, 396] on span "Alterar nome rota" at bounding box center [528, 393] width 59 height 7
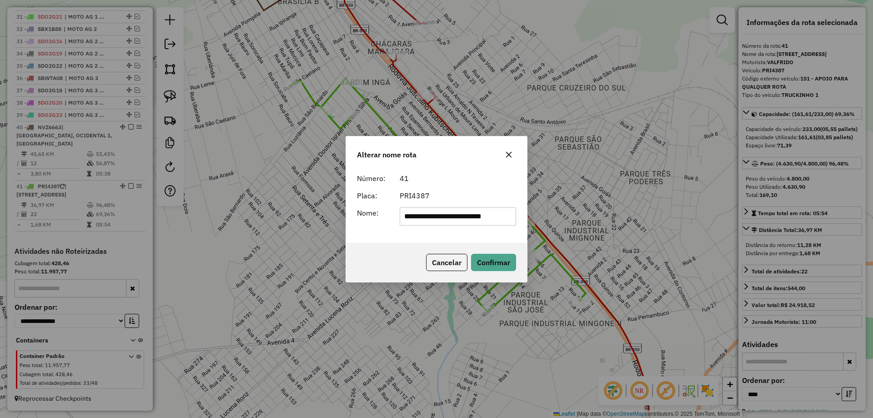
scroll to position [0, 0]
drag, startPoint x: 451, startPoint y: 215, endPoint x: 834, endPoint y: 254, distance: 385.4
click at [834, 254] on div "**********" at bounding box center [436, 209] width 873 height 418
type input "**********"
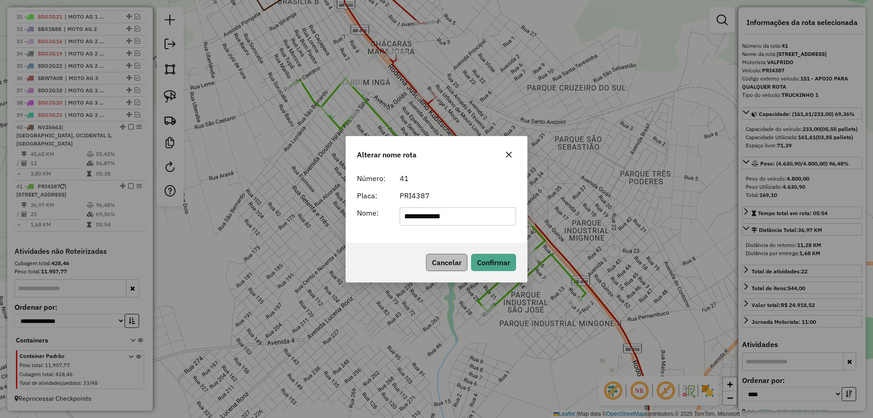
drag, startPoint x: 397, startPoint y: 266, endPoint x: 436, endPoint y: 266, distance: 38.6
click at [397, 266] on div "Cancelar Confirmar" at bounding box center [436, 262] width 181 height 39
click at [486, 262] on button "Confirmar" at bounding box center [493, 262] width 45 height 17
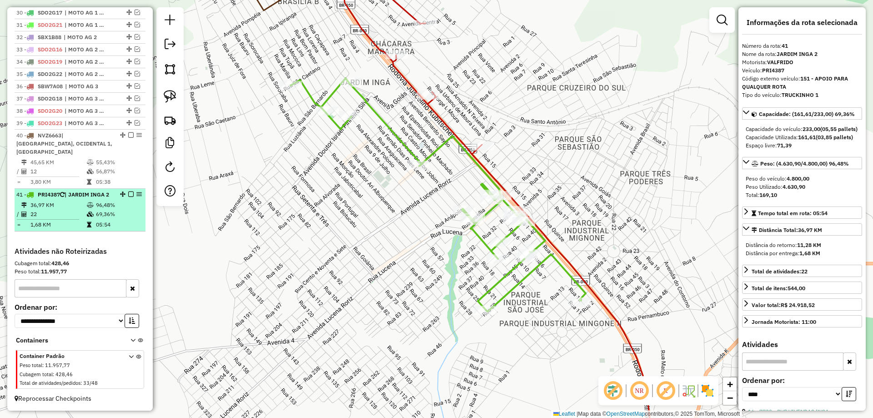
click at [128, 191] on em at bounding box center [130, 193] width 5 height 5
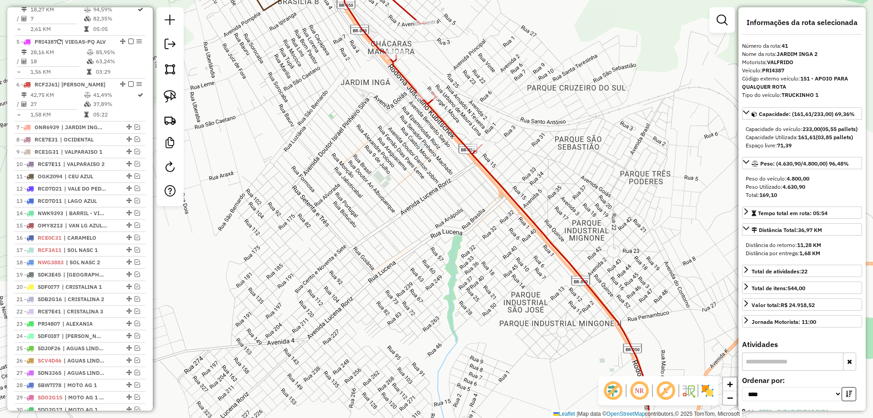
scroll to position [410, 0]
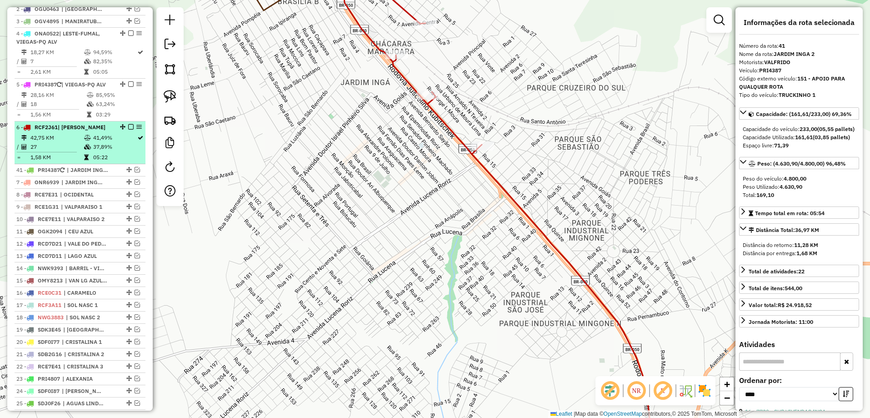
drag, startPoint x: 125, startPoint y: 225, endPoint x: 95, endPoint y: 164, distance: 67.9
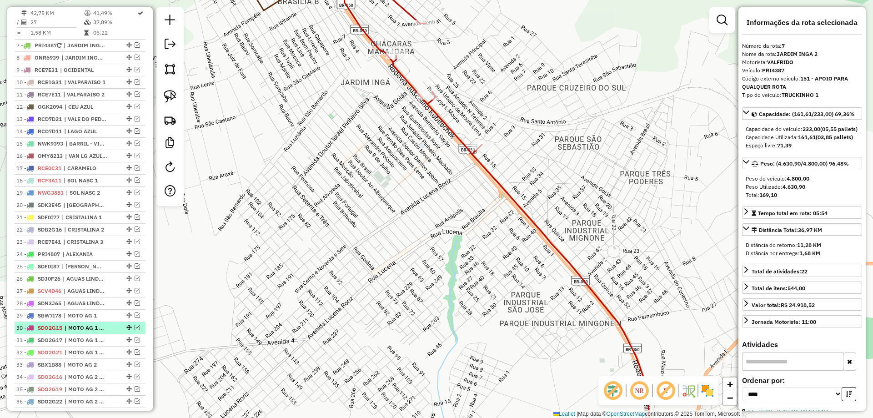
scroll to position [546, 0]
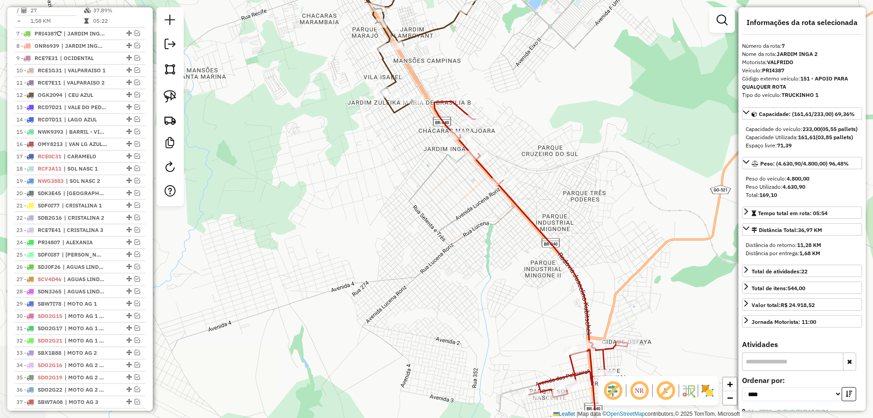
click at [524, 208] on icon at bounding box center [530, 280] width 193 height 358
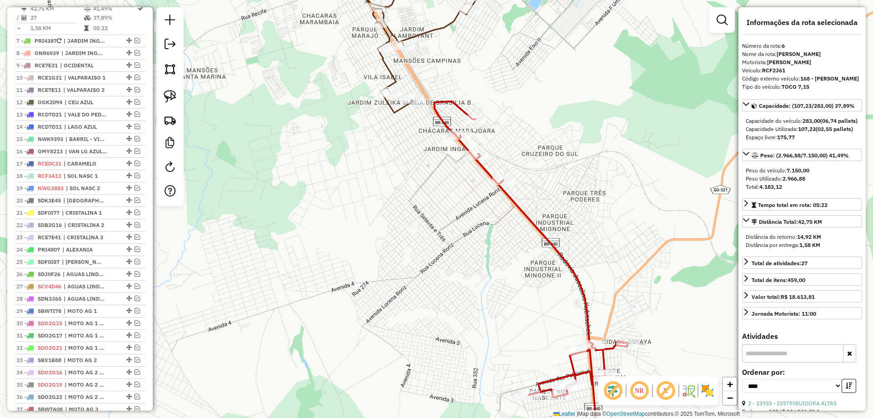
scroll to position [532, 0]
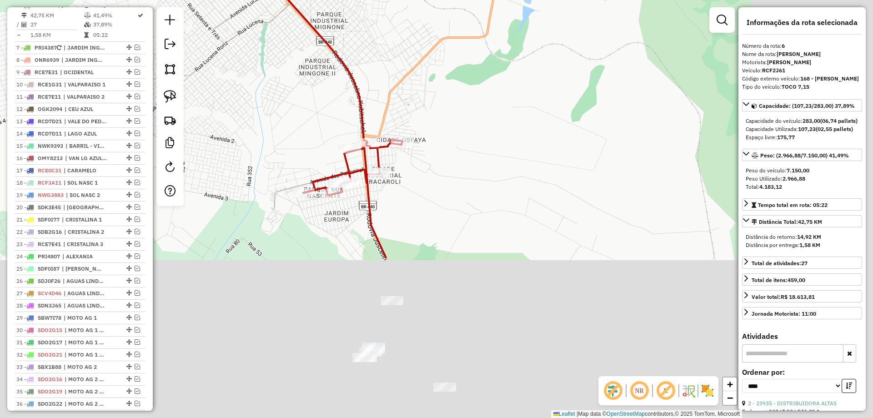
drag, startPoint x: 572, startPoint y: 211, endPoint x: 487, endPoint y: 239, distance: 89.5
click at [455, 94] on div "Janela de atendimento Grade de atendimento Capacidade Transportadoras Veículos …" at bounding box center [436, 209] width 873 height 418
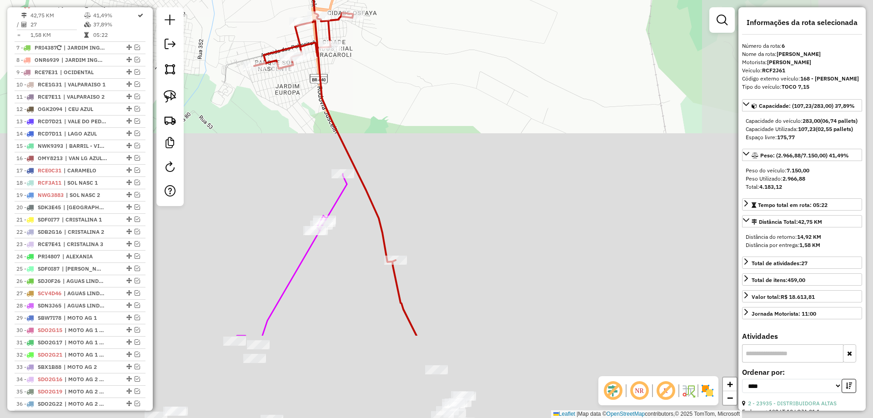
drag, startPoint x: 463, startPoint y: 213, endPoint x: 421, endPoint y: 92, distance: 127.9
click at [421, 92] on div "Janela de atendimento Grade de atendimento Capacidade Transportadoras Veículos …" at bounding box center [436, 209] width 873 height 418
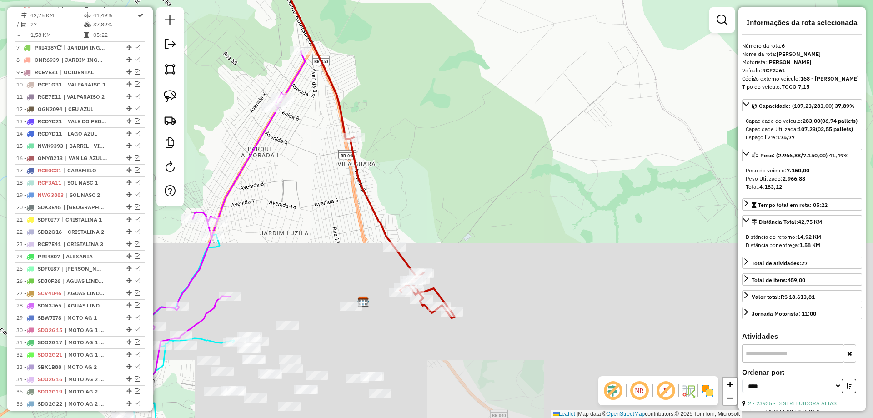
click at [376, 214] on icon at bounding box center [366, 137] width 176 height 359
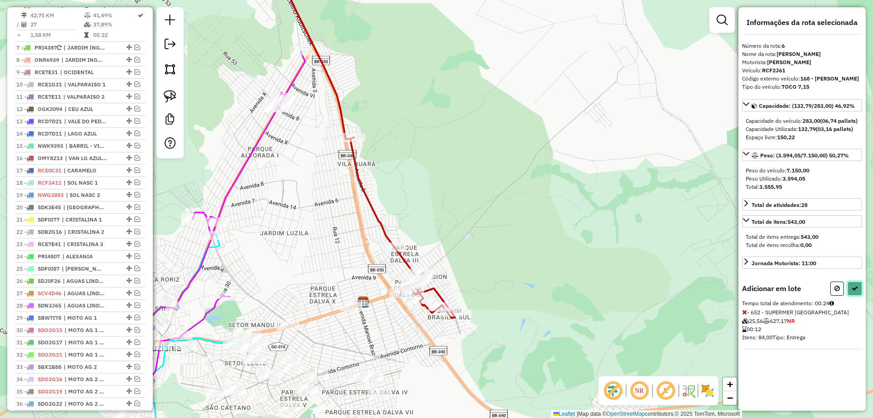
click at [856, 291] on icon at bounding box center [854, 288] width 6 height 6
select select "*********"
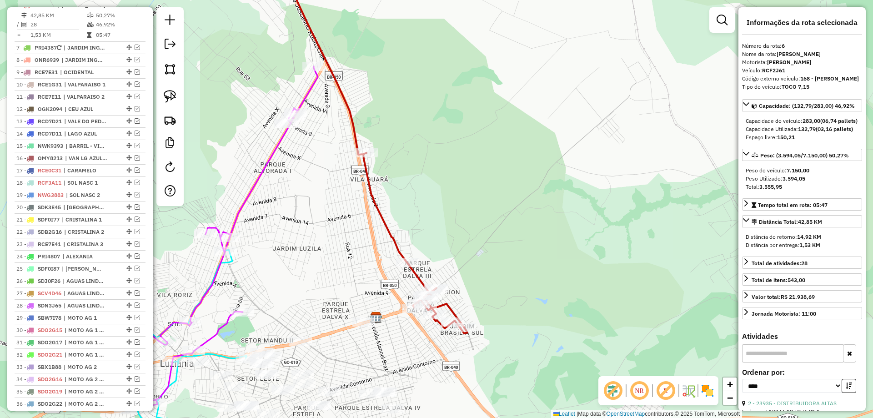
drag, startPoint x: 376, startPoint y: 47, endPoint x: 551, endPoint y: 354, distance: 353.1
click at [551, 354] on div "Janela de atendimento Grade de atendimento Capacidade Transportadoras Veículos …" at bounding box center [436, 209] width 873 height 418
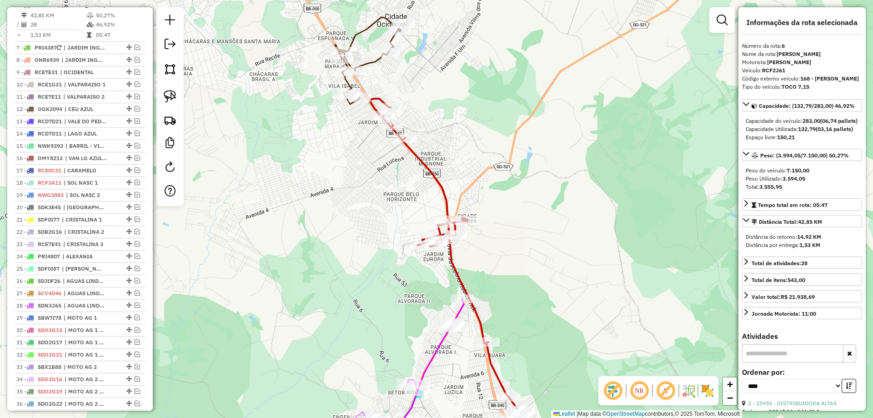
drag, startPoint x: 454, startPoint y: 110, endPoint x: 458, endPoint y: 145, distance: 36.1
click at [461, 143] on div "Janela de atendimento Grade de atendimento Capacidade Transportadoras Veículos …" at bounding box center [436, 209] width 873 height 418
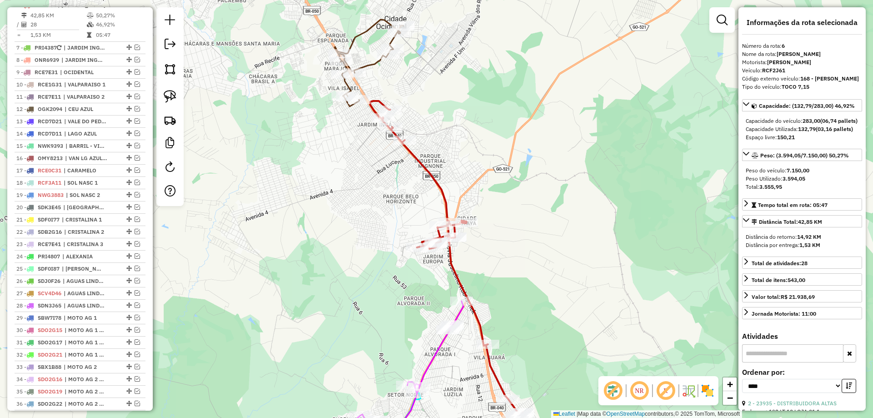
click at [431, 175] on icon at bounding box center [454, 268] width 168 height 334
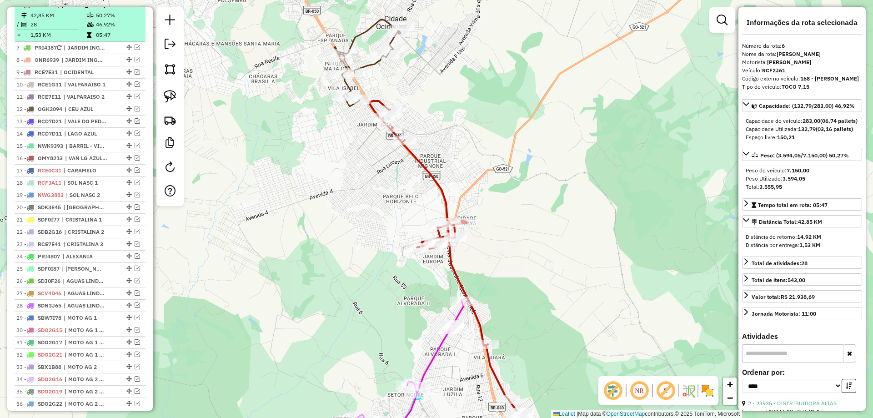
click at [128, 7] on em at bounding box center [130, 4] width 5 height 5
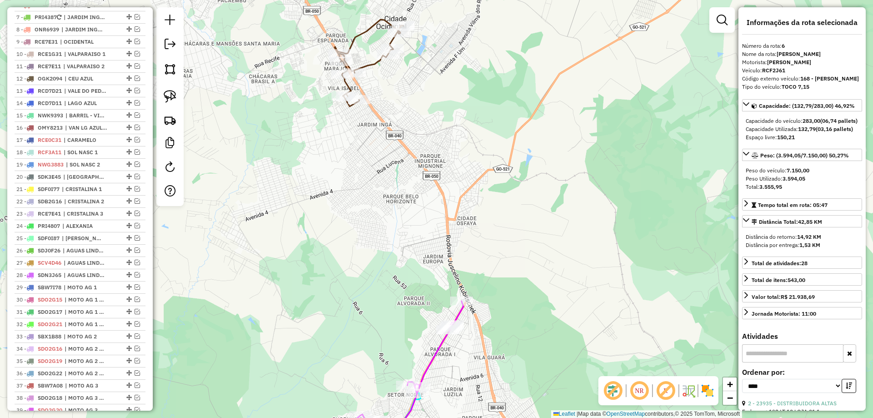
click at [372, 64] on icon at bounding box center [368, 63] width 69 height 87
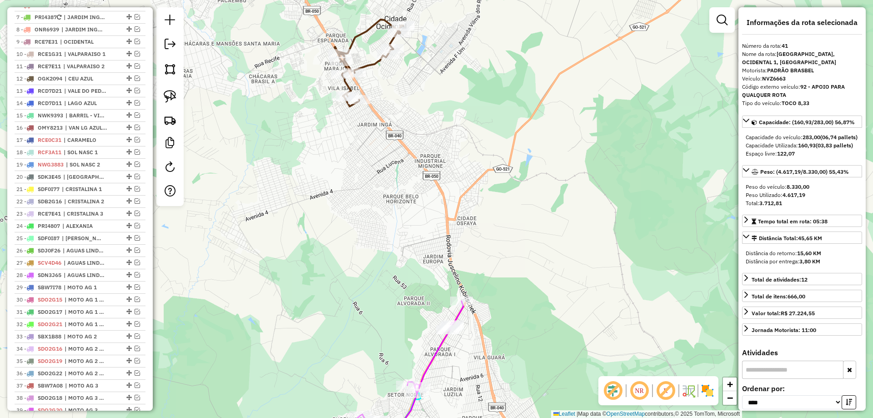
scroll to position [788, 0]
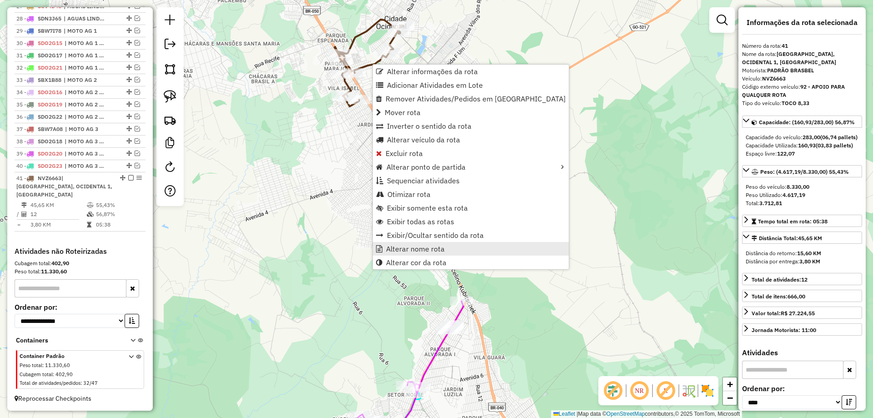
click at [425, 243] on link "Alterar nome rota" at bounding box center [471, 249] width 196 height 14
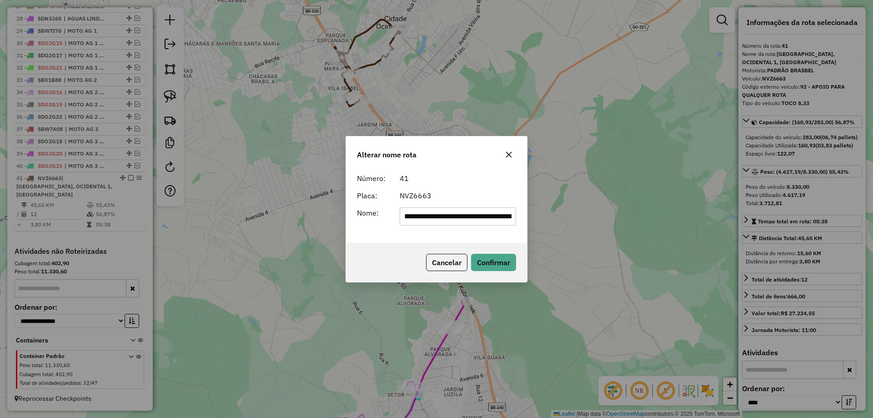
scroll to position [0, 55]
click at [429, 210] on input "**********" at bounding box center [457, 216] width 117 height 18
click at [462, 214] on input "**********" at bounding box center [457, 216] width 117 height 18
drag, startPoint x: 444, startPoint y: 216, endPoint x: 872, endPoint y: 347, distance: 447.2
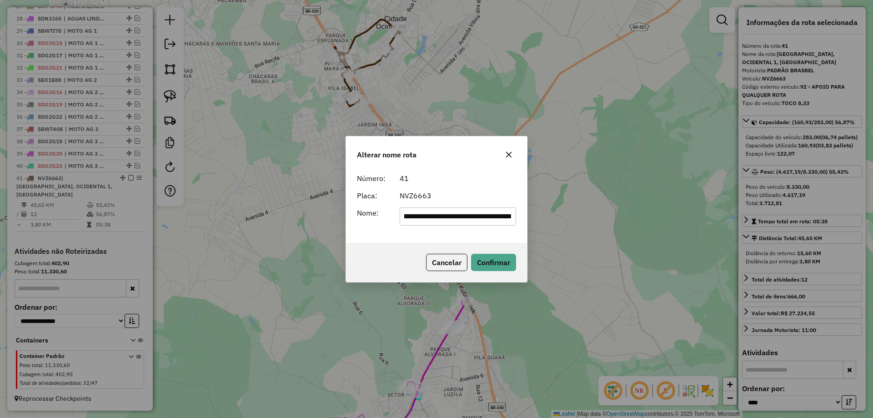
click at [872, 347] on div "**********" at bounding box center [436, 209] width 873 height 418
drag, startPoint x: 461, startPoint y: 215, endPoint x: 60, endPoint y: 215, distance: 400.4
click at [60, 215] on div "**********" at bounding box center [436, 209] width 873 height 418
click at [465, 215] on input "**********" at bounding box center [457, 216] width 117 height 18
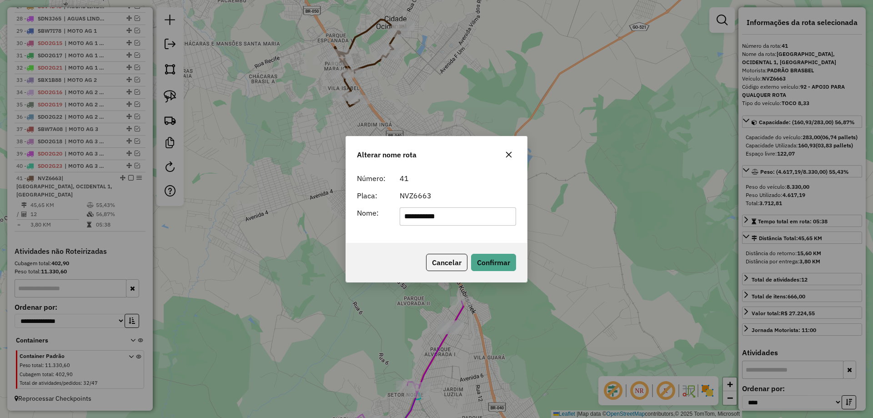
type input "**********"
click at [491, 260] on button "Confirmar" at bounding box center [493, 262] width 45 height 17
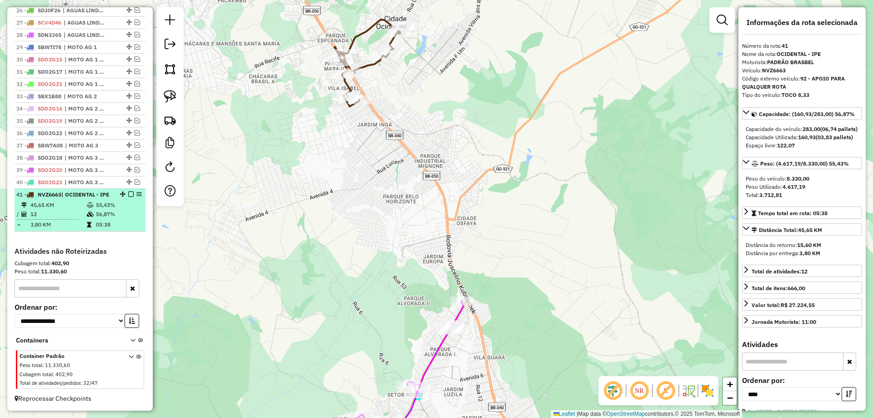
click at [129, 191] on em at bounding box center [130, 193] width 5 height 5
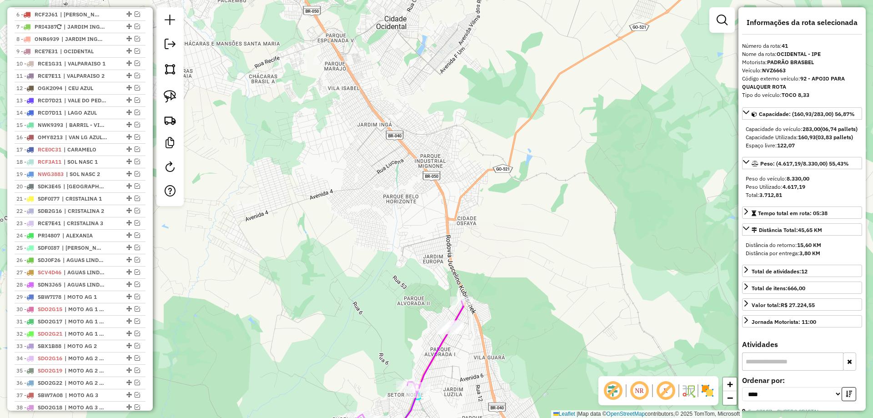
scroll to position [432, 0]
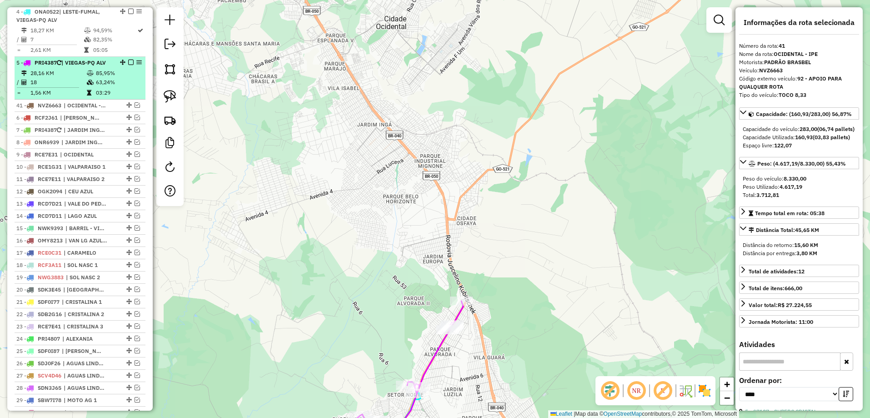
drag, startPoint x: 125, startPoint y: 225, endPoint x: 110, endPoint y: 106, distance: 120.1
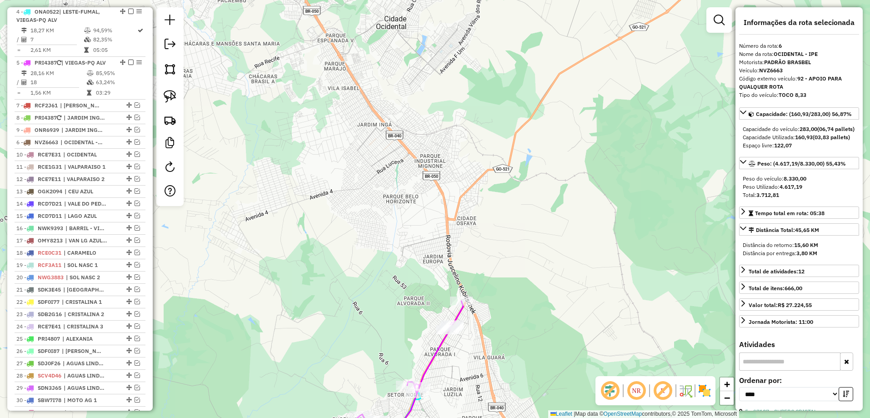
drag, startPoint x: 126, startPoint y: 114, endPoint x: 120, endPoint y: 152, distance: 38.3
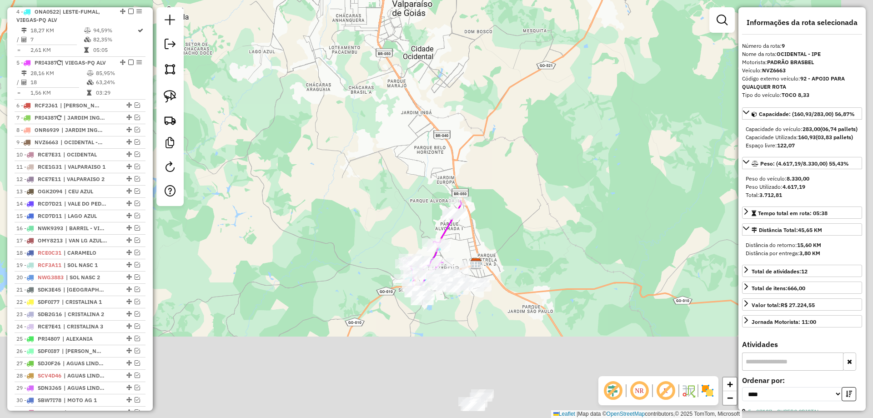
drag, startPoint x: 514, startPoint y: 306, endPoint x: 510, endPoint y: 177, distance: 129.6
click at [513, 176] on div "Janela de atendimento Grade de atendimento Capacidade Transportadoras Veículos …" at bounding box center [436, 209] width 873 height 418
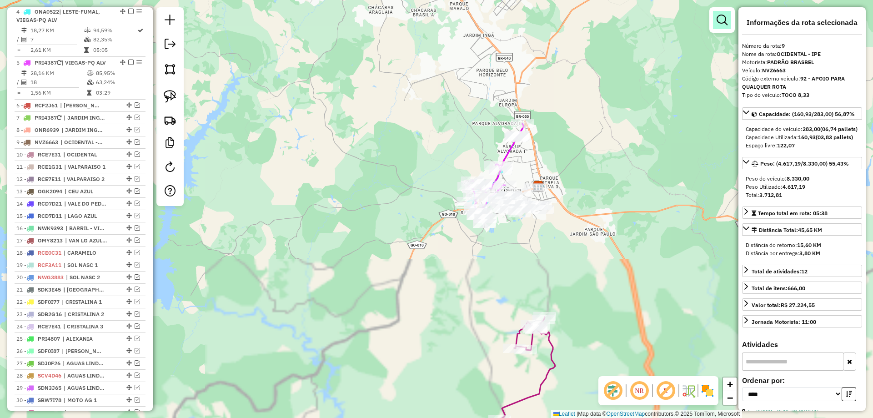
click at [717, 25] on em at bounding box center [721, 20] width 11 height 11
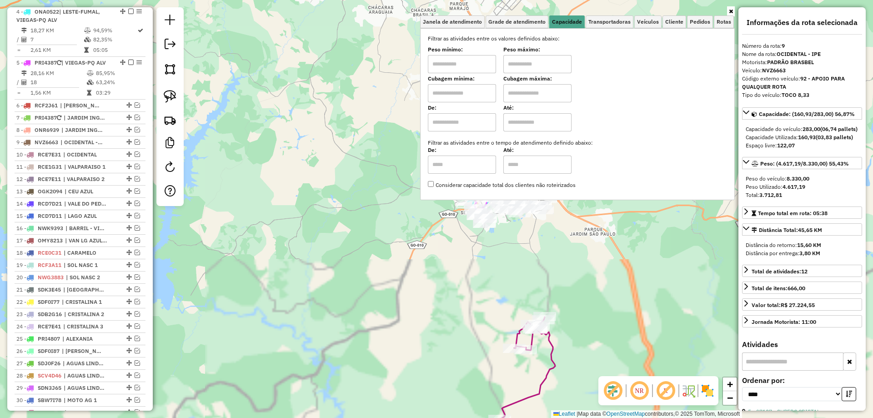
click at [491, 61] on input "text" at bounding box center [462, 64] width 68 height 18
click at [534, 59] on input "text" at bounding box center [537, 64] width 68 height 18
click at [435, 59] on input "****" at bounding box center [462, 64] width 68 height 18
click at [439, 61] on input "******" at bounding box center [462, 64] width 68 height 18
drag, startPoint x: 459, startPoint y: 65, endPoint x: 451, endPoint y: 63, distance: 7.9
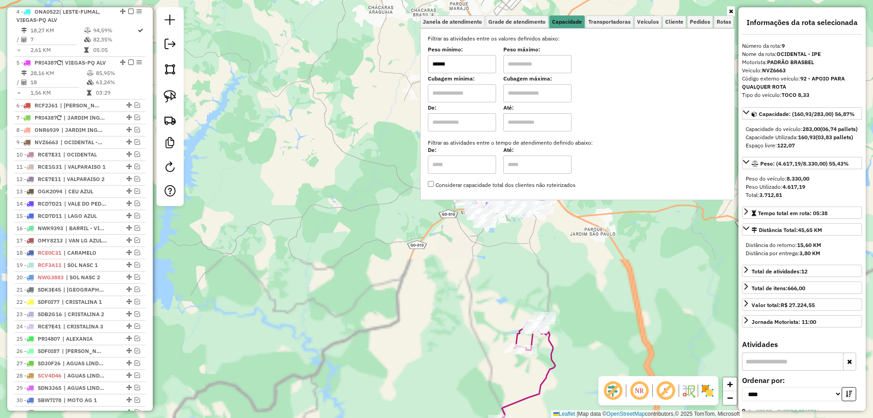
click at [451, 63] on input "******" at bounding box center [462, 64] width 68 height 18
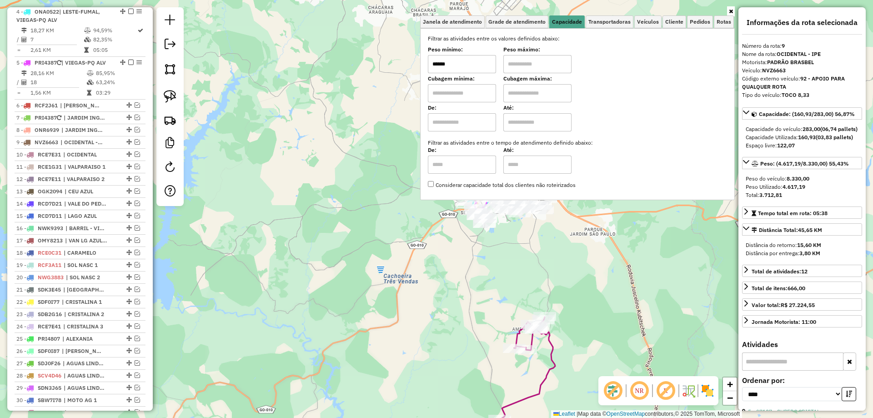
type input "******"
click at [526, 62] on input "text" at bounding box center [537, 64] width 68 height 18
type input "**********"
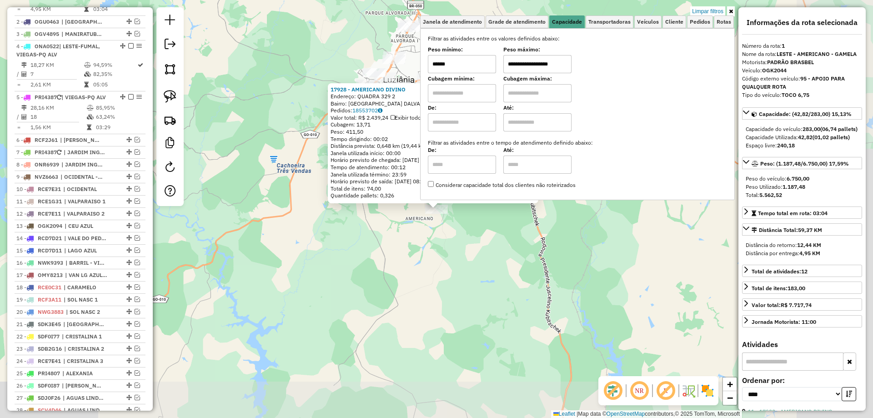
scroll to position [363, 0]
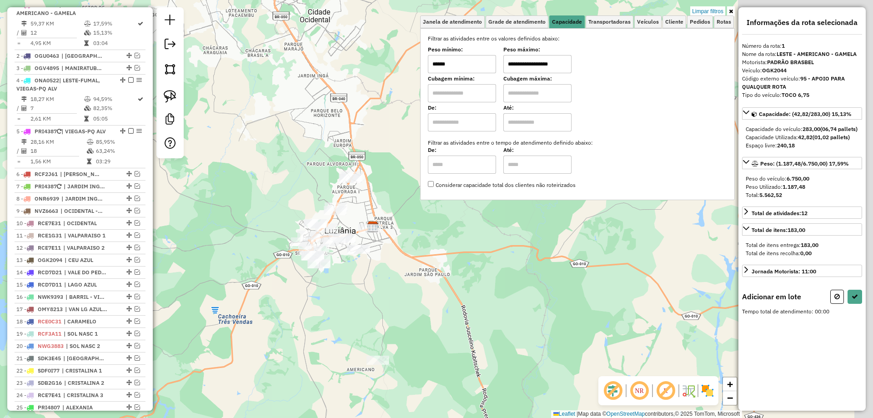
drag, startPoint x: 509, startPoint y: 260, endPoint x: 447, endPoint y: 422, distance: 172.9
click at [447, 417] on html "Aplicando filtros Pop-up bloqueado! Seu navegador bloqueou automáticamente a ab…" at bounding box center [436, 209] width 873 height 418
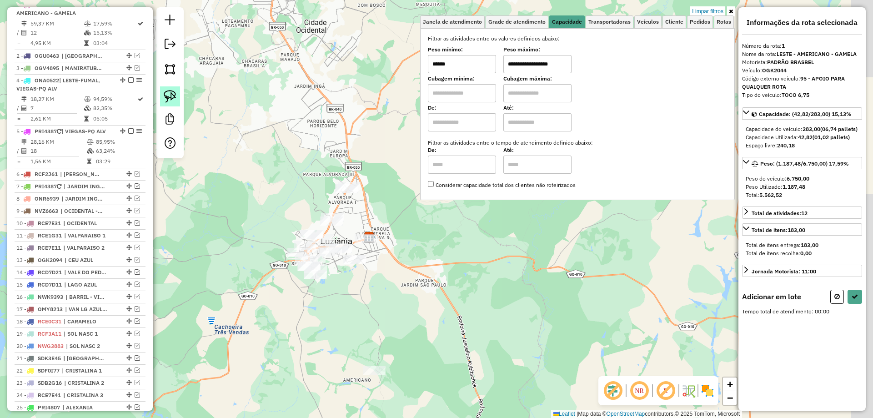
click at [170, 92] on img at bounding box center [170, 96] width 13 height 13
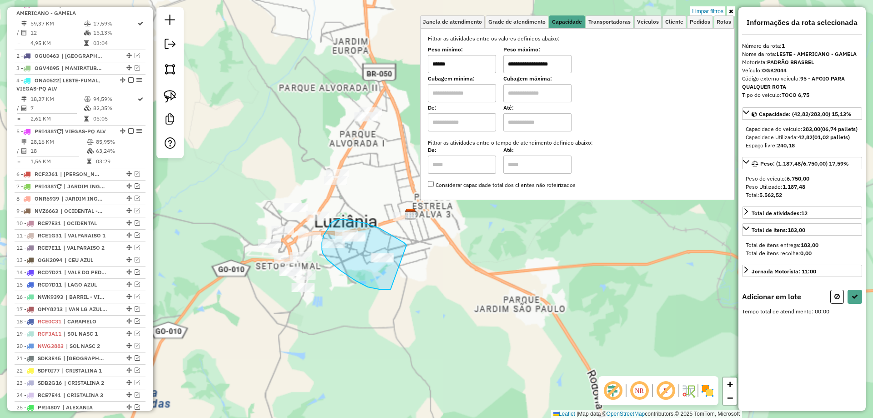
drag, startPoint x: 392, startPoint y: 236, endPoint x: 390, endPoint y: 289, distance: 53.2
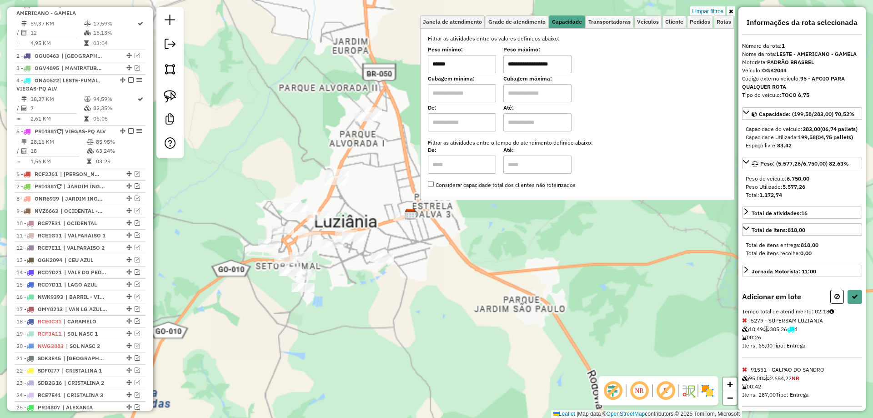
click at [745, 323] on icon at bounding box center [744, 320] width 5 height 6
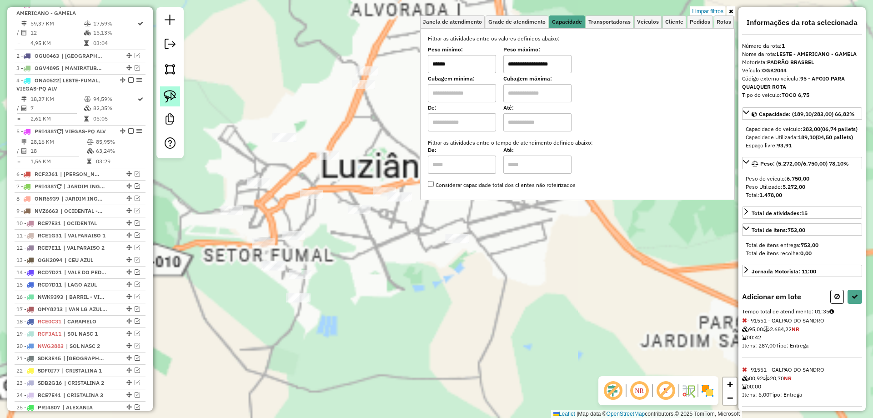
click at [172, 100] on img at bounding box center [170, 96] width 13 height 13
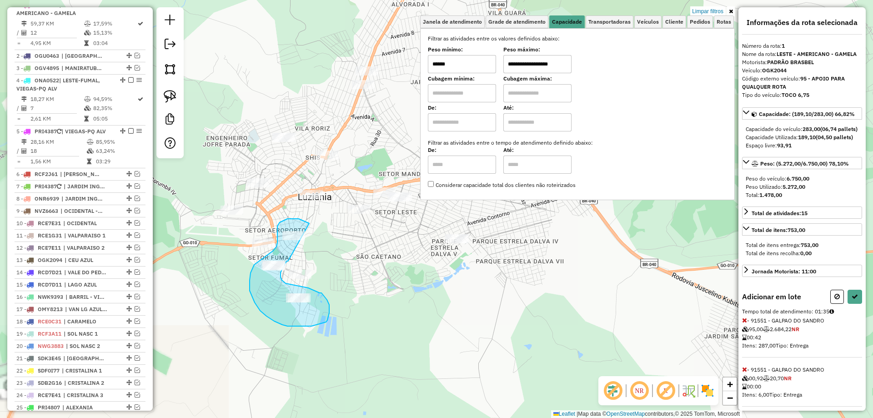
drag, startPoint x: 308, startPoint y: 222, endPoint x: 288, endPoint y: 260, distance: 42.9
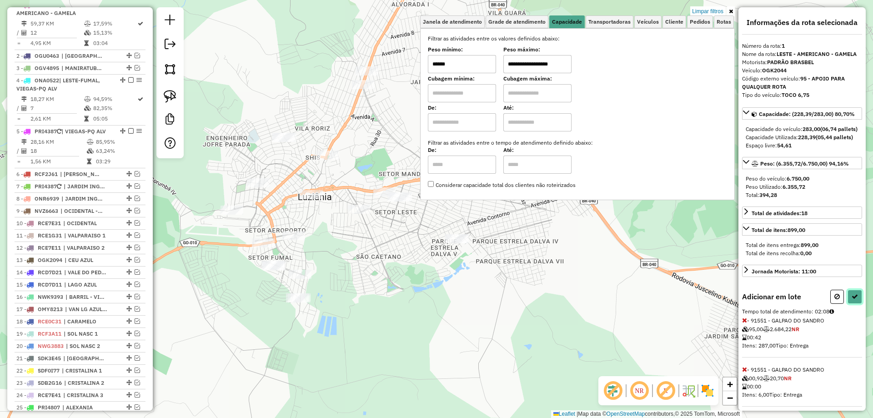
click at [851, 299] on icon at bounding box center [854, 296] width 6 height 6
select select "*********"
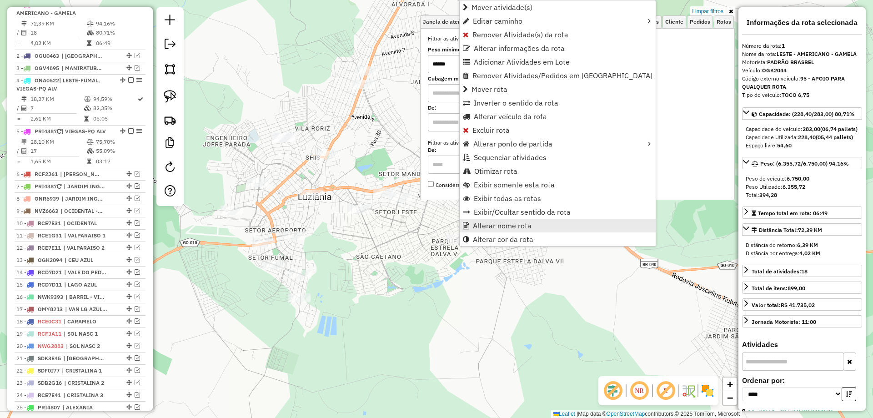
click at [492, 227] on span "Alterar nome rota" at bounding box center [502, 225] width 59 height 7
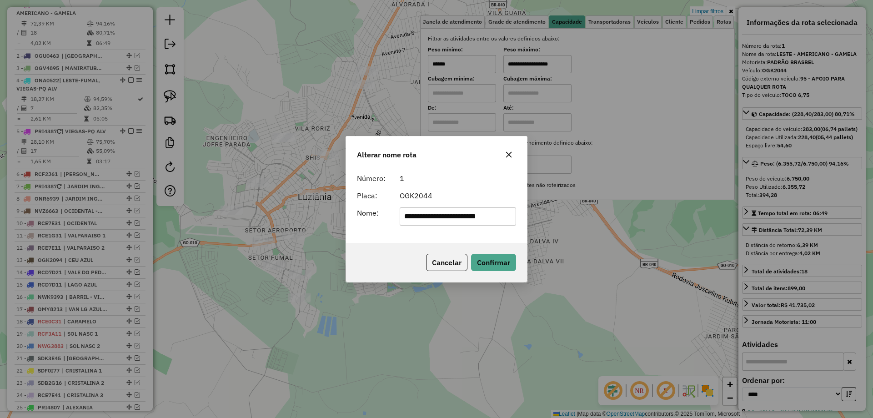
drag, startPoint x: 156, startPoint y: 215, endPoint x: 92, endPoint y: 204, distance: 65.2
click at [93, 204] on div "**********" at bounding box center [436, 209] width 873 height 418
type input "**********"
click at [488, 263] on button "Confirmar" at bounding box center [493, 262] width 45 height 17
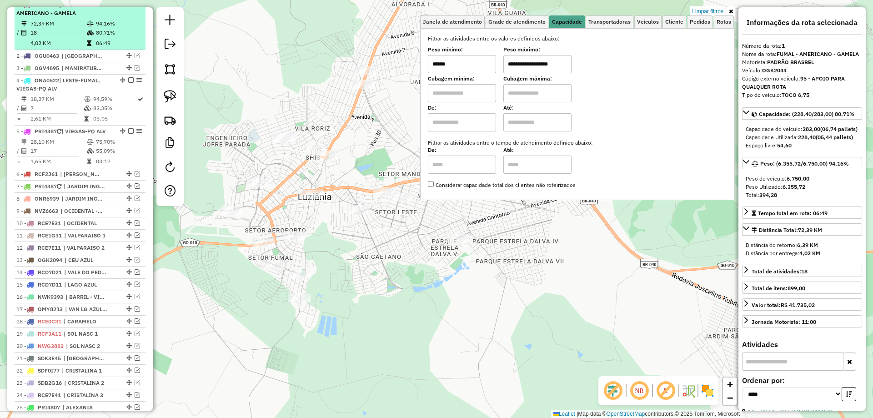
click at [130, 7] on em at bounding box center [130, 4] width 5 height 5
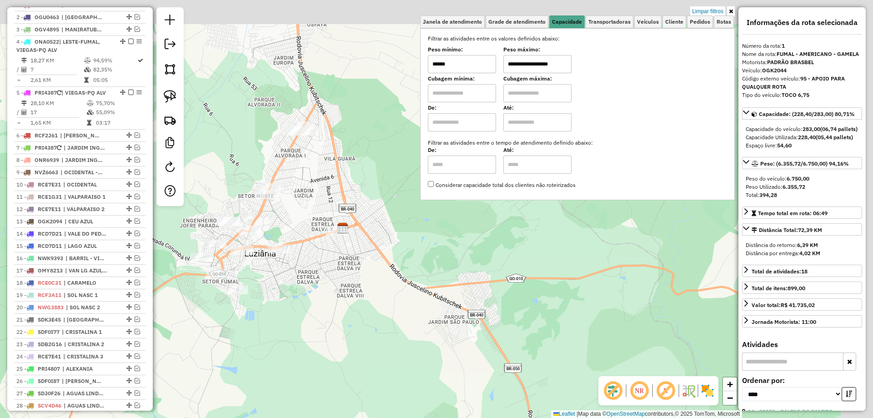
drag, startPoint x: 439, startPoint y: 256, endPoint x: 366, endPoint y: 285, distance: 77.9
click at [366, 301] on div "**********" at bounding box center [436, 209] width 873 height 418
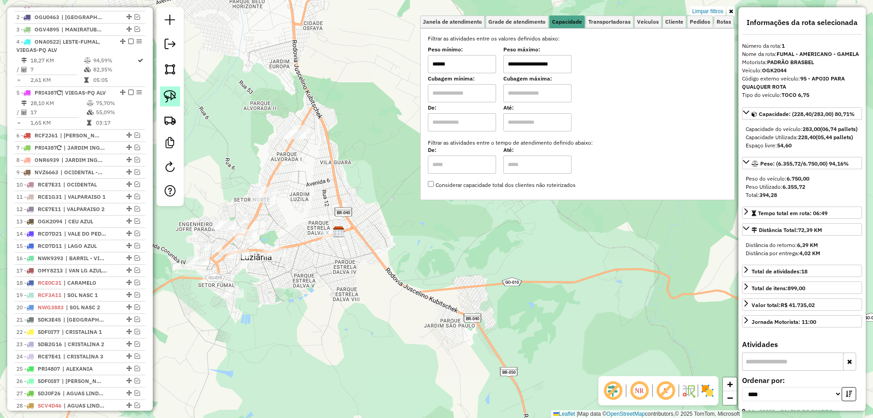
click at [170, 96] on img at bounding box center [170, 96] width 13 height 13
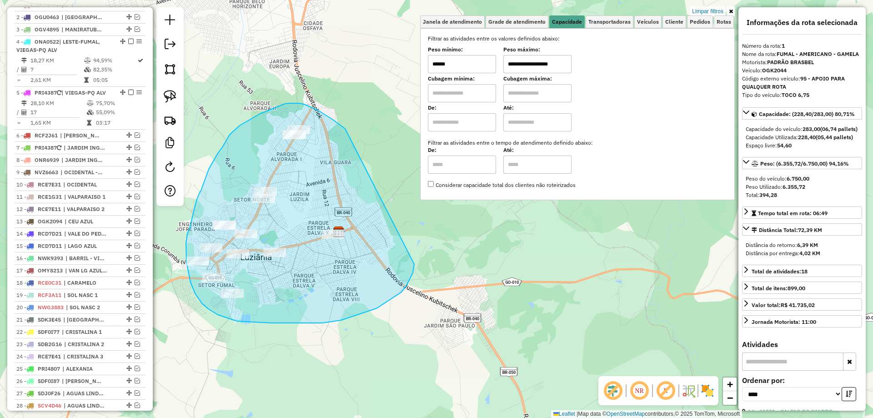
drag, startPoint x: 324, startPoint y: 115, endPoint x: 411, endPoint y: 248, distance: 158.9
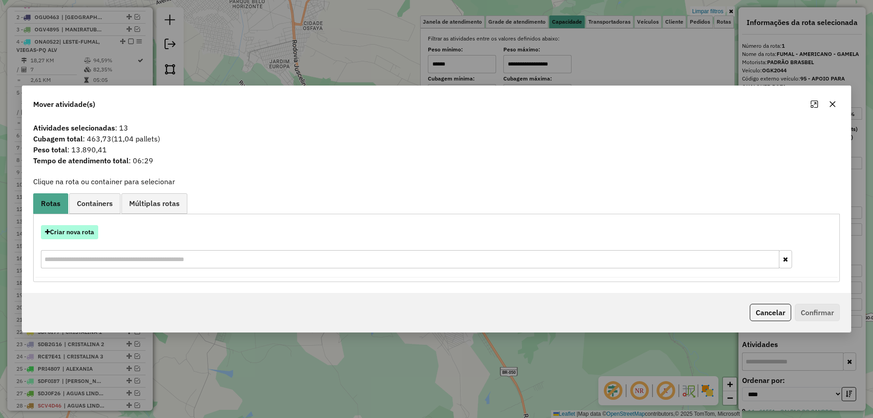
click at [89, 229] on button "Criar nova rota" at bounding box center [69, 232] width 57 height 14
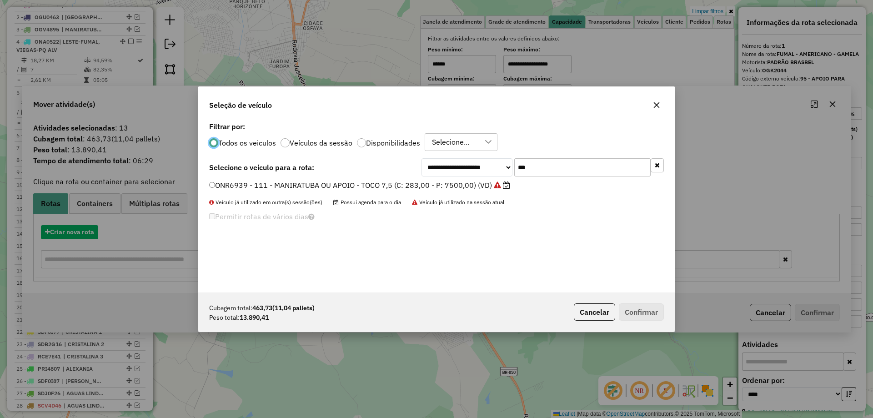
scroll to position [5, 3]
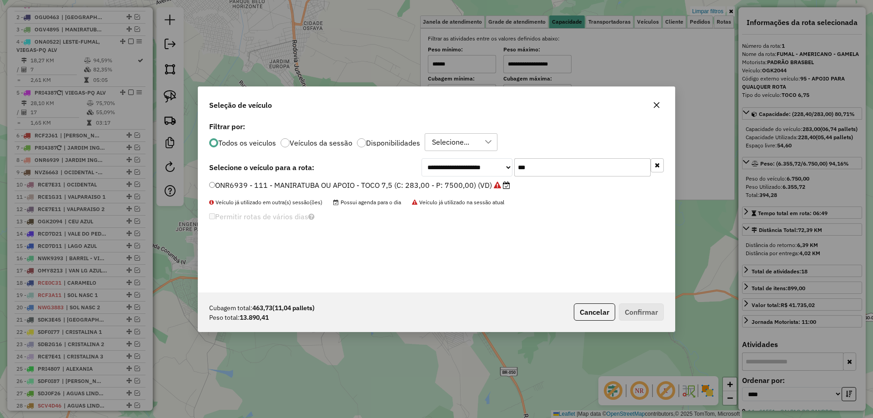
drag, startPoint x: 551, startPoint y: 175, endPoint x: 302, endPoint y: 162, distance: 248.9
click at [302, 162] on div "**********" at bounding box center [436, 167] width 454 height 18
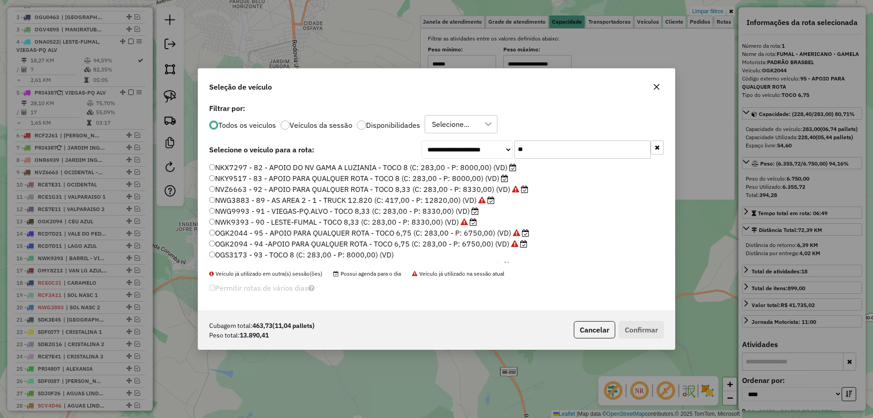
type input "**"
click at [280, 179] on label "NKY9517 - 83 - APOIO PARA QUALQUER ROTA - TOCO 8 (C: 283,00 - P: 8000,00) (VD)" at bounding box center [358, 178] width 299 height 11
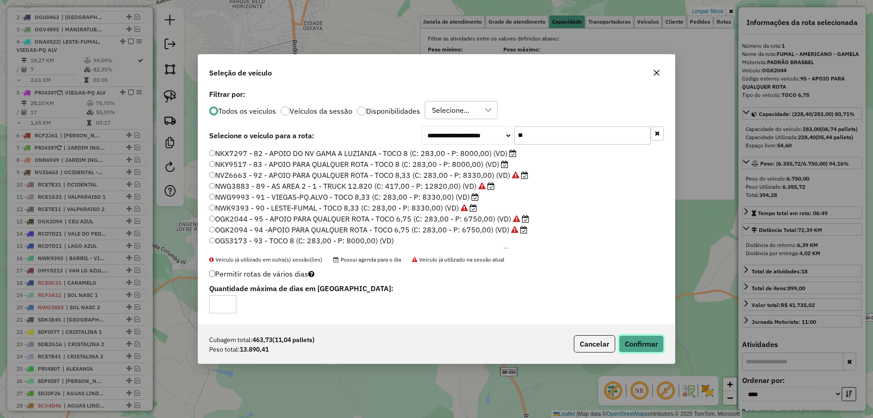
click at [640, 343] on button "Confirmar" at bounding box center [640, 343] width 45 height 17
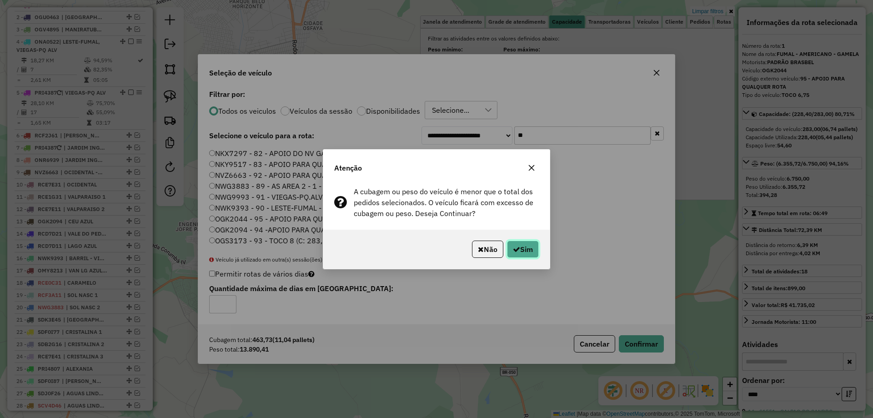
click at [529, 248] on button "Sim" at bounding box center [523, 248] width 32 height 17
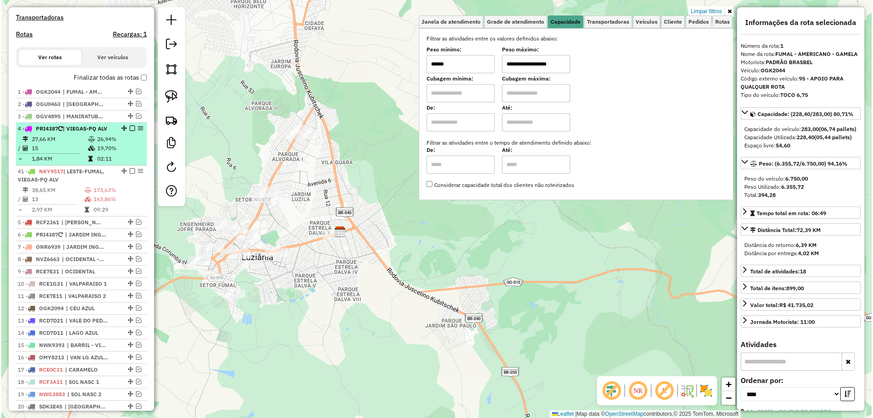
scroll to position [272, 0]
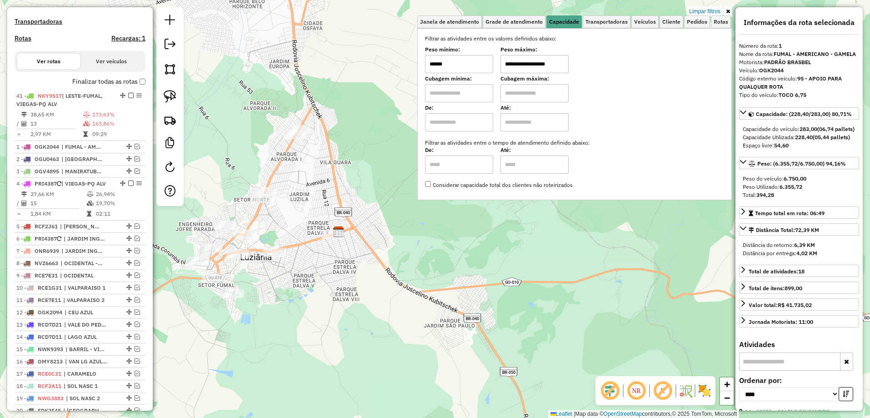
drag, startPoint x: 120, startPoint y: 351, endPoint x: 75, endPoint y: 100, distance: 255.8
click at [706, 10] on link "Limpar filtros" at bounding box center [707, 11] width 35 height 10
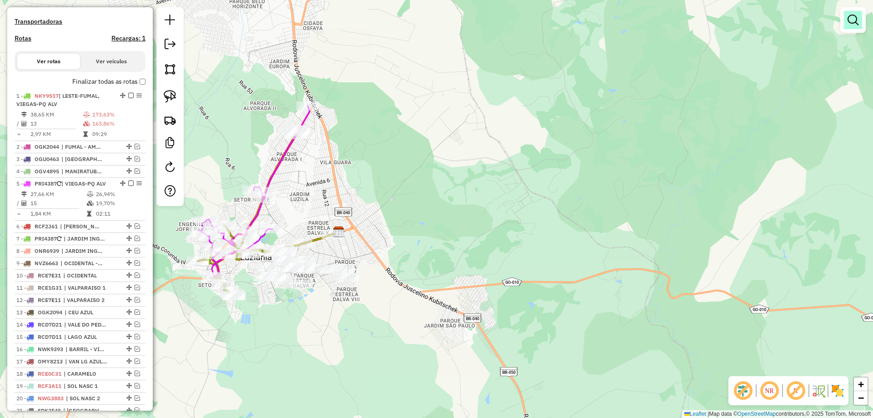
click at [851, 23] on em at bounding box center [852, 20] width 11 height 11
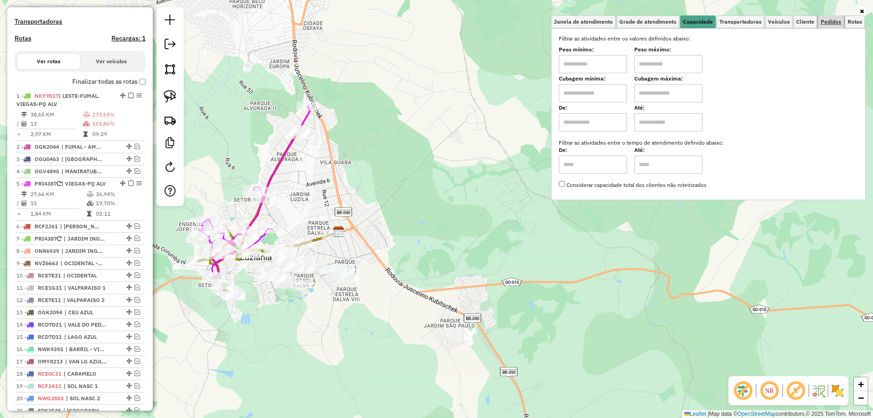
click at [835, 23] on span "Pedidos" at bounding box center [830, 21] width 20 height 5
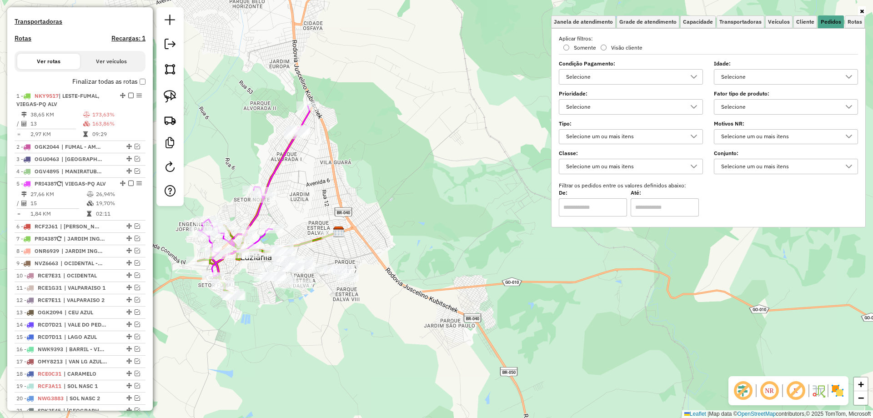
click at [738, 101] on div "Selecione" at bounding box center [779, 107] width 122 height 15
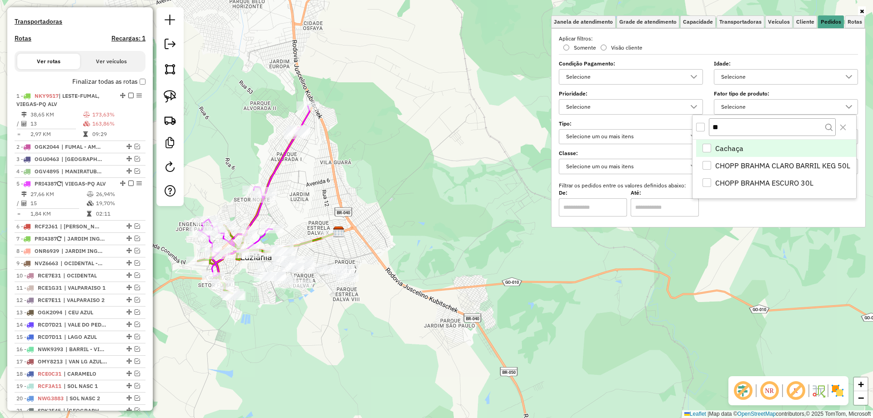
scroll to position [5, 31]
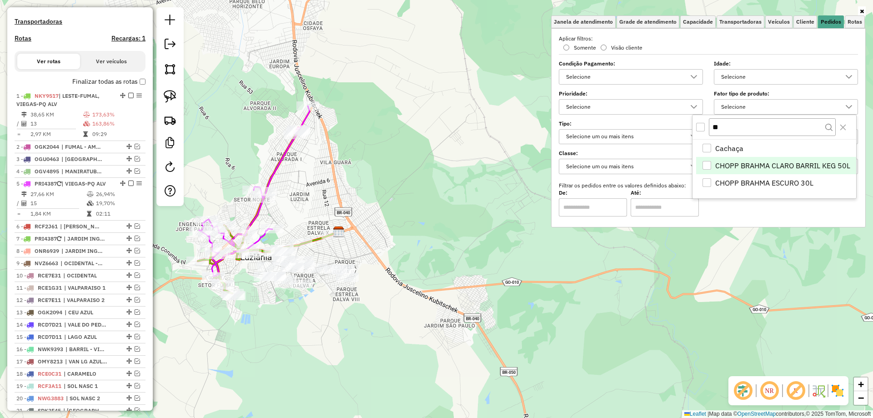
click at [705, 168] on div "CHOPP BRAHMA CLARO BARRIL KEG 50L" at bounding box center [706, 165] width 9 height 9
click at [711, 182] on div "CHOPP BRAHMA ESCURO 30L" at bounding box center [706, 182] width 9 height 9
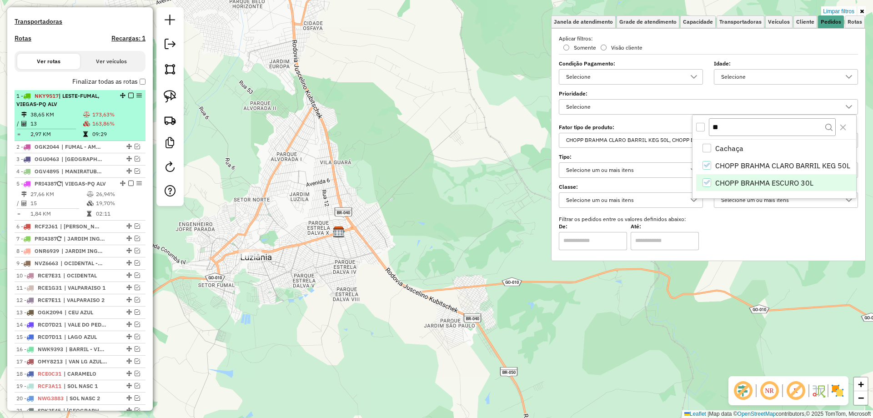
click at [110, 119] on td "173,63%" at bounding box center [117, 114] width 50 height 9
select select "*********"
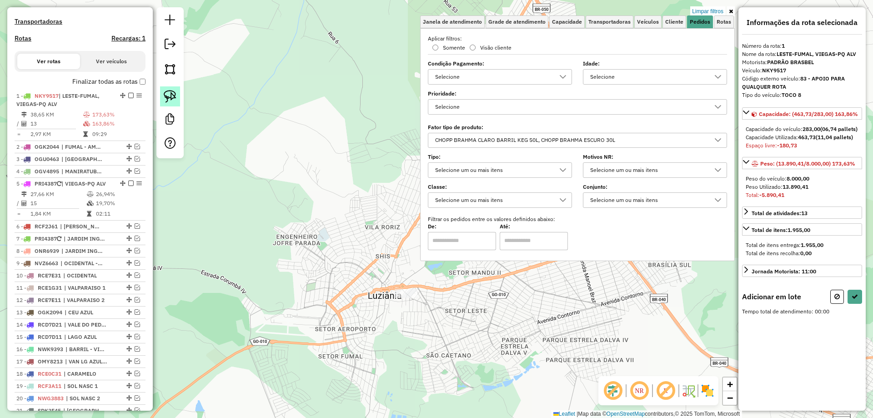
click at [169, 95] on img at bounding box center [170, 96] width 13 height 13
drag, startPoint x: 389, startPoint y: 269, endPoint x: 482, endPoint y: 267, distance: 92.7
click at [482, 267] on div "Limpar filtros Janela de atendimento Grade de atendimento Capacidade Transporta…" at bounding box center [436, 209] width 873 height 418
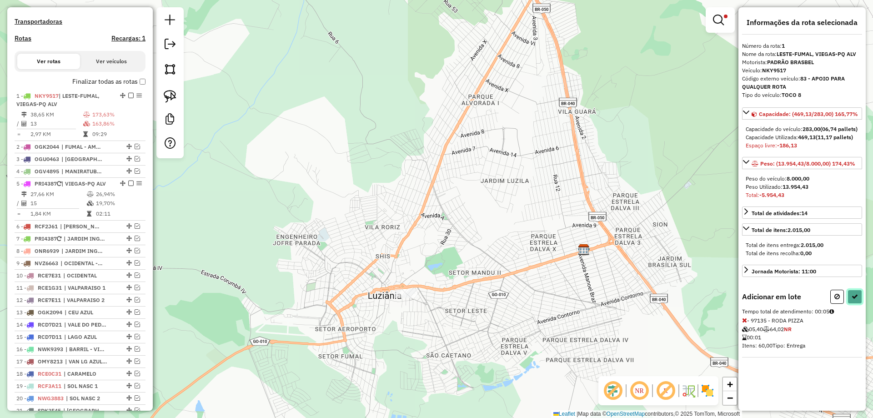
click at [855, 299] on icon at bounding box center [854, 296] width 6 height 6
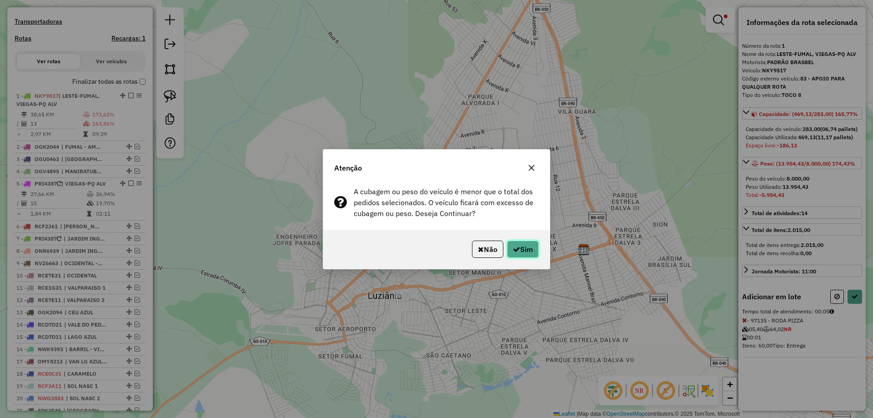
drag, startPoint x: 511, startPoint y: 247, endPoint x: 386, endPoint y: 259, distance: 125.5
click at [513, 247] on icon "button" at bounding box center [516, 248] width 7 height 7
select select "*********"
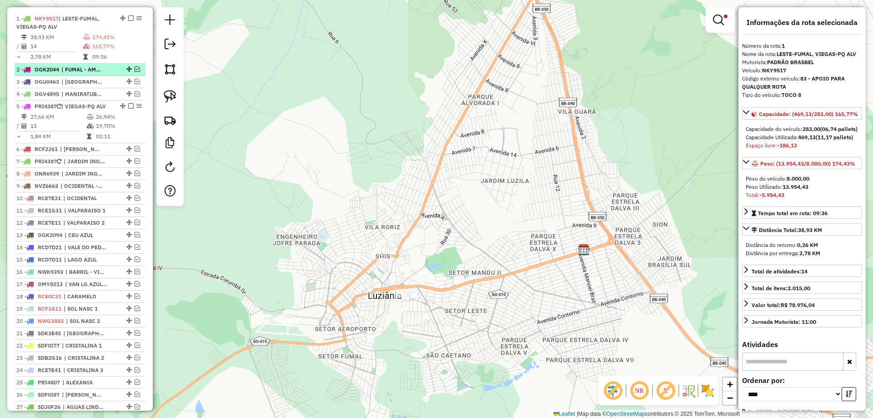
scroll to position [363, 0]
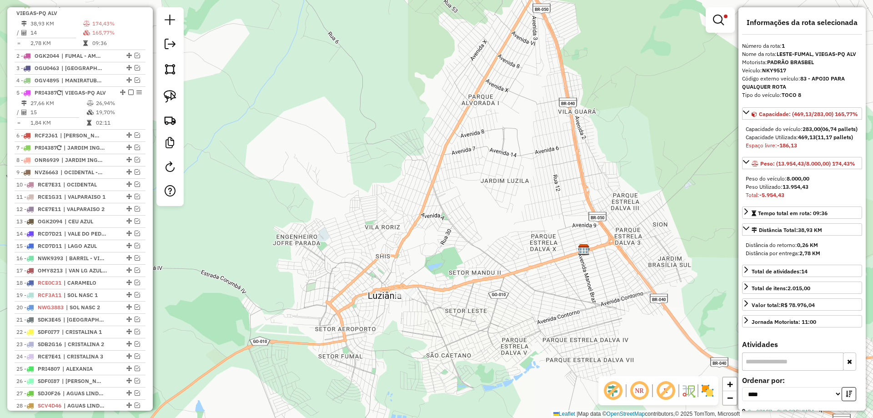
drag, startPoint x: 127, startPoint y: 14, endPoint x: 186, endPoint y: 52, distance: 69.7
click at [128, 7] on em at bounding box center [130, 4] width 5 height 5
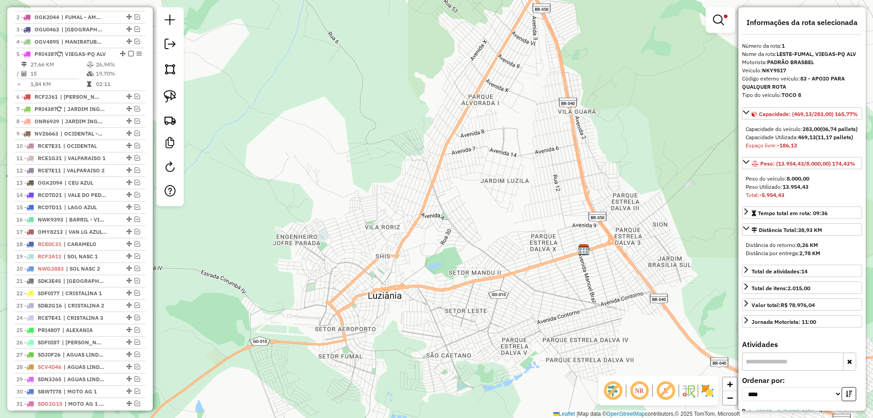
click at [718, 16] on em at bounding box center [718, 20] width 11 height 11
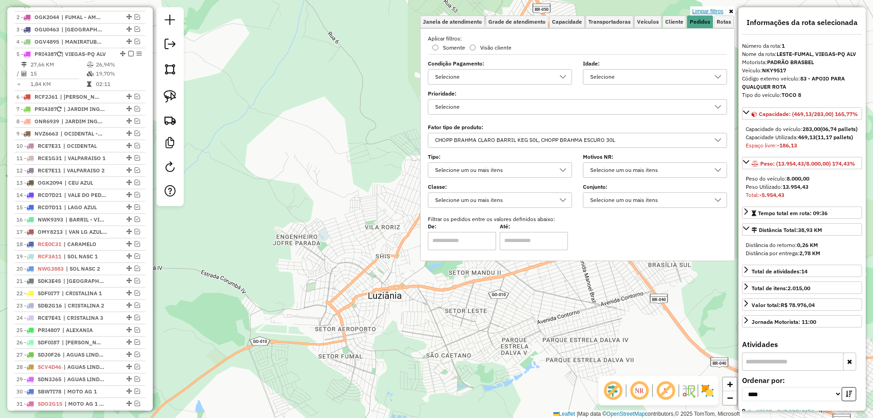
click at [713, 8] on link "Limpar filtros" at bounding box center [707, 11] width 35 height 10
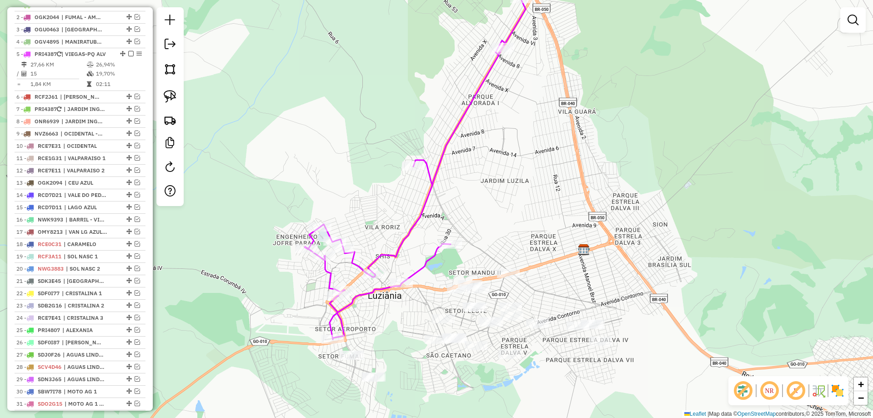
click at [447, 146] on icon at bounding box center [414, 169] width 221 height 340
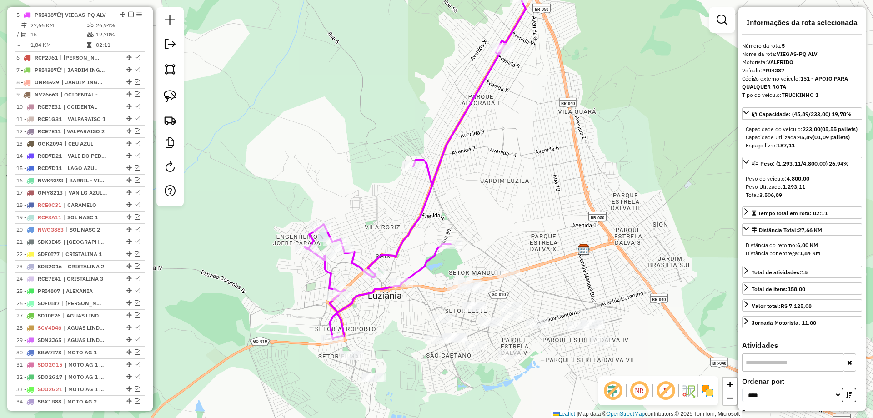
scroll to position [412, 0]
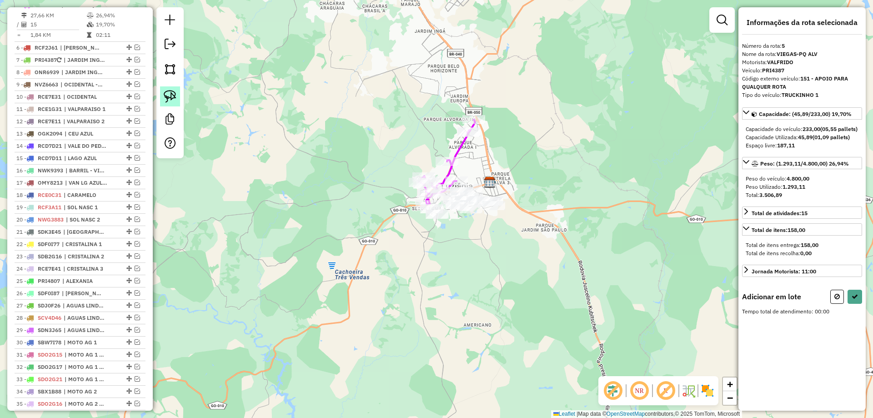
click at [166, 101] on img at bounding box center [170, 96] width 13 height 13
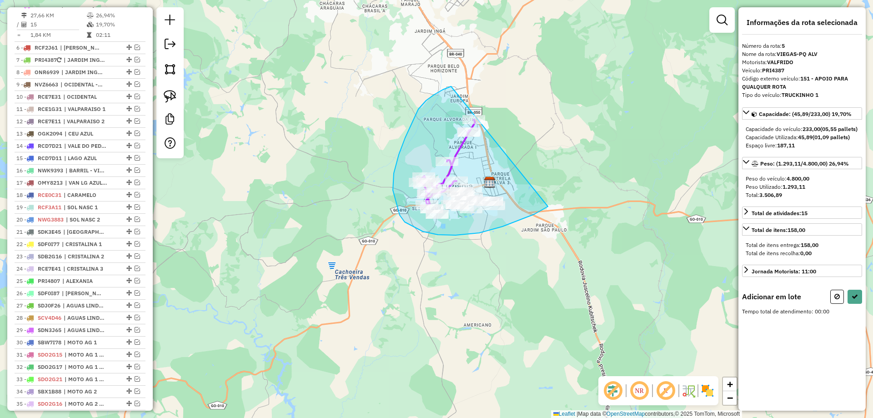
drag, startPoint x: 418, startPoint y: 109, endPoint x: 561, endPoint y: 184, distance: 161.8
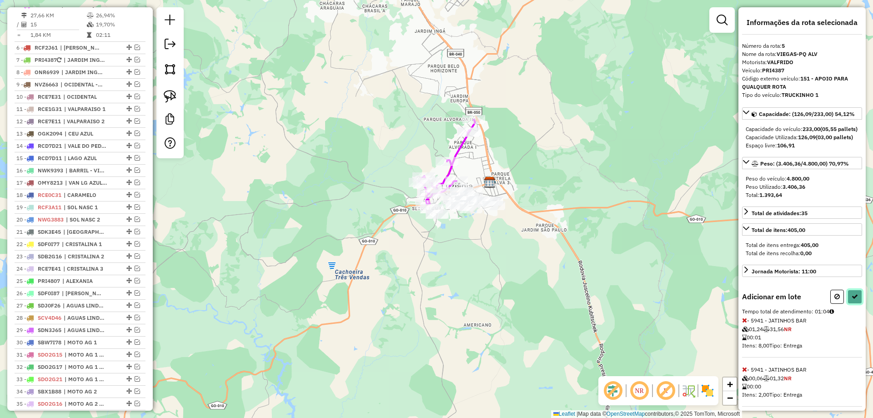
drag, startPoint x: 852, startPoint y: 312, endPoint x: 840, endPoint y: 314, distance: 12.1
click at [852, 299] on icon at bounding box center [854, 296] width 6 height 6
select select "*********"
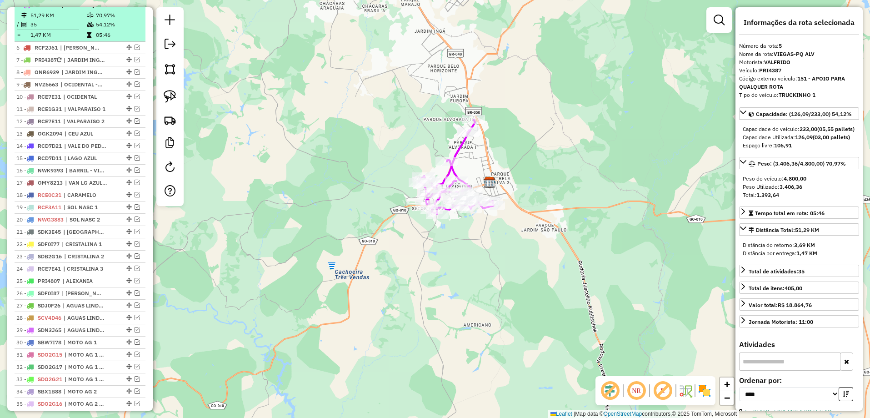
drag, startPoint x: 121, startPoint y: 10, endPoint x: 121, endPoint y: 16, distance: 5.9
click at [121, 9] on div "5 - PRI4387 | VIEGAS-PQ ALV" at bounding box center [79, 5] width 127 height 8
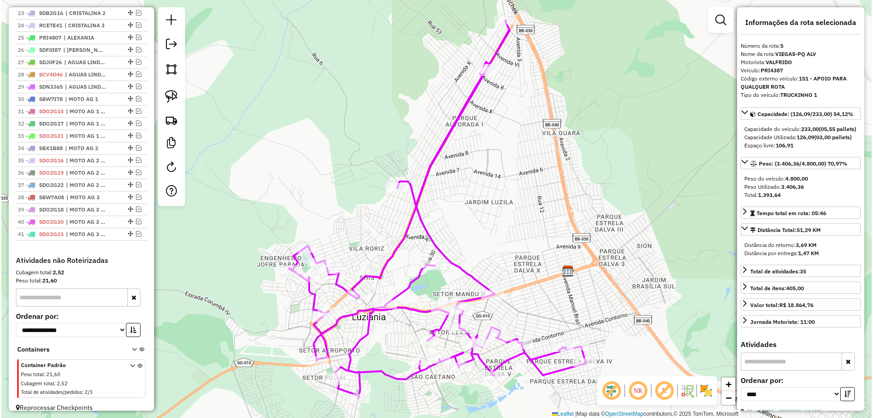
scroll to position [630, 0]
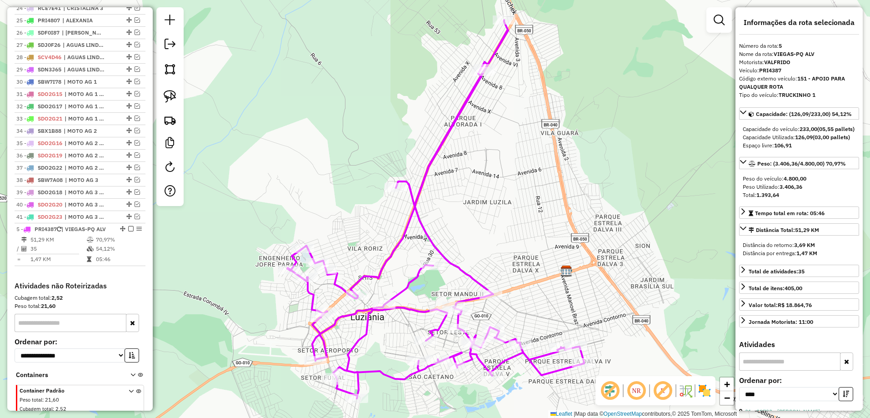
drag, startPoint x: 118, startPoint y: 13, endPoint x: 101, endPoint y: 276, distance: 263.6
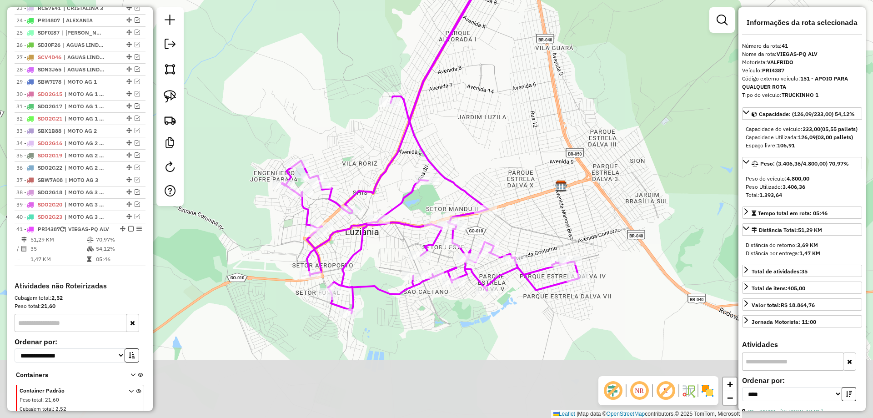
drag, startPoint x: 450, startPoint y: 231, endPoint x: 445, endPoint y: 140, distance: 91.0
click at [445, 141] on div "Janela de atendimento Grade de atendimento Capacidade Transportadoras Veículos …" at bounding box center [436, 209] width 873 height 418
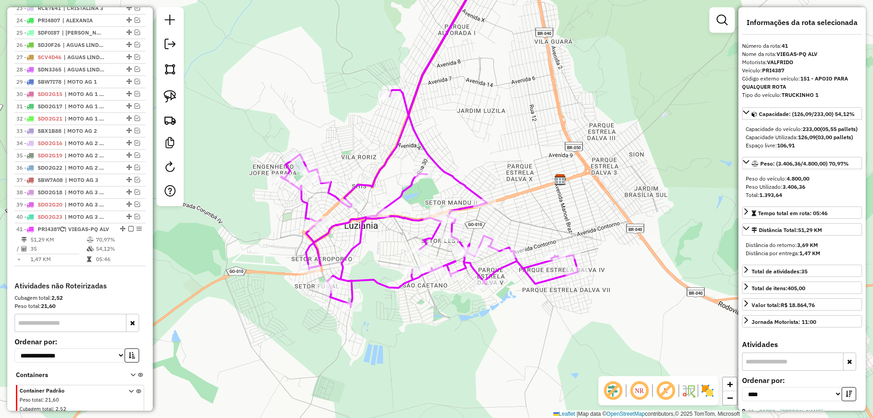
click at [453, 173] on icon at bounding box center [429, 132] width 297 height 349
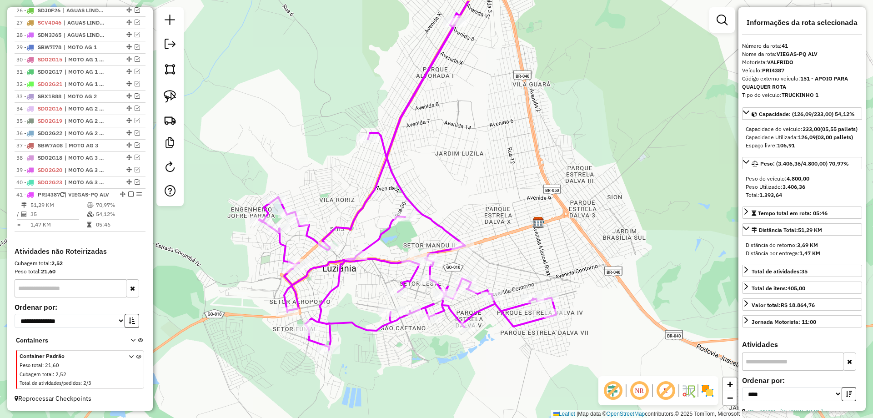
drag, startPoint x: 551, startPoint y: 167, endPoint x: 544, endPoint y: 194, distance: 28.2
click at [543, 196] on div "Janela de atendimento Grade de atendimento Capacidade Transportadoras Veículos …" at bounding box center [436, 209] width 873 height 418
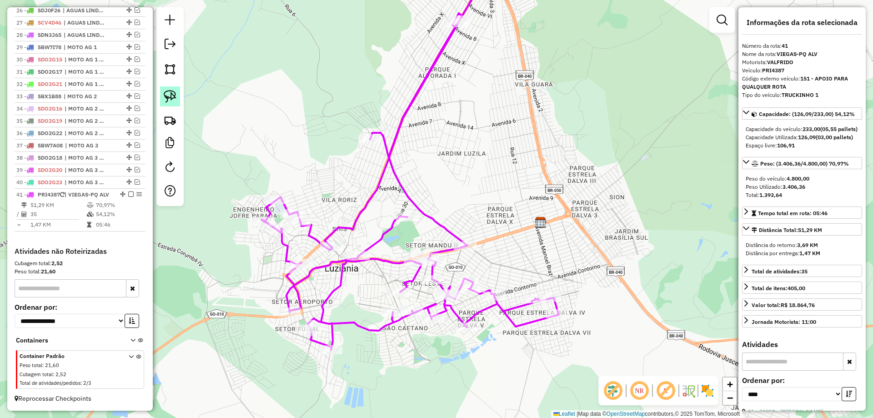
click at [170, 100] on img at bounding box center [170, 96] width 13 height 13
drag, startPoint x: 503, startPoint y: 218, endPoint x: 488, endPoint y: 216, distance: 15.1
click at [729, 15] on link at bounding box center [722, 20] width 18 height 18
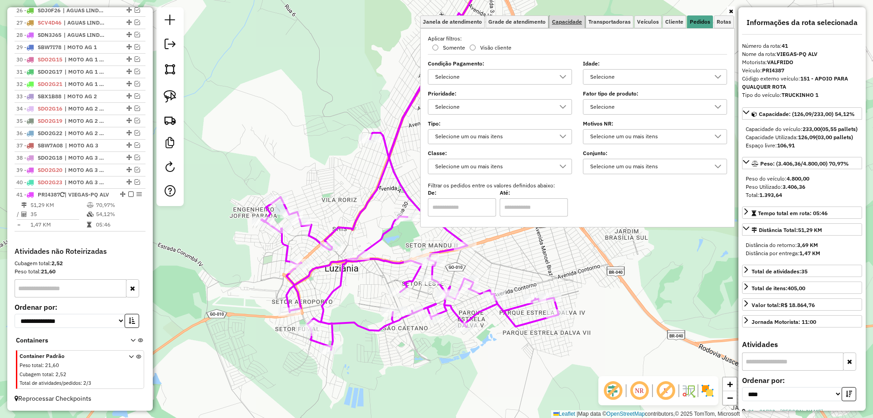
click at [571, 18] on link "Capacidade" at bounding box center [566, 21] width 35 height 13
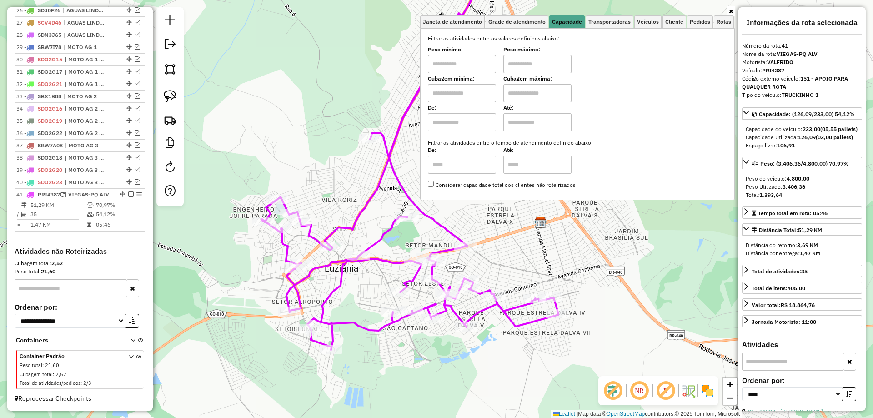
drag, startPoint x: 479, startPoint y: 57, endPoint x: 483, endPoint y: 72, distance: 15.7
click at [479, 57] on input "text" at bounding box center [462, 64] width 68 height 18
type input "****"
click at [523, 60] on input "text" at bounding box center [537, 64] width 68 height 18
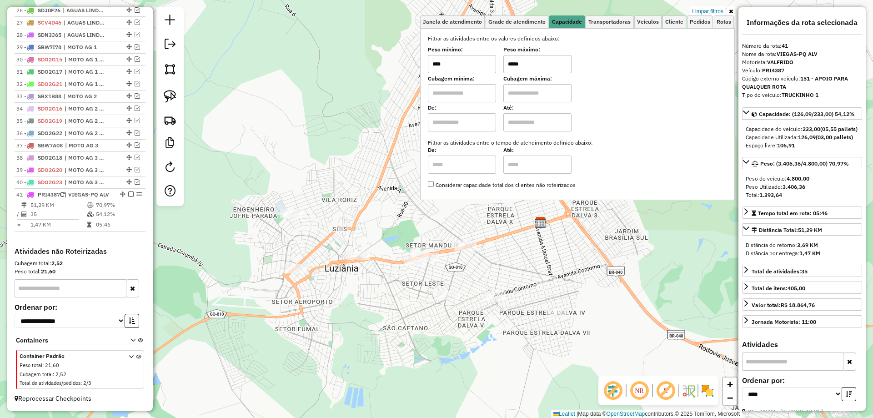
drag, startPoint x: 514, startPoint y: 62, endPoint x: 394, endPoint y: 56, distance: 120.1
click at [395, 56] on div "Limpar filtros Janela de atendimento Grade de atendimento Capacidade Transporta…" at bounding box center [436, 209] width 873 height 418
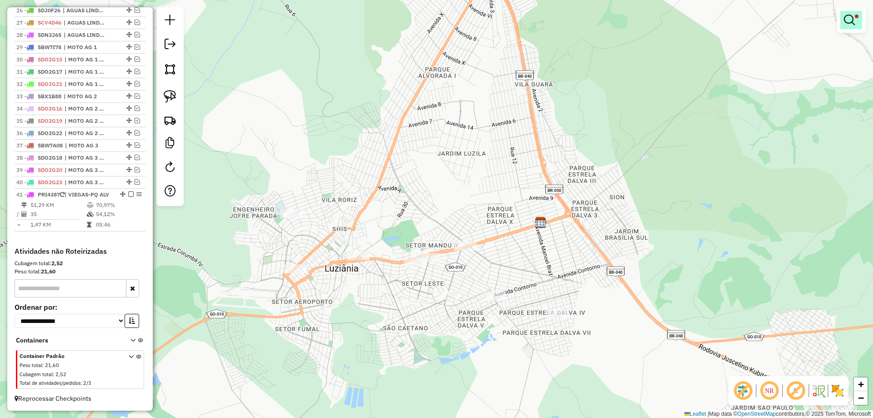
click at [855, 19] on link at bounding box center [851, 20] width 22 height 18
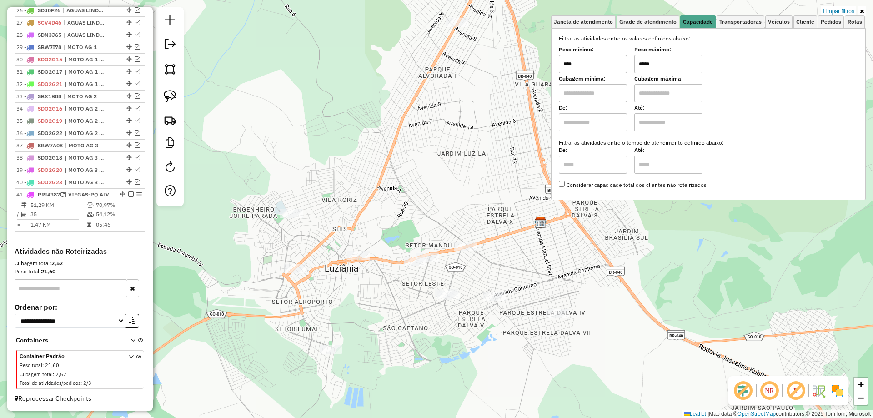
type input "*****"
click at [642, 320] on div "Limpar filtros Janela de atendimento Grade de atendimento Capacidade Transporta…" at bounding box center [436, 209] width 873 height 418
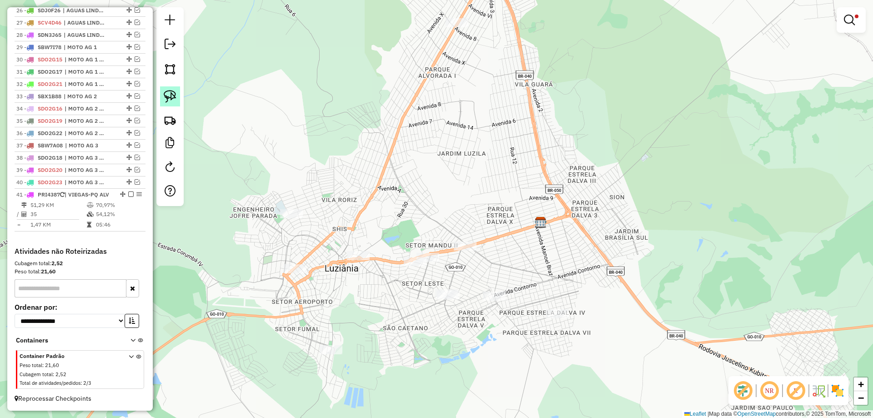
click at [171, 98] on img at bounding box center [170, 96] width 13 height 13
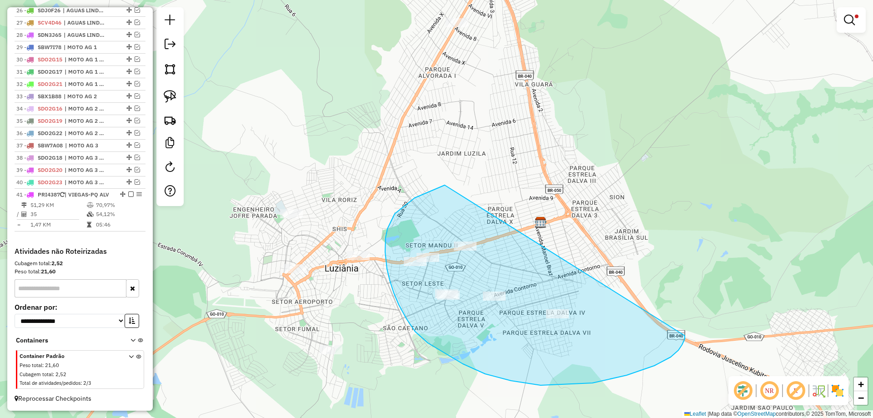
drag, startPoint x: 444, startPoint y: 185, endPoint x: 684, endPoint y: 335, distance: 283.2
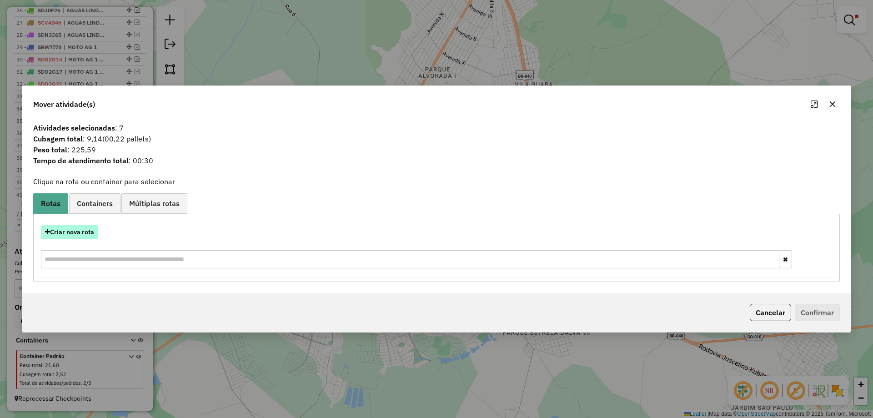
click at [83, 229] on button "Criar nova rota" at bounding box center [69, 232] width 57 height 14
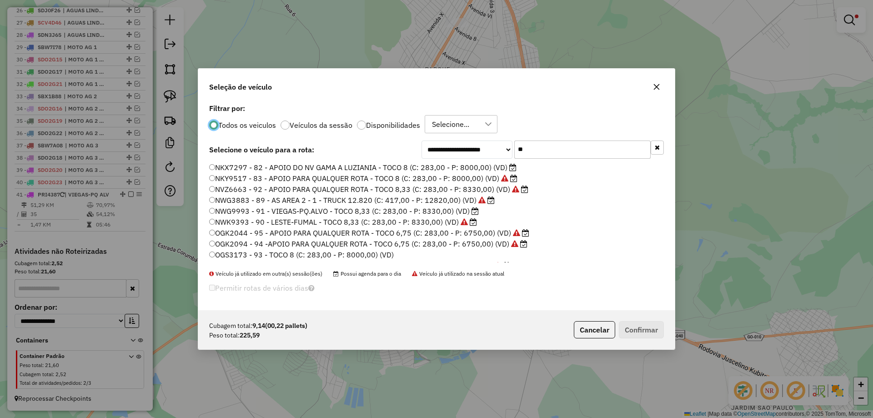
scroll to position [5, 3]
drag, startPoint x: 520, startPoint y: 150, endPoint x: 460, endPoint y: 145, distance: 60.7
click at [460, 145] on div "**********" at bounding box center [542, 149] width 242 height 18
paste input "*****"
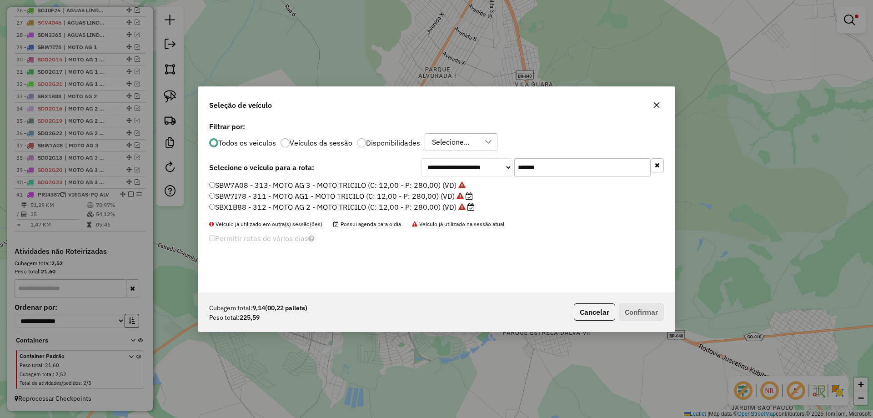
drag, startPoint x: 556, startPoint y: 166, endPoint x: 535, endPoint y: 164, distance: 21.4
click at [535, 165] on input "*******" at bounding box center [582, 167] width 136 height 18
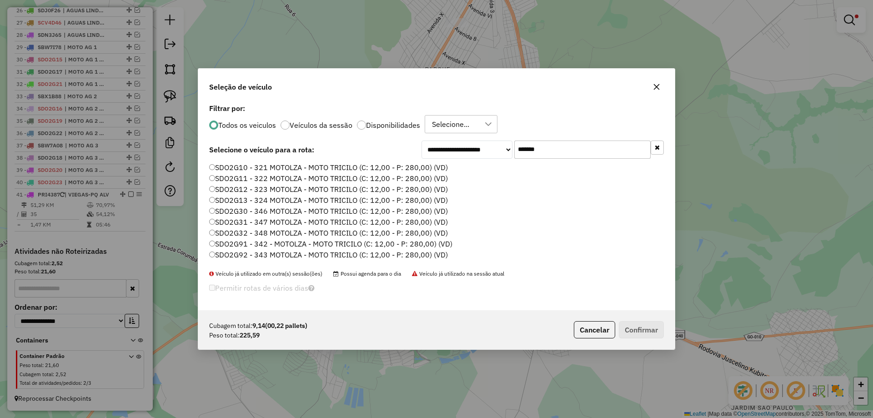
drag, startPoint x: 550, startPoint y: 147, endPoint x: 495, endPoint y: 141, distance: 54.9
click at [495, 141] on div "**********" at bounding box center [542, 149] width 242 height 18
click at [496, 170] on li "SDO2G10 - 321 MOTOLZA - MOTO TRICILO (C: 12,00 - P: 280,00) (VD)" at bounding box center [436, 167] width 454 height 11
click at [534, 150] on input "*******" at bounding box center [582, 149] width 136 height 18
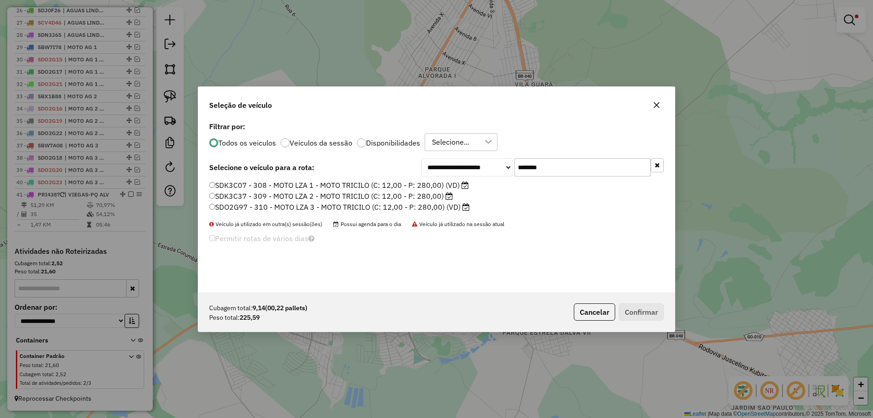
type input "********"
click at [211, 185] on div "SDK3C07 - 308 - MOTO LZA 1 - MOTO TRICILO (C: 12,00 - P: 280,00) (VD) SDK3C37 -…" at bounding box center [436, 200] width 465 height 40
click at [224, 185] on label "SDK3C07 - 308 - MOTO LZA 1 - MOTO TRICILO (C: 12,00 - P: 280,00) (VD)" at bounding box center [338, 185] width 259 height 11
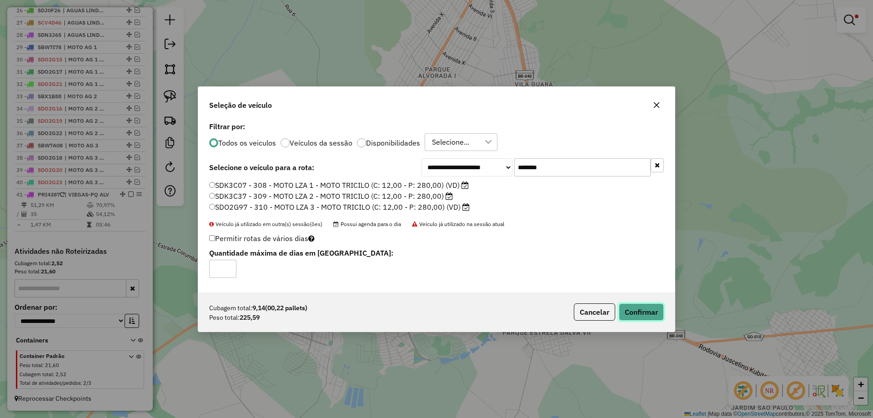
click at [638, 318] on button "Confirmar" at bounding box center [640, 311] width 45 height 17
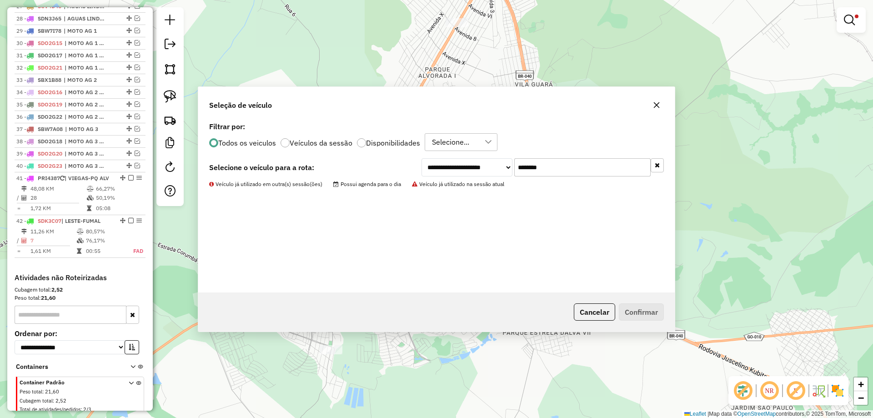
scroll to position [139, 0]
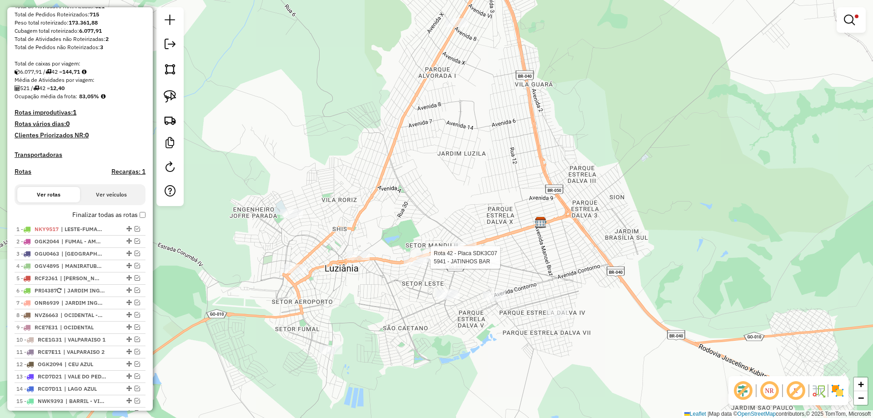
select select "*********"
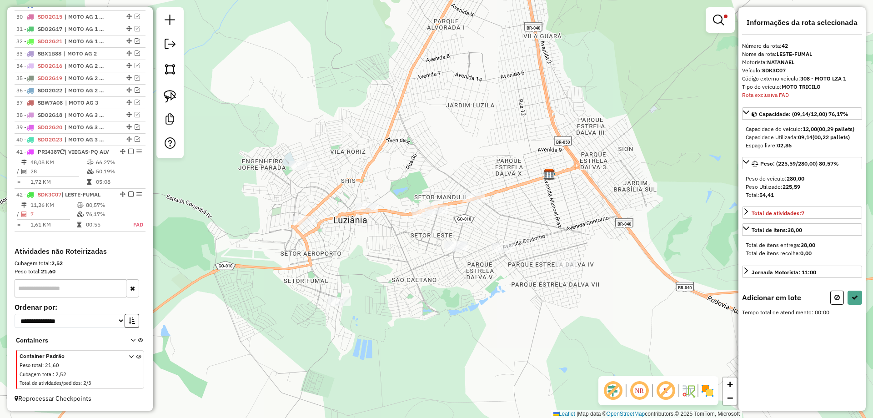
scroll to position [723, 0]
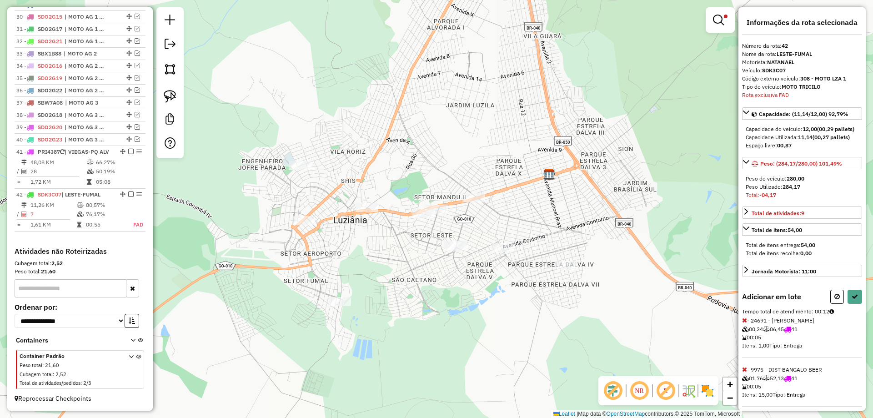
click at [744, 323] on icon at bounding box center [744, 320] width 5 height 6
click at [853, 295] on button at bounding box center [854, 296] width 15 height 14
select select "*********"
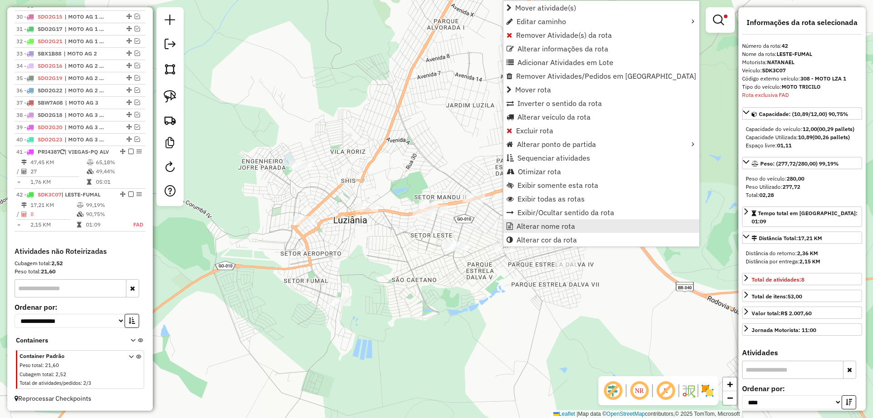
click at [553, 227] on span "Alterar nome rota" at bounding box center [545, 225] width 59 height 7
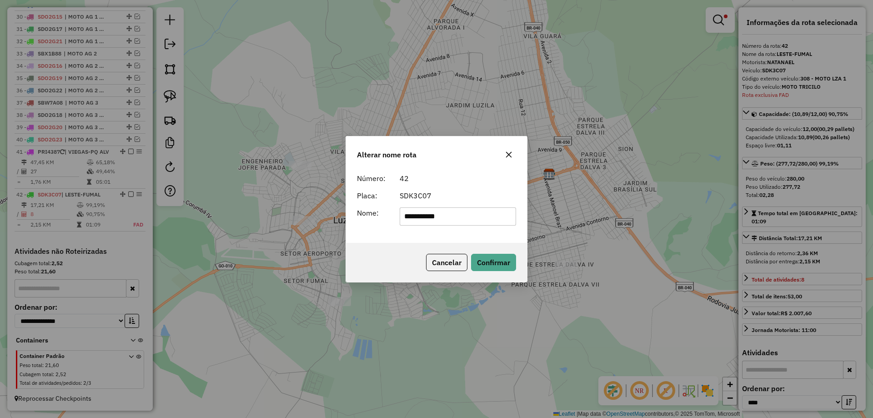
drag, startPoint x: 464, startPoint y: 217, endPoint x: 184, endPoint y: 216, distance: 279.9
click at [184, 216] on div "**********" at bounding box center [436, 209] width 873 height 418
type input "*********"
drag, startPoint x: 406, startPoint y: 246, endPoint x: 439, endPoint y: 252, distance: 33.2
click at [409, 246] on div "Cancelar Confirmar" at bounding box center [436, 262] width 181 height 39
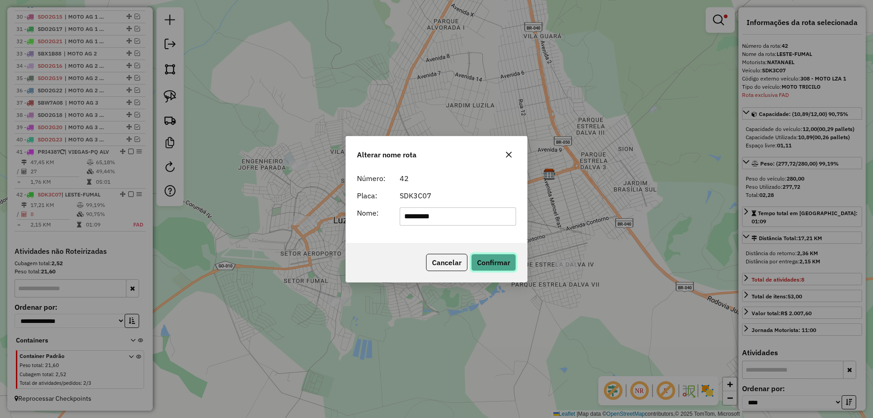
click at [495, 269] on button "Confirmar" at bounding box center [493, 262] width 45 height 17
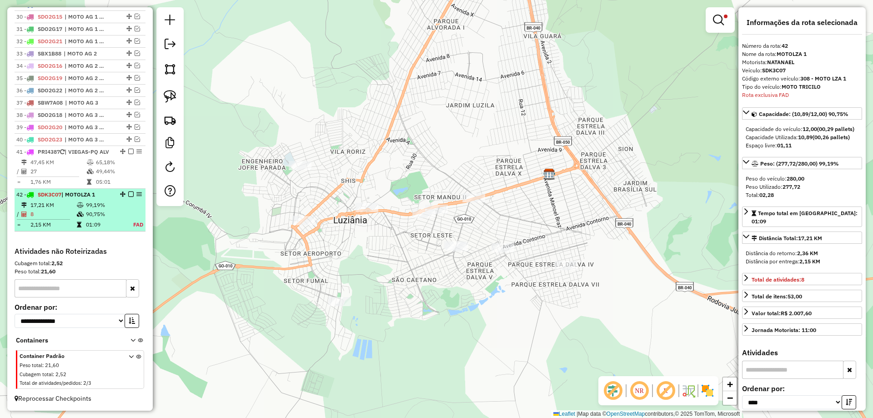
click at [128, 195] on em at bounding box center [130, 193] width 5 height 5
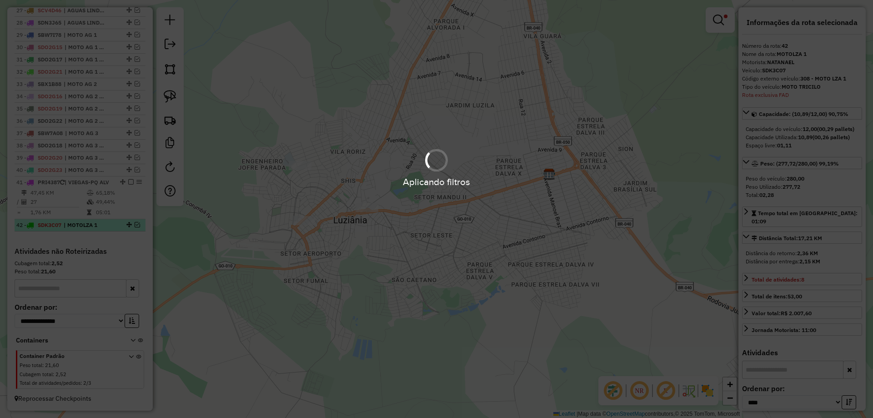
scroll to position [693, 0]
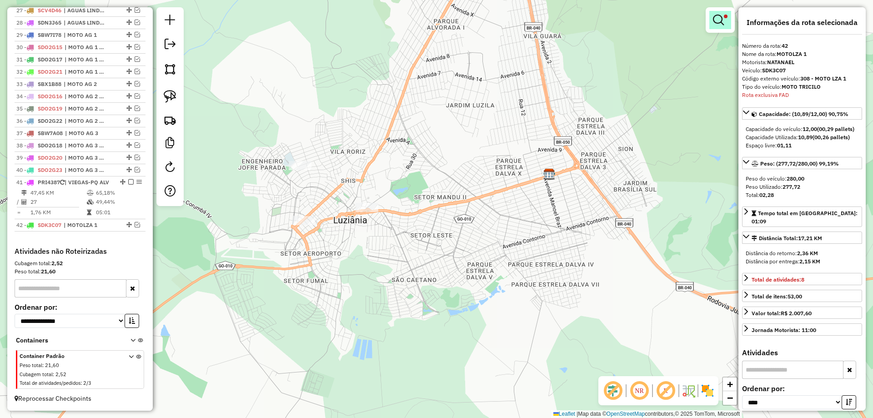
click at [719, 20] on em at bounding box center [718, 20] width 11 height 11
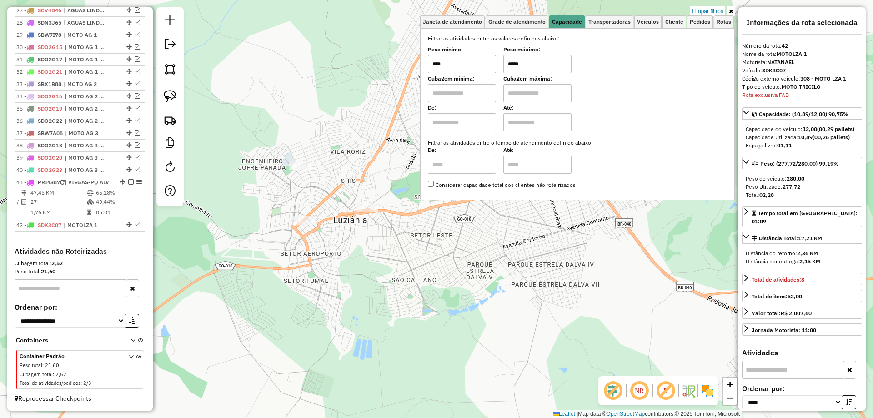
drag, startPoint x: 515, startPoint y: 64, endPoint x: 479, endPoint y: 64, distance: 36.4
click at [479, 64] on div "Peso mínimo: **** Peso máximo: *****" at bounding box center [577, 60] width 299 height 25
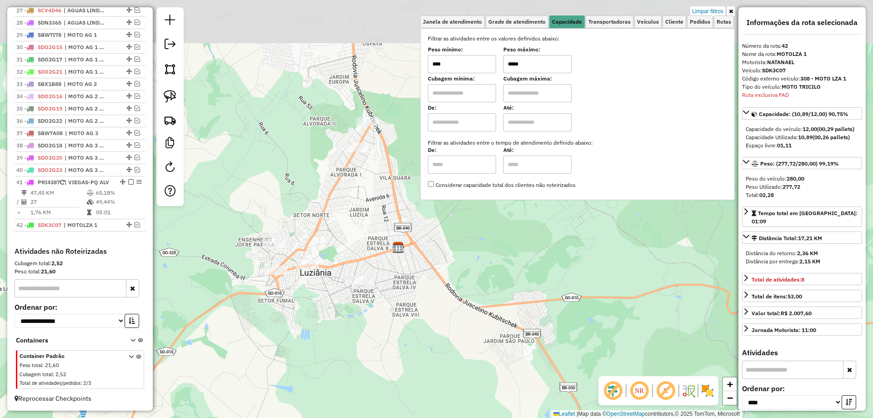
drag, startPoint x: 565, startPoint y: 243, endPoint x: 502, endPoint y: 293, distance: 80.3
click at [502, 293] on div "Limpar filtros Janela de atendimento Grade de atendimento Capacidade Transporta…" at bounding box center [436, 209] width 873 height 418
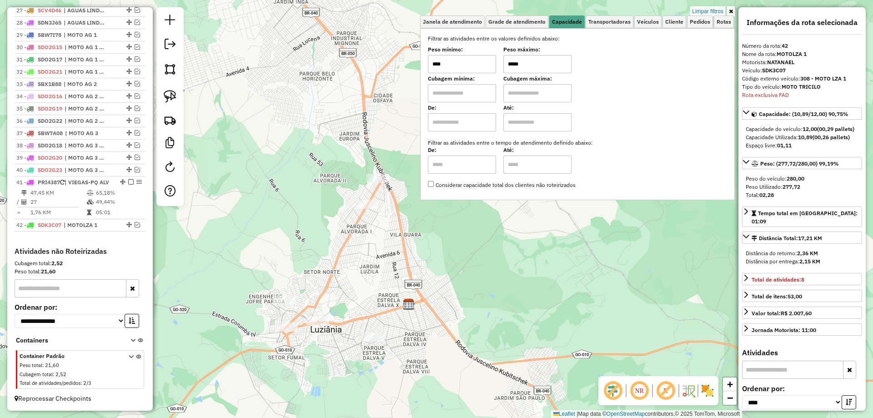
drag, startPoint x: 371, startPoint y: 91, endPoint x: 379, endPoint y: 145, distance: 55.1
click at [392, 148] on div "Limpar filtros Janela de atendimento Grade de atendimento Capacidade Transporta…" at bounding box center [436, 209] width 873 height 418
click at [174, 97] on img at bounding box center [170, 96] width 13 height 13
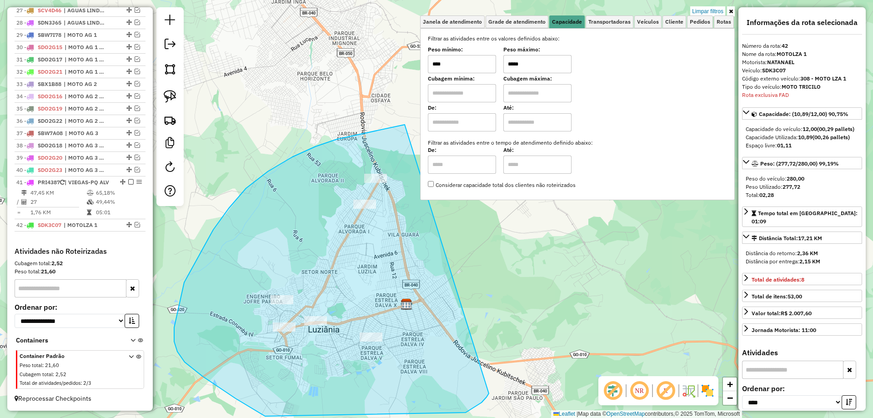
drag, startPoint x: 393, startPoint y: 127, endPoint x: 489, endPoint y: 393, distance: 282.5
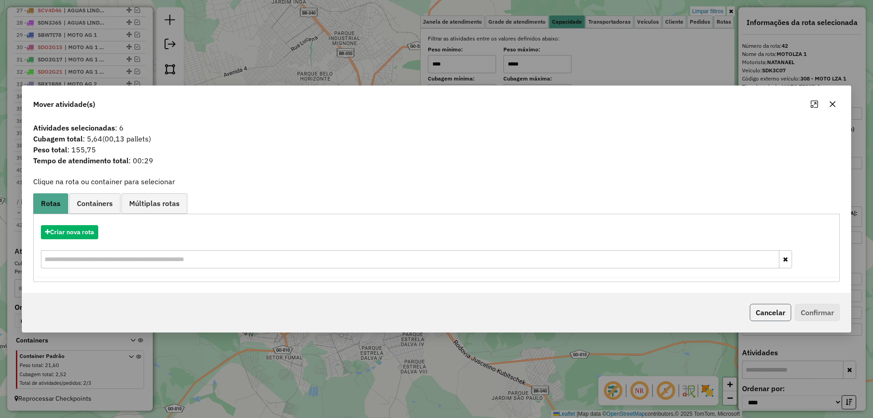
click at [781, 311] on button "Cancelar" at bounding box center [769, 312] width 41 height 17
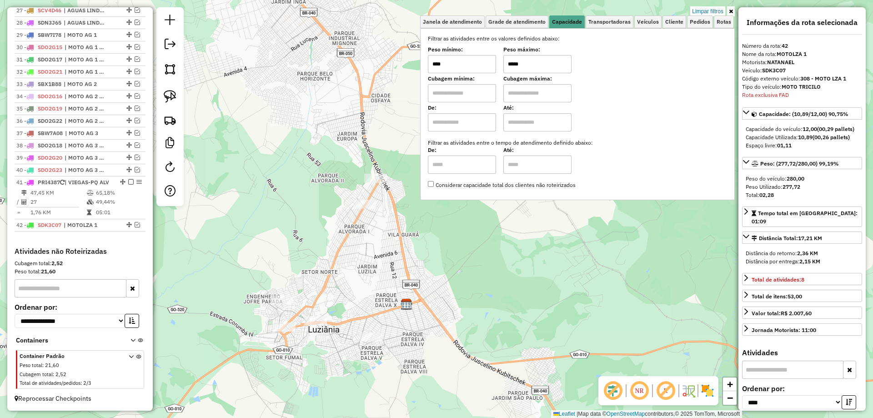
drag, startPoint x: 514, startPoint y: 61, endPoint x: 506, endPoint y: 61, distance: 8.2
click at [506, 61] on div "Peso mínimo: **** Peso máximo: *****" at bounding box center [577, 60] width 299 height 25
type input "*****"
click at [170, 100] on img at bounding box center [170, 96] width 13 height 13
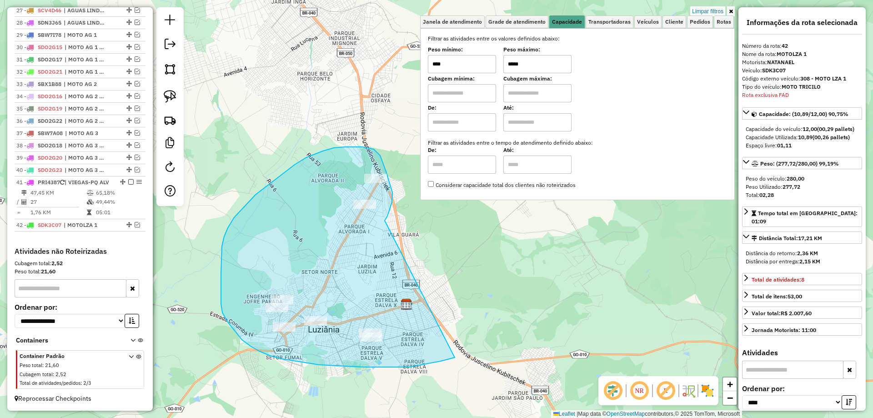
drag, startPoint x: 392, startPoint y: 192, endPoint x: 457, endPoint y: 354, distance: 173.9
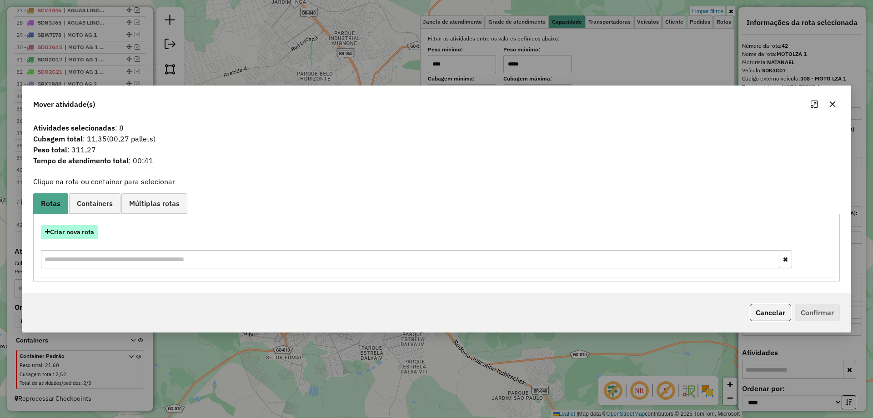
click at [71, 227] on button "Criar nova rota" at bounding box center [69, 232] width 57 height 14
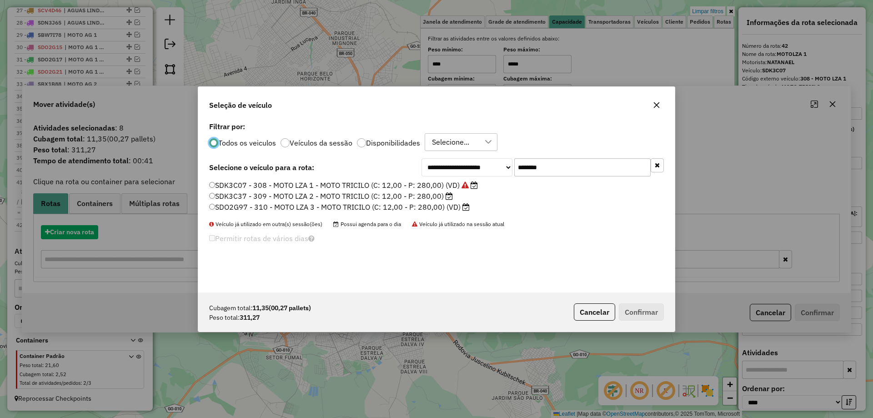
scroll to position [5, 3]
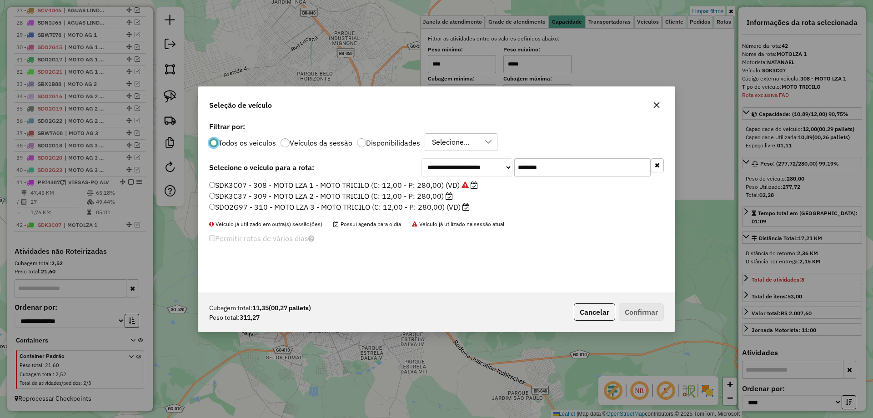
click at [440, 195] on label "SDK3C37 - 309 - MOTO LZA 2 - MOTO TRICILO (C: 12,00 - P: 280,00)" at bounding box center [331, 195] width 244 height 11
click at [642, 316] on button "Confirmar" at bounding box center [640, 311] width 45 height 17
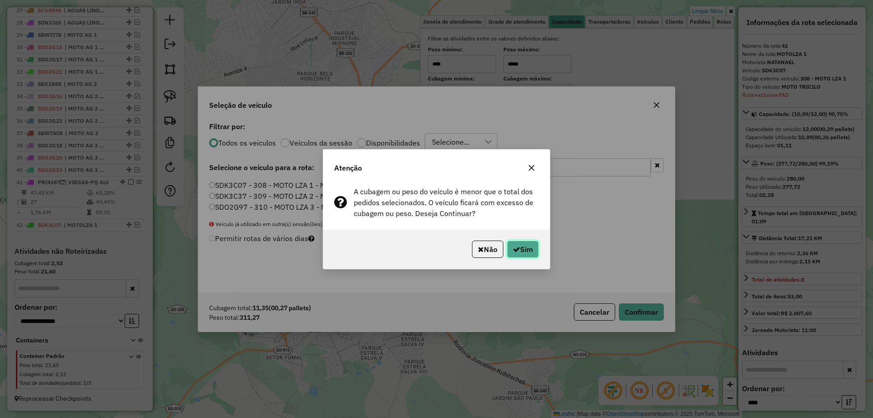
click at [523, 247] on button "Sim" at bounding box center [523, 248] width 32 height 17
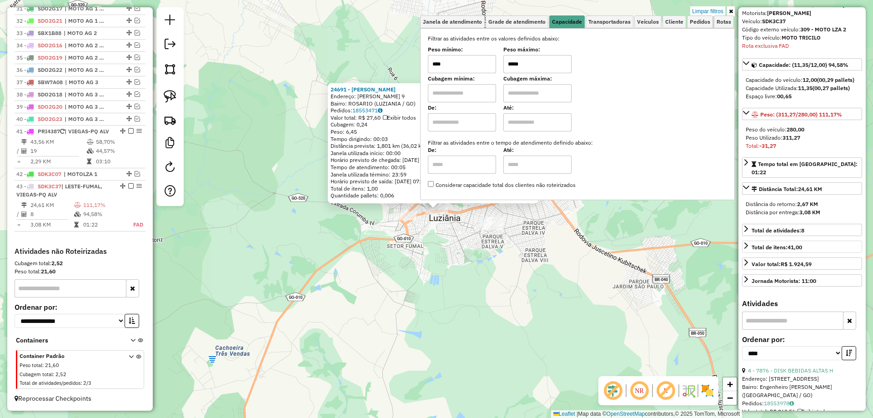
scroll to position [91, 0]
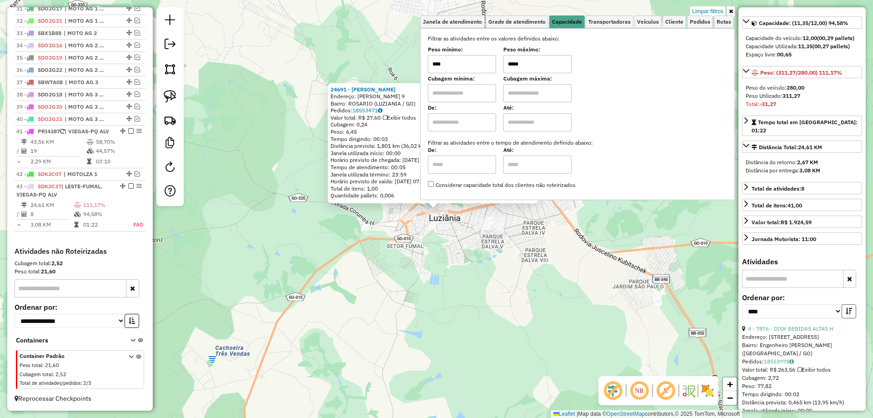
click at [852, 305] on button "button" at bounding box center [848, 311] width 15 height 14
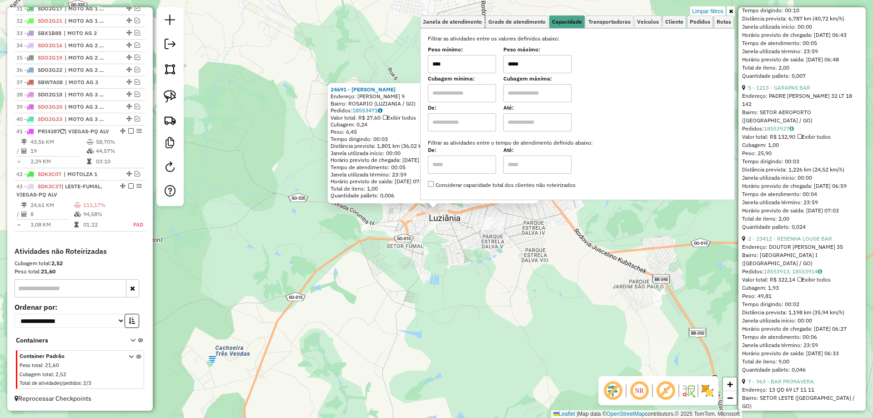
scroll to position [773, 0]
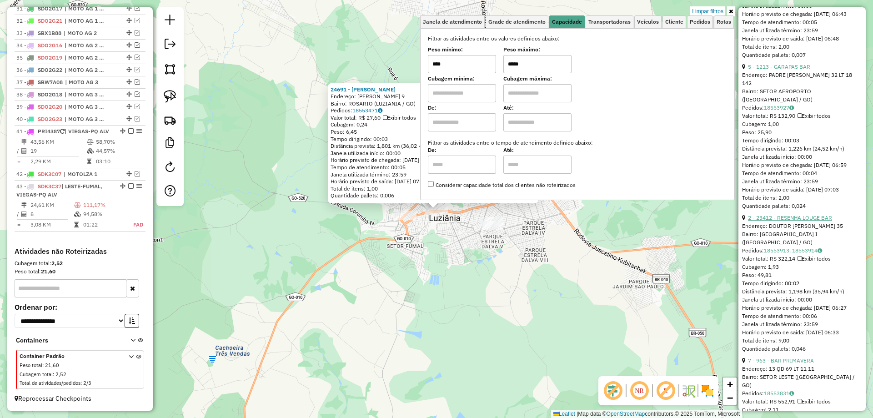
click at [803, 221] on link "2 - 23412 - RESENHA LOUGE BAR" at bounding box center [790, 217] width 84 height 7
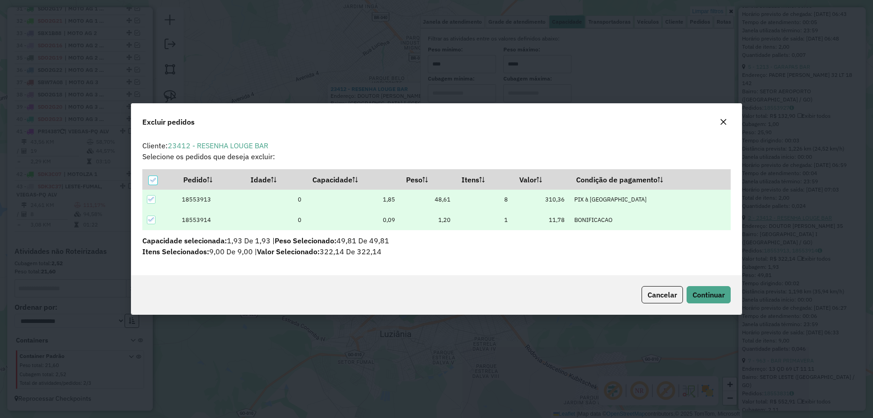
scroll to position [0, 0]
click at [703, 296] on span "Continuar" at bounding box center [708, 294] width 32 height 9
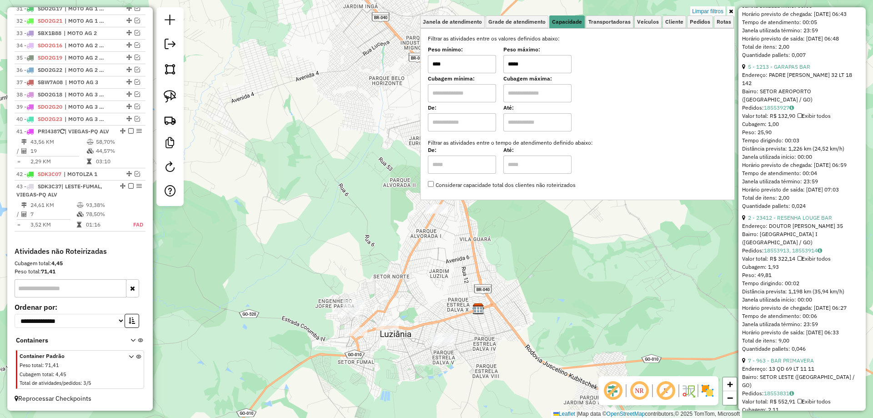
scroll to position [185, 0]
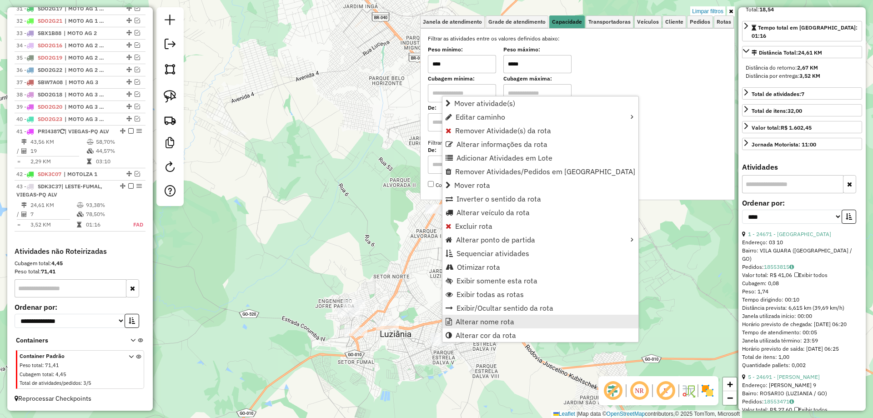
click at [465, 321] on span "Alterar nome rota" at bounding box center [484, 321] width 59 height 7
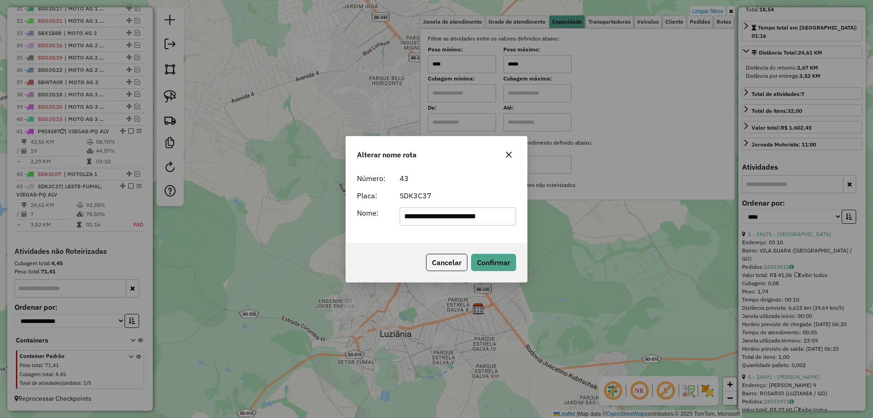
click at [495, 215] on input "**********" at bounding box center [457, 216] width 117 height 18
type input "*********"
click at [400, 244] on div "Cancelar Confirmar" at bounding box center [436, 262] width 181 height 39
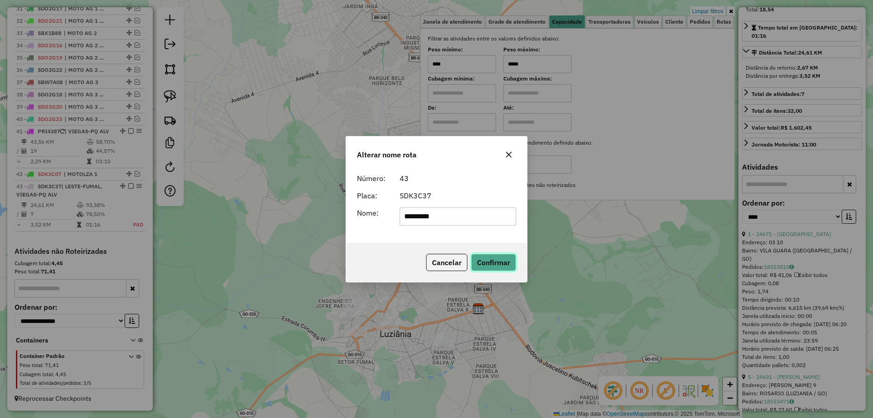
drag, startPoint x: 497, startPoint y: 266, endPoint x: 126, endPoint y: 186, distance: 379.3
click at [495, 266] on button "Confirmar" at bounding box center [493, 262] width 45 height 17
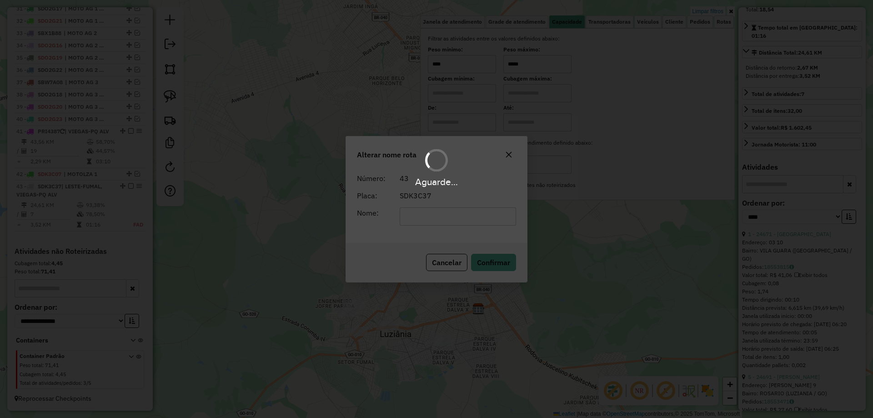
scroll to position [736, 0]
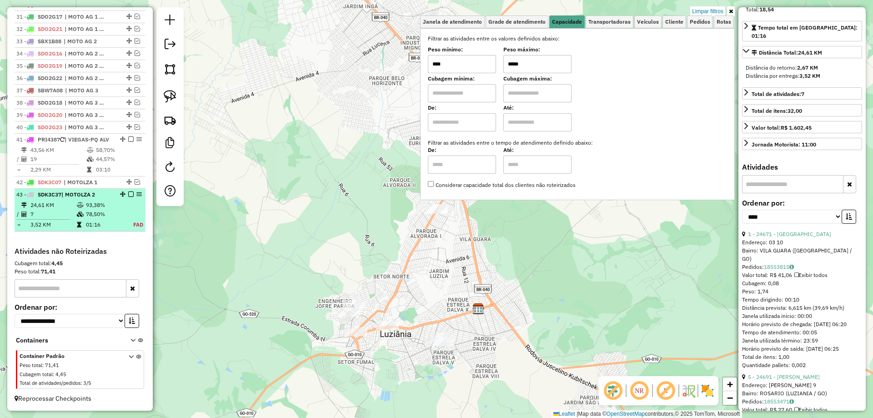
click at [128, 193] on em at bounding box center [130, 193] width 5 height 5
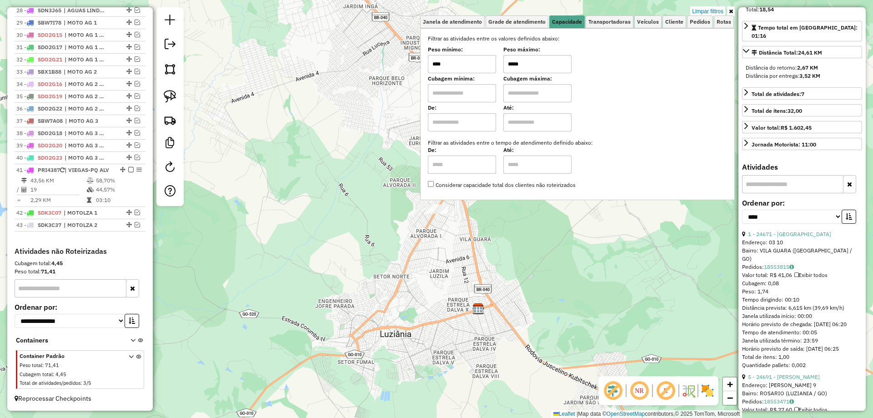
click at [514, 63] on input "*****" at bounding box center [537, 64] width 68 height 18
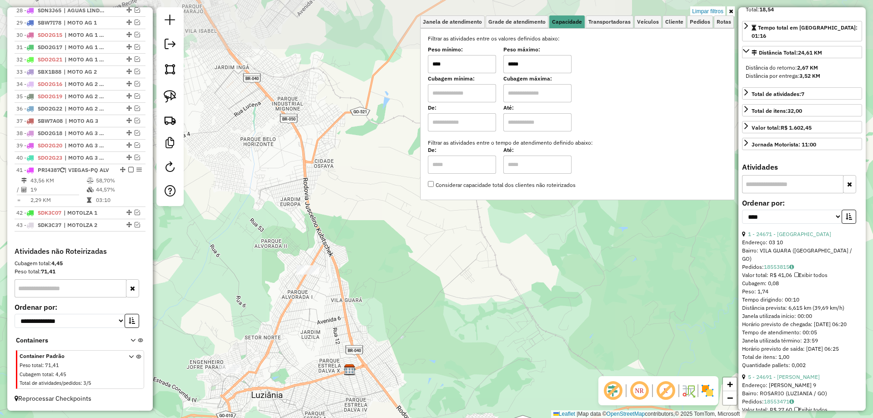
drag, startPoint x: 422, startPoint y: 316, endPoint x: 428, endPoint y: 315, distance: 5.6
click at [427, 315] on div "Limpar filtros Janela de atendimento Grade de atendimento Capacidade Transporta…" at bounding box center [436, 209] width 873 height 418
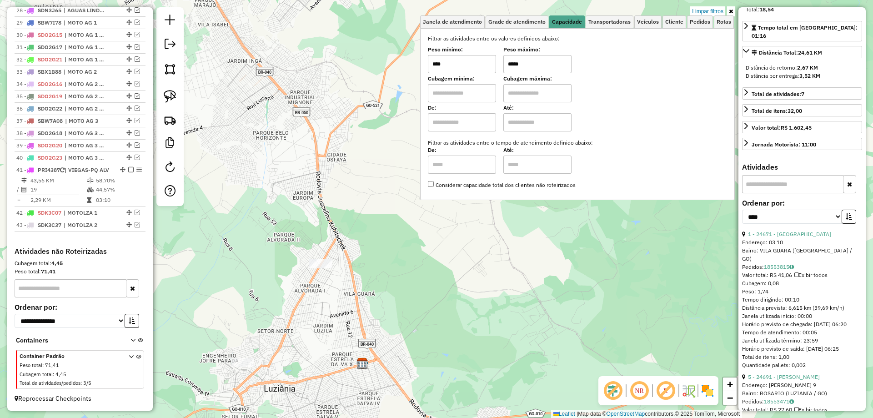
click at [516, 64] on input "*****" at bounding box center [537, 64] width 68 height 18
type input "******"
drag, startPoint x: 167, startPoint y: 100, endPoint x: 269, endPoint y: 176, distance: 127.7
click at [168, 101] on img at bounding box center [170, 96] width 13 height 13
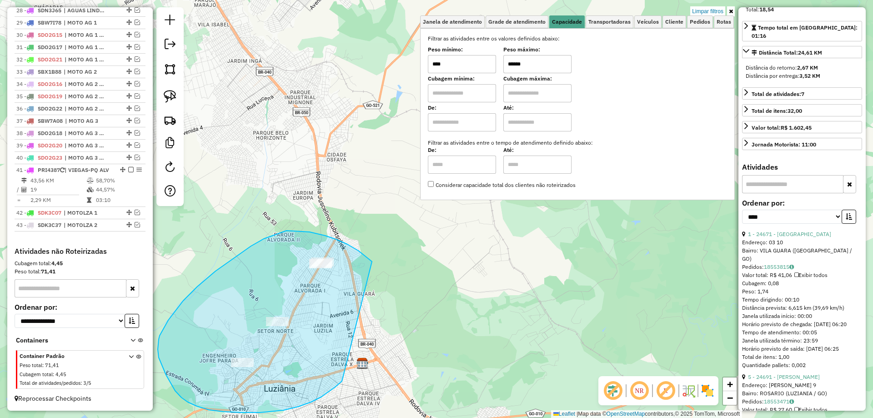
drag, startPoint x: 347, startPoint y: 244, endPoint x: 342, endPoint y: 380, distance: 136.0
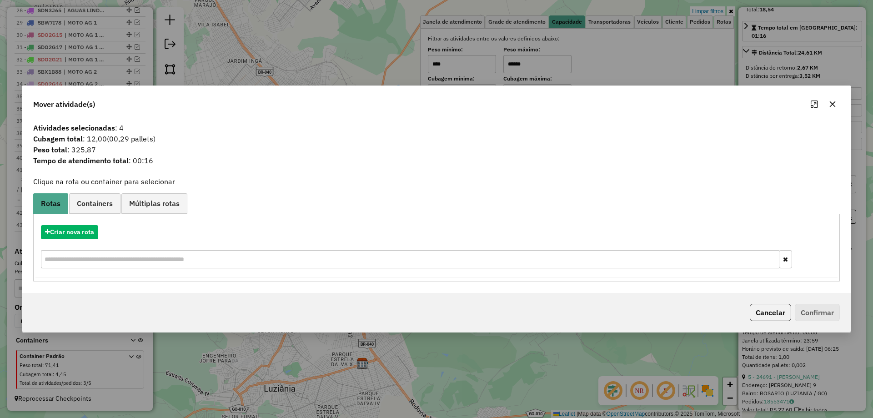
click at [773, 311] on button "Cancelar" at bounding box center [769, 312] width 41 height 17
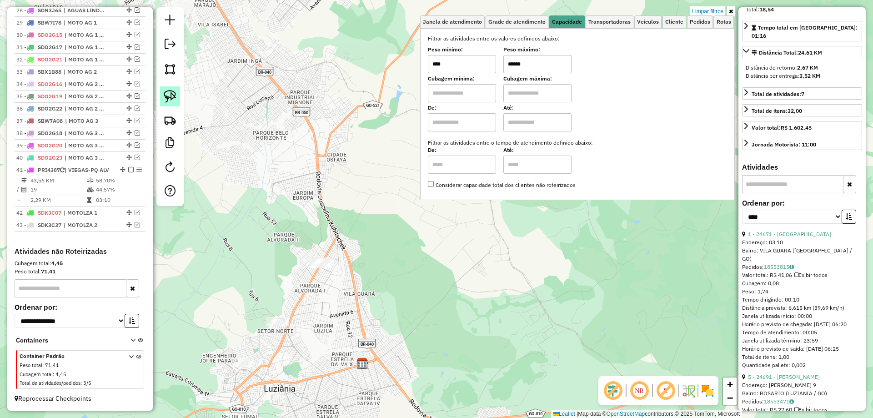
click at [170, 96] on img at bounding box center [170, 96] width 13 height 13
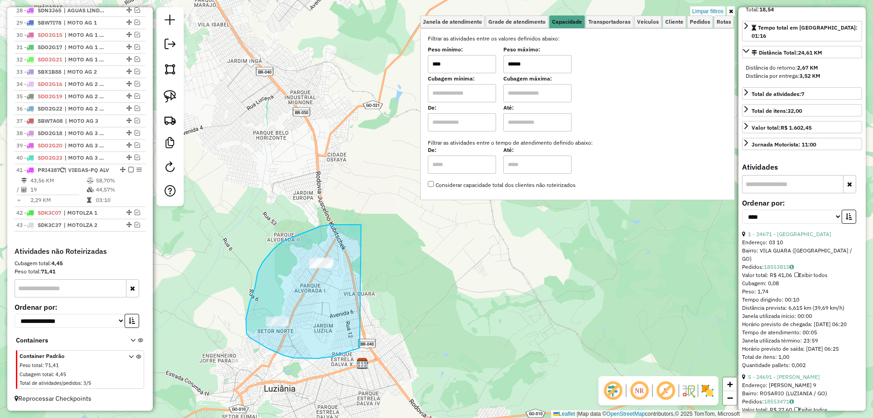
drag, startPoint x: 353, startPoint y: 224, endPoint x: 364, endPoint y: 344, distance: 120.5
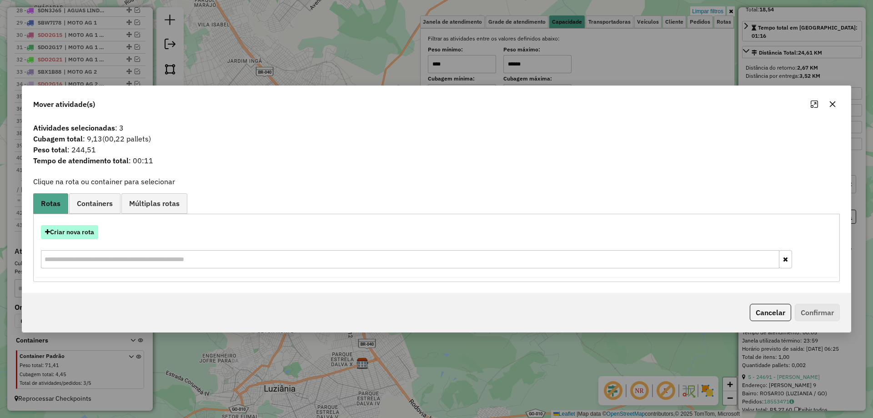
click at [85, 231] on button "Criar nova rota" at bounding box center [69, 232] width 57 height 14
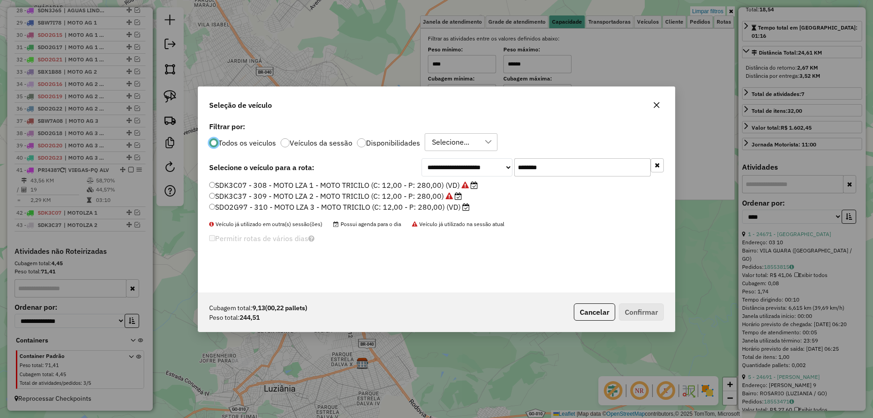
scroll to position [5, 3]
click at [445, 206] on label "SDO2G97 - 310 - MOTO LZA 3 - MOTO TRICILO (C: 12,00 - P: 280,00) (VD)" at bounding box center [339, 206] width 260 height 11
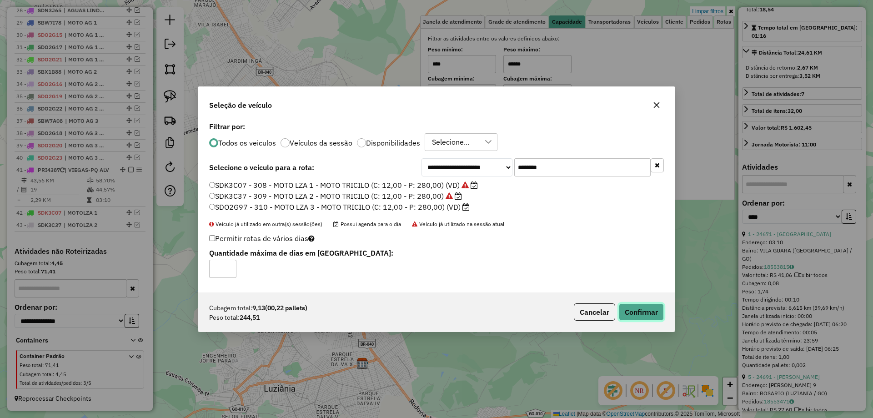
click at [633, 314] on button "Confirmar" at bounding box center [640, 311] width 45 height 17
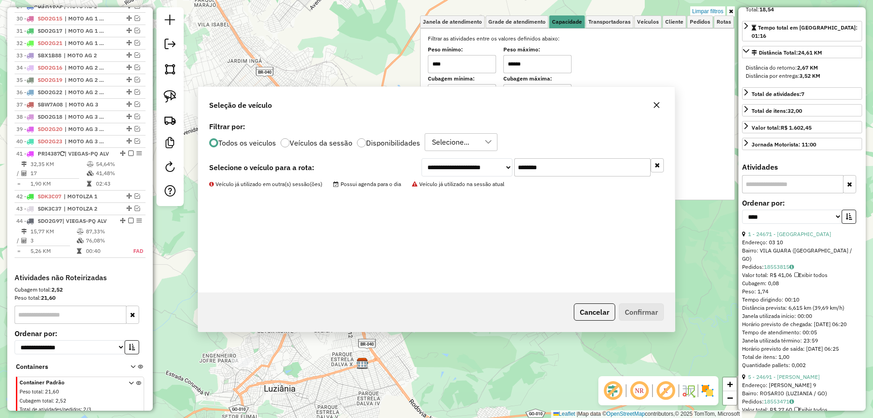
scroll to position [748, 0]
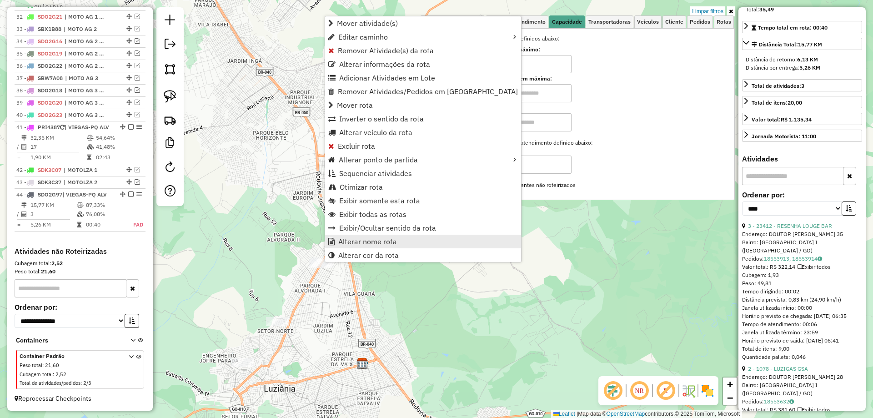
click at [361, 239] on span "Alterar nome rota" at bounding box center [367, 241] width 59 height 7
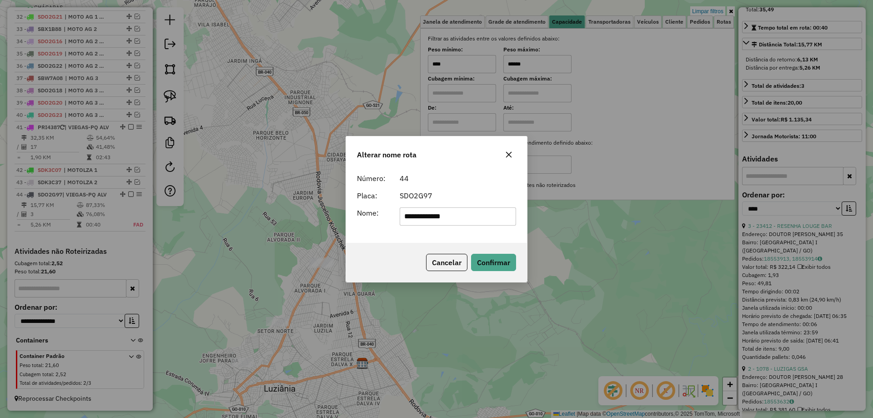
drag, startPoint x: 437, startPoint y: 219, endPoint x: 227, endPoint y: 180, distance: 213.0
click at [233, 181] on div "**********" at bounding box center [436, 209] width 873 height 418
paste input "text"
type input "*********"
drag, startPoint x: 396, startPoint y: 237, endPoint x: 424, endPoint y: 236, distance: 28.7
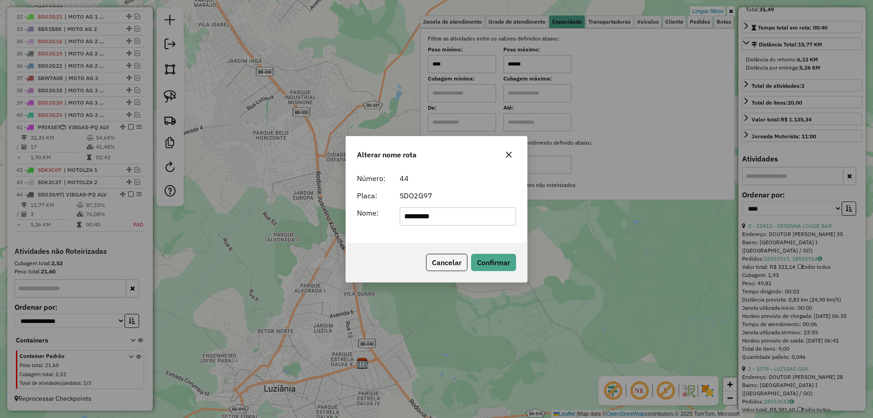
click at [396, 237] on div "Número: 44 Placa: SDO2G97 Nome: *********" at bounding box center [436, 206] width 181 height 74
click at [474, 262] on button "Confirmar" at bounding box center [493, 262] width 45 height 17
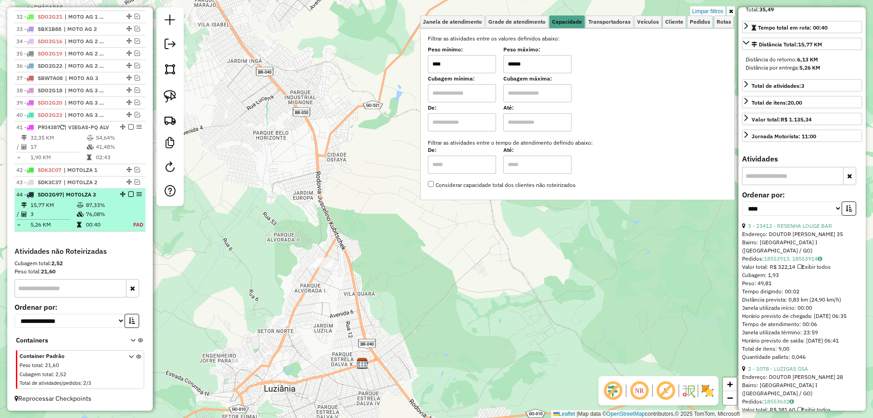
click at [128, 193] on em at bounding box center [130, 193] width 5 height 5
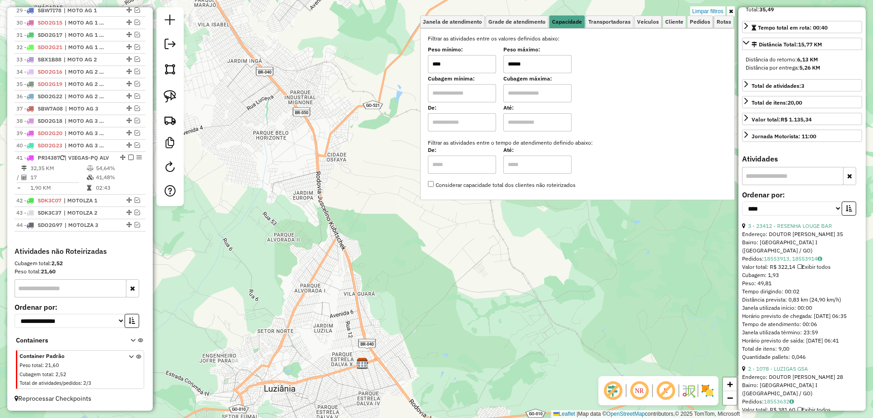
click at [514, 64] on input "******" at bounding box center [537, 64] width 68 height 18
drag, startPoint x: 471, startPoint y: 300, endPoint x: 477, endPoint y: 241, distance: 59.9
click at [477, 241] on hb-app "Aplicando filtros Pop-up bloqueado! Seu navegador bloqueou automáticamente a ab…" at bounding box center [436, 209] width 873 height 418
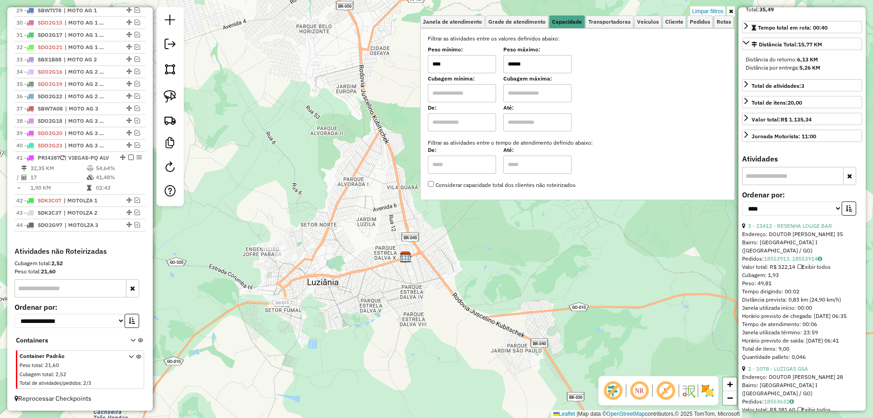
drag, startPoint x: 305, startPoint y: 130, endPoint x: 284, endPoint y: 94, distance: 41.9
click at [306, 102] on div "Limpar filtros Janela de atendimento Grade de atendimento Capacidade Transporta…" at bounding box center [436, 209] width 873 height 418
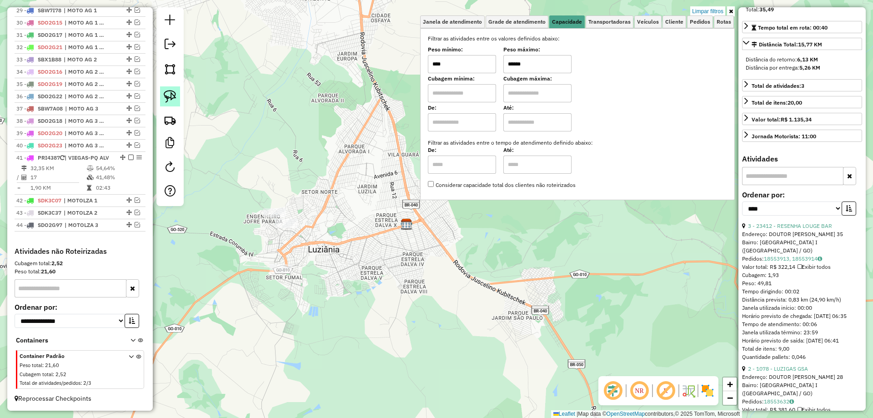
click at [170, 95] on img at bounding box center [170, 96] width 13 height 13
drag, startPoint x: 288, startPoint y: 189, endPoint x: 328, endPoint y: 303, distance: 120.6
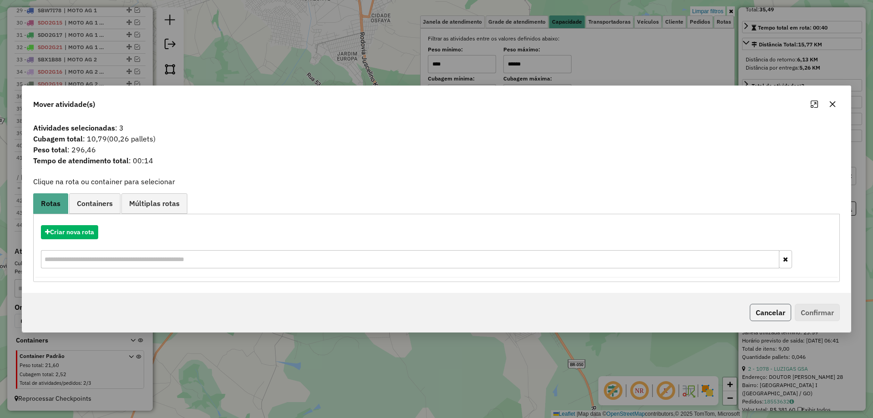
click at [776, 309] on button "Cancelar" at bounding box center [769, 312] width 41 height 17
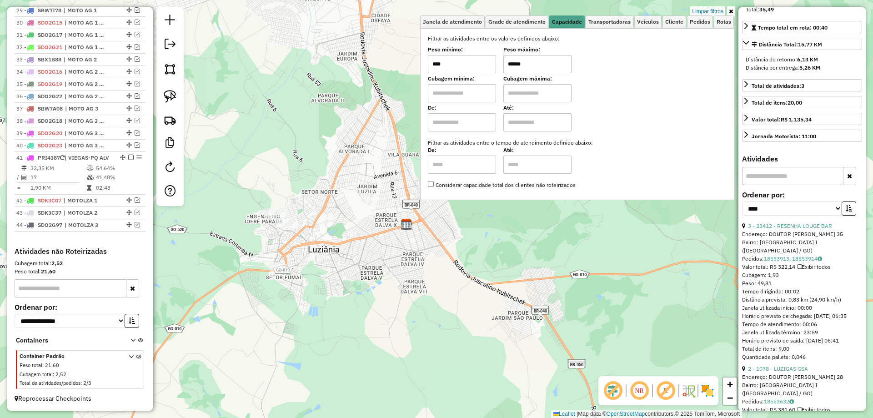
click at [533, 61] on input "******" at bounding box center [537, 64] width 68 height 18
click at [515, 61] on input "******" at bounding box center [537, 64] width 68 height 18
type input "******"
drag, startPoint x: 174, startPoint y: 99, endPoint x: 281, endPoint y: 185, distance: 138.3
click at [174, 99] on img at bounding box center [170, 96] width 13 height 13
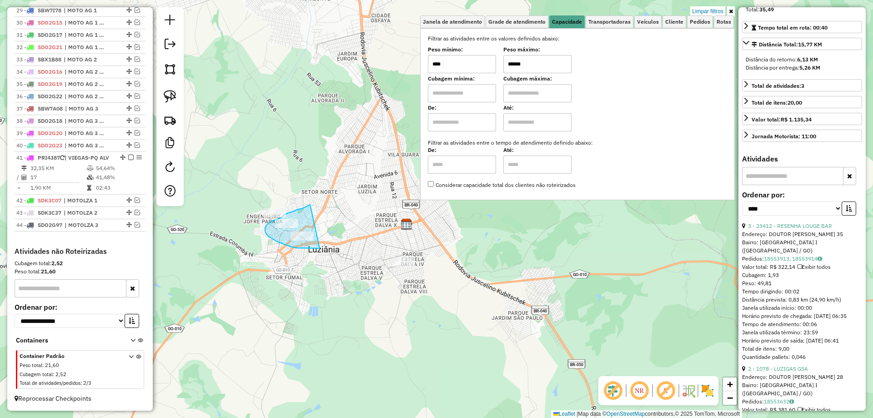
drag, startPoint x: 296, startPoint y: 209, endPoint x: 333, endPoint y: 248, distance: 53.0
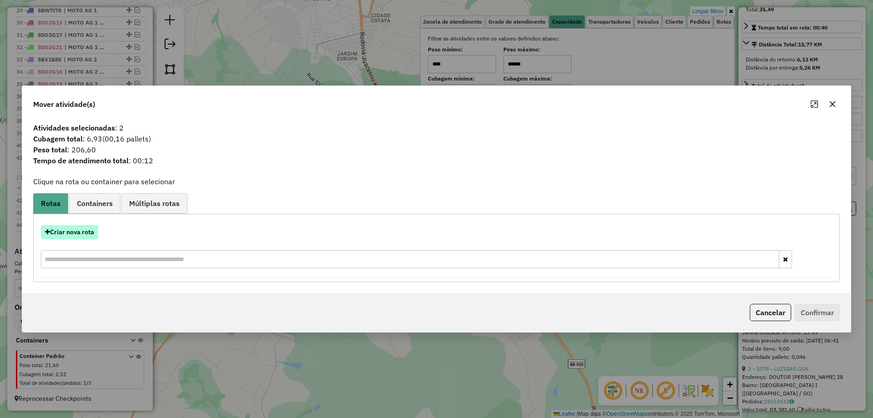
click at [74, 233] on button "Criar nova rota" at bounding box center [69, 232] width 57 height 14
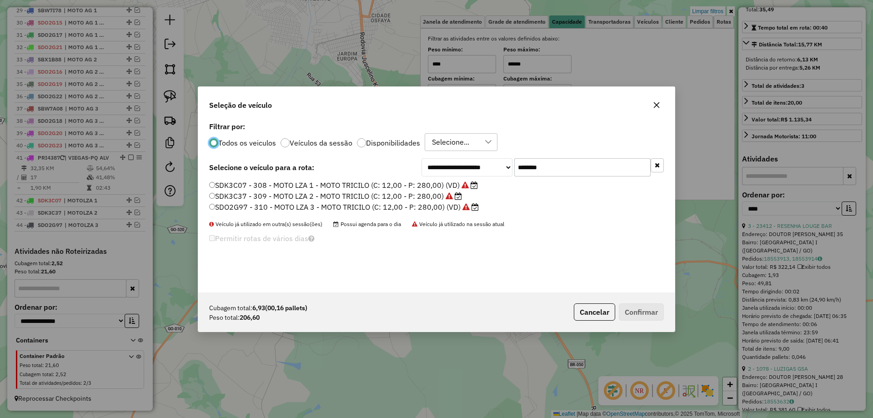
scroll to position [5, 3]
drag, startPoint x: 531, startPoint y: 167, endPoint x: 493, endPoint y: 157, distance: 39.0
click at [483, 157] on div "**********" at bounding box center [436, 206] width 476 height 173
click at [537, 164] on input "********" at bounding box center [582, 167] width 136 height 18
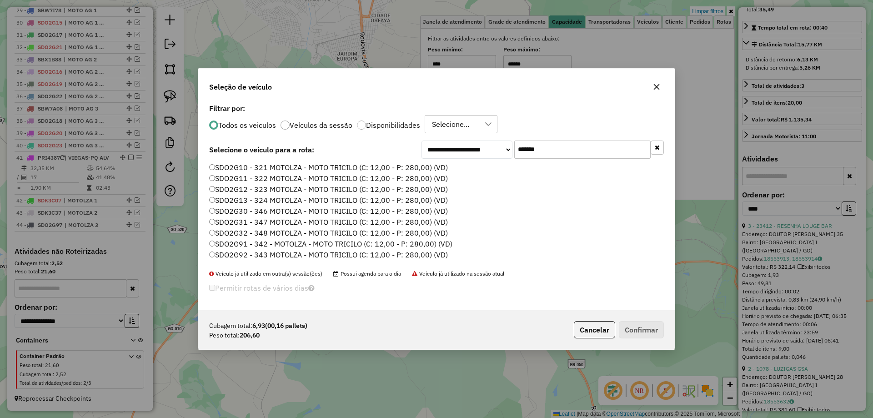
type input "*******"
click at [261, 167] on label "SDO2G10 - 321 MOTOLZA - MOTO TRICILO (C: 12,00 - P: 280,00) (VD)" at bounding box center [328, 167] width 239 height 11
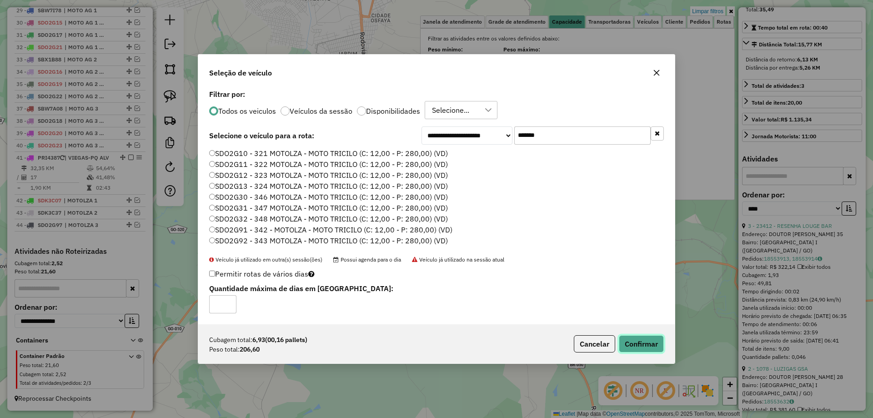
click at [642, 339] on button "Confirmar" at bounding box center [640, 343] width 45 height 17
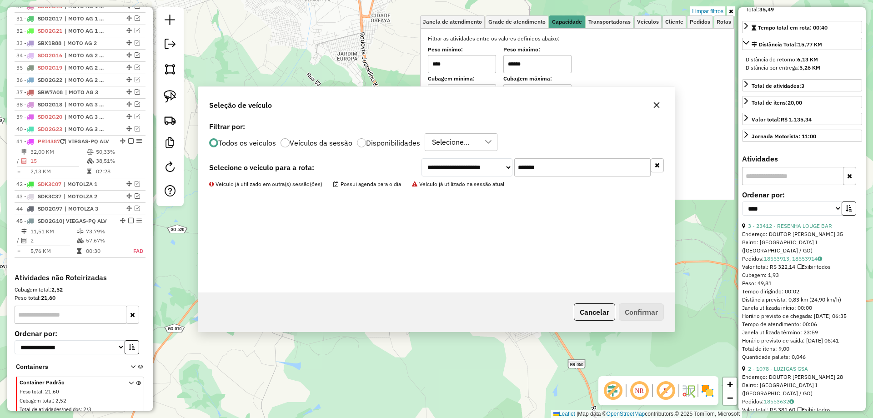
scroll to position [760, 0]
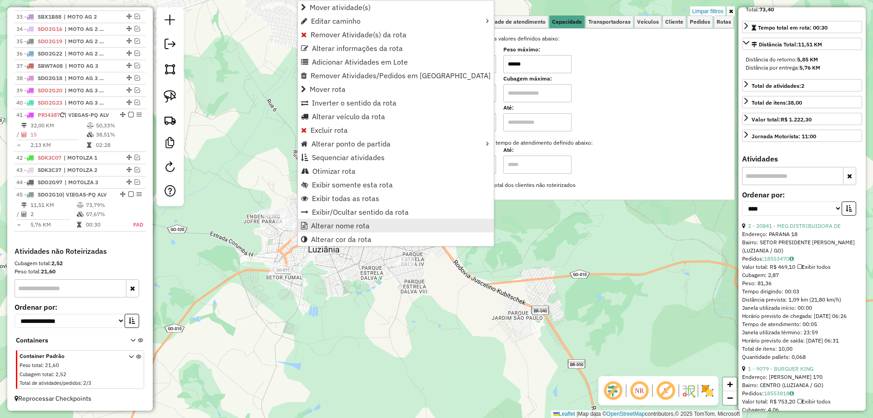
click at [352, 224] on span "Alterar nome rota" at bounding box center [340, 225] width 59 height 7
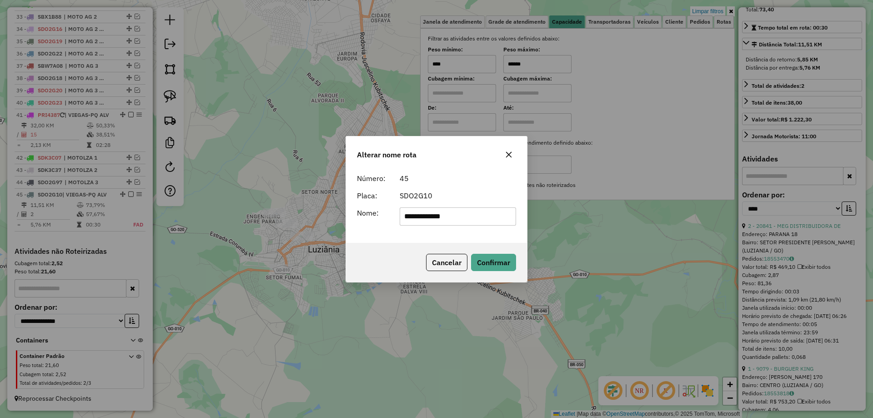
drag, startPoint x: 399, startPoint y: 216, endPoint x: 244, endPoint y: 194, distance: 157.5
click at [244, 194] on div "**********" at bounding box center [436, 209] width 873 height 418
type input "**********"
drag, startPoint x: 485, startPoint y: 261, endPoint x: 442, endPoint y: 263, distance: 43.2
click at [484, 262] on button "Confirmar" at bounding box center [493, 262] width 45 height 17
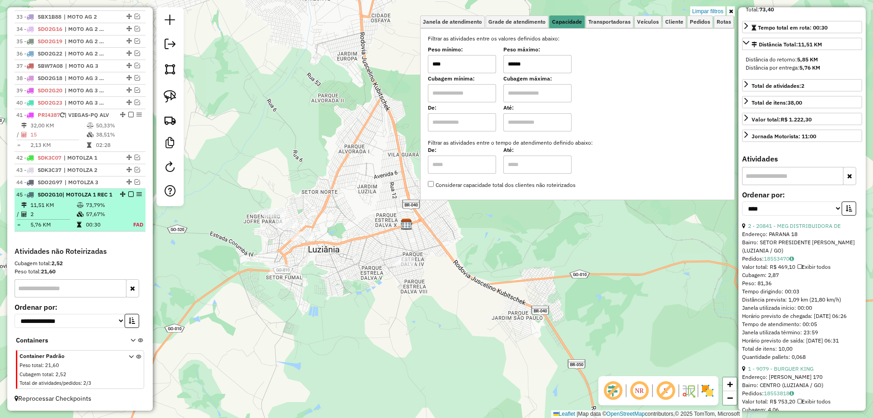
click at [128, 195] on em at bounding box center [130, 193] width 5 height 5
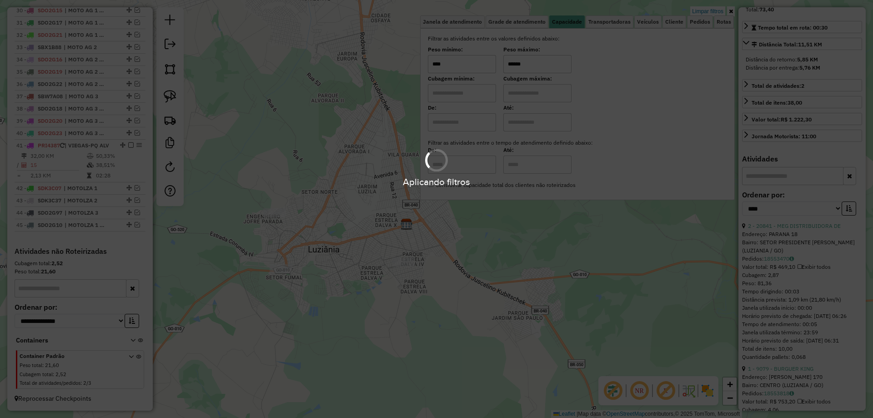
scroll to position [730, 0]
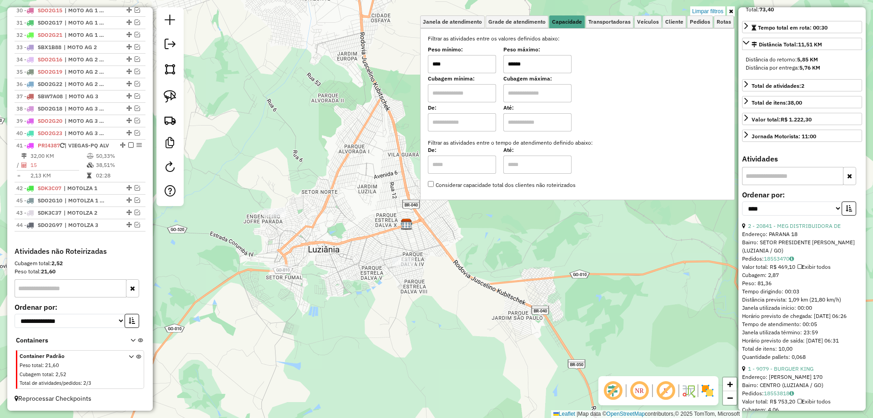
drag, startPoint x: 127, startPoint y: 223, endPoint x: 123, endPoint y: 196, distance: 26.7
click at [169, 93] on hb-app "Aguarde... Pop-up bloqueado! Seu navegador bloqueou automáticamente a abertura …" at bounding box center [436, 209] width 873 height 418
drag, startPoint x: 169, startPoint y: 93, endPoint x: 182, endPoint y: 100, distance: 14.2
click at [169, 93] on img at bounding box center [170, 96] width 13 height 13
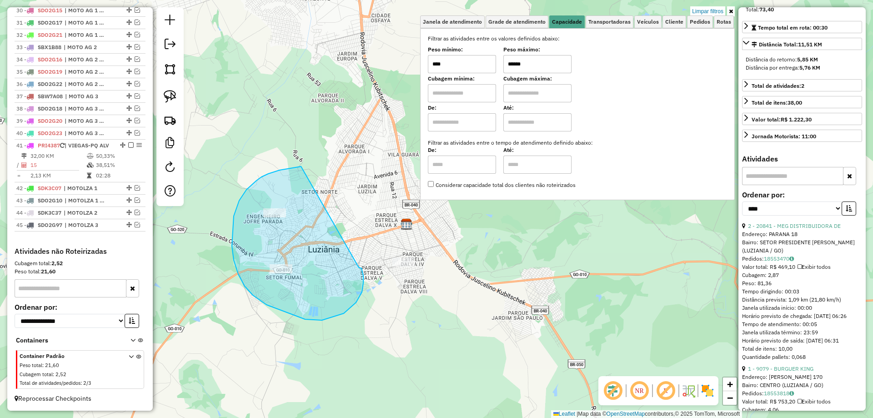
drag, startPoint x: 301, startPoint y: 166, endPoint x: 359, endPoint y: 267, distance: 116.2
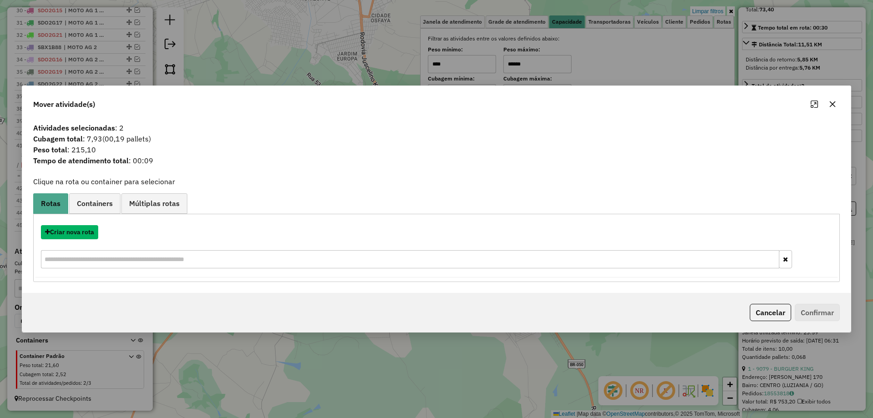
drag, startPoint x: 93, startPoint y: 230, endPoint x: 215, endPoint y: 228, distance: 122.3
click at [102, 229] on div "Criar nova rota" at bounding box center [436, 232] width 802 height 14
click at [90, 230] on button "Criar nova rota" at bounding box center [69, 232] width 57 height 14
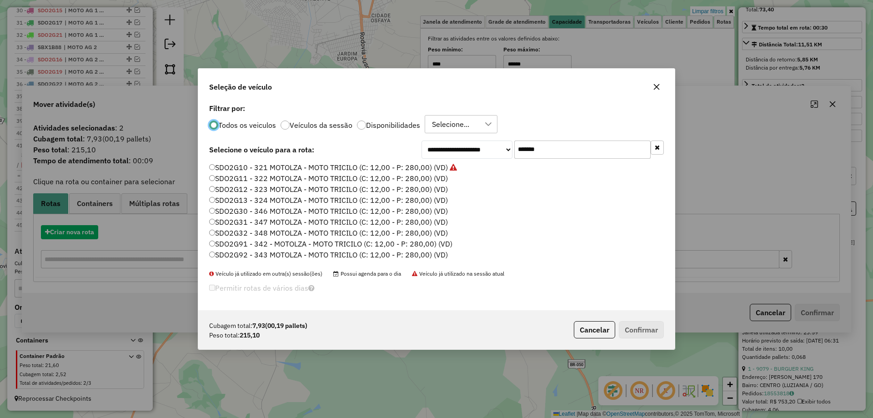
scroll to position [5, 3]
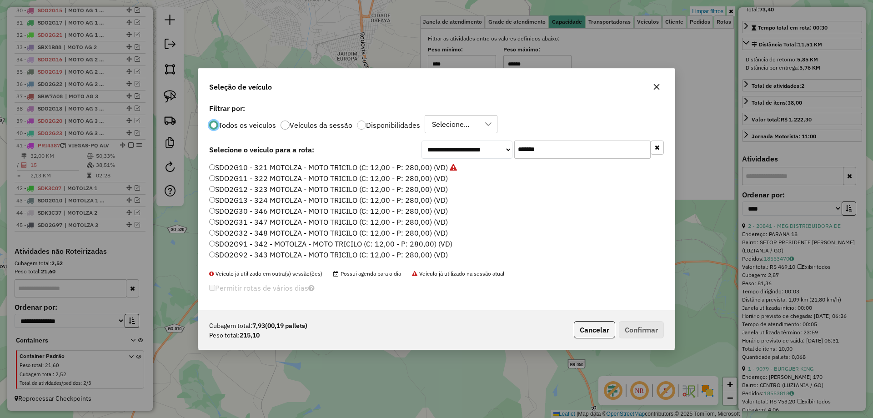
click at [439, 177] on label "SDO2G11 - 322 MOTOLZA - MOTO TRICILO (C: 12,00 - P: 280,00) (VD)" at bounding box center [328, 178] width 239 height 11
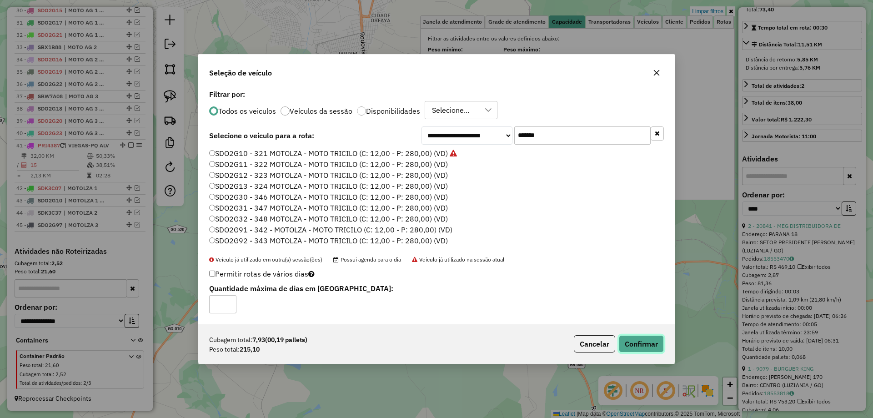
click at [637, 338] on button "Confirmar" at bounding box center [640, 343] width 45 height 17
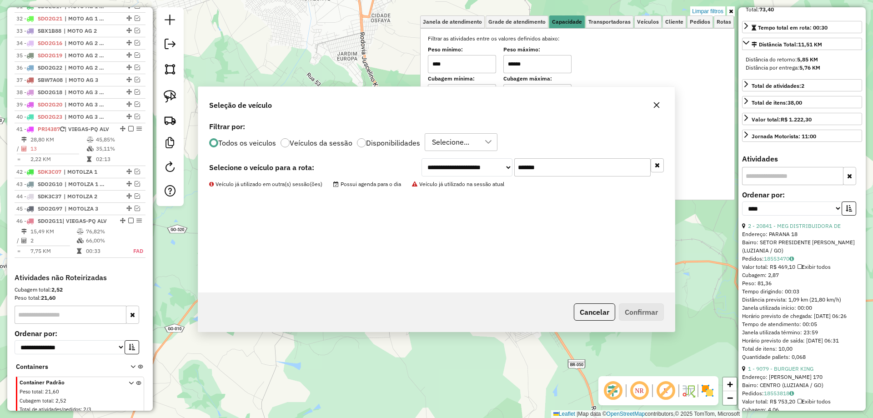
scroll to position [773, 0]
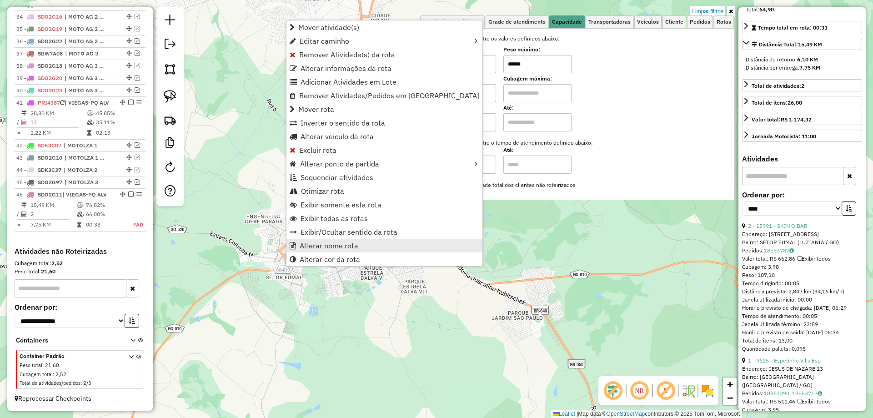
click at [337, 248] on span "Alterar nome rota" at bounding box center [328, 245] width 59 height 7
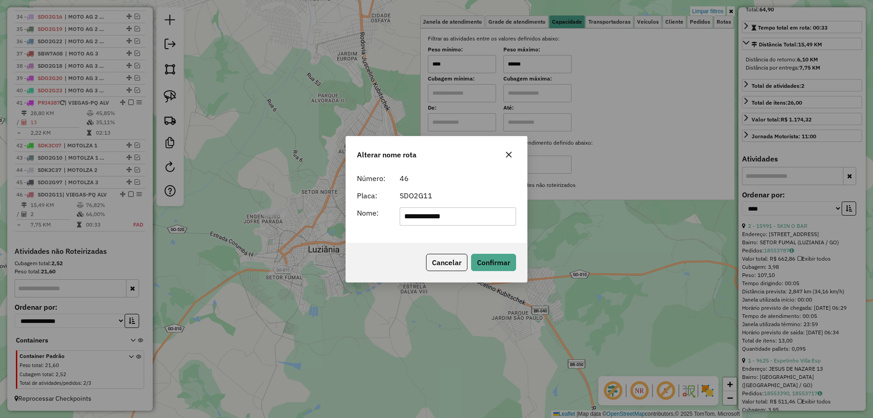
drag, startPoint x: 486, startPoint y: 221, endPoint x: 273, endPoint y: 213, distance: 213.3
click at [273, 214] on div "**********" at bounding box center [436, 209] width 873 height 418
type input "**********"
click at [493, 254] on button "Confirmar" at bounding box center [493, 262] width 45 height 17
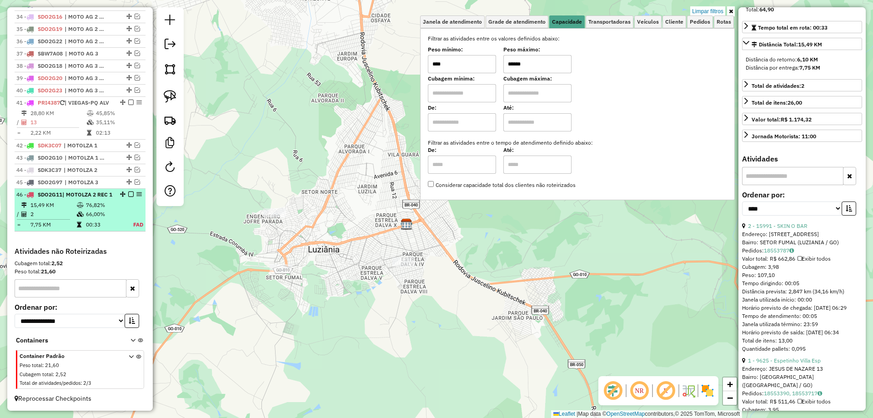
click at [128, 195] on em at bounding box center [130, 193] width 5 height 5
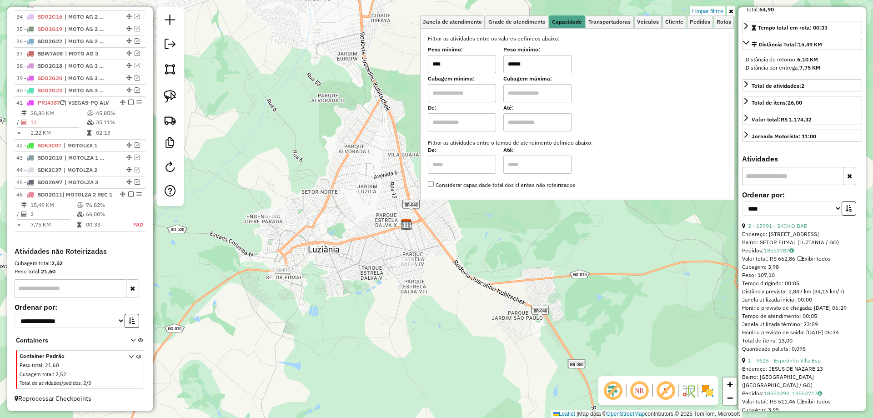
scroll to position [742, 0]
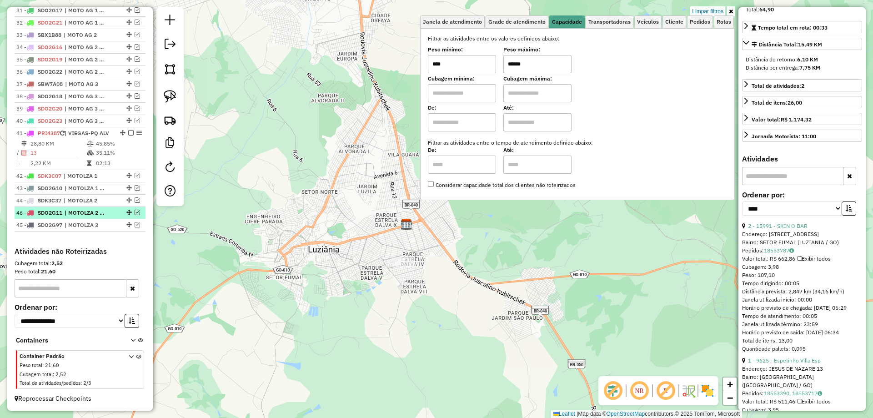
drag, startPoint x: 125, startPoint y: 225, endPoint x: 120, endPoint y: 208, distance: 18.5
click at [514, 63] on input "******" at bounding box center [537, 64] width 68 height 18
type input "******"
drag, startPoint x: 175, startPoint y: 100, endPoint x: 384, endPoint y: 228, distance: 245.2
click at [175, 99] on img at bounding box center [170, 96] width 13 height 13
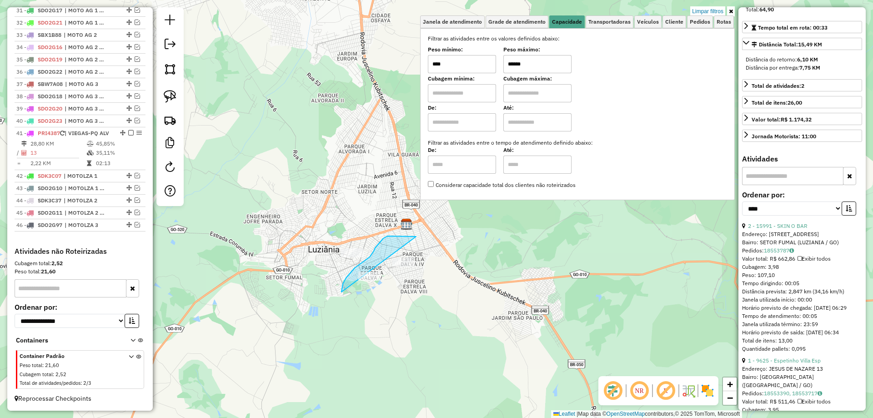
drag, startPoint x: 409, startPoint y: 236, endPoint x: 444, endPoint y: 275, distance: 52.8
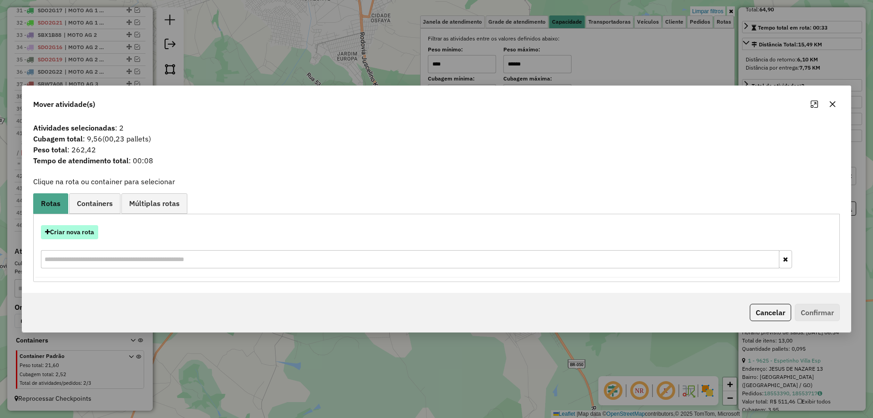
click at [80, 231] on button "Criar nova rota" at bounding box center [69, 232] width 57 height 14
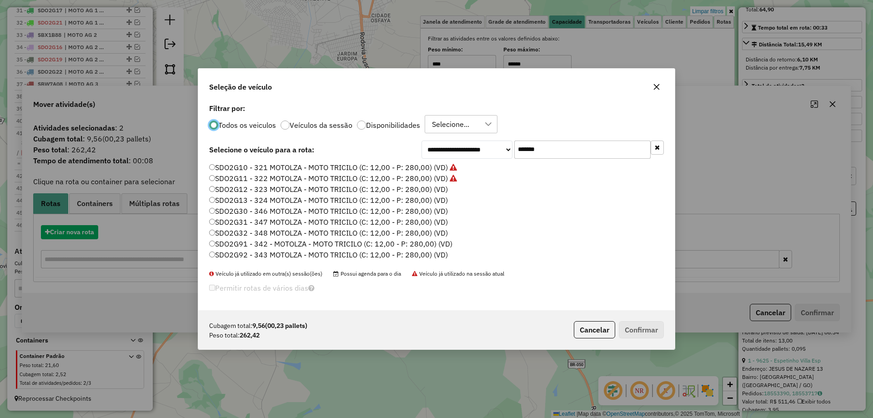
scroll to position [5, 3]
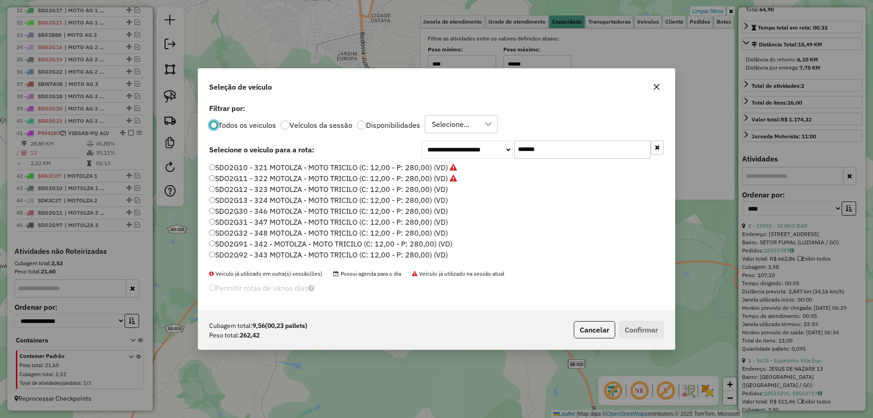
click at [439, 190] on label "SDO2G12 - 323 MOTOLZA - MOTO TRICILO (C: 12,00 - P: 280,00) (VD)" at bounding box center [328, 189] width 239 height 11
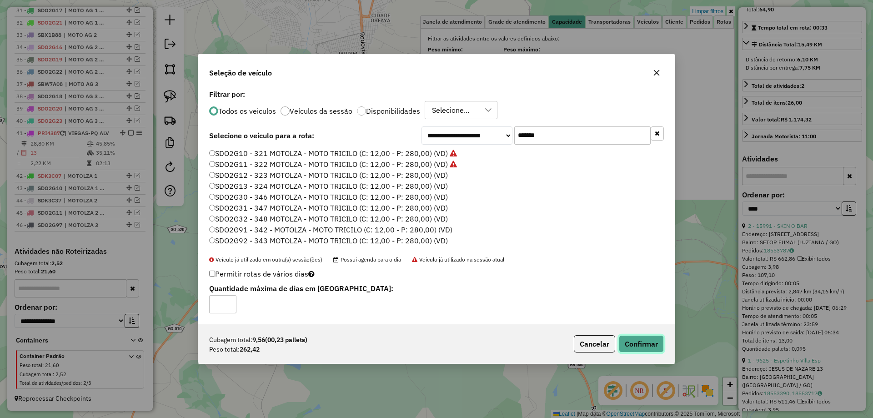
click at [646, 341] on button "Confirmar" at bounding box center [640, 343] width 45 height 17
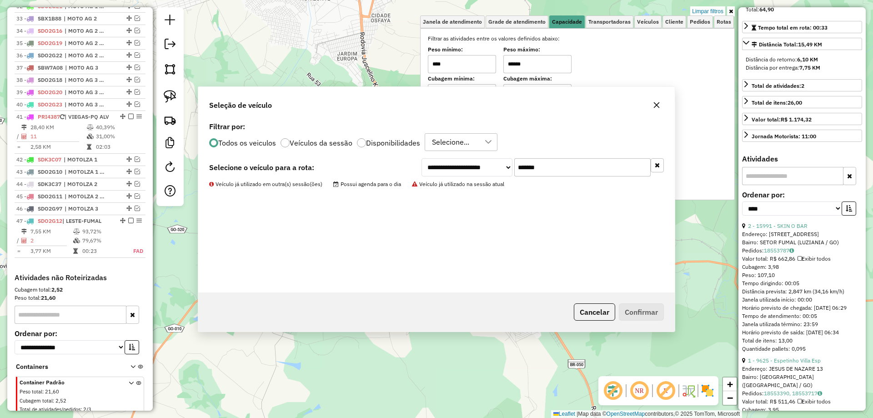
scroll to position [785, 0]
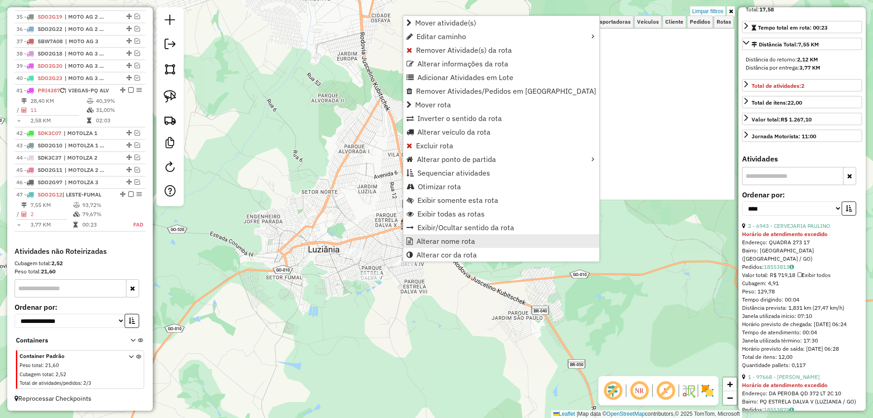
click at [434, 238] on span "Alterar nome rota" at bounding box center [445, 240] width 59 height 7
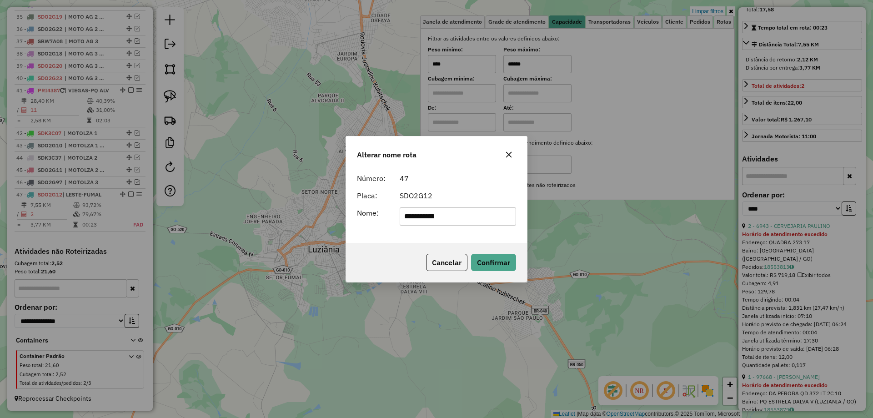
drag, startPoint x: 477, startPoint y: 214, endPoint x: 224, endPoint y: 202, distance: 253.0
click at [224, 202] on div "**********" at bounding box center [436, 209] width 873 height 418
type input "**********"
click at [499, 259] on button "Confirmar" at bounding box center [493, 262] width 45 height 17
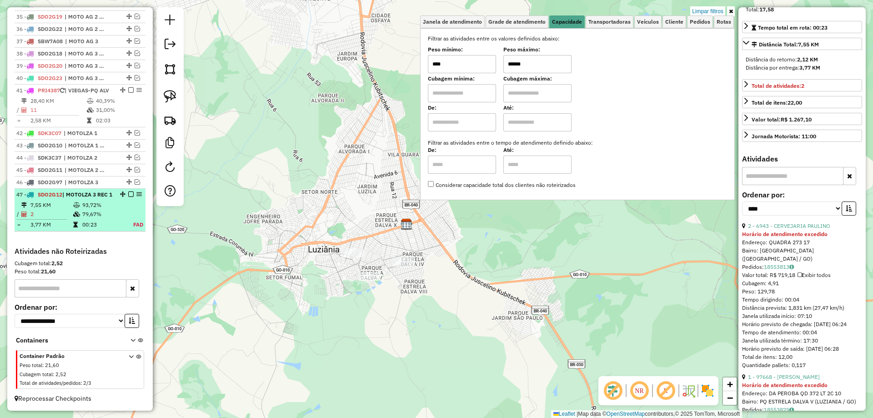
click at [129, 194] on em at bounding box center [130, 193] width 5 height 5
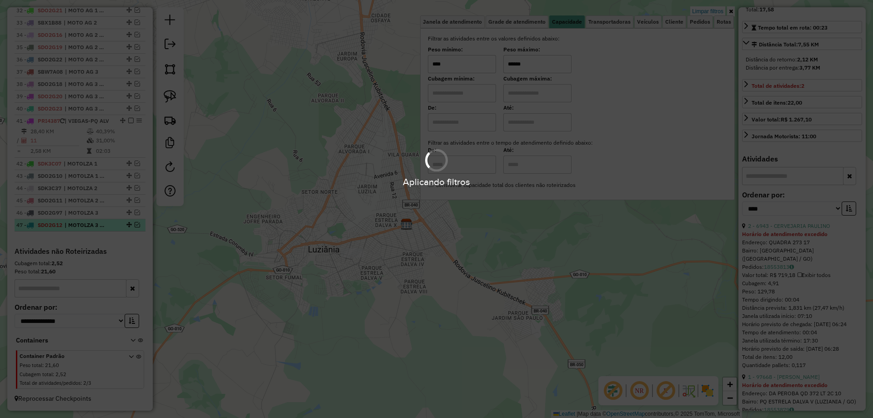
scroll to position [754, 0]
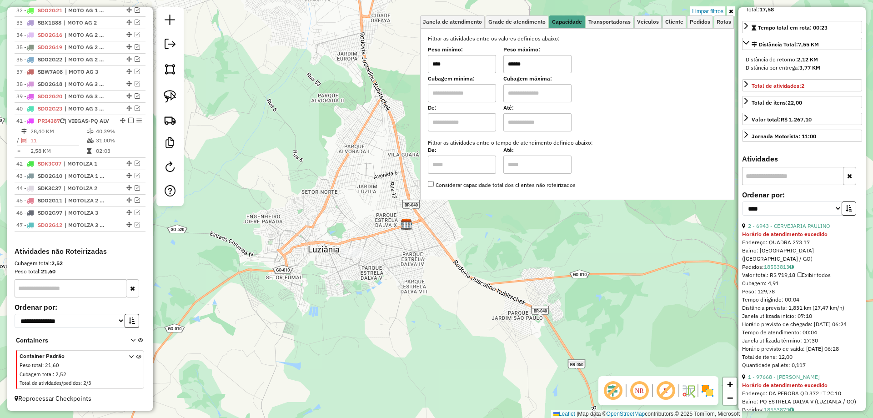
click at [517, 62] on input "******" at bounding box center [537, 64] width 68 height 18
type input "******"
click at [348, 221] on div "Limpar filtros Janela de atendimento Grade de atendimento Capacidade Transporta…" at bounding box center [436, 209] width 873 height 418
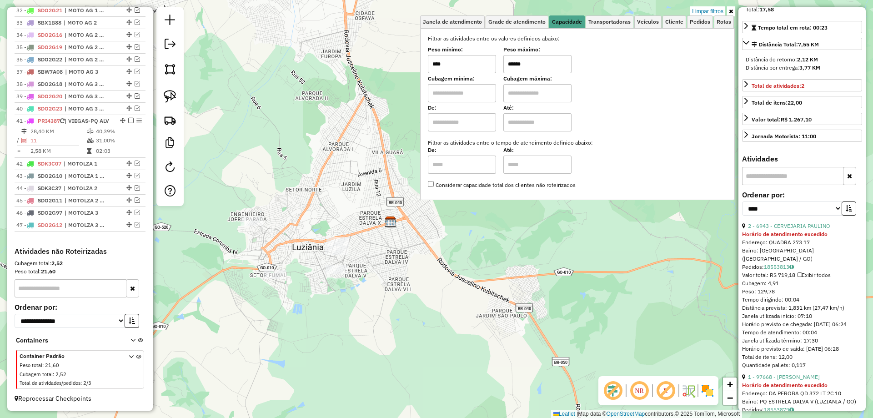
drag, startPoint x: 173, startPoint y: 93, endPoint x: 272, endPoint y: 146, distance: 112.2
click at [174, 94] on img at bounding box center [170, 96] width 13 height 13
drag, startPoint x: 320, startPoint y: 192, endPoint x: 377, endPoint y: 249, distance: 80.0
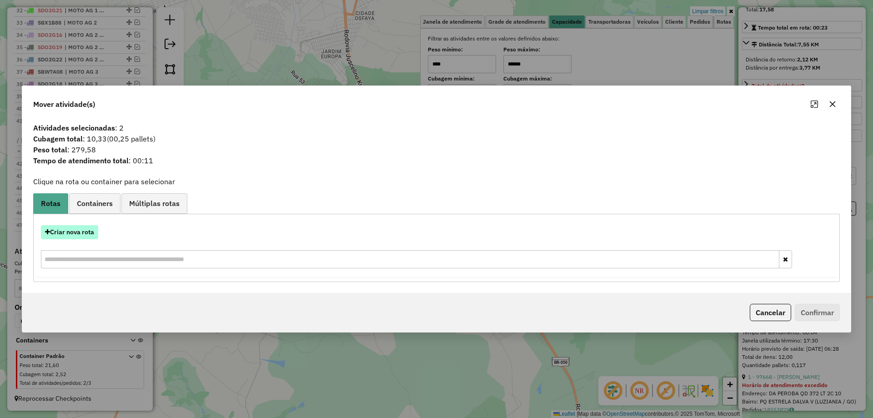
click at [86, 228] on button "Criar nova rota" at bounding box center [69, 232] width 57 height 14
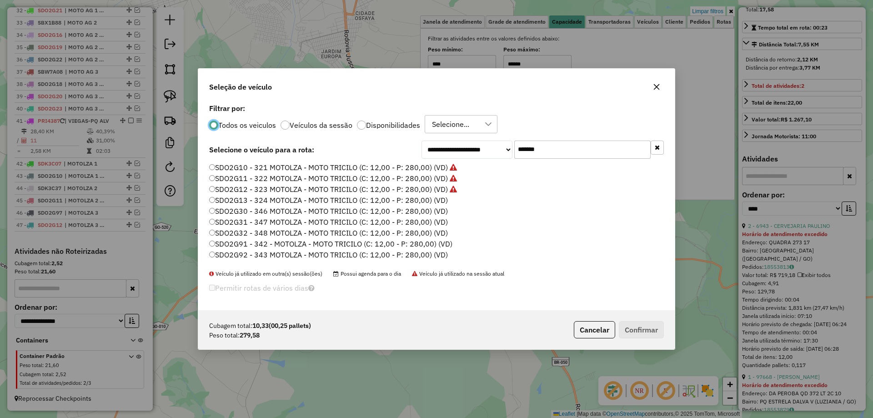
scroll to position [5, 3]
click at [438, 198] on label "SDO2G13 - 324 MOTOLZA - MOTO TRICILO (C: 12,00 - P: 280,00) (VD)" at bounding box center [328, 199] width 239 height 11
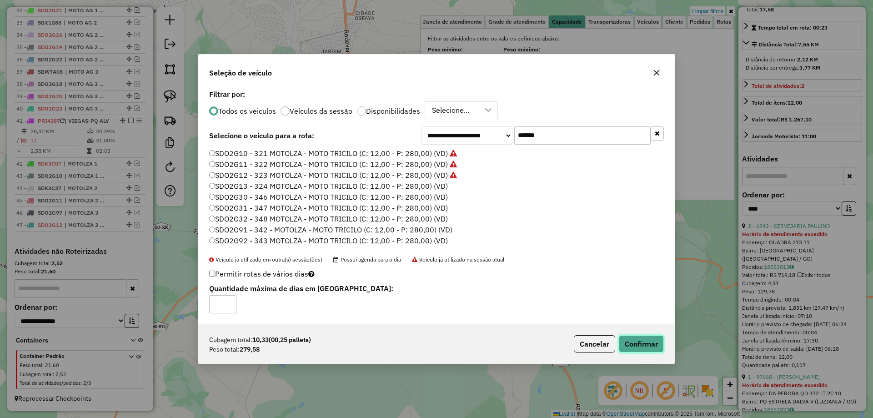
click at [649, 344] on button "Confirmar" at bounding box center [640, 343] width 45 height 17
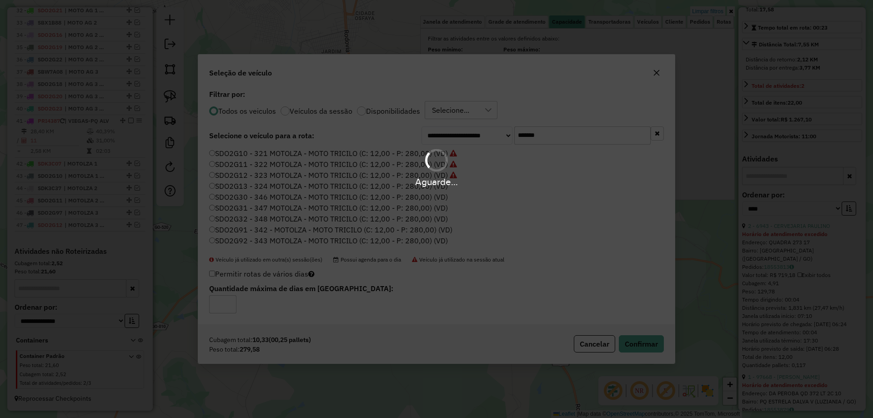
scroll to position [797, 0]
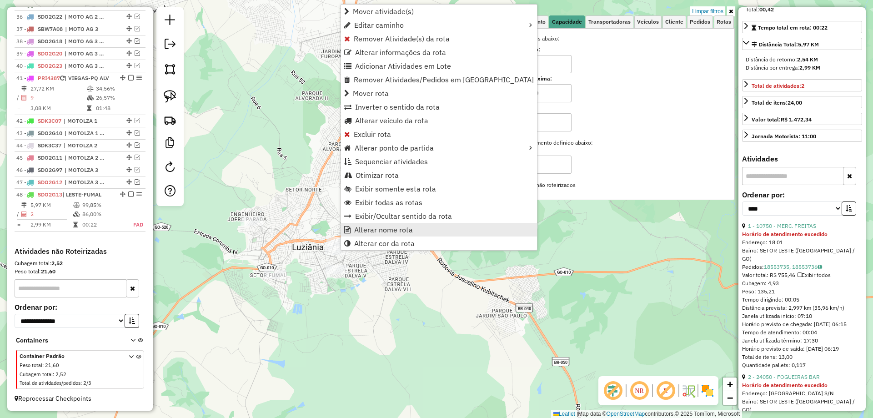
click at [384, 229] on span "Alterar nome rota" at bounding box center [383, 229] width 59 height 7
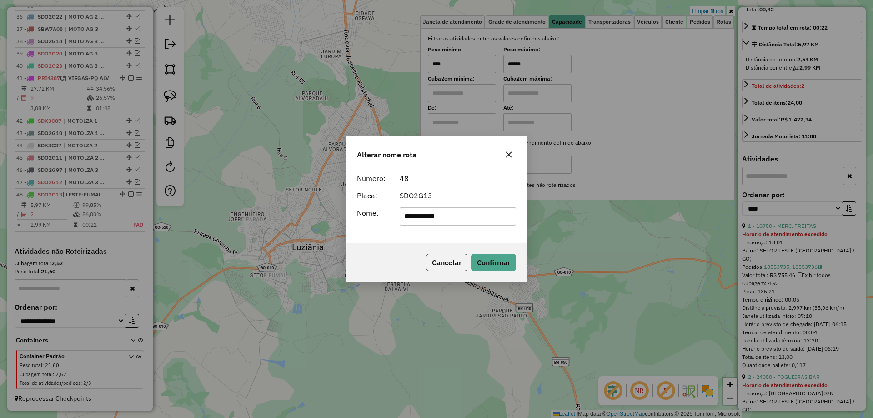
drag, startPoint x: 272, startPoint y: 213, endPoint x: 236, endPoint y: 206, distance: 36.2
click at [236, 206] on div "**********" at bounding box center [436, 209] width 873 height 418
type input "**********"
drag, startPoint x: 494, startPoint y: 262, endPoint x: 488, endPoint y: 261, distance: 5.5
click at [488, 261] on button "Confirmar" at bounding box center [493, 262] width 45 height 17
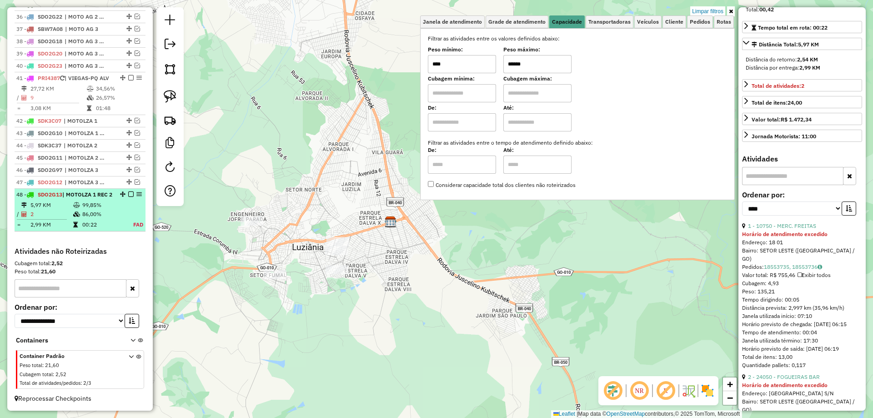
click at [128, 194] on em at bounding box center [130, 193] width 5 height 5
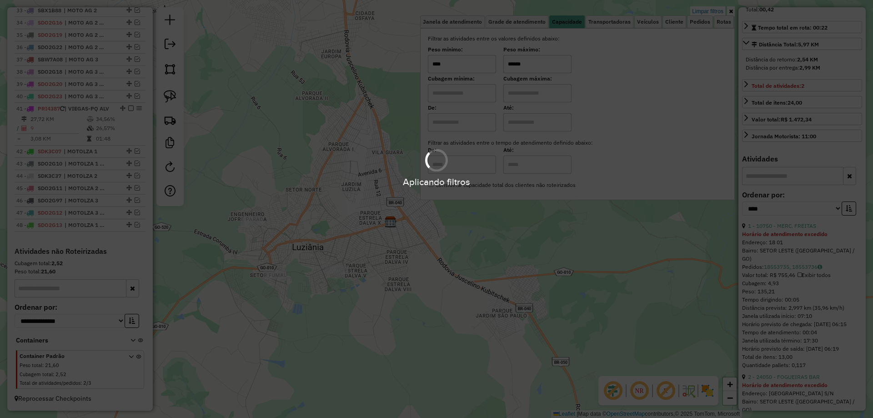
scroll to position [767, 0]
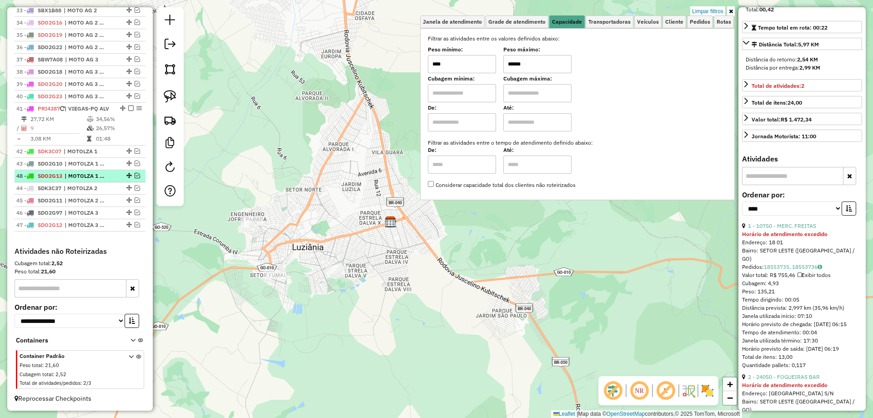
drag, startPoint x: 127, startPoint y: 224, endPoint x: 118, endPoint y: 173, distance: 52.1
drag, startPoint x: 169, startPoint y: 96, endPoint x: 232, endPoint y: 178, distance: 103.1
click at [170, 96] on img at bounding box center [170, 96] width 13 height 13
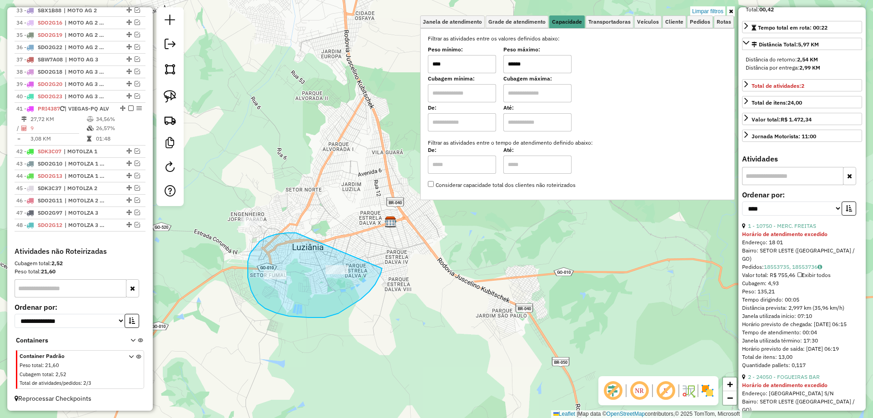
drag, startPoint x: 276, startPoint y: 234, endPoint x: 382, endPoint y: 268, distance: 110.8
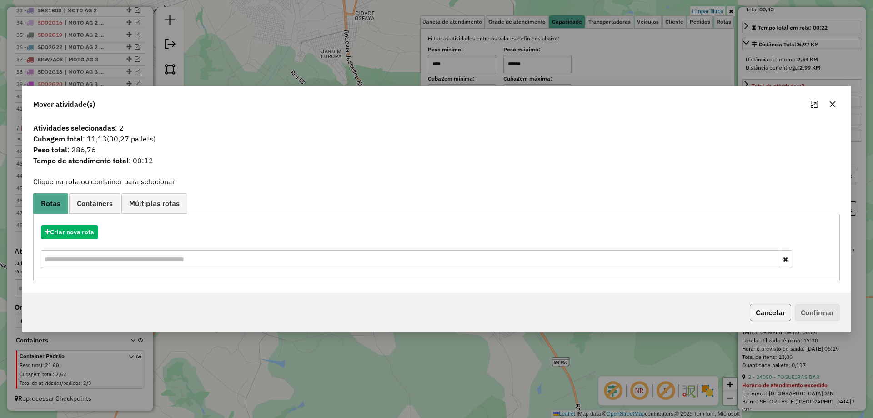
drag, startPoint x: 765, startPoint y: 317, endPoint x: 727, endPoint y: 310, distance: 38.9
click at [762, 316] on button "Cancelar" at bounding box center [769, 312] width 41 height 17
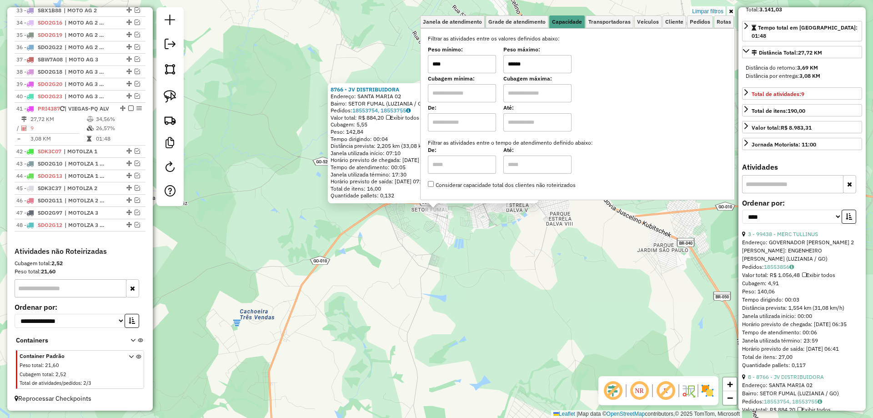
click at [407, 244] on div "8766 - JV DISTRIBUIDORA Endereço: SANTA MARIA 02 Bairro: SETOR FUMAL (LUZIANIA …" at bounding box center [436, 209] width 873 height 418
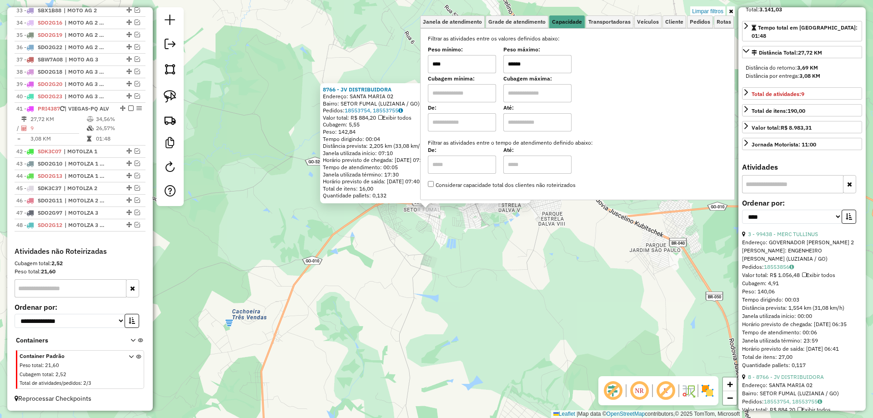
click at [384, 249] on div "8766 - JV DISTRIBUIDORA Endereço: SANTA MARIA 02 Bairro: SETOR FUMAL (LUZIANIA …" at bounding box center [436, 209] width 873 height 418
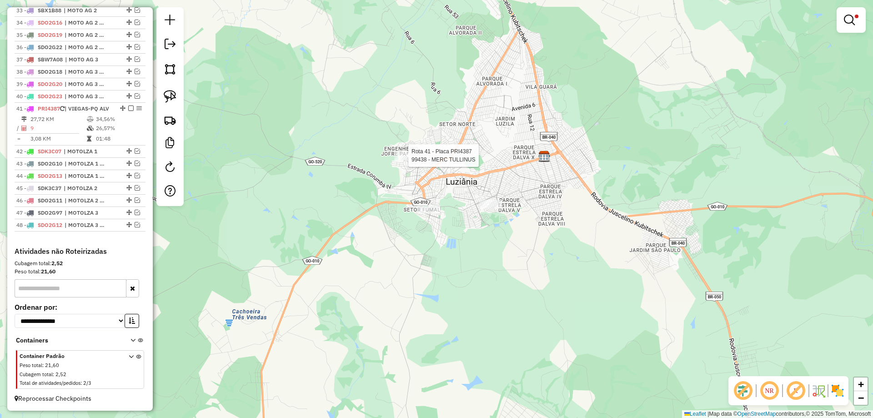
select select "*********"
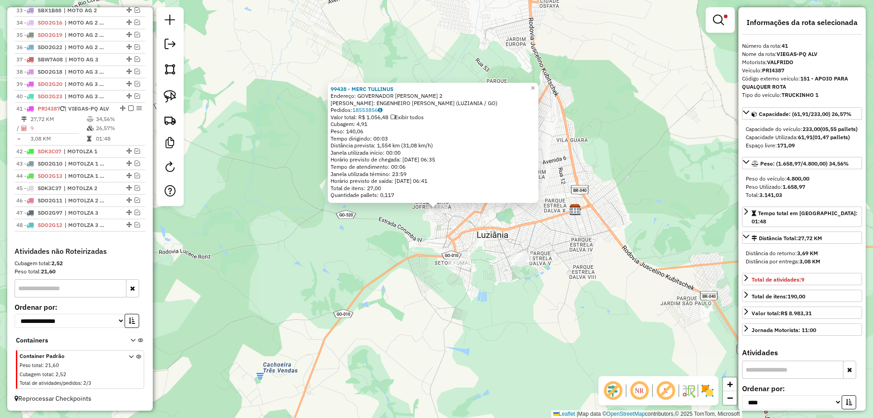
drag, startPoint x: 456, startPoint y: 240, endPoint x: 354, endPoint y: 182, distance: 117.6
click at [456, 239] on div "99438 - MERC TULLINUS Endereço: GOVERNADOR HENRIQUE SANTILLO 2 Bairro: ENGENHEI…" at bounding box center [436, 209] width 873 height 418
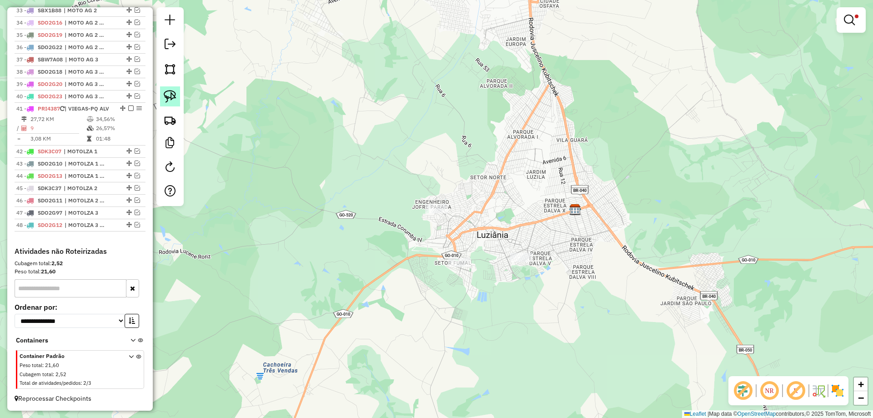
click at [176, 98] on img at bounding box center [170, 96] width 13 height 13
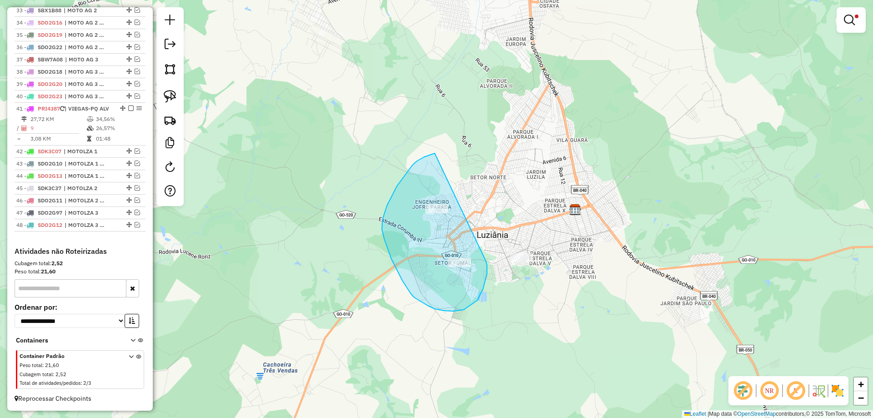
drag, startPoint x: 387, startPoint y: 205, endPoint x: 486, endPoint y: 260, distance: 113.1
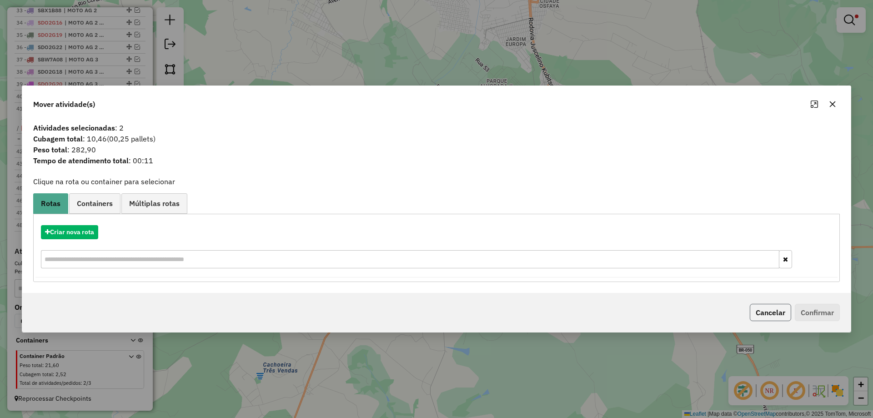
click at [770, 311] on button "Cancelar" at bounding box center [769, 312] width 41 height 17
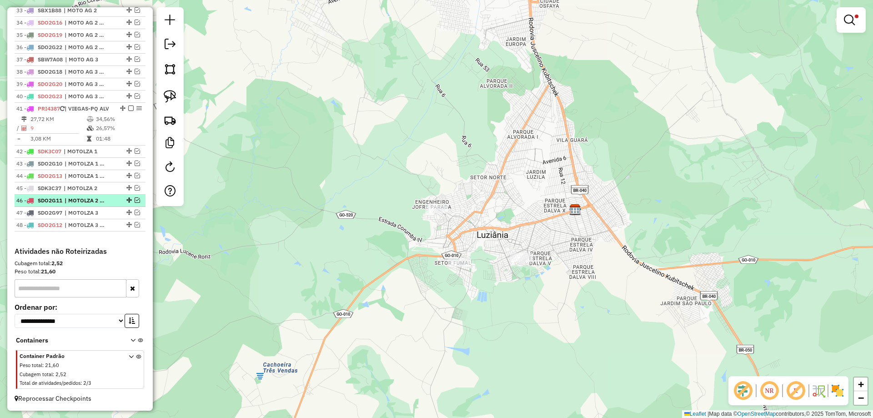
click at [135, 199] on em at bounding box center [137, 199] width 5 height 5
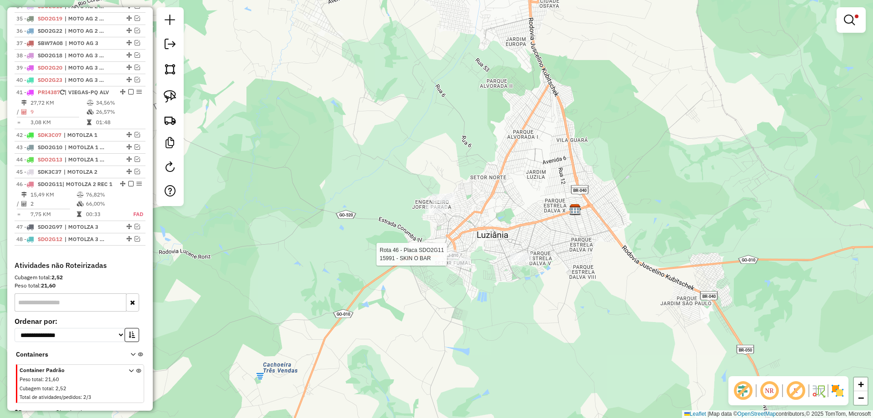
select select "*********"
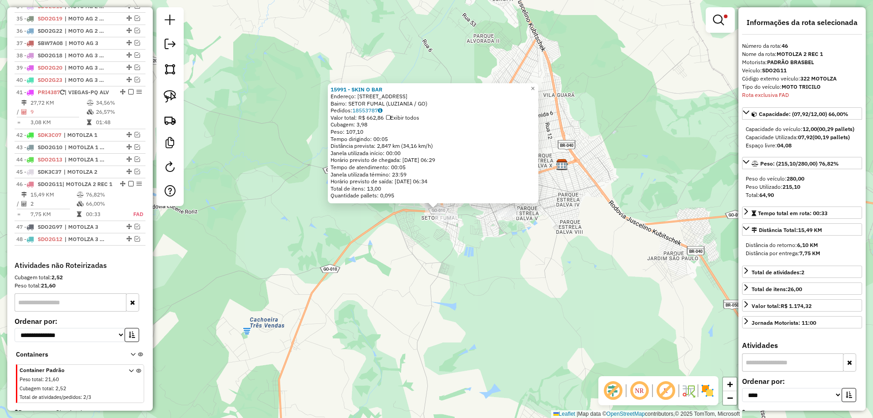
scroll to position [805, 0]
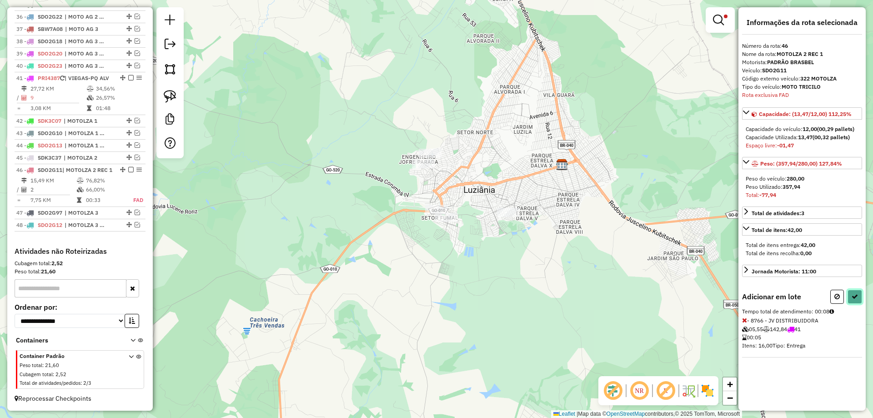
click at [856, 297] on icon at bounding box center [854, 296] width 6 height 6
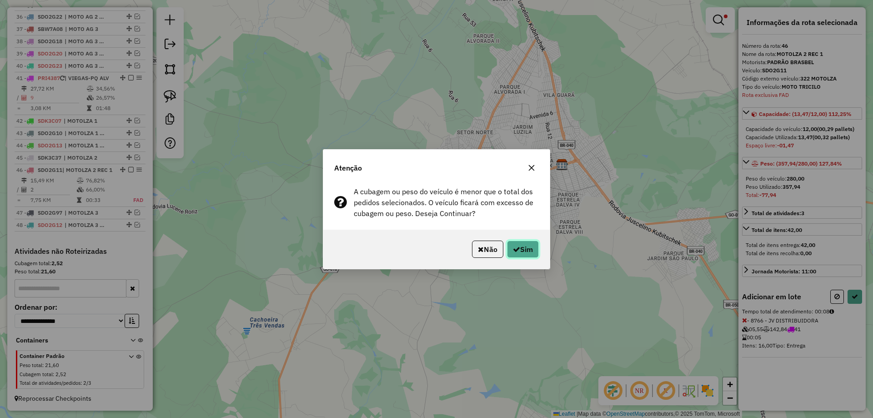
drag, startPoint x: 526, startPoint y: 252, endPoint x: 527, endPoint y: 258, distance: 6.0
click at [526, 253] on button "Sim" at bounding box center [523, 248] width 32 height 17
select select "*********"
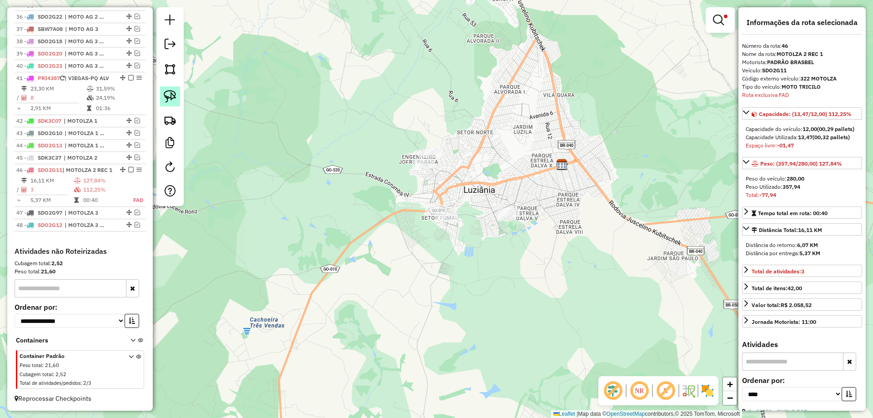
click at [177, 98] on link at bounding box center [170, 96] width 20 height 20
drag, startPoint x: 420, startPoint y: 141, endPoint x: 467, endPoint y: 145, distance: 46.9
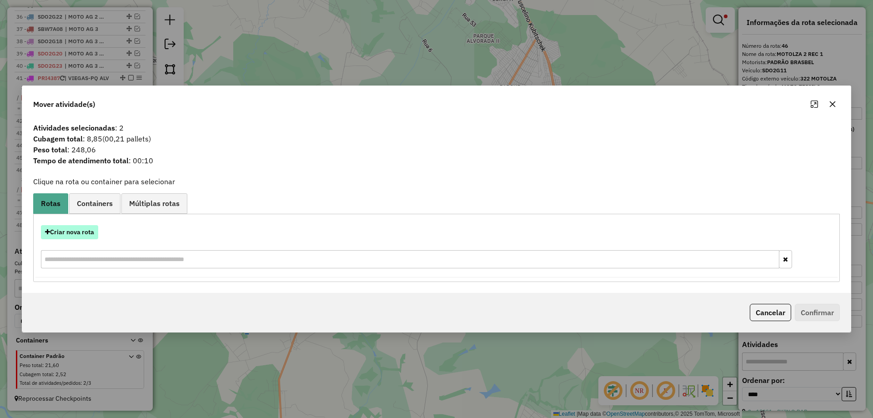
click at [69, 233] on button "Criar nova rota" at bounding box center [69, 232] width 57 height 14
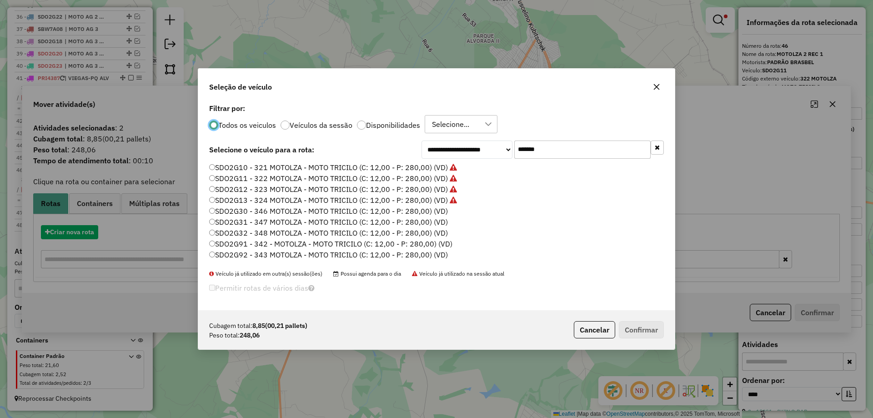
scroll to position [5, 3]
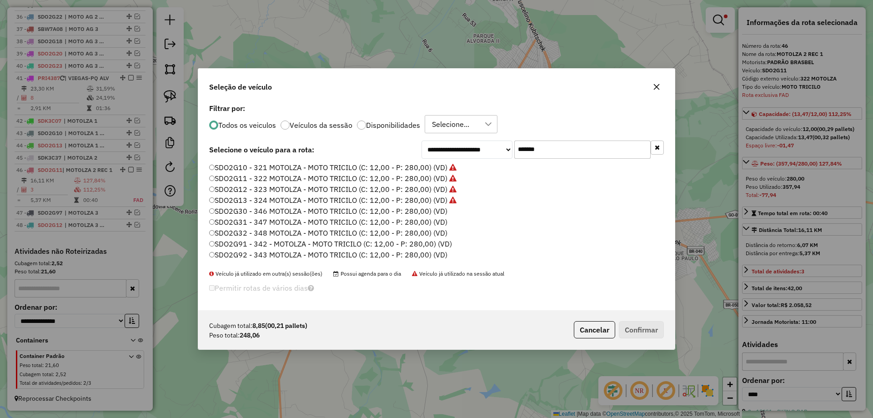
click at [444, 209] on label "SDO2G30 - 346 MOTOLZA - MOTO TRICILO (C: 12,00 - P: 280,00) (VD)" at bounding box center [328, 210] width 238 height 11
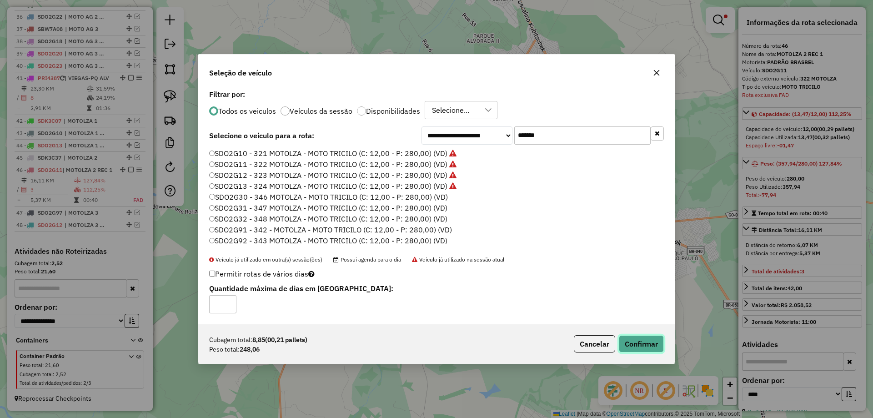
click at [640, 340] on button "Confirmar" at bounding box center [640, 343] width 45 height 17
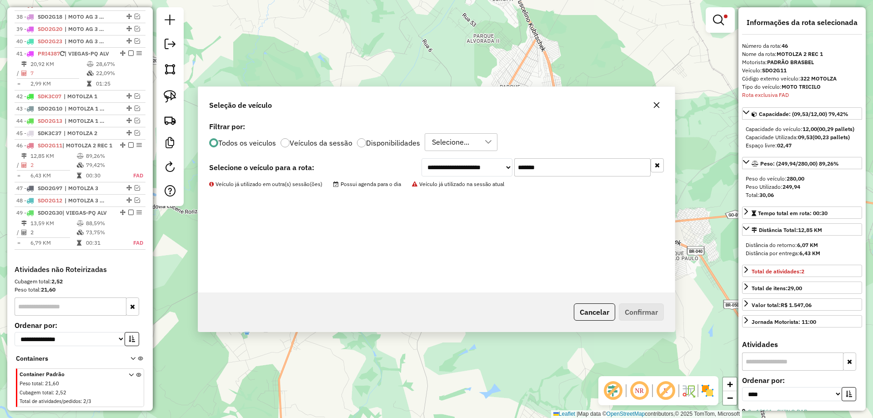
scroll to position [848, 0]
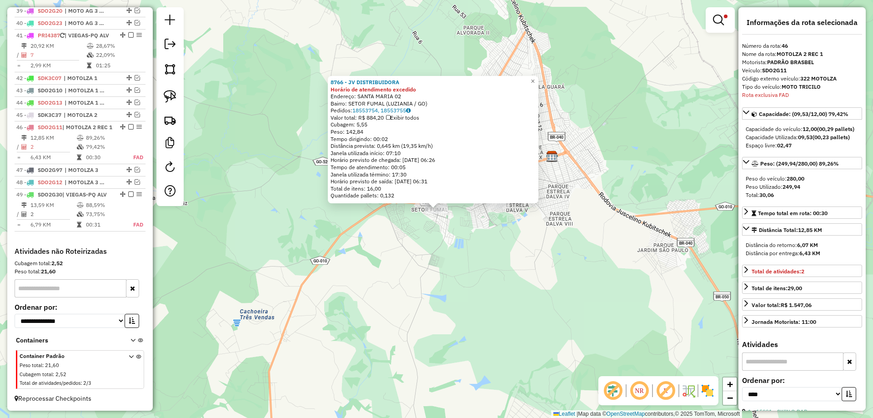
click at [452, 245] on div "Rota 46 - Placa SDO2G11 15991 - SKIN O BAR Rota 46 - Placa SDO2G11 8766 - JV DI…" at bounding box center [436, 209] width 873 height 418
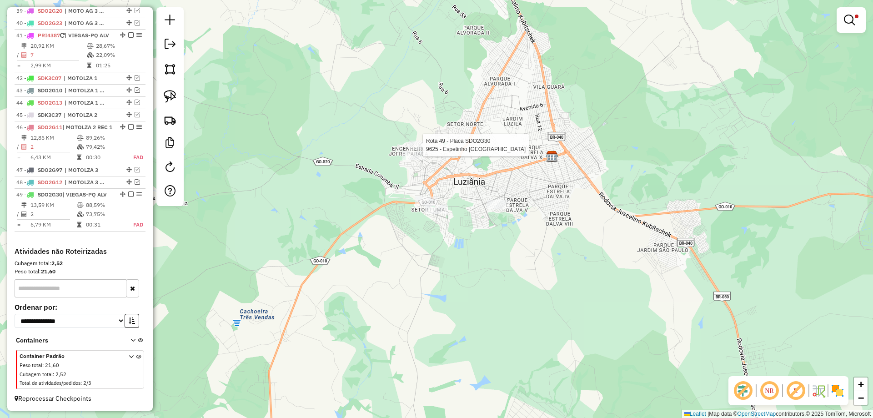
select select "*********"
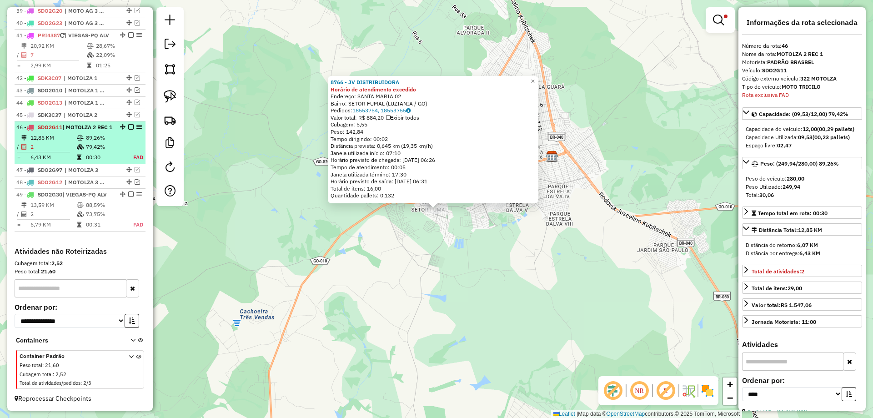
click at [128, 124] on em at bounding box center [130, 126] width 5 height 5
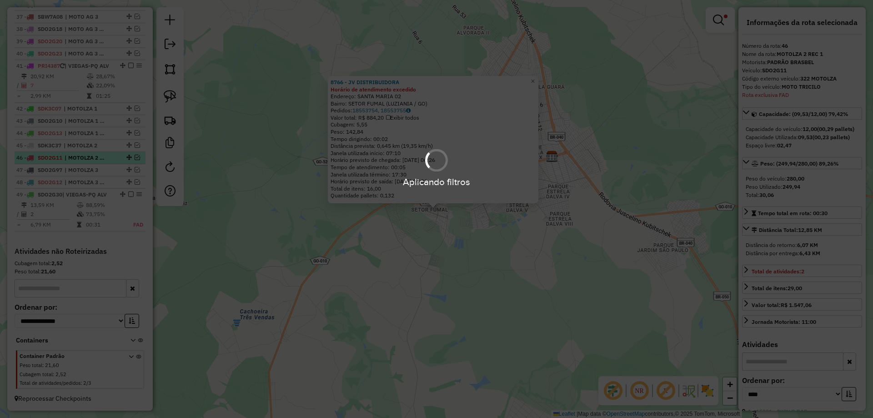
scroll to position [809, 0]
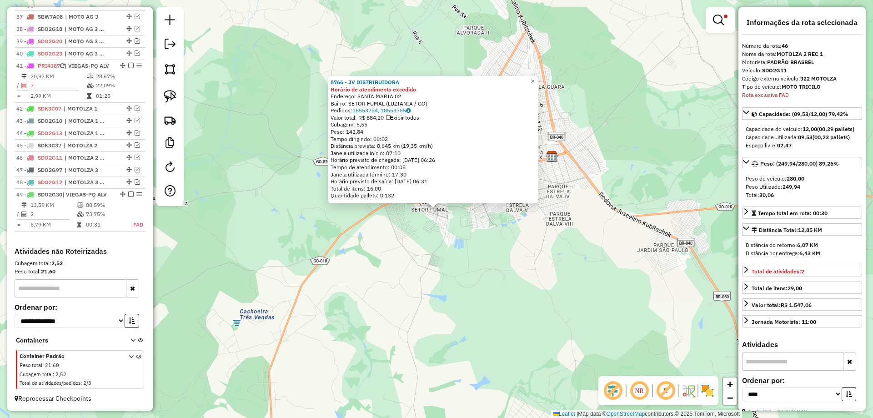
click at [461, 256] on div "8766 - JV DISTRIBUIDORA Horário de atendimento excedido Endereço: SANTA MARIA 0…" at bounding box center [436, 209] width 873 height 418
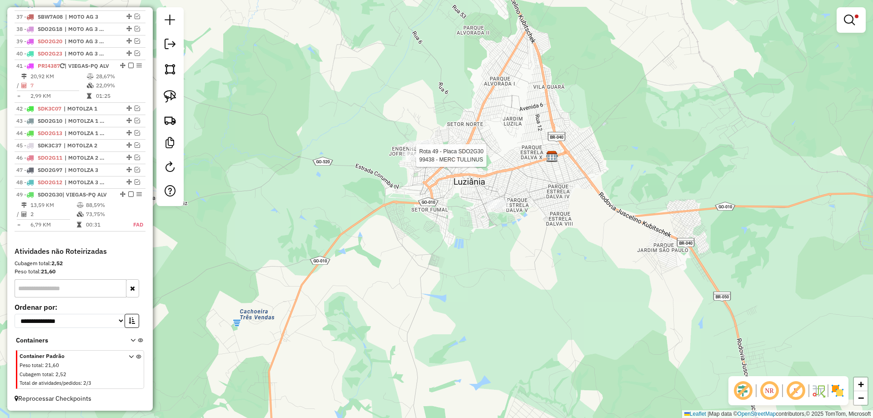
select select "*********"
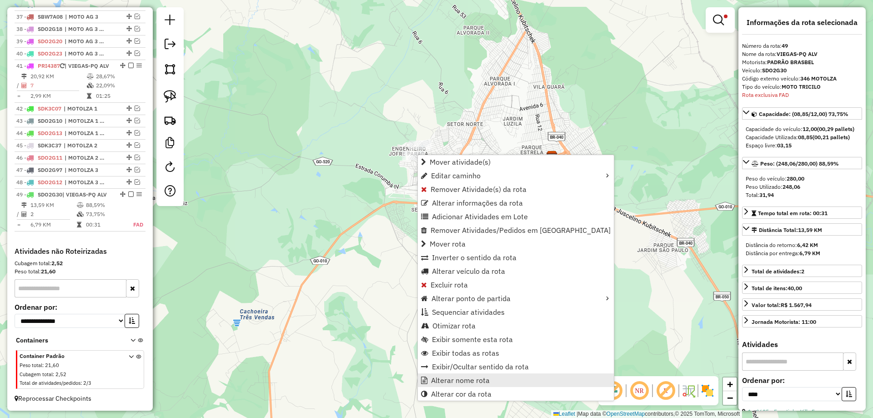
click at [465, 377] on span "Alterar nome rota" at bounding box center [460, 379] width 59 height 7
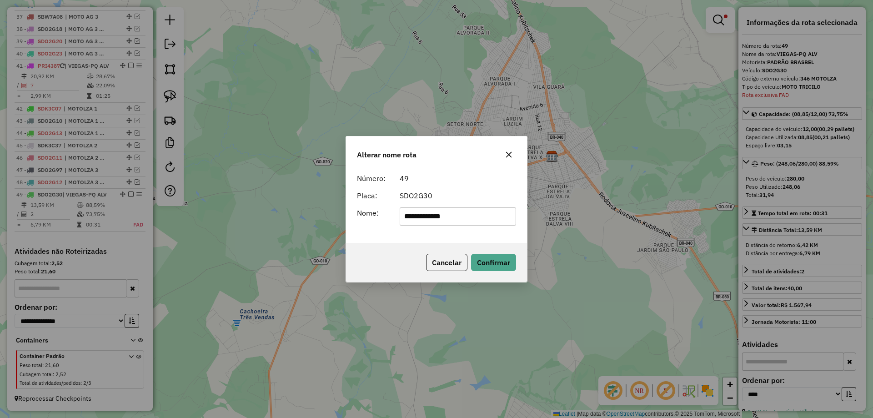
drag, startPoint x: 480, startPoint y: 211, endPoint x: 177, endPoint y: 181, distance: 304.1
click at [178, 181] on div "**********" at bounding box center [436, 209] width 873 height 418
type input "**********"
click at [485, 255] on button "Confirmar" at bounding box center [493, 262] width 45 height 17
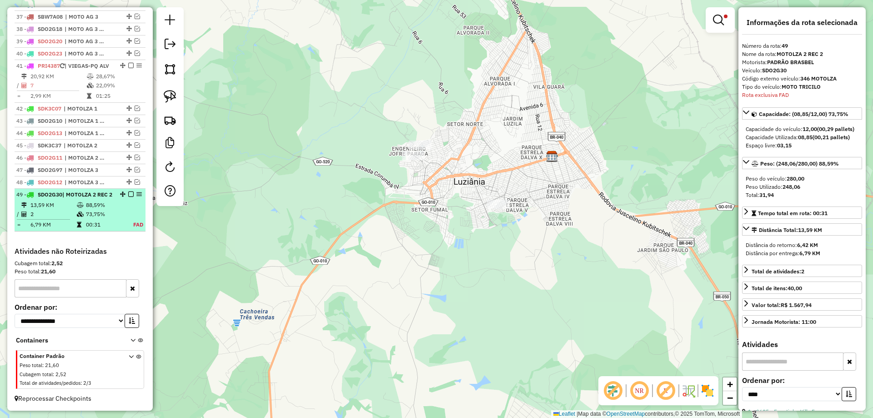
click at [130, 191] on em at bounding box center [130, 193] width 5 height 5
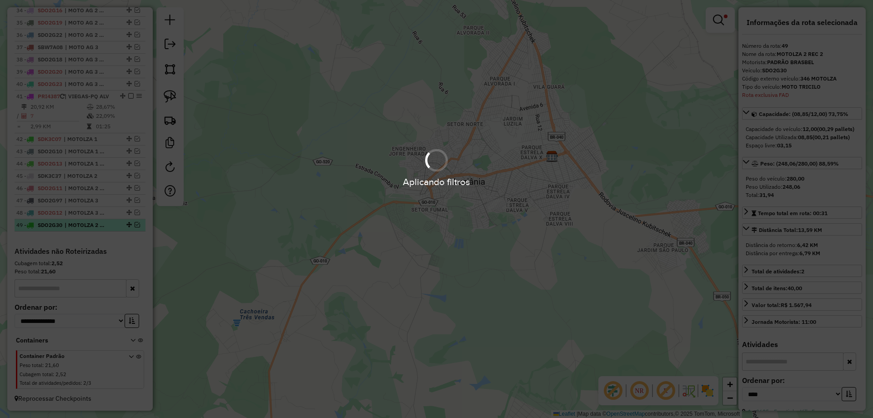
scroll to position [779, 0]
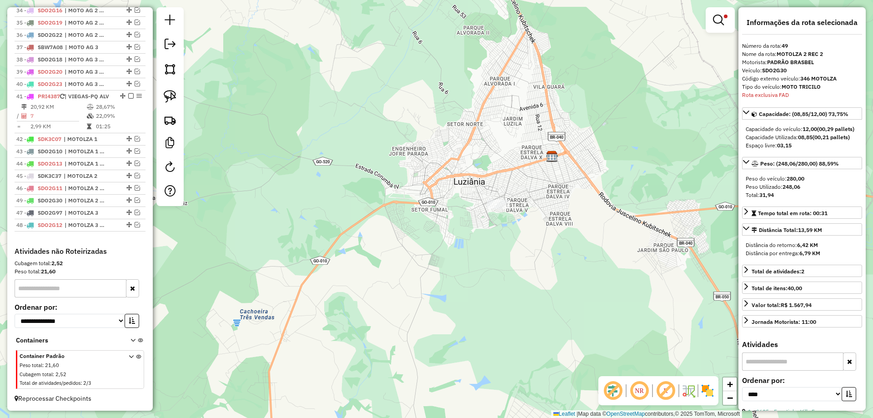
drag, startPoint x: 125, startPoint y: 224, endPoint x: 119, endPoint y: 196, distance: 28.9
click at [713, 20] on em at bounding box center [718, 20] width 11 height 11
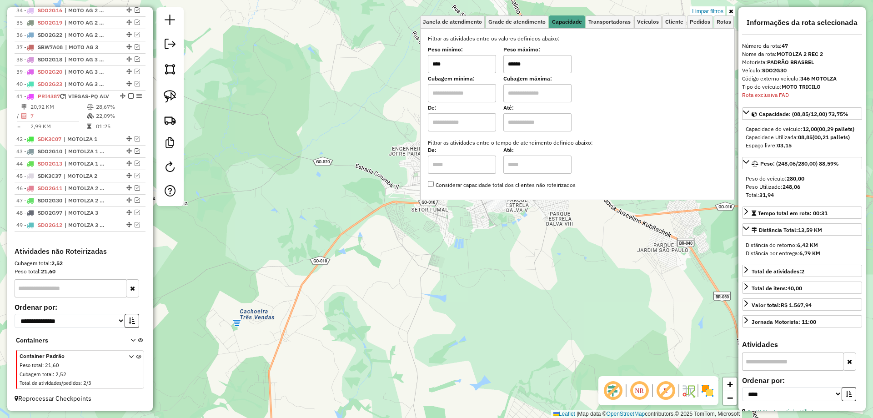
click at [515, 62] on input "******" at bounding box center [537, 64] width 68 height 18
type input "******"
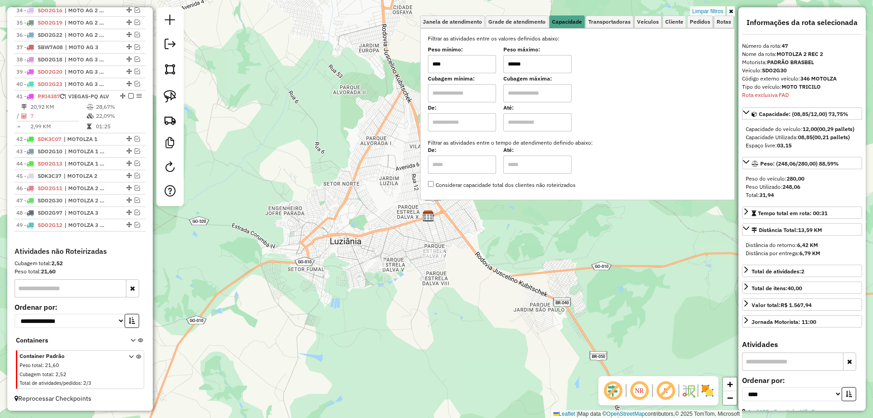
drag, startPoint x: 419, startPoint y: 307, endPoint x: 407, endPoint y: 316, distance: 14.5
click at [407, 316] on div "Limpar filtros Janela de atendimento Grade de atendimento Capacidade Transporta…" at bounding box center [436, 209] width 873 height 418
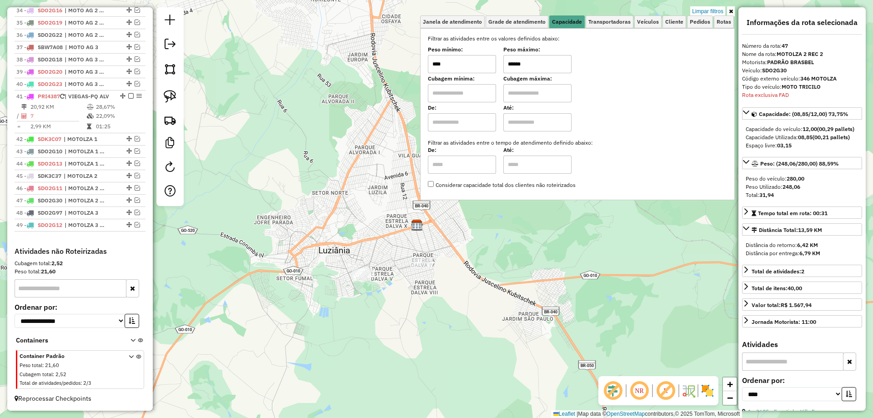
scroll to position [426, 0]
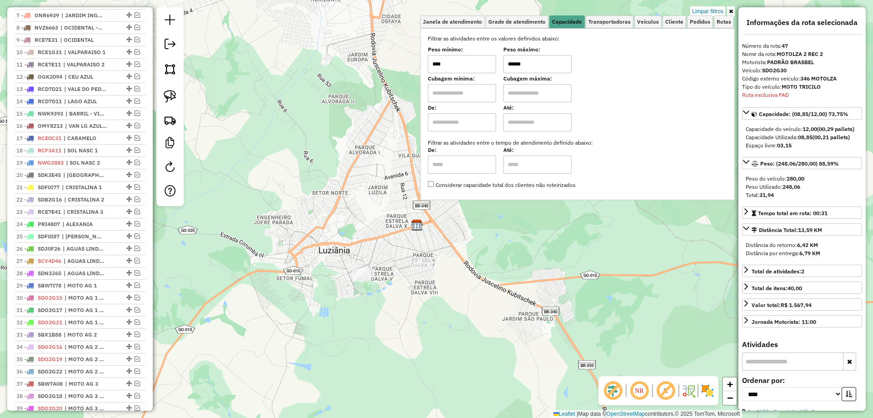
drag, startPoint x: 167, startPoint y: 96, endPoint x: 229, endPoint y: 140, distance: 75.9
click at [167, 96] on img at bounding box center [170, 96] width 13 height 13
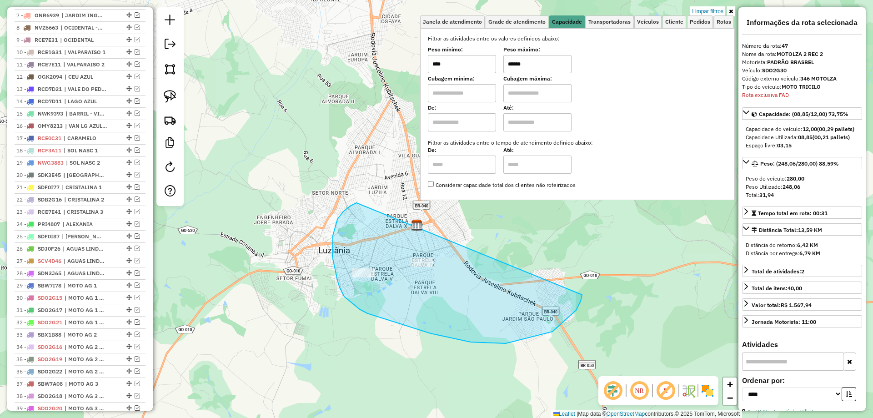
drag, startPoint x: 350, startPoint y: 206, endPoint x: 578, endPoint y: 293, distance: 244.1
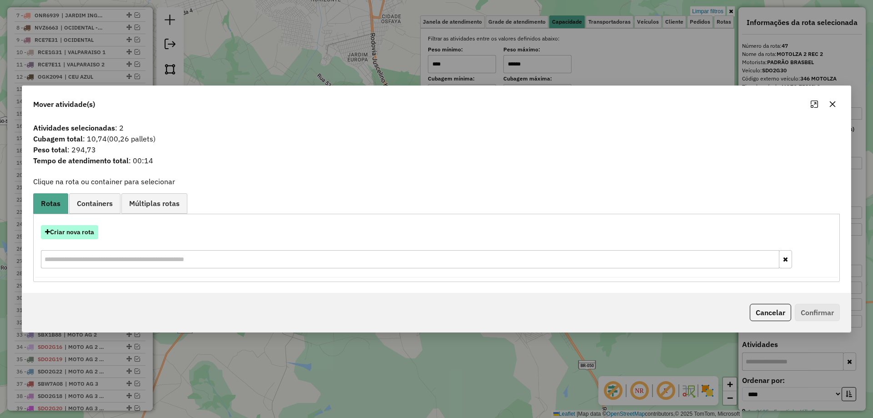
click at [68, 233] on button "Criar nova rota" at bounding box center [69, 232] width 57 height 14
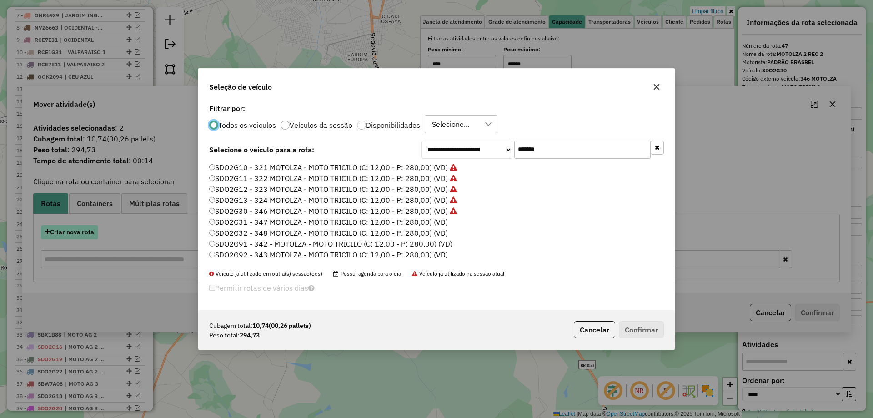
scroll to position [5, 3]
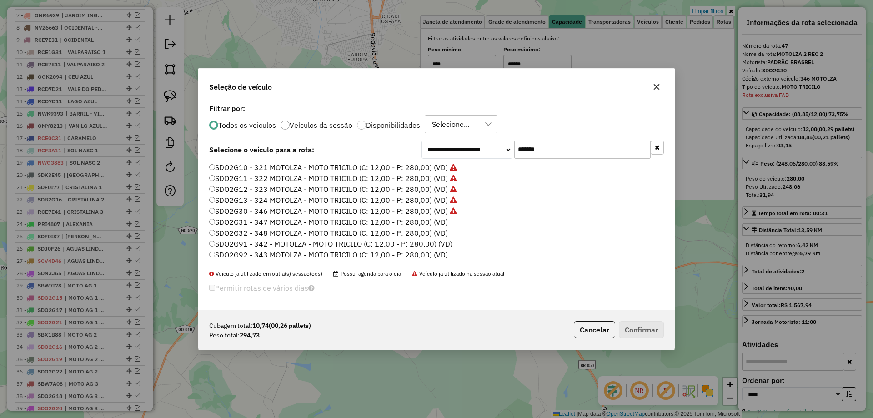
click at [438, 222] on label "SDO2G31 - 347 MOTOLZA - MOTO TRICILO (C: 12,00 - P: 280,00) (VD)" at bounding box center [328, 221] width 239 height 11
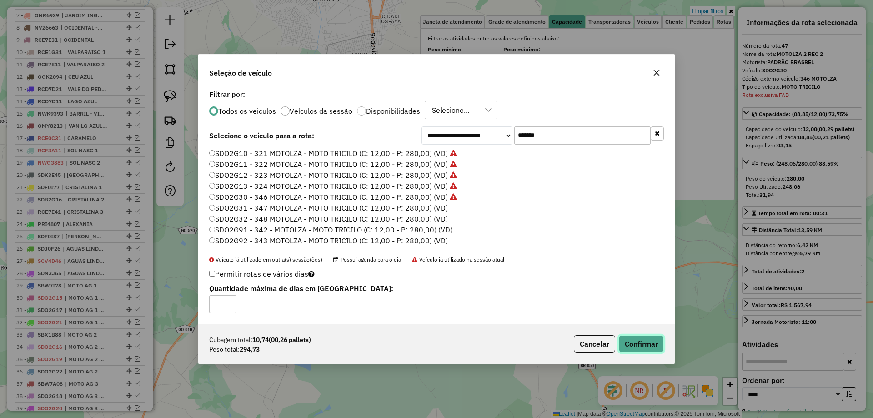
click at [639, 342] on button "Confirmar" at bounding box center [640, 343] width 45 height 17
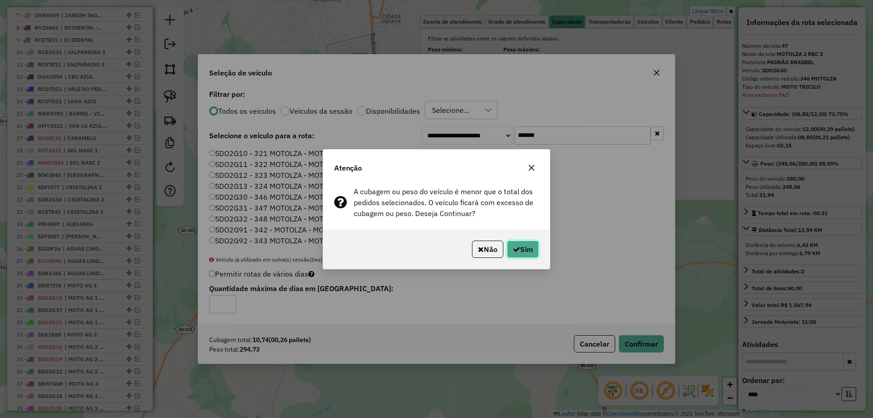
click at [530, 251] on button "Sim" at bounding box center [523, 248] width 32 height 17
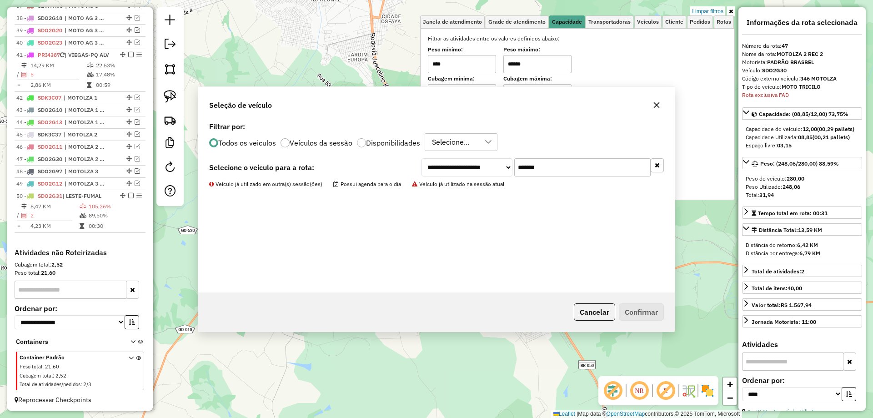
scroll to position [822, 0]
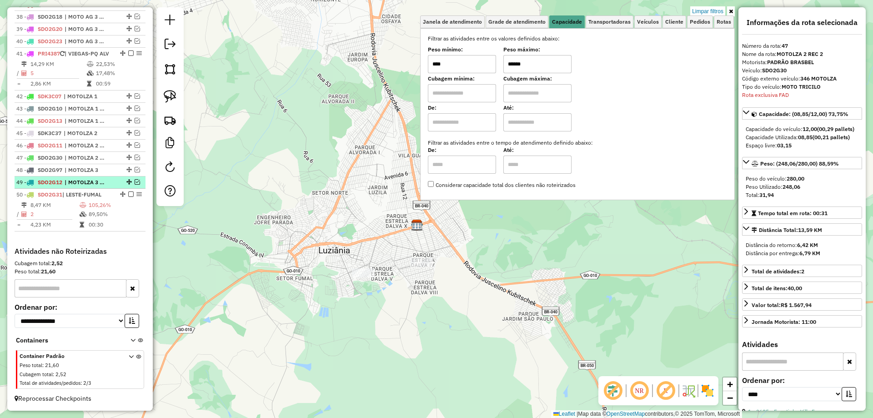
click at [135, 180] on em at bounding box center [137, 181] width 5 height 5
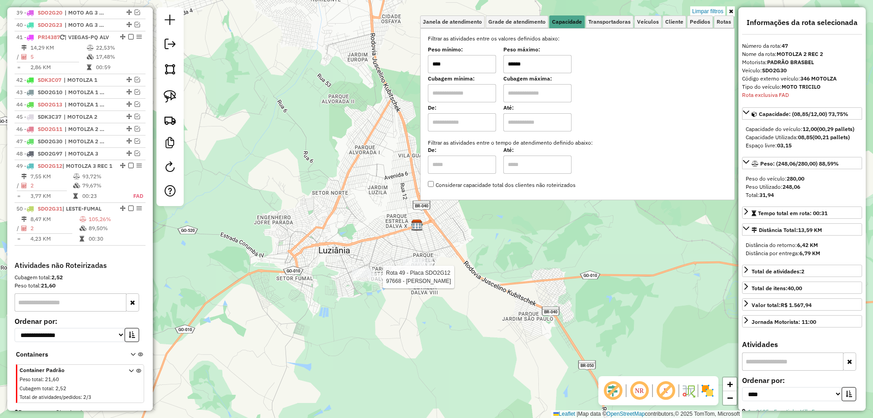
scroll to position [860, 0]
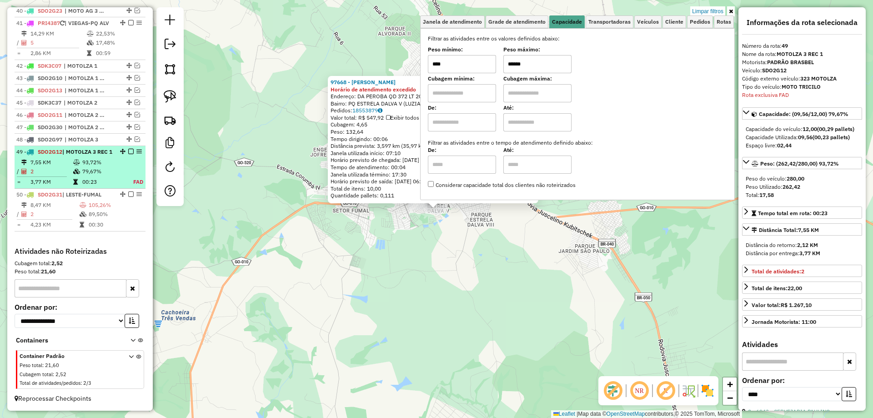
click at [128, 149] on em at bounding box center [130, 151] width 5 height 5
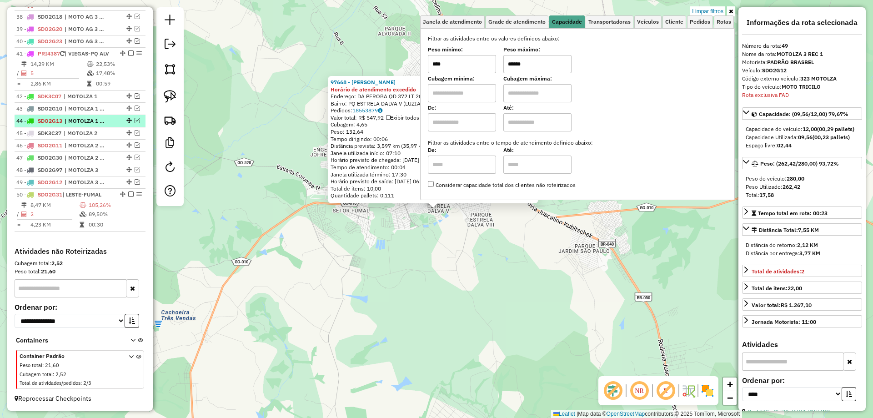
click at [136, 119] on em at bounding box center [137, 120] width 5 height 5
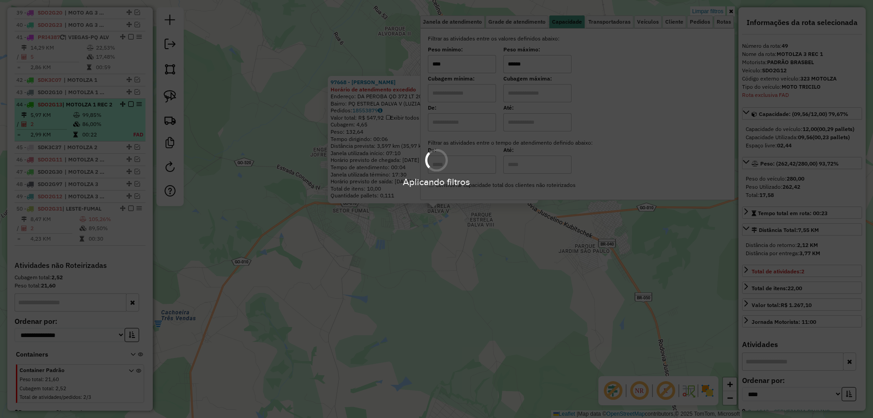
scroll to position [860, 0]
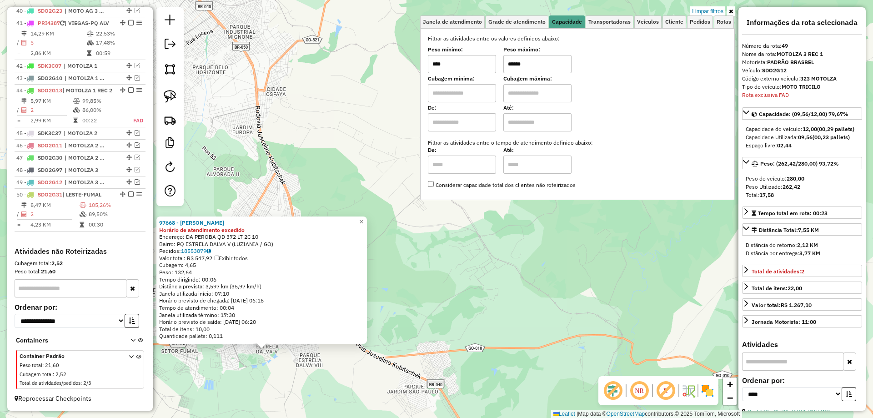
drag, startPoint x: 305, startPoint y: 258, endPoint x: 224, endPoint y: 349, distance: 122.6
click at [221, 351] on div "97668 - WILTON AFONSO Horário de atendimento excedido Endereço: DA PEROBA QD 37…" at bounding box center [436, 209] width 873 height 418
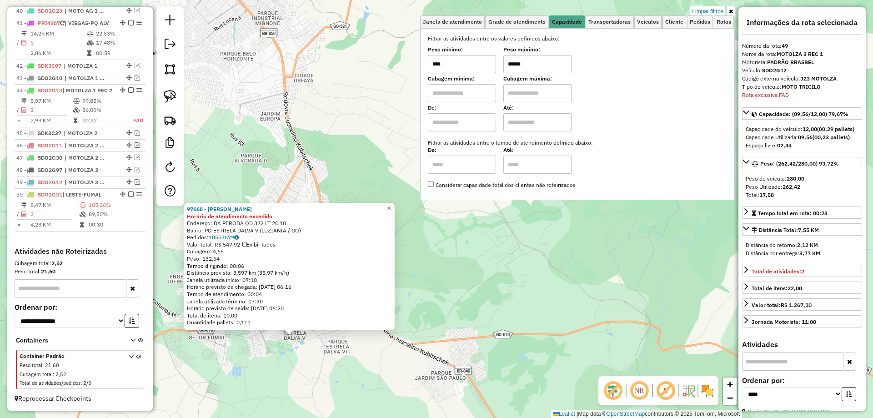
click at [312, 373] on div "97668 - WILTON AFONSO Horário de atendimento excedido Endereço: DA PEROBA QD 37…" at bounding box center [436, 209] width 873 height 418
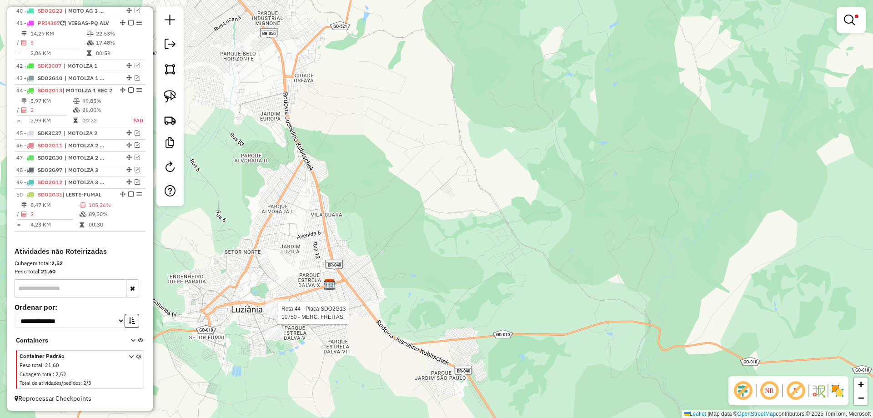
select select "*********"
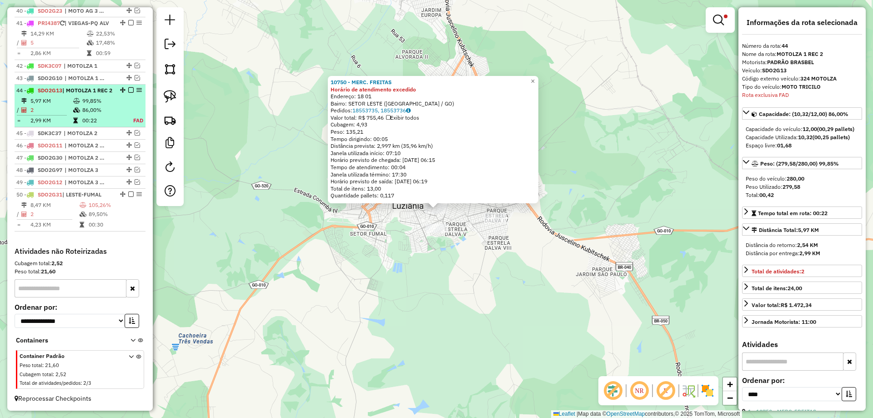
click at [128, 87] on em at bounding box center [130, 89] width 5 height 5
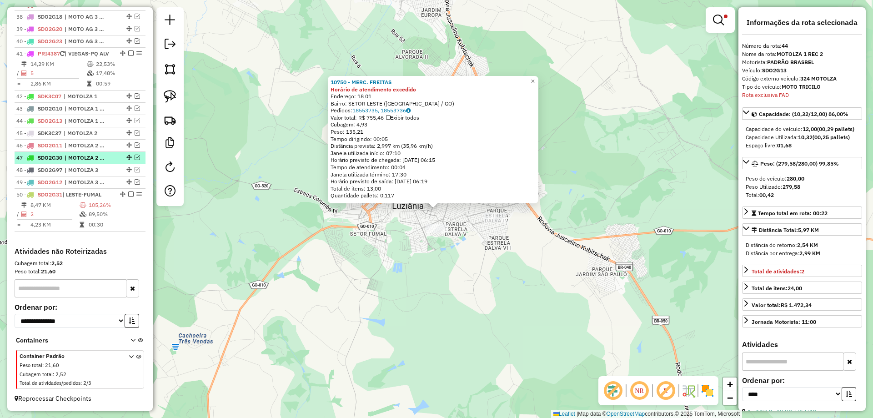
click at [135, 158] on em at bounding box center [137, 157] width 5 height 5
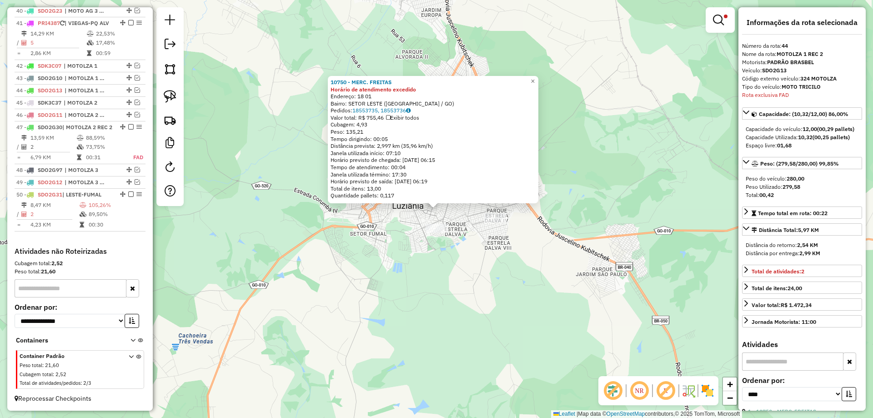
click at [350, 283] on div "10750 - MERC. FREITAS Horário de atendimento excedido Endereço: 18 01 Bairro: S…" at bounding box center [436, 209] width 873 height 418
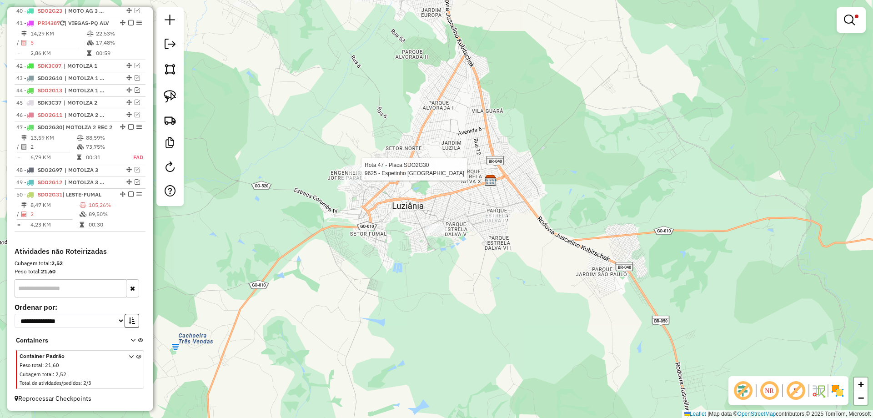
select select "*********"
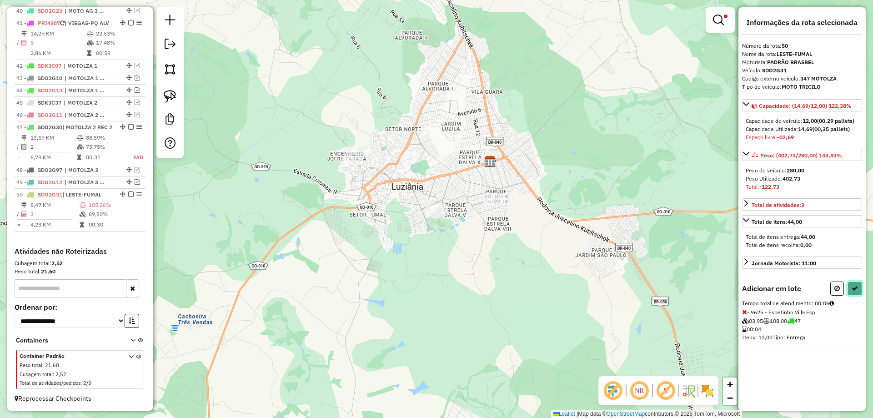
click at [857, 285] on icon at bounding box center [854, 288] width 6 height 6
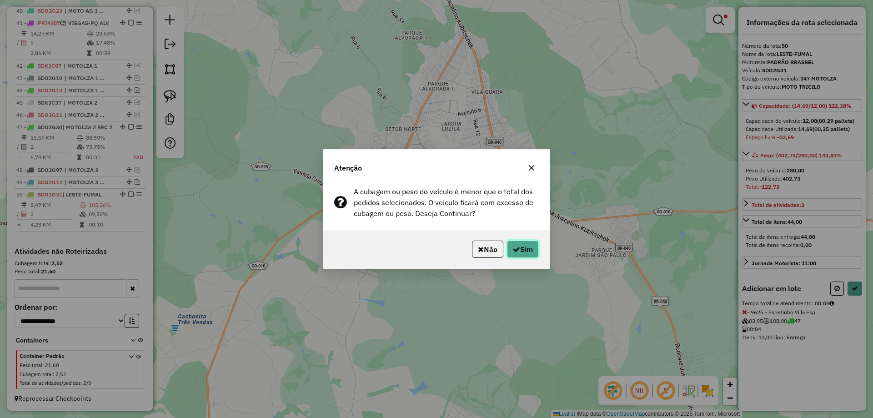
click at [537, 246] on button "Sim" at bounding box center [523, 248] width 32 height 17
select select "*********"
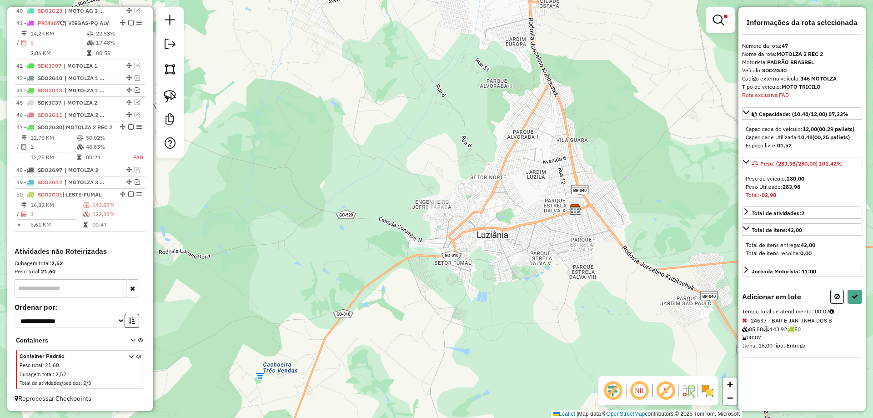
drag, startPoint x: 743, startPoint y: 321, endPoint x: 728, endPoint y: 312, distance: 17.1
click at [743, 321] on icon at bounding box center [744, 320] width 5 height 6
click at [743, 319] on icon at bounding box center [744, 320] width 5 height 6
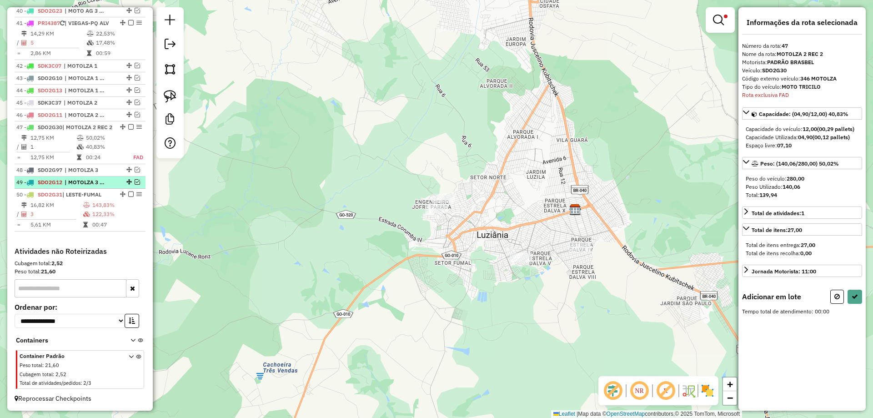
click at [135, 183] on em at bounding box center [137, 181] width 5 height 5
select select "*********"
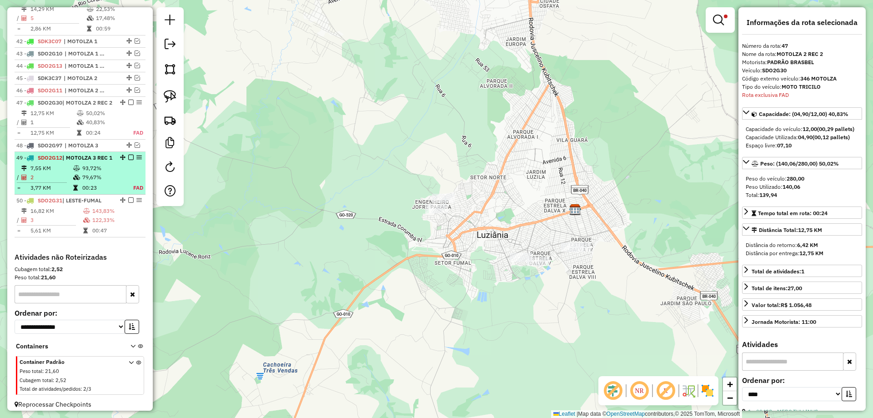
click at [128, 160] on em at bounding box center [130, 157] width 5 height 5
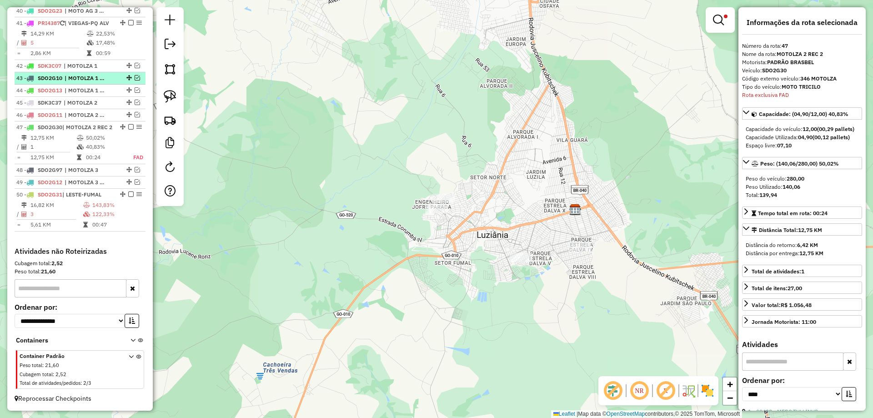
click at [136, 75] on em at bounding box center [137, 77] width 5 height 5
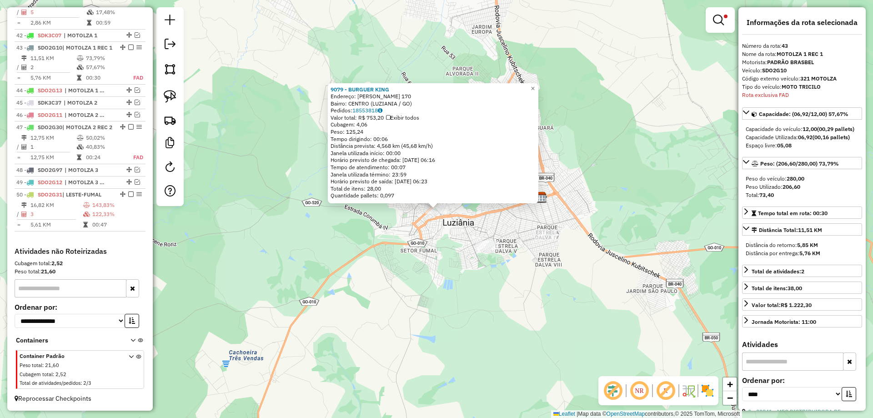
scroll to position [899, 0]
click at [455, 255] on div "9079 - BURGUER KING Endereço: RAIMUNDO DE ARAUJO MELO 170 Bairro: CENTRO (LUZIA…" at bounding box center [436, 209] width 873 height 418
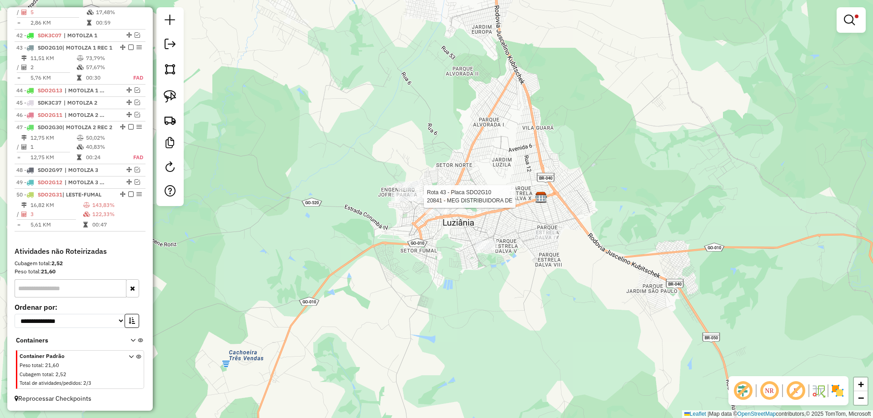
click at [429, 201] on div at bounding box center [420, 196] width 23 height 9
select select "*********"
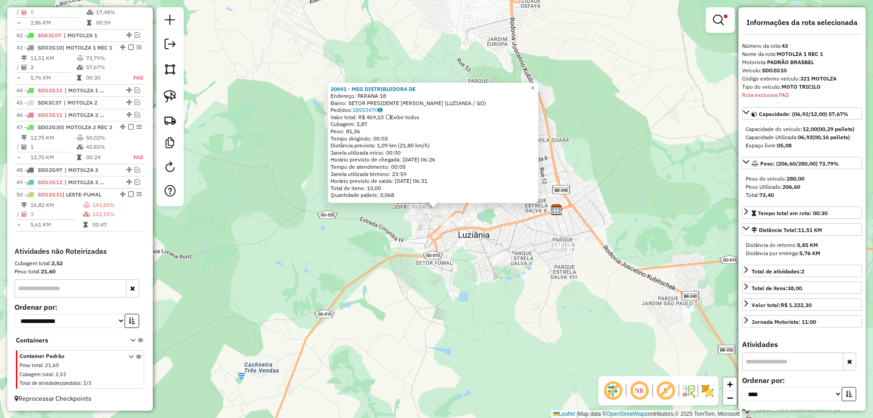
click at [458, 284] on div "20841 - MEG DISTRIBUIDORA DE Endereço: PARANA 18 Bairro: SETOR PRESIDENTE KENNE…" at bounding box center [436, 209] width 873 height 418
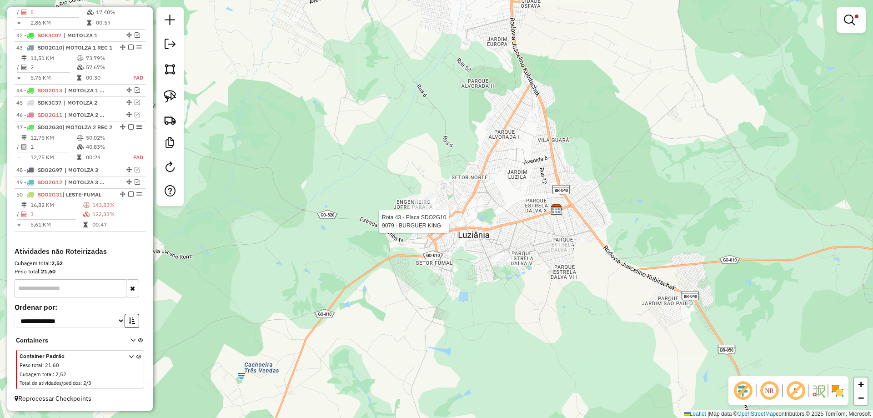
select select "*********"
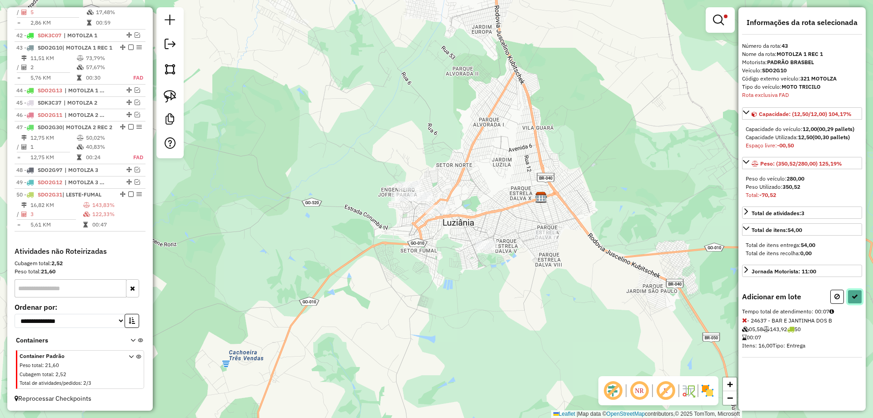
click at [861, 296] on button at bounding box center [854, 296] width 15 height 14
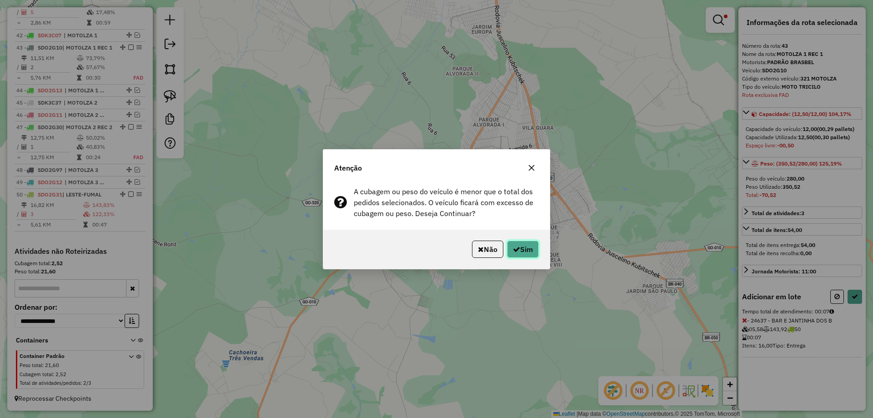
click at [522, 250] on button "Sim" at bounding box center [523, 248] width 32 height 17
select select "*********"
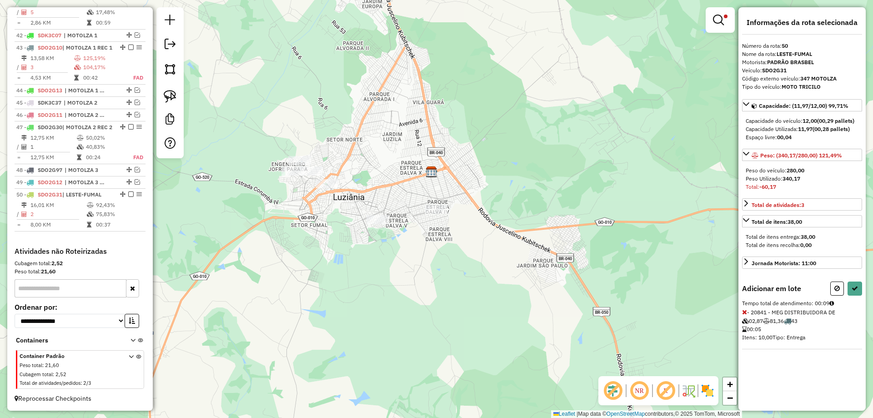
click at [744, 312] on icon at bounding box center [744, 312] width 5 height 6
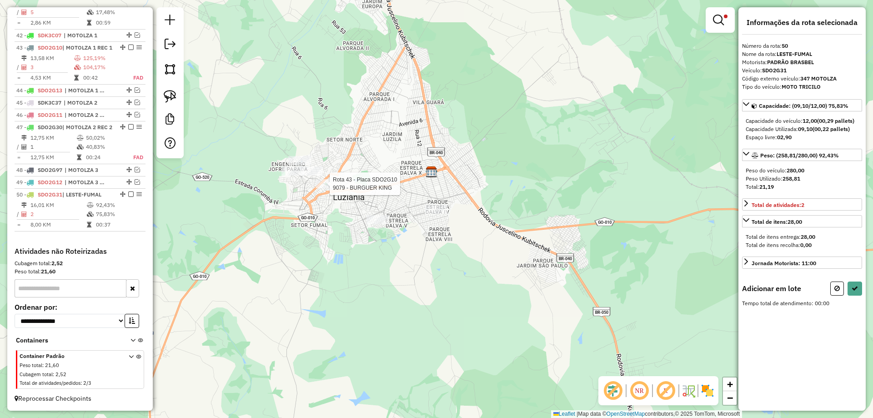
click at [330, 188] on div at bounding box center [326, 183] width 23 height 9
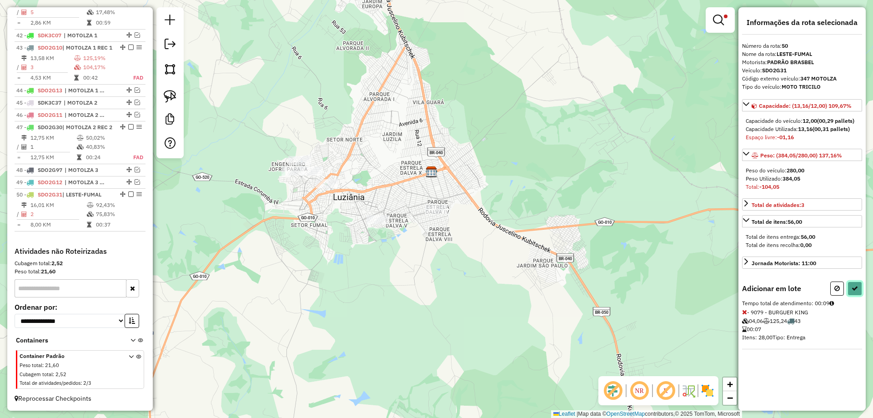
click at [856, 291] on icon at bounding box center [854, 288] width 6 height 6
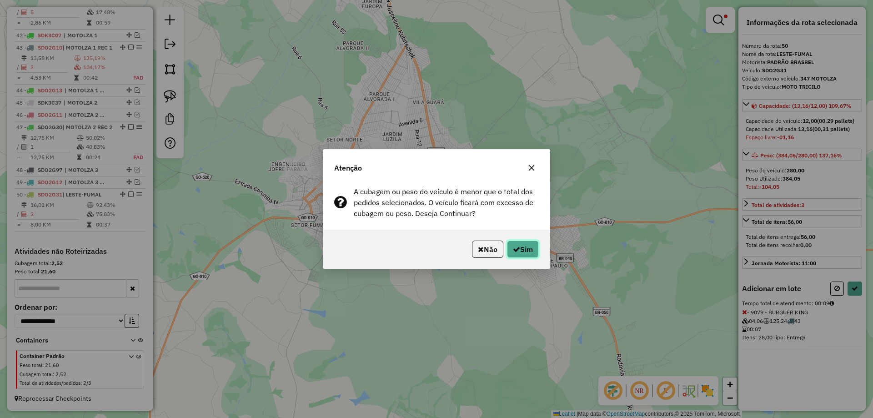
click at [509, 243] on button "Sim" at bounding box center [523, 248] width 32 height 17
select select "*********"
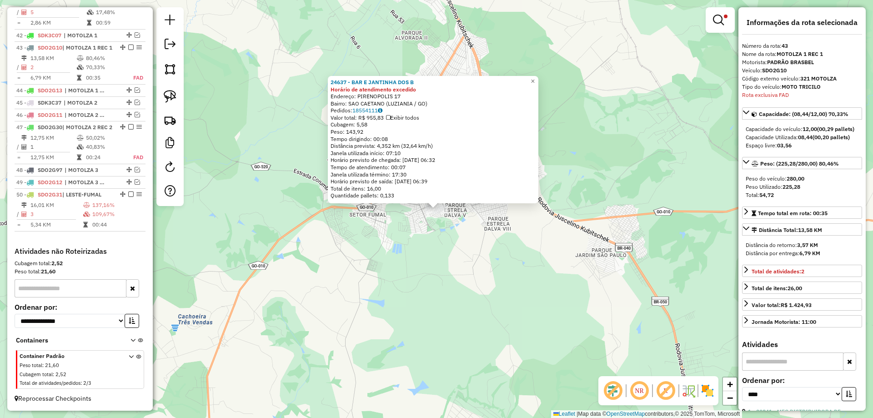
click at [394, 329] on div "24637 - BAR E JANTINHA DOS B Horário de atendimento excedido Endereço: PIRENOPO…" at bounding box center [436, 209] width 873 height 418
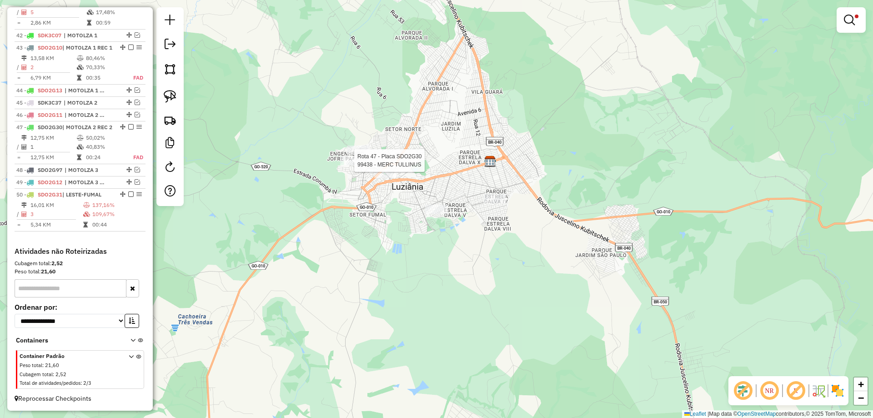
select select "*********"
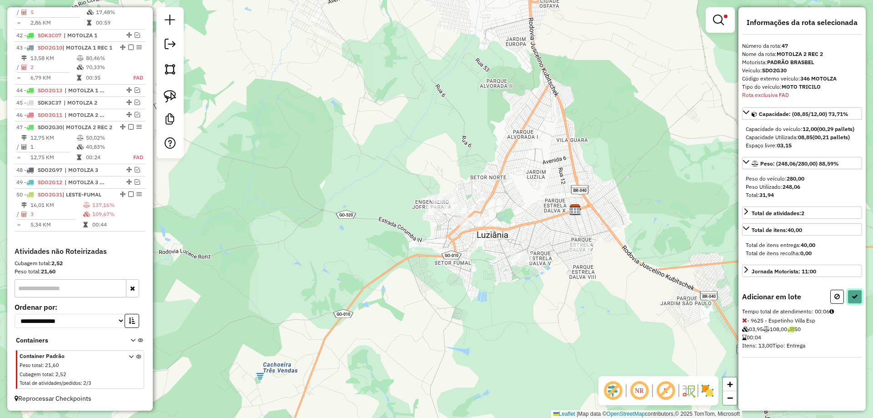
click at [850, 300] on button at bounding box center [854, 296] width 15 height 14
select select "*********"
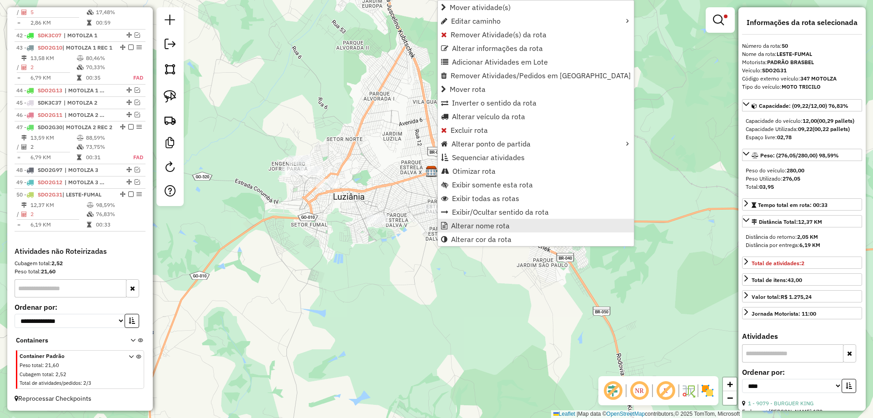
click at [478, 227] on span "Alterar nome rota" at bounding box center [480, 225] width 59 height 7
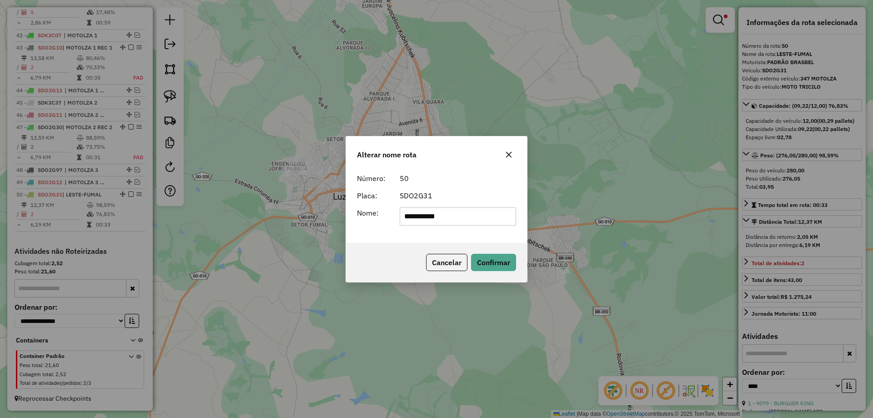
drag, startPoint x: 183, startPoint y: 161, endPoint x: 78, endPoint y: 135, distance: 107.6
click at [78, 135] on div "**********" at bounding box center [436, 209] width 873 height 418
type input "**********"
click at [491, 258] on button "Confirmar" at bounding box center [493, 262] width 45 height 17
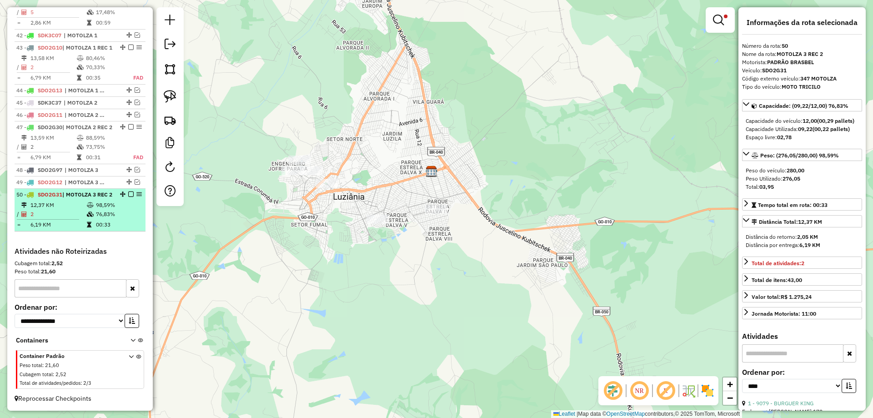
click at [128, 193] on em at bounding box center [130, 193] width 5 height 5
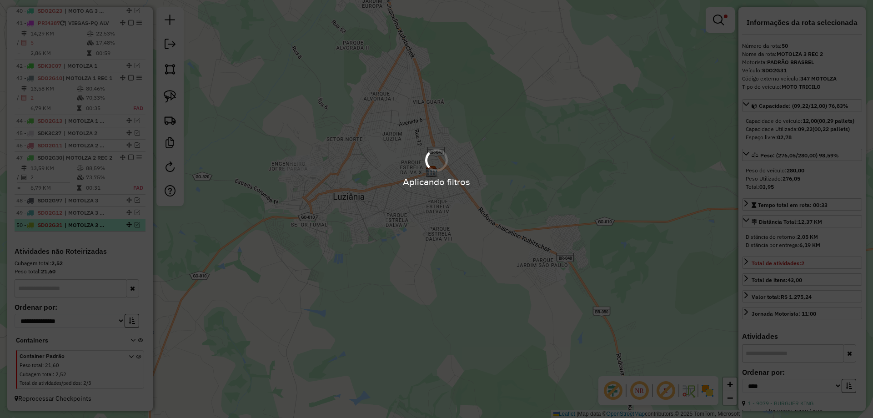
scroll to position [868, 0]
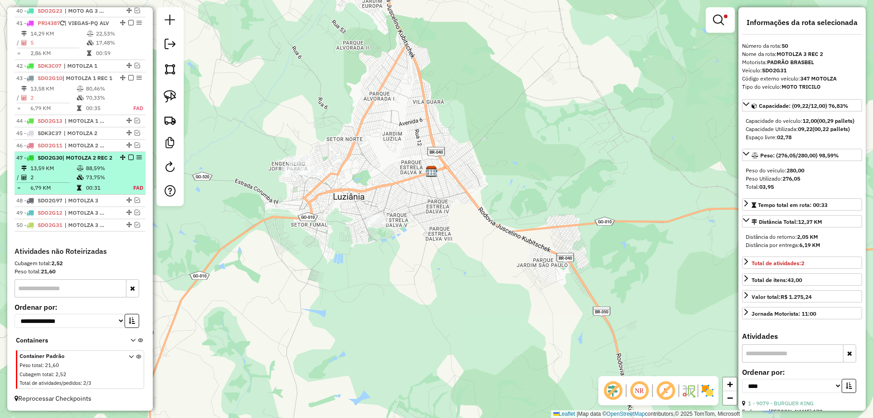
click at [128, 155] on em at bounding box center [130, 157] width 5 height 5
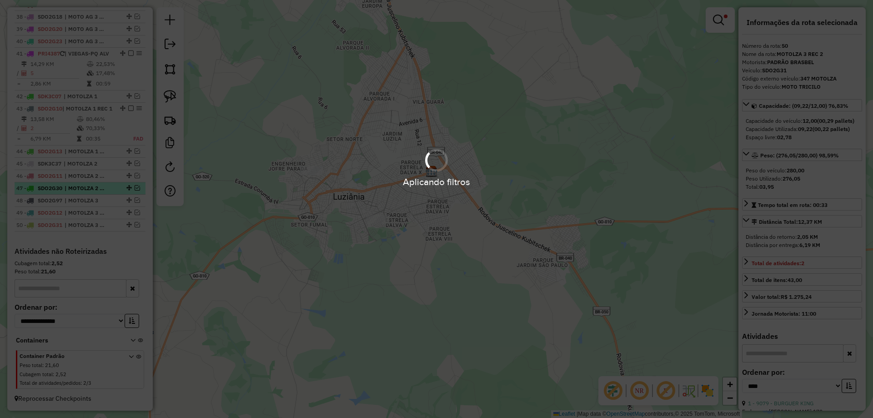
scroll to position [830, 0]
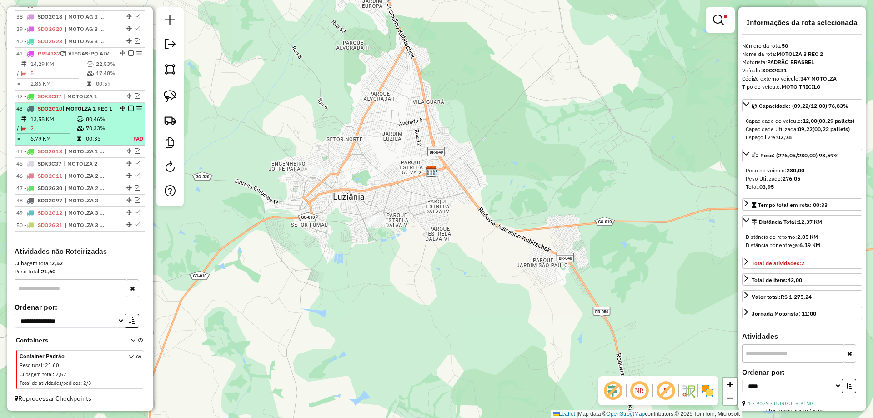
click at [128, 105] on em at bounding box center [130, 107] width 5 height 5
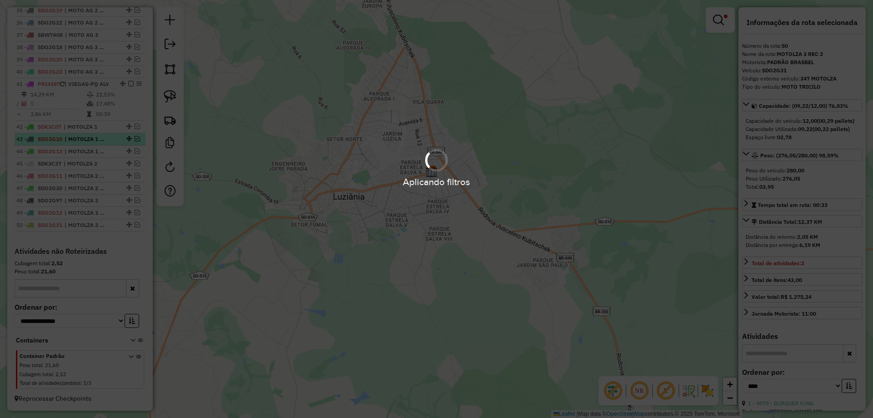
scroll to position [791, 0]
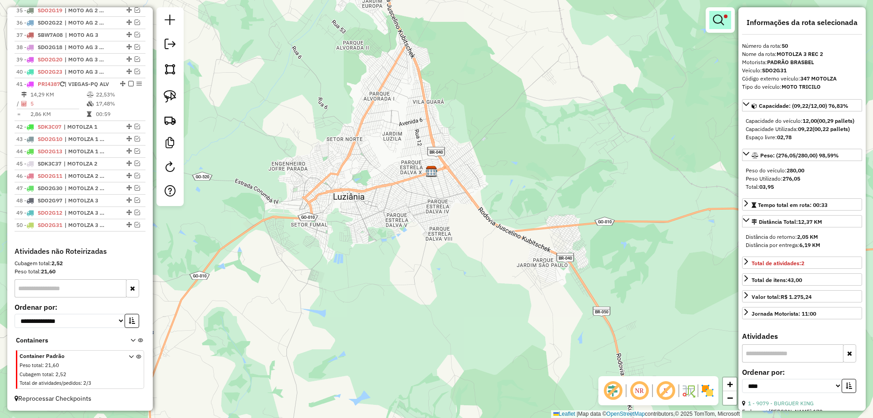
click at [714, 18] on em at bounding box center [718, 20] width 11 height 11
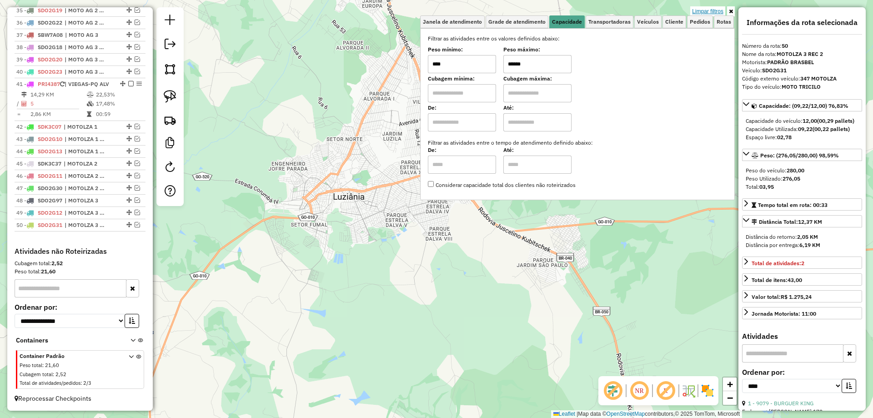
click at [713, 8] on link "Limpar filtros" at bounding box center [707, 11] width 35 height 10
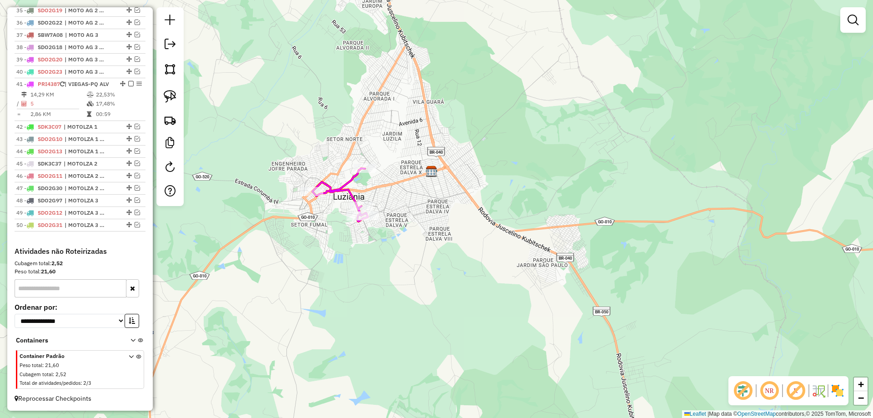
click at [349, 180] on icon at bounding box center [339, 194] width 55 height 53
select select "*********"
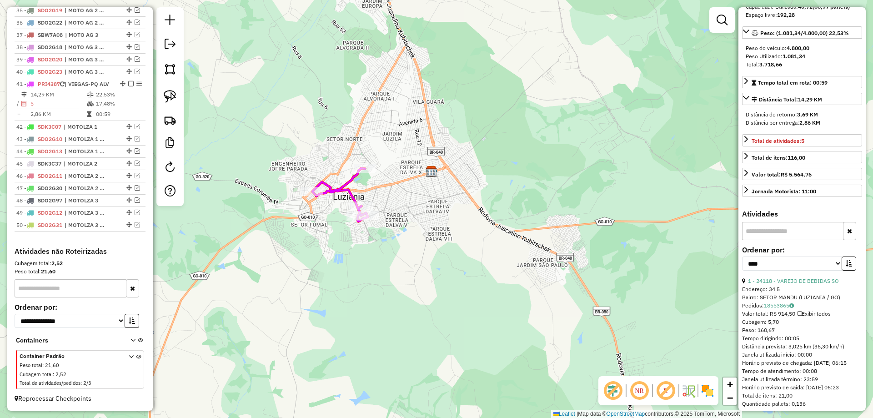
scroll to position [273, 0]
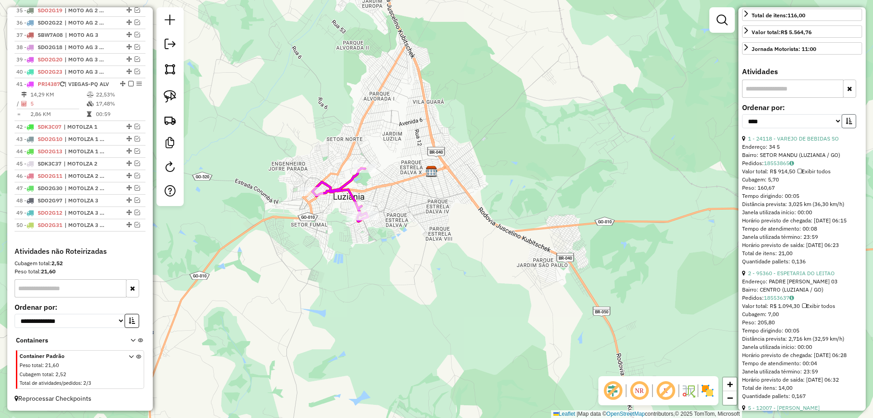
click at [845, 124] on icon "button" at bounding box center [848, 121] width 6 height 6
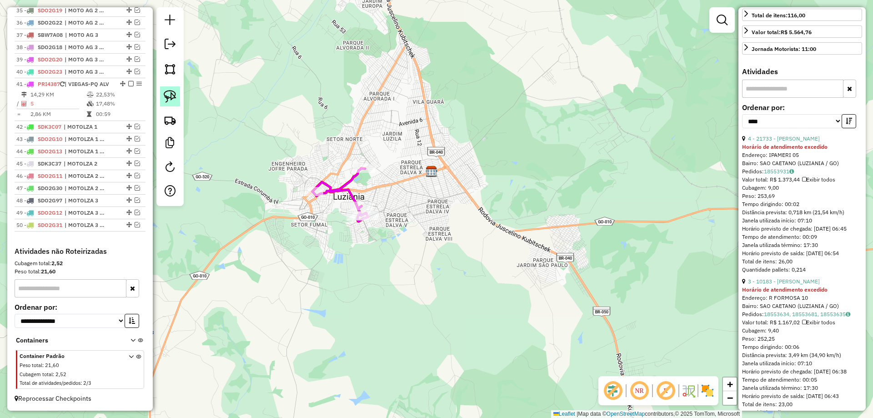
click at [174, 99] on img at bounding box center [170, 96] width 13 height 13
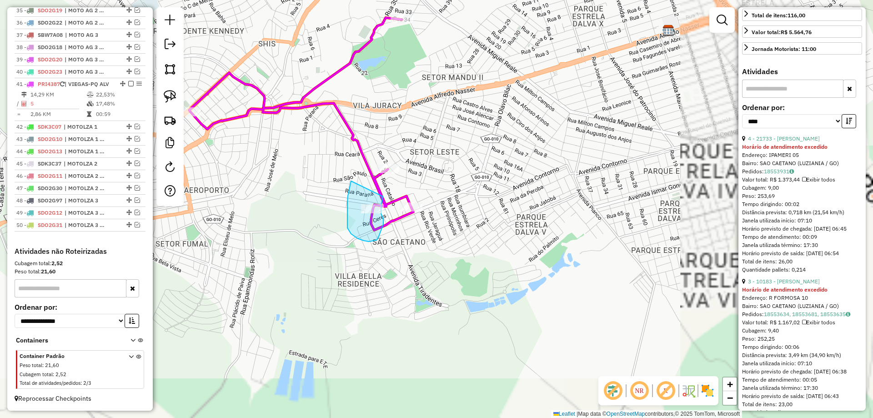
drag, startPoint x: 351, startPoint y: 181, endPoint x: 383, endPoint y: 195, distance: 35.0
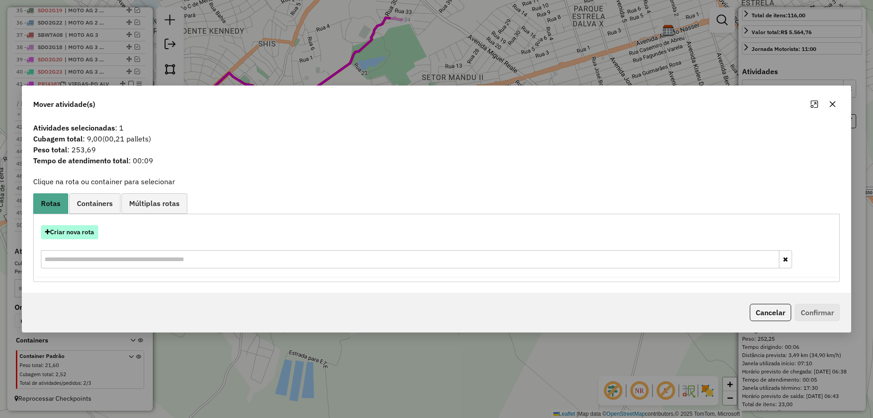
click at [73, 228] on button "Criar nova rota" at bounding box center [69, 232] width 57 height 14
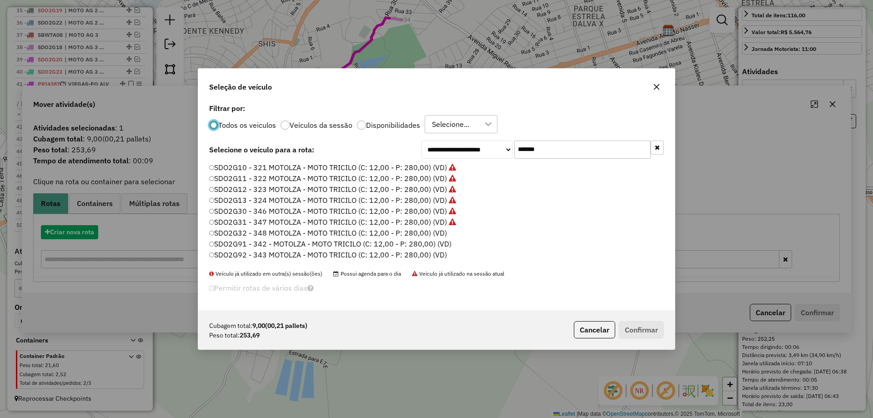
scroll to position [5, 3]
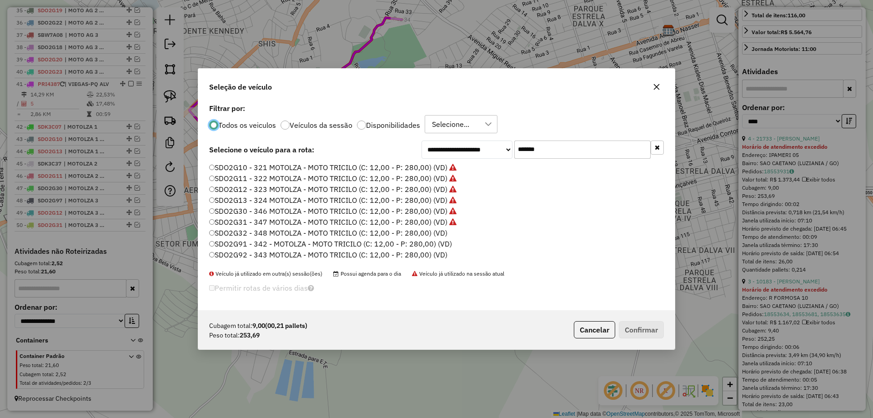
click at [444, 232] on label "SDO2G32 - 348 MOTOLZA - MOTO TRICILO (C: 12,00 - P: 280,00) (VD)" at bounding box center [328, 232] width 238 height 11
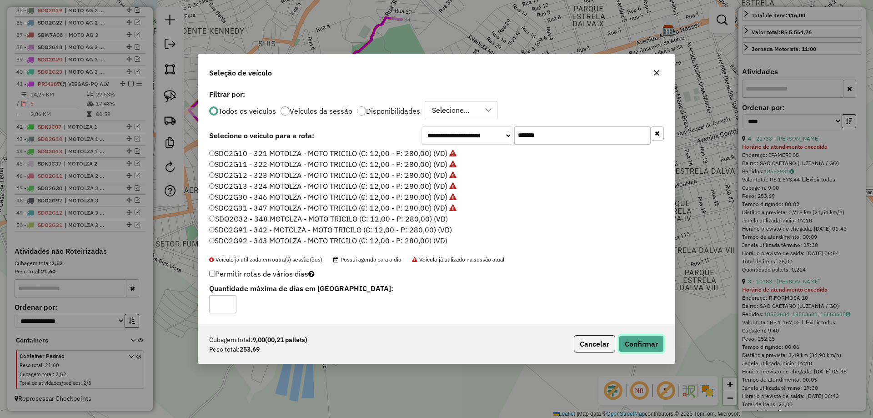
click at [651, 348] on button "Confirmar" at bounding box center [640, 343] width 45 height 17
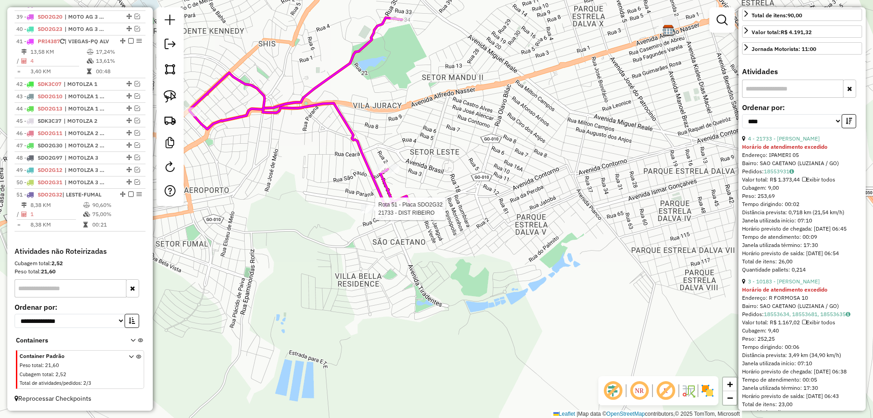
scroll to position [151, 0]
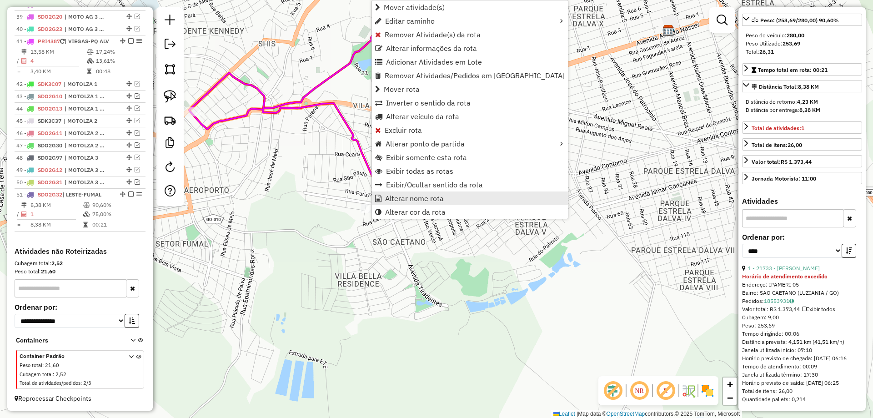
click at [419, 198] on span "Alterar nome rota" at bounding box center [414, 197] width 59 height 7
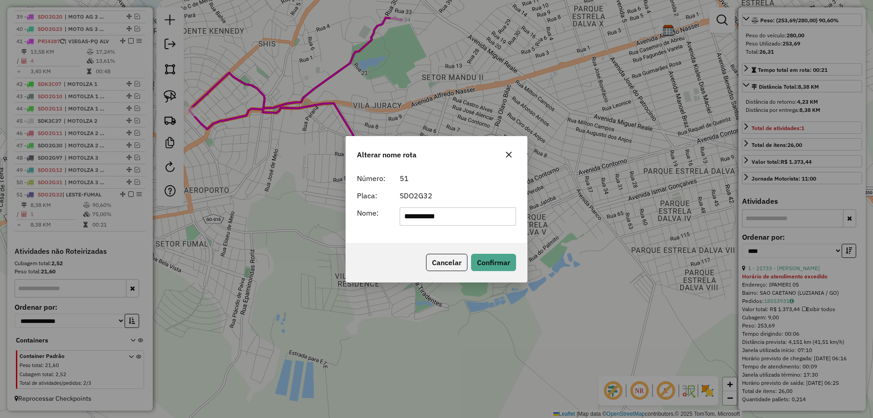
drag, startPoint x: 474, startPoint y: 212, endPoint x: 215, endPoint y: 192, distance: 258.9
click at [215, 192] on div "**********" at bounding box center [436, 209] width 873 height 418
type input "**********"
drag, startPoint x: 494, startPoint y: 261, endPoint x: 428, endPoint y: 255, distance: 66.6
click at [491, 259] on button "Confirmar" at bounding box center [493, 262] width 45 height 17
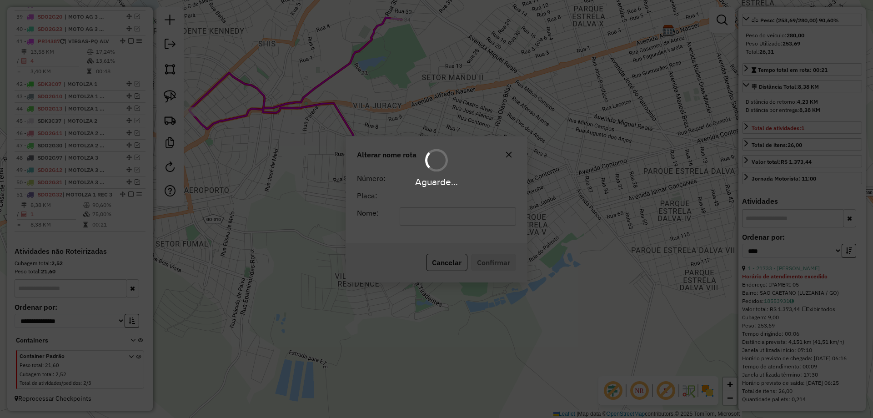
scroll to position [842, 0]
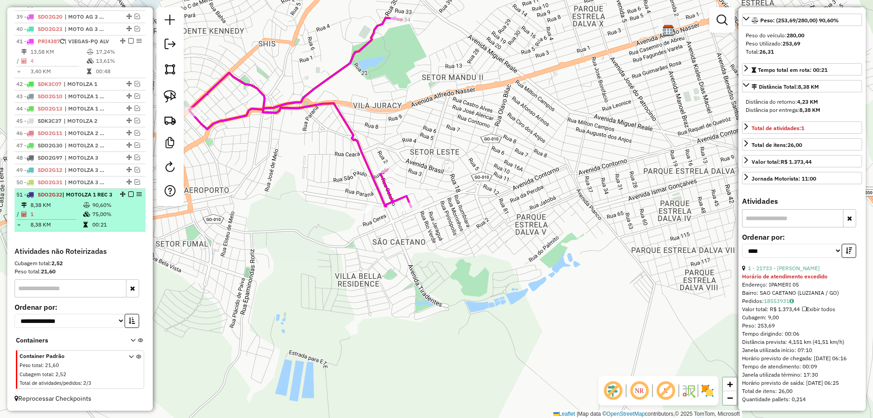
click at [129, 191] on em at bounding box center [130, 193] width 5 height 5
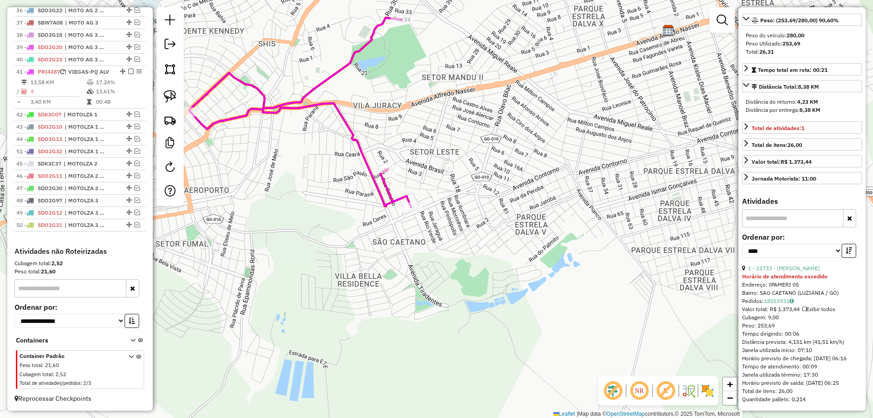
drag, startPoint x: 127, startPoint y: 225, endPoint x: 115, endPoint y: 149, distance: 77.4
click at [166, 89] on link at bounding box center [170, 96] width 20 height 20
drag, startPoint x: 399, startPoint y: 192, endPoint x: 437, endPoint y: 212, distance: 42.1
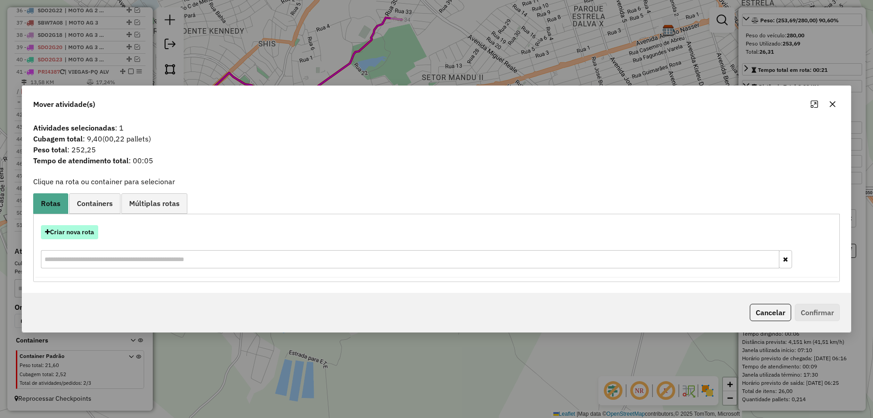
click at [81, 230] on button "Criar nova rota" at bounding box center [69, 232] width 57 height 14
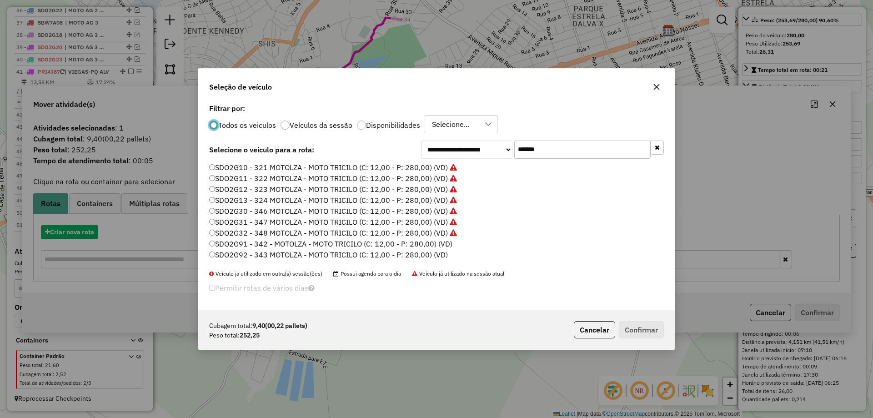
scroll to position [5, 3]
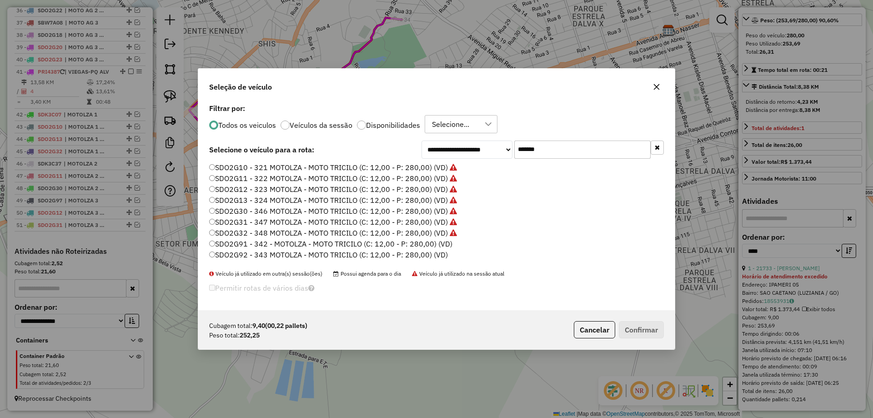
click at [435, 241] on label "SDO2G91 - 342 - MOTOLZA - MOTO TRICILO (C: 12,00 - P: 280,00) (VD)" at bounding box center [330, 243] width 243 height 11
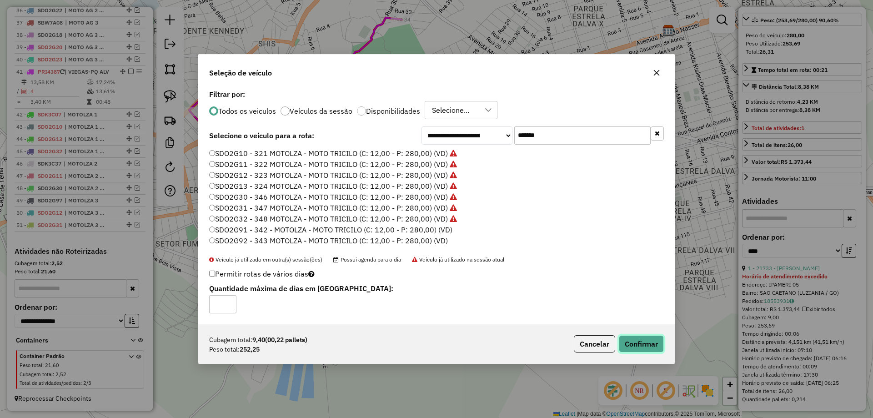
click at [638, 344] on button "Confirmar" at bounding box center [640, 343] width 45 height 17
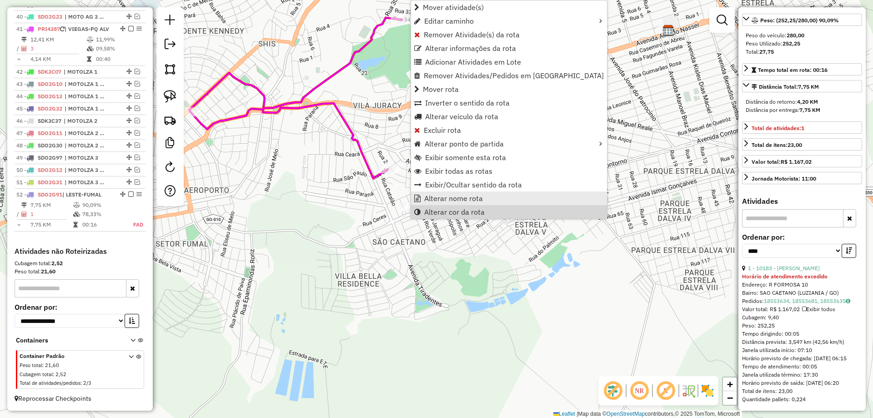
scroll to position [160, 0]
click at [466, 194] on span "Alterar nome rota" at bounding box center [453, 197] width 59 height 7
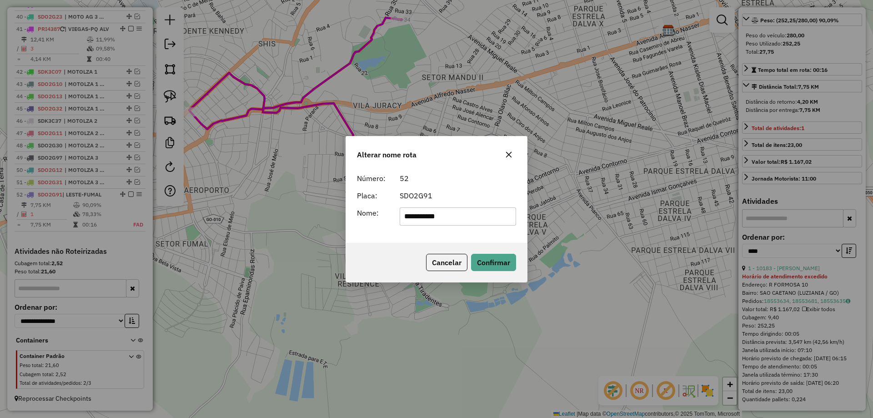
drag, startPoint x: 294, startPoint y: 216, endPoint x: 235, endPoint y: 214, distance: 59.6
click at [235, 214] on div "**********" at bounding box center [436, 209] width 873 height 418
type input "**********"
drag, startPoint x: 493, startPoint y: 260, endPoint x: 478, endPoint y: 259, distance: 15.0
click at [481, 259] on button "Confirmar" at bounding box center [493, 262] width 45 height 17
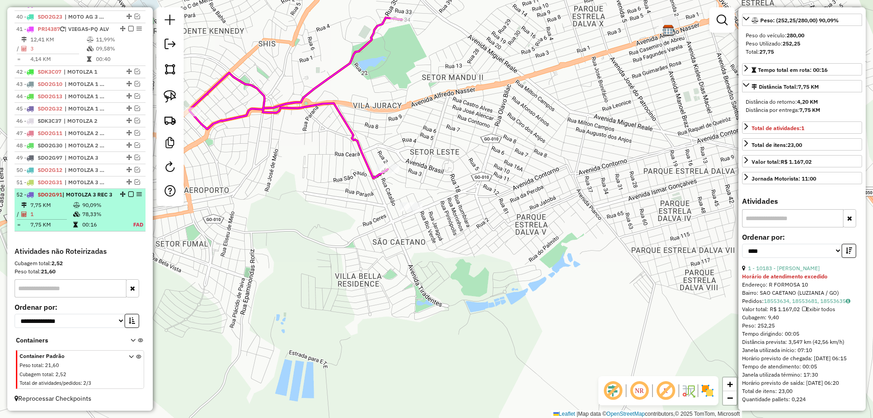
click at [130, 192] on em at bounding box center [130, 193] width 5 height 5
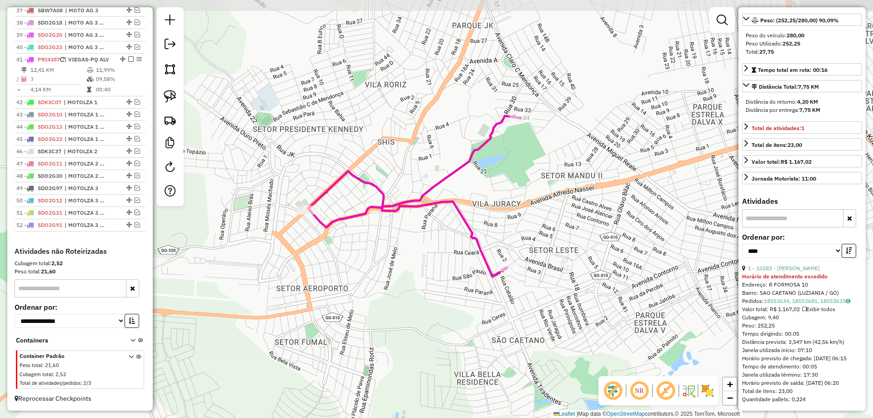
drag, startPoint x: 421, startPoint y: 254, endPoint x: 454, endPoint y: 293, distance: 50.9
click at [454, 293] on div "Janela de atendimento Grade de atendimento Capacidade Transportadoras Veículos …" at bounding box center [436, 209] width 873 height 418
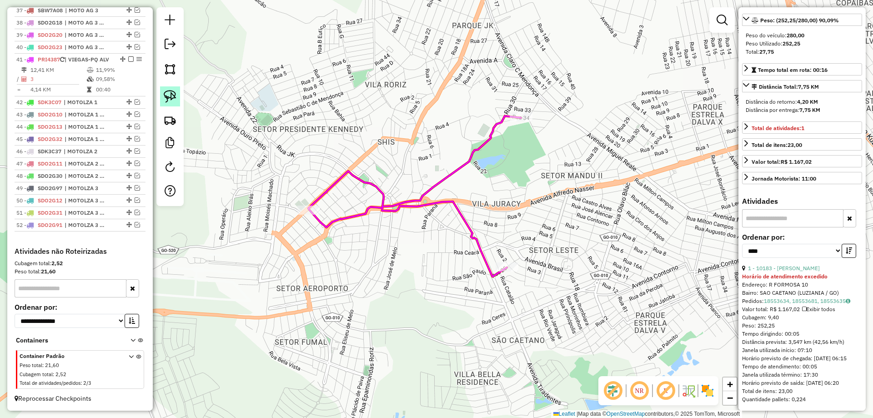
click at [177, 98] on link at bounding box center [170, 96] width 20 height 20
drag, startPoint x: 471, startPoint y: 249, endPoint x: 563, endPoint y: 279, distance: 97.1
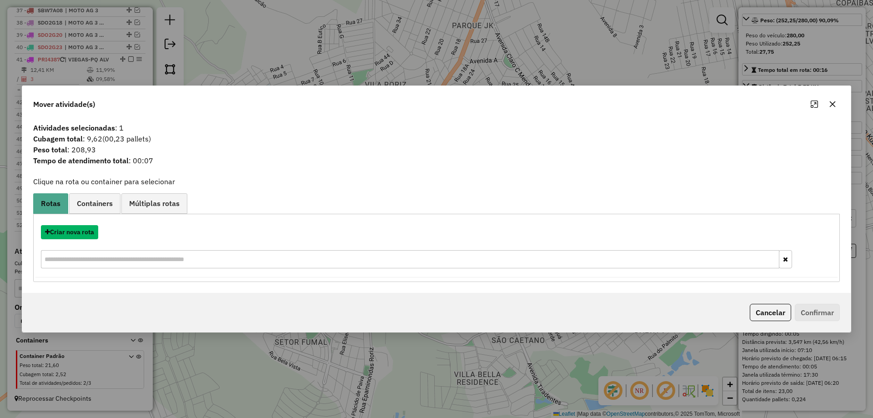
click at [73, 234] on button "Criar nova rota" at bounding box center [69, 232] width 57 height 14
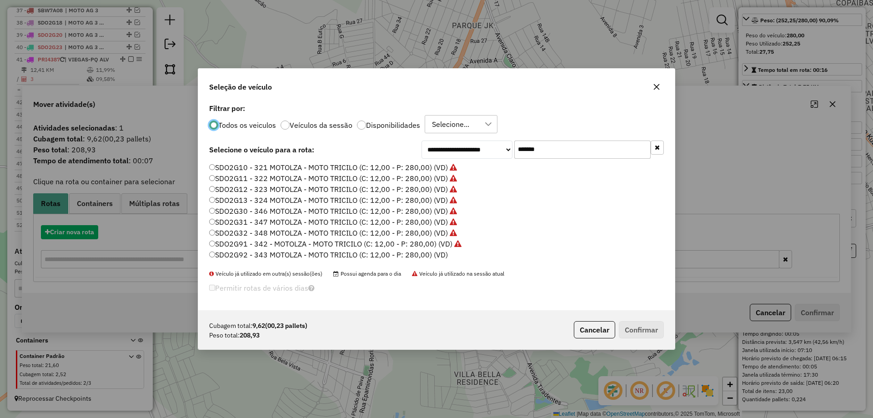
scroll to position [5, 3]
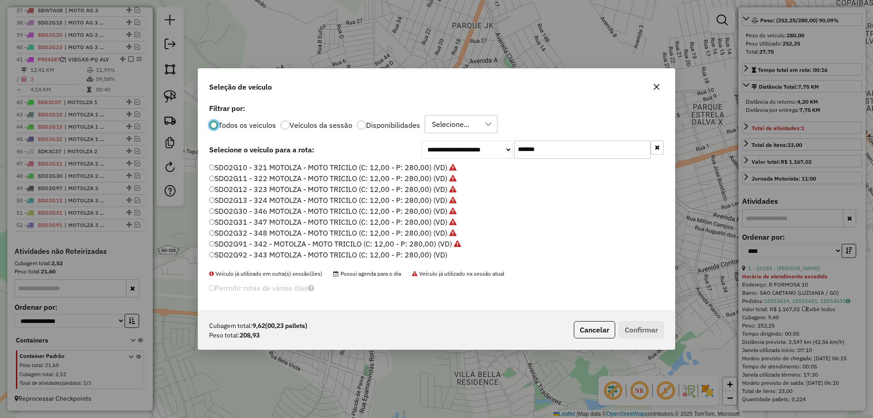
click at [427, 250] on label "SDO2G92 - 343 MOTOLZA - MOTO TRICILO (C: 12,00 - P: 280,00) (VD)" at bounding box center [328, 254] width 238 height 11
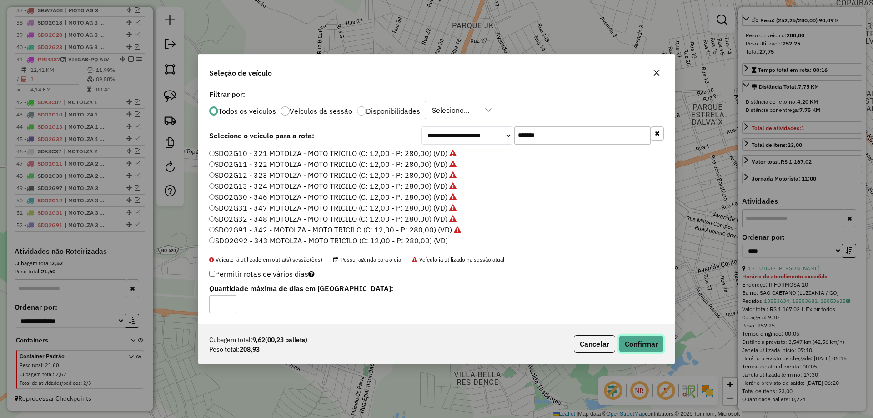
click at [628, 339] on button "Confirmar" at bounding box center [640, 343] width 45 height 17
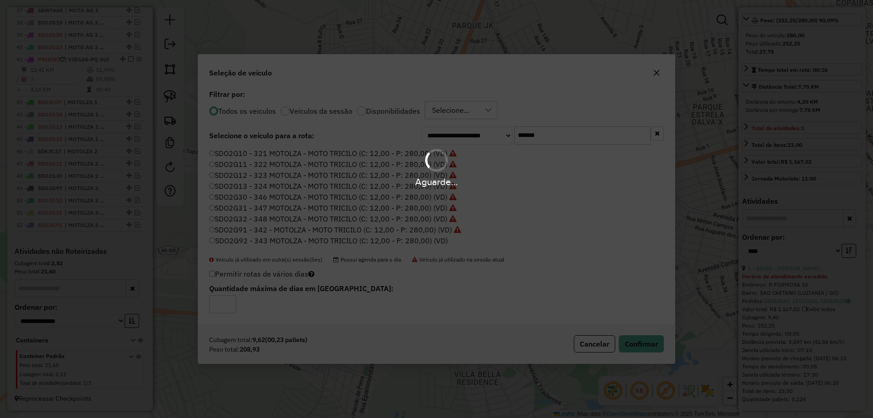
scroll to position [858, 0]
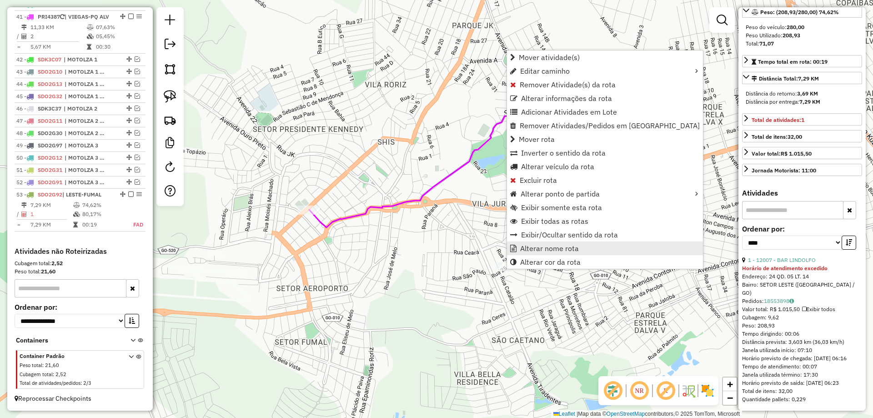
click at [546, 246] on span "Alterar nome rota" at bounding box center [549, 247] width 59 height 7
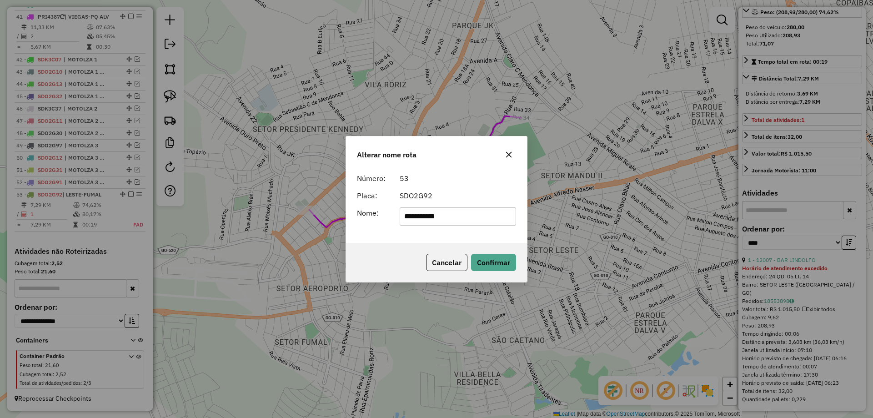
drag, startPoint x: 475, startPoint y: 212, endPoint x: 256, endPoint y: 210, distance: 218.6
click at [257, 213] on div "**********" at bounding box center [436, 209] width 873 height 418
type input "**********"
click at [494, 259] on button "Confirmar" at bounding box center [493, 262] width 45 height 17
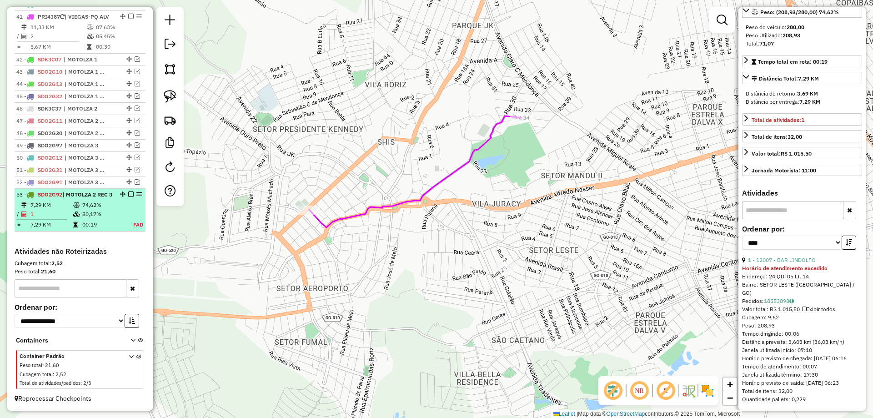
click at [129, 194] on em at bounding box center [130, 193] width 5 height 5
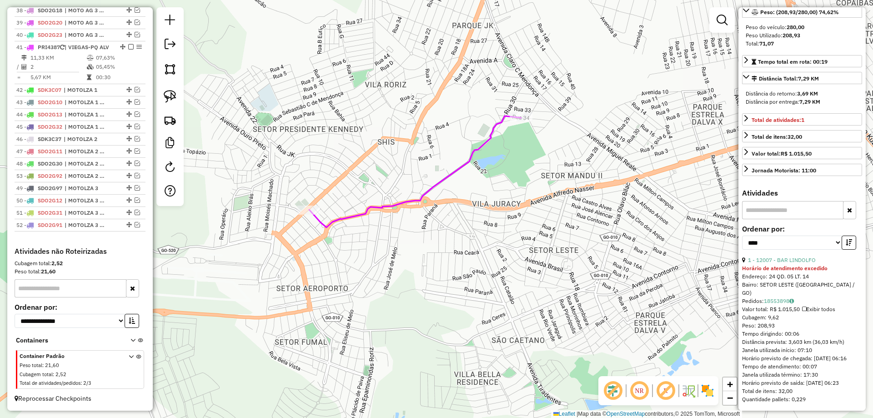
drag, startPoint x: 124, startPoint y: 223, endPoint x: 120, endPoint y: 176, distance: 47.0
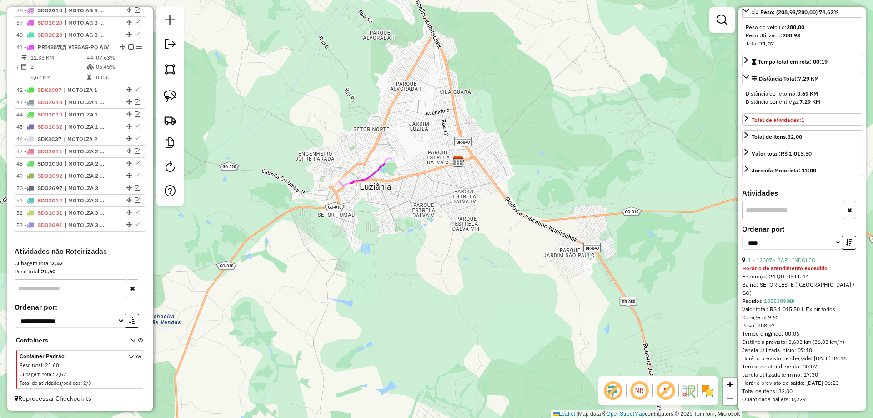
click at [367, 169] on div "Janela de atendimento Grade de atendimento Capacidade Transportadoras Veículos …" at bounding box center [436, 209] width 873 height 418
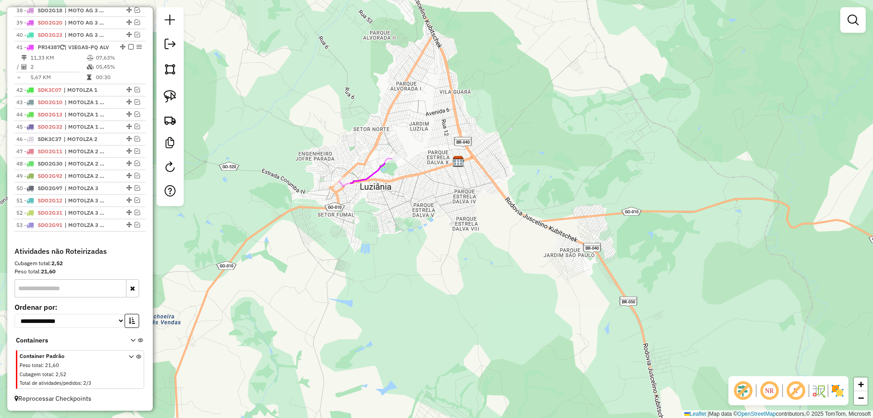
click at [372, 173] on icon at bounding box center [365, 172] width 53 height 28
select select "*********"
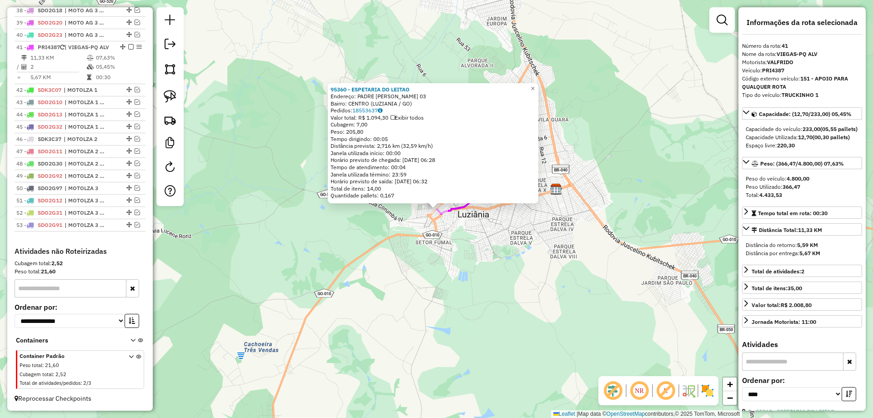
click at [451, 261] on div "95360 - ESPETARIA DO LEITAO Endereço: PADRE DOMINGOS 03 Bairro: CENTRO (LUZIANI…" at bounding box center [436, 209] width 873 height 418
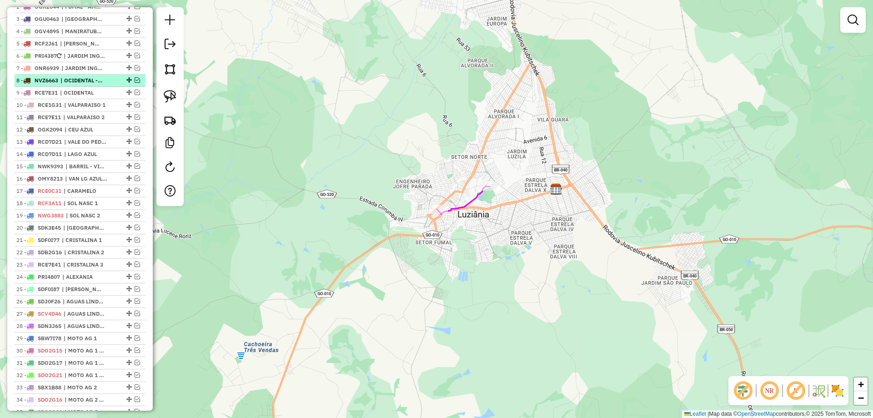
scroll to position [146, 0]
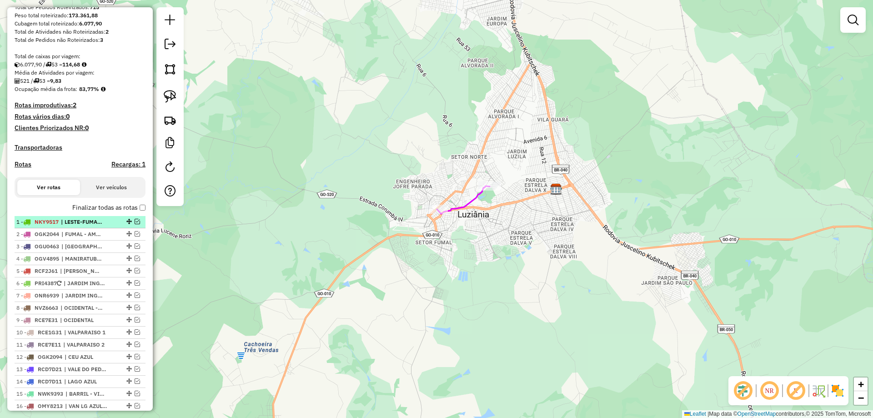
click at [135, 224] on em at bounding box center [137, 221] width 5 height 5
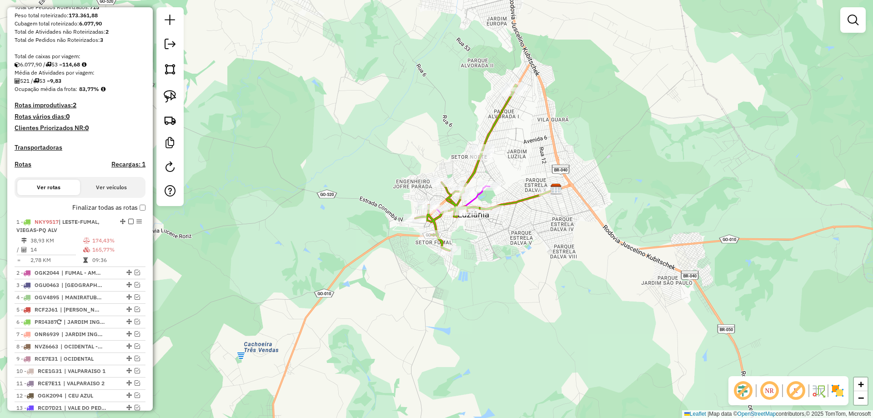
click at [527, 195] on icon at bounding box center [482, 168] width 135 height 166
select select "*********"
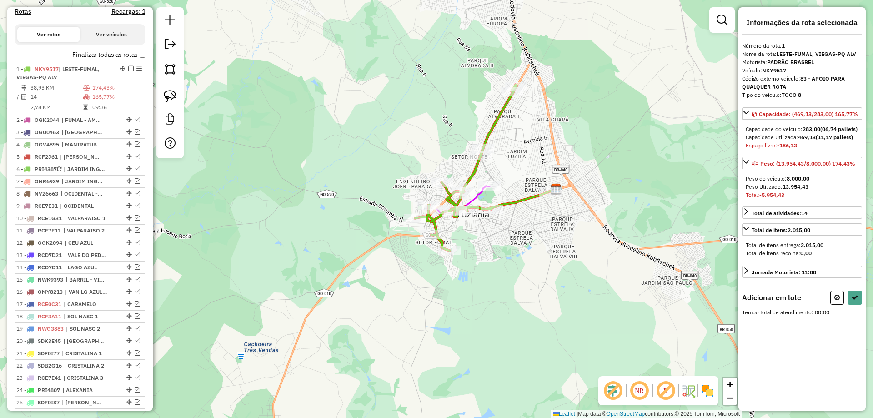
scroll to position [363, 0]
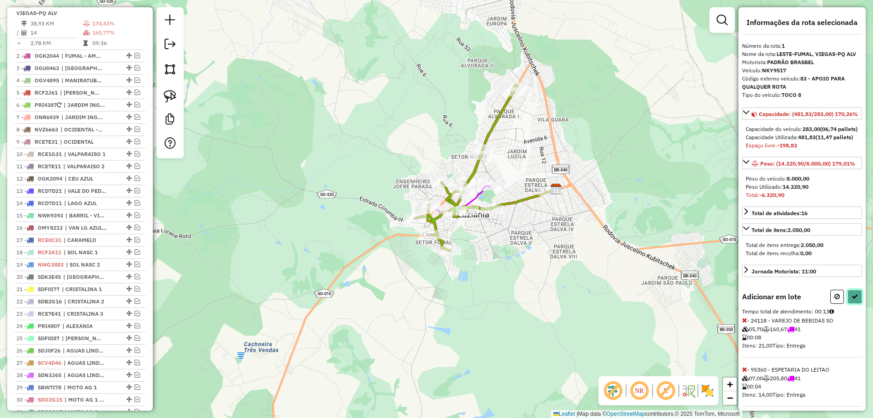
click at [852, 299] on icon at bounding box center [854, 296] width 6 height 6
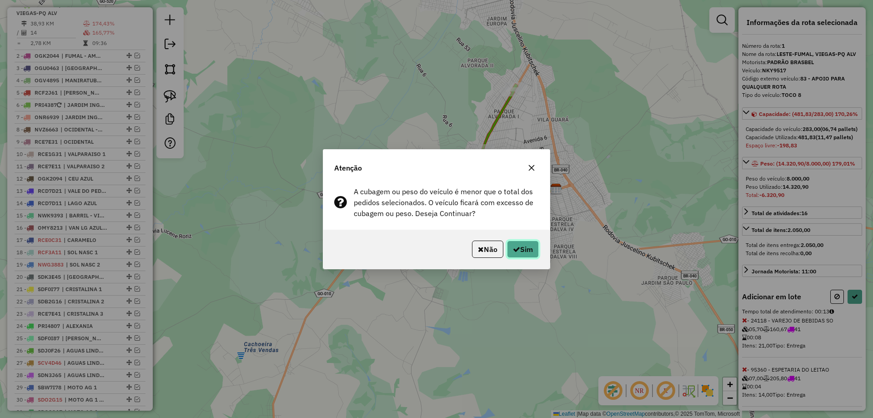
click at [523, 249] on button "Sim" at bounding box center [523, 248] width 32 height 17
select select "*********"
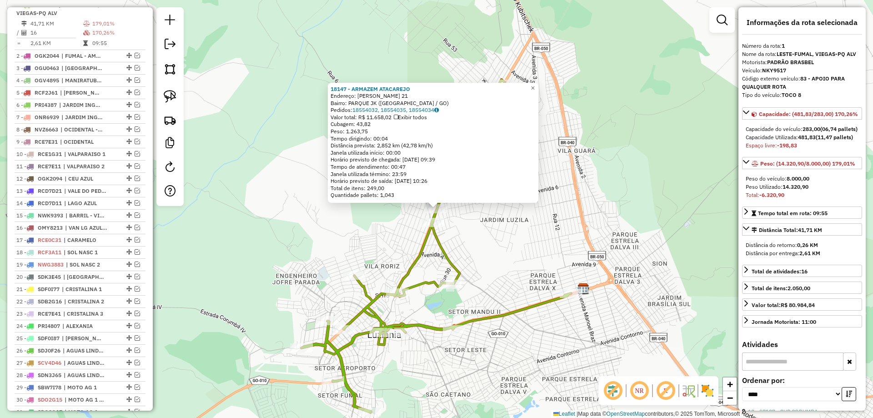
click at [494, 249] on div "18147 - ARMAZEM ATACAREJO Endereço: DONA SARA KUBITSCHEK 21 Bairro: PARQUE JK (…" at bounding box center [436, 209] width 873 height 418
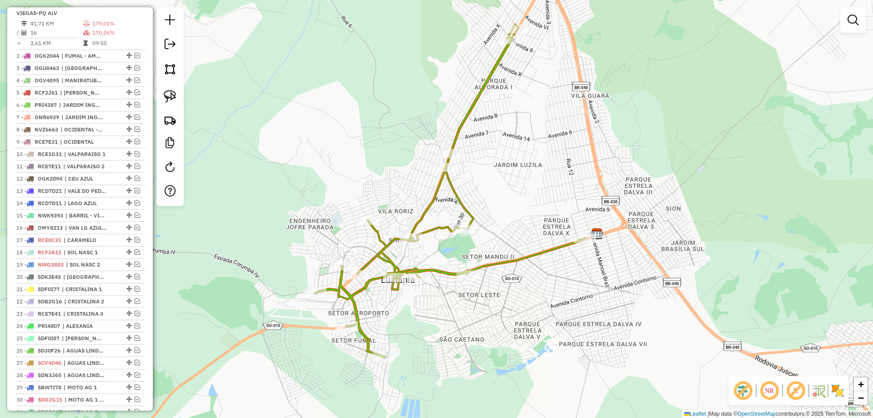
click at [385, 130] on div "Janela de atendimento Grade de atendimento Capacidade Transportadoras Veículos …" at bounding box center [436, 209] width 873 height 418
drag, startPoint x: 170, startPoint y: 98, endPoint x: 308, endPoint y: 102, distance: 137.8
click at [171, 98] on img at bounding box center [170, 96] width 13 height 13
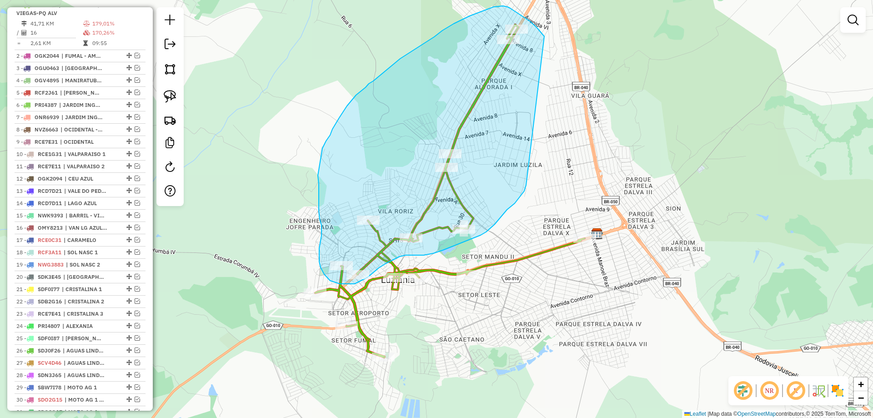
drag, startPoint x: 519, startPoint y: 15, endPoint x: 526, endPoint y: 183, distance: 168.3
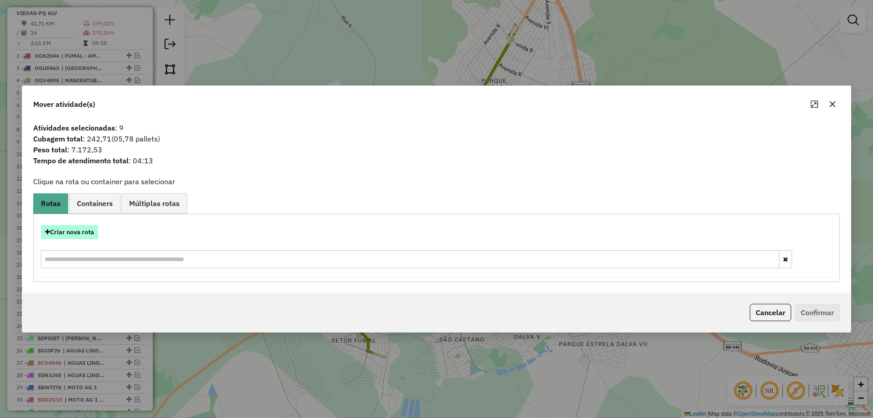
click at [76, 227] on button "Criar nova rota" at bounding box center [69, 232] width 57 height 14
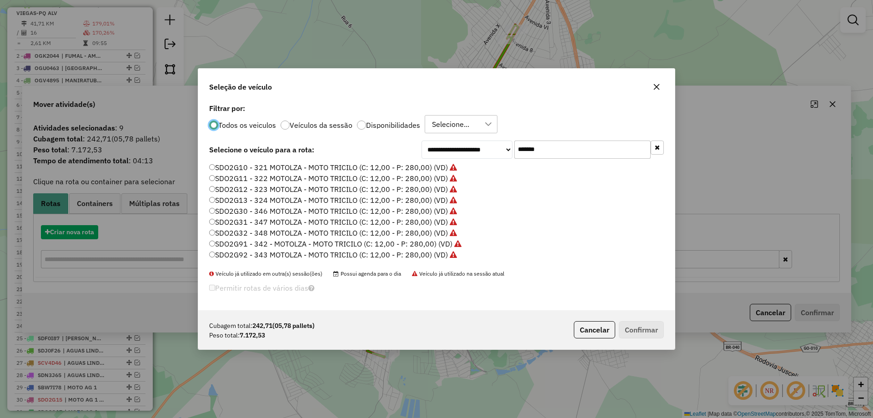
scroll to position [5, 3]
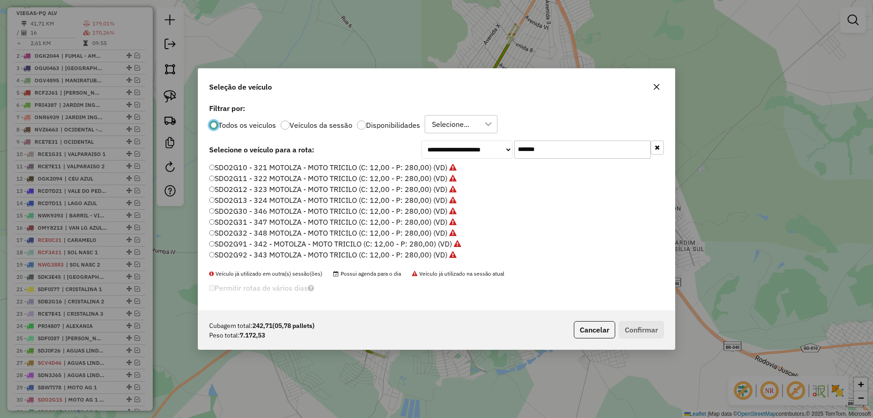
click at [656, 146] on icon "button" at bounding box center [656, 147] width 5 height 6
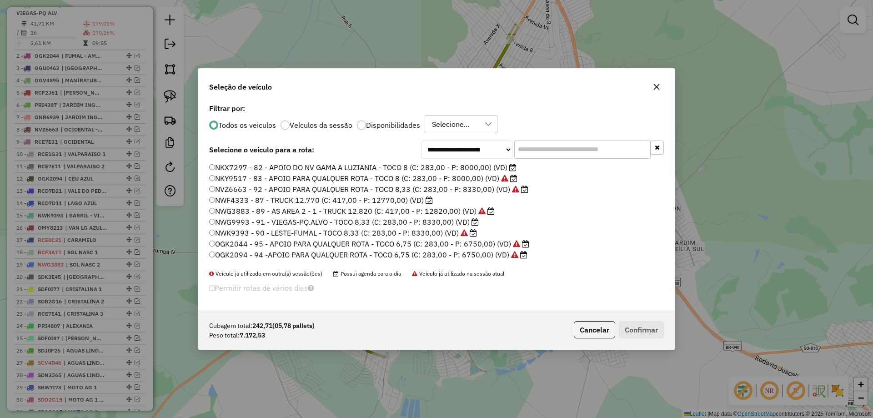
click at [419, 166] on label "NKX7297 - 82 - APOIO DO NV GAMA A LUZIANIA - TOCO 8 (C: 283,00 - P: 8000,00) (V…" at bounding box center [362, 167] width 307 height 11
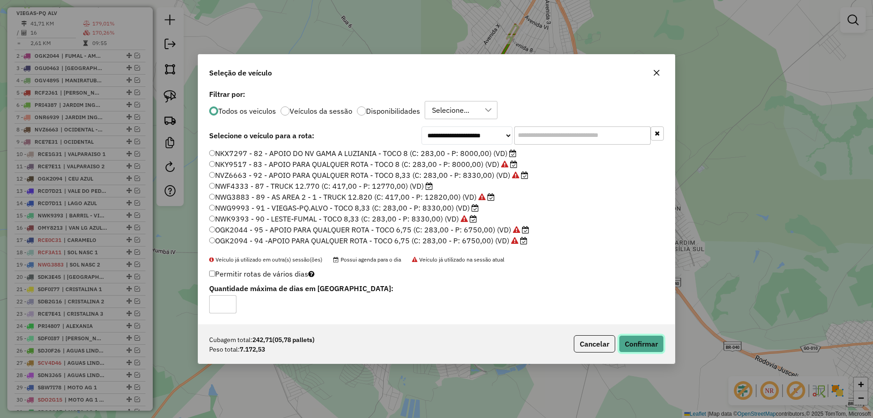
click at [643, 347] on button "Confirmar" at bounding box center [640, 343] width 45 height 17
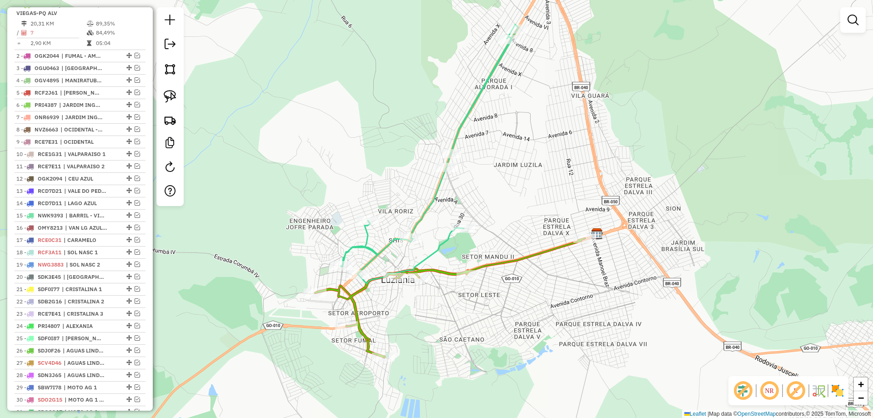
click at [441, 270] on icon at bounding box center [449, 297] width 269 height 119
select select "*********"
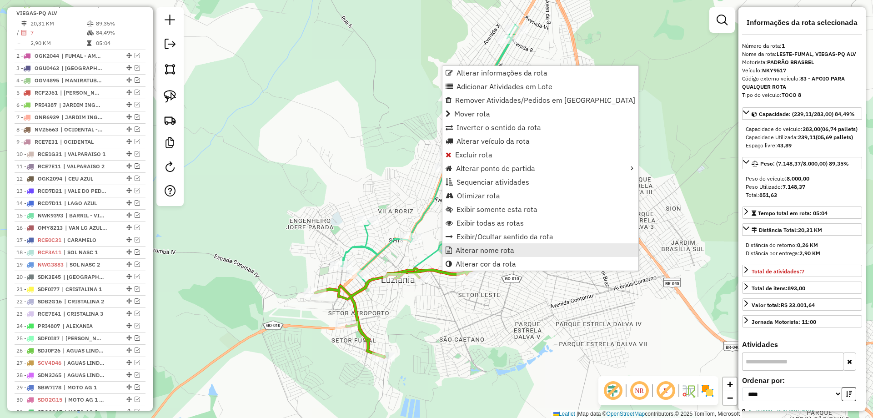
click at [494, 252] on span "Alterar nome rota" at bounding box center [484, 249] width 59 height 7
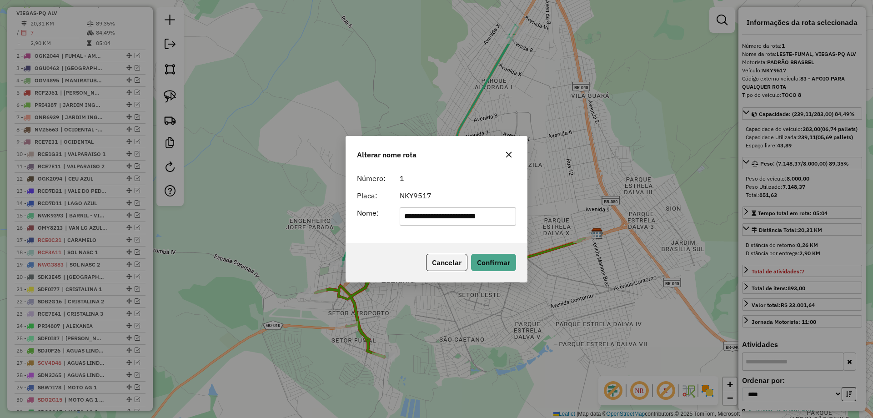
click at [469, 218] on input "**********" at bounding box center [457, 216] width 117 height 18
click at [424, 215] on input "**********" at bounding box center [457, 216] width 117 height 18
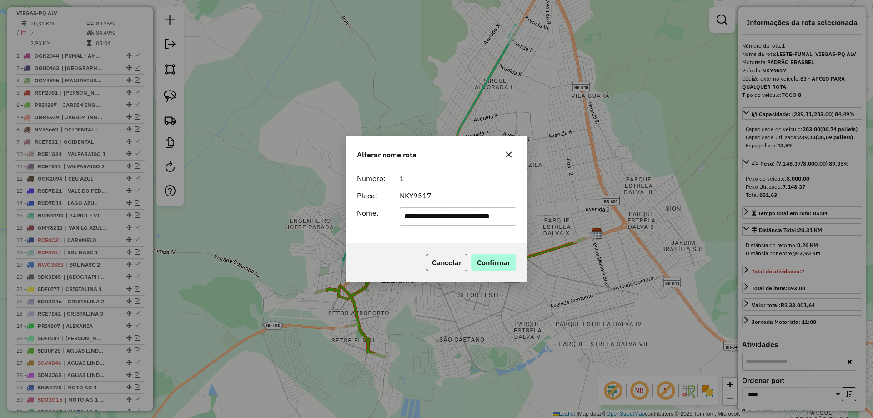
type input "**********"
click at [497, 258] on button "Confirmar" at bounding box center [493, 262] width 45 height 17
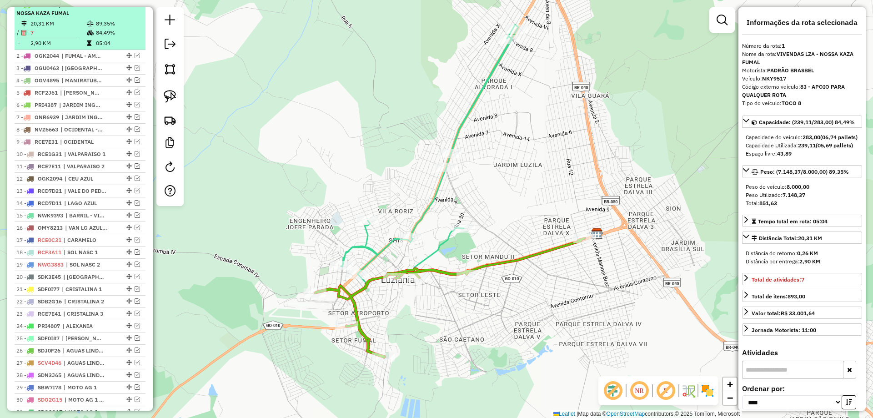
click at [128, 7] on em at bounding box center [130, 4] width 5 height 5
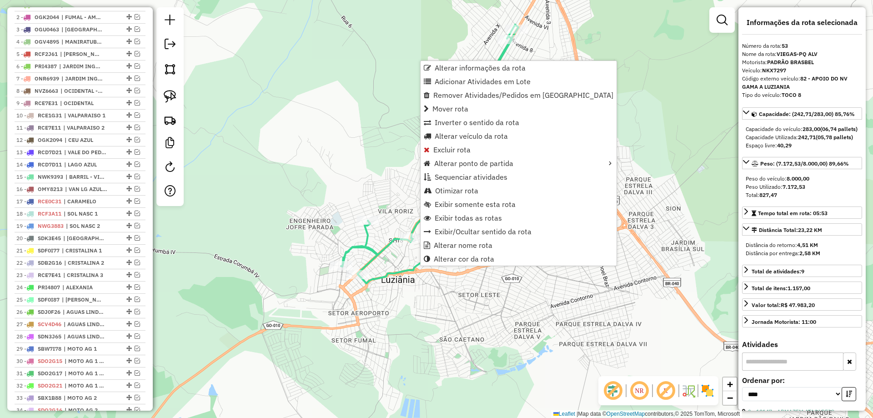
scroll to position [820, 0]
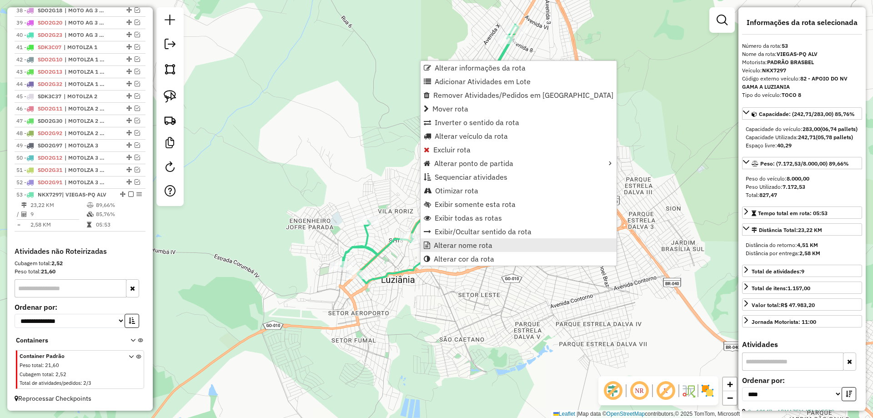
click at [466, 241] on span "Alterar nome rota" at bounding box center [463, 244] width 59 height 7
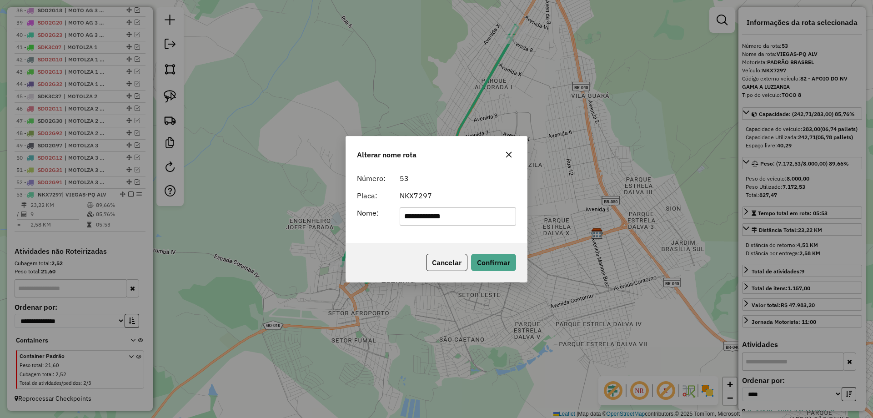
drag, startPoint x: 481, startPoint y: 216, endPoint x: 217, endPoint y: 191, distance: 265.2
click at [218, 191] on div "**********" at bounding box center [436, 209] width 873 height 418
click at [404, 220] on input "*****" at bounding box center [457, 216] width 117 height 18
click at [489, 219] on input "*********" at bounding box center [457, 216] width 117 height 18
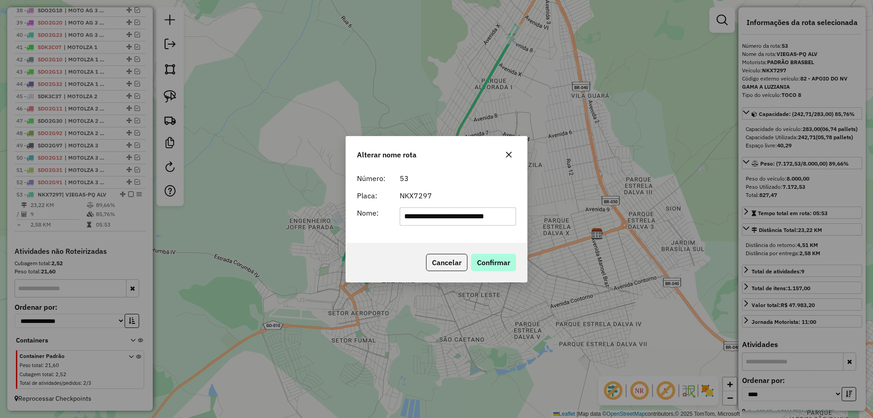
type input "**********"
click at [503, 256] on button "Confirmar" at bounding box center [493, 262] width 45 height 17
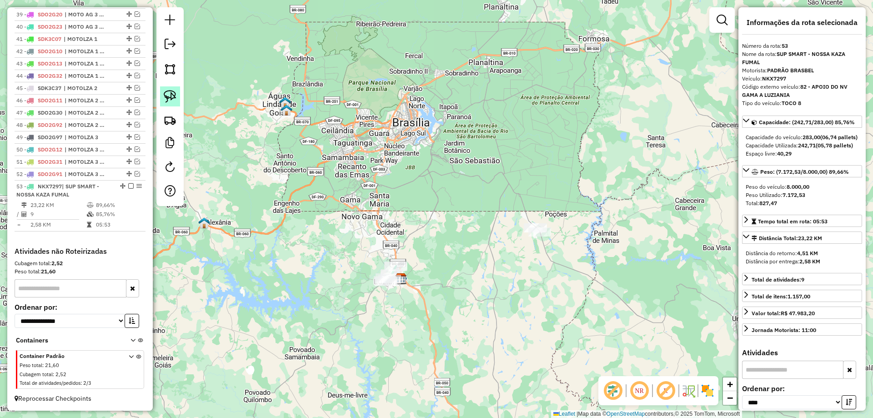
click at [166, 87] on link at bounding box center [170, 96] width 20 height 20
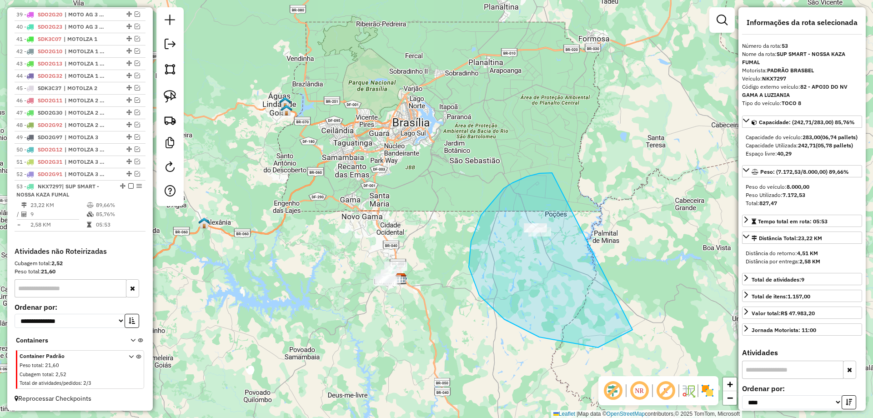
drag, startPoint x: 469, startPoint y: 267, endPoint x: 654, endPoint y: 262, distance: 185.9
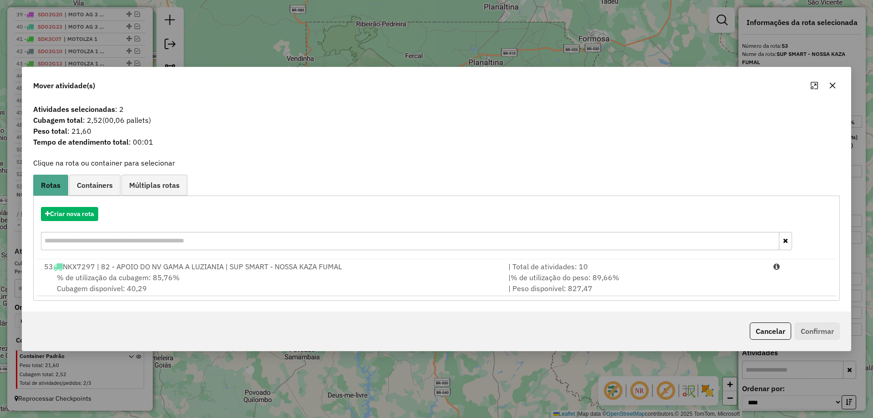
click at [770, 335] on button "Cancelar" at bounding box center [769, 330] width 41 height 17
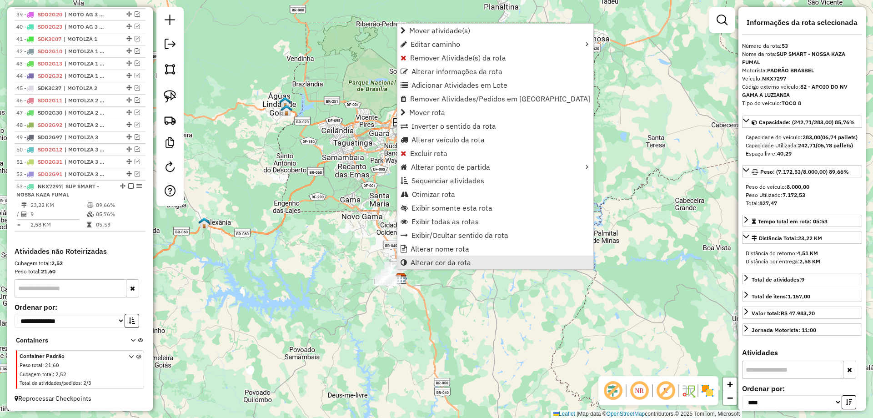
scroll to position [828, 0]
click at [425, 248] on span "Alterar nome rota" at bounding box center [439, 248] width 59 height 7
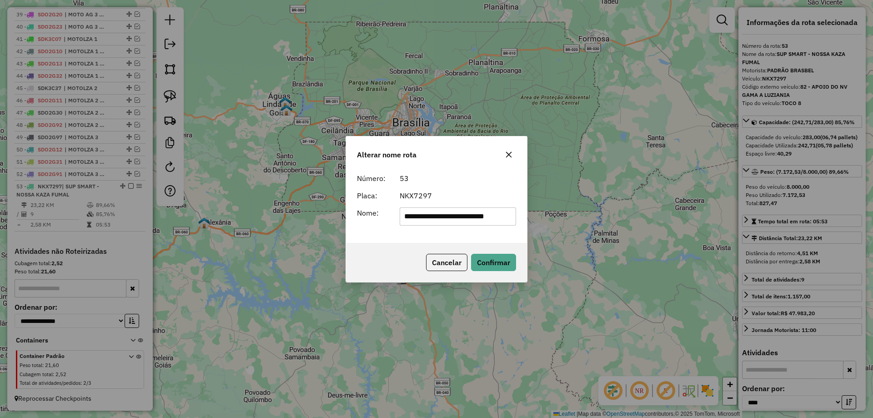
scroll to position [0, 7]
drag, startPoint x: 489, startPoint y: 217, endPoint x: 872, endPoint y: 331, distance: 399.1
click at [872, 331] on div "**********" at bounding box center [436, 209] width 873 height 418
drag, startPoint x: 472, startPoint y: 214, endPoint x: 872, endPoint y: 389, distance: 436.6
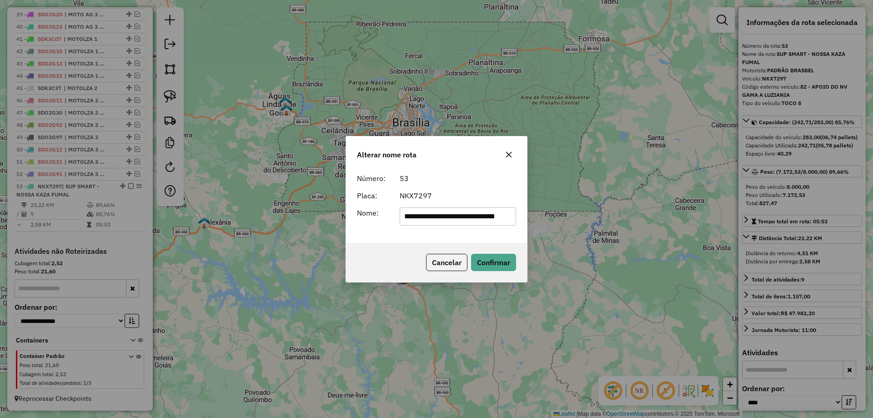
click at [872, 389] on div "**********" at bounding box center [436, 209] width 873 height 418
type input "**********"
click at [502, 274] on div "Cancelar Confirmar" at bounding box center [436, 262] width 181 height 39
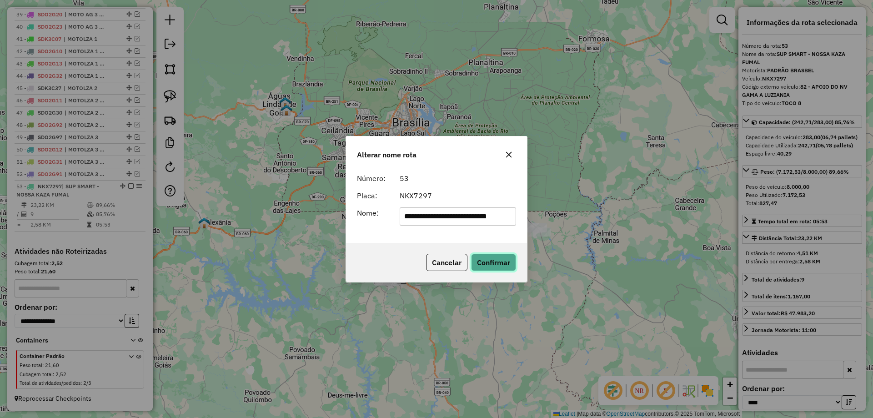
click at [501, 265] on button "Confirmar" at bounding box center [493, 262] width 45 height 17
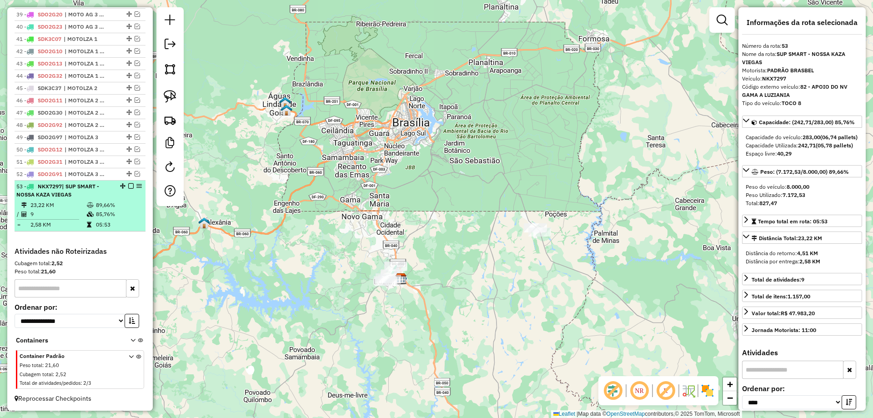
click at [128, 185] on em at bounding box center [130, 185] width 5 height 5
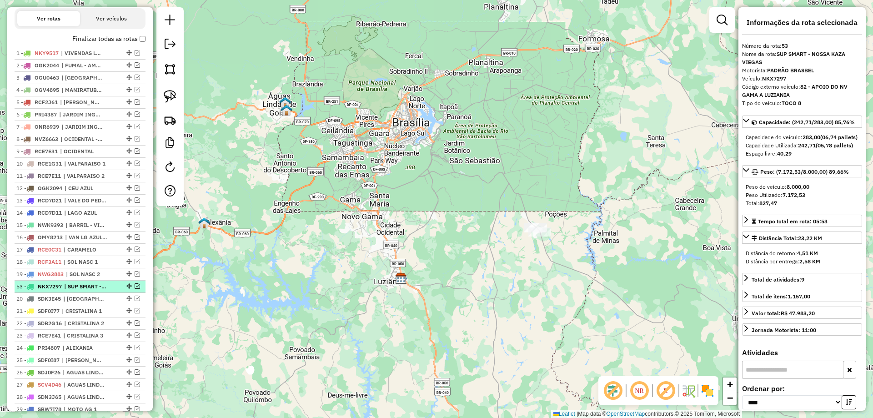
scroll to position [199, 0]
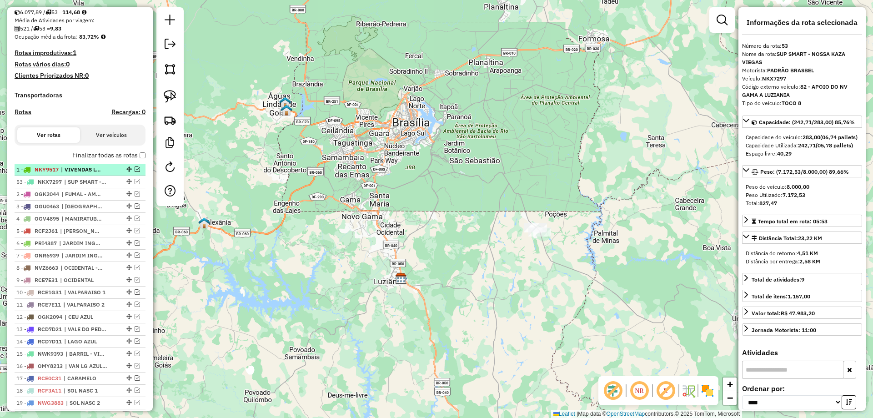
drag, startPoint x: 125, startPoint y: 226, endPoint x: 134, endPoint y: 181, distance: 45.9
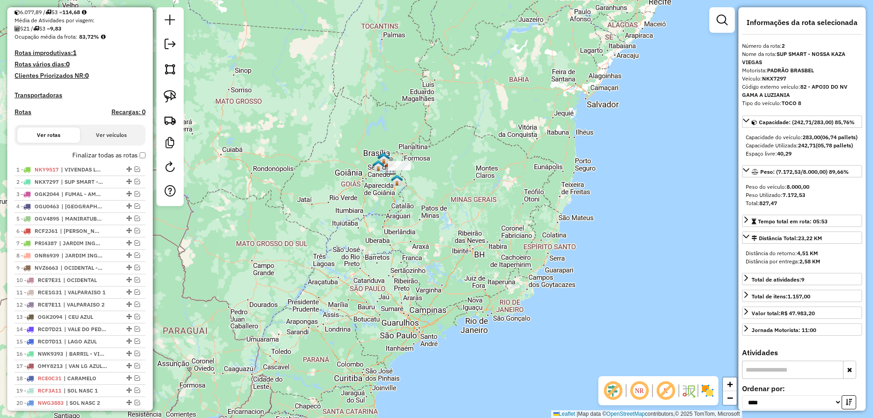
click at [21, 116] on h4 "Rotas" at bounding box center [23, 112] width 17 height 8
select select "*"
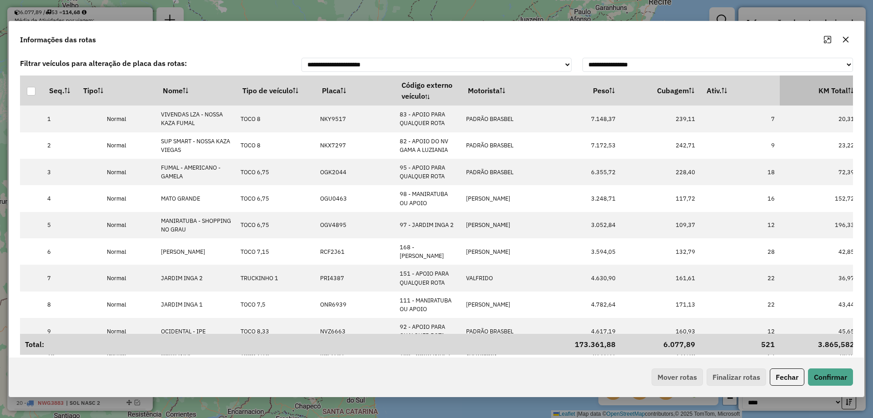
click at [817, 99] on th "KM Total" at bounding box center [819, 90] width 80 height 30
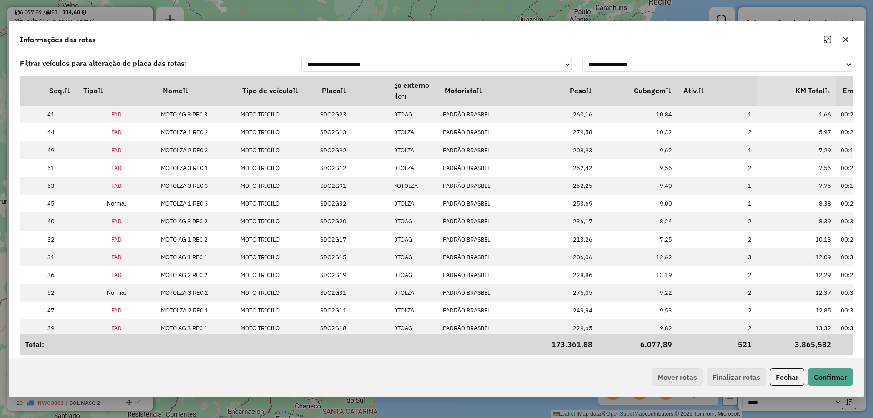
scroll to position [0, 36]
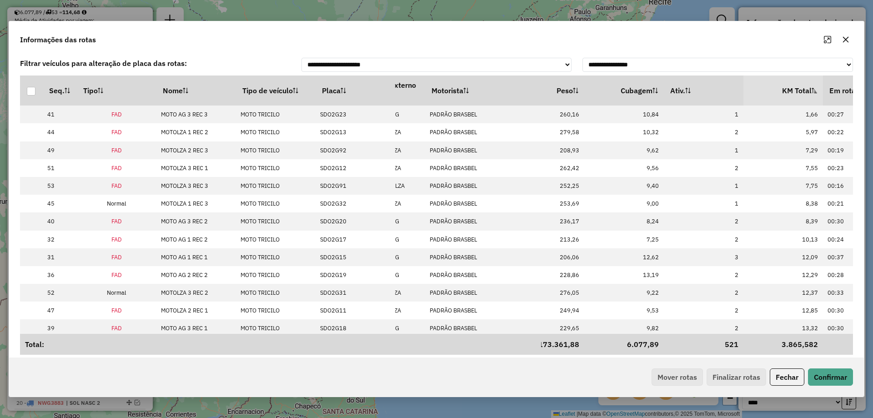
click at [823, 99] on th "Em rota" at bounding box center [863, 90] width 80 height 30
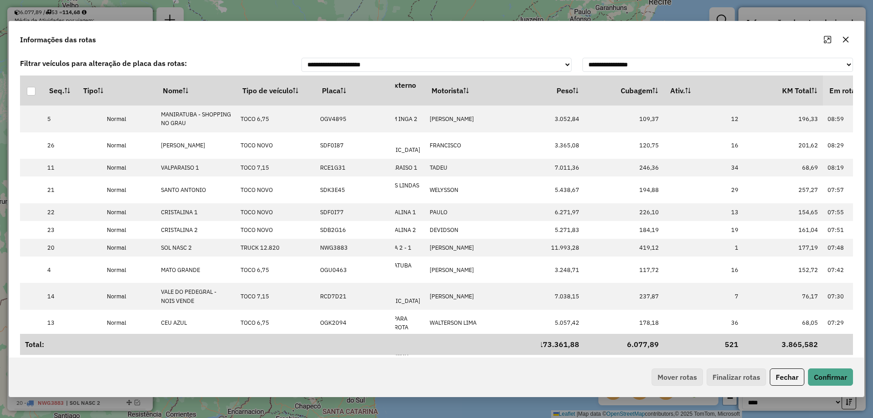
click at [777, 379] on button "Fechar" at bounding box center [786, 376] width 35 height 17
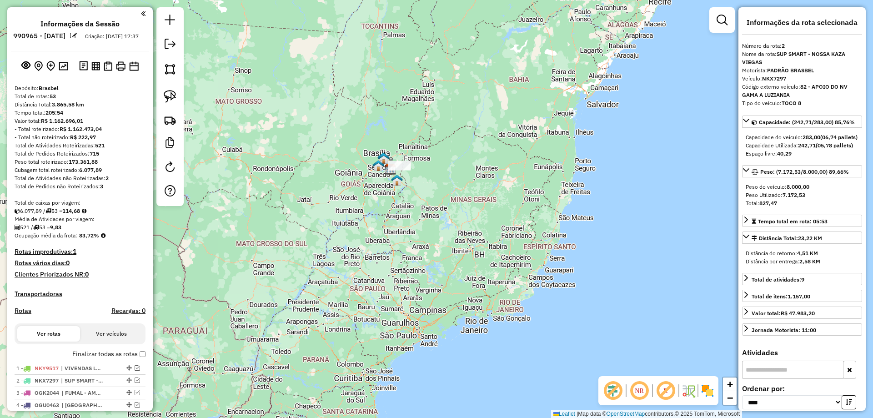
select select "*********"
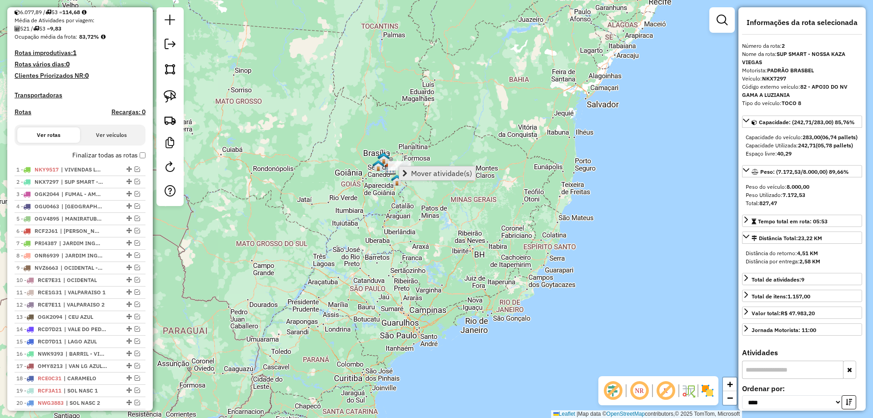
click at [449, 170] on span "Mover atividade(s)" at bounding box center [441, 173] width 61 height 7
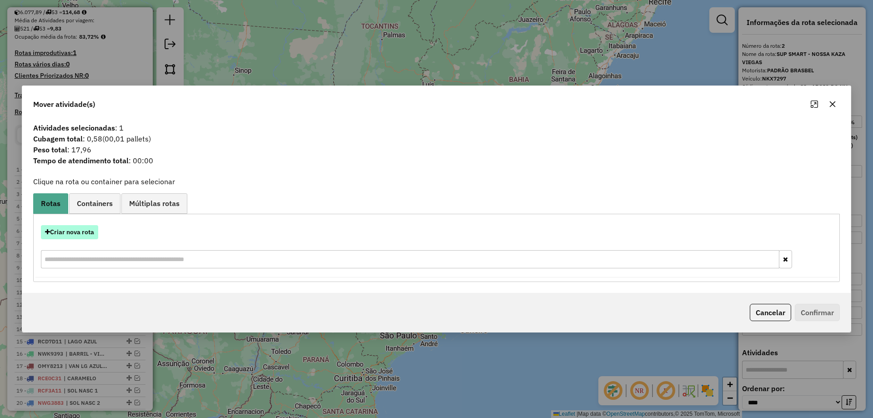
click at [86, 229] on button "Criar nova rota" at bounding box center [69, 232] width 57 height 14
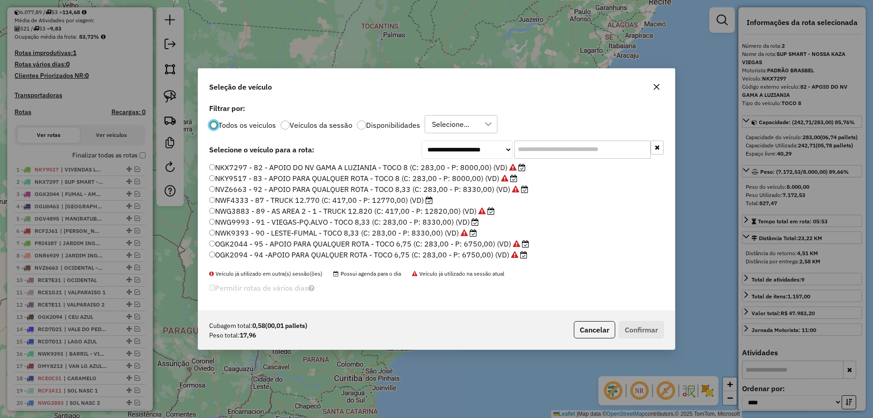
scroll to position [5, 3]
click at [560, 158] on input "text" at bounding box center [582, 149] width 136 height 18
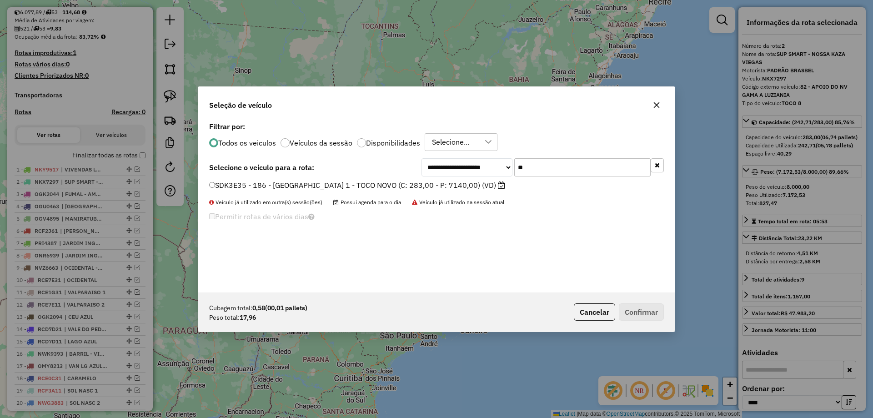
type input "*"
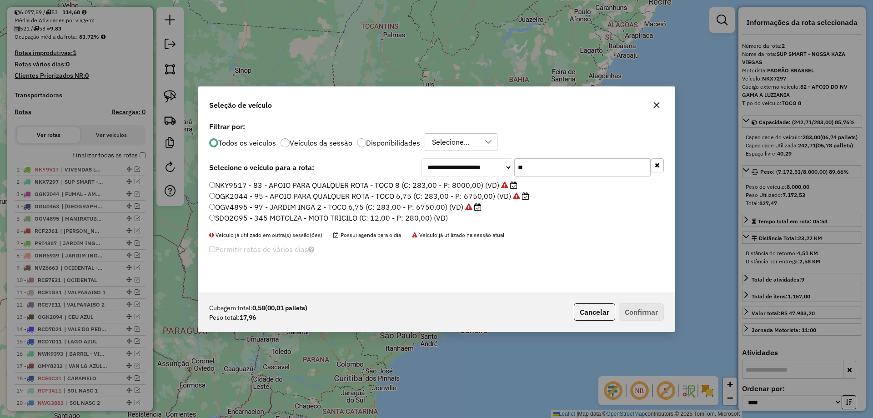
type input "*"
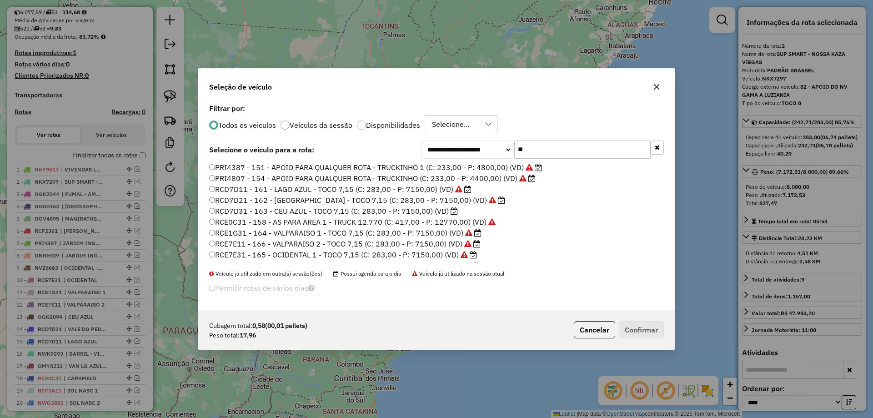
type input "*"
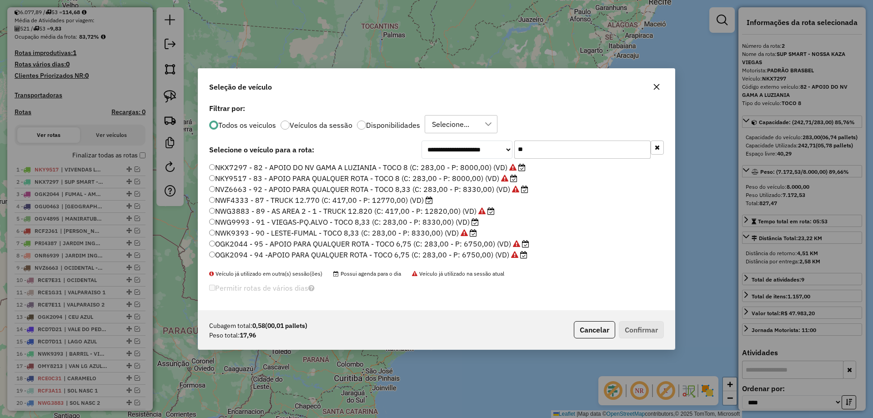
type input "*"
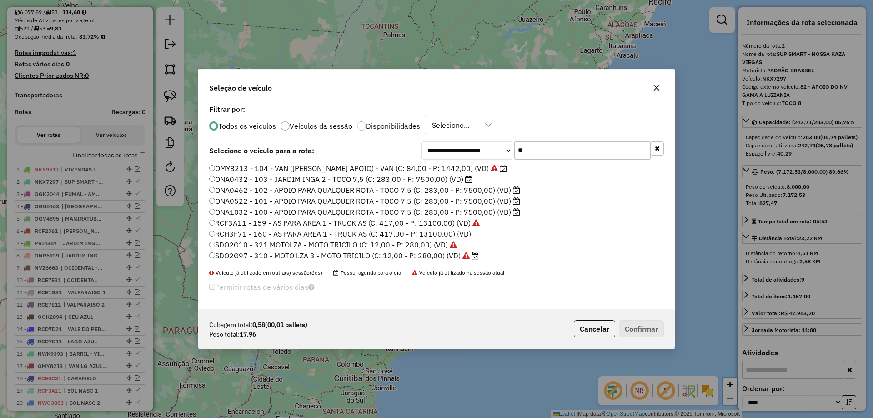
type input "*"
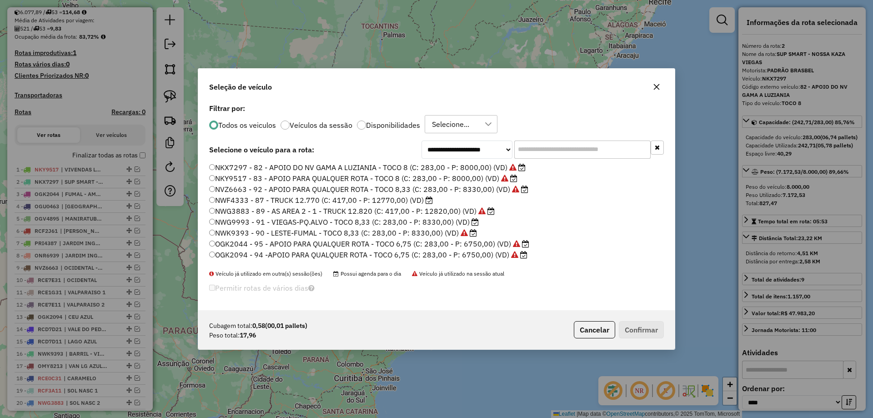
click at [596, 324] on button "Cancelar" at bounding box center [593, 329] width 41 height 17
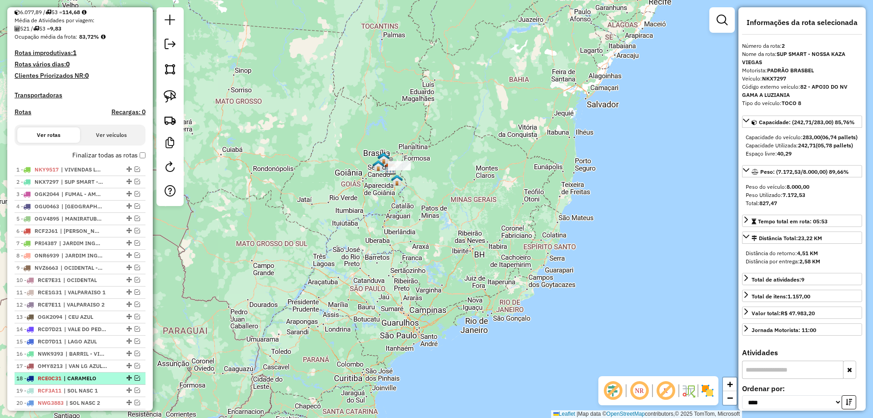
scroll to position [244, 0]
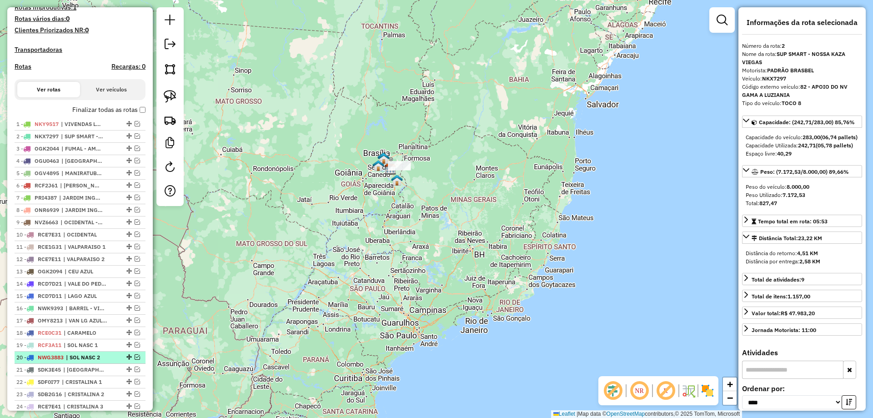
click at [135, 359] on em at bounding box center [137, 356] width 5 height 5
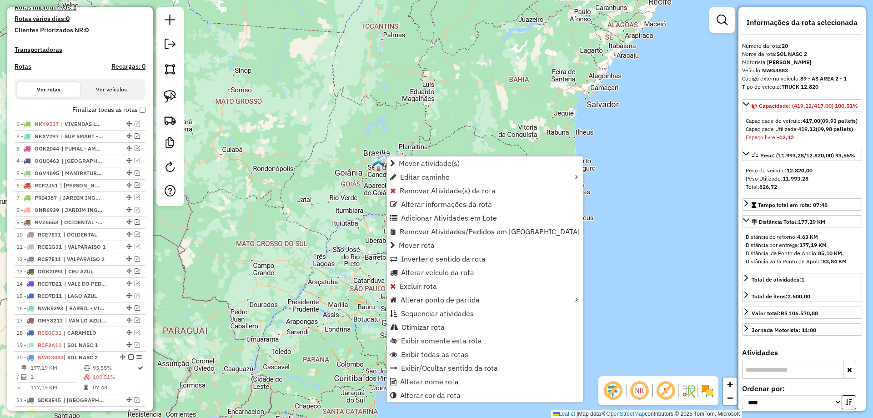
scroll to position [596, 0]
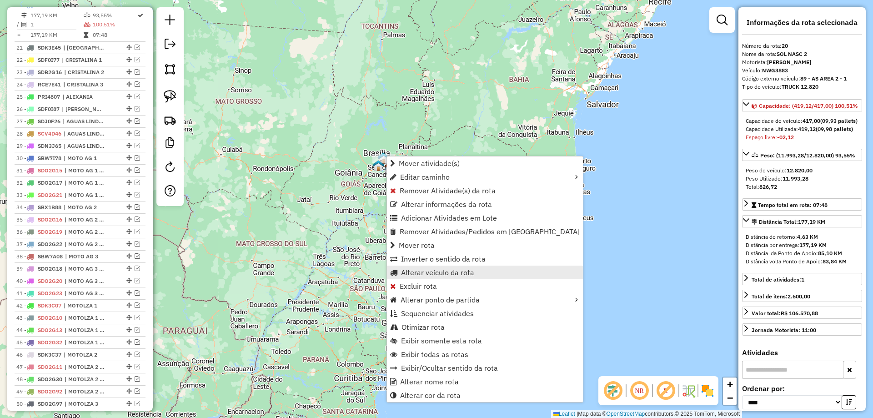
click at [423, 271] on span "Alterar veículo da rota" at bounding box center [437, 272] width 73 height 7
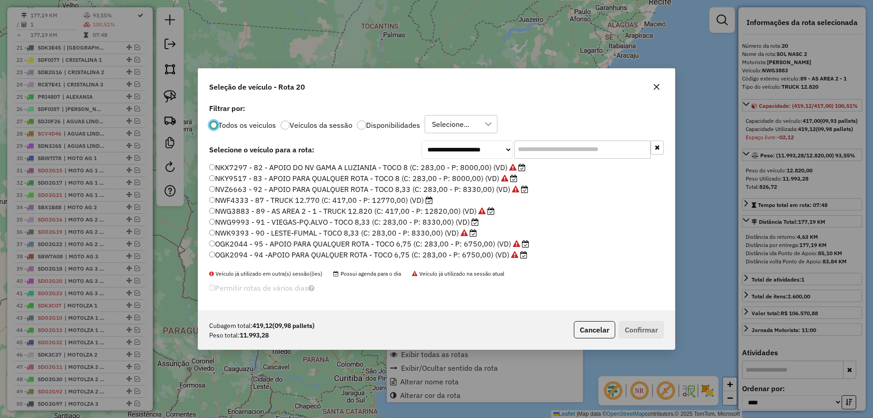
scroll to position [5, 3]
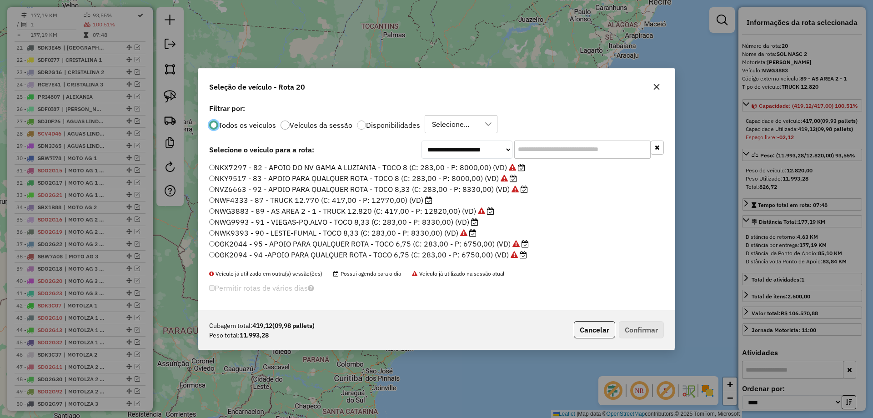
drag, startPoint x: 269, startPoint y: 199, endPoint x: 285, endPoint y: 199, distance: 16.4
click at [269, 199] on label "NWF4333 - 87 - TRUCK 12.770 (C: 417,00 - P: 12770,00) (VD)" at bounding box center [320, 199] width 223 height 11
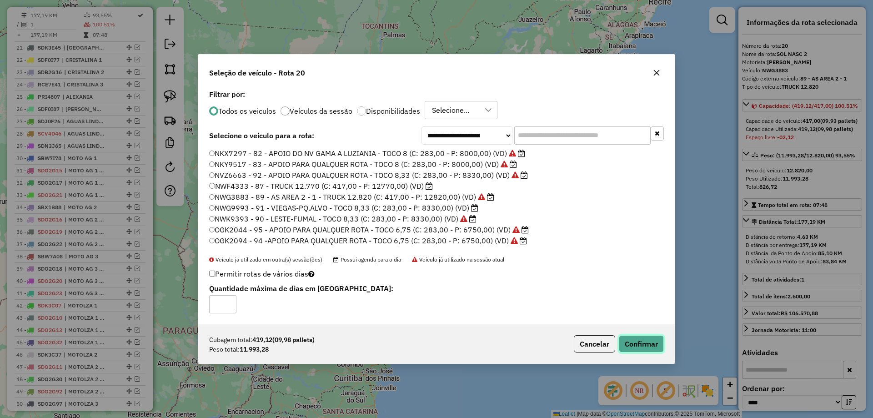
click at [636, 339] on button "Confirmar" at bounding box center [640, 343] width 45 height 17
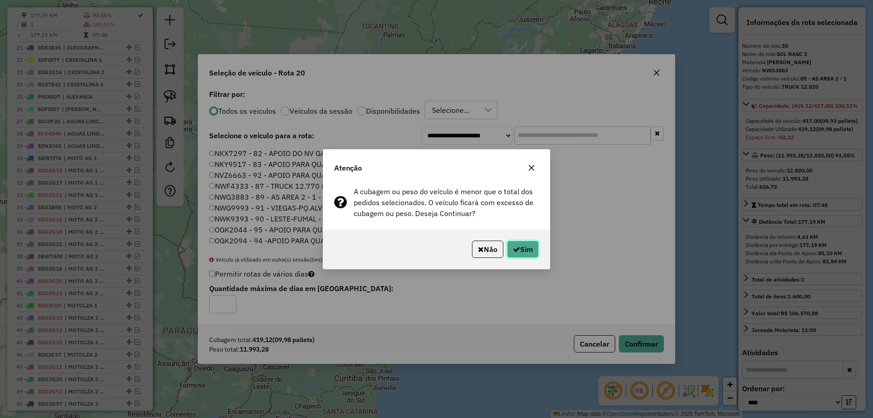
click at [525, 241] on button "Sim" at bounding box center [523, 248] width 32 height 17
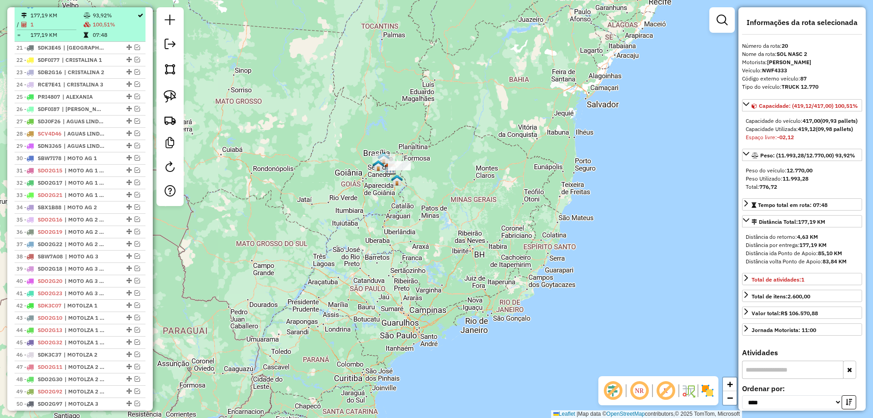
click at [129, 7] on em at bounding box center [130, 4] width 5 height 5
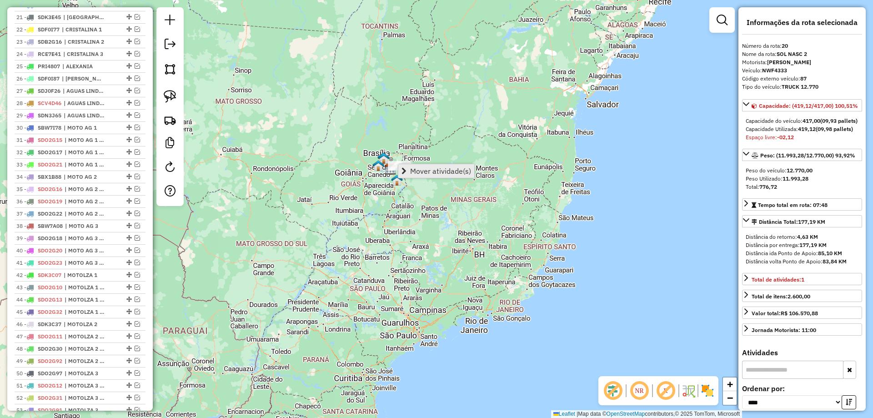
click at [431, 176] on link "Mover atividade(s)" at bounding box center [436, 171] width 76 height 14
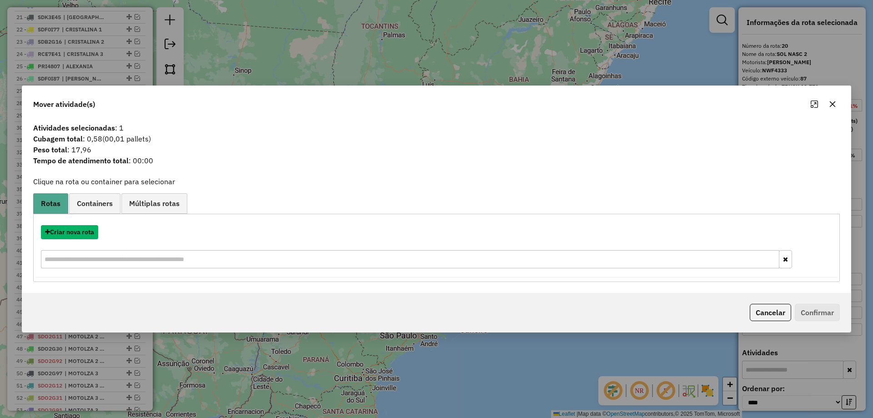
click at [85, 232] on button "Criar nova rota" at bounding box center [69, 232] width 57 height 14
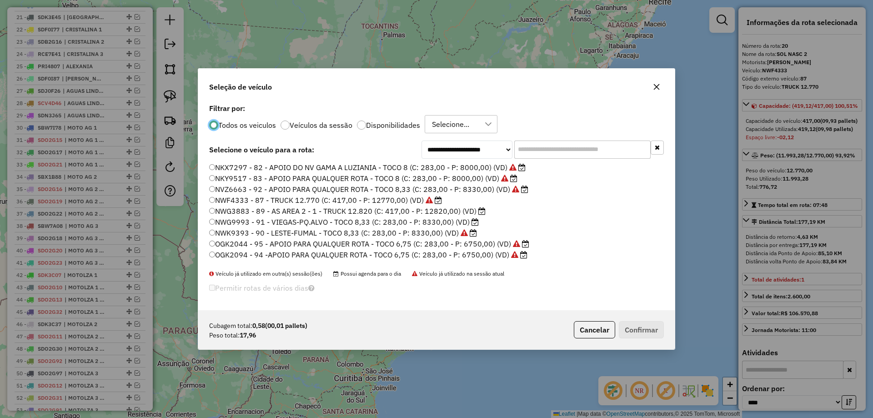
click at [548, 158] on input "text" at bounding box center [582, 149] width 136 height 18
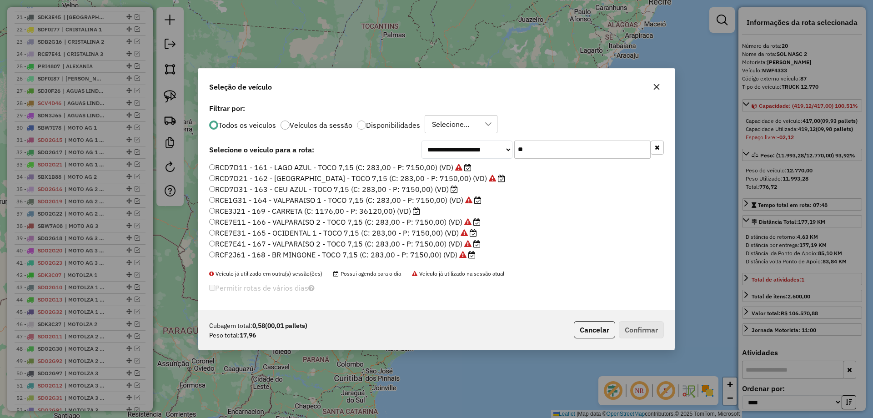
type input "*"
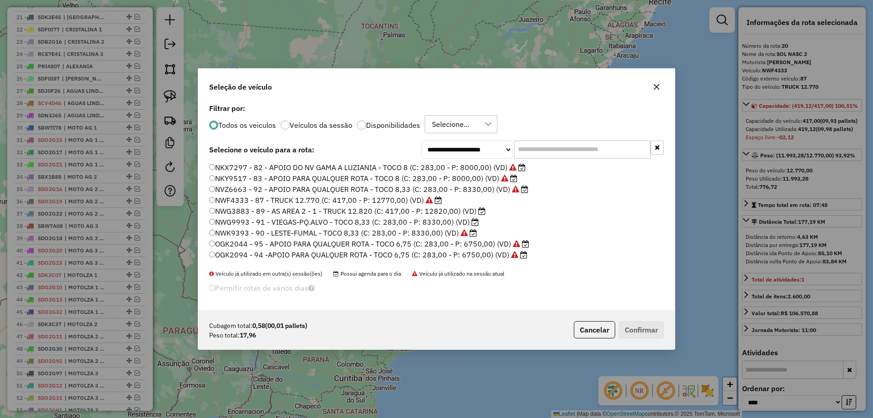
click at [592, 325] on button "Cancelar" at bounding box center [593, 329] width 41 height 17
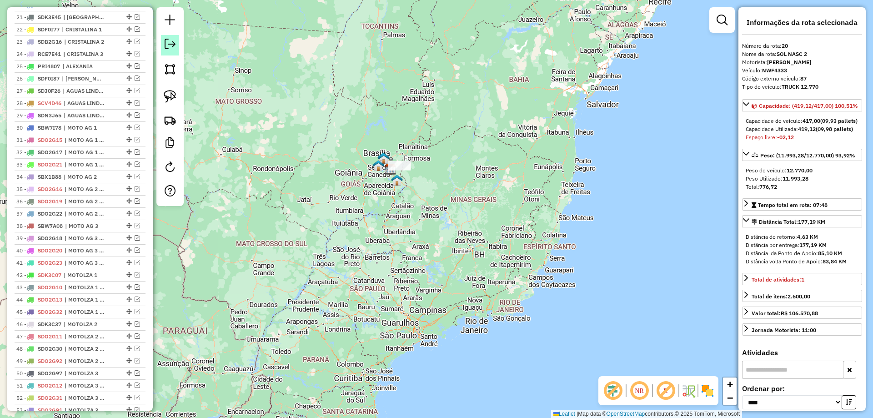
click at [167, 40] on em at bounding box center [170, 44] width 11 height 11
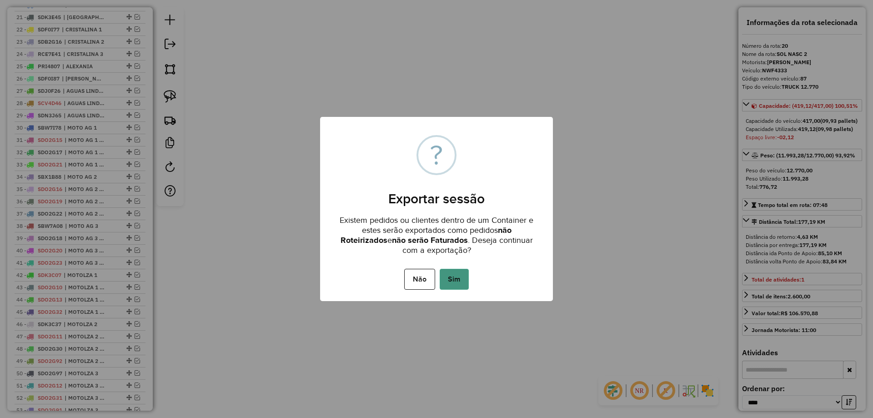
click at [459, 275] on button "Sim" at bounding box center [453, 279] width 29 height 21
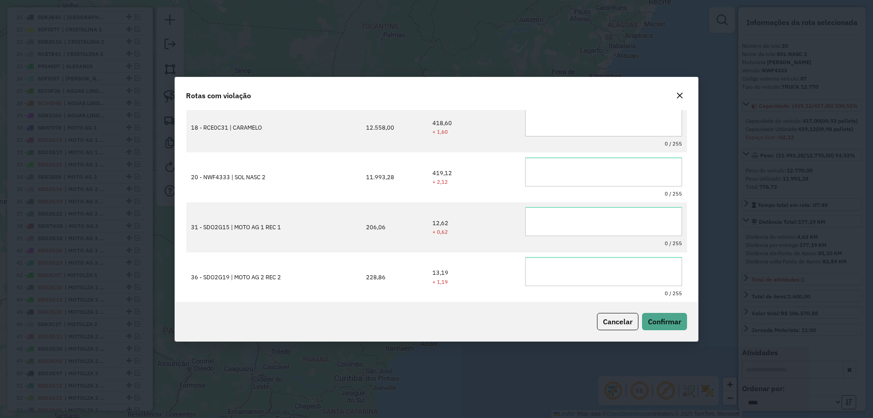
scroll to position [0, 0]
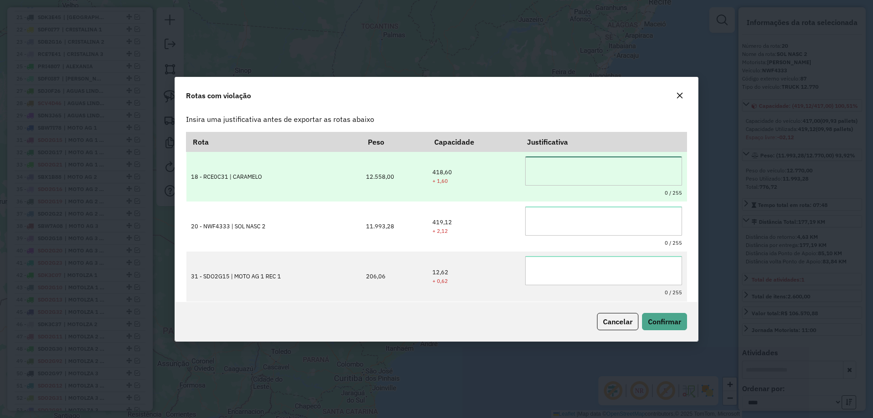
click at [550, 173] on textarea at bounding box center [603, 170] width 157 height 29
drag, startPoint x: 583, startPoint y: 165, endPoint x: 471, endPoint y: 166, distance: 112.3
click at [471, 166] on tr "**********" at bounding box center [436, 176] width 500 height 50
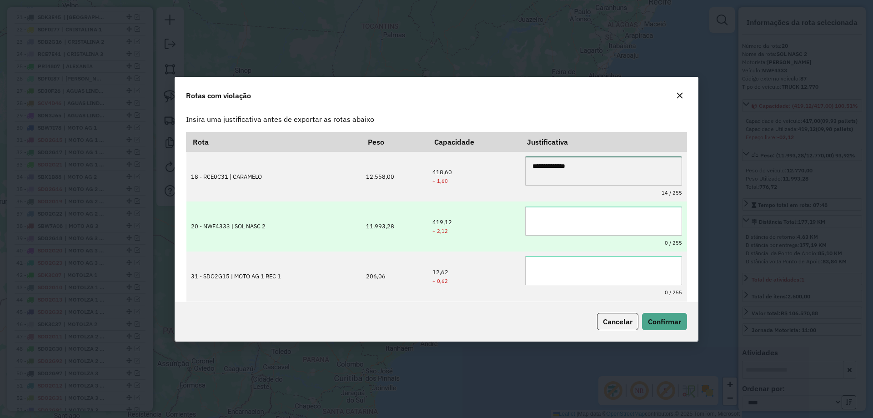
type textarea "**********"
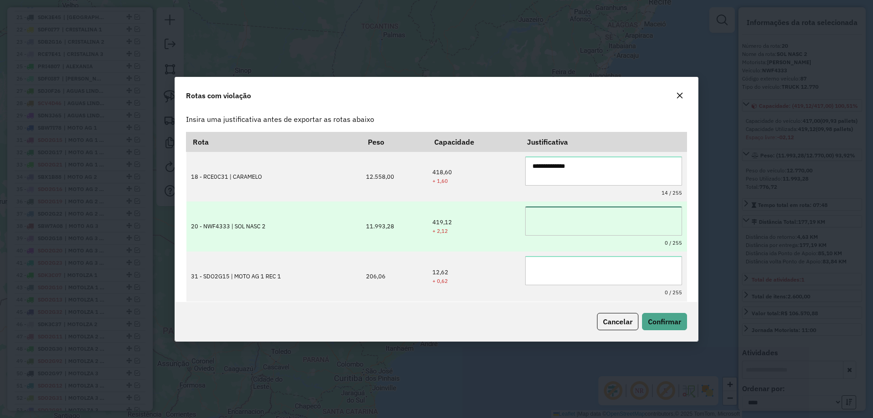
click at [538, 214] on textarea at bounding box center [603, 220] width 157 height 29
paste textarea "**********"
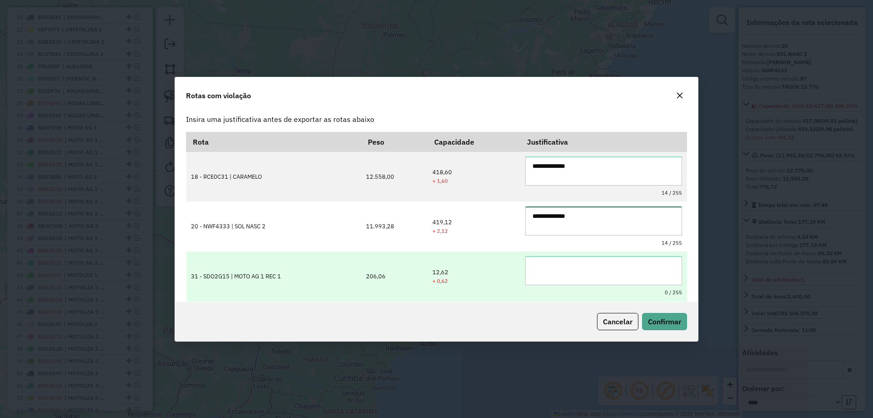
type textarea "**********"
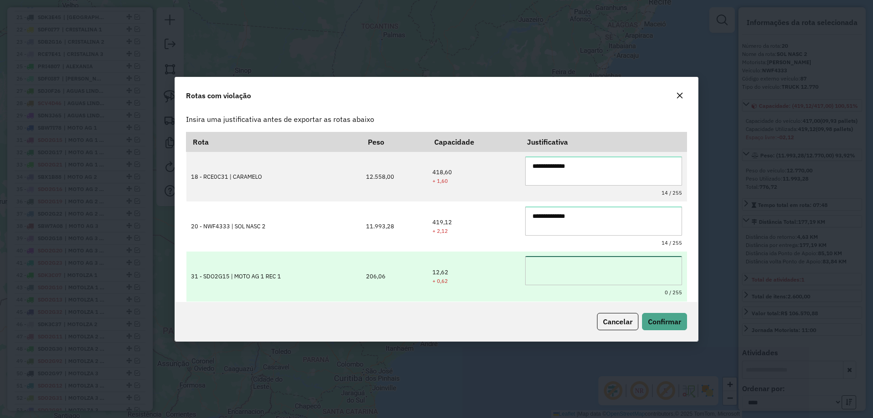
paste textarea "**********"
click at [539, 259] on textarea "**********" at bounding box center [603, 270] width 157 height 29
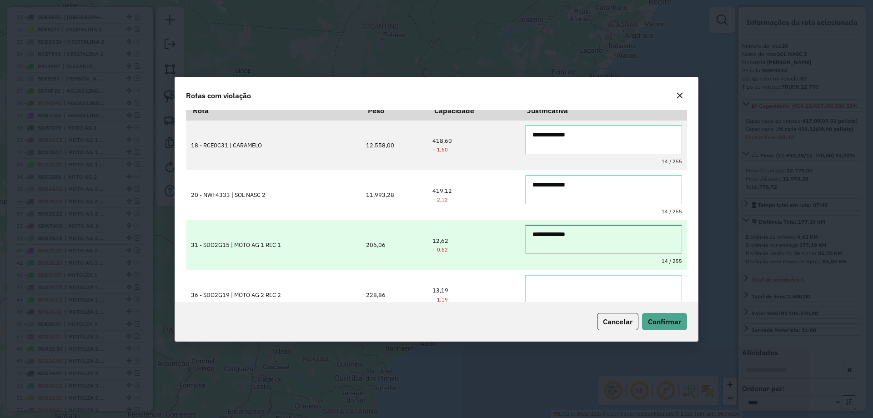
scroll to position [50, 0]
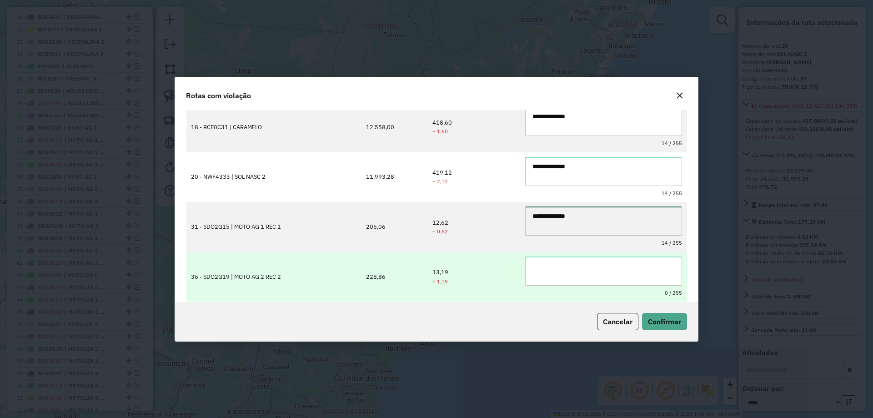
type textarea "**********"
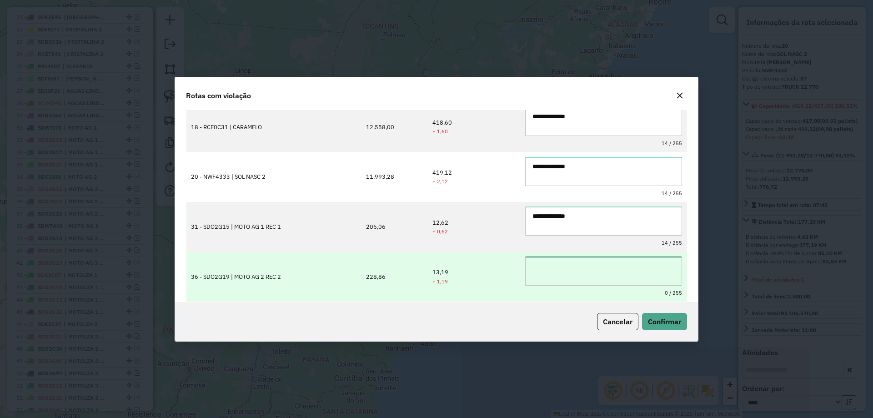
click at [561, 266] on textarea at bounding box center [603, 270] width 157 height 29
paste textarea "**********"
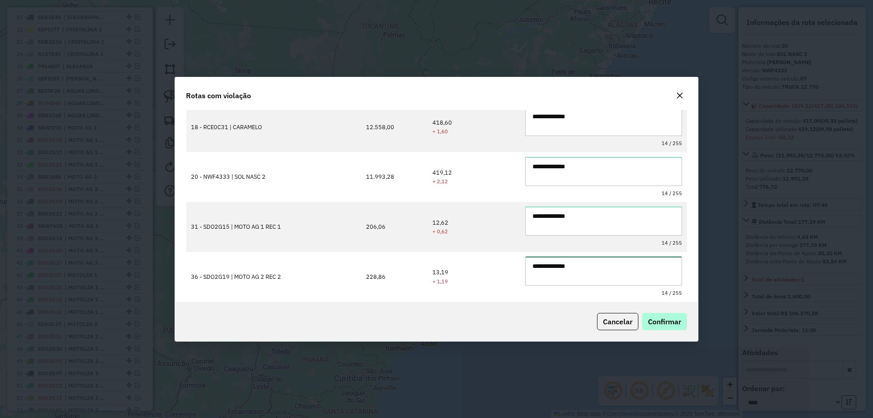
type textarea "**********"
click at [658, 322] on span "Confirmar" at bounding box center [664, 321] width 33 height 9
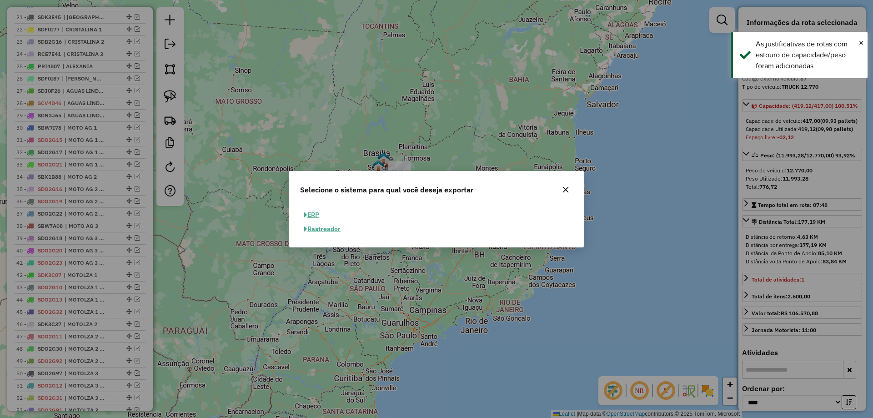
click at [316, 212] on button "ERP" at bounding box center [311, 215] width 23 height 14
select select "**"
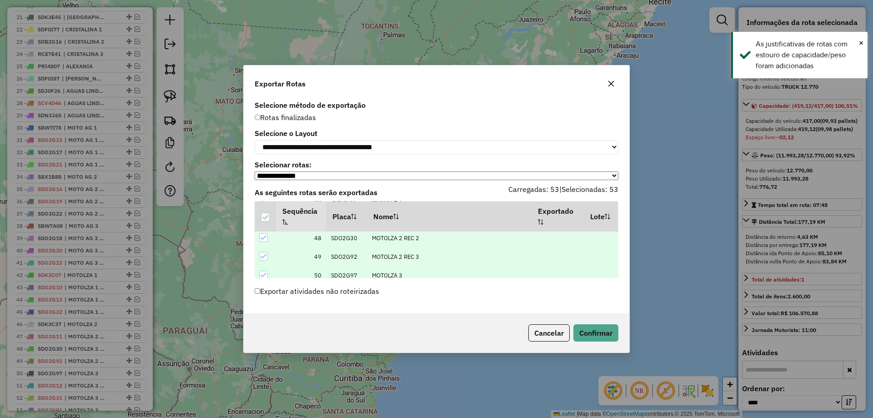
scroll to position [941, 0]
click at [599, 334] on button "Confirmar" at bounding box center [595, 332] width 45 height 17
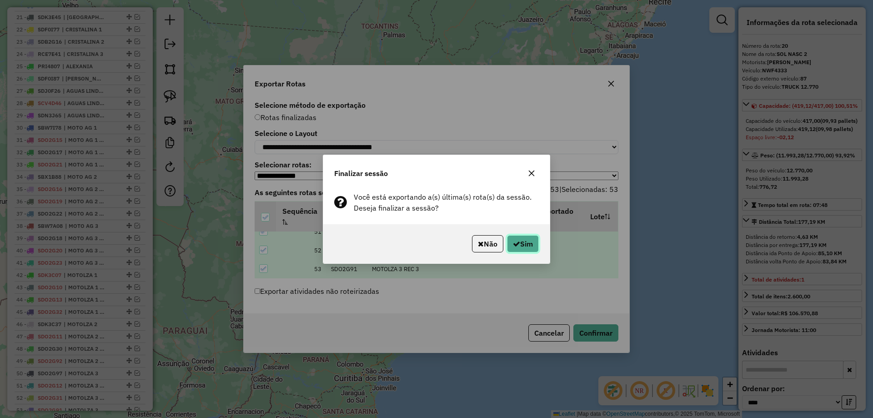
click at [518, 238] on button "Sim" at bounding box center [523, 243] width 32 height 17
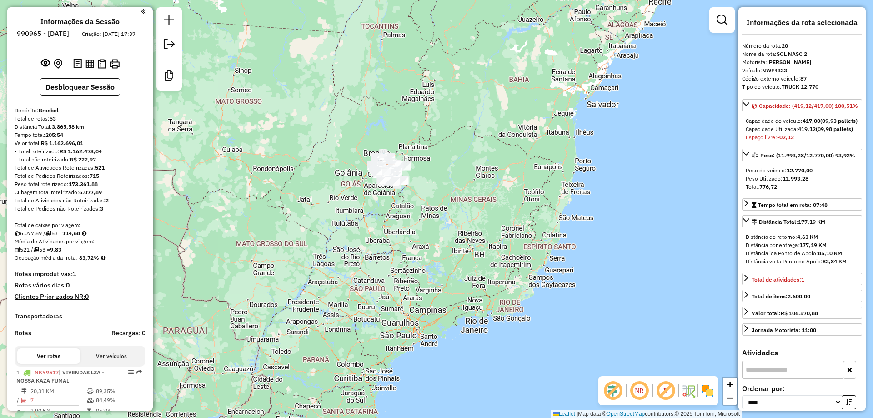
scroll to position [0, 0]
click at [90, 70] on img at bounding box center [89, 66] width 9 height 9
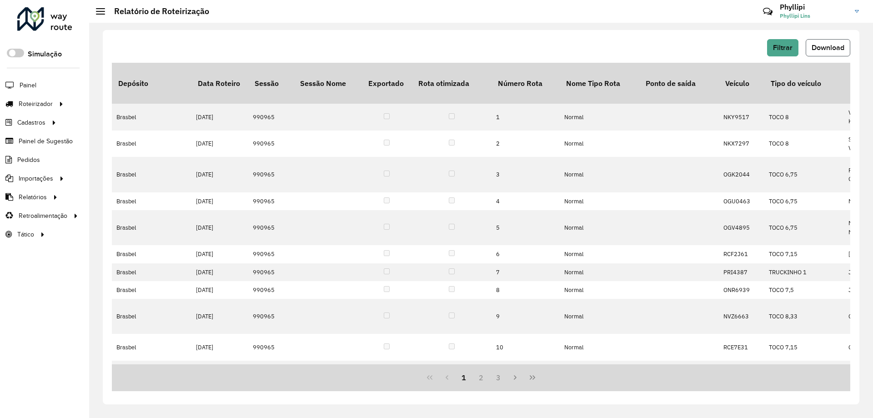
click at [827, 49] on span "Download" at bounding box center [827, 48] width 33 height 8
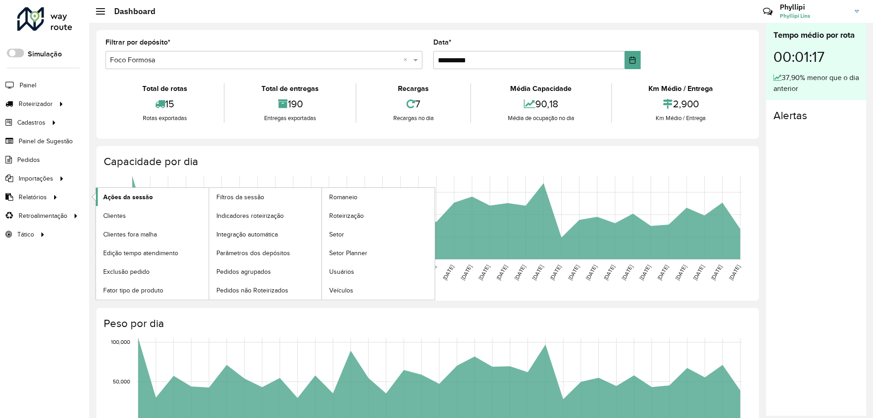
click at [146, 194] on span "Ações da sessão" at bounding box center [128, 197] width 50 height 10
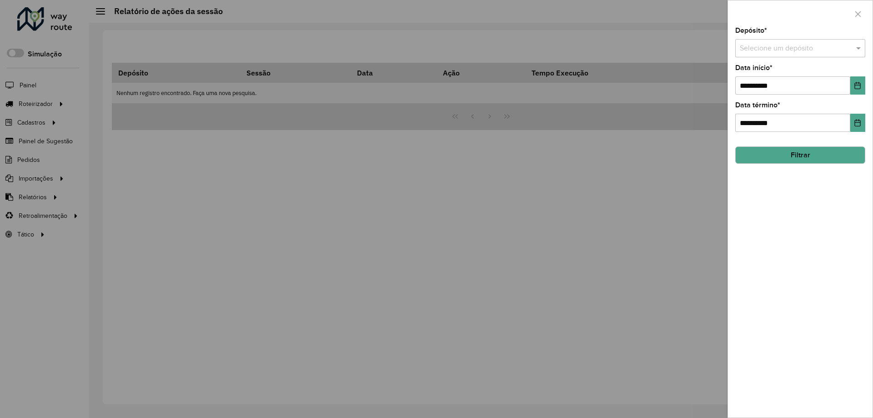
click at [861, 47] on span at bounding box center [858, 48] width 11 height 11
click at [761, 70] on span "Brasbel" at bounding box center [751, 74] width 24 height 8
drag, startPoint x: 806, startPoint y: 285, endPoint x: 810, endPoint y: 275, distance: 11.2
click at [810, 275] on div "**********" at bounding box center [800, 222] width 145 height 390
click at [856, 83] on icon "Choose Date" at bounding box center [856, 85] width 7 height 7
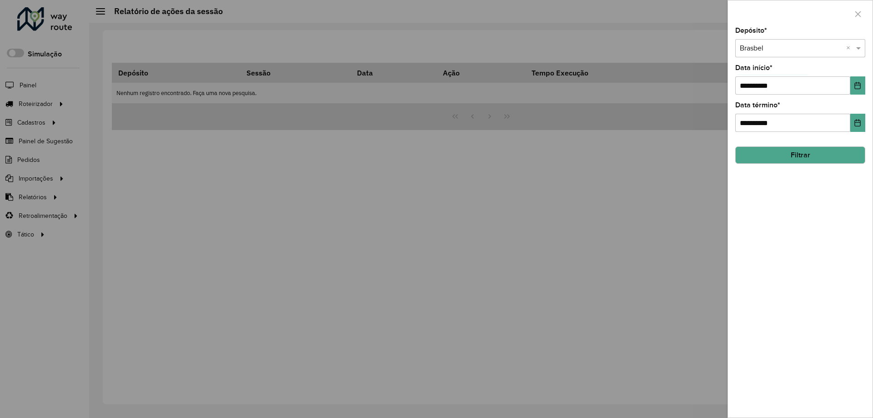
drag, startPoint x: 866, startPoint y: 298, endPoint x: 858, endPoint y: 265, distance: 33.5
click at [863, 292] on div "**********" at bounding box center [800, 222] width 145 height 390
click at [831, 159] on button "Filtrar" at bounding box center [800, 154] width 130 height 17
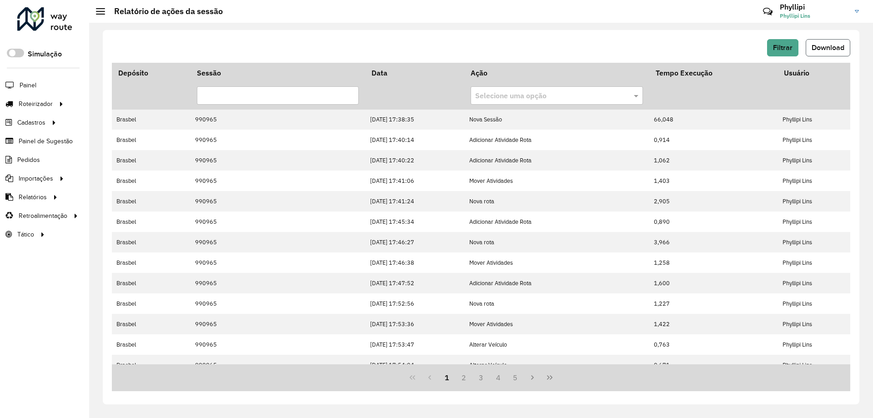
click at [825, 41] on button "Download" at bounding box center [827, 47] width 45 height 17
